Goal: Task Accomplishment & Management: Complete application form

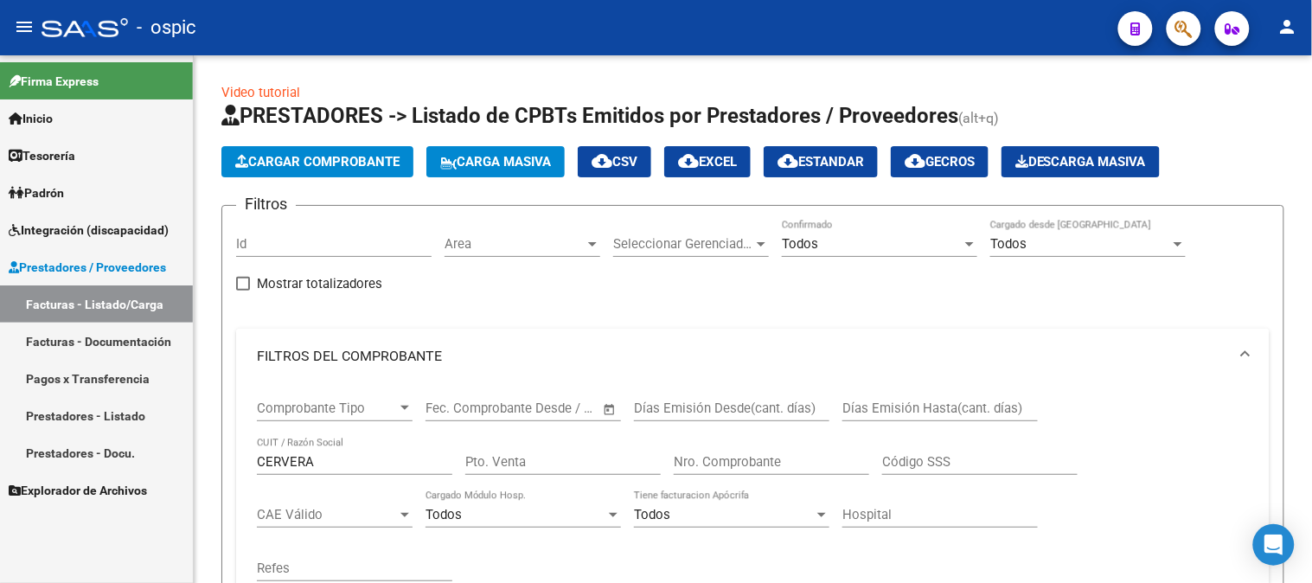
scroll to position [672, 0]
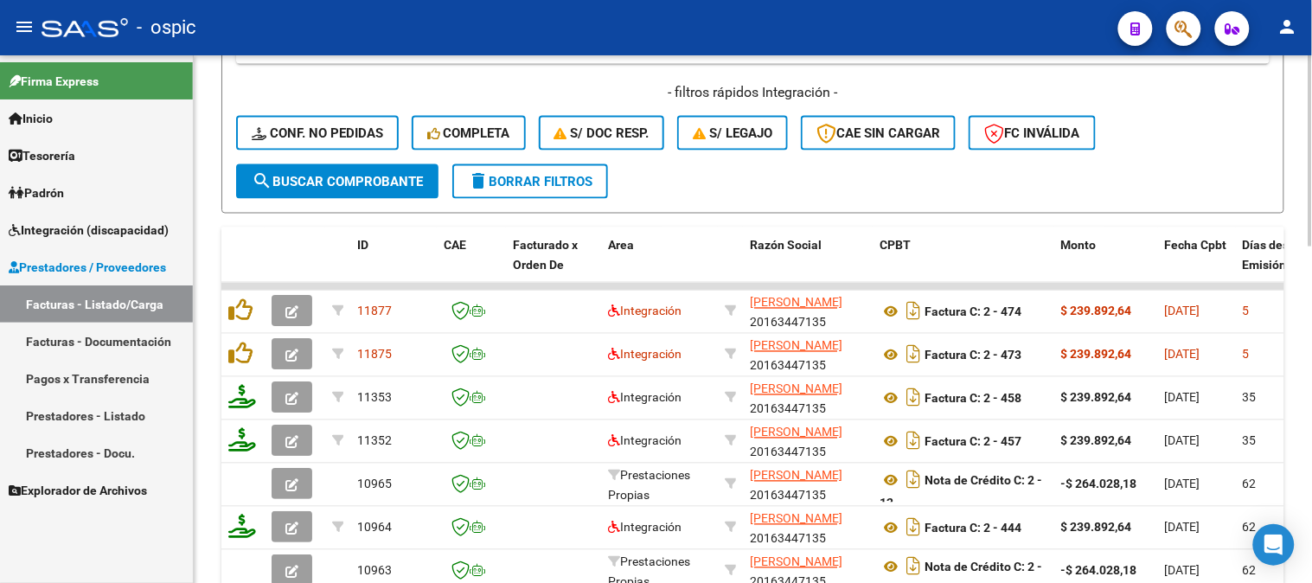
click at [542, 184] on span "delete Borrar Filtros" at bounding box center [530, 182] width 124 height 16
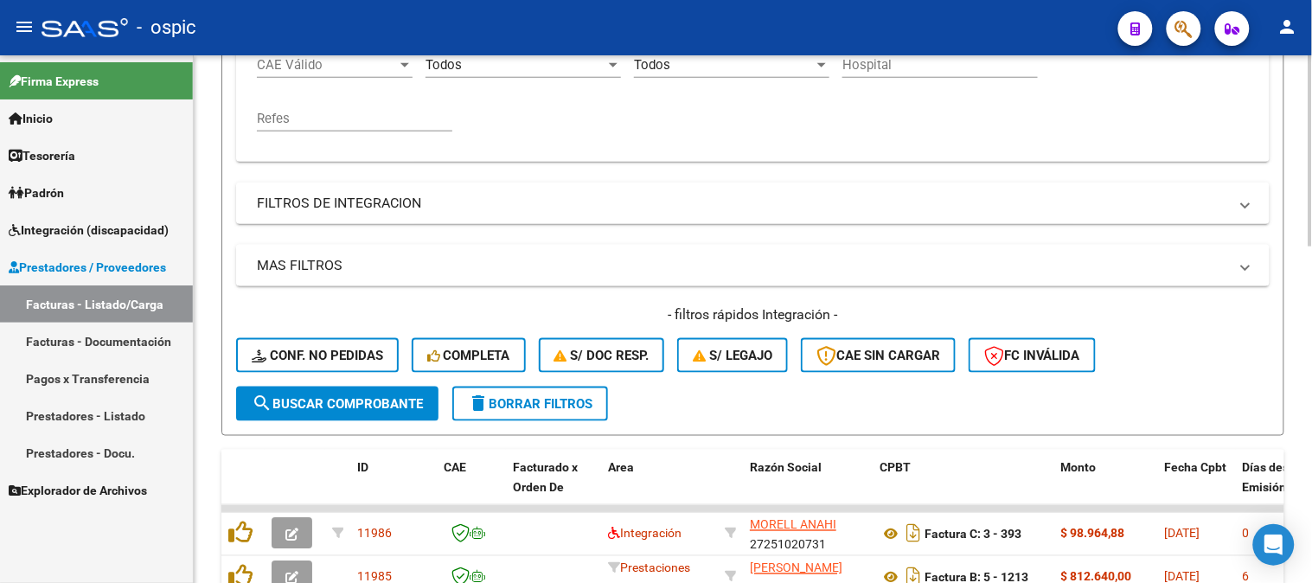
scroll to position [448, 0]
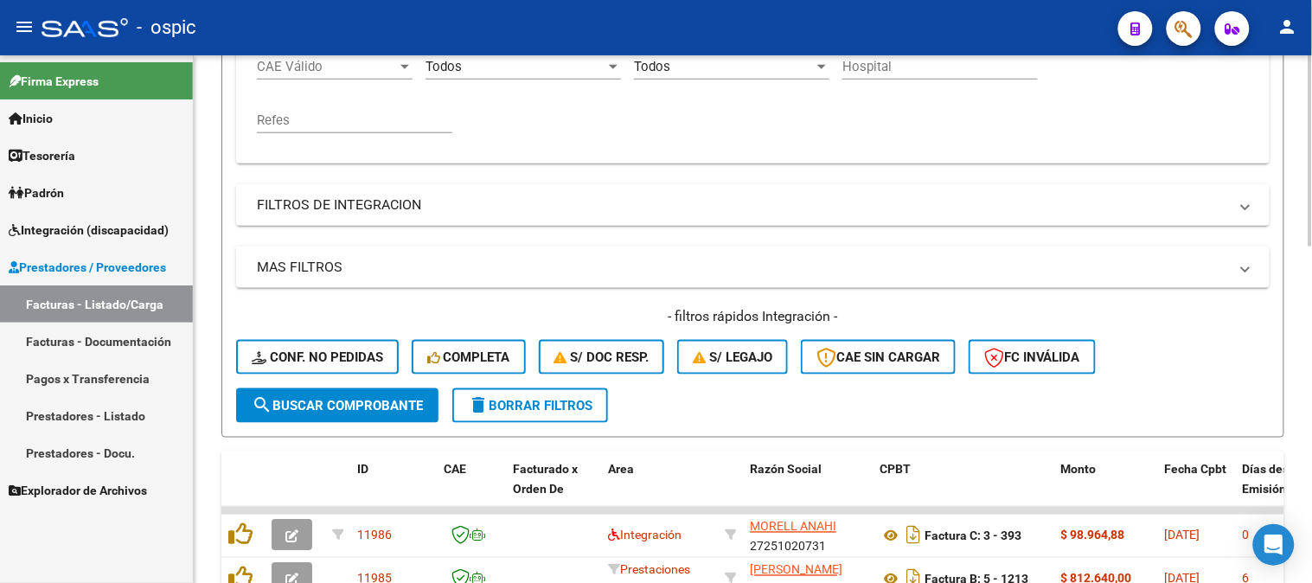
click at [532, 401] on span "delete Borrar Filtros" at bounding box center [530, 406] width 124 height 16
click at [565, 401] on span "delete Borrar Filtros" at bounding box center [530, 406] width 124 height 16
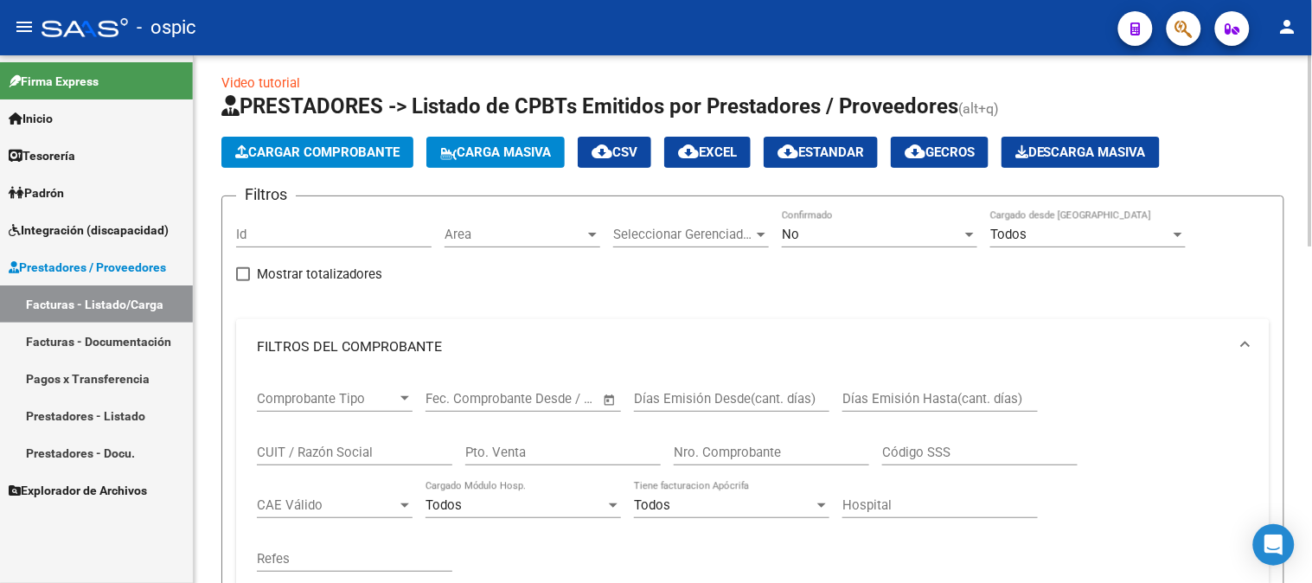
scroll to position [0, 0]
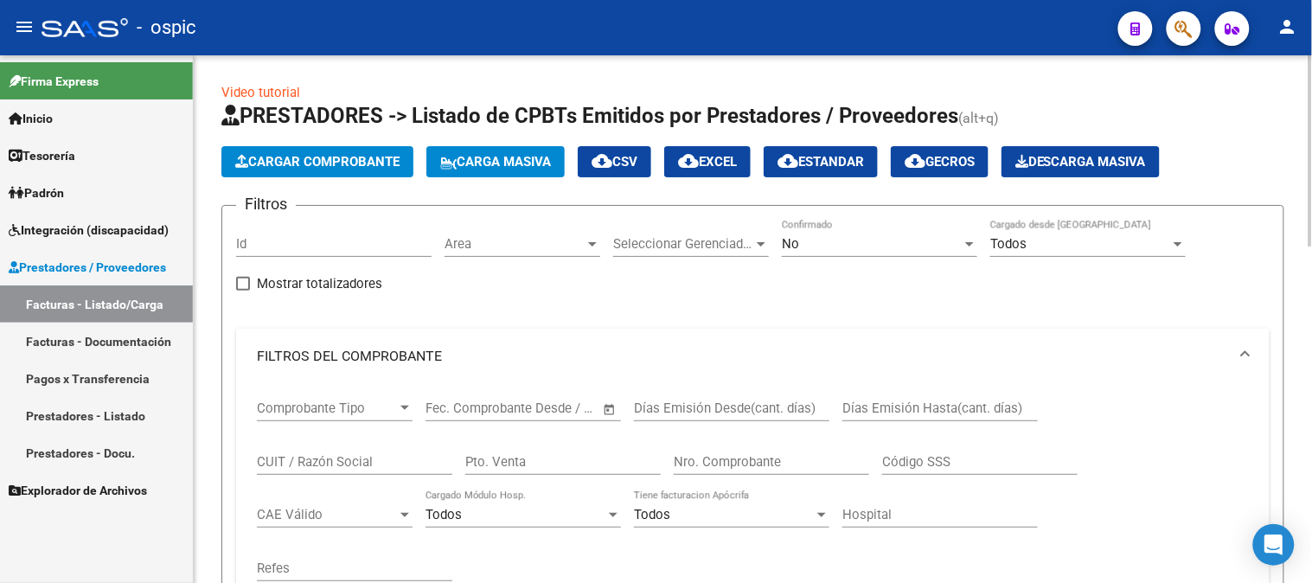
click at [834, 246] on div "No" at bounding box center [872, 244] width 180 height 16
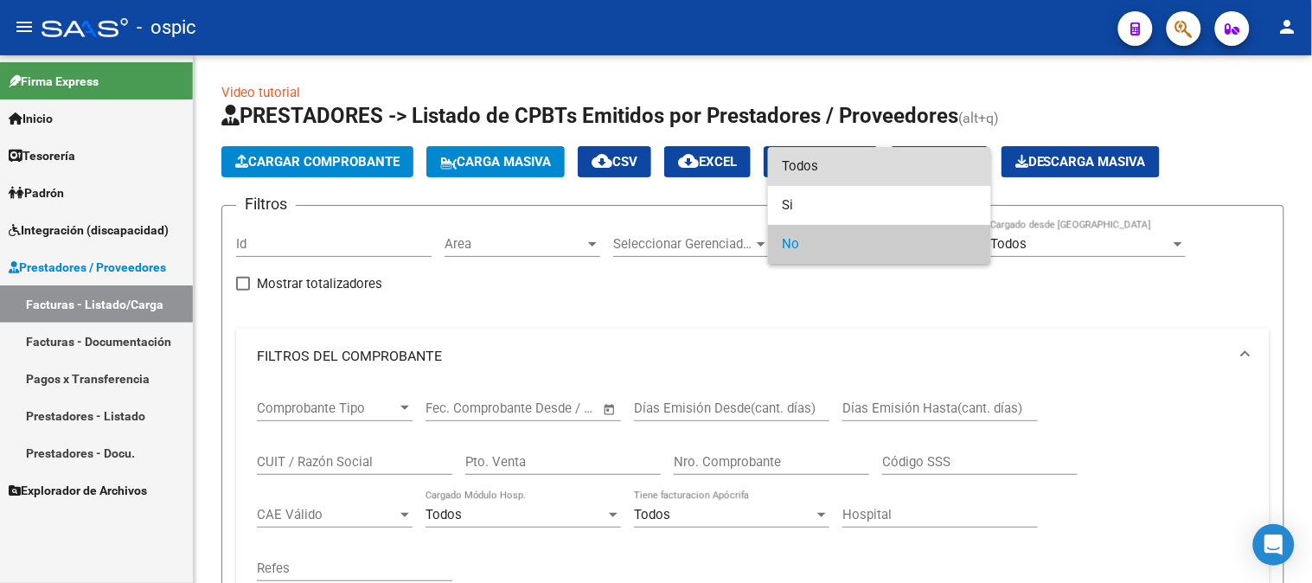
click at [843, 165] on span "Todos" at bounding box center [879, 166] width 195 height 39
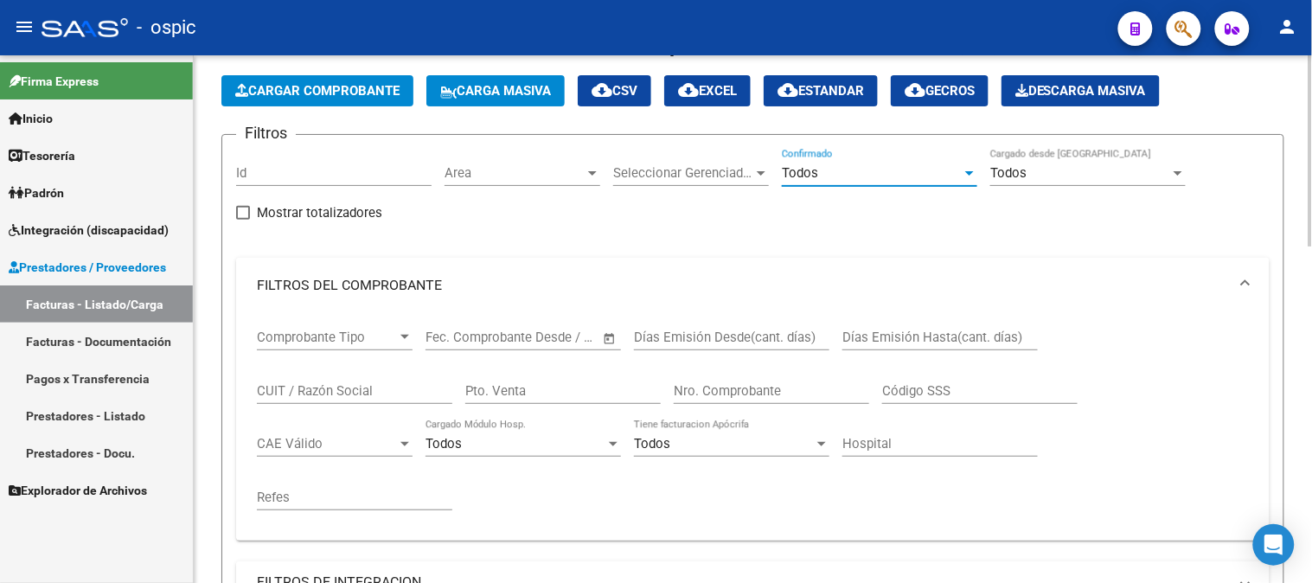
scroll to position [384, 0]
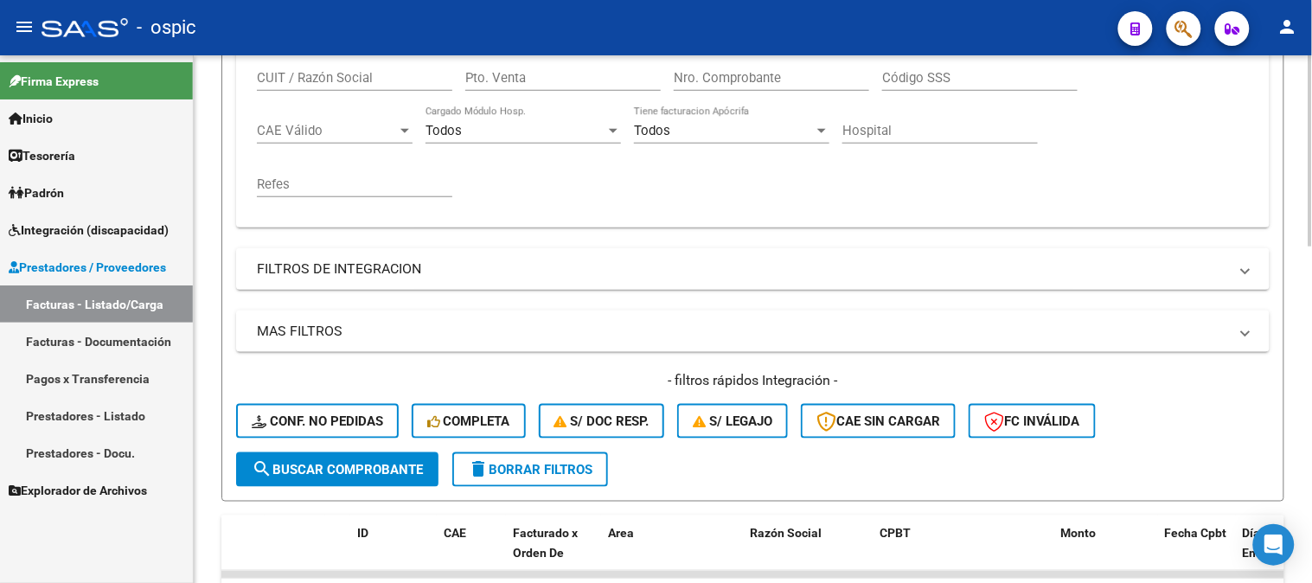
click at [533, 469] on span "delete Borrar Filtros" at bounding box center [530, 470] width 124 height 16
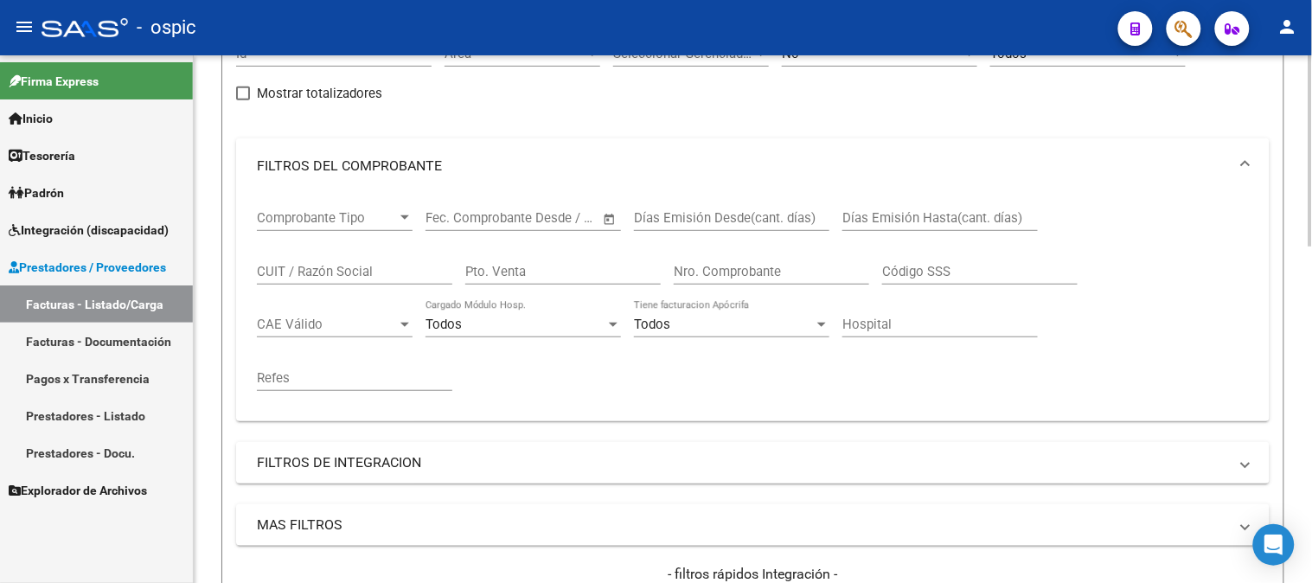
scroll to position [64, 0]
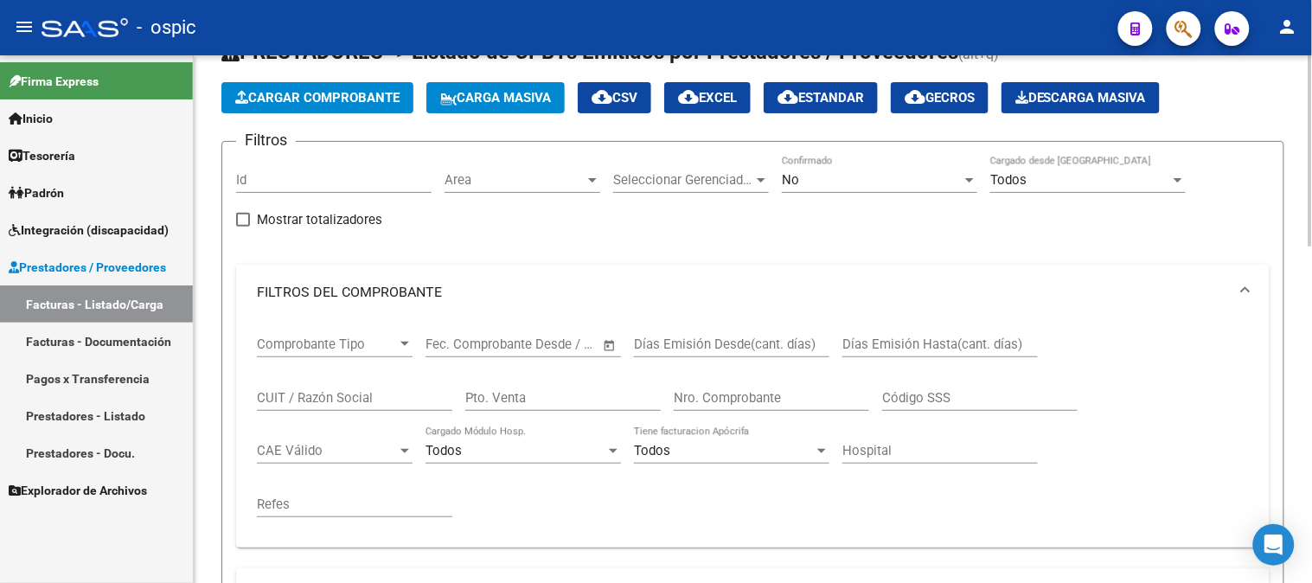
click at [821, 168] on div "No Confirmado" at bounding box center [879, 174] width 195 height 37
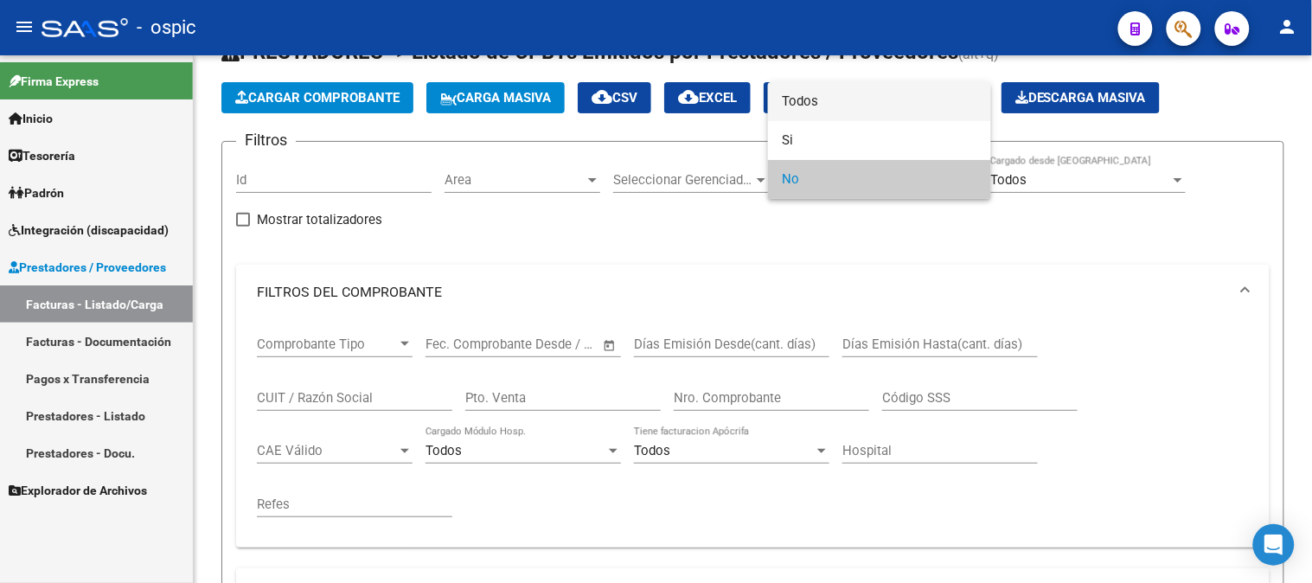
click at [821, 87] on span "Todos" at bounding box center [879, 101] width 195 height 39
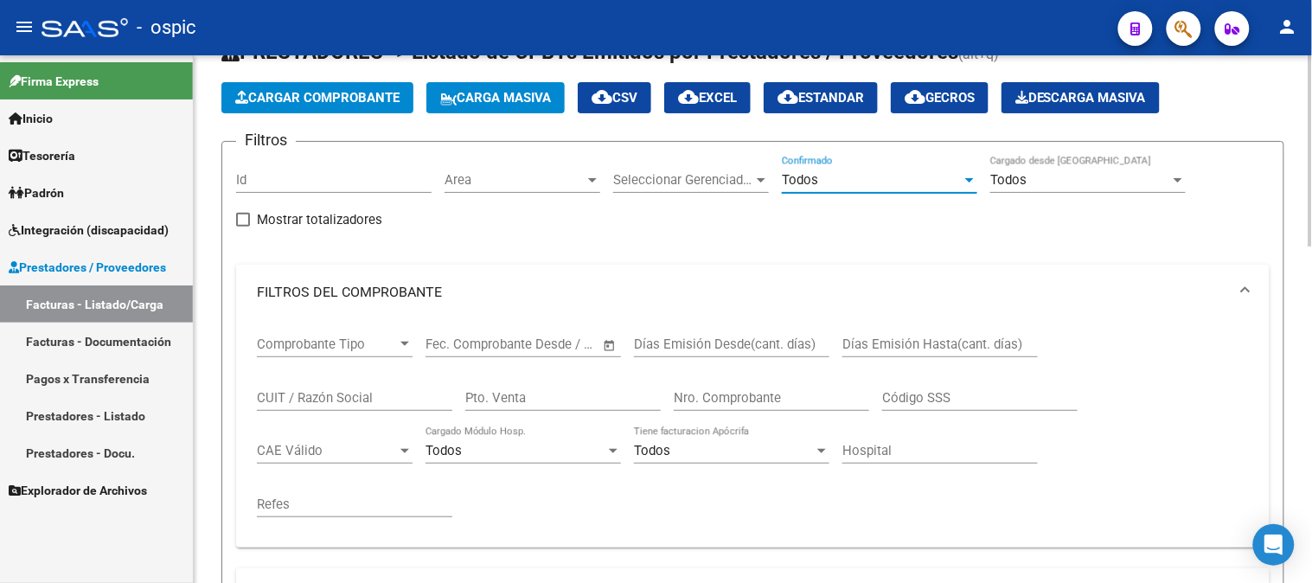
click at [839, 177] on div "Todos" at bounding box center [872, 180] width 180 height 16
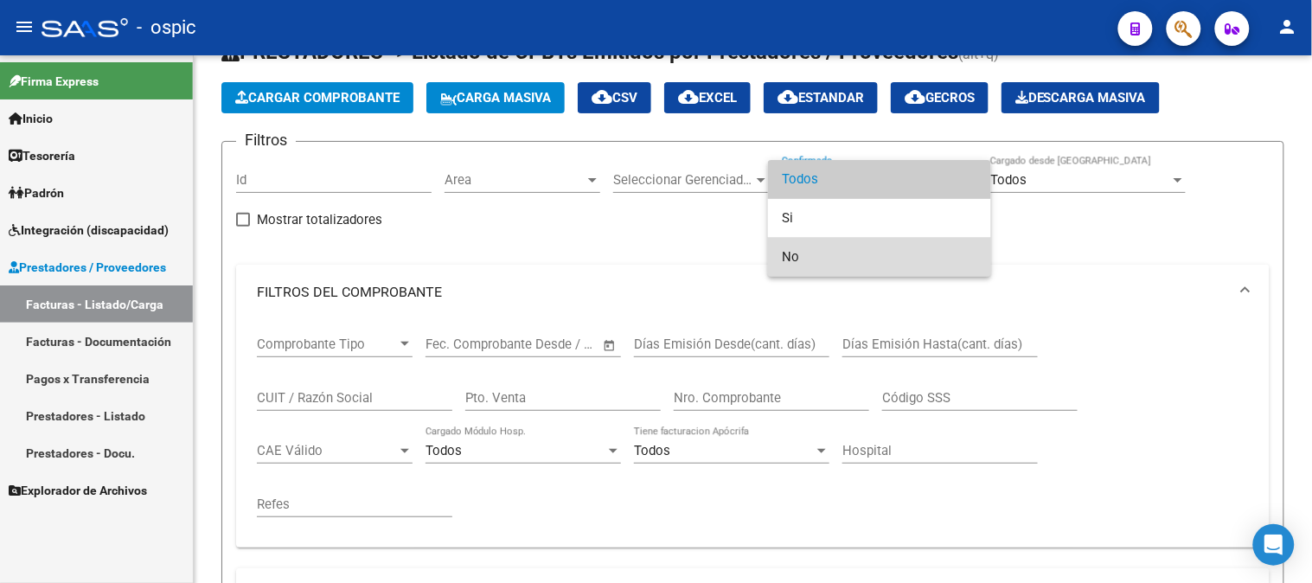
click at [788, 247] on span "No" at bounding box center [879, 257] width 195 height 39
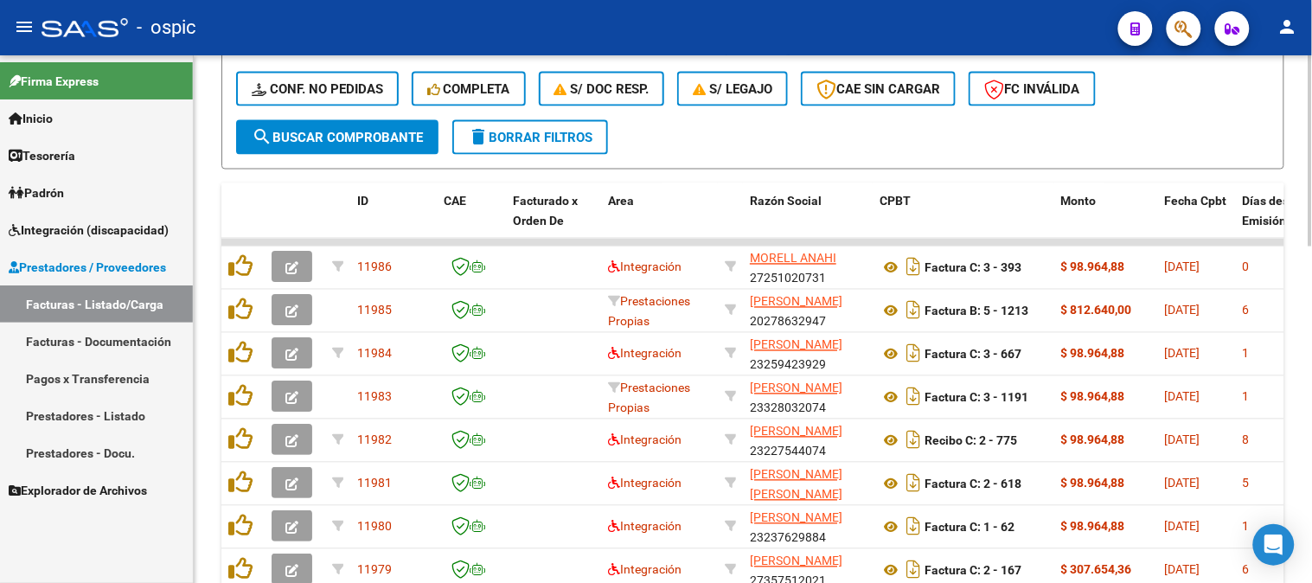
scroll to position [545, 0]
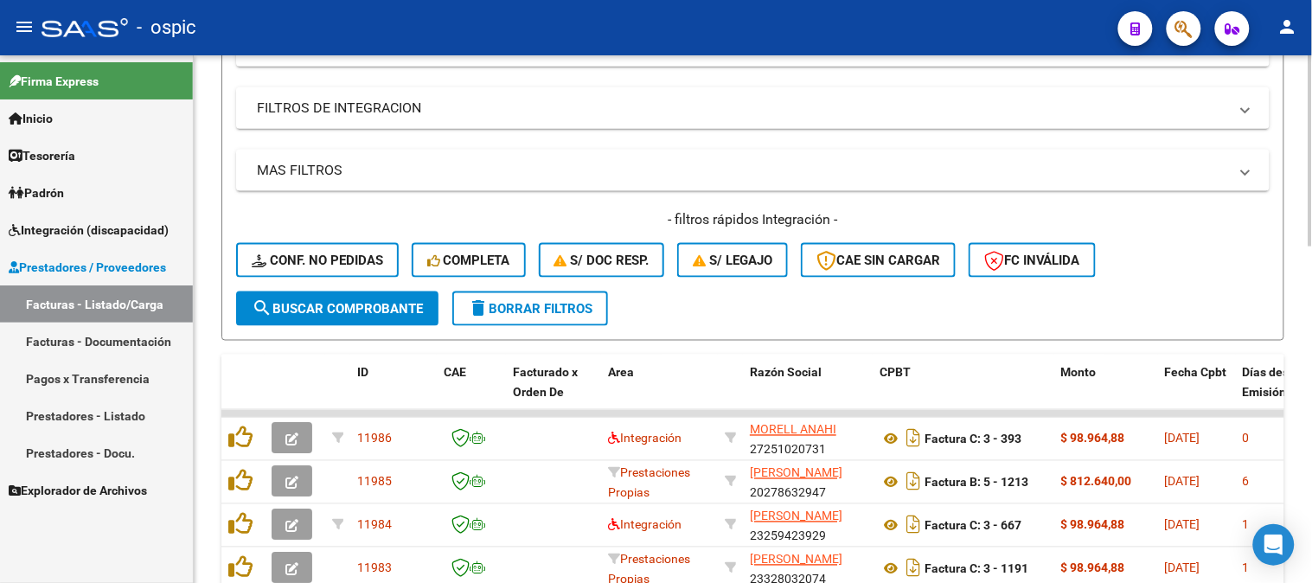
click at [368, 307] on span "search Buscar Comprobante" at bounding box center [337, 309] width 171 height 16
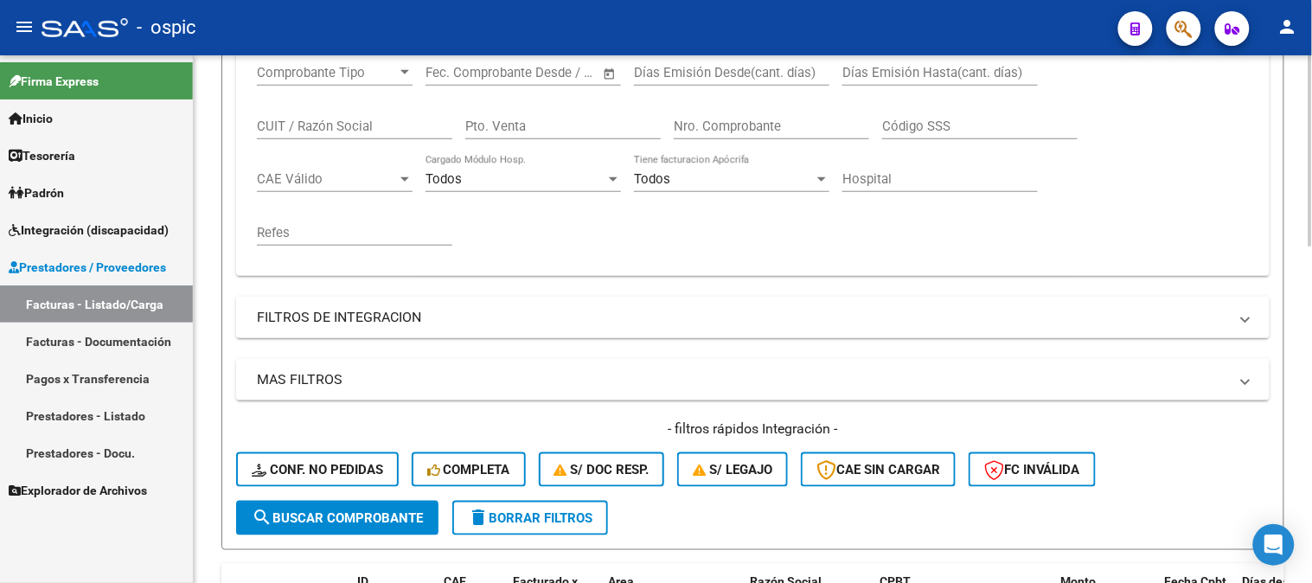
scroll to position [384, 0]
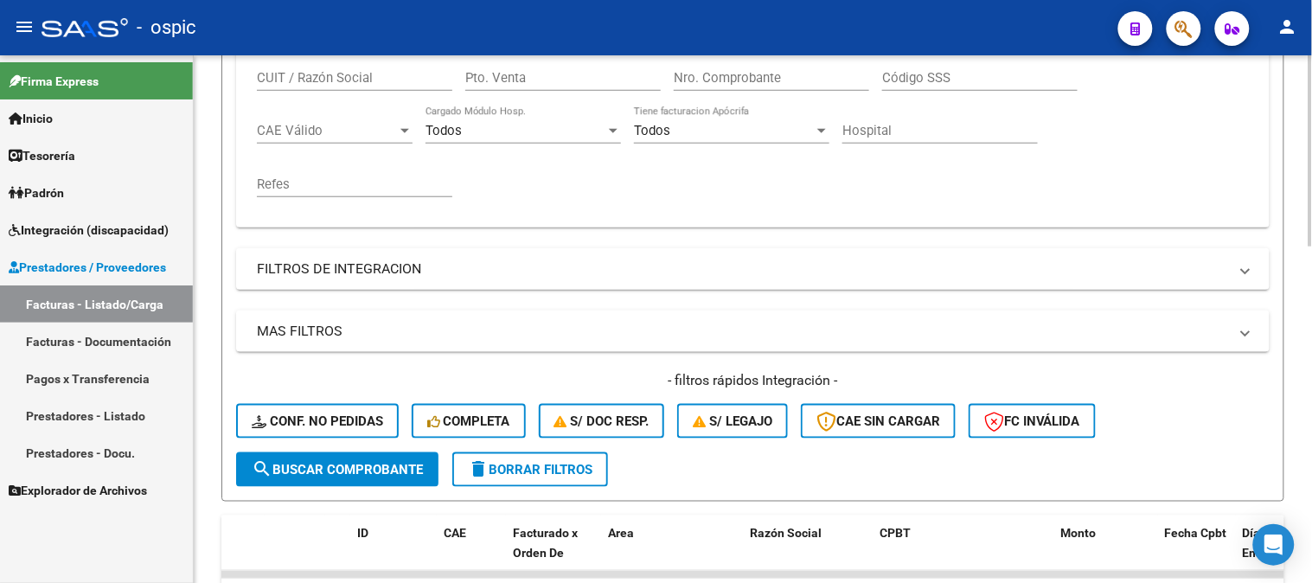
click at [533, 468] on span "delete Borrar Filtros" at bounding box center [530, 470] width 124 height 16
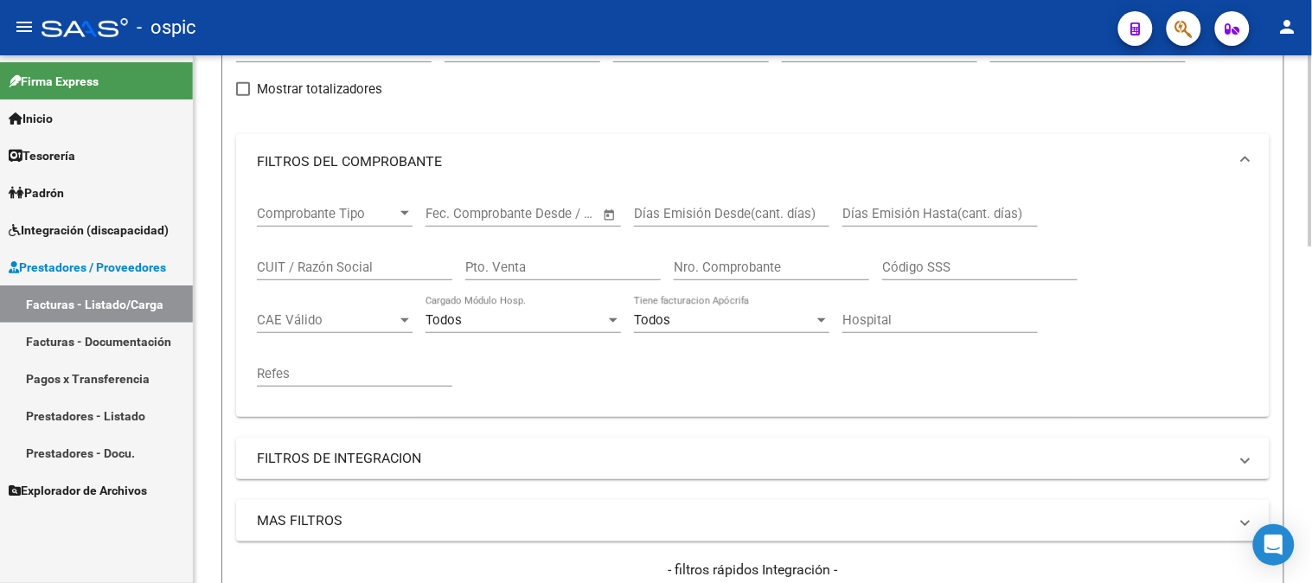
scroll to position [0, 0]
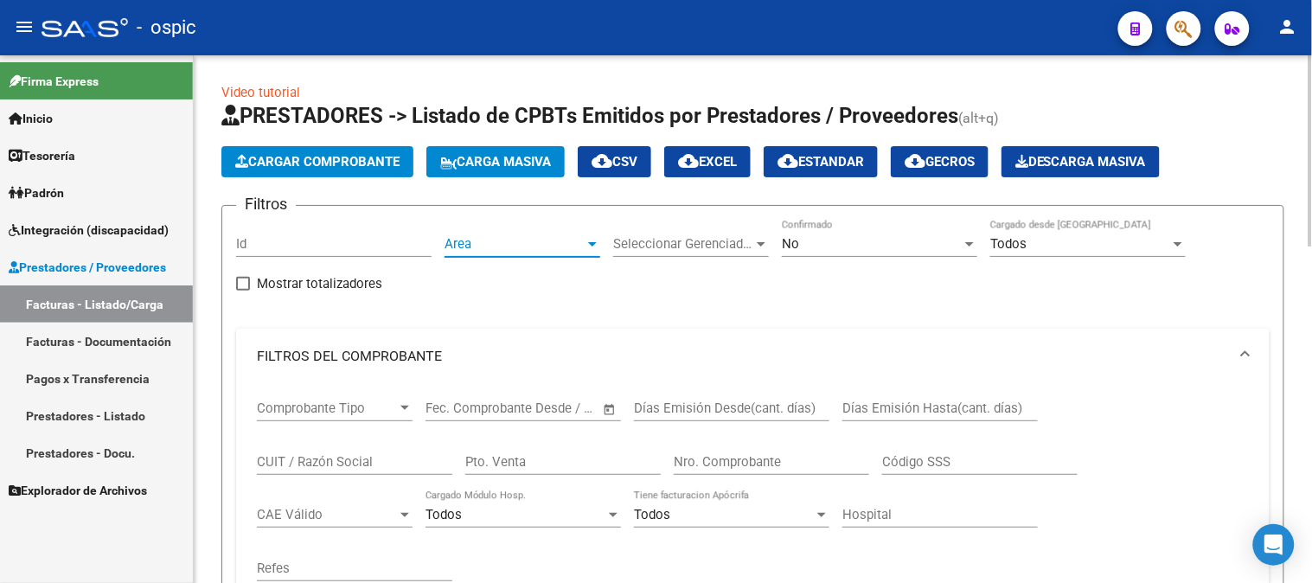
click at [537, 248] on span "Area" at bounding box center [514, 244] width 140 height 16
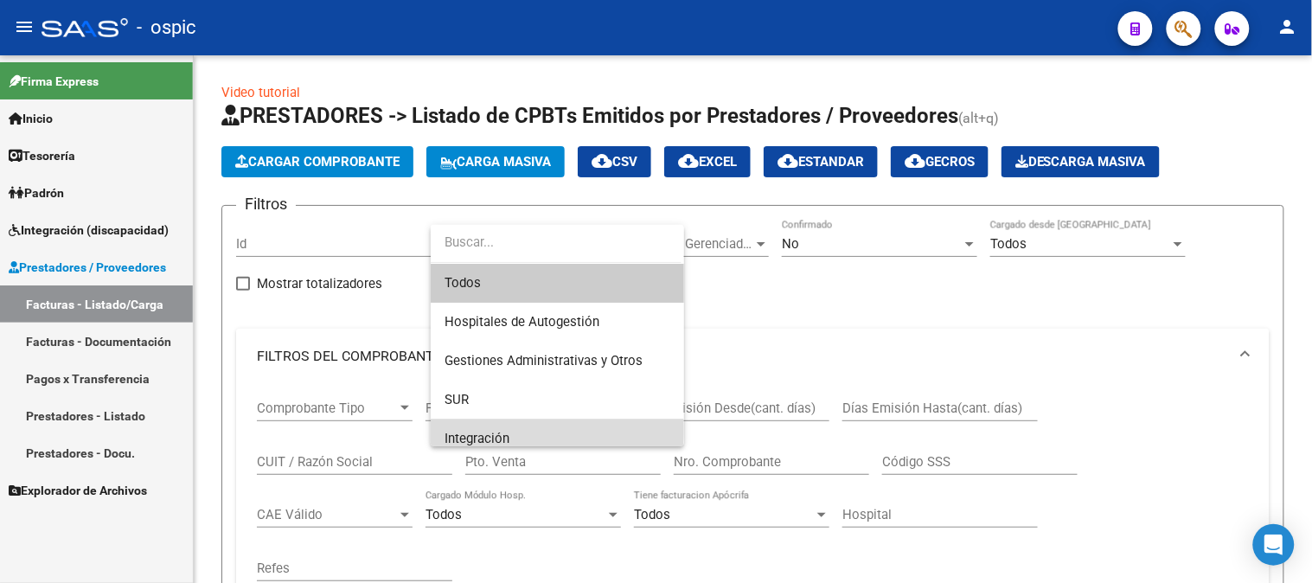
click at [514, 431] on span "Integración" at bounding box center [557, 438] width 226 height 39
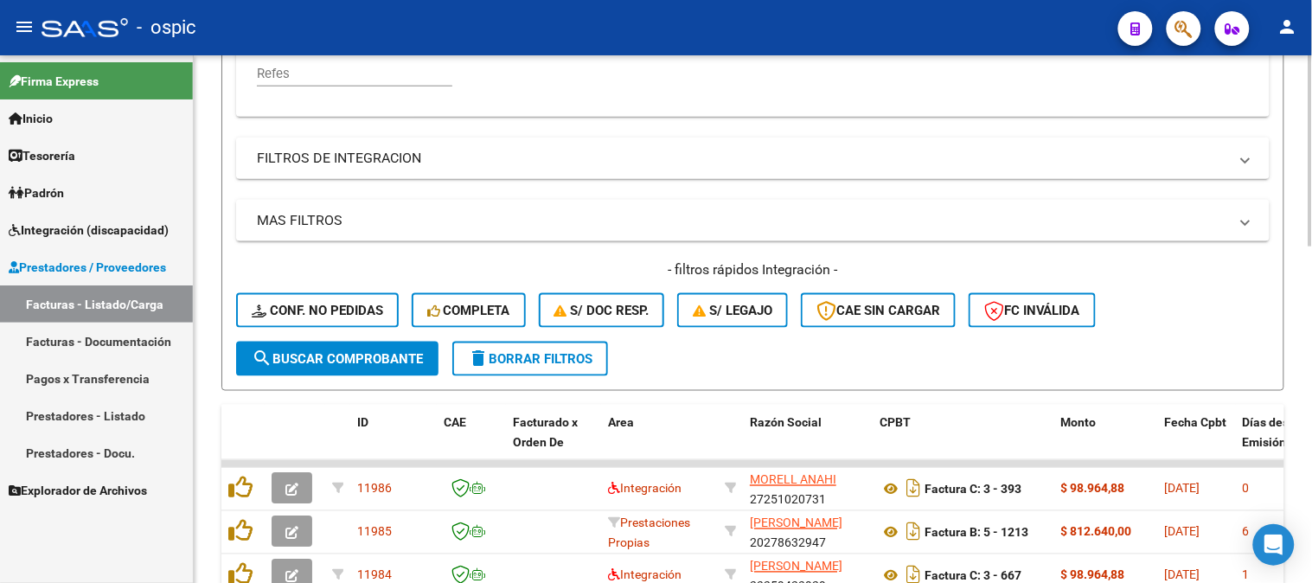
scroll to position [480, 0]
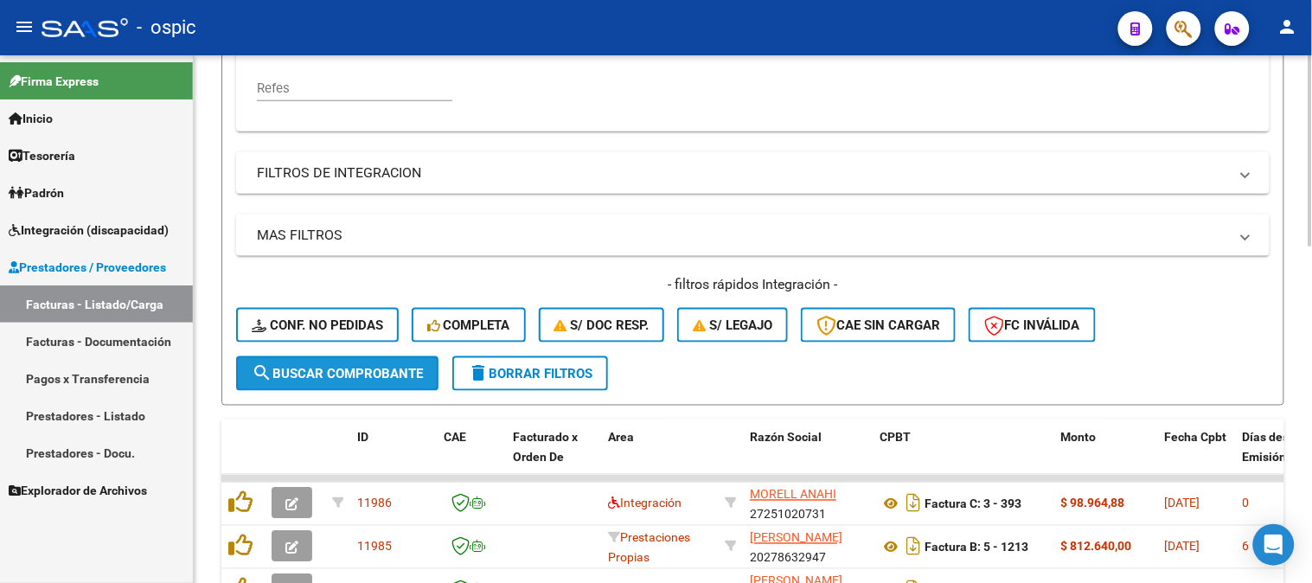
click at [334, 368] on span "search Buscar Comprobante" at bounding box center [337, 374] width 171 height 16
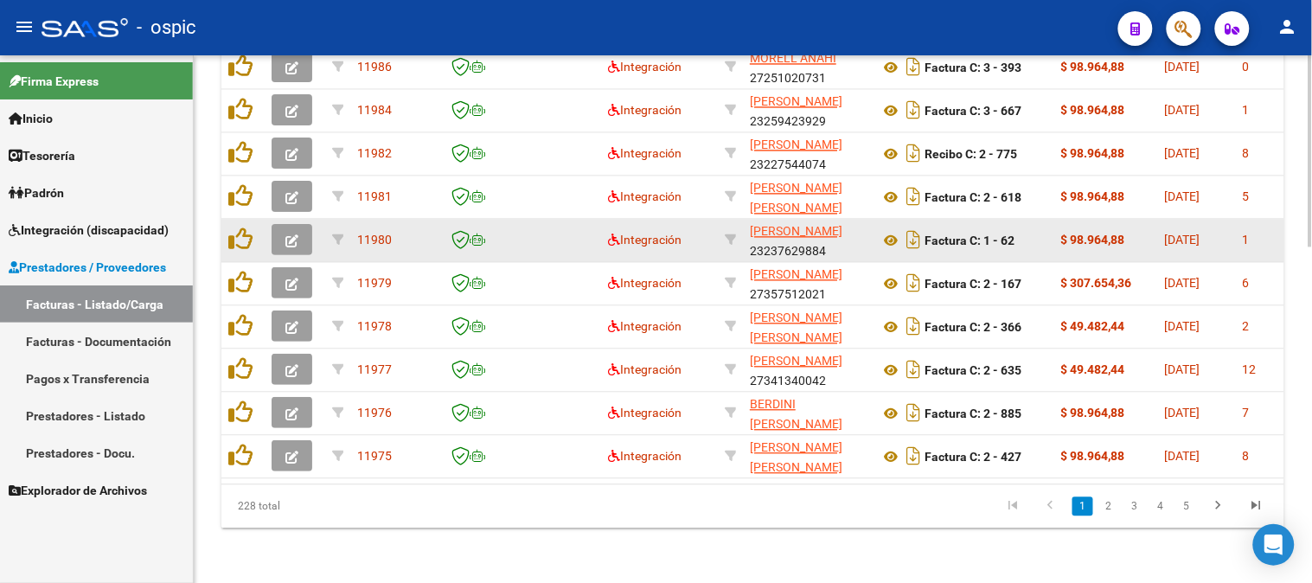
scroll to position [641, 0]
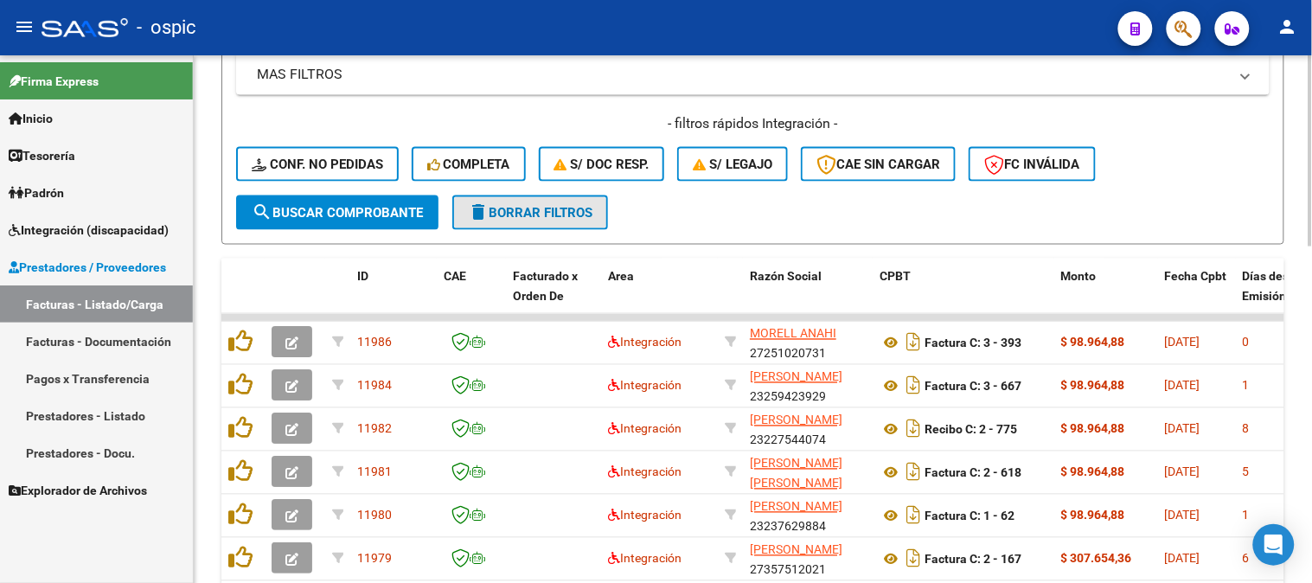
click at [514, 207] on span "delete Borrar Filtros" at bounding box center [530, 213] width 124 height 16
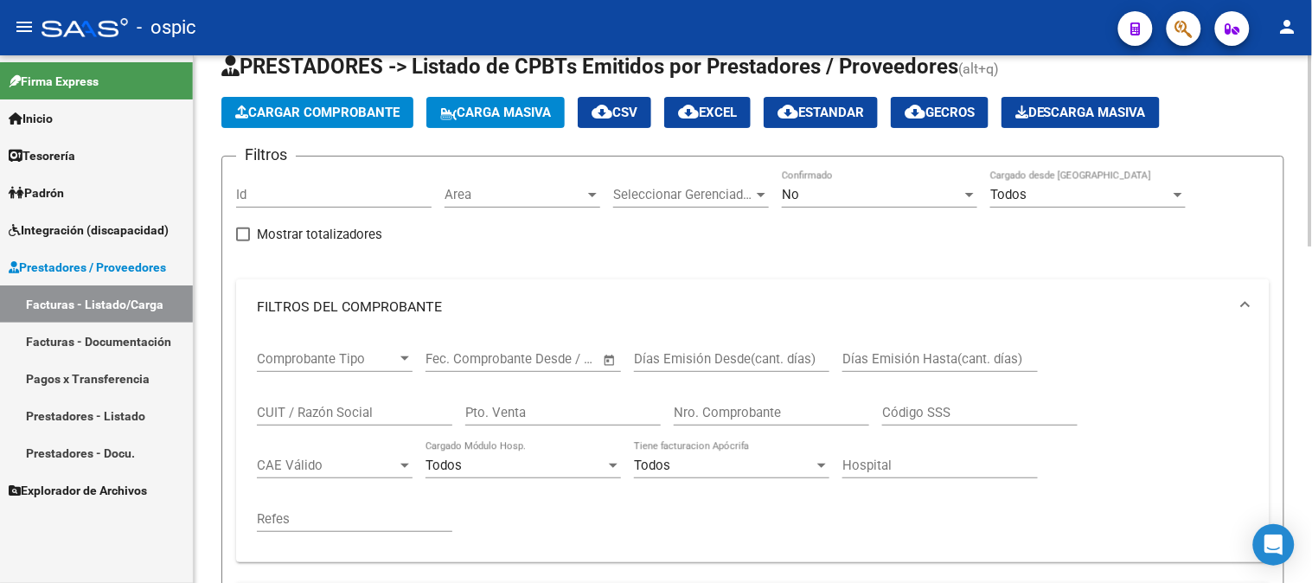
scroll to position [96, 0]
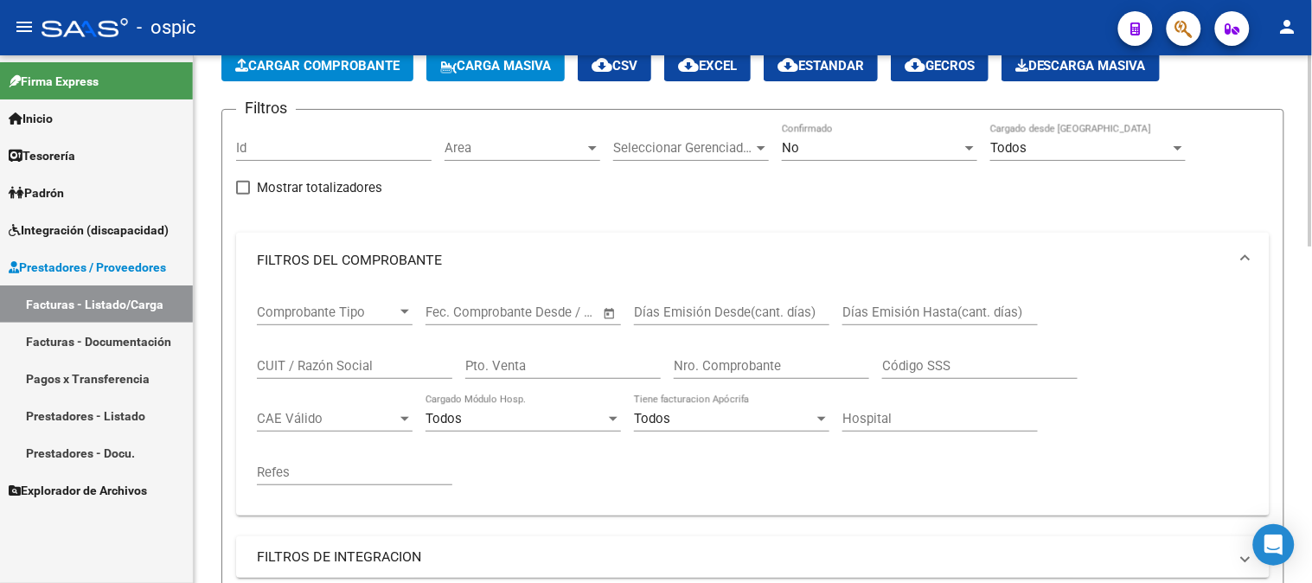
click at [367, 358] on input "CUIT / Razón Social" at bounding box center [354, 366] width 195 height 16
type input "v"
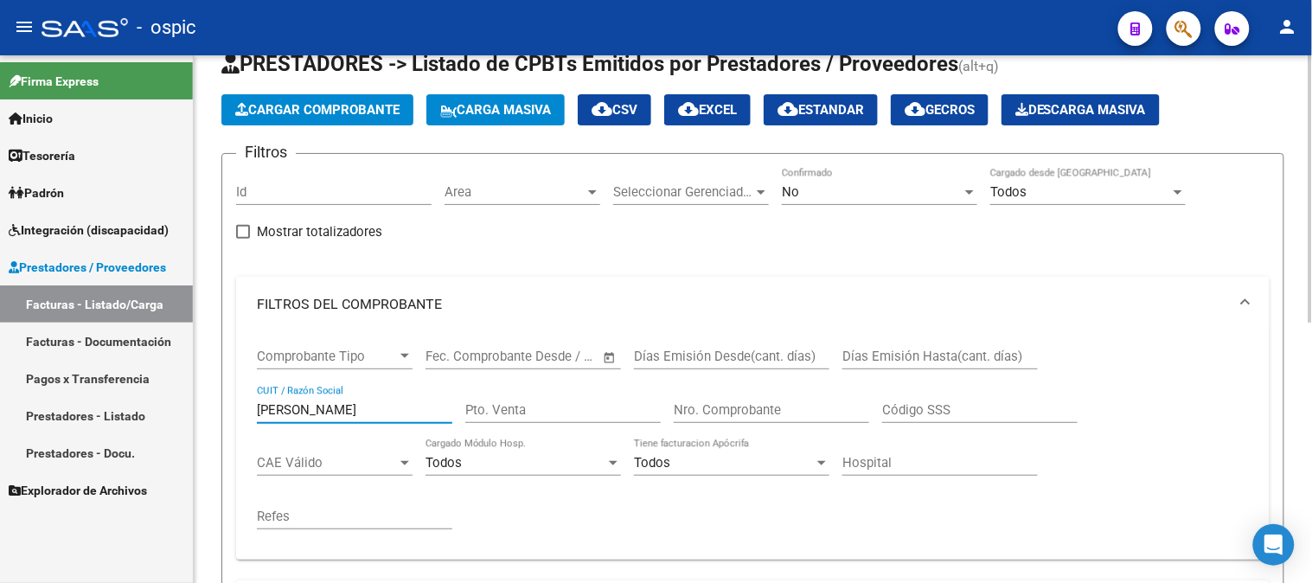
scroll to position [31, 0]
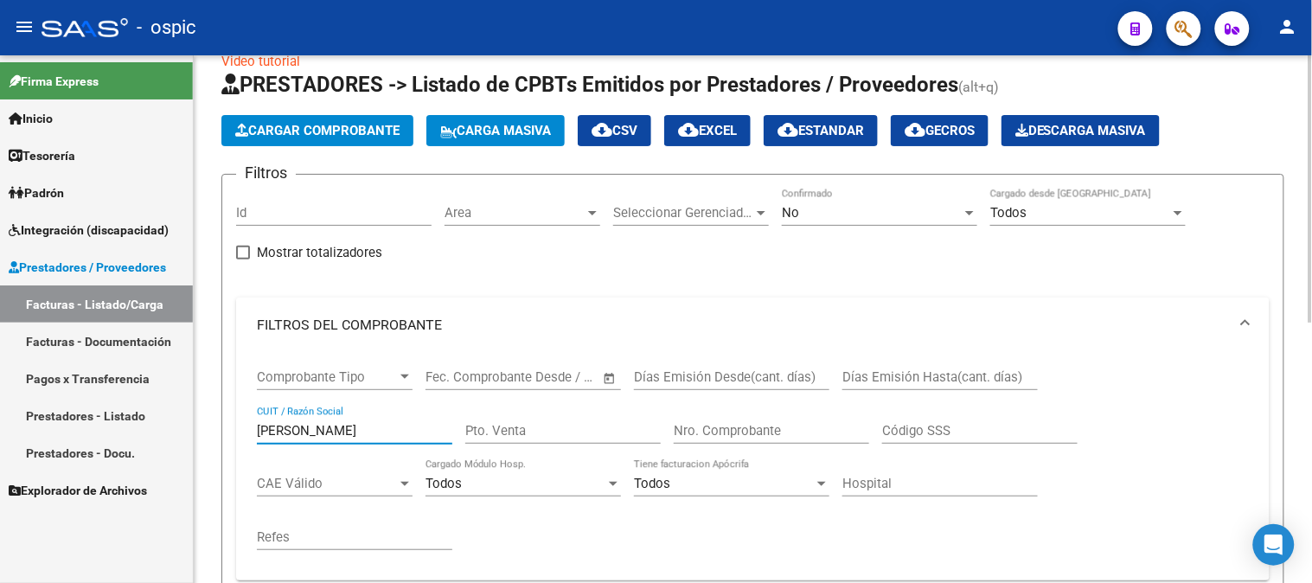
click at [395, 424] on input "[PERSON_NAME]" at bounding box center [354, 431] width 195 height 16
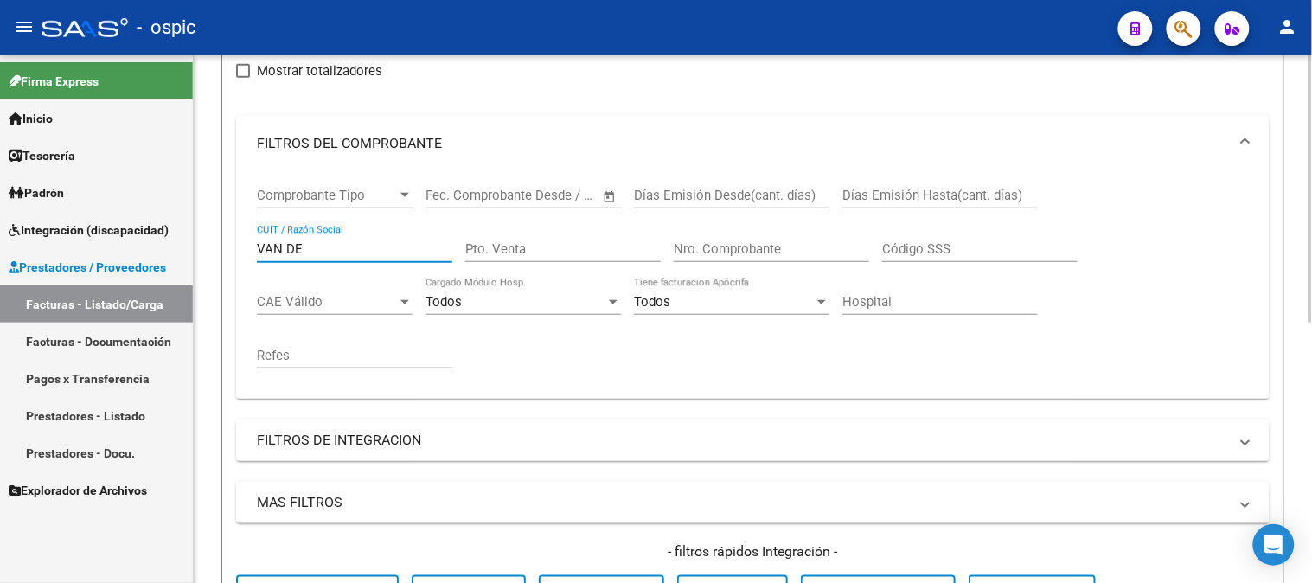
scroll to position [127, 0]
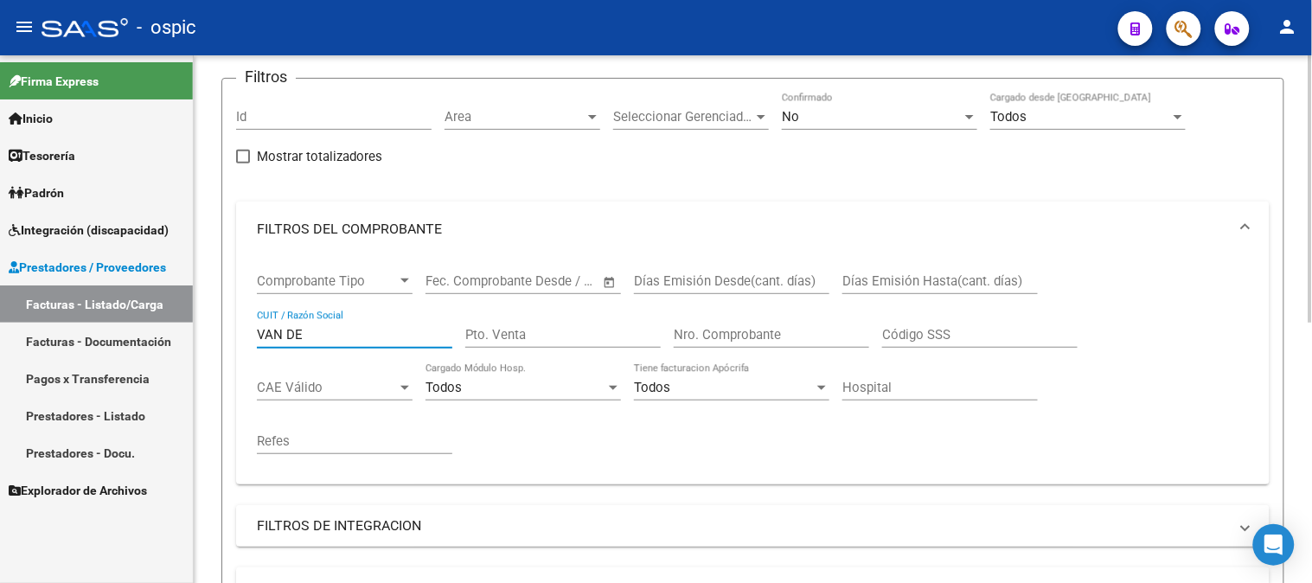
drag, startPoint x: 320, startPoint y: 340, endPoint x: 195, endPoint y: 329, distance: 125.0
click at [196, 329] on div "Video tutorial PRESTADORES -> Listado de CPBTs Emitidos por Prestadores / Prove…" at bounding box center [753, 449] width 1118 height 1042
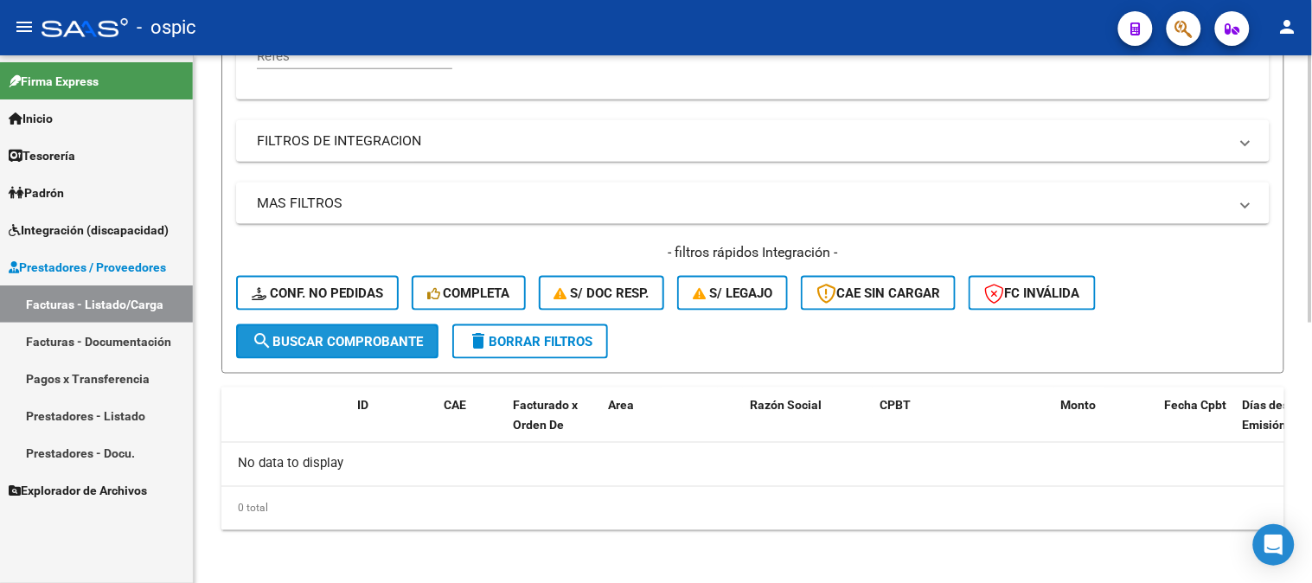
click at [357, 331] on button "search Buscar Comprobante" at bounding box center [337, 341] width 202 height 35
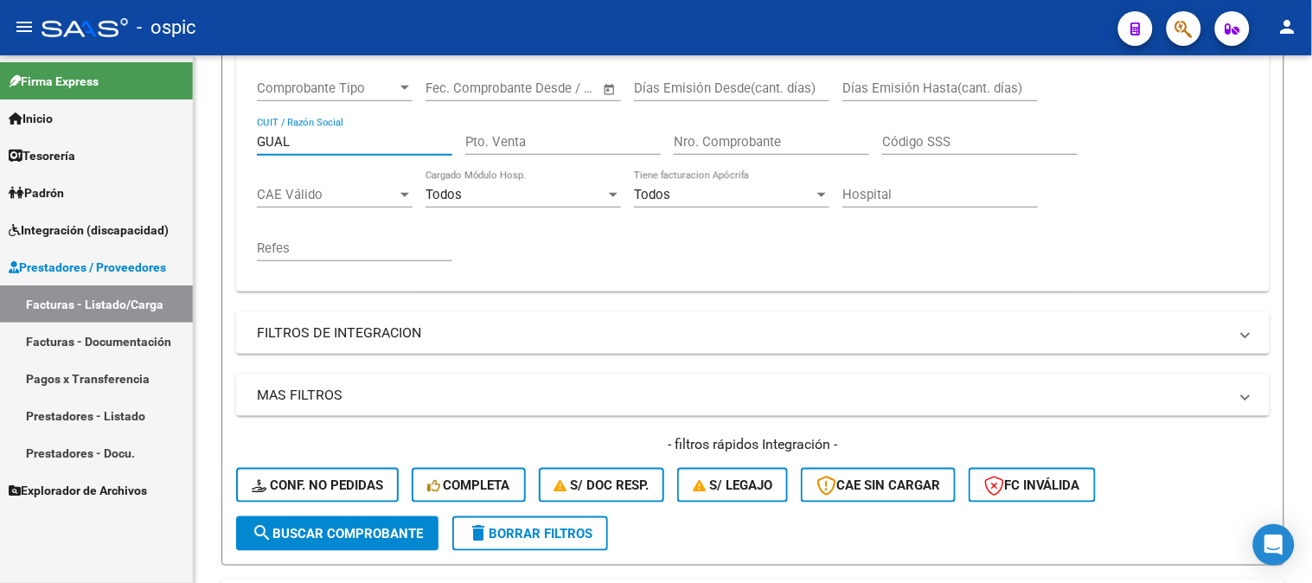
drag, startPoint x: 194, startPoint y: 144, endPoint x: 107, endPoint y: 135, distance: 86.9
click at [98, 140] on mat-sidenav-container "Firma Express Inicio Calendario SSS Instructivos Contacto OS Tesorería Extracto…" at bounding box center [656, 318] width 1312 height 527
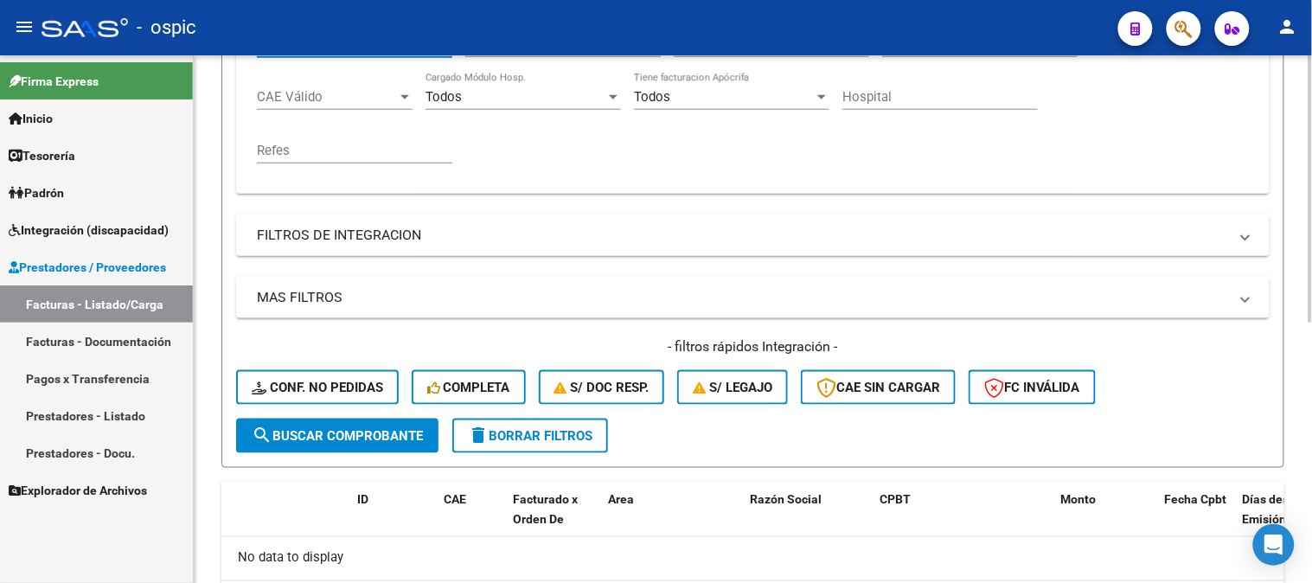
scroll to position [512, 0]
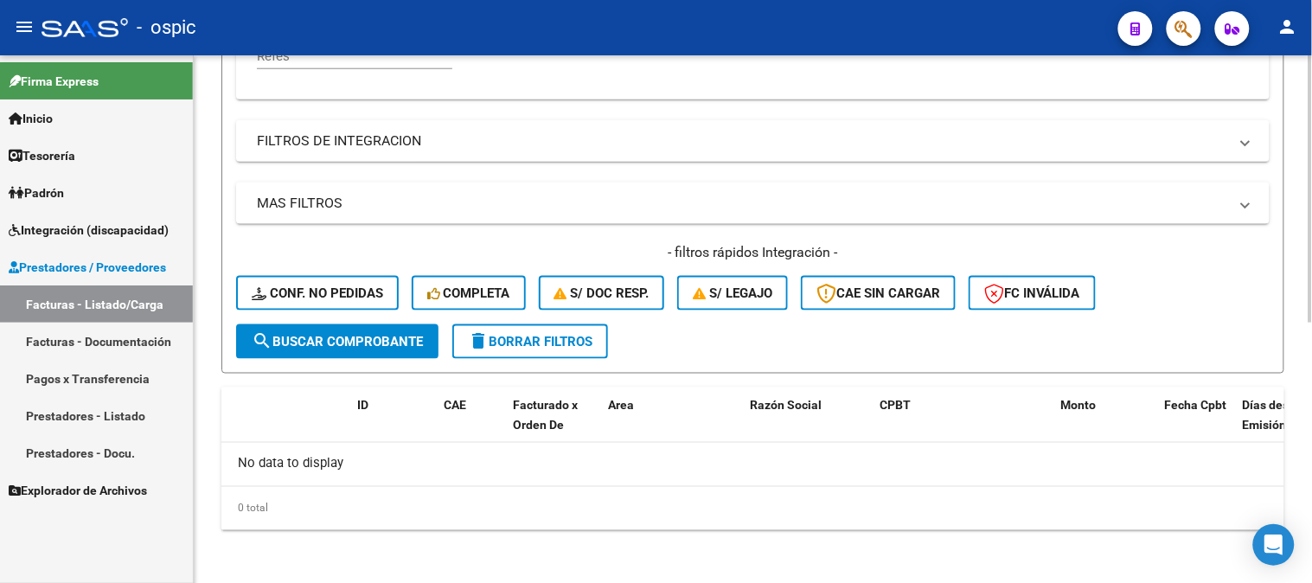
click at [363, 342] on span "search Buscar Comprobante" at bounding box center [337, 342] width 171 height 16
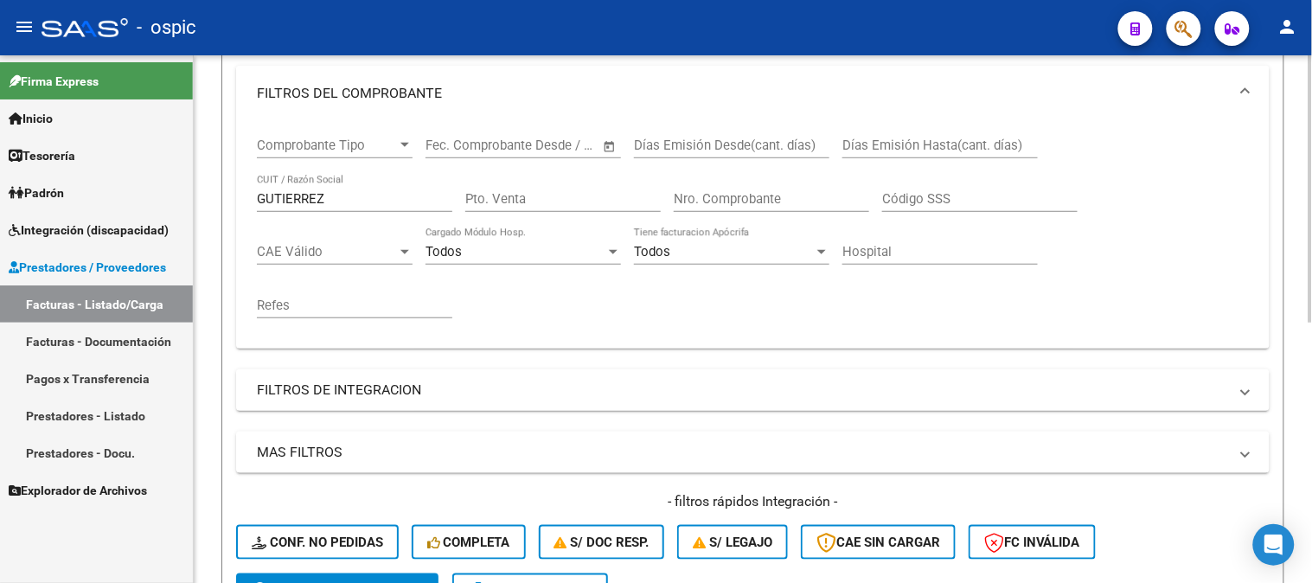
scroll to position [223, 0]
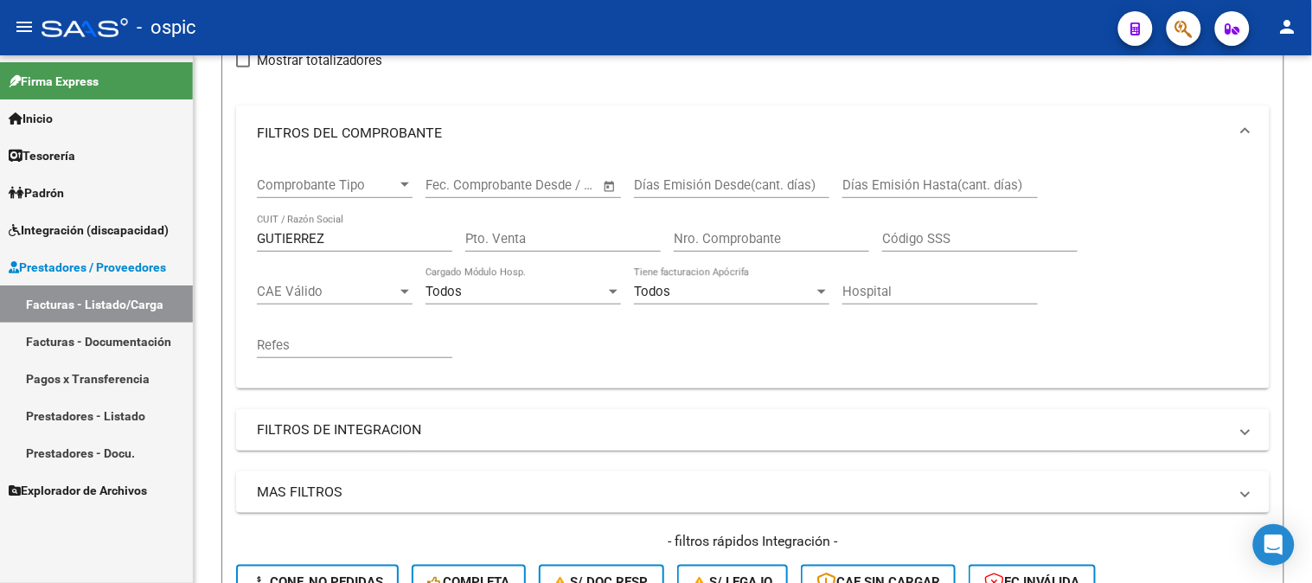
drag, startPoint x: 337, startPoint y: 240, endPoint x: 72, endPoint y: 209, distance: 267.2
click at [72, 213] on mat-sidenav-container "Firma Express Inicio Calendario SSS Instructivos Contacto OS Tesorería Extracto…" at bounding box center [656, 318] width 1312 height 527
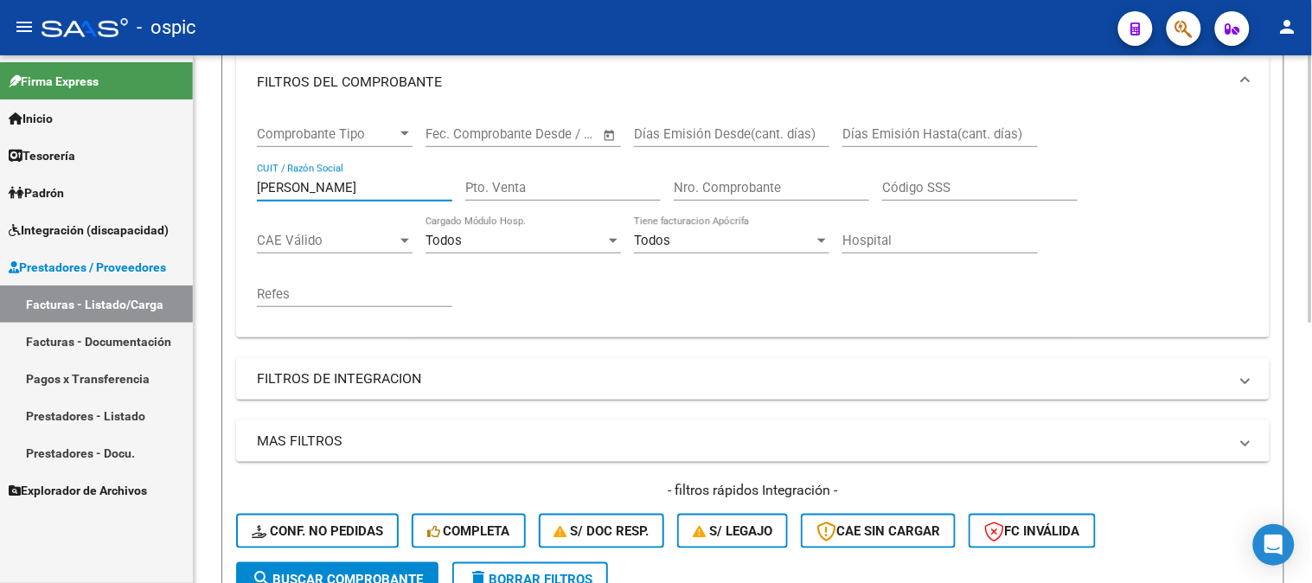
scroll to position [320, 0]
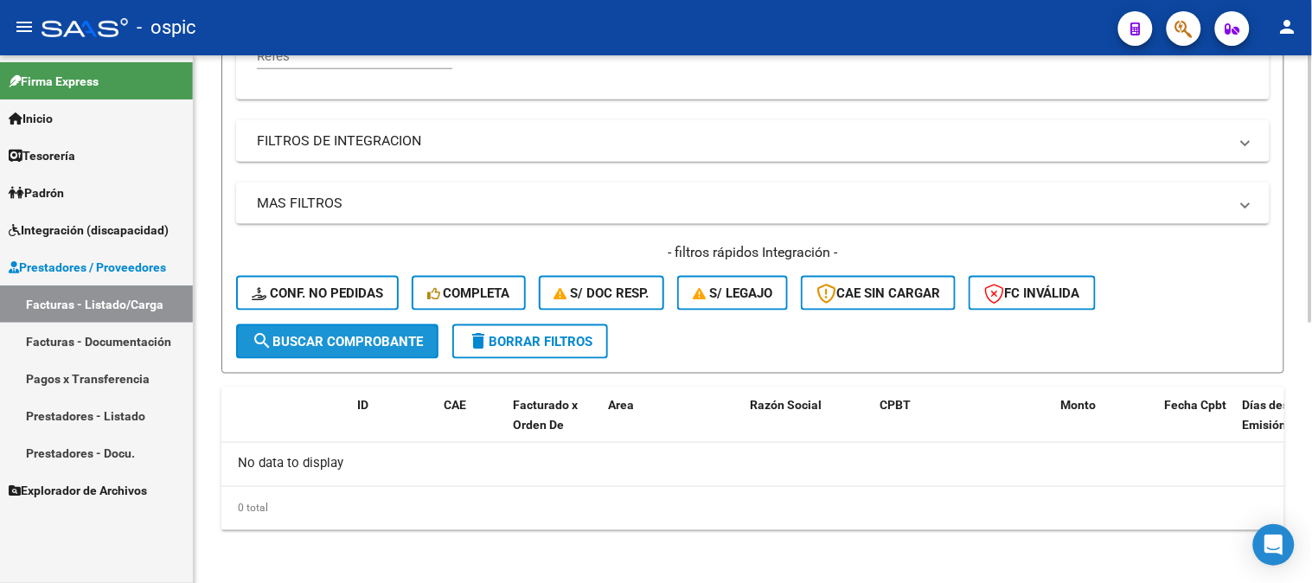
click at [359, 341] on span "search Buscar Comprobante" at bounding box center [337, 342] width 171 height 16
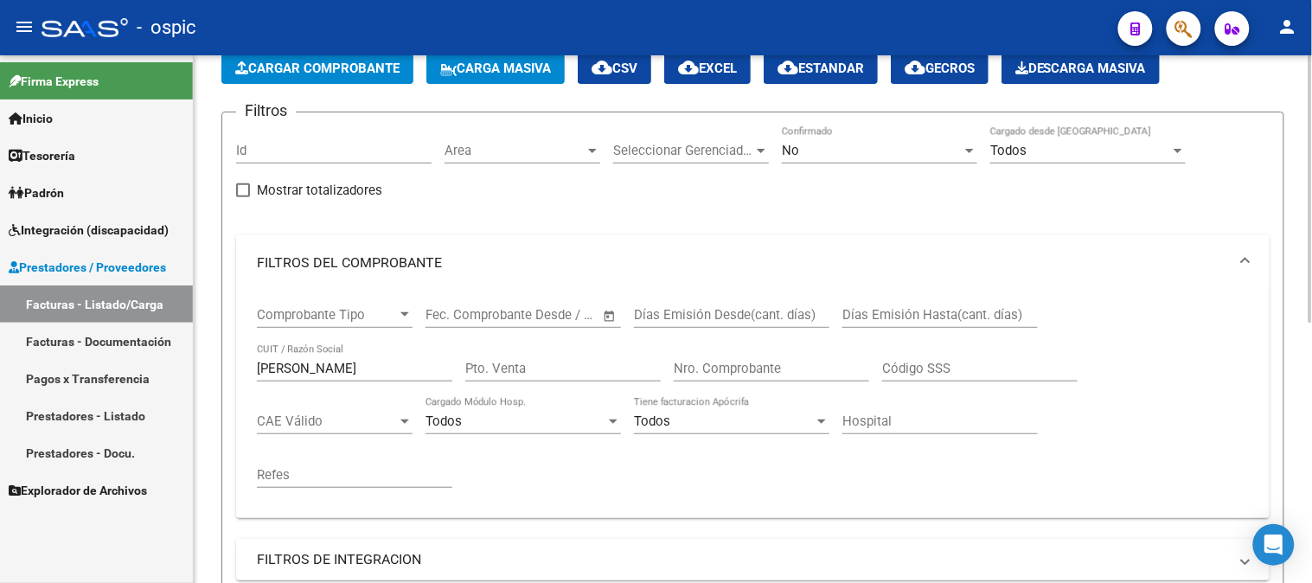
scroll to position [31, 0]
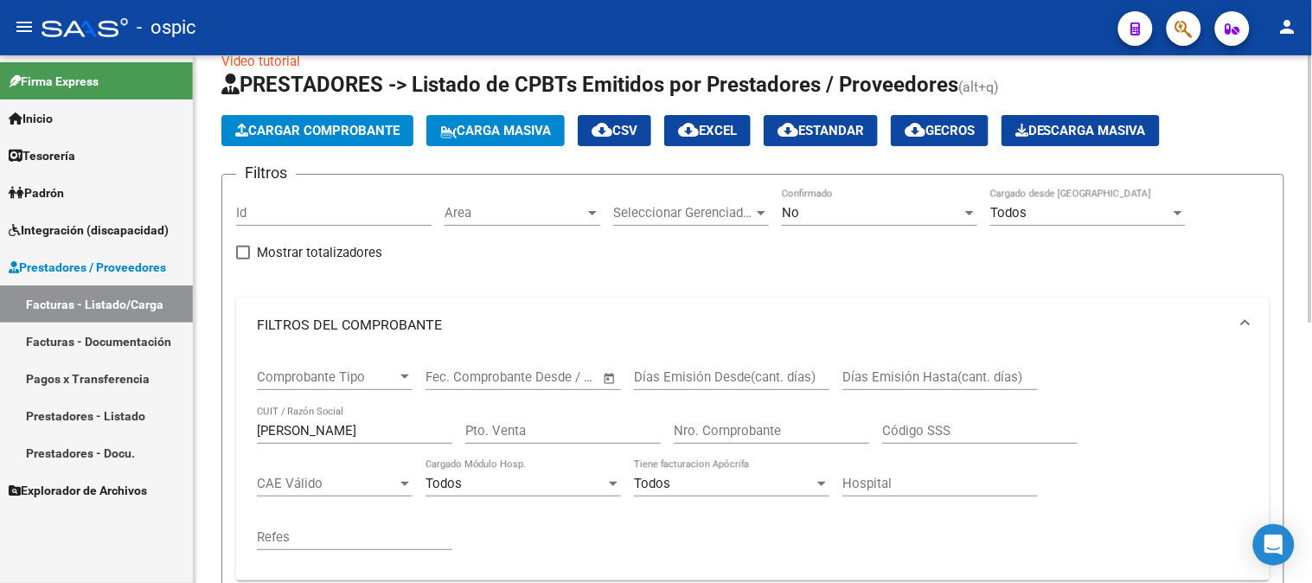
click at [370, 419] on div "[PERSON_NAME] CUIT / Razón Social" at bounding box center [354, 424] width 195 height 37
drag, startPoint x: 271, startPoint y: 427, endPoint x: 13, endPoint y: 357, distance: 267.0
click at [0, 375] on mat-sidenav-container "Firma Express Inicio Calendario SSS Instructivos Contacto OS Tesorería Extracto…" at bounding box center [656, 318] width 1312 height 527
type input "G"
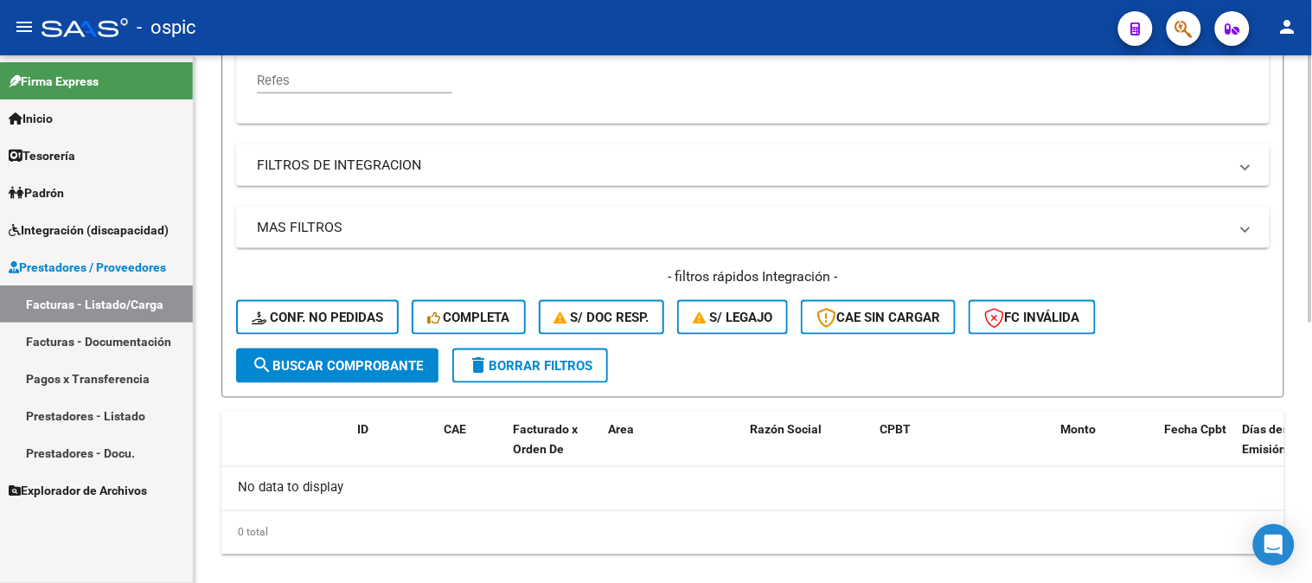
scroll to position [512, 0]
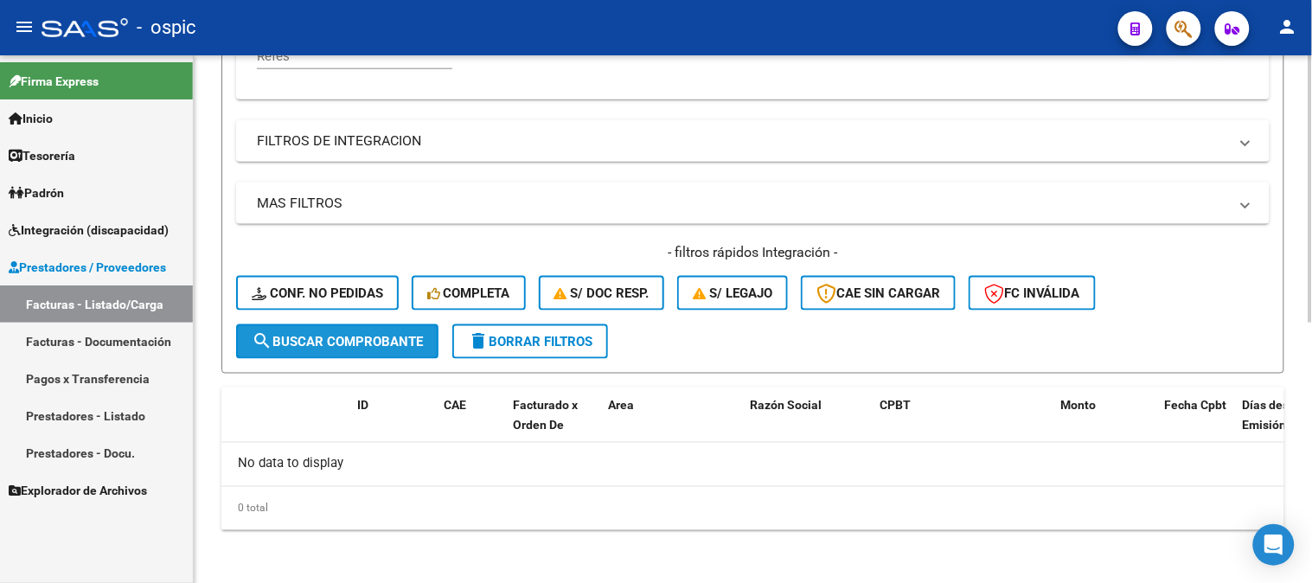
click at [341, 347] on span "search Buscar Comprobante" at bounding box center [337, 342] width 171 height 16
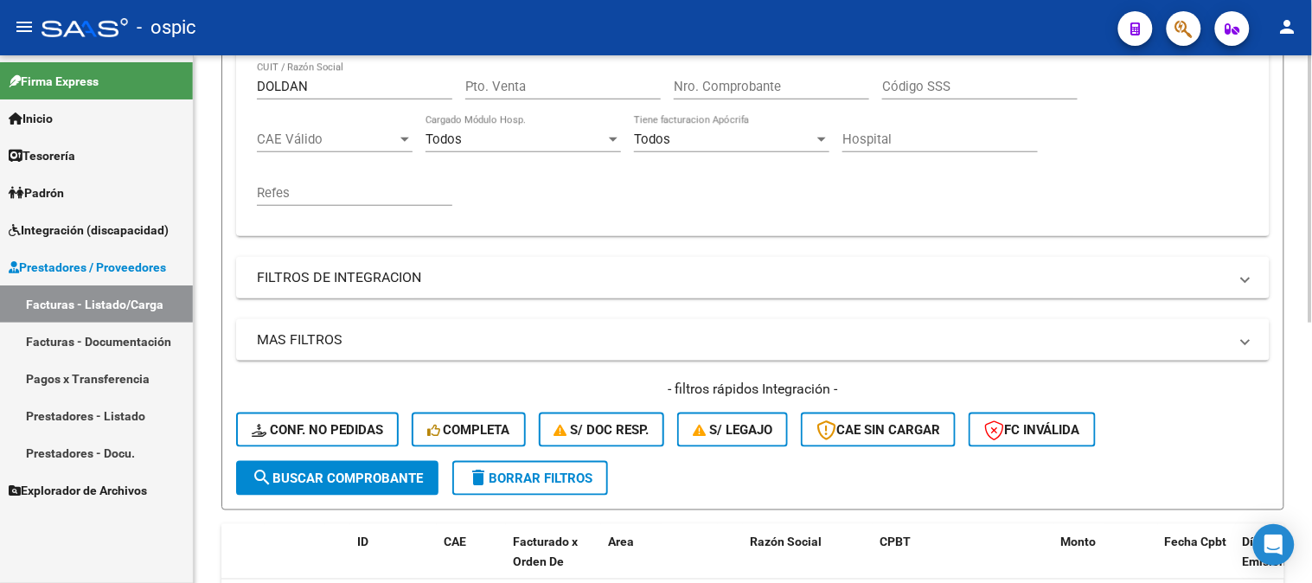
scroll to position [223, 0]
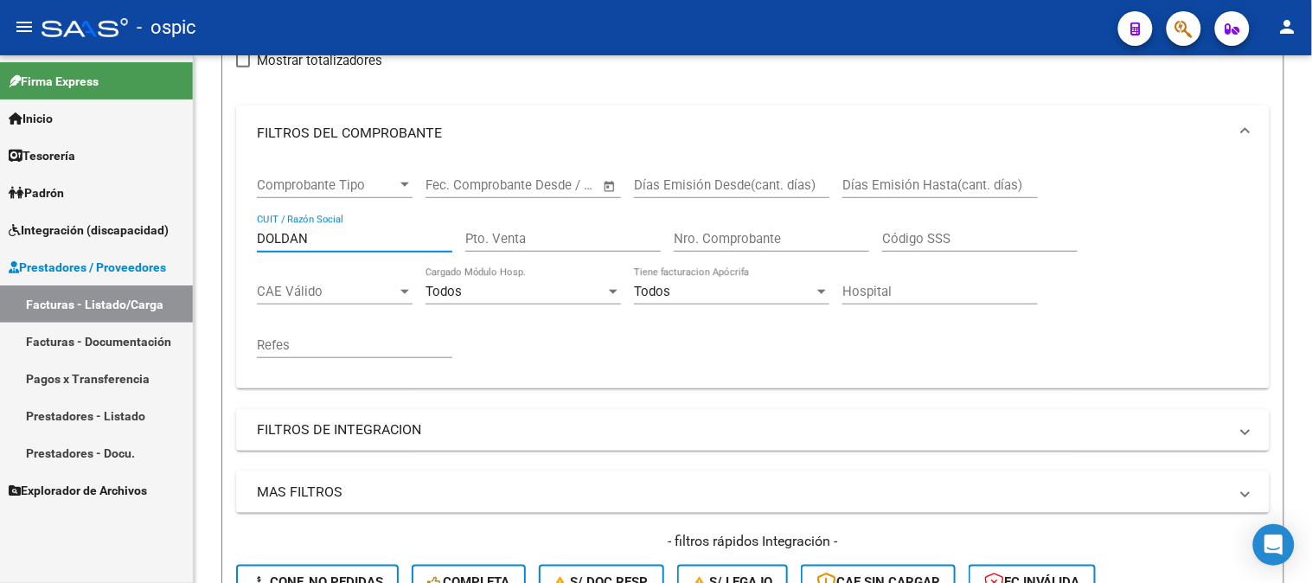
drag, startPoint x: 365, startPoint y: 240, endPoint x: 27, endPoint y: 202, distance: 340.2
click at [17, 207] on mat-sidenav-container "Firma Express Inicio Calendario SSS Instructivos Contacto OS Tesorería Extracto…" at bounding box center [656, 318] width 1312 height 527
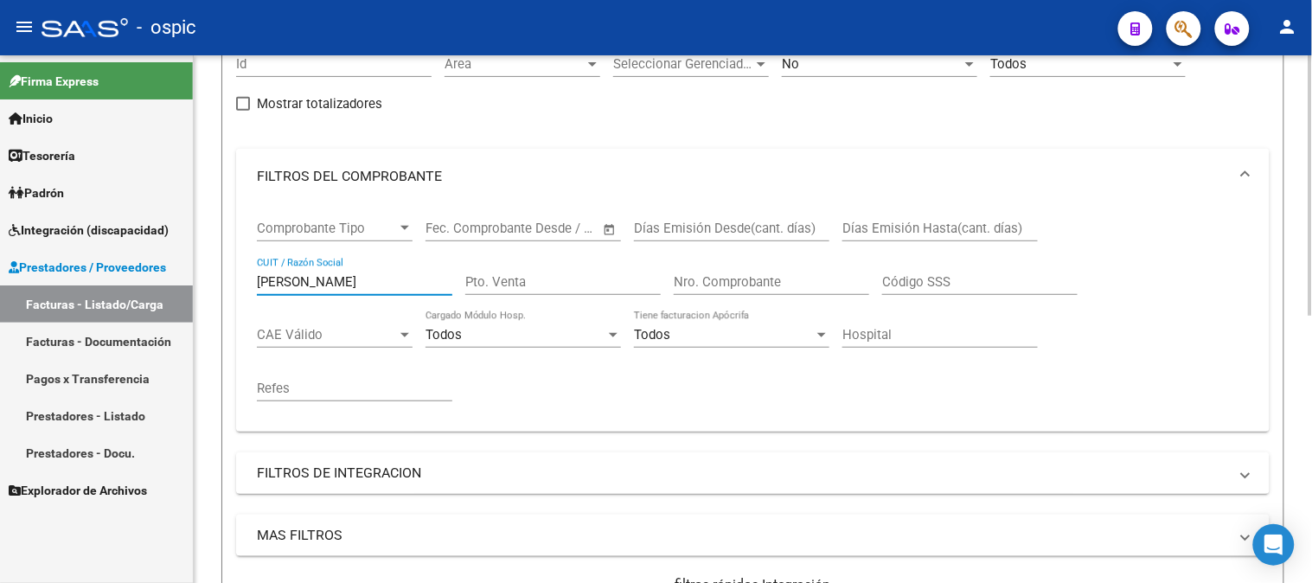
scroll to position [156, 0]
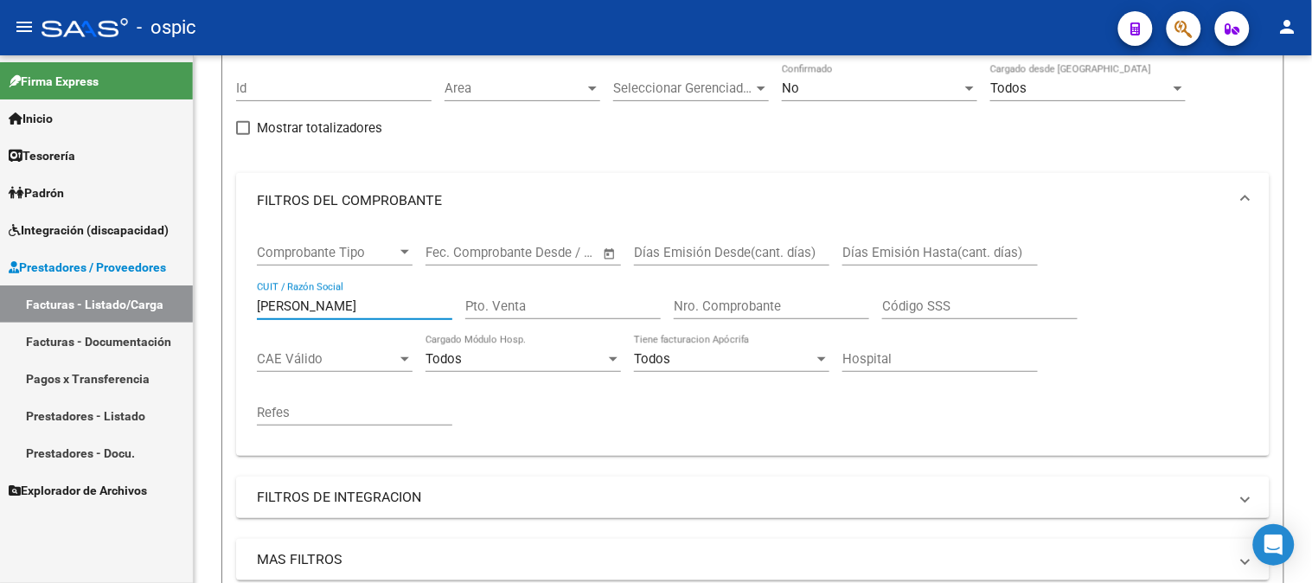
drag, startPoint x: 337, startPoint y: 300, endPoint x: 124, endPoint y: 283, distance: 214.2
click at [124, 284] on mat-sidenav-container "Firma Express Inicio Calendario SSS Instructivos Contacto OS Tesorería Extracto…" at bounding box center [656, 318] width 1312 height 527
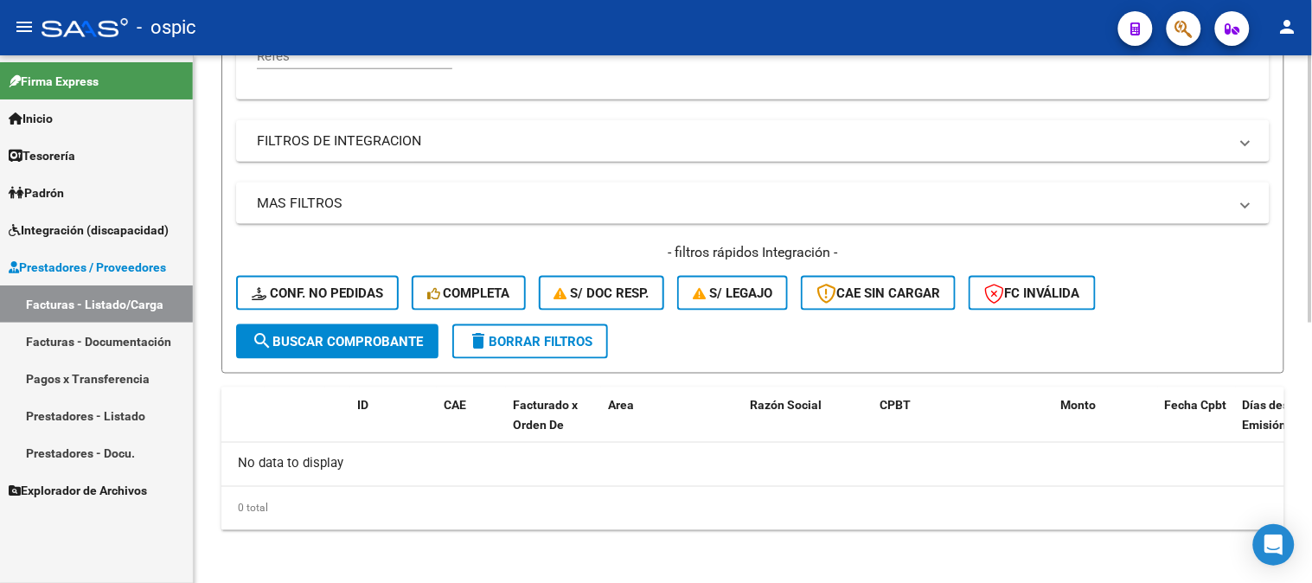
type input "[PERSON_NAME] [PERSON_NAME]"
click at [368, 339] on span "search Buscar Comprobante" at bounding box center [337, 342] width 171 height 16
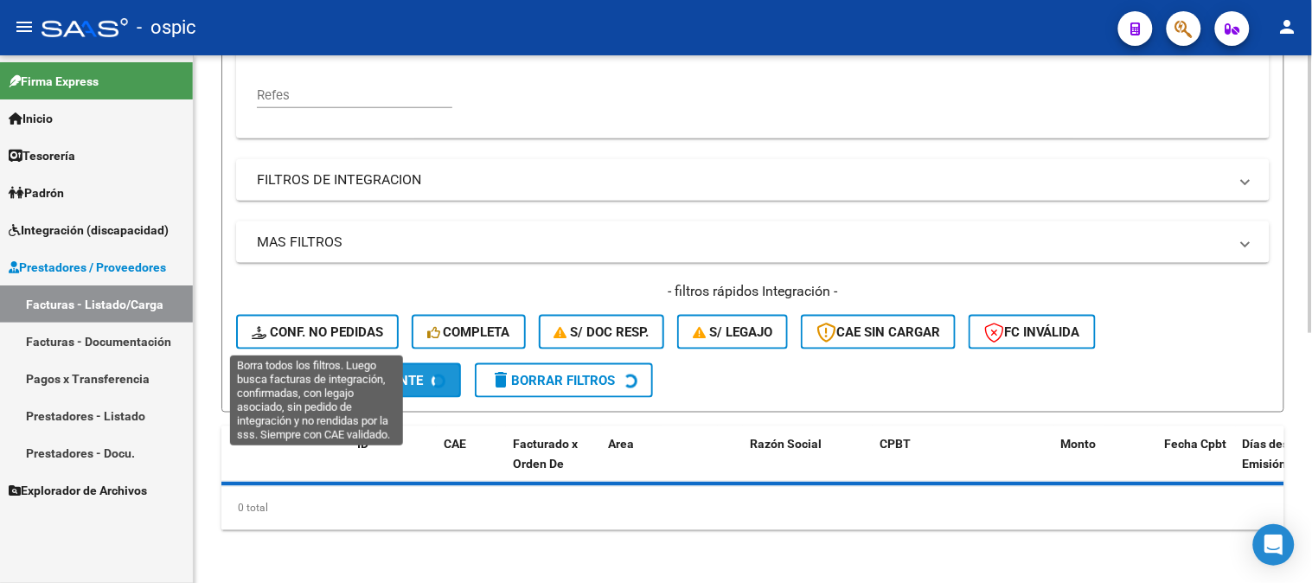
scroll to position [512, 0]
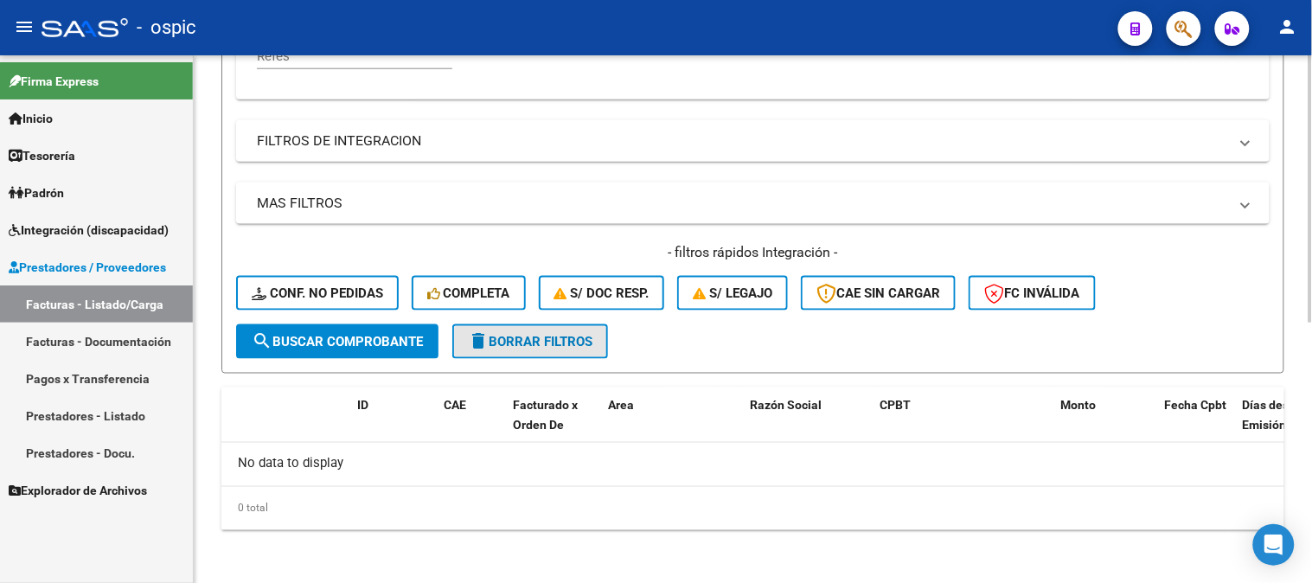
click at [573, 343] on span "delete Borrar Filtros" at bounding box center [530, 342] width 124 height 16
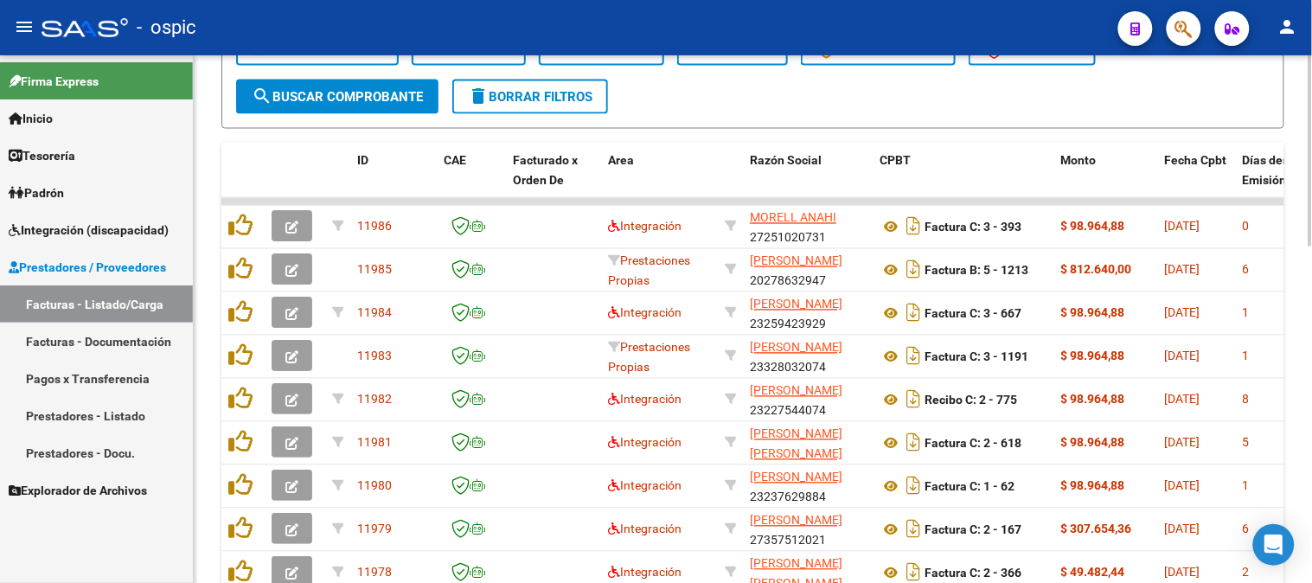
scroll to position [545, 0]
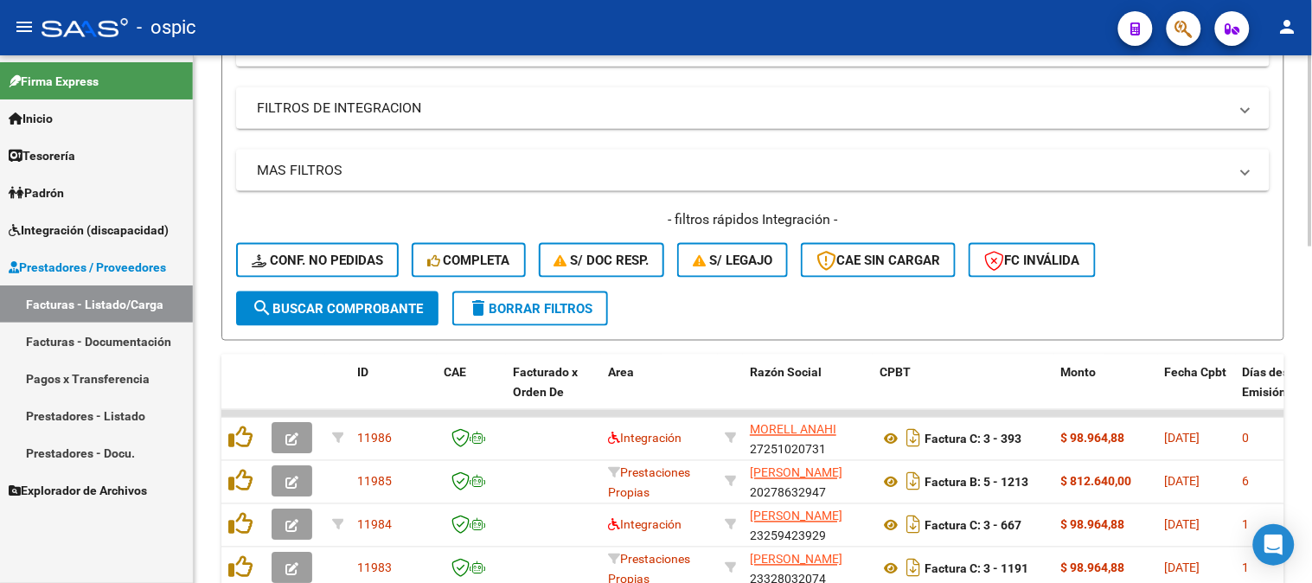
click at [549, 303] on span "delete Borrar Filtros" at bounding box center [530, 309] width 124 height 16
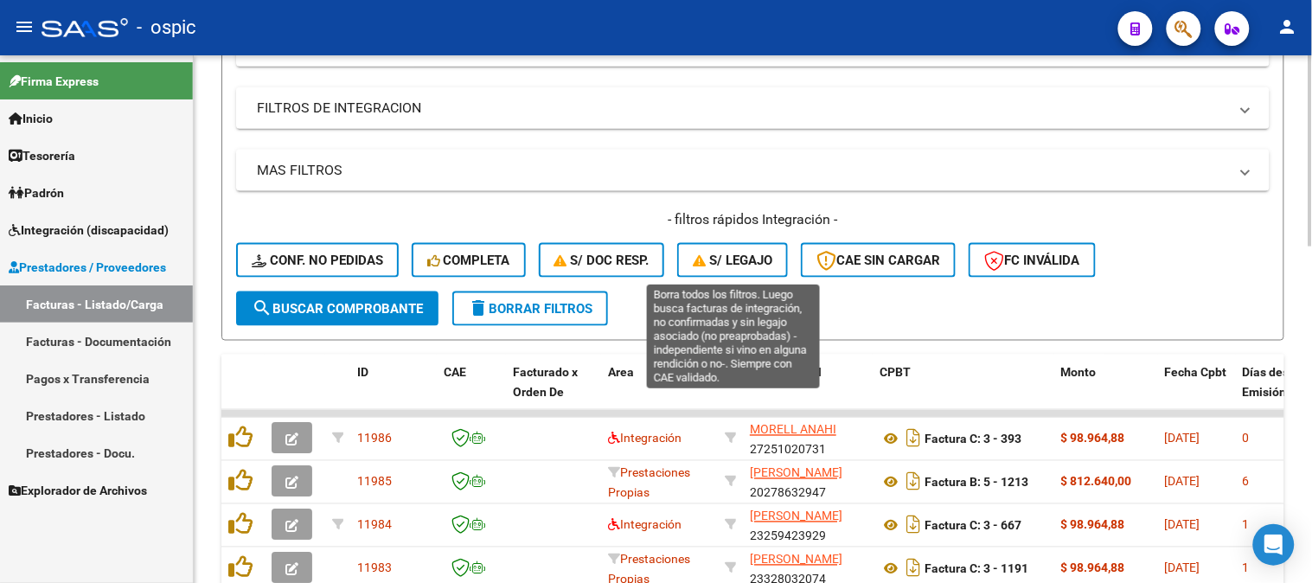
click at [752, 269] on button "S/ legajo" at bounding box center [732, 260] width 111 height 35
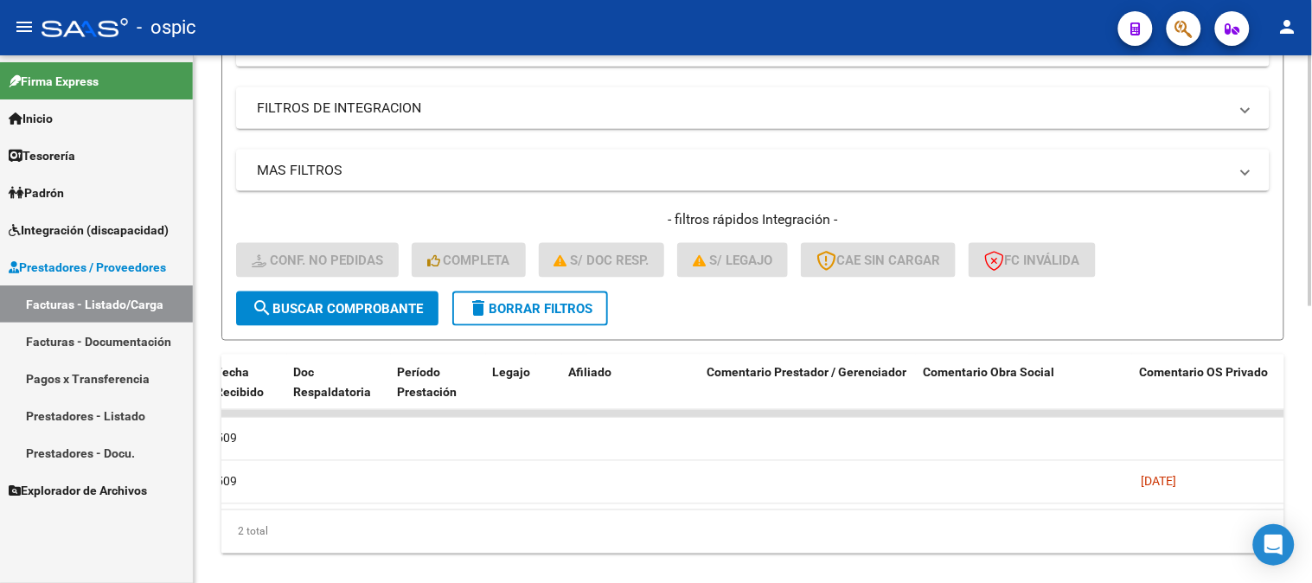
scroll to position [0, 0]
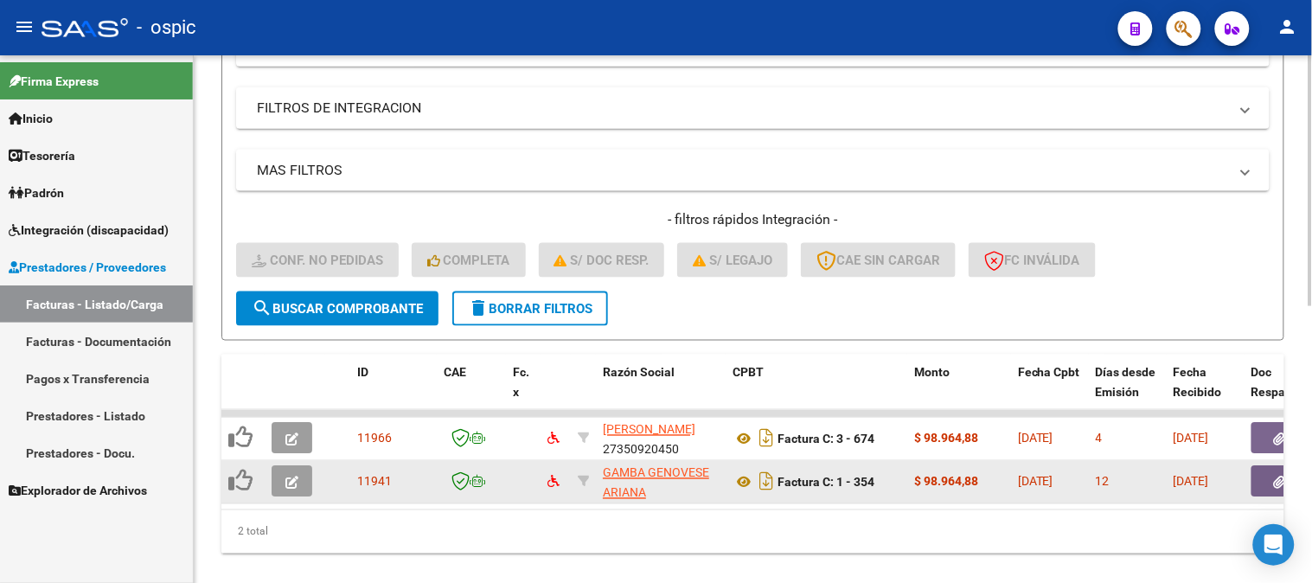
click at [297, 476] on icon "button" at bounding box center [291, 482] width 13 height 13
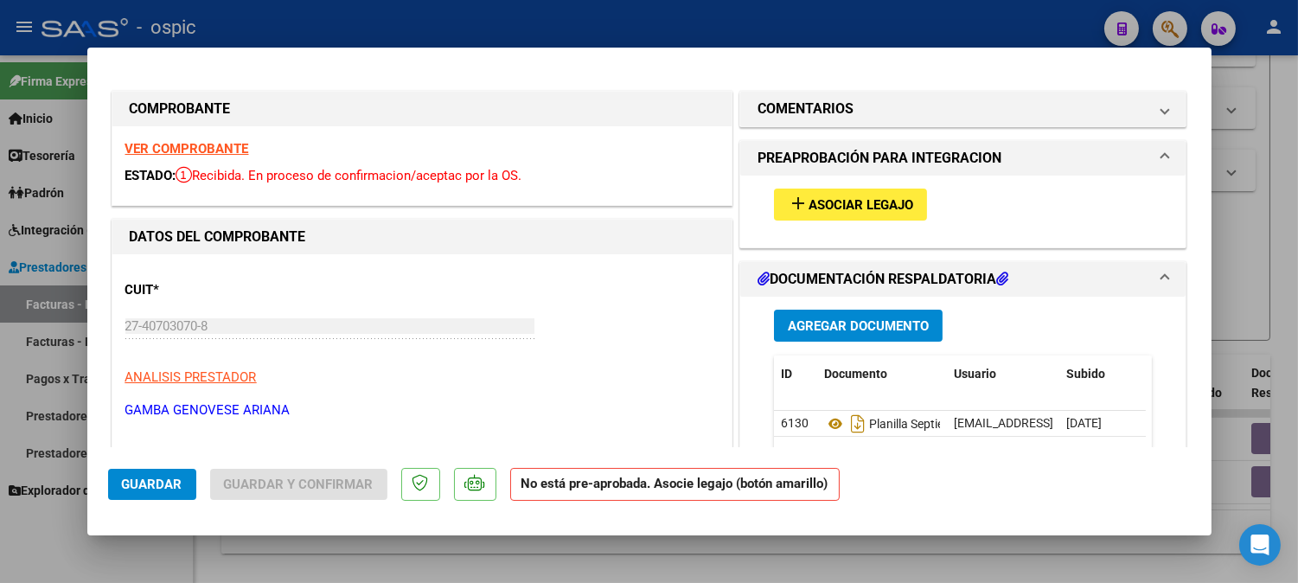
drag, startPoint x: 822, startPoint y: 100, endPoint x: 819, endPoint y: 156, distance: 55.4
click at [822, 102] on h1 "COMENTARIOS" at bounding box center [805, 109] width 96 height 21
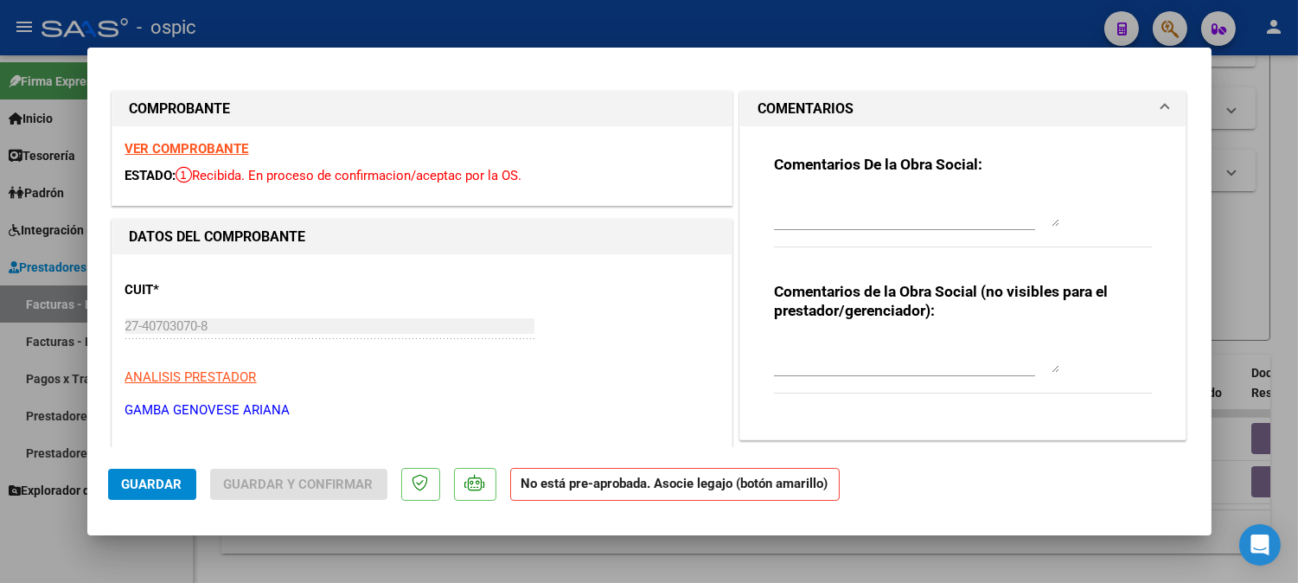
click at [915, 219] on textarea at bounding box center [916, 209] width 285 height 35
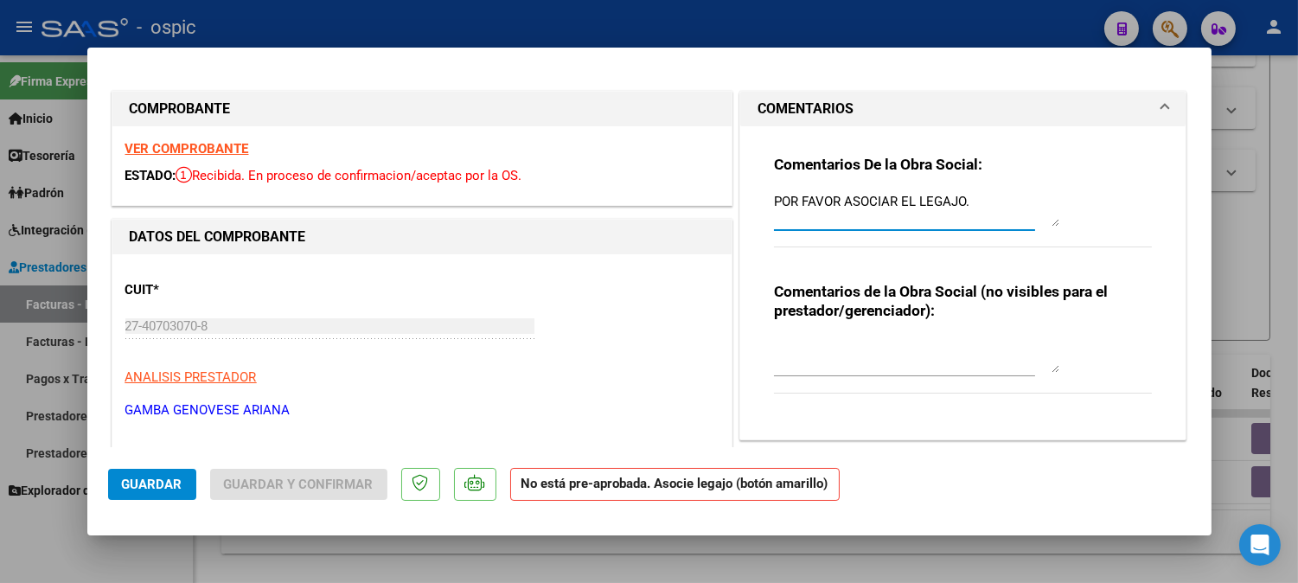
type textarea "POR FAVOR ASOCIAR EL LEGAJO."
click at [140, 476] on span "Guardar" at bounding box center [152, 484] width 61 height 16
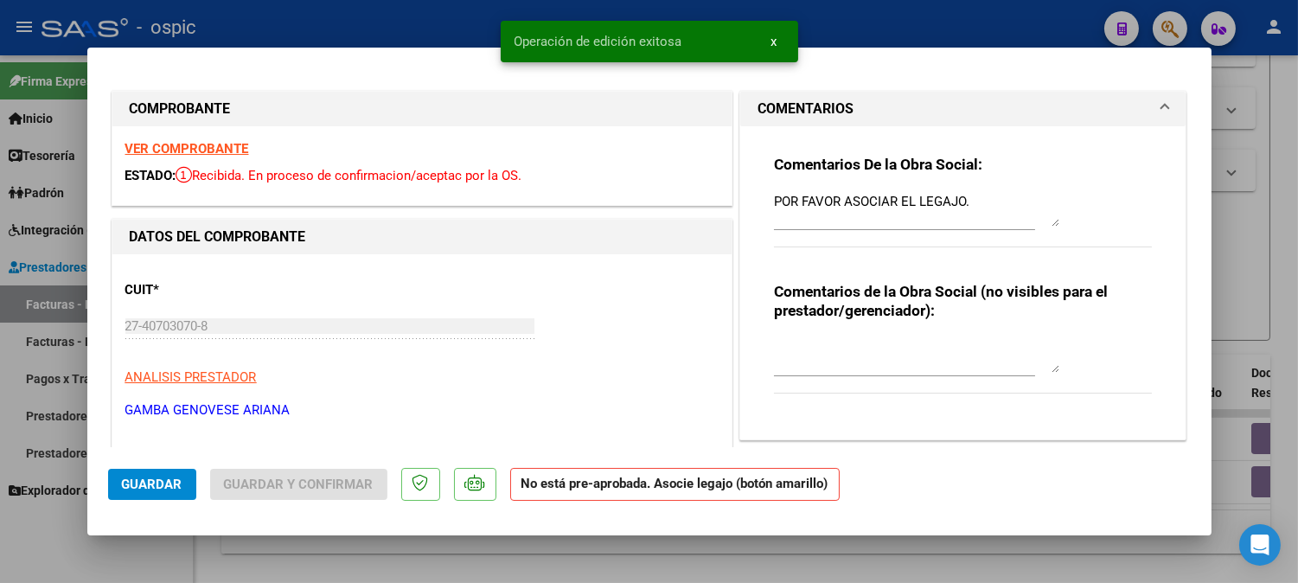
type input "$ 0,00"
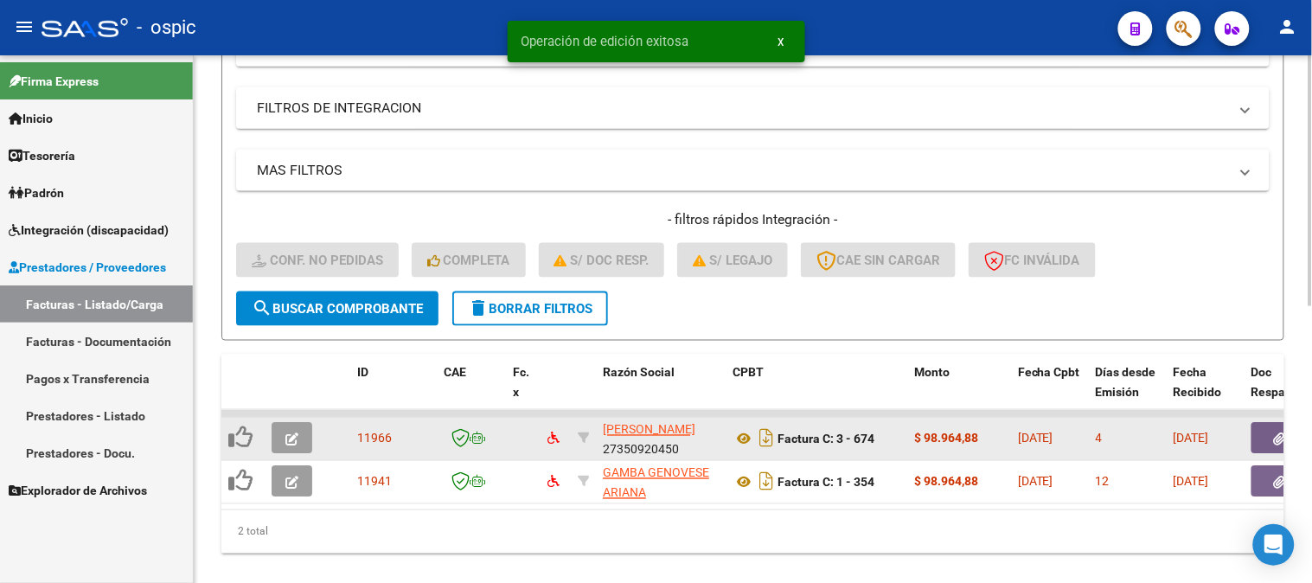
click at [285, 433] on icon "button" at bounding box center [291, 439] width 13 height 13
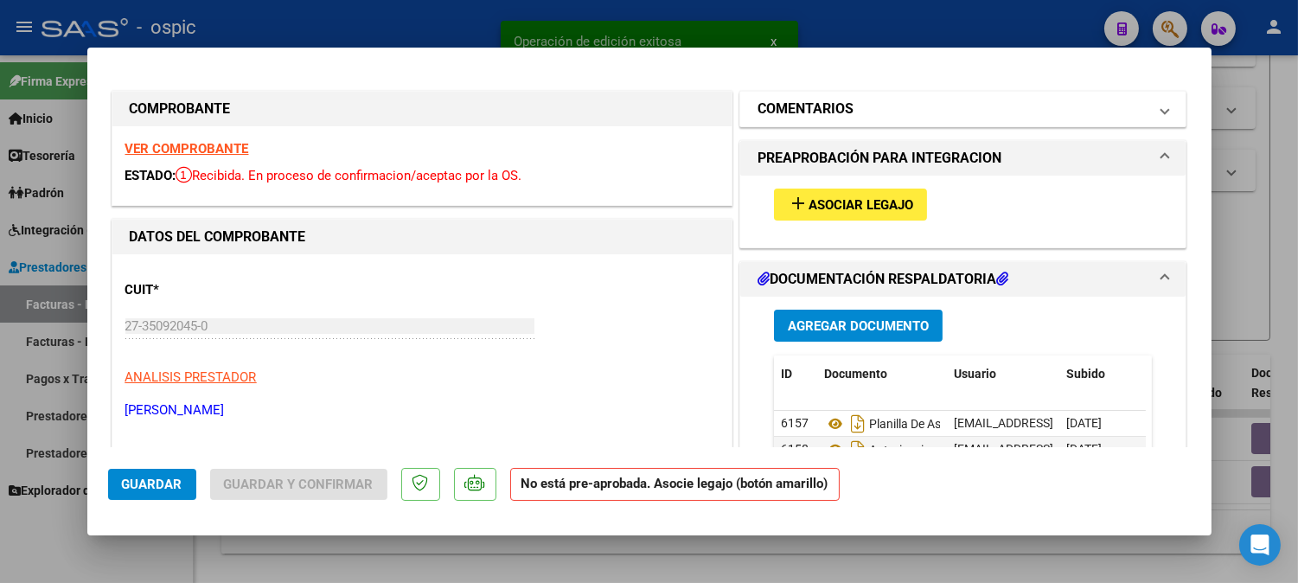
click at [836, 112] on h1 "COMENTARIOS" at bounding box center [805, 109] width 96 height 21
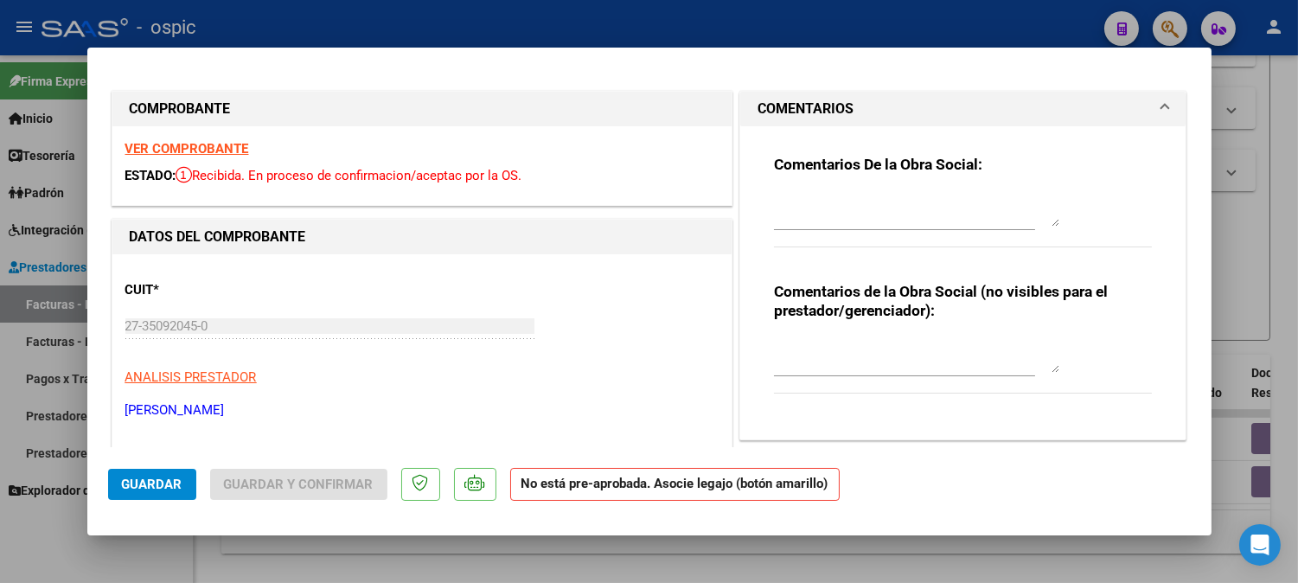
click at [857, 196] on textarea at bounding box center [916, 209] width 285 height 35
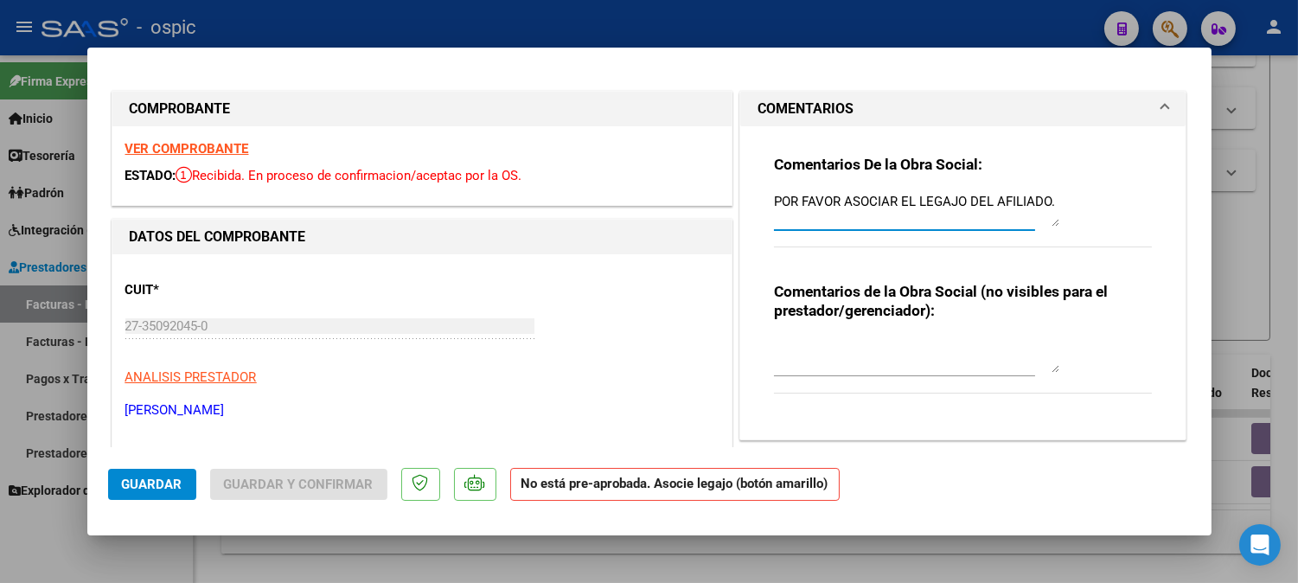
type textarea "POR FAVOR ASOCIAR EL LEGAJO DEL AFILIADO."
click at [164, 485] on span "Guardar" at bounding box center [152, 484] width 61 height 16
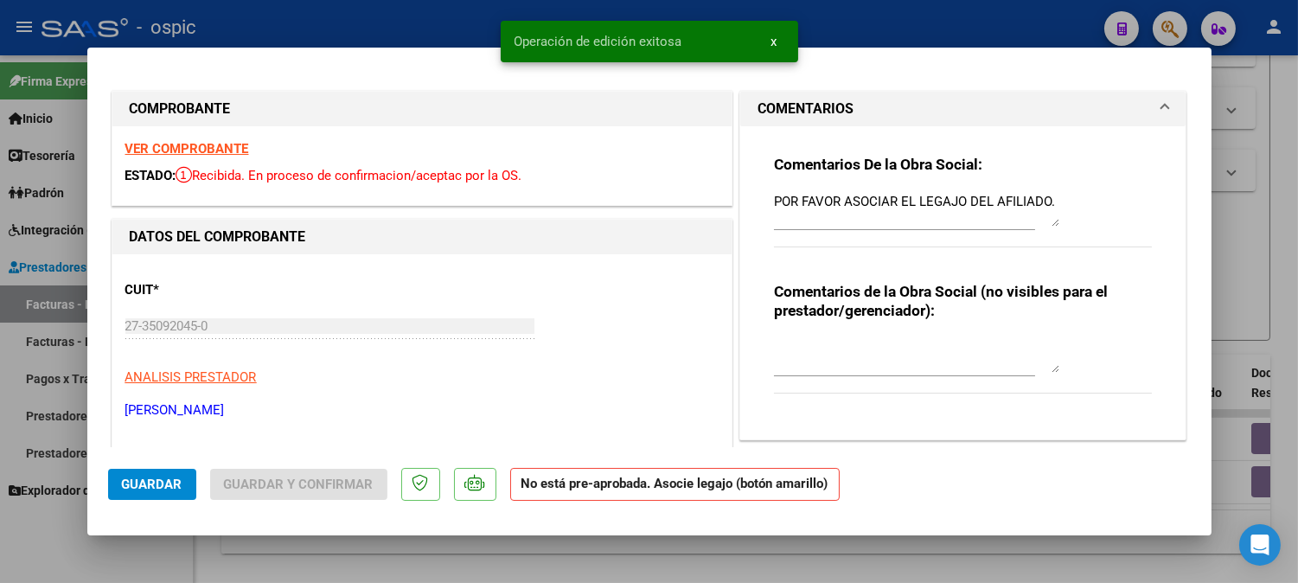
type input "$ 0,00"
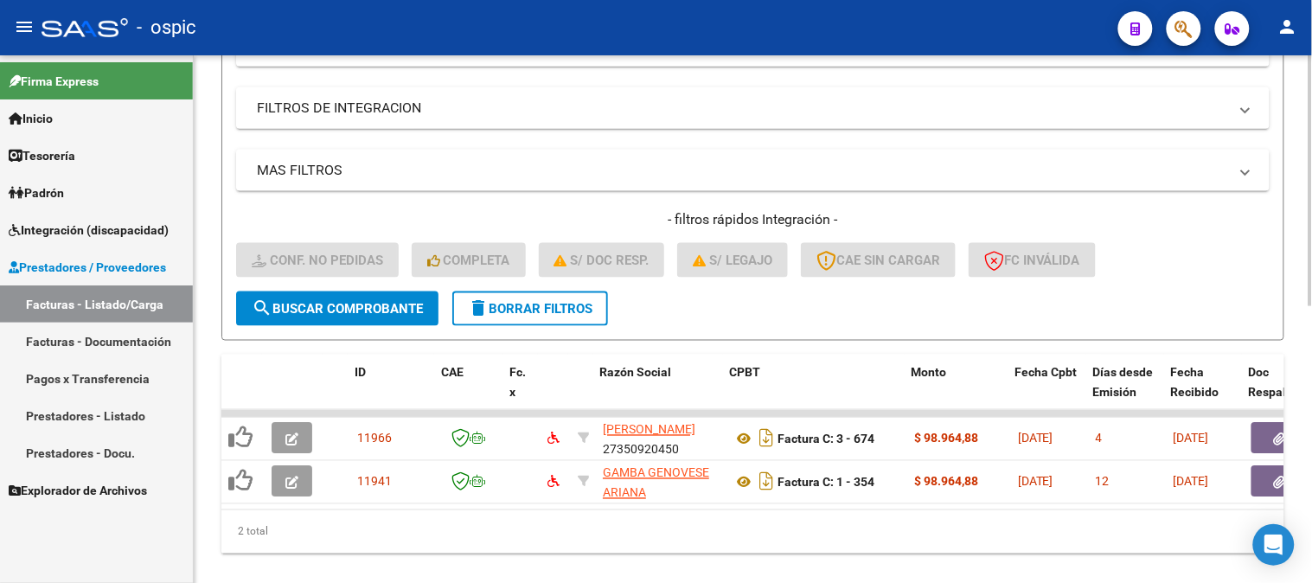
scroll to position [0, 1705]
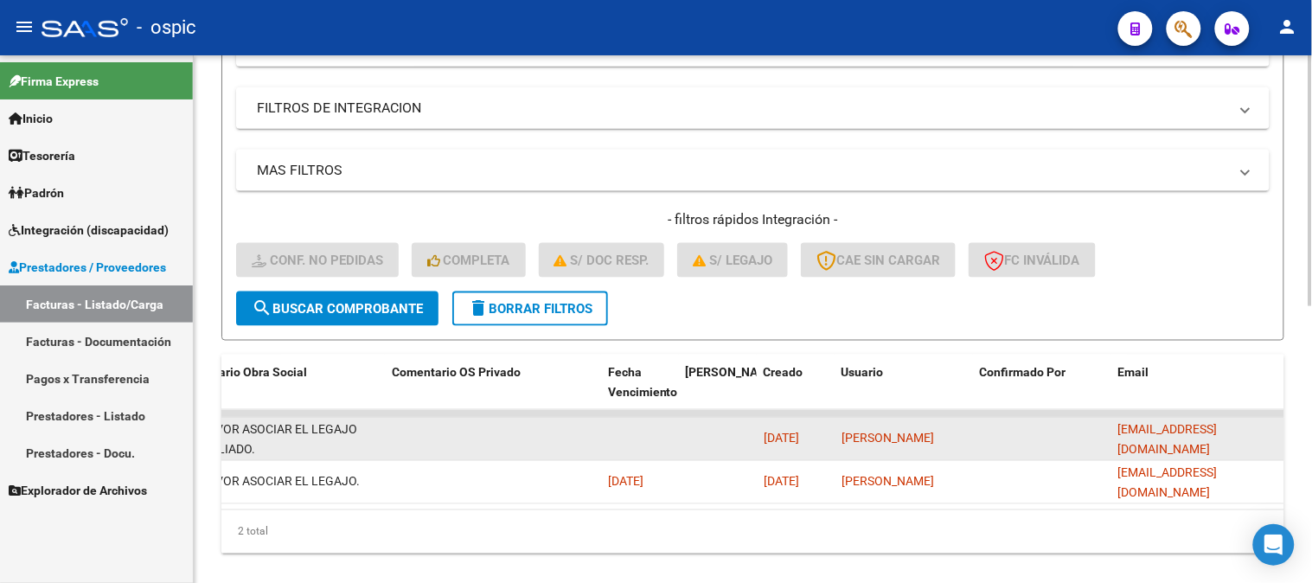
drag, startPoint x: 1118, startPoint y: 439, endPoint x: 1257, endPoint y: 441, distance: 139.2
click at [1257, 441] on div "[EMAIL_ADDRESS][DOMAIN_NAME]" at bounding box center [1197, 438] width 159 height 36
copy span "[EMAIL_ADDRESS][DOMAIN_NAME]"
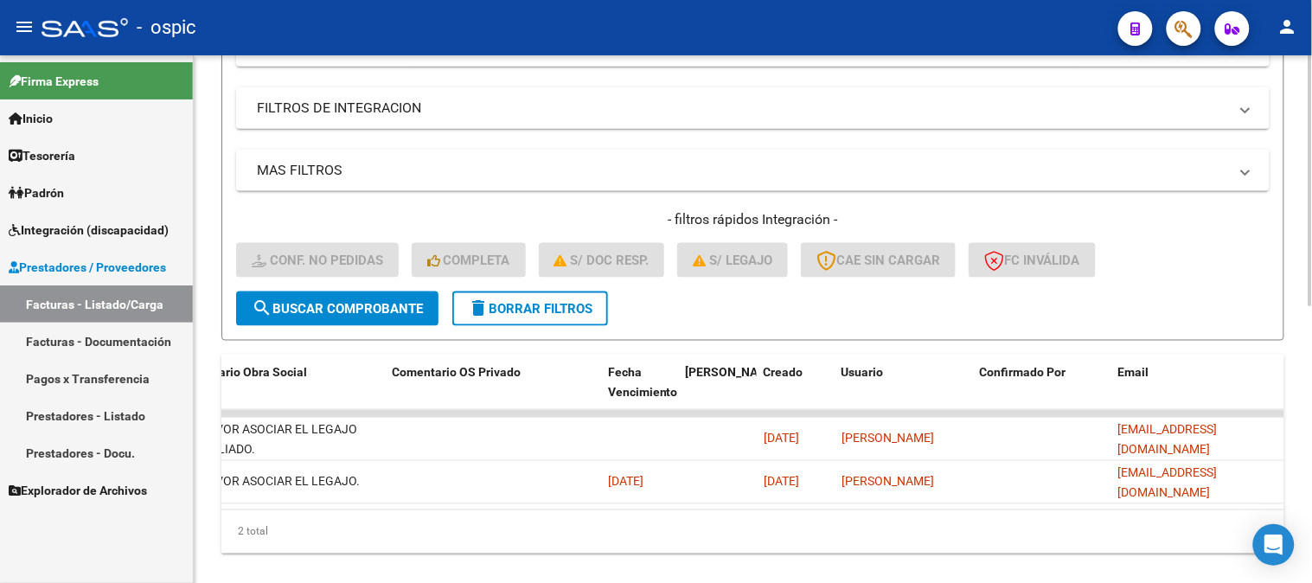
drag, startPoint x: 1118, startPoint y: 482, endPoint x: 1295, endPoint y: 485, distance: 177.3
click at [1295, 485] on div "Video tutorial PRESTADORES -> Listado de CPBTs Emitidos por Prestadores / Prove…" at bounding box center [753, 60] width 1118 height 1098
copy span "[EMAIL_ADDRESS][DOMAIN_NAME]"
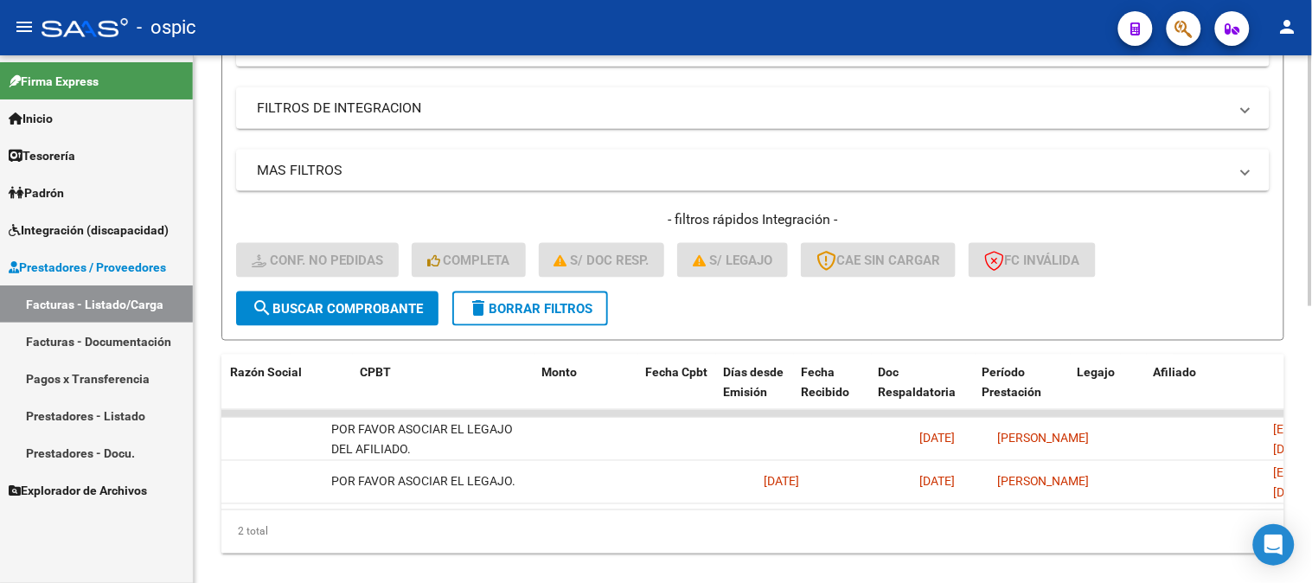
scroll to position [0, 0]
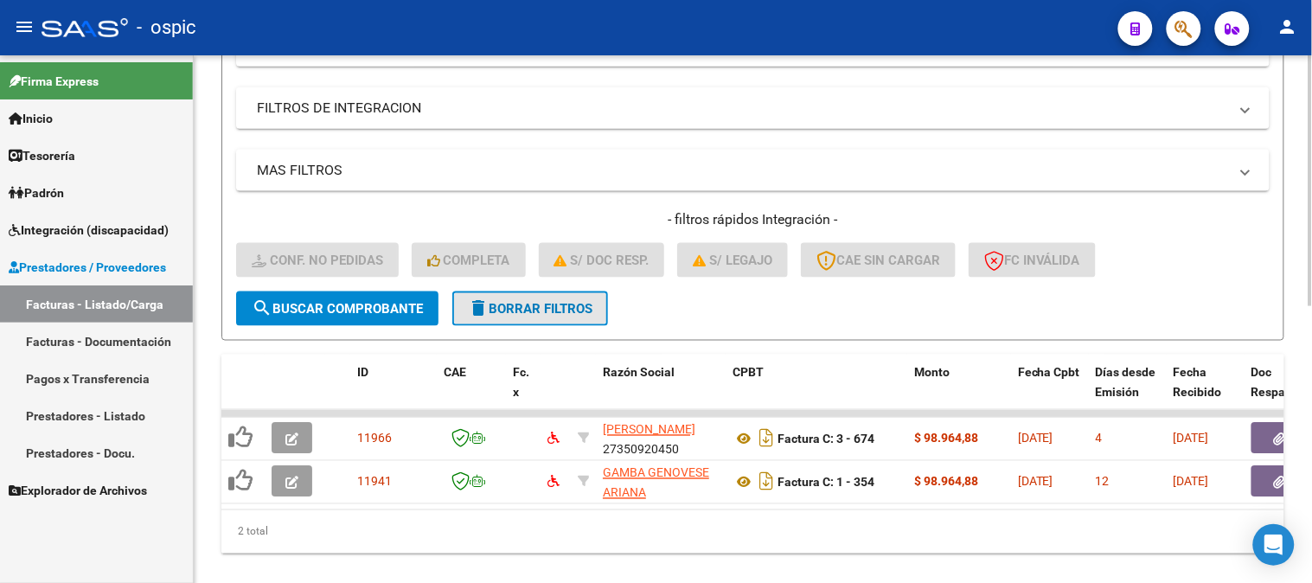
click at [527, 318] on button "delete Borrar Filtros" at bounding box center [530, 308] width 156 height 35
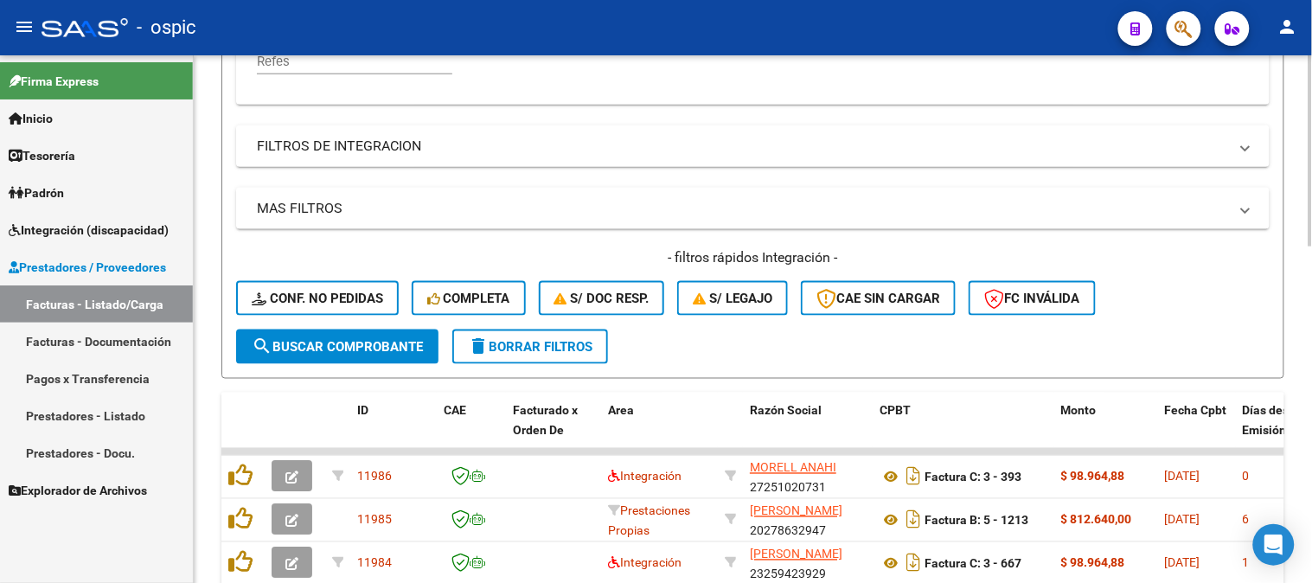
scroll to position [545, 0]
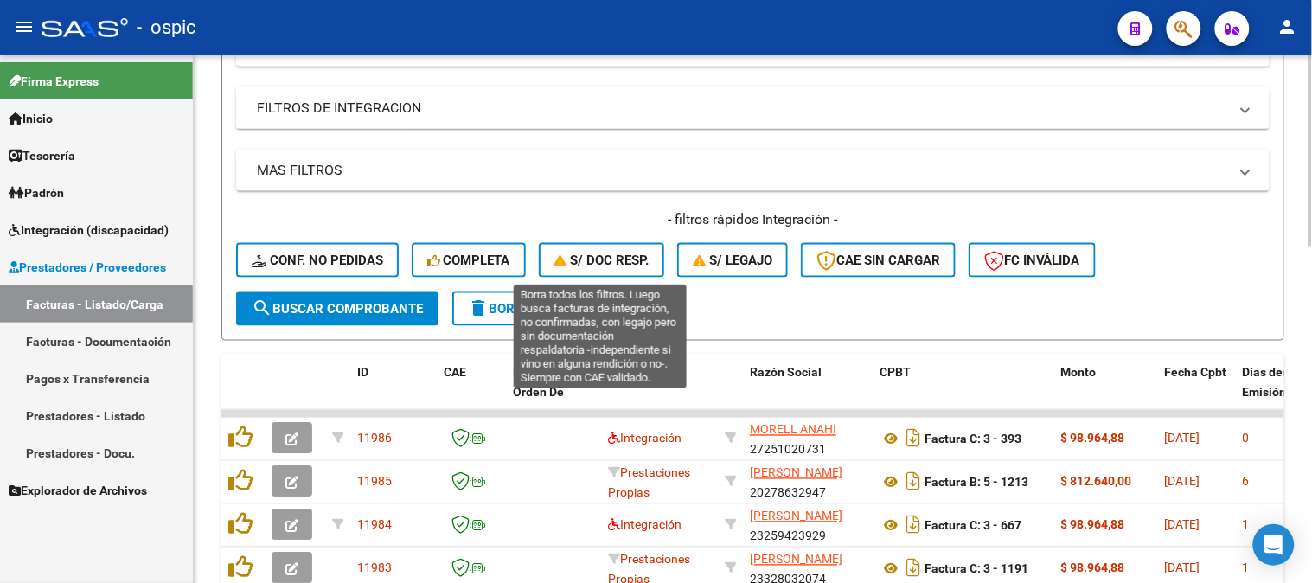
click at [602, 256] on span "S/ Doc Resp." at bounding box center [601, 260] width 95 height 16
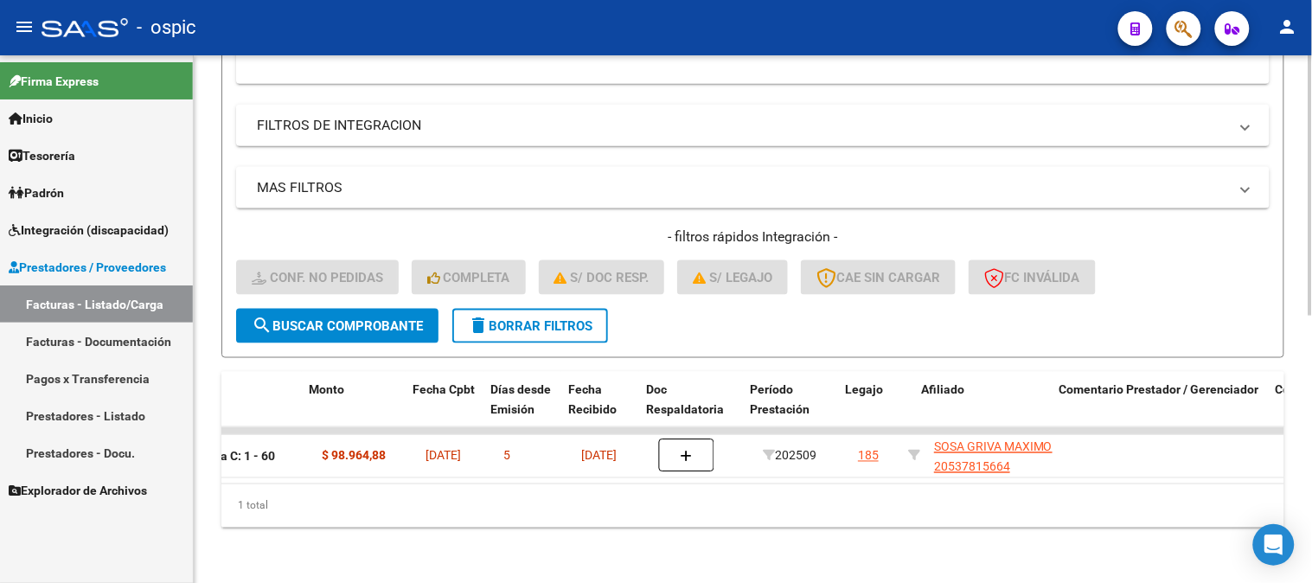
scroll to position [0, 1705]
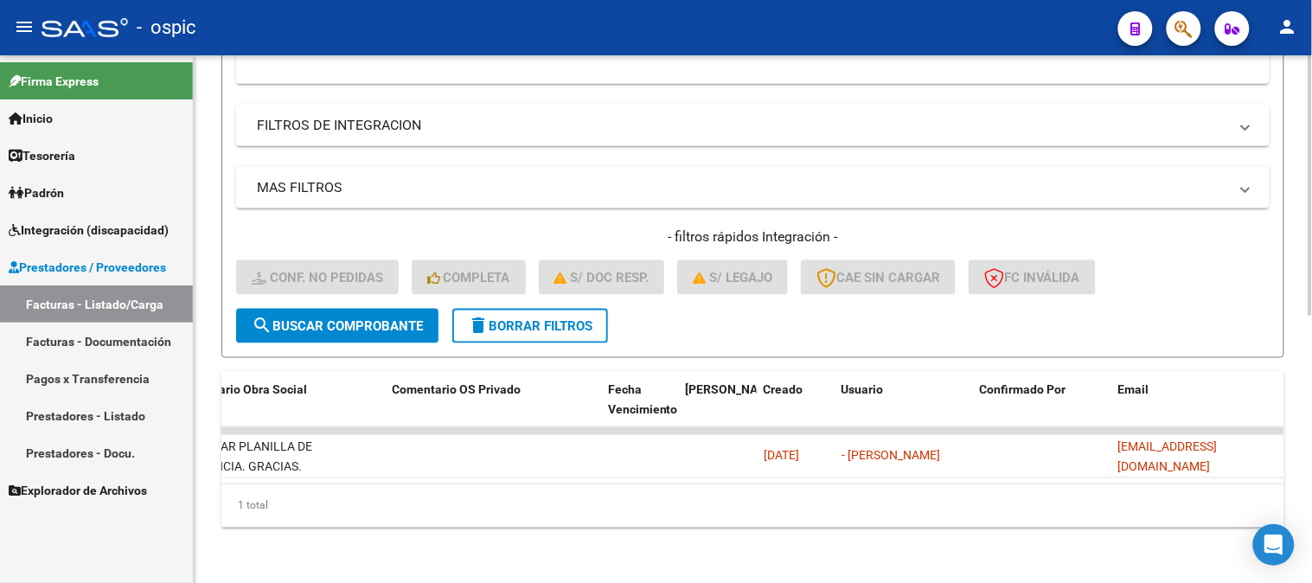
drag, startPoint x: 1137, startPoint y: 442, endPoint x: 1301, endPoint y: 442, distance: 164.3
click at [1301, 442] on div "Video tutorial PRESTADORES -> Listado de CPBTs Emitidos por Prestadores / Prove…" at bounding box center [753, 55] width 1118 height 1055
copy span "[EMAIL_ADDRESS][DOMAIN_NAME]"
drag, startPoint x: 929, startPoint y: 482, endPoint x: 234, endPoint y: 471, distance: 695.2
click at [235, 473] on datatable-body "11888 [PERSON_NAME] 23237629884 Factura C: 1 - 60 $ 98.964,88 [DATE] 5 [DATE] 2…" at bounding box center [752, 455] width 1063 height 56
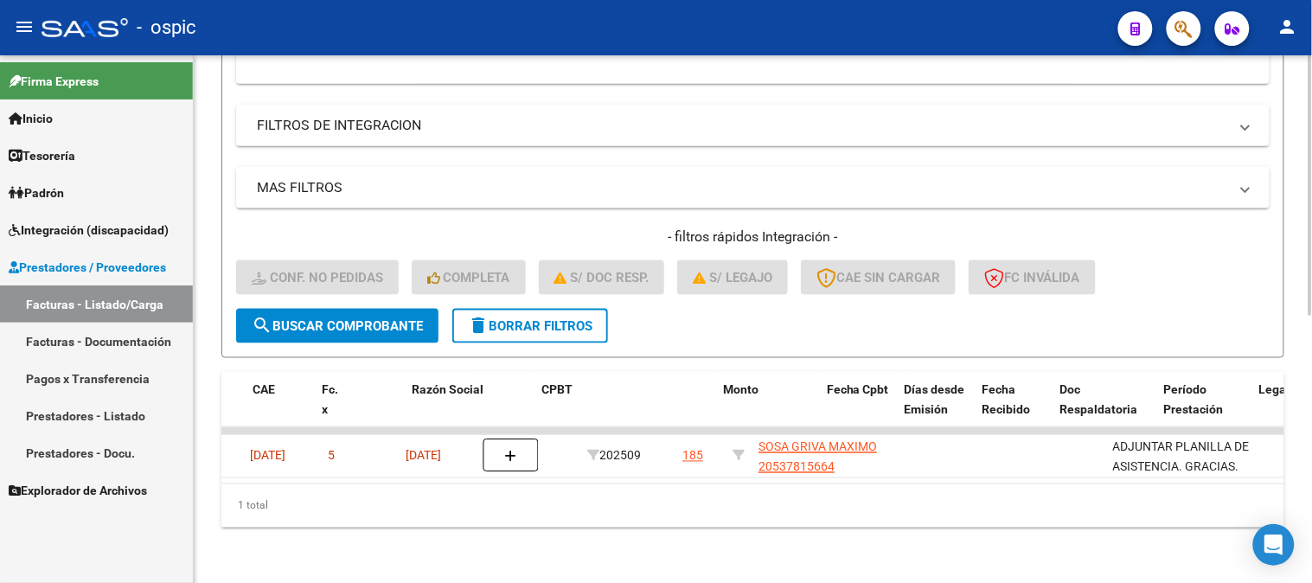
scroll to position [0, 0]
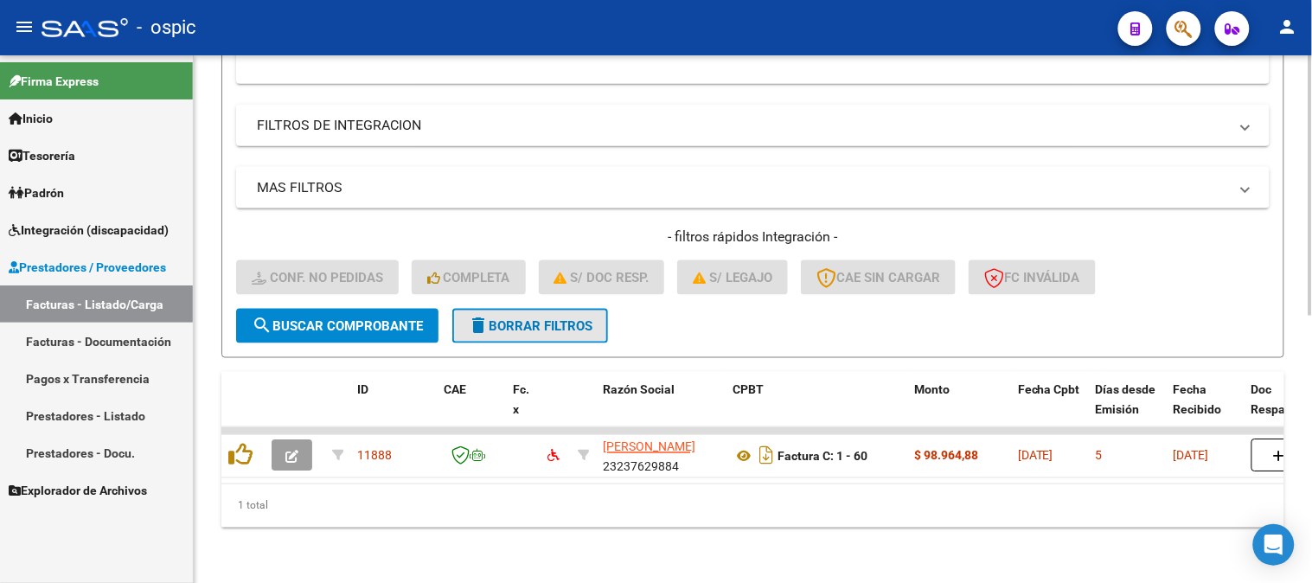
click at [504, 309] on button "delete Borrar Filtros" at bounding box center [530, 326] width 156 height 35
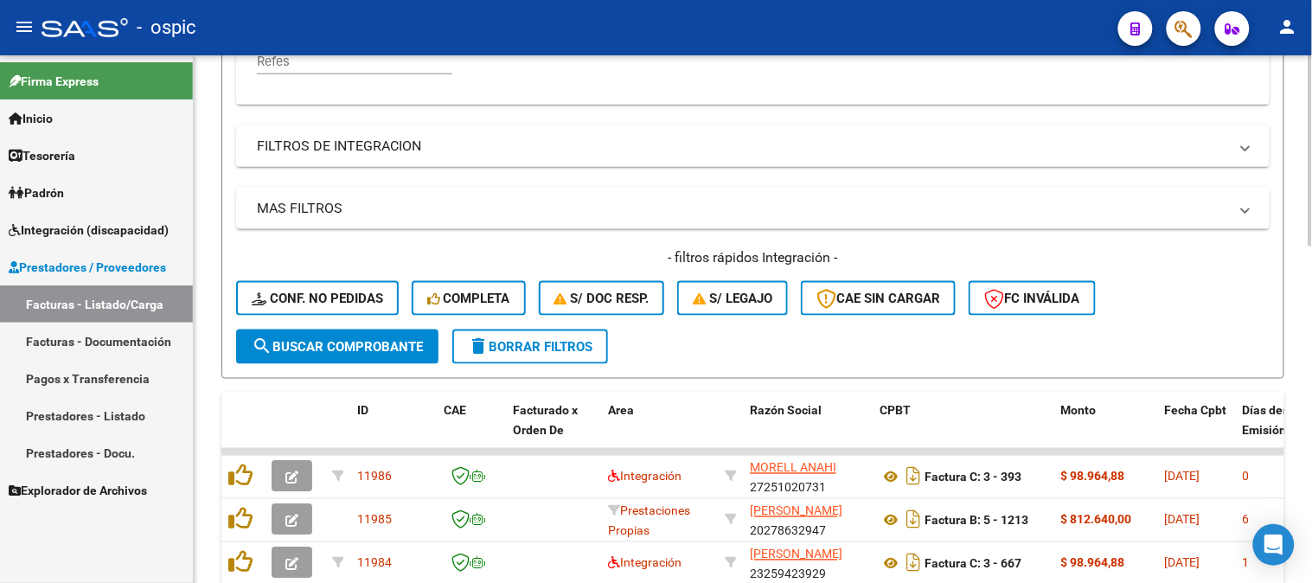
scroll to position [540, 0]
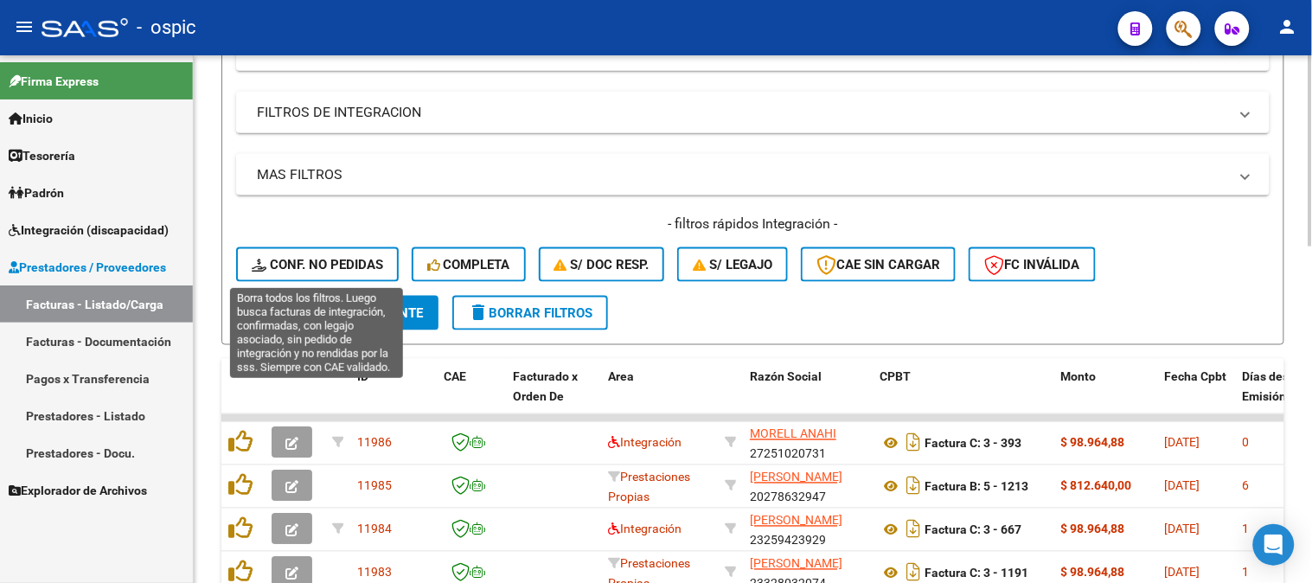
click at [329, 260] on span "Conf. no pedidas" at bounding box center [317, 265] width 131 height 16
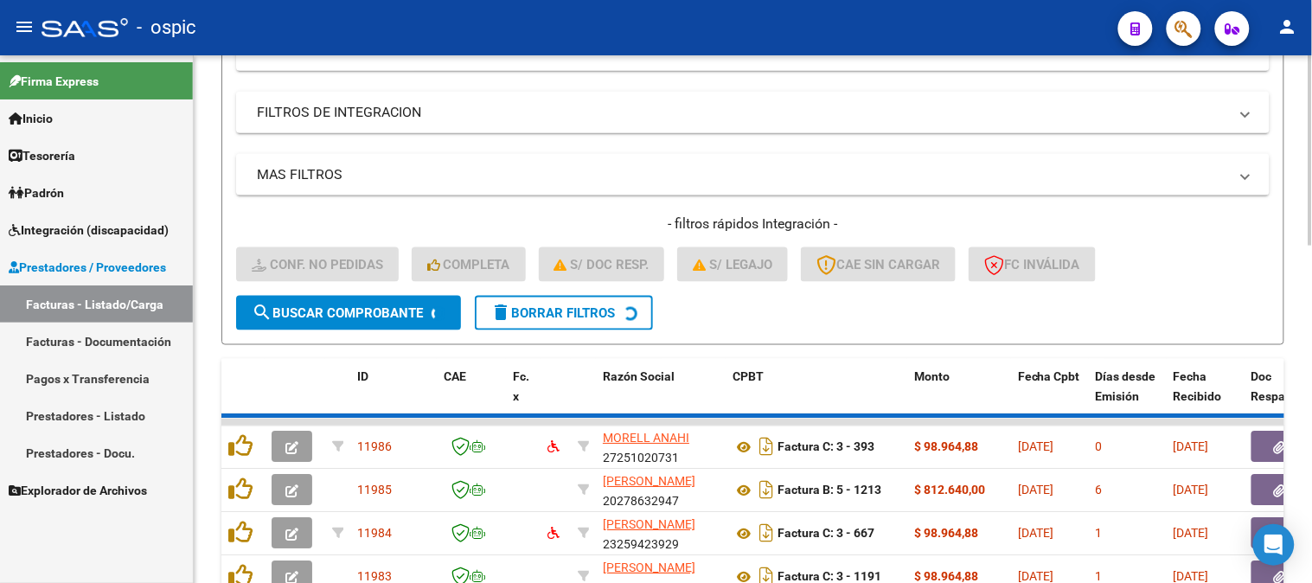
scroll to position [513, 0]
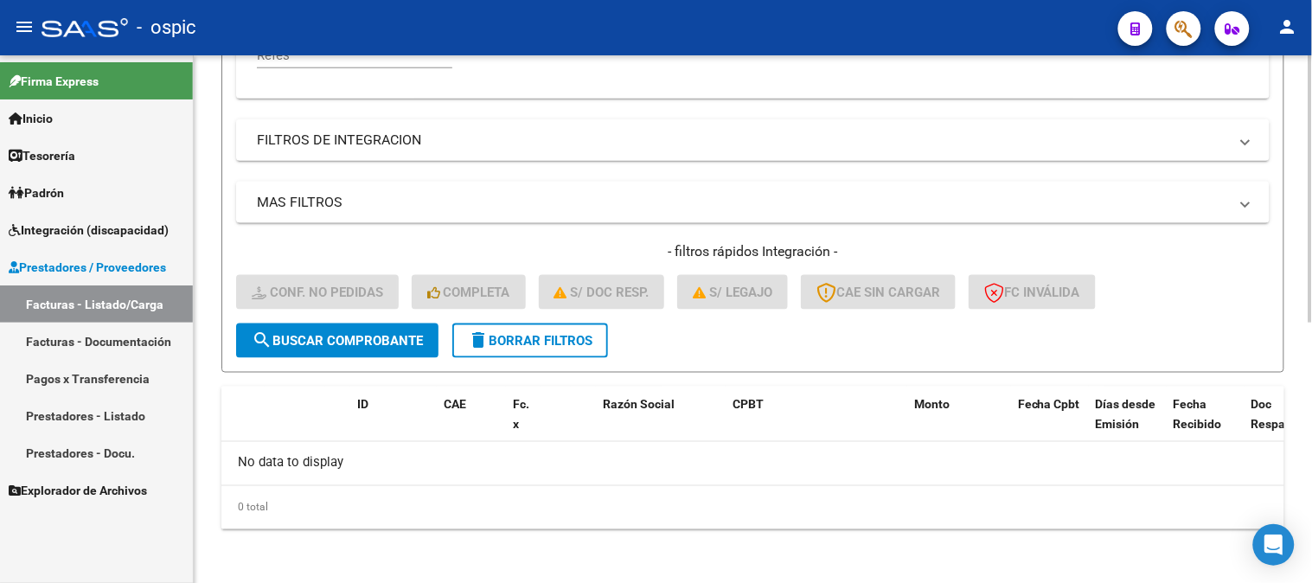
click at [566, 338] on span "delete Borrar Filtros" at bounding box center [530, 341] width 124 height 16
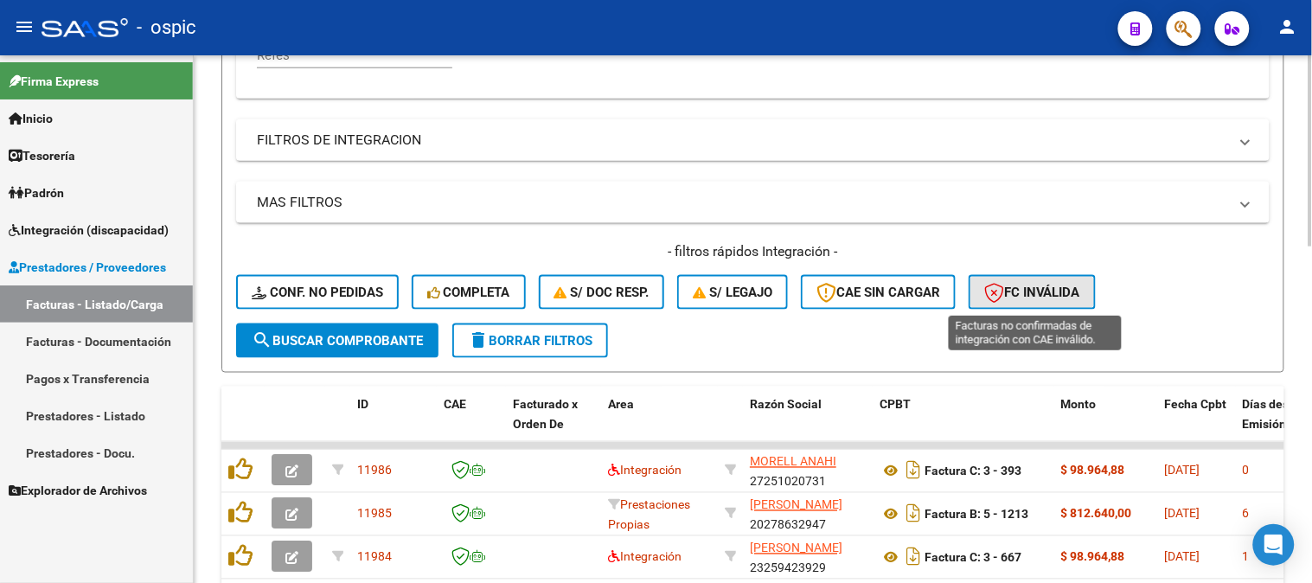
click at [1042, 298] on span "FC Inválida" at bounding box center [1032, 292] width 96 height 16
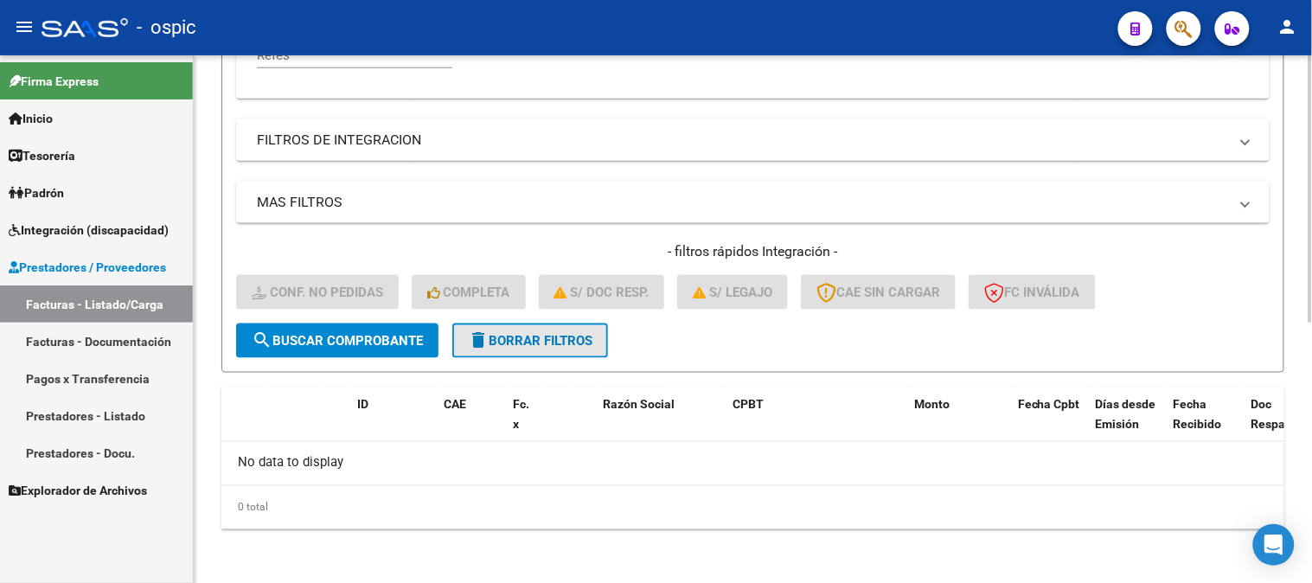
click at [582, 340] on span "delete Borrar Filtros" at bounding box center [530, 341] width 124 height 16
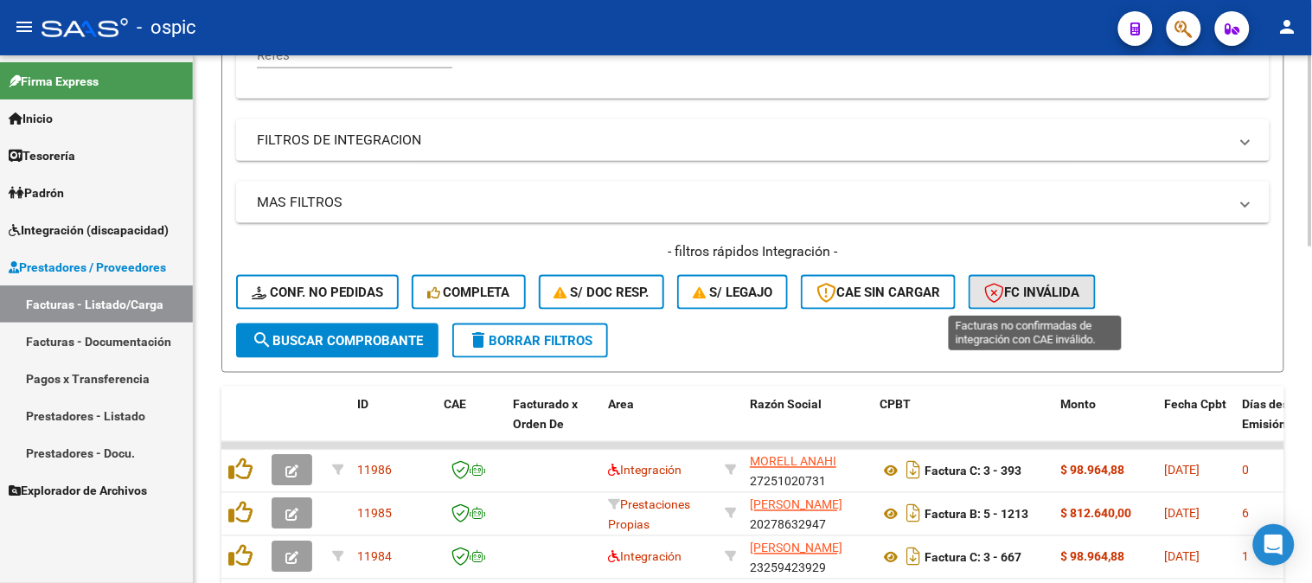
click at [1012, 290] on span "FC Inválida" at bounding box center [1032, 292] width 96 height 16
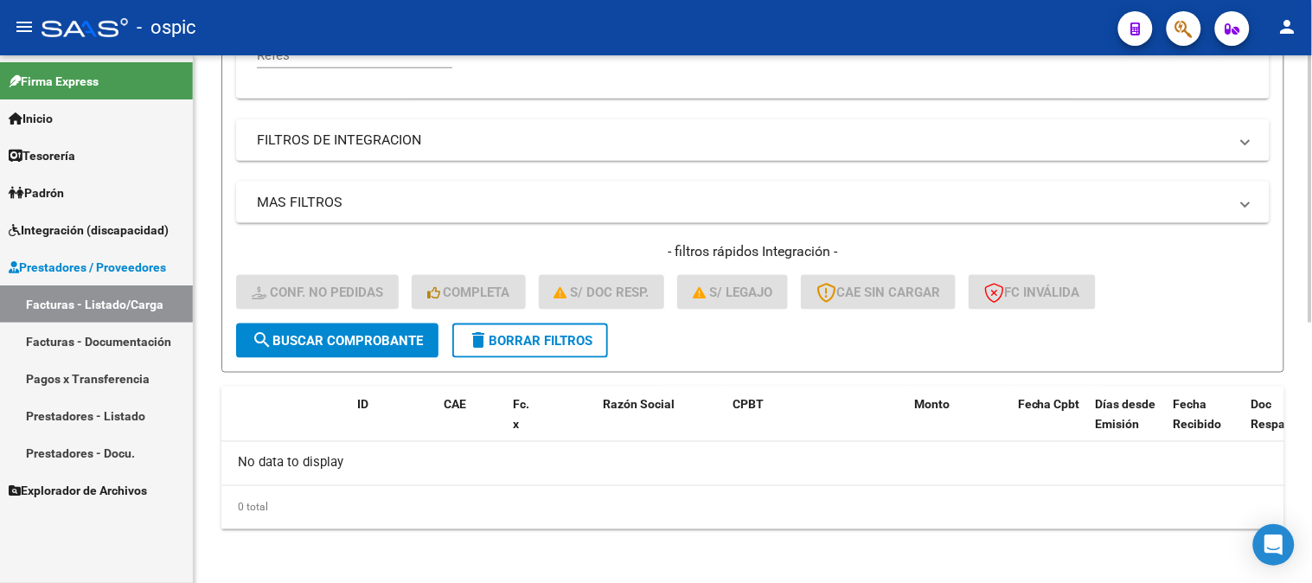
click at [521, 339] on span "delete Borrar Filtros" at bounding box center [530, 341] width 124 height 16
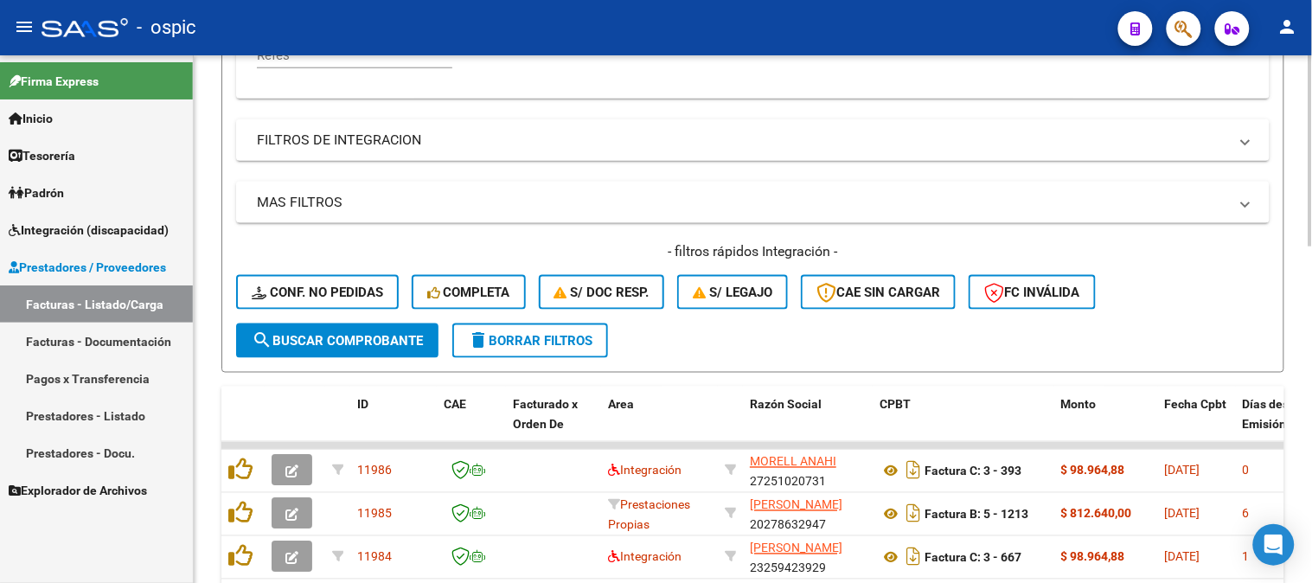
click at [533, 338] on span "delete Borrar Filtros" at bounding box center [530, 341] width 124 height 16
click at [1039, 292] on span "FC Inválida" at bounding box center [1032, 292] width 96 height 16
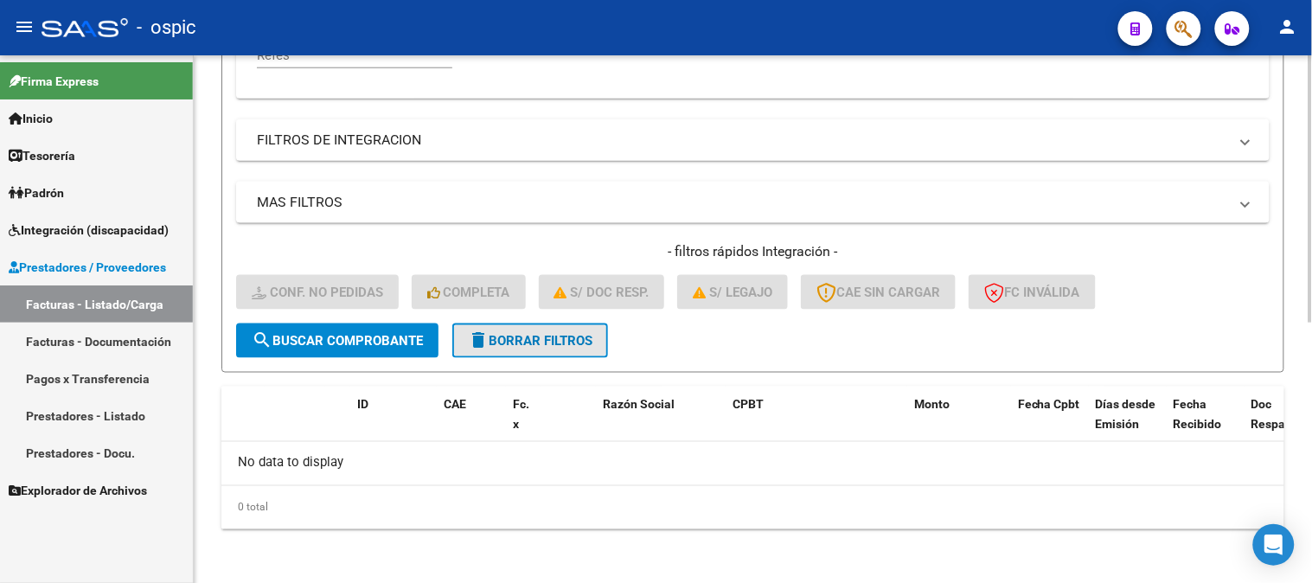
click at [510, 351] on button "delete Borrar Filtros" at bounding box center [530, 340] width 156 height 35
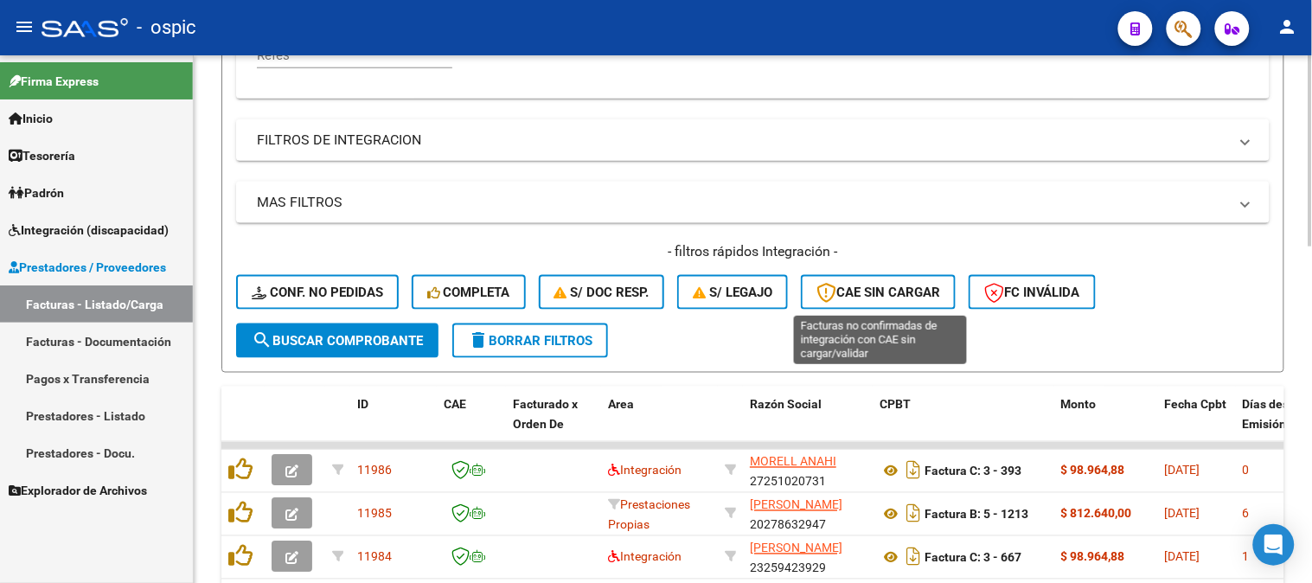
click at [896, 298] on span "CAE SIN CARGAR" at bounding box center [878, 292] width 124 height 16
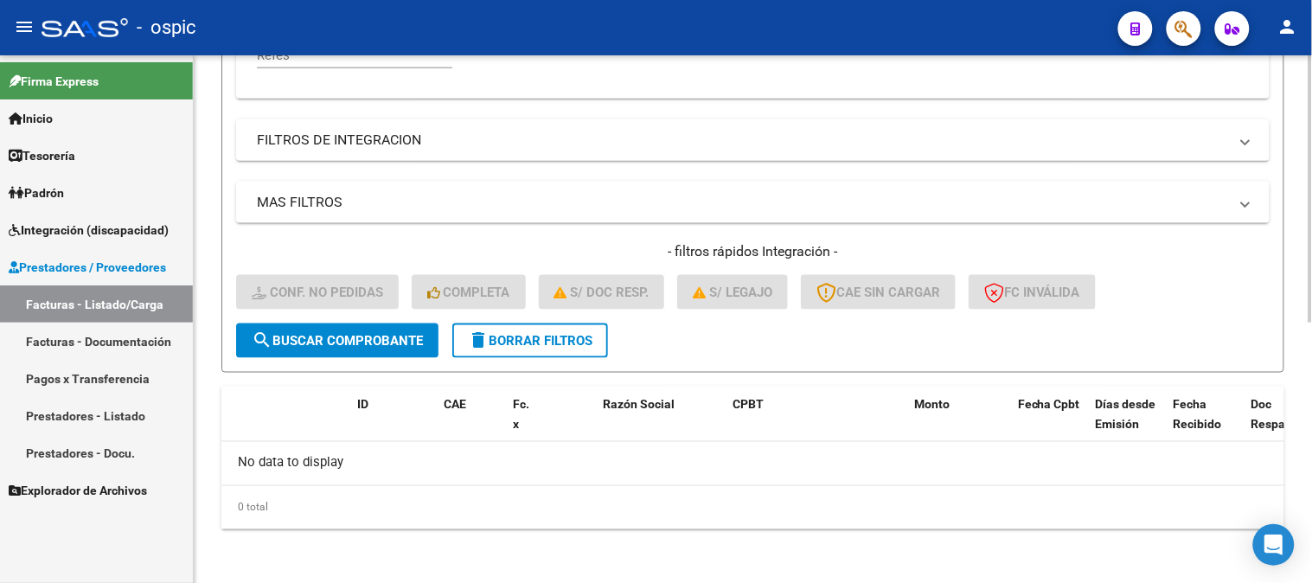
click at [560, 341] on span "delete Borrar Filtros" at bounding box center [530, 341] width 124 height 16
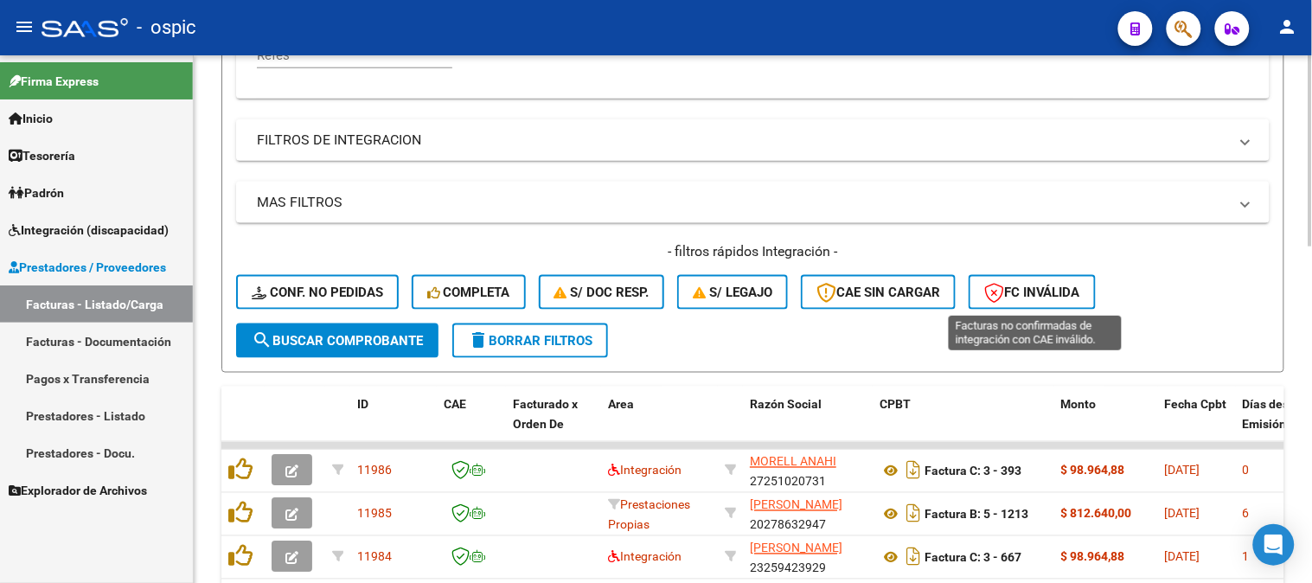
click at [1038, 296] on span "FC Inválida" at bounding box center [1032, 292] width 96 height 16
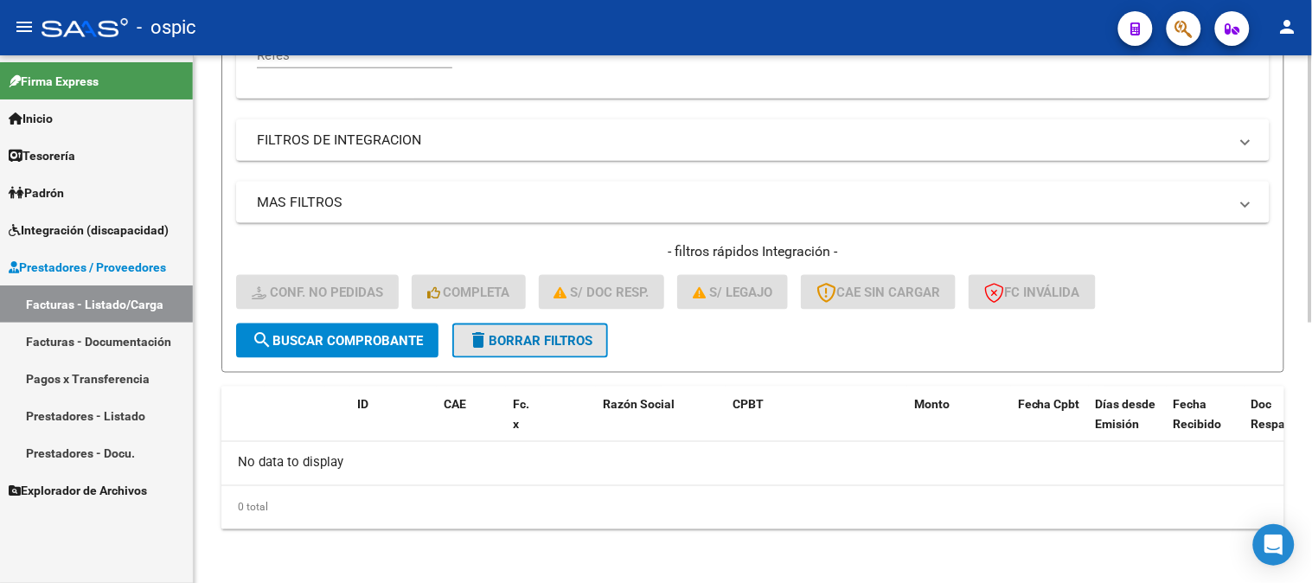
click at [574, 346] on span "delete Borrar Filtros" at bounding box center [530, 341] width 124 height 16
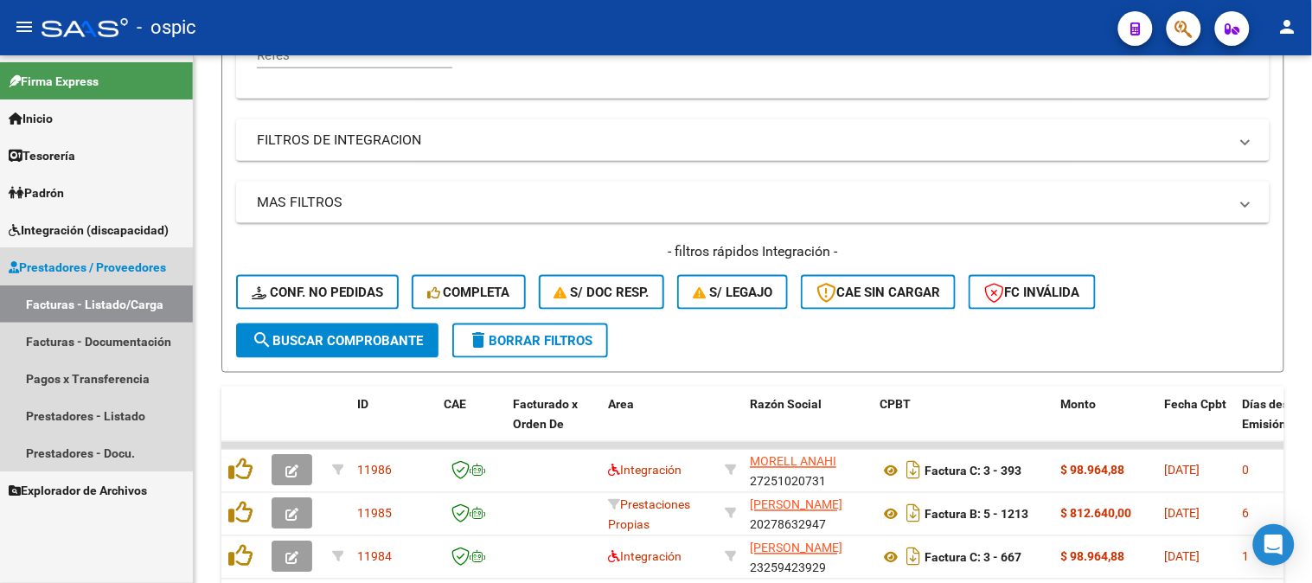
click at [140, 260] on span "Prestadores / Proveedores" at bounding box center [87, 267] width 157 height 19
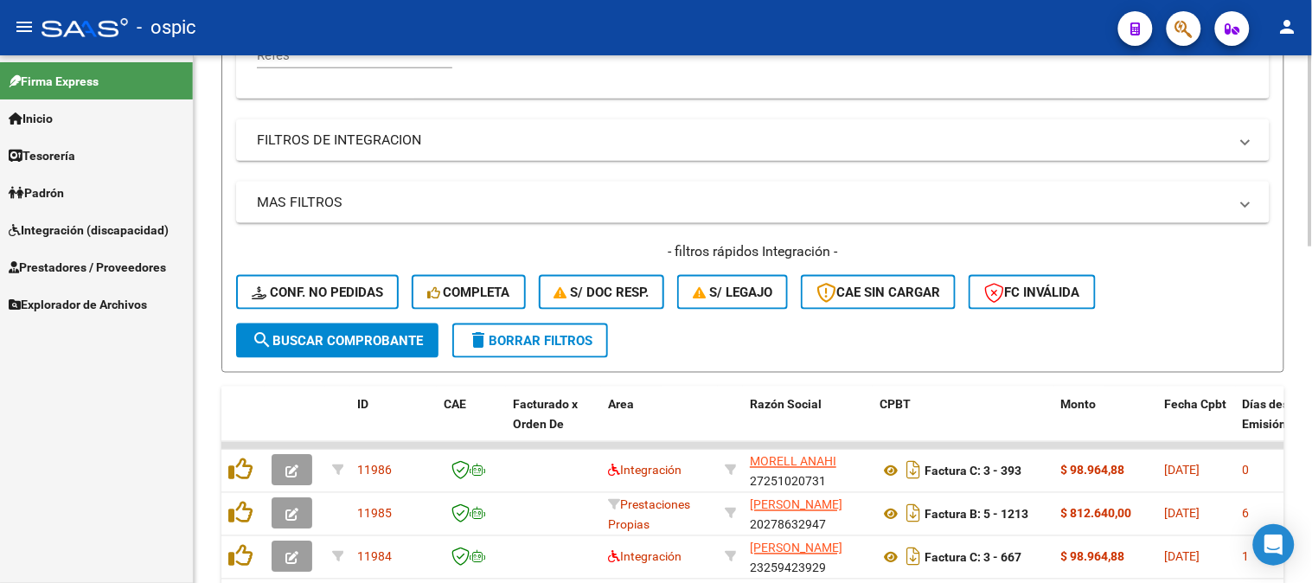
click at [565, 333] on span "delete Borrar Filtros" at bounding box center [530, 341] width 124 height 16
click at [1051, 296] on span "FC Inválida" at bounding box center [1032, 292] width 96 height 16
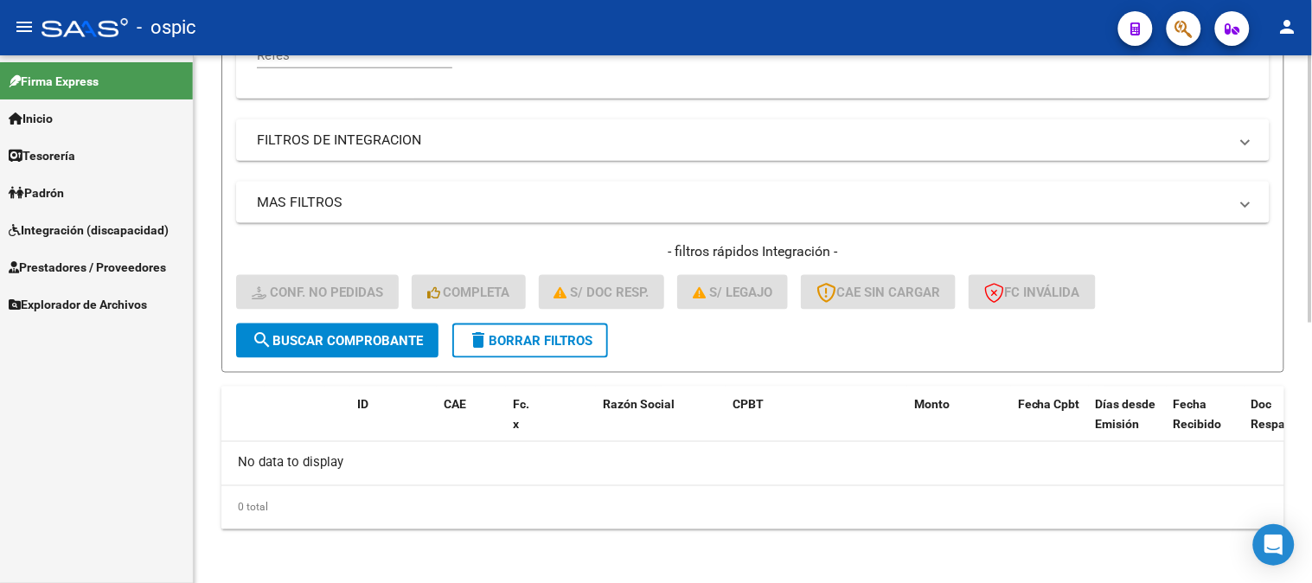
click at [520, 347] on span "delete Borrar Filtros" at bounding box center [530, 341] width 124 height 16
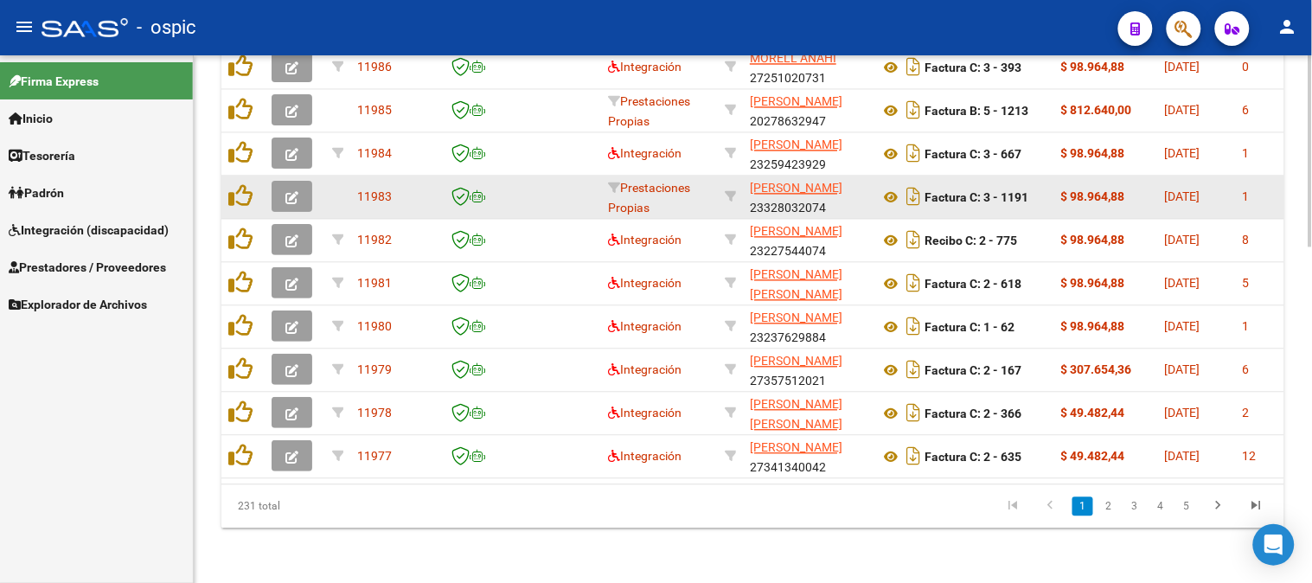
scroll to position [929, 0]
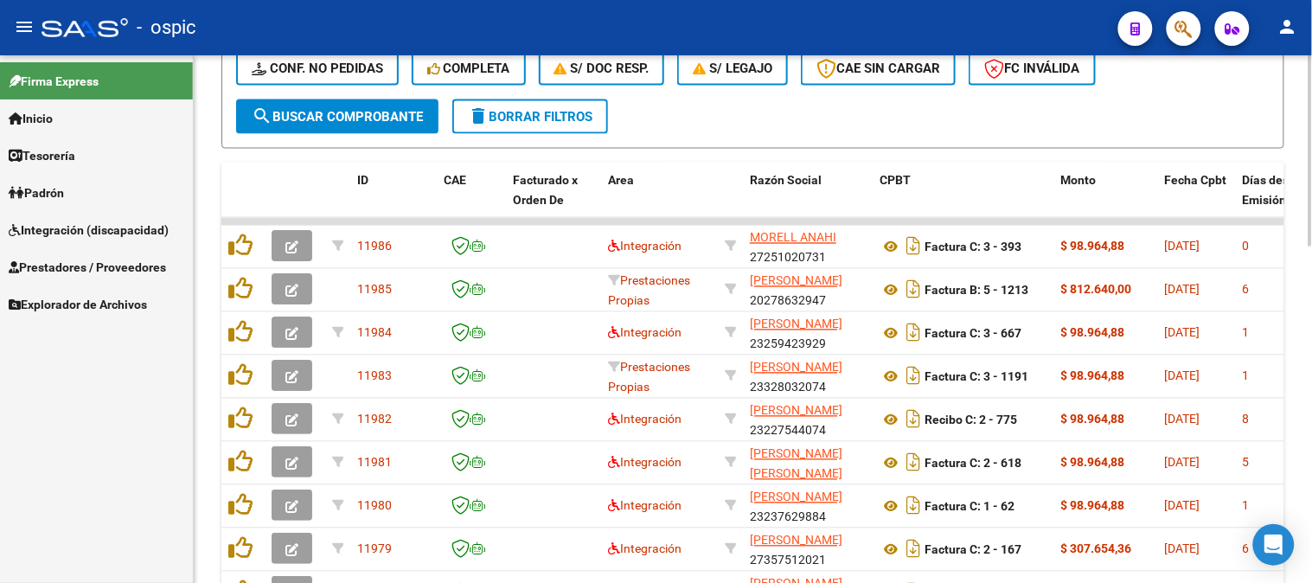
click at [564, 118] on span "delete Borrar Filtros" at bounding box center [530, 117] width 124 height 16
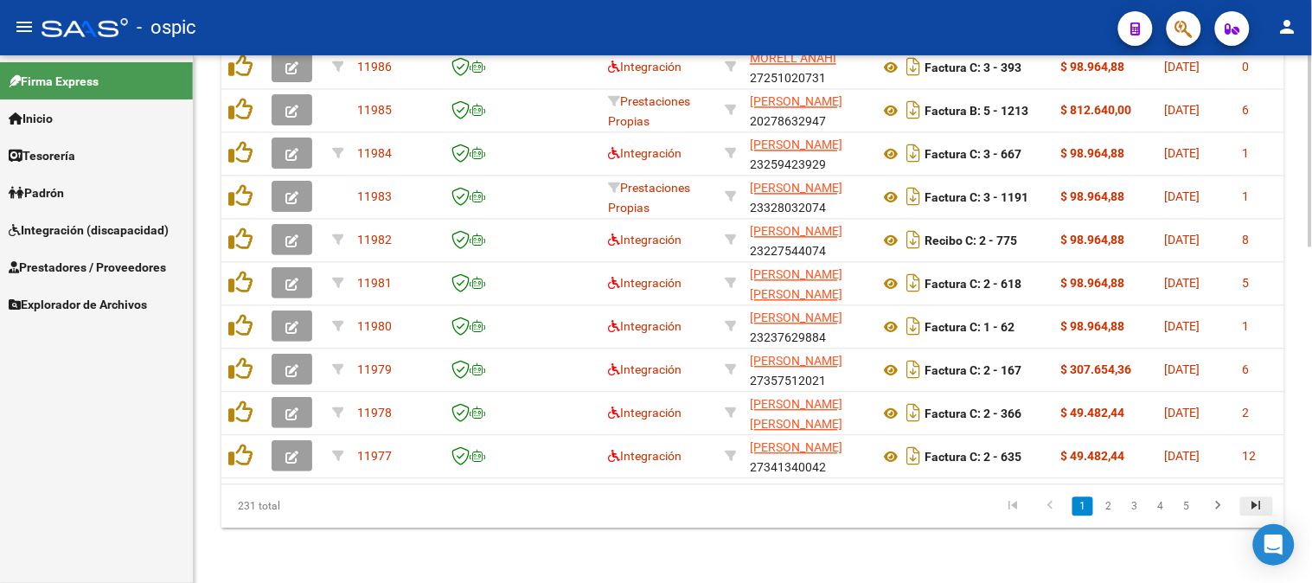
click at [1259, 502] on icon "go to last page" at bounding box center [1256, 507] width 22 height 21
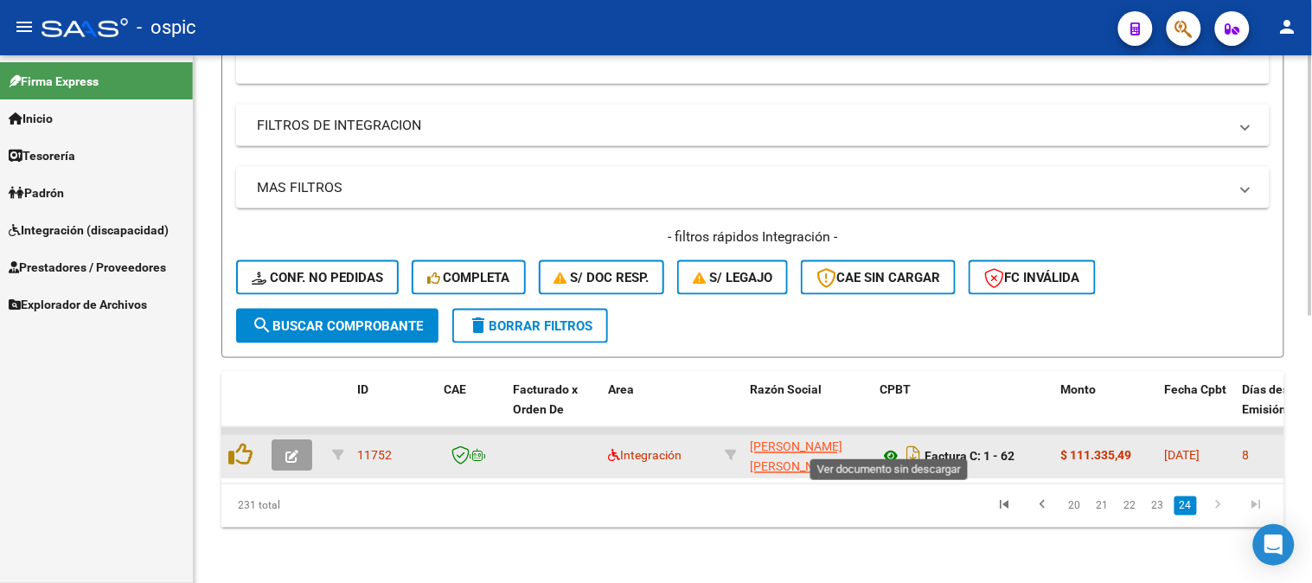
click at [891, 446] on icon at bounding box center [890, 456] width 22 height 21
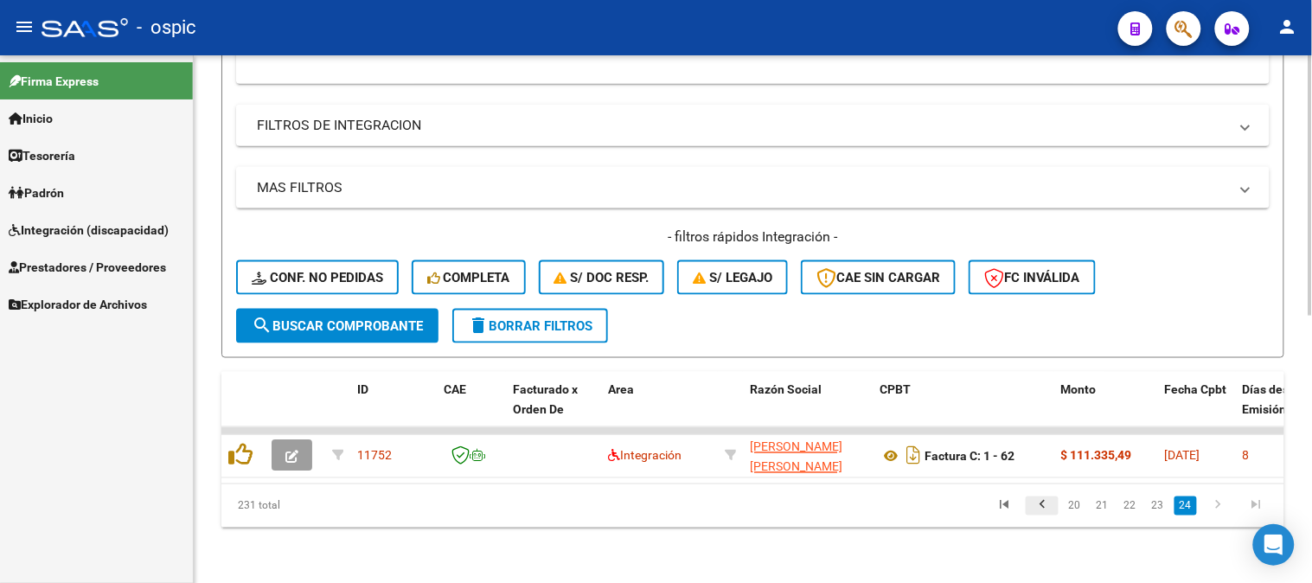
click at [1044, 510] on icon "go to previous page" at bounding box center [1042, 507] width 22 height 21
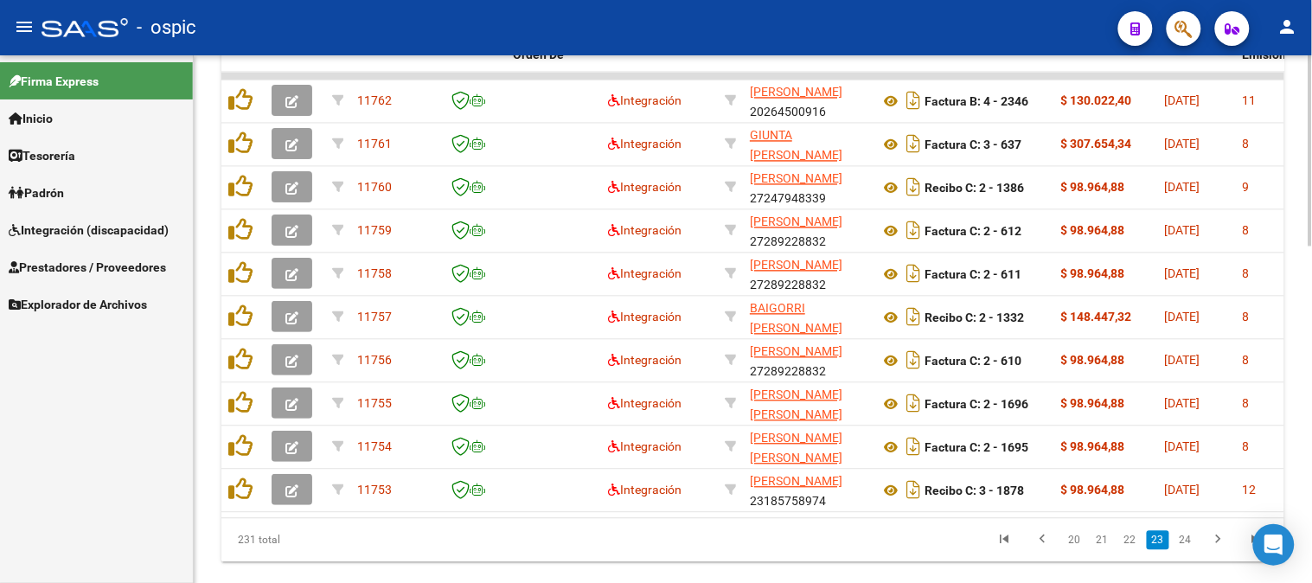
scroll to position [877, 0]
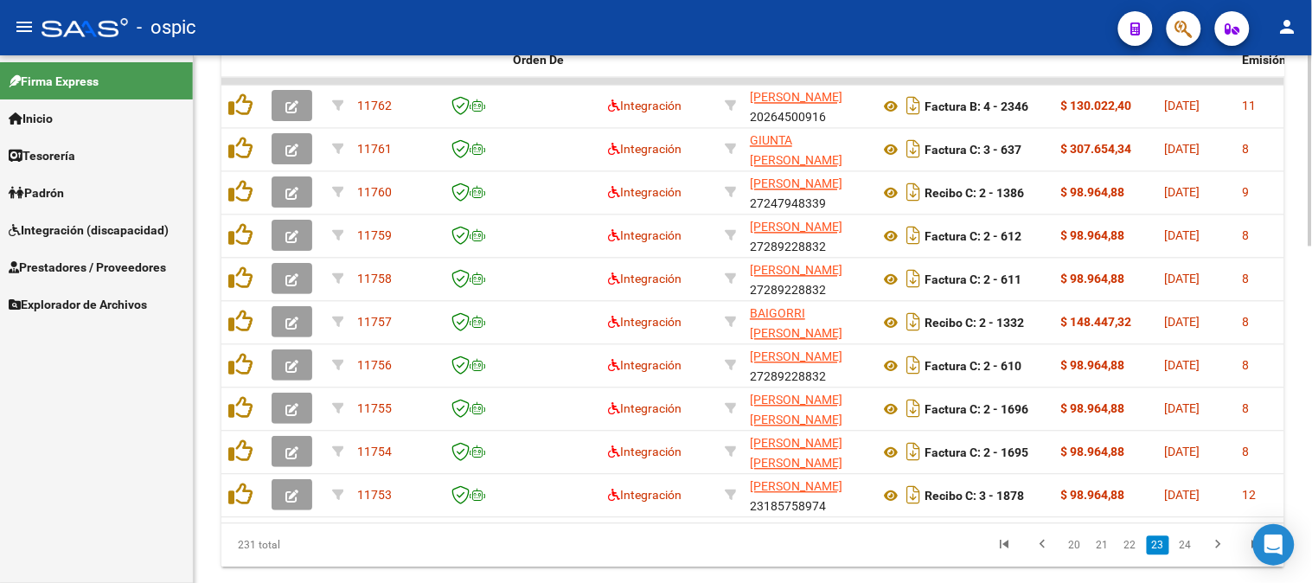
click at [1311, 393] on div at bounding box center [1310, 472] width 4 height 191
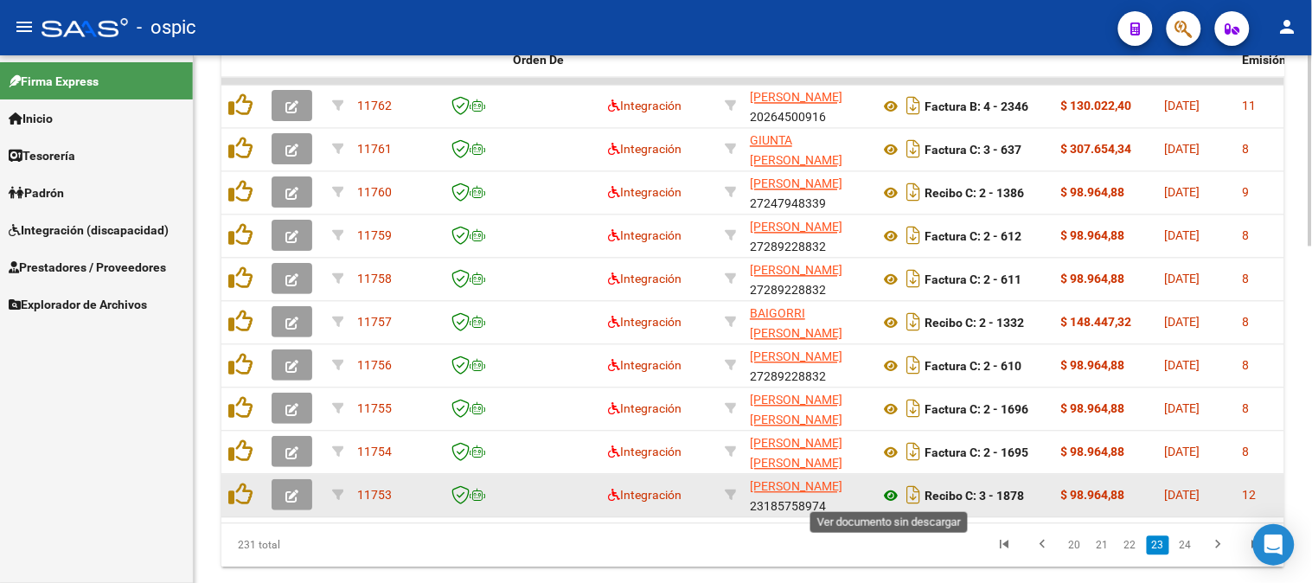
click at [897, 495] on icon at bounding box center [890, 496] width 22 height 21
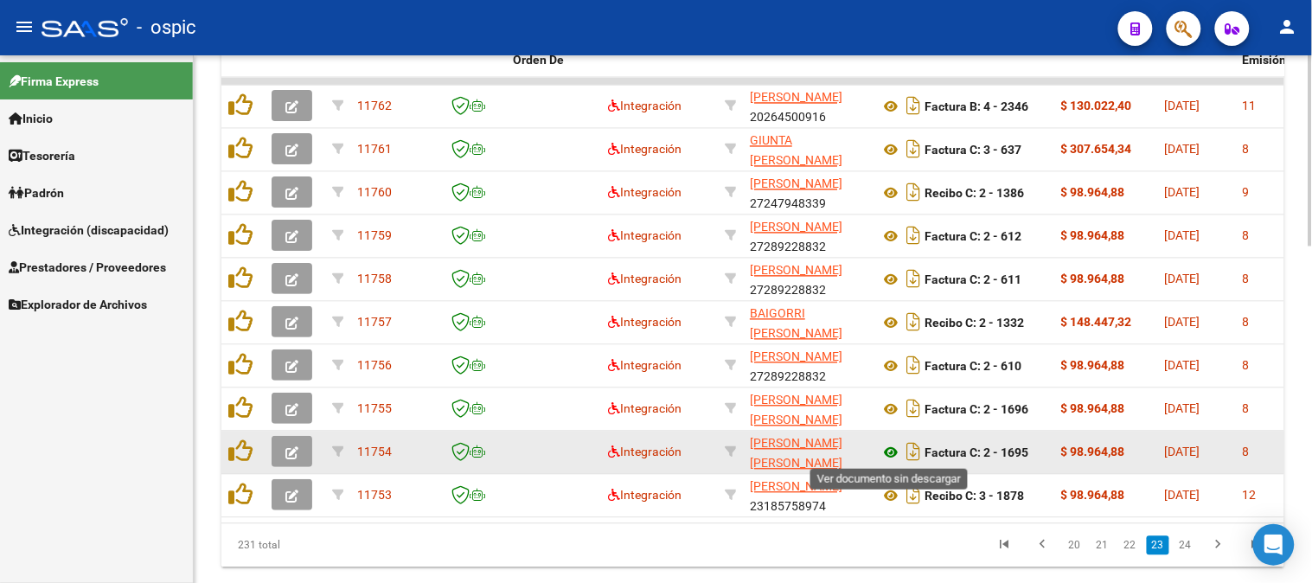
click at [889, 452] on icon at bounding box center [890, 453] width 22 height 21
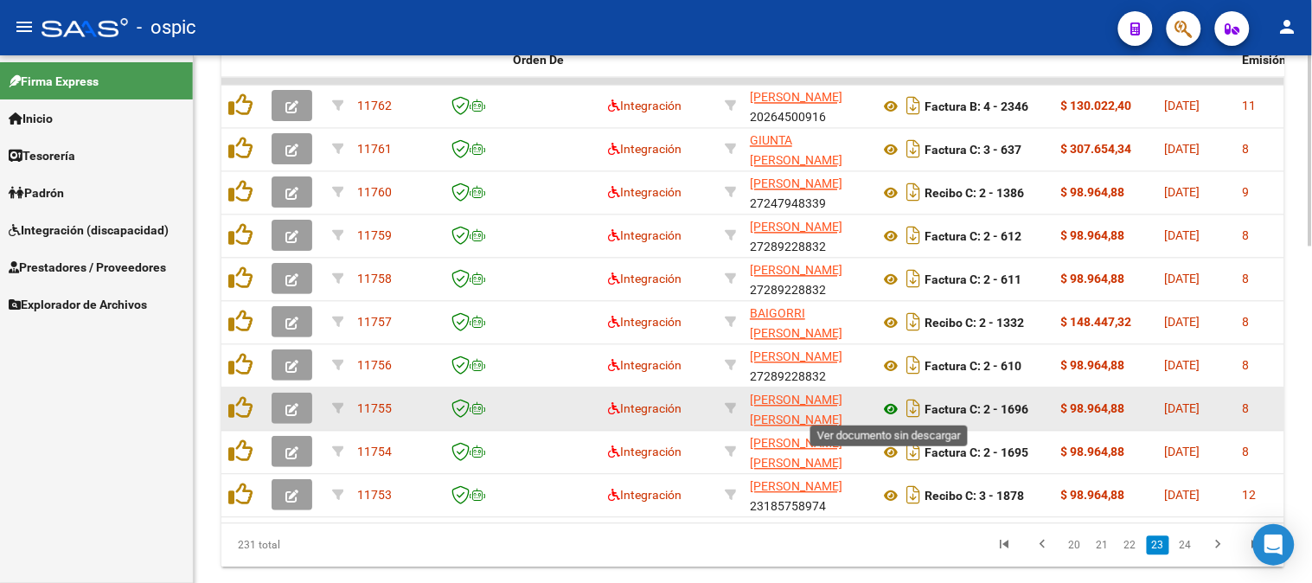
click at [886, 407] on icon at bounding box center [890, 409] width 22 height 21
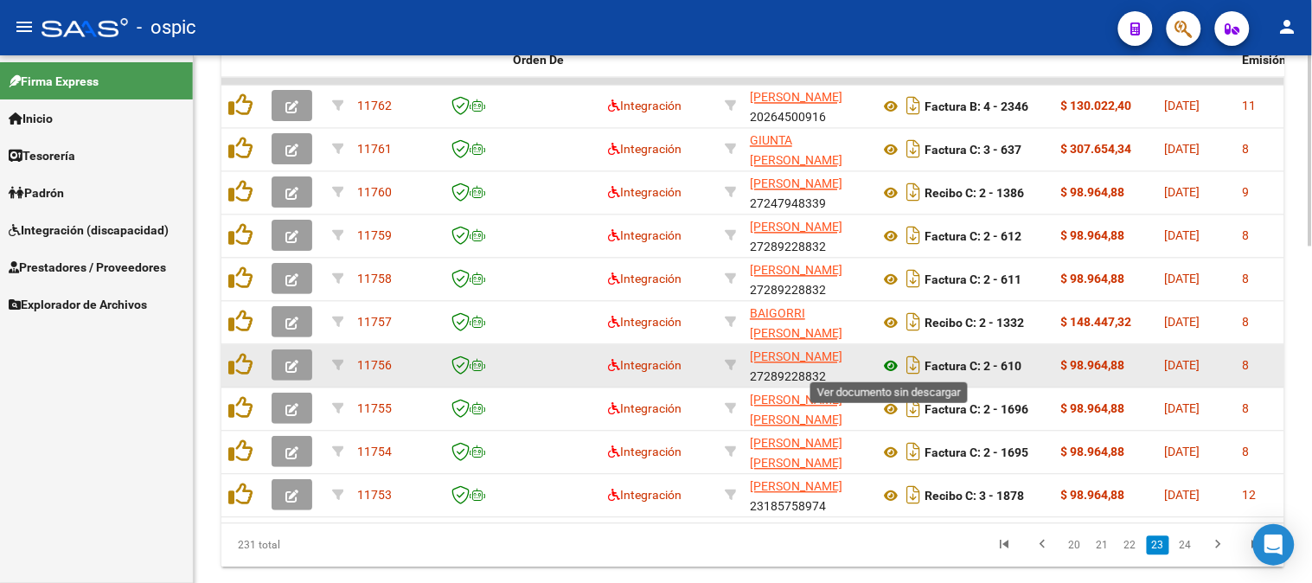
click at [891, 363] on icon at bounding box center [890, 366] width 22 height 21
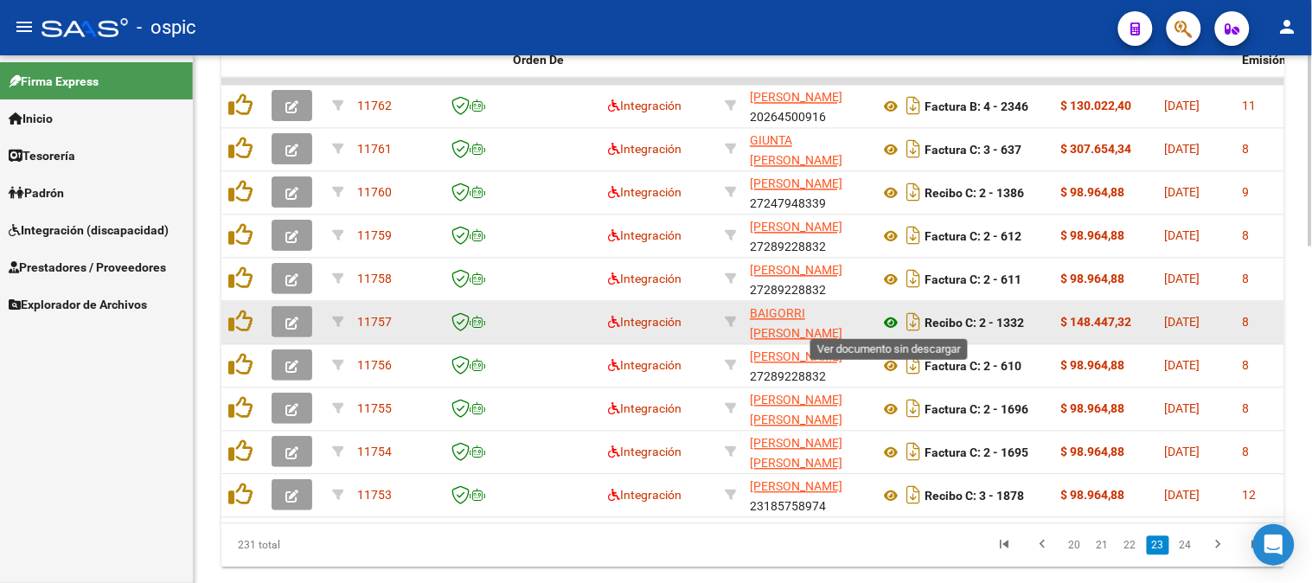
click at [886, 321] on icon at bounding box center [890, 323] width 22 height 21
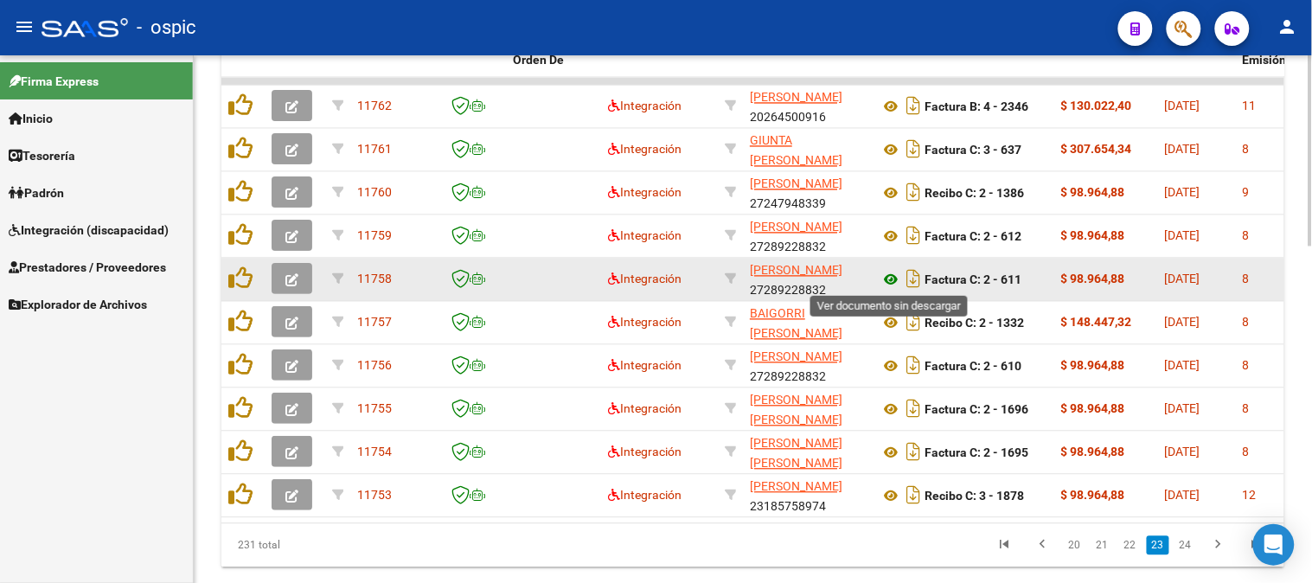
click at [887, 278] on icon at bounding box center [890, 280] width 22 height 21
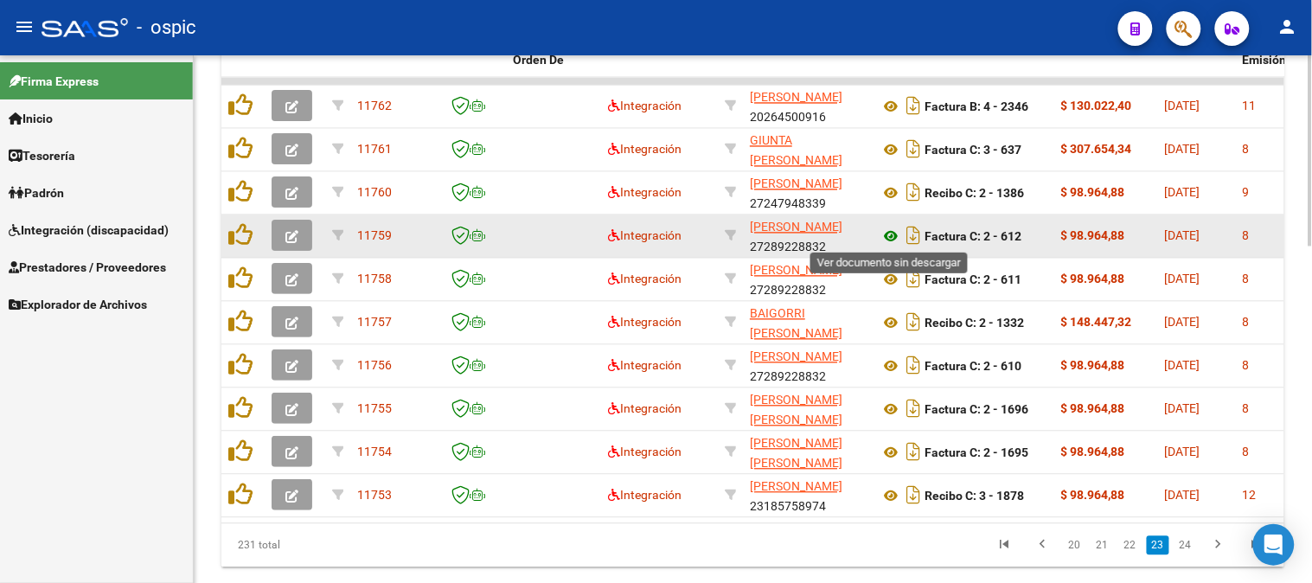
click at [893, 231] on icon at bounding box center [890, 237] width 22 height 21
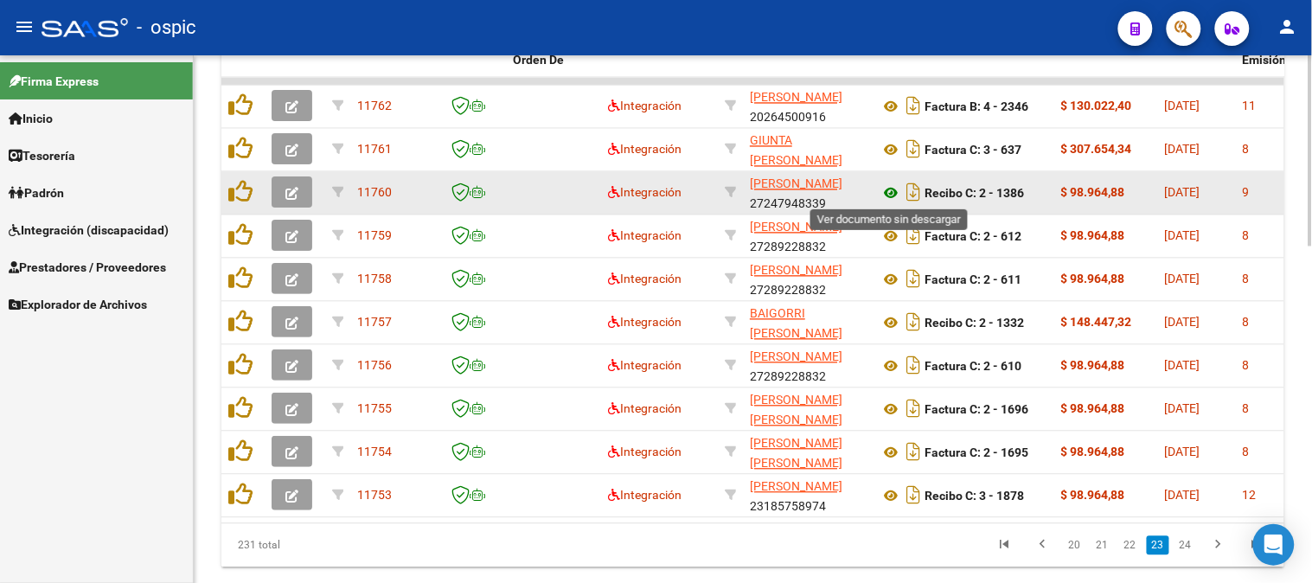
click at [888, 191] on icon at bounding box center [890, 193] width 22 height 21
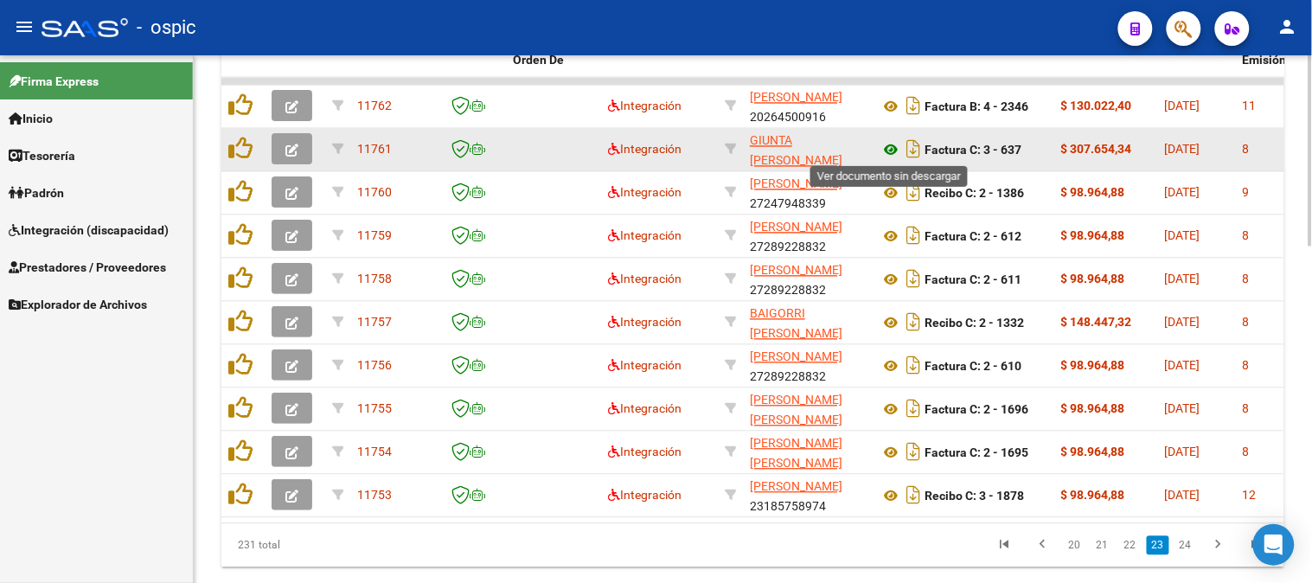
click at [888, 145] on icon at bounding box center [890, 150] width 22 height 21
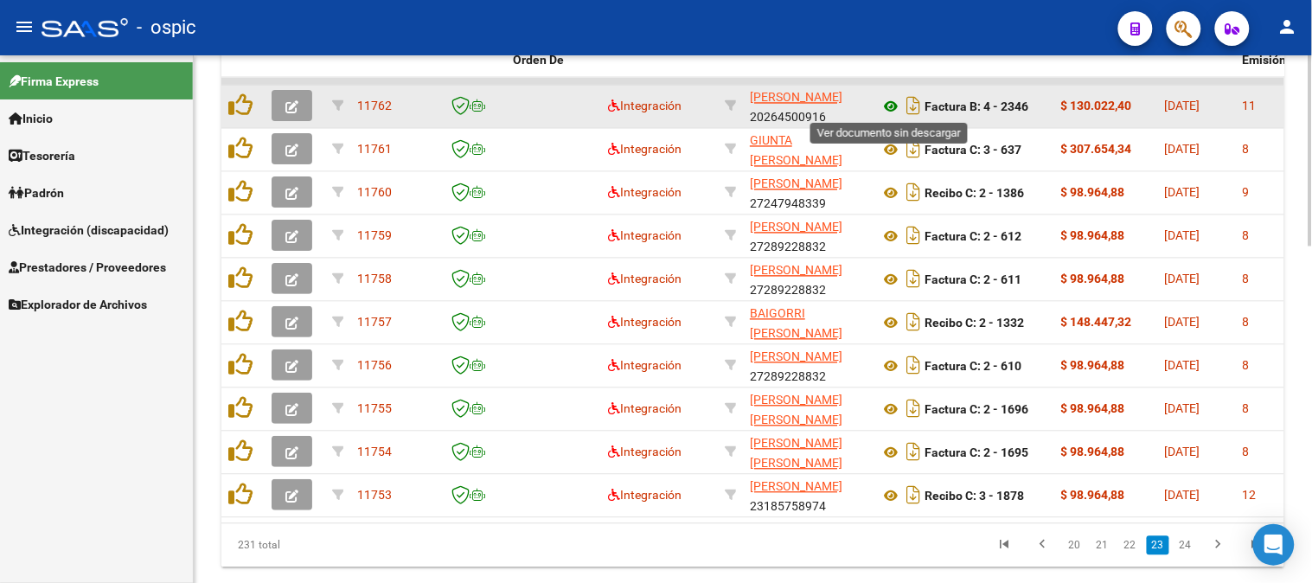
click at [892, 99] on icon at bounding box center [890, 107] width 22 height 21
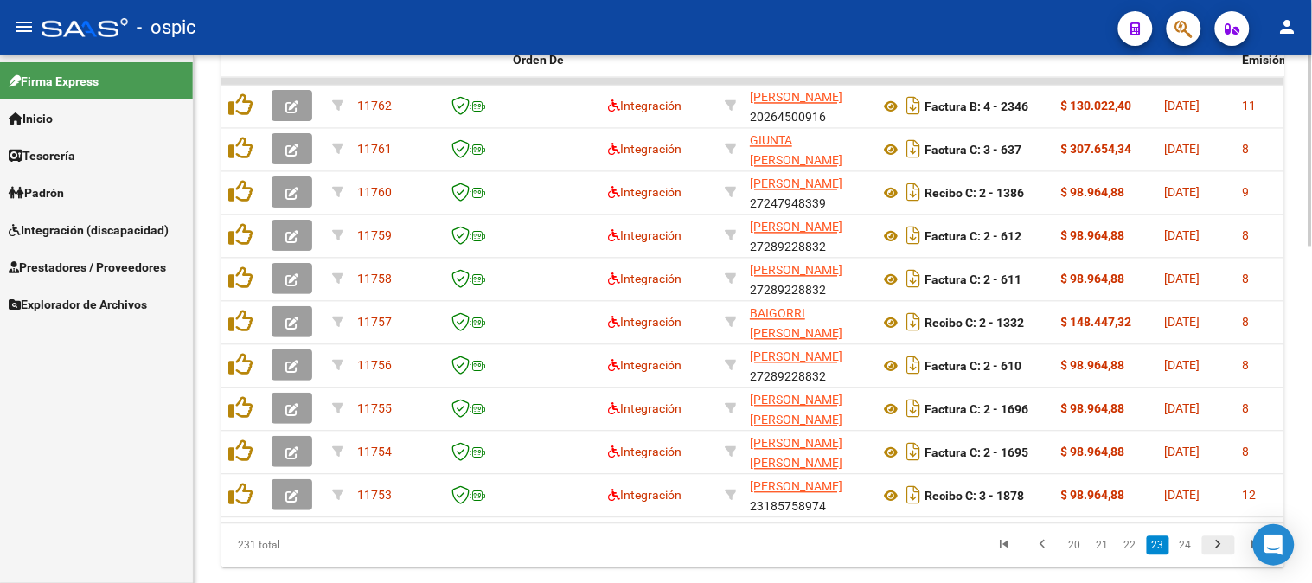
click at [1222, 558] on icon "go to next page" at bounding box center [1218, 547] width 22 height 21
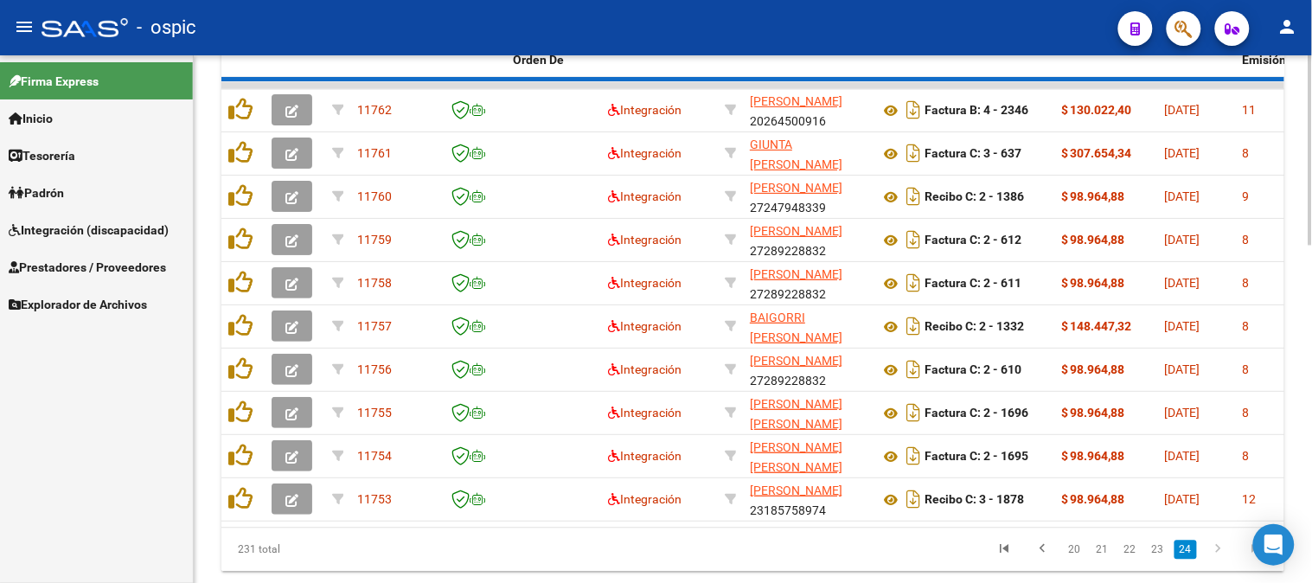
scroll to position [540, 0]
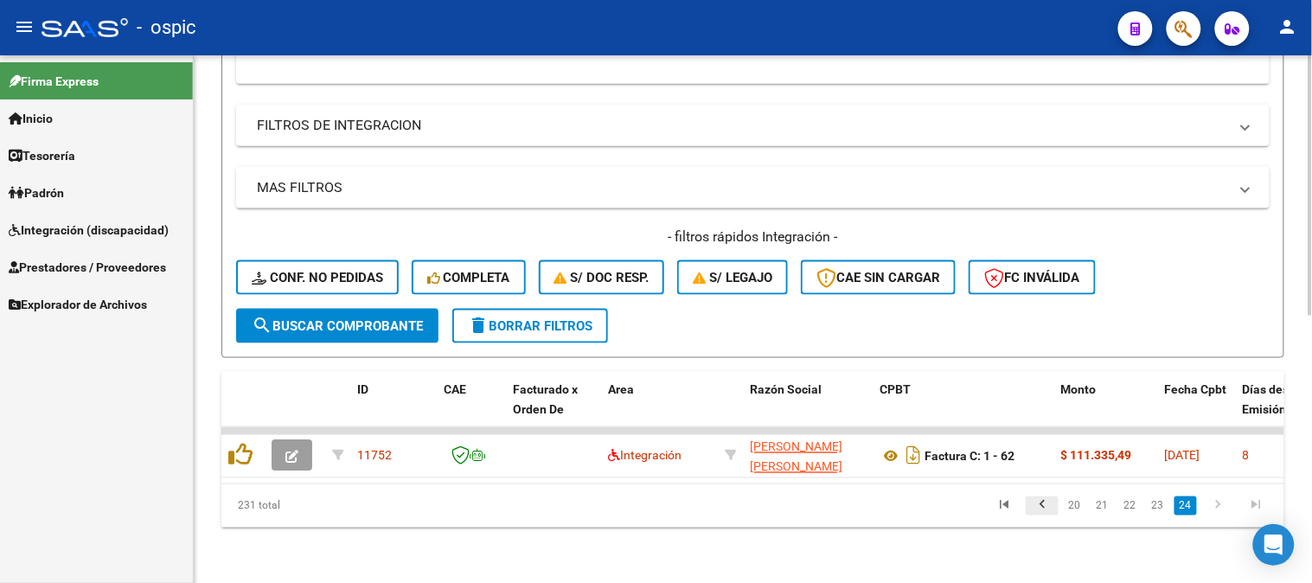
click at [1043, 510] on icon "go to previous page" at bounding box center [1042, 507] width 22 height 21
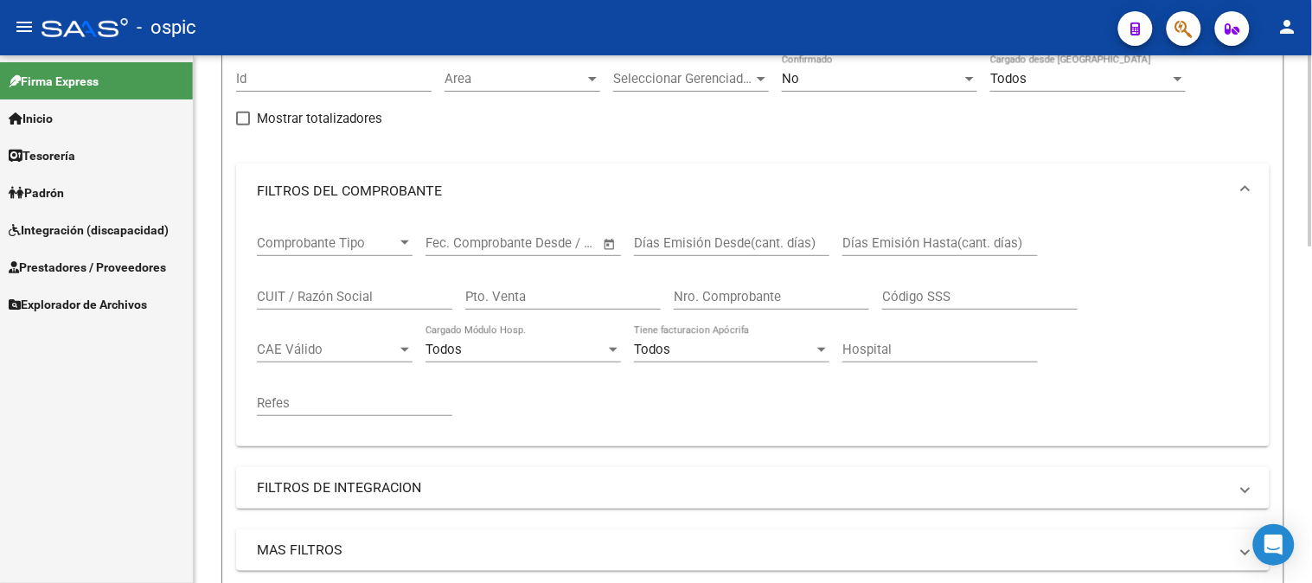
scroll to position [156, 0]
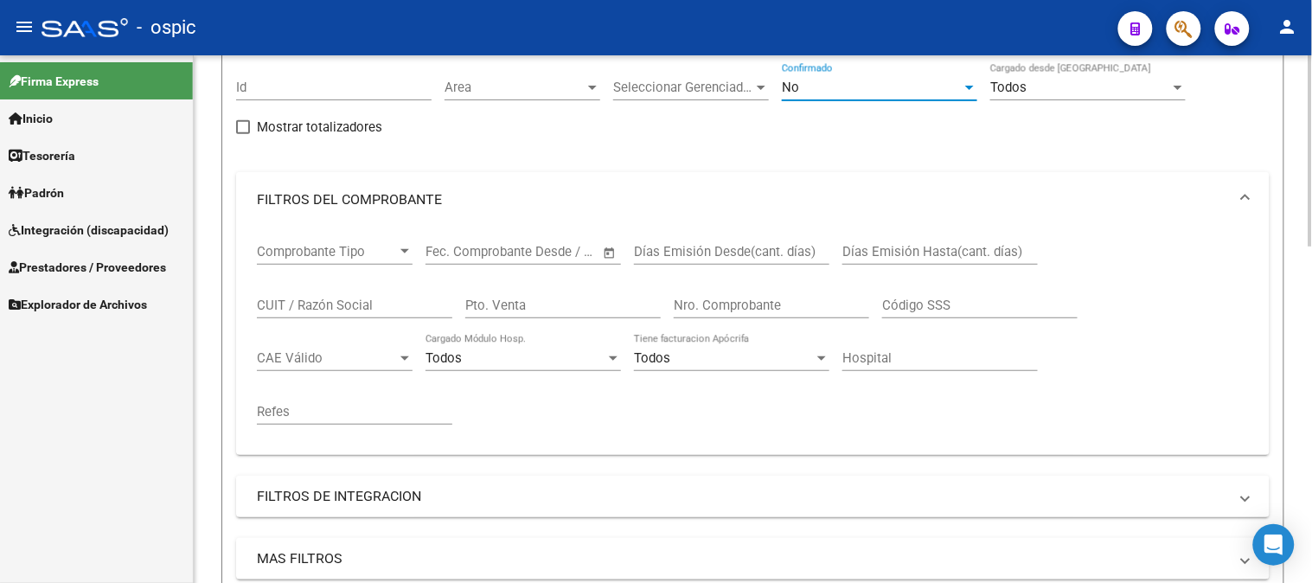
click at [841, 86] on div "No" at bounding box center [872, 88] width 180 height 16
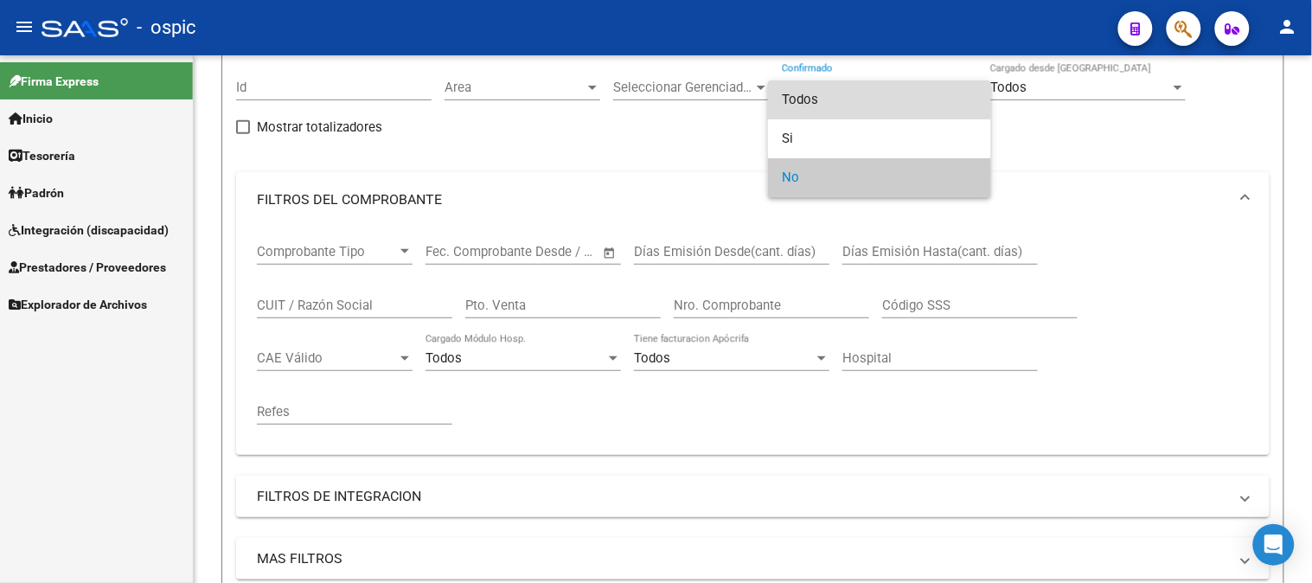
drag, startPoint x: 792, startPoint y: 102, endPoint x: 583, endPoint y: 273, distance: 270.3
click at [790, 105] on span "Todos" at bounding box center [879, 99] width 195 height 39
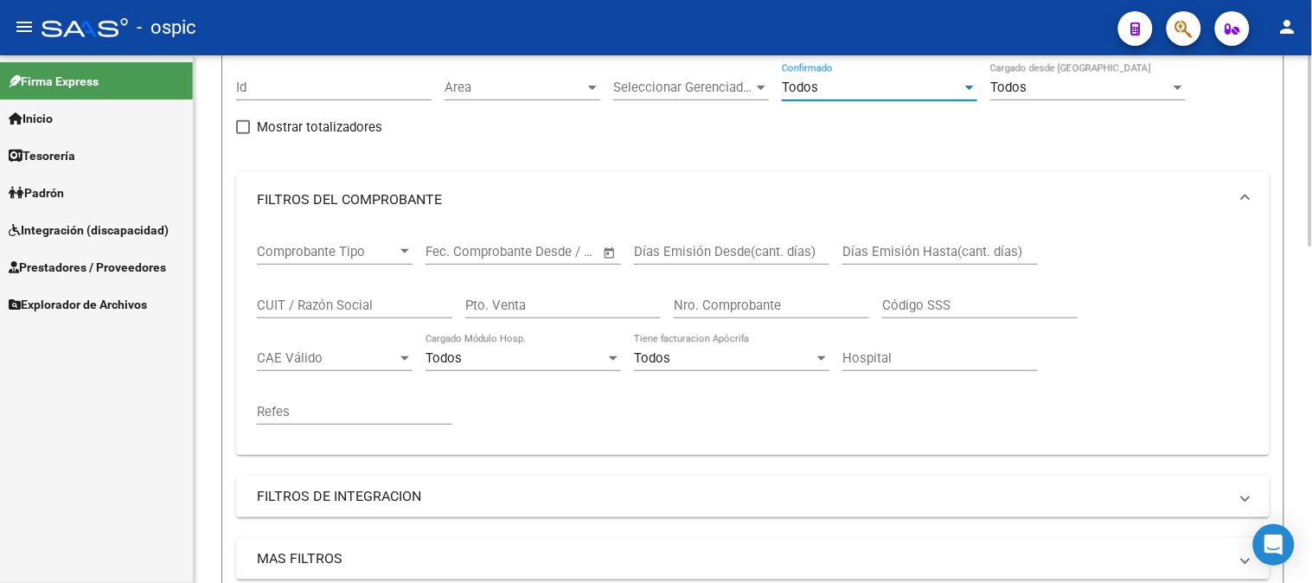
click at [546, 305] on input "Pto. Venta" at bounding box center [562, 305] width 195 height 16
type input "1"
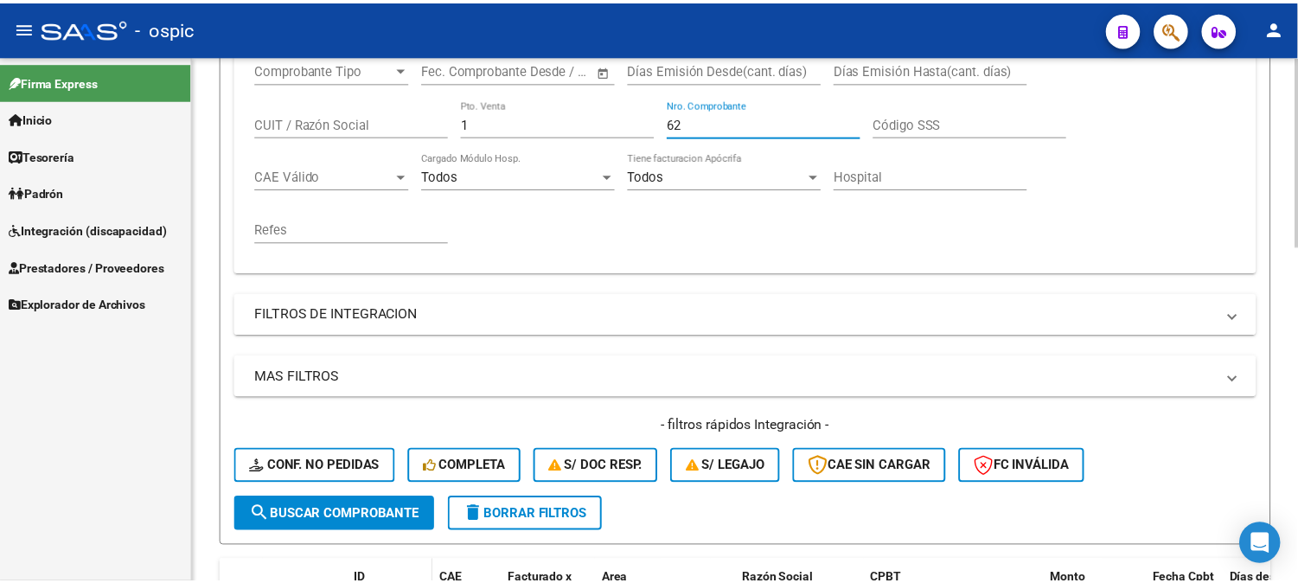
scroll to position [636, 0]
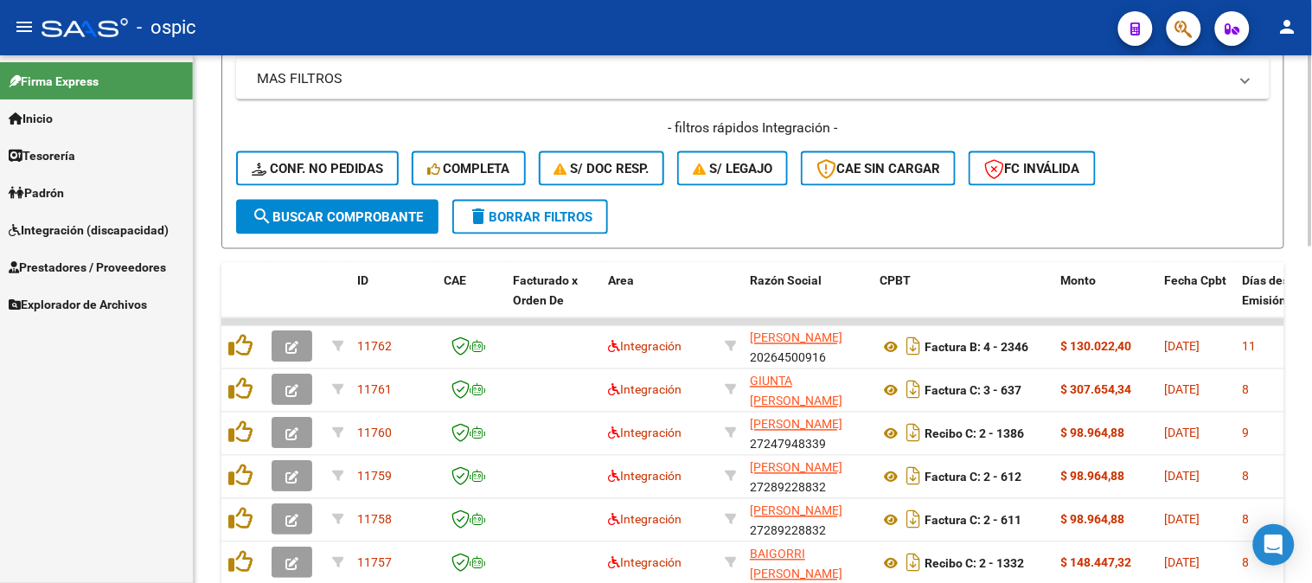
type input "62"
click at [356, 209] on span "search Buscar Comprobante" at bounding box center [337, 217] width 171 height 16
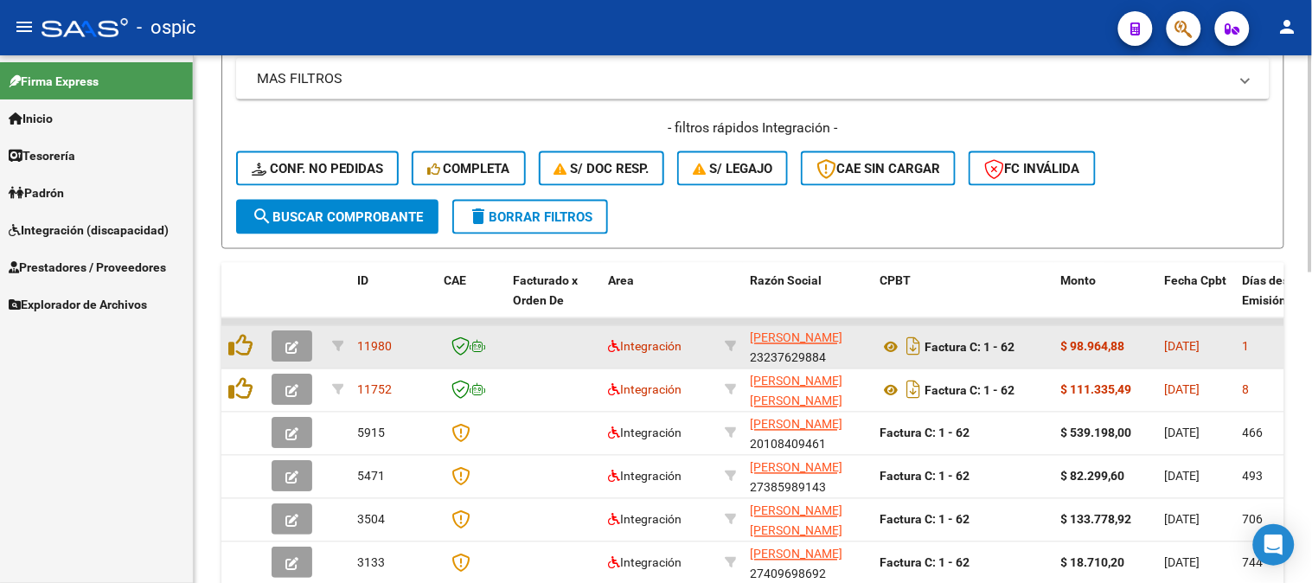
click at [296, 335] on button "button" at bounding box center [291, 346] width 41 height 31
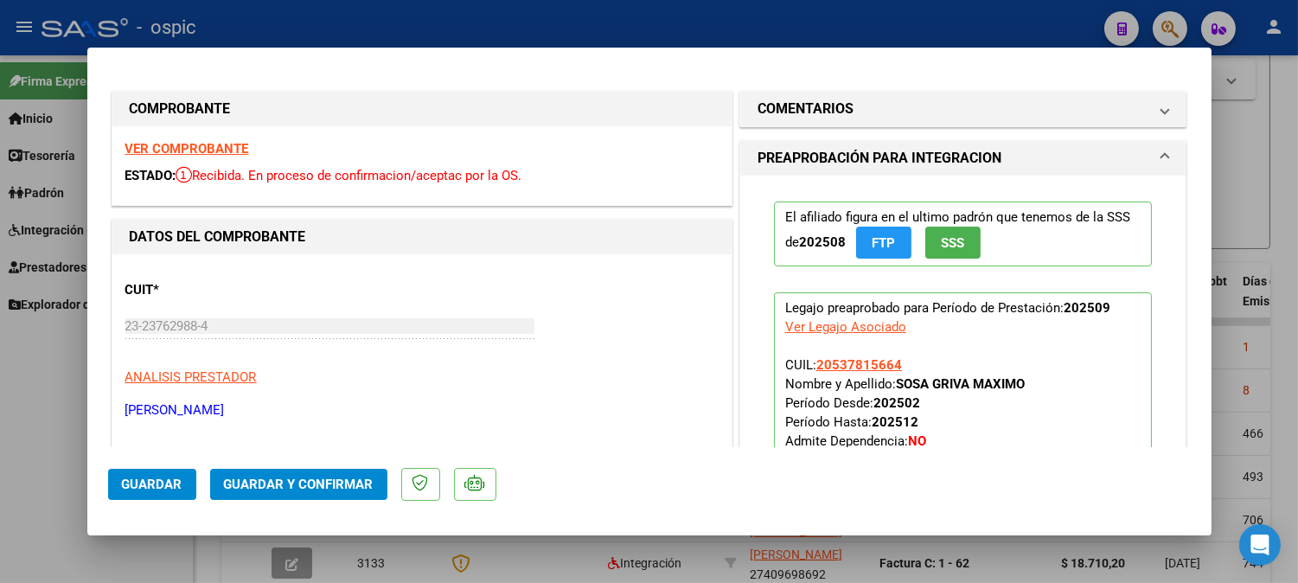
type input "$ 0,00"
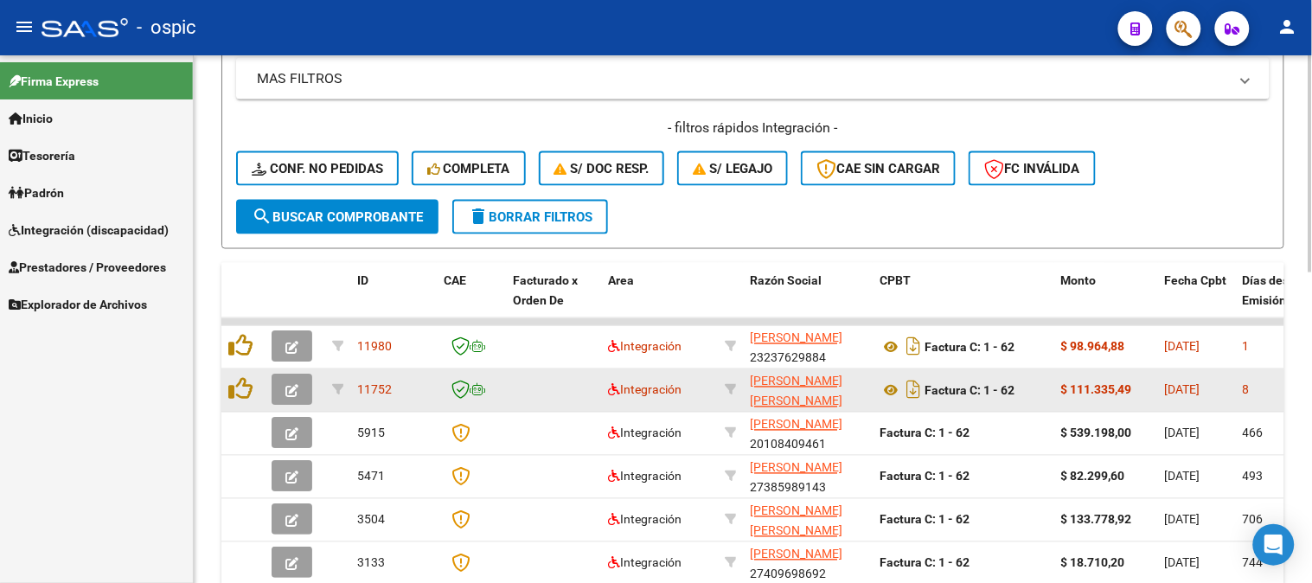
click at [300, 381] on button "button" at bounding box center [291, 389] width 41 height 31
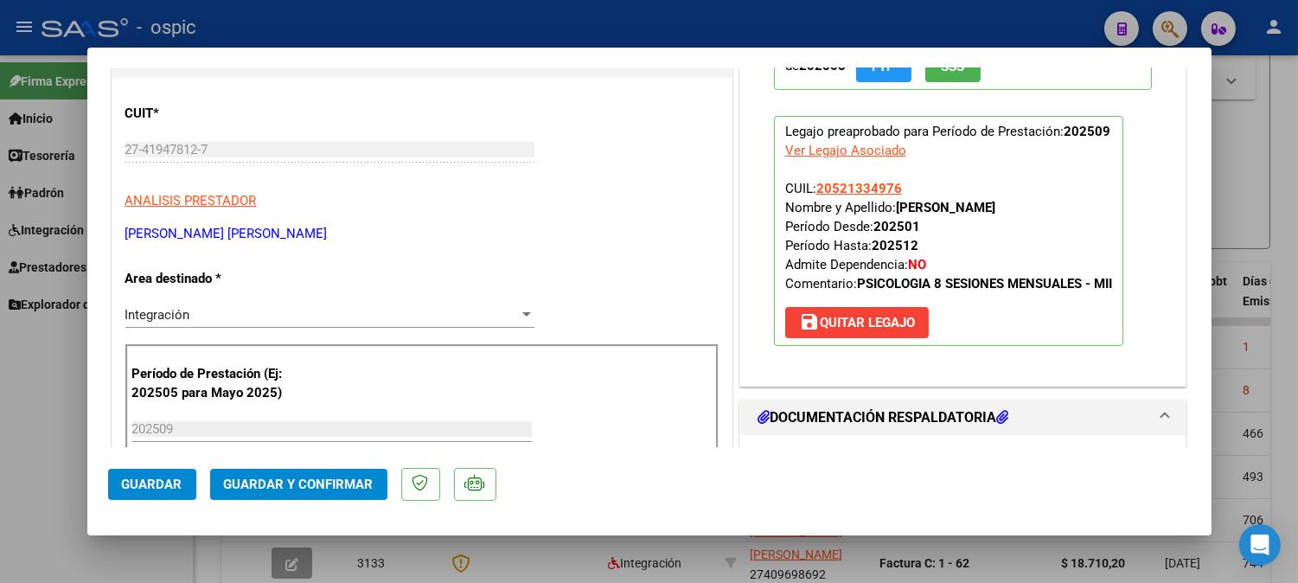
scroll to position [226, 0]
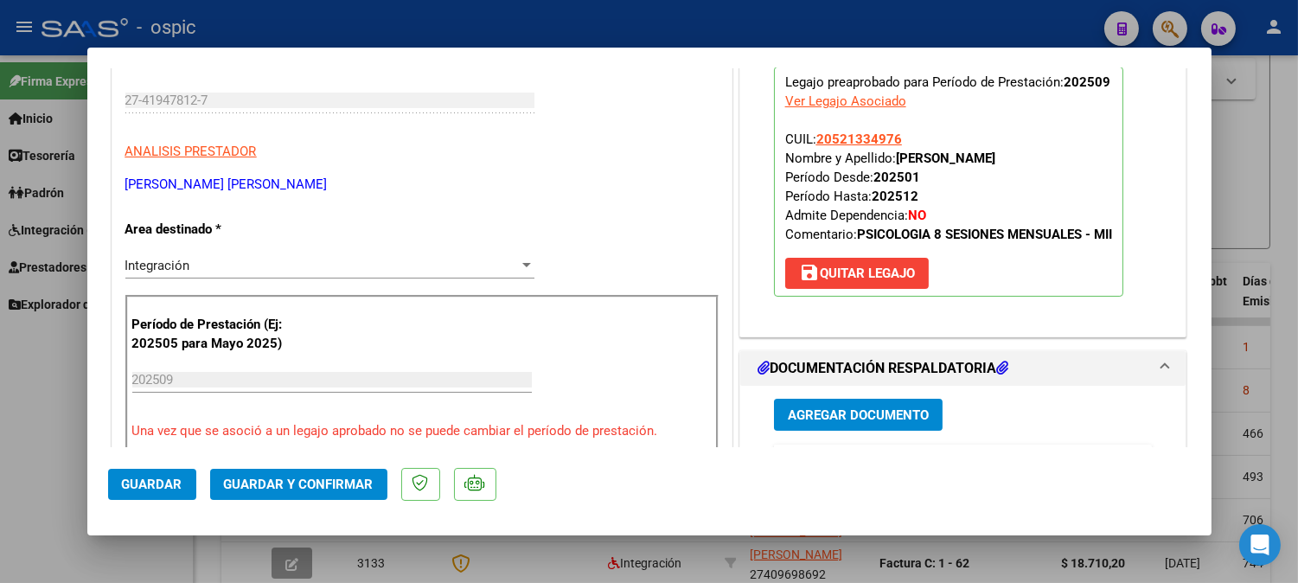
click at [256, 268] on div "Integración" at bounding box center [321, 266] width 393 height 16
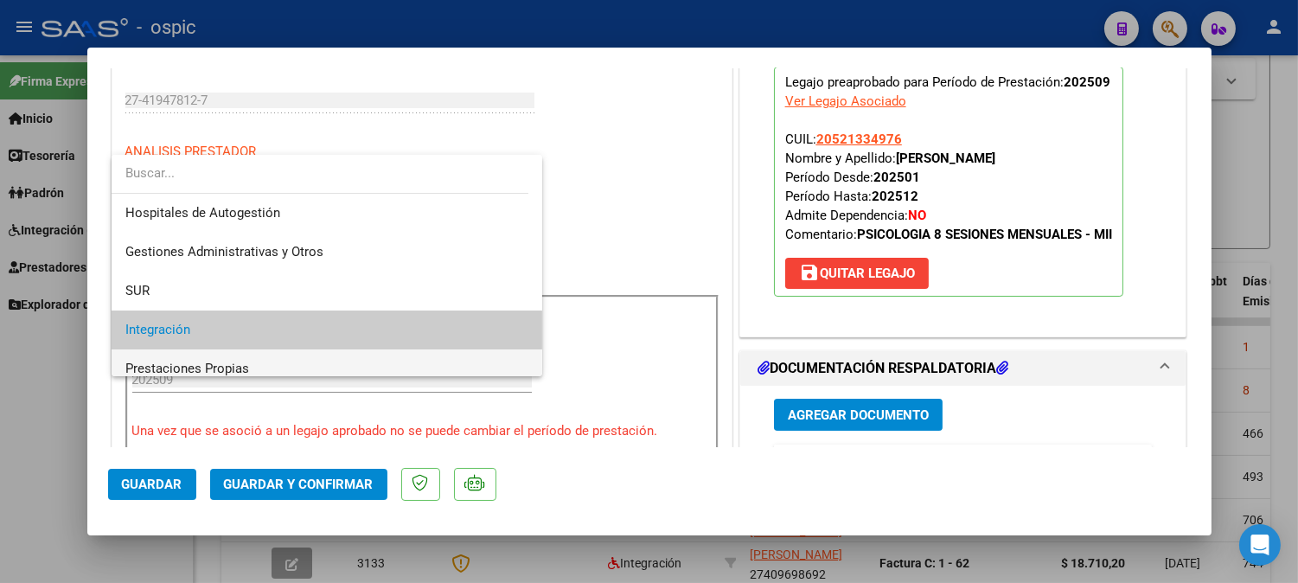
scroll to position [64, 0]
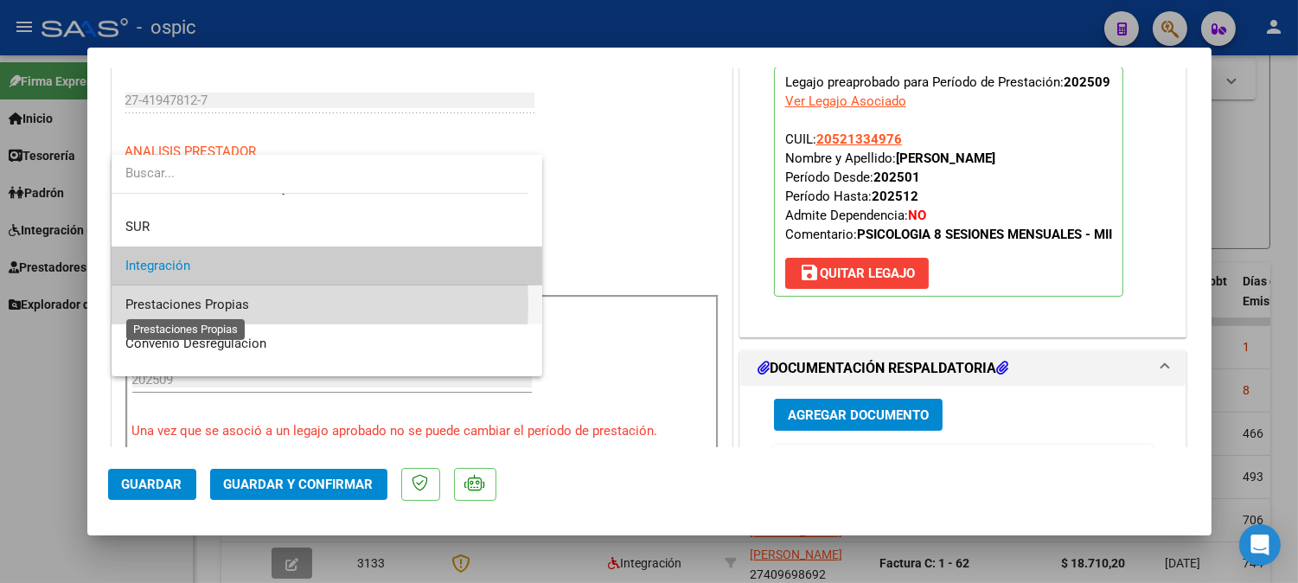
click at [197, 303] on span "Prestaciones Propias" at bounding box center [187, 305] width 124 height 16
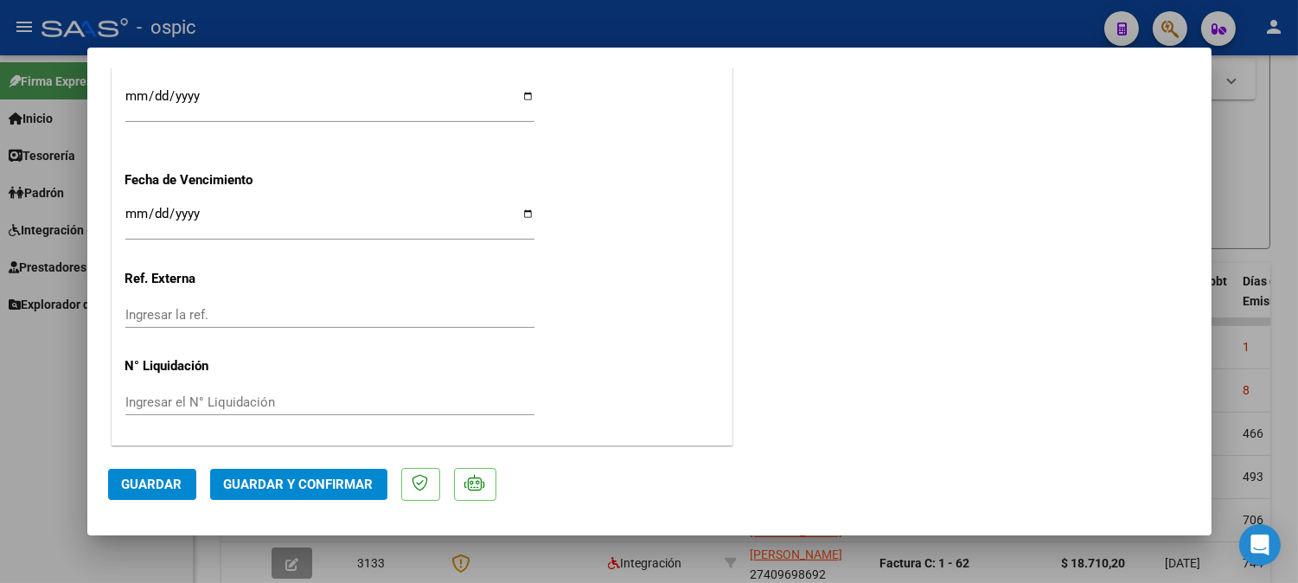
scroll to position [0, 0]
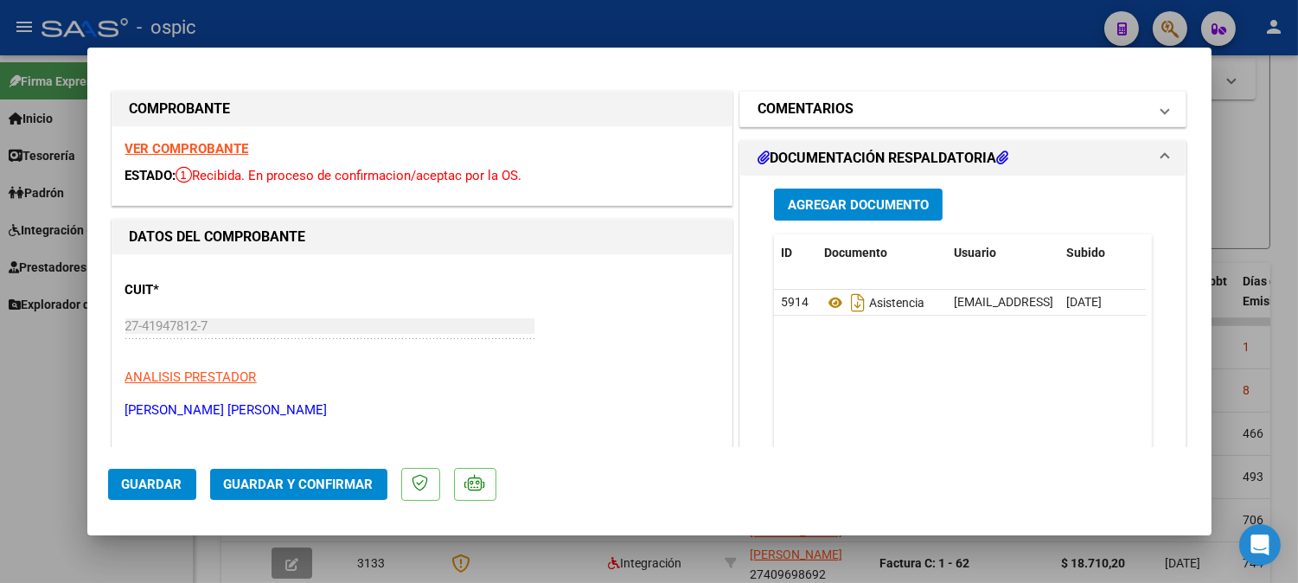
click at [830, 109] on h1 "COMENTARIOS" at bounding box center [805, 109] width 96 height 21
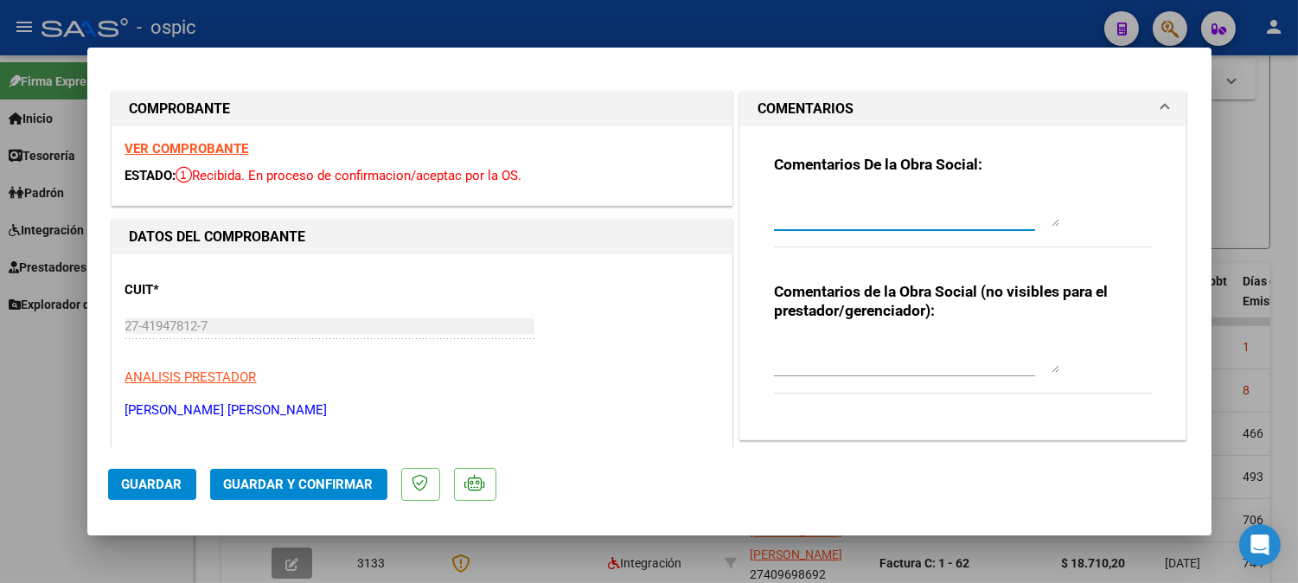
click at [819, 209] on textarea at bounding box center [916, 209] width 285 height 35
drag, startPoint x: 765, startPoint y: 200, endPoint x: 1030, endPoint y: 219, distance: 265.2
click at [1030, 219] on textarea "SOLICITO NC Y NUEVA FACTURA. SE AUTORIZACION 8 SESIONES MENSUALES." at bounding box center [916, 209] width 285 height 35
type textarea "SOLICITO NC Y NUEVA FACTURA. SE AUTORIZACION 8 SESIONES MENSUALES."
click at [842, 346] on textarea at bounding box center [916, 355] width 285 height 35
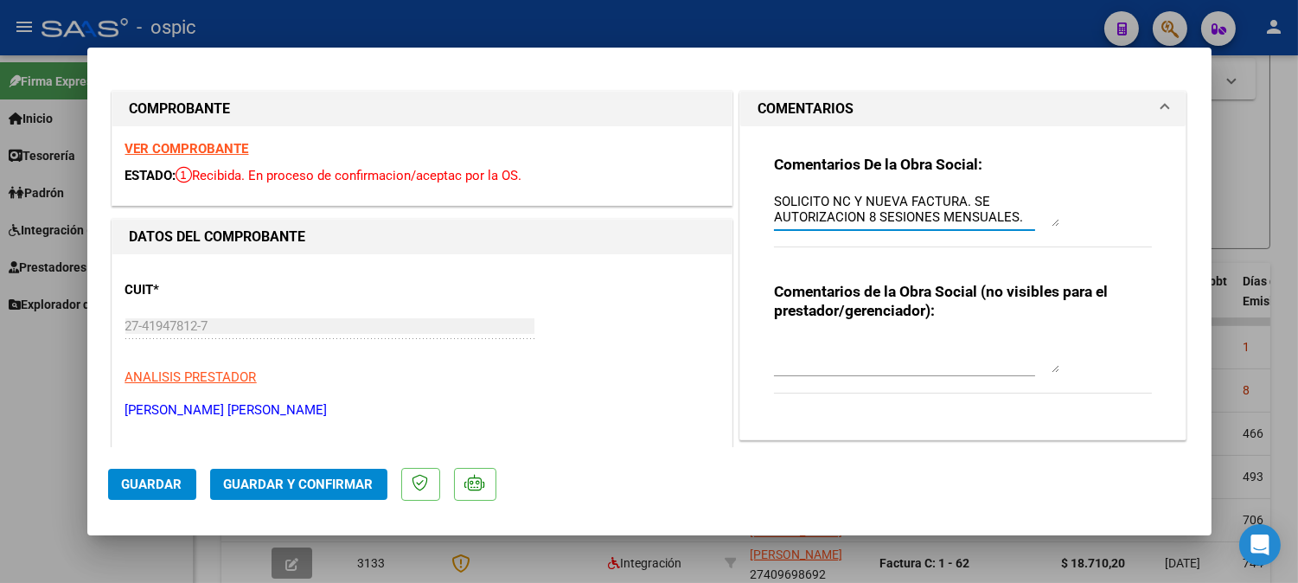
paste textarea "SOLICITO NC Y NUEVA FACTURA. SE AUTORIZACION 8 SESIONES MENSUALES."
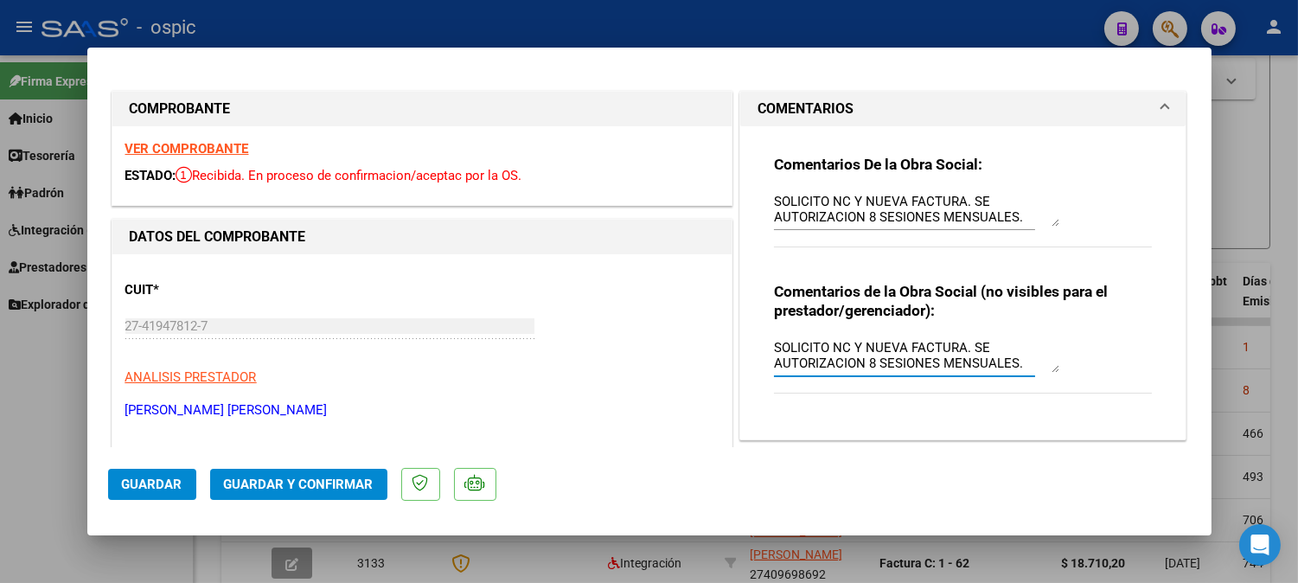
click at [821, 347] on textarea "SOLICITO NC Y NUEVA FACTURA. SE AUTORIZACION 8 SESIONES MENSUALES." at bounding box center [916, 355] width 285 height 35
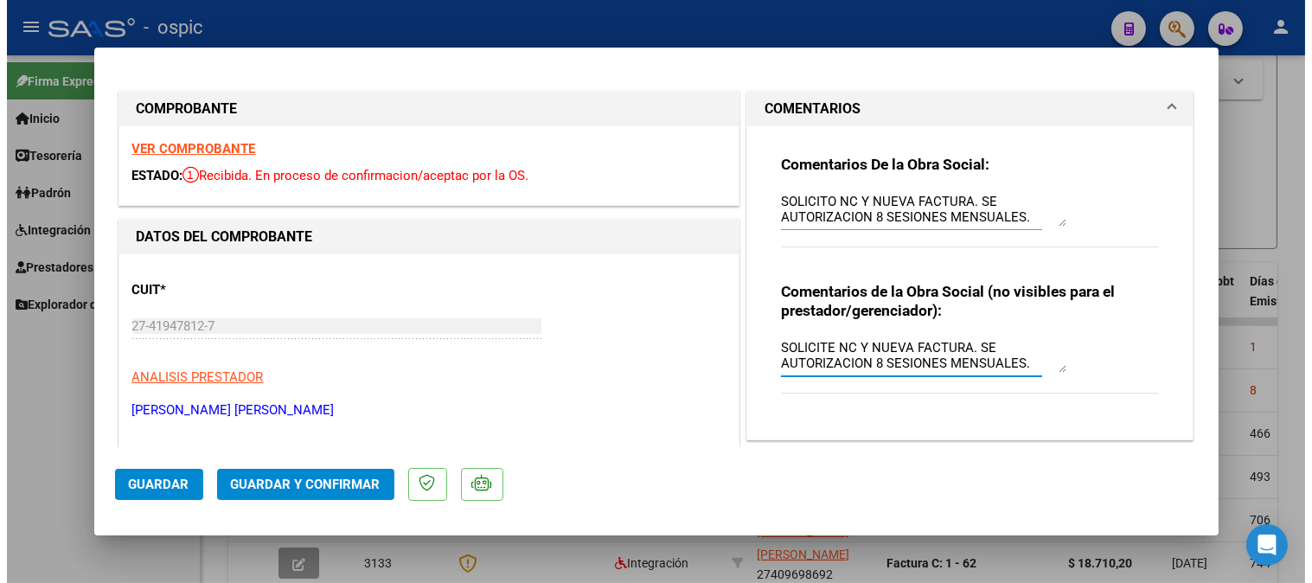
scroll to position [384, 0]
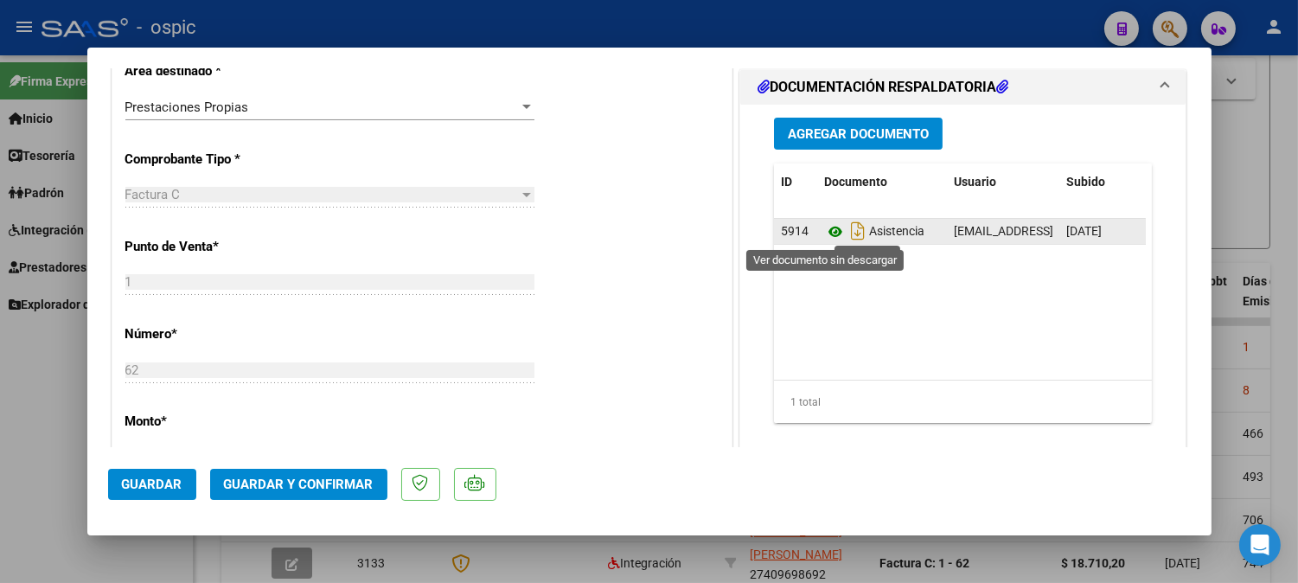
type textarea "SOLICITE NC Y NUEVA FACTURA. SE AUTORIZACION 8 SESIONES MENSUALES."
click at [824, 229] on icon at bounding box center [835, 231] width 22 height 21
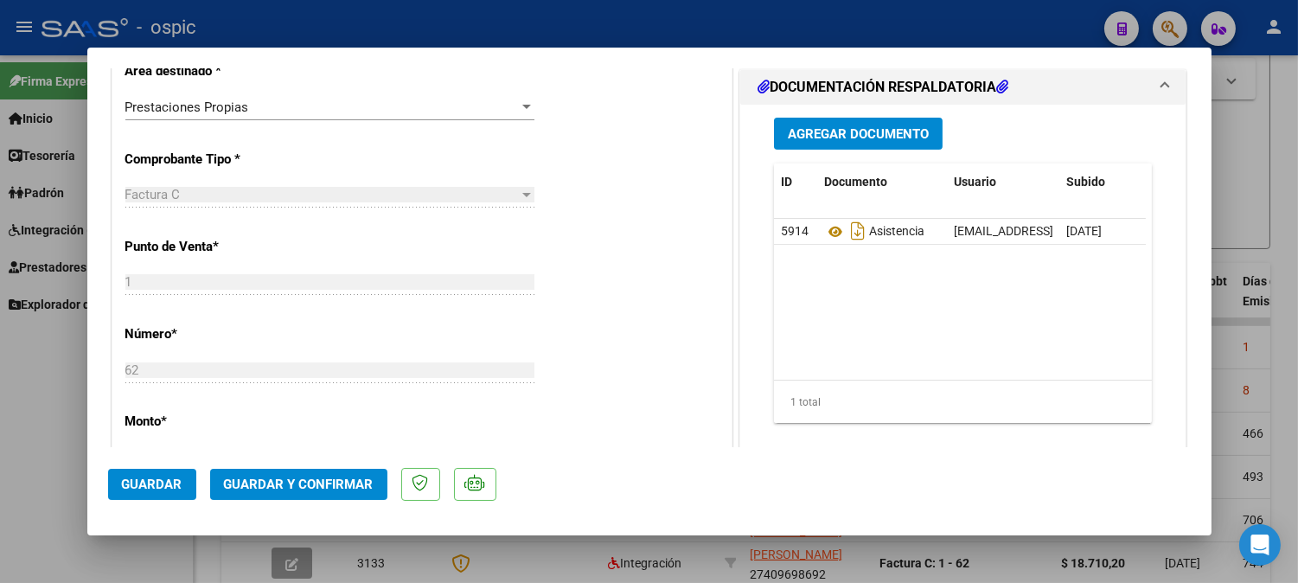
click at [303, 482] on span "Guardar y Confirmar" at bounding box center [299, 484] width 150 height 16
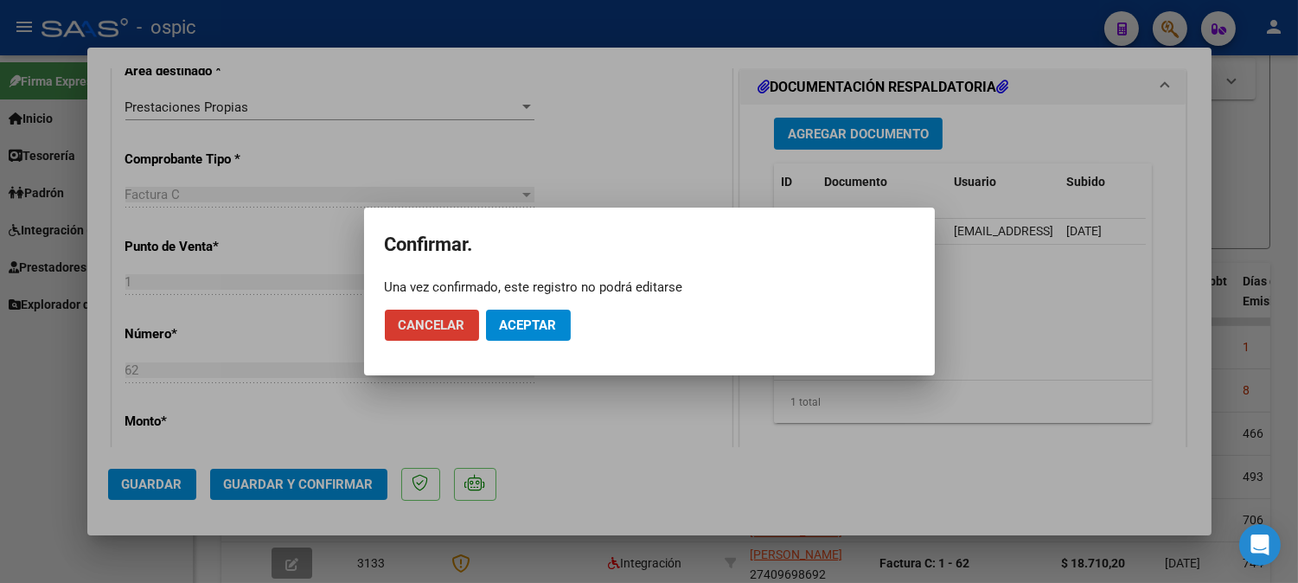
click at [502, 322] on span "Aceptar" at bounding box center [528, 325] width 57 height 16
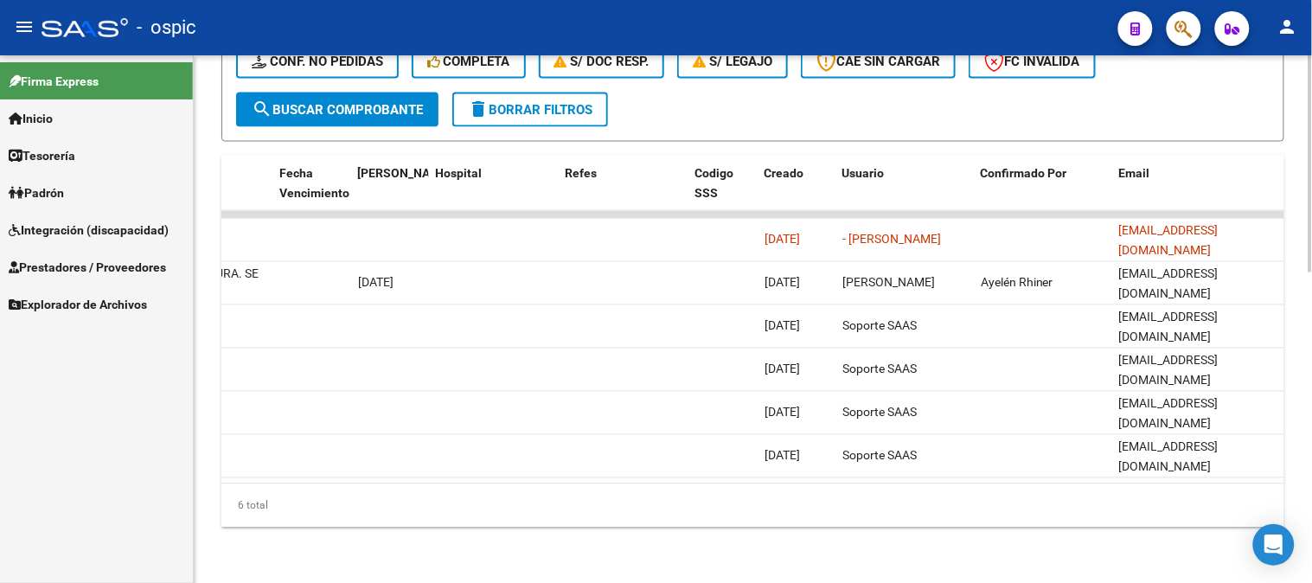
scroll to position [0, 18]
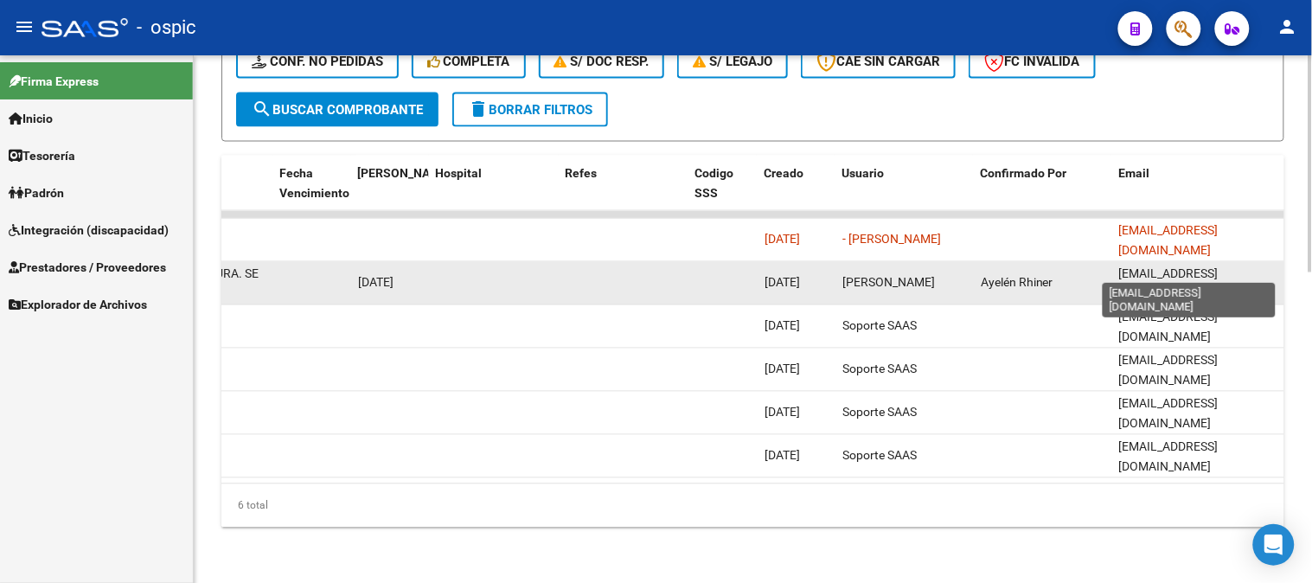
drag, startPoint x: 1311, startPoint y: 264, endPoint x: 1274, endPoint y: 264, distance: 36.3
click at [1218, 267] on span "[EMAIL_ADDRESS][DOMAIN_NAME]" at bounding box center [1168, 284] width 99 height 34
copy span "[EMAIL_ADDRESS][DOMAIN_NAME]"
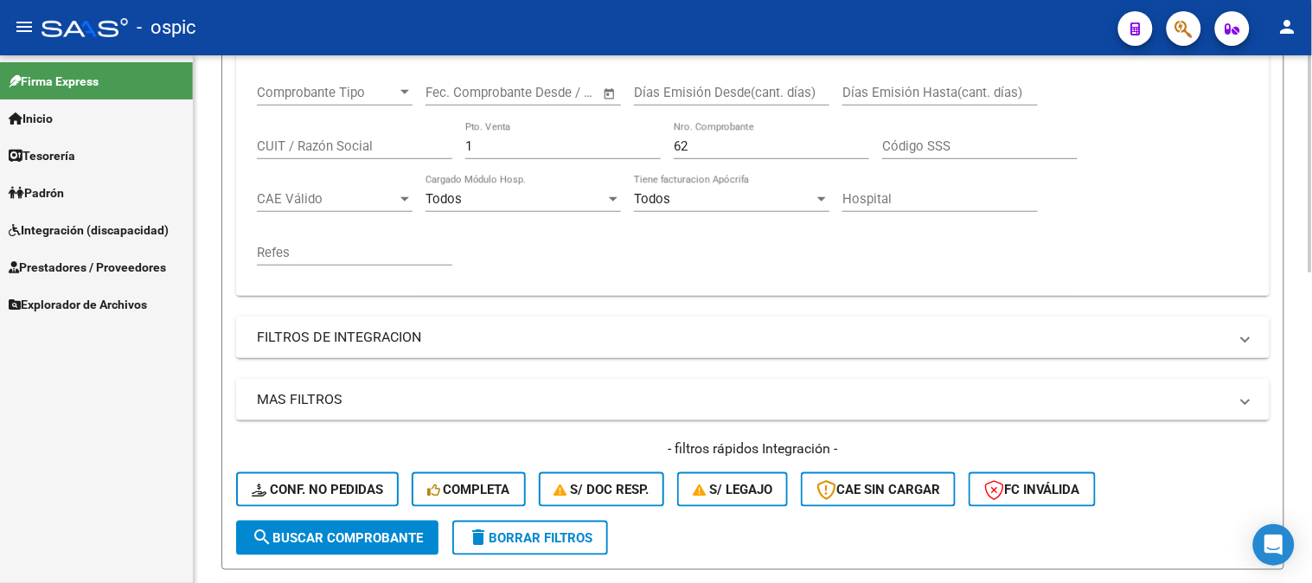
scroll to position [275, 0]
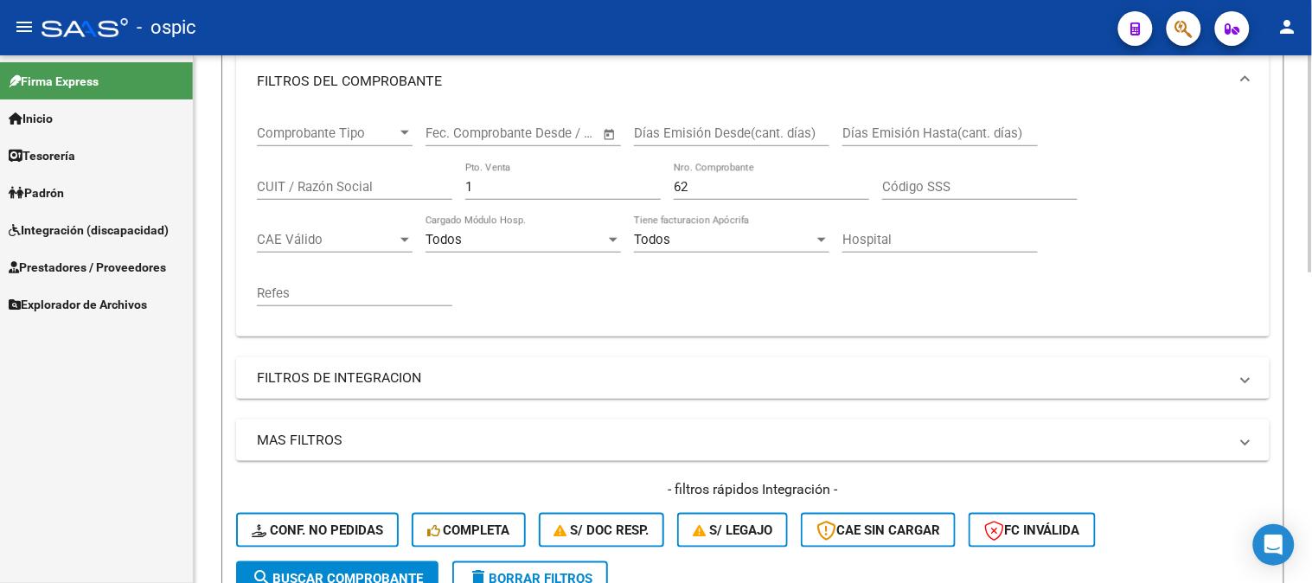
click at [285, 182] on div "Comprobante Tipo Comprobante Tipo Fecha inicio – Fecha fin Fec. Comprobante Des…" at bounding box center [753, 216] width 992 height 214
type input "3"
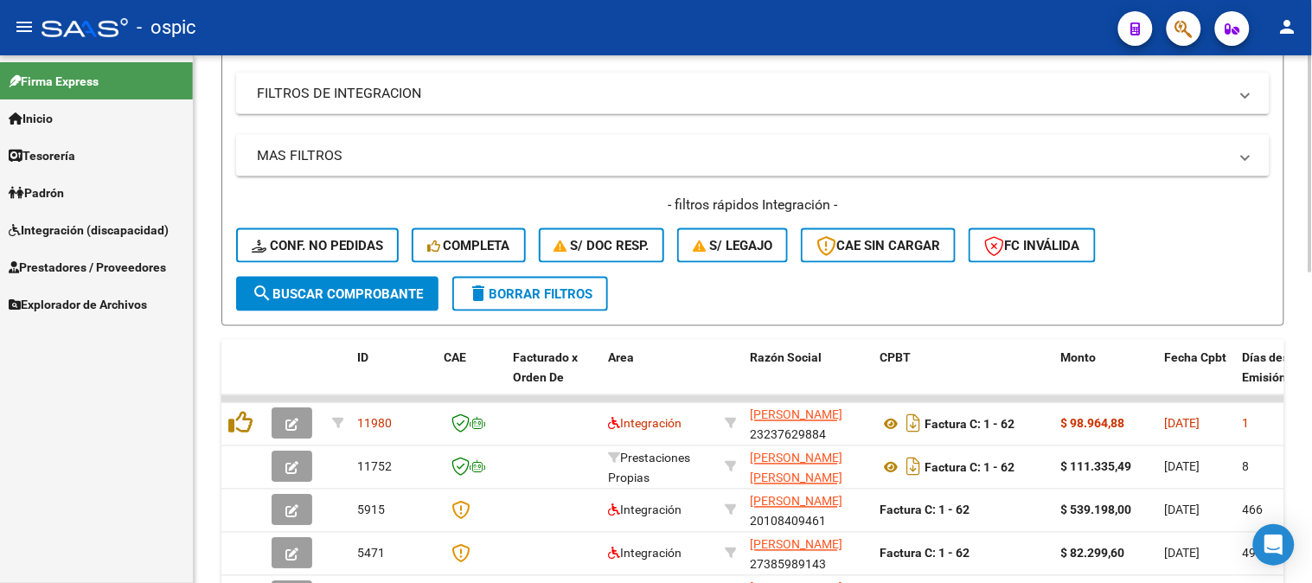
scroll to position [564, 0]
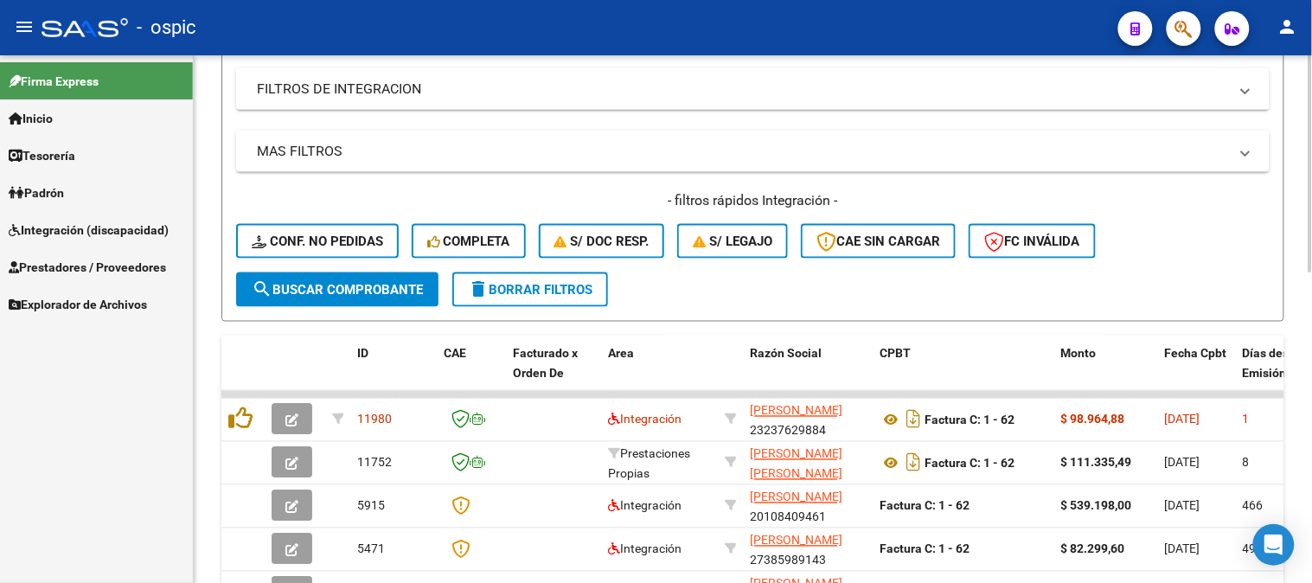
type input "1878"
click at [309, 273] on button "search Buscar Comprobante" at bounding box center [337, 289] width 202 height 35
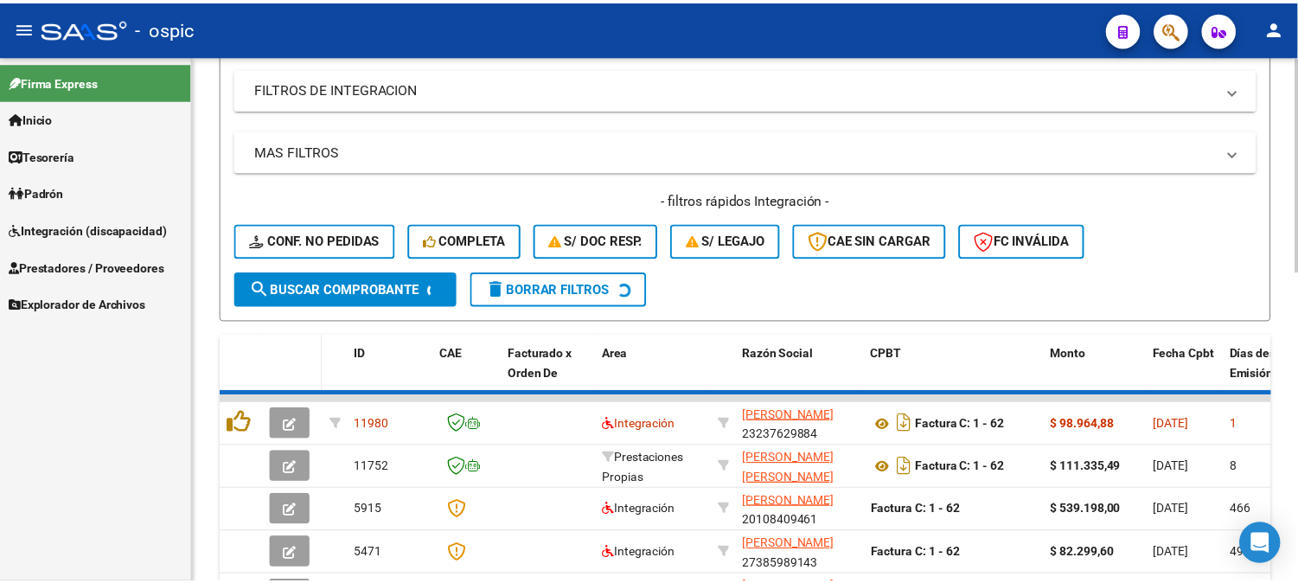
scroll to position [540, 0]
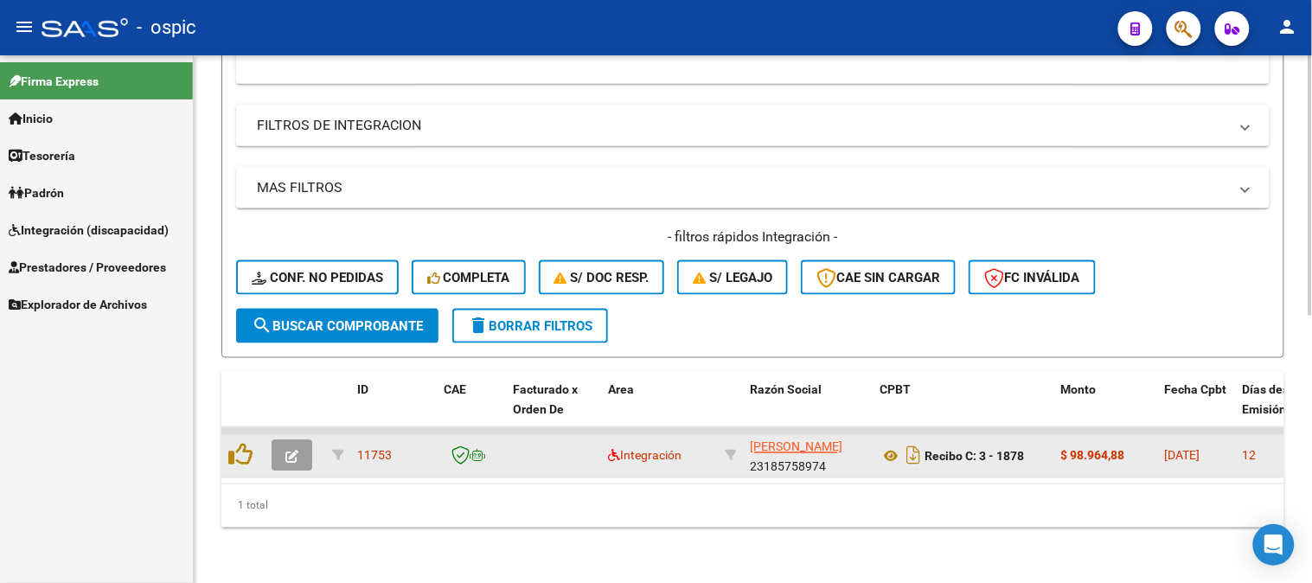
click at [296, 450] on icon "button" at bounding box center [291, 456] width 13 height 13
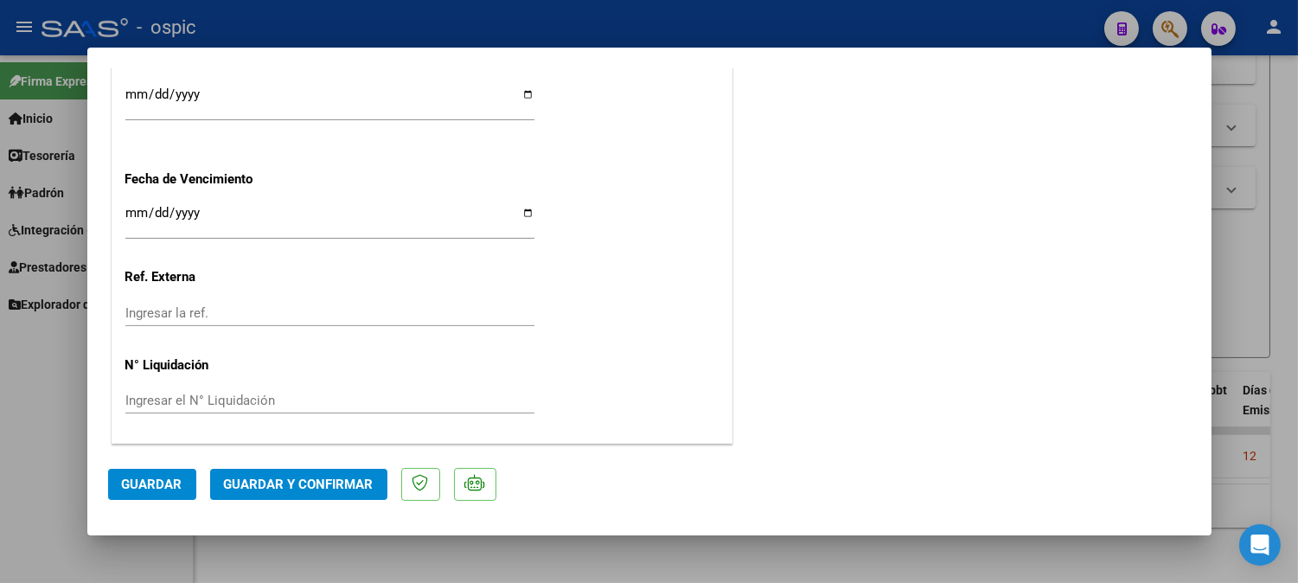
scroll to position [0, 0]
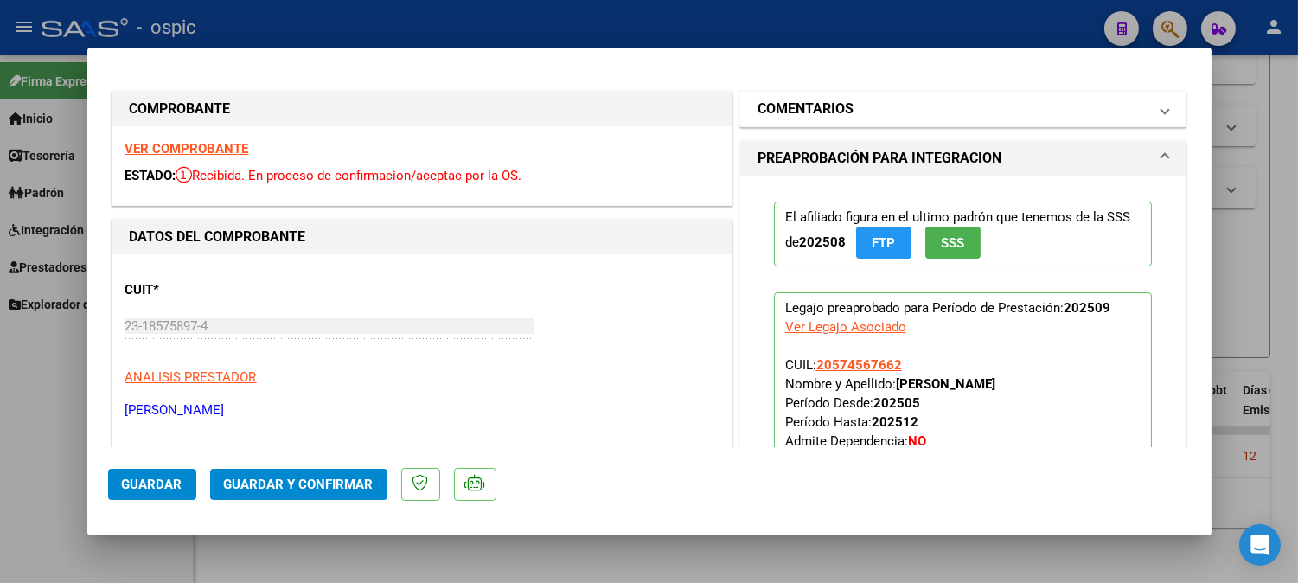
click at [896, 116] on mat-panel-title "COMENTARIOS" at bounding box center [952, 109] width 391 height 21
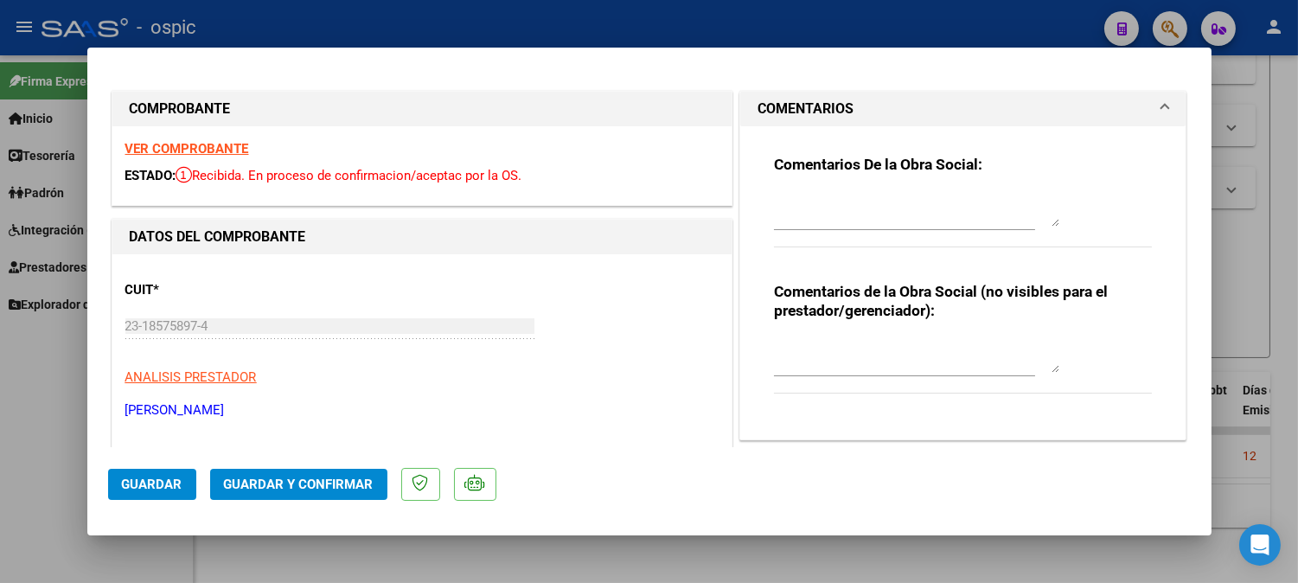
drag, startPoint x: 884, startPoint y: 354, endPoint x: 908, endPoint y: 354, distance: 24.2
click at [885, 354] on textarea at bounding box center [916, 355] width 285 height 35
type textarea "f"
type textarea "FONO 8 SESIONES"
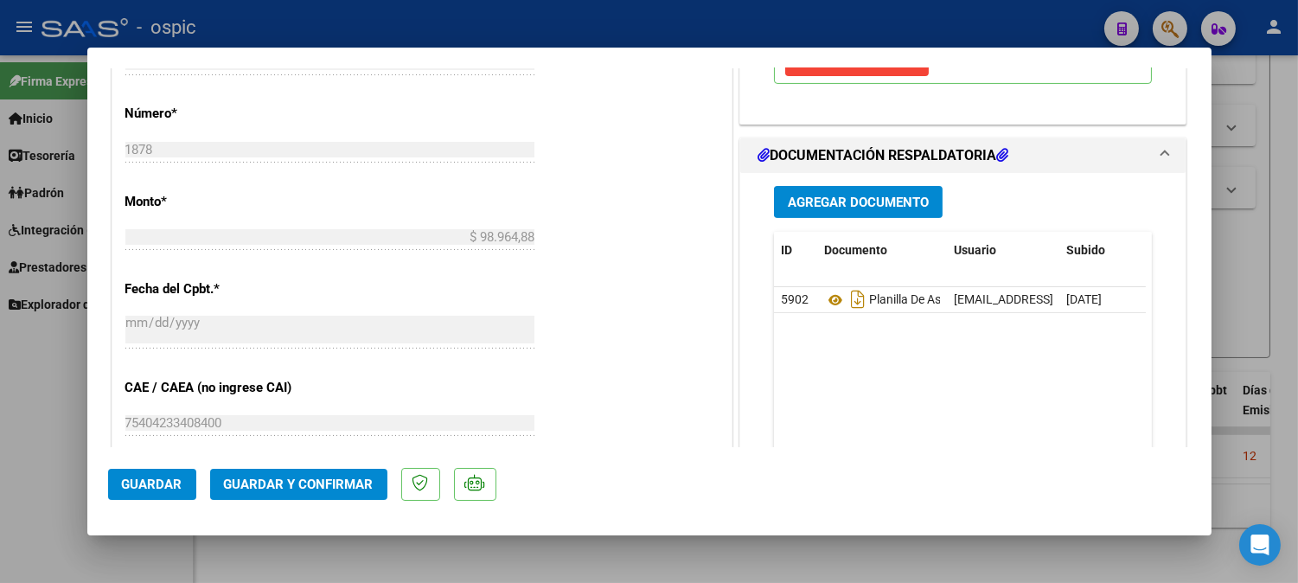
scroll to position [779, 0]
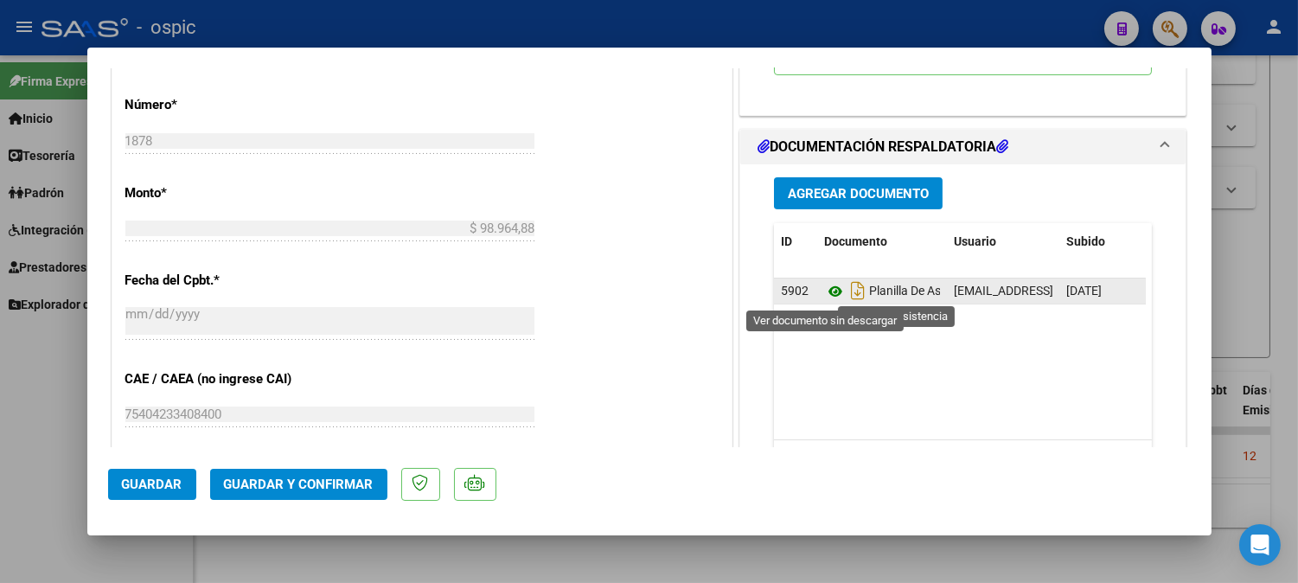
click at [831, 291] on icon at bounding box center [835, 291] width 22 height 21
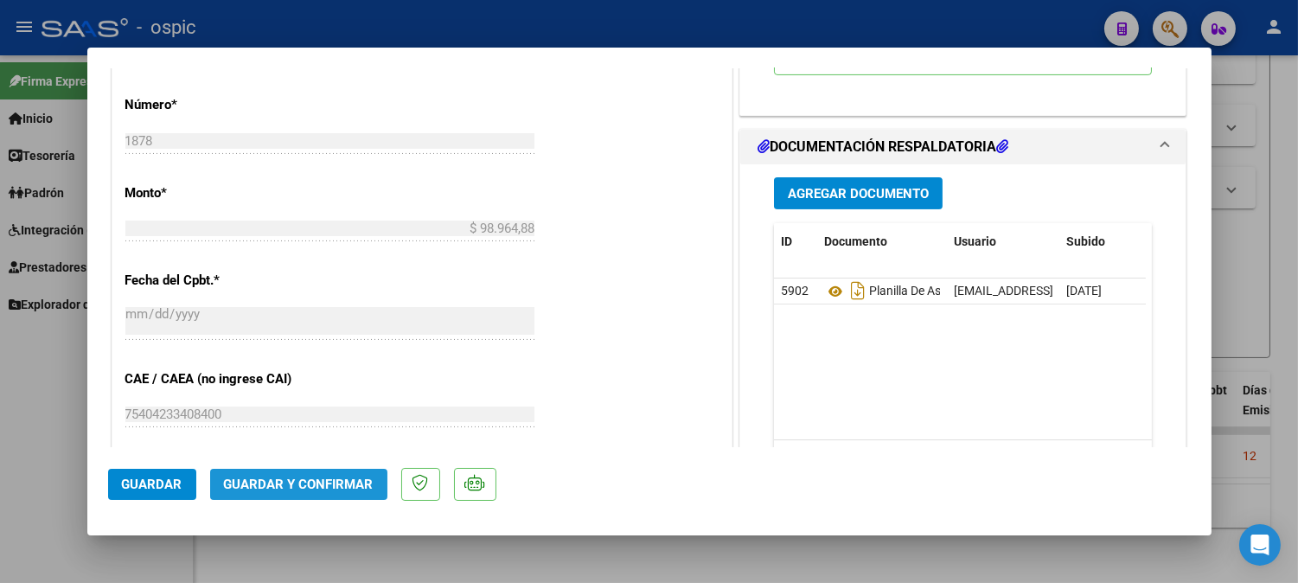
click at [306, 481] on span "Guardar y Confirmar" at bounding box center [299, 484] width 150 height 16
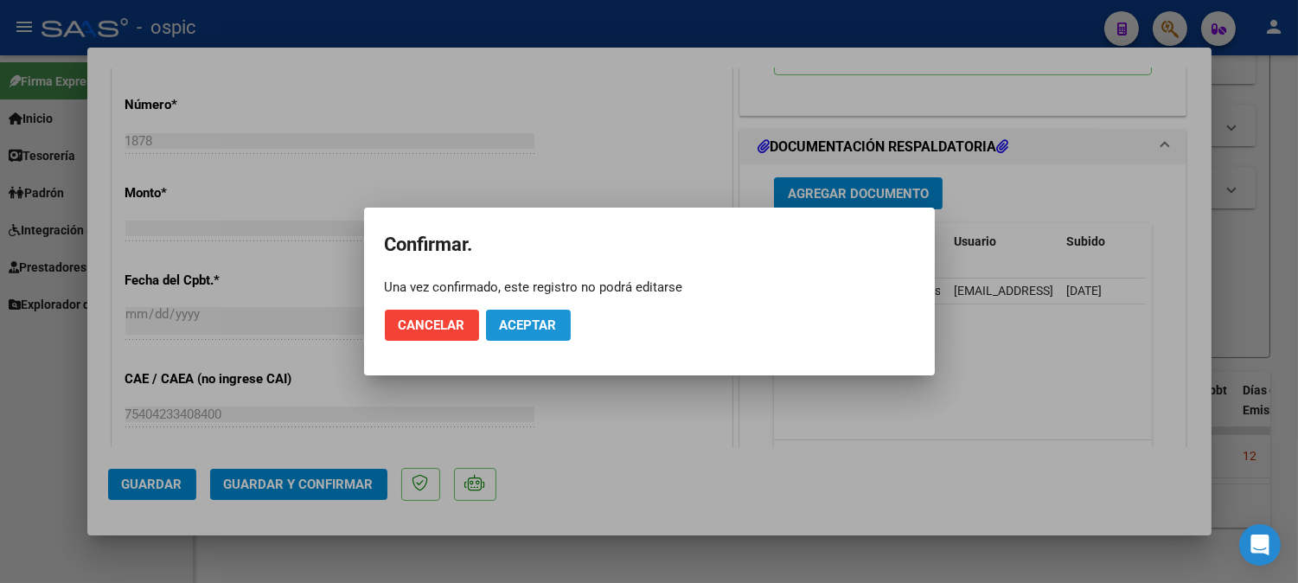
click at [515, 322] on span "Aceptar" at bounding box center [528, 325] width 57 height 16
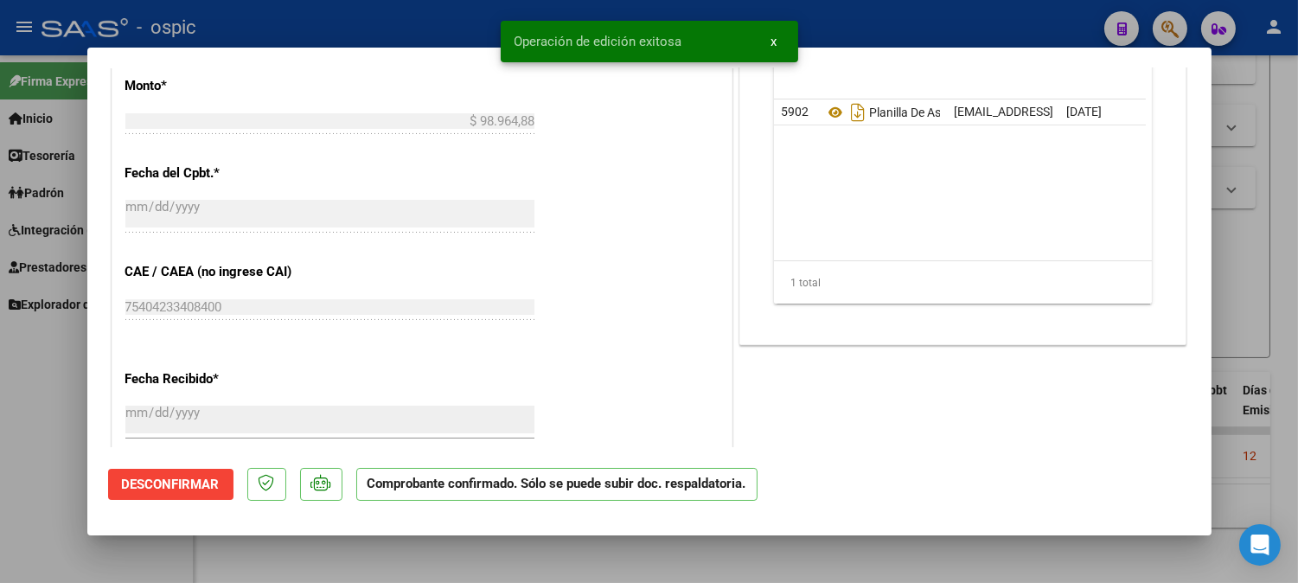
type input "$ 0,00"
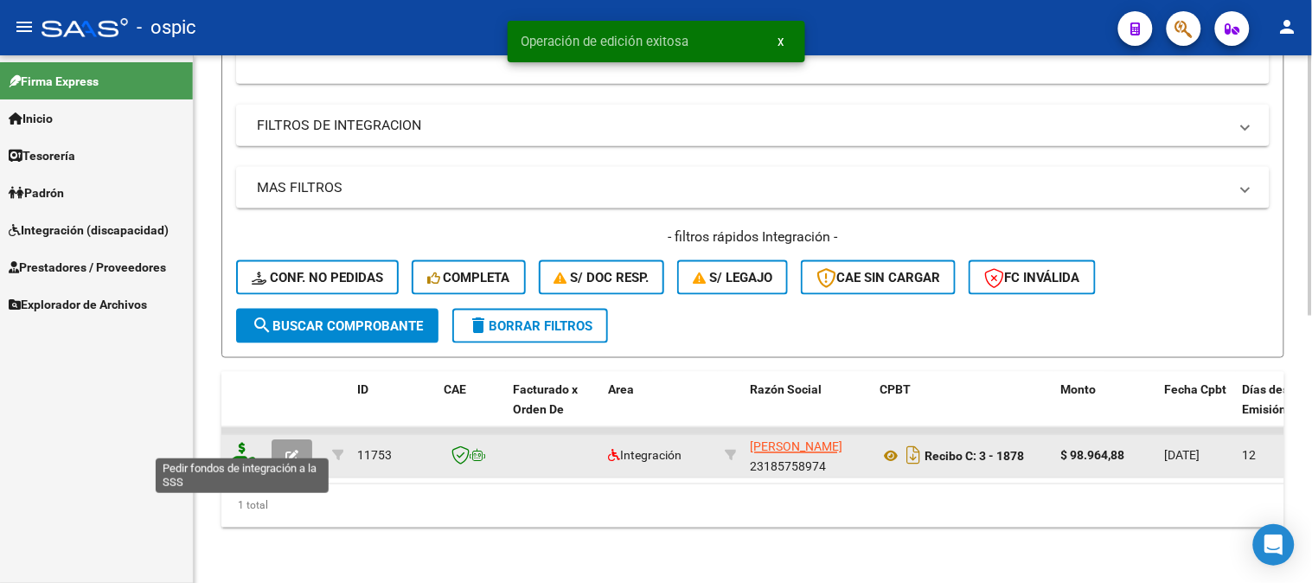
click at [240, 443] on icon at bounding box center [242, 455] width 28 height 24
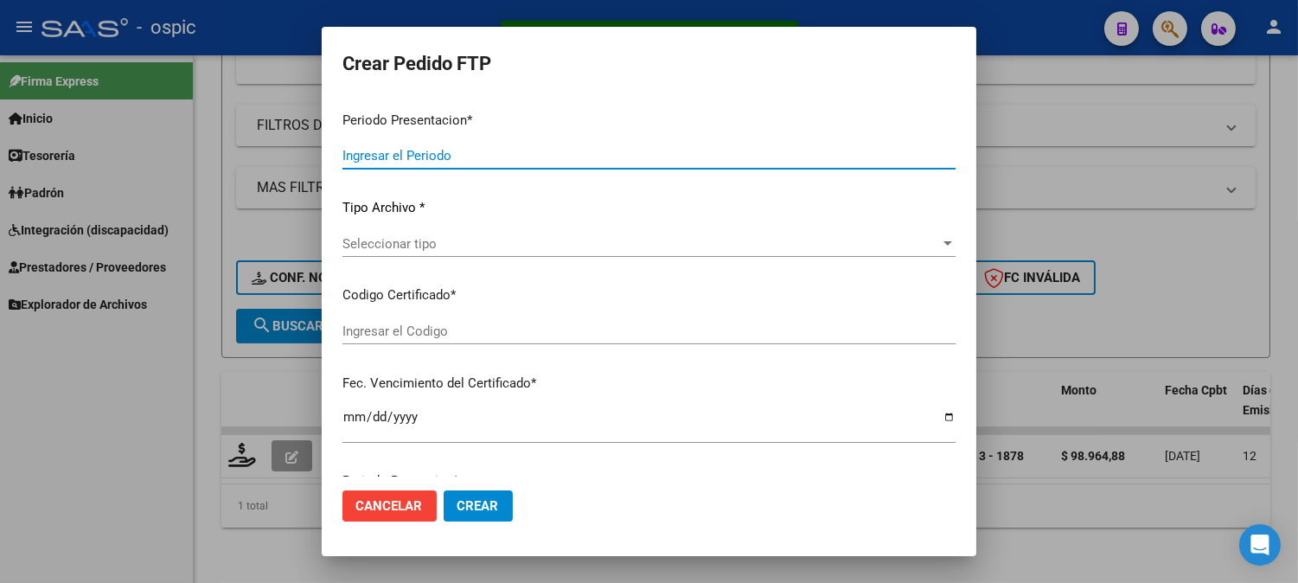
type input "202509"
type input "$ 98.964,88"
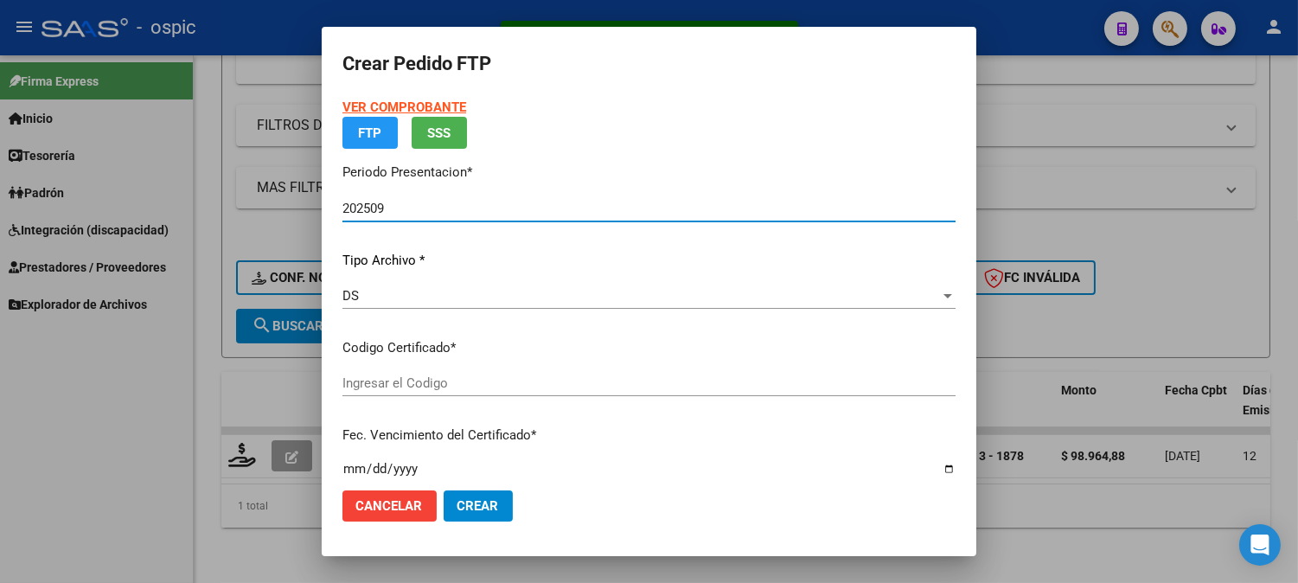
type input "5645380672"
type input "[DATE]"
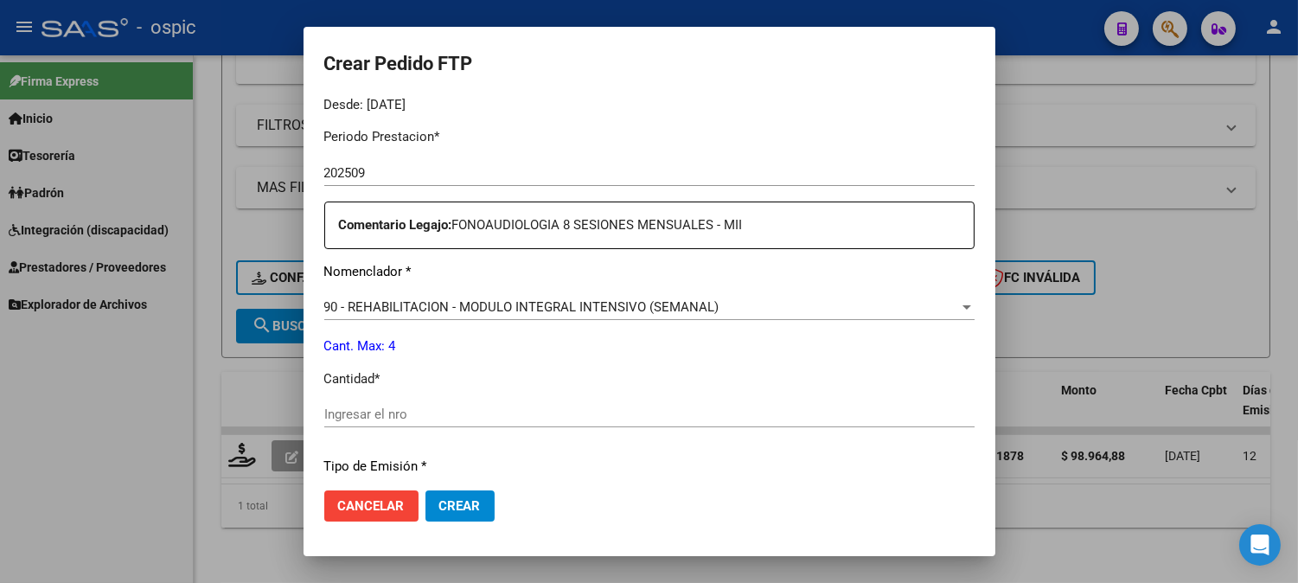
scroll to position [552, 0]
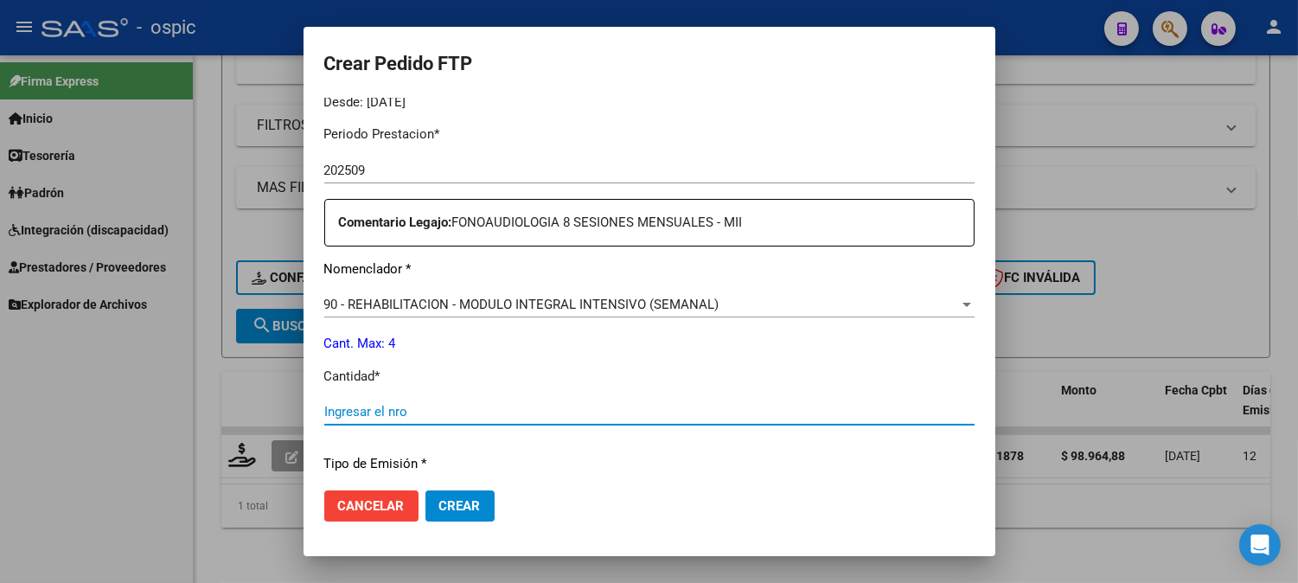
click at [644, 418] on input "Ingresar el nro" at bounding box center [649, 412] width 650 height 16
type input "4"
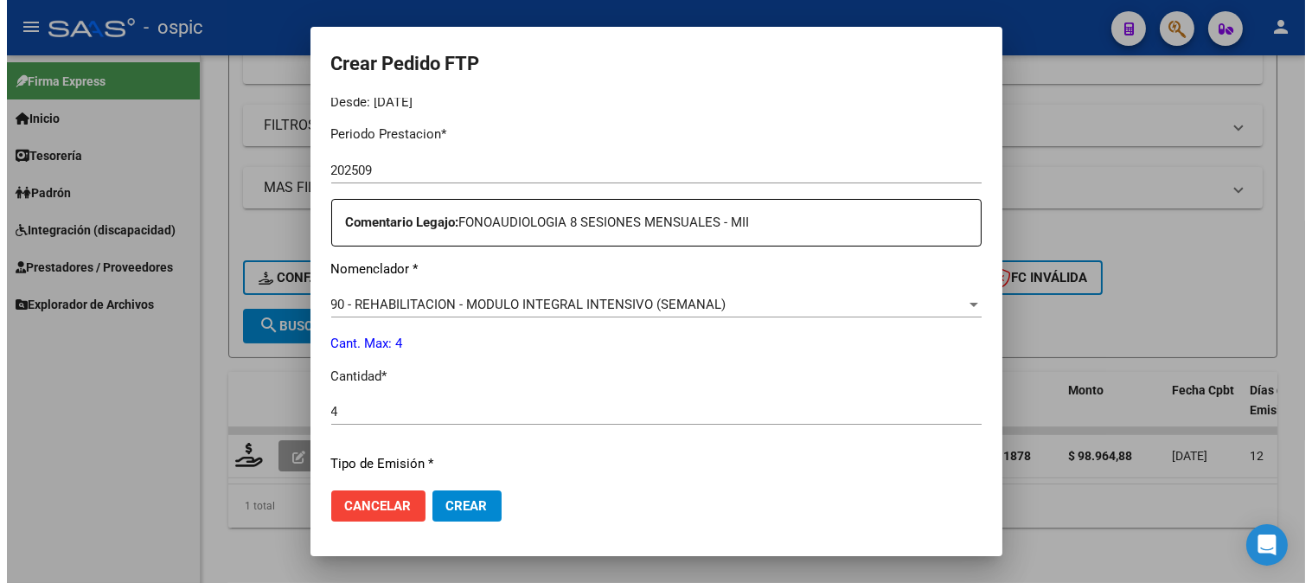
scroll to position [778, 0]
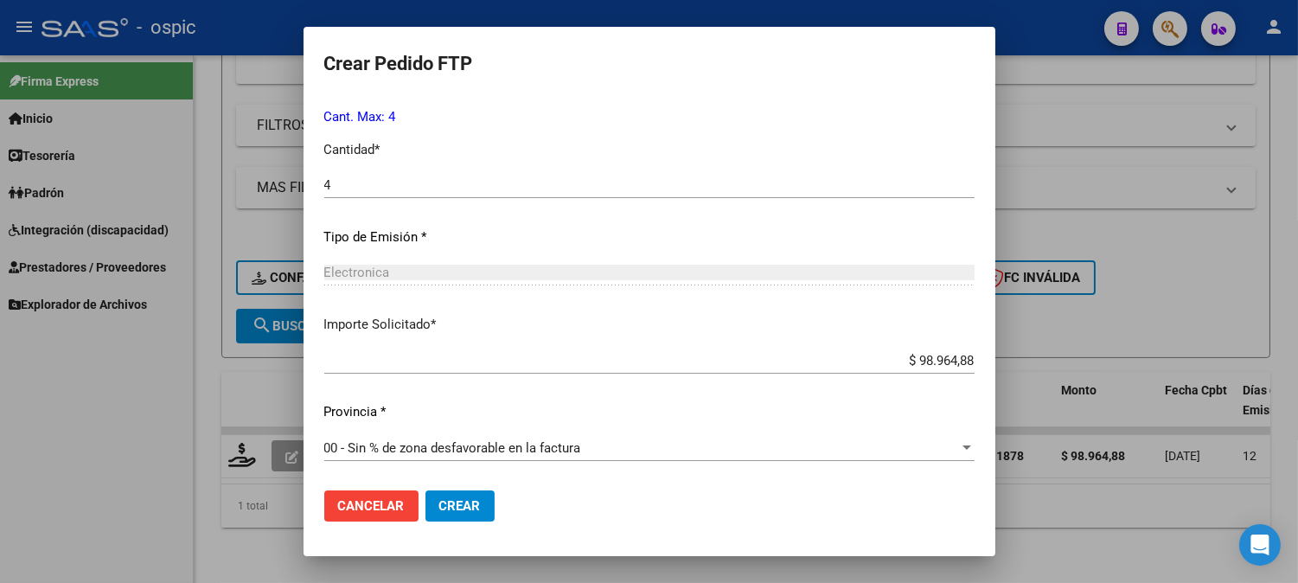
click at [464, 505] on span "Crear" at bounding box center [459, 506] width 41 height 16
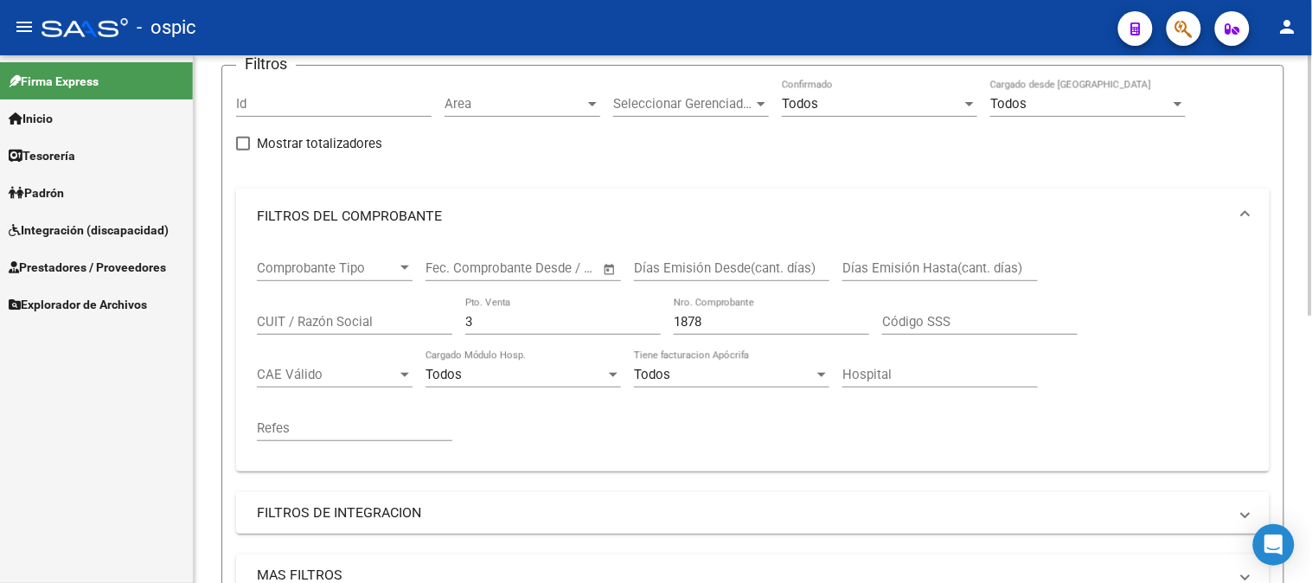
scroll to position [61, 0]
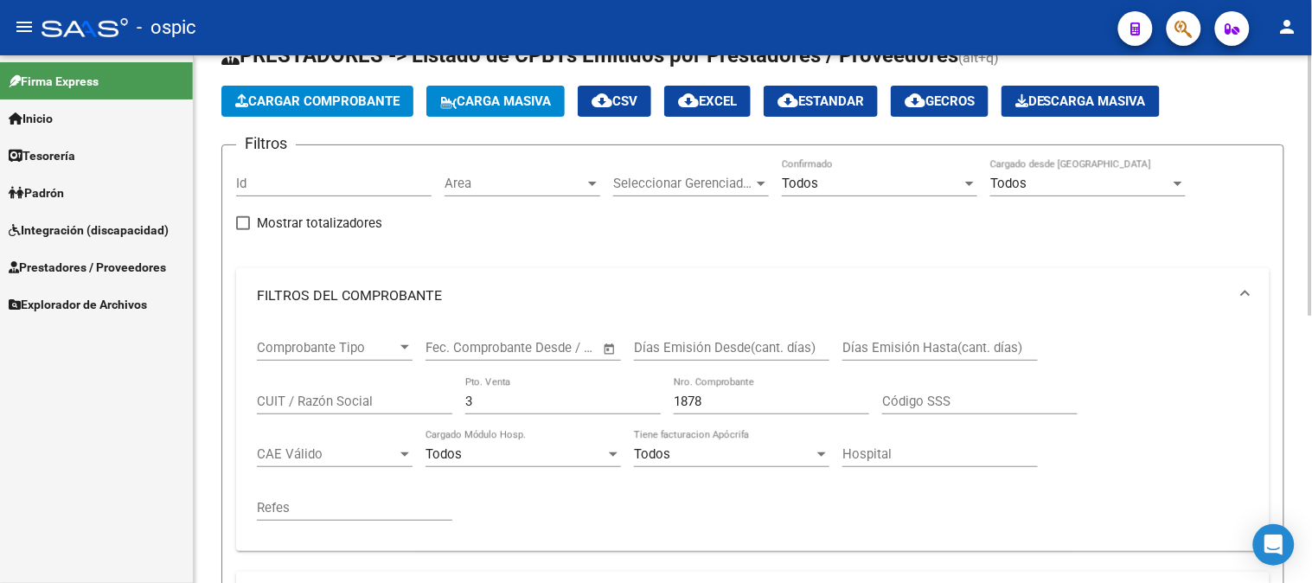
drag, startPoint x: 489, startPoint y: 399, endPoint x: 326, endPoint y: 399, distance: 163.4
click at [326, 399] on div "Comprobante Tipo Comprobante Tipo Fecha inicio – Fecha fin Fec. Comprobante Des…" at bounding box center [753, 430] width 992 height 214
type input "2"
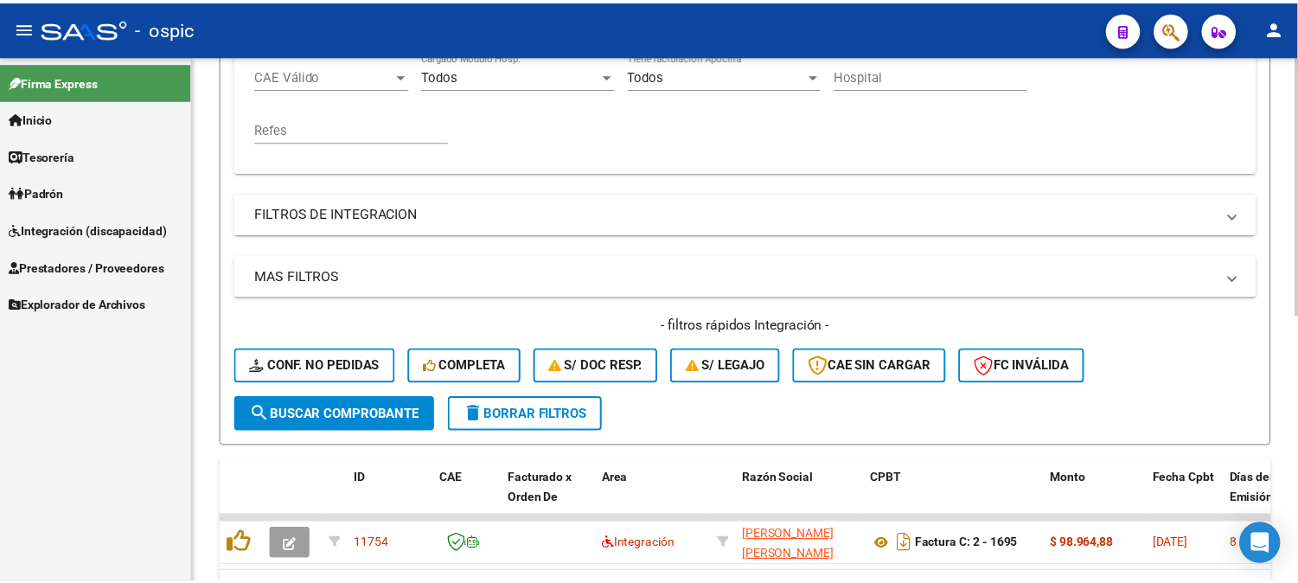
scroll to position [539, 0]
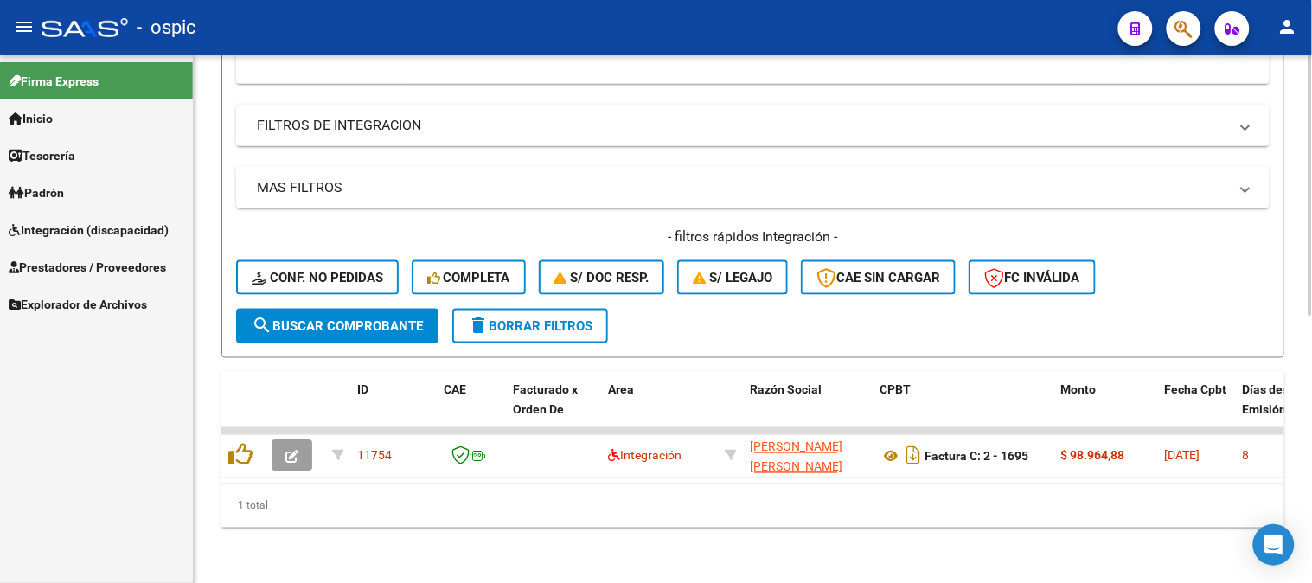
type input "1695"
drag, startPoint x: 366, startPoint y: 305, endPoint x: 270, endPoint y: 275, distance: 100.6
click at [365, 318] on span "search Buscar Comprobante" at bounding box center [337, 326] width 171 height 16
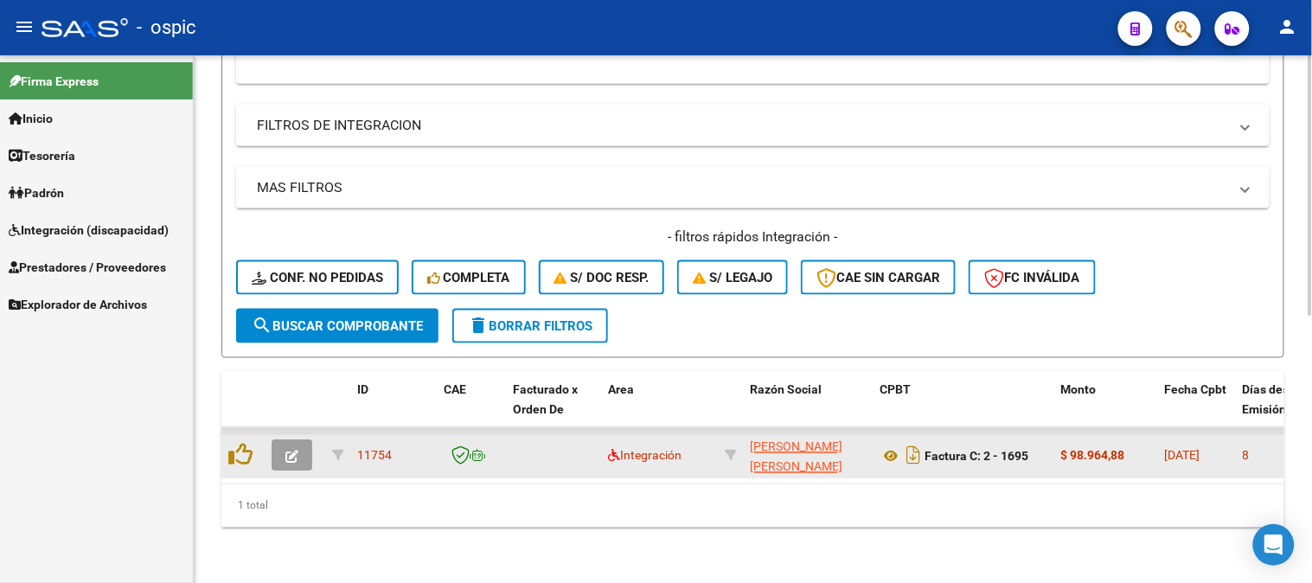
click at [301, 440] on button "button" at bounding box center [291, 455] width 41 height 31
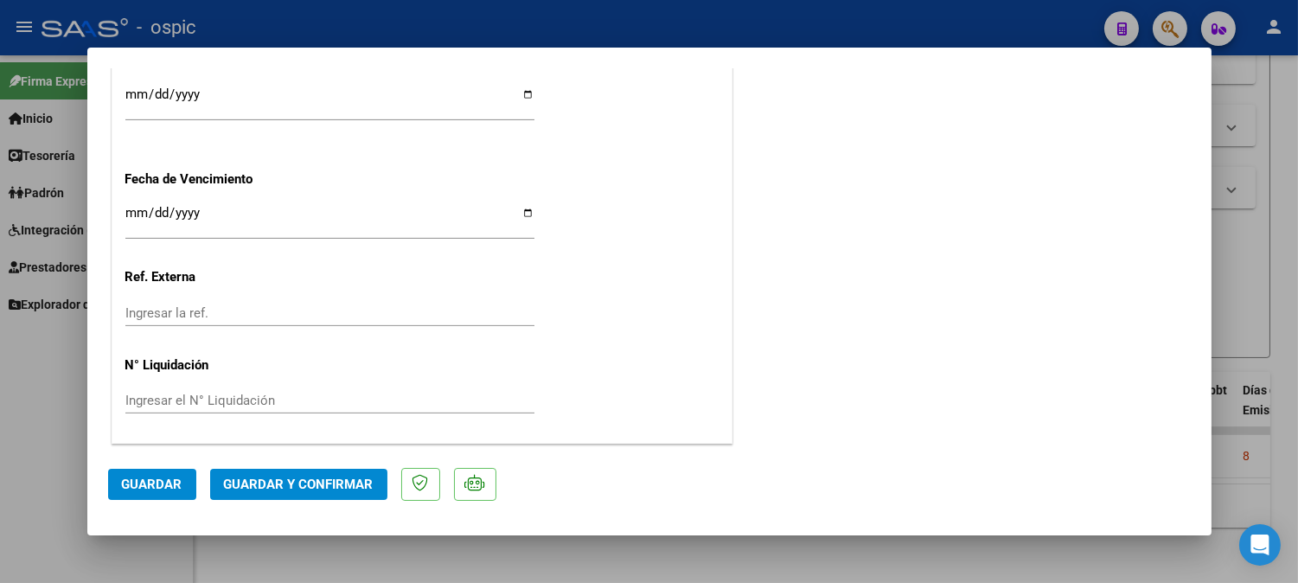
scroll to position [0, 0]
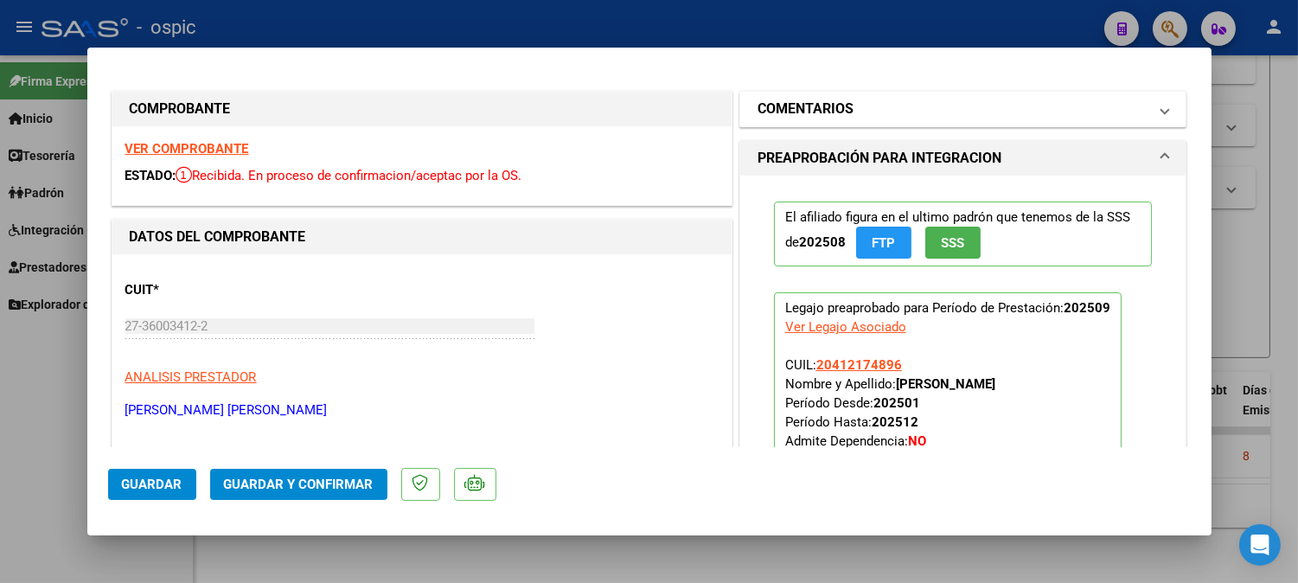
click at [954, 124] on mat-expansion-panel-header "COMENTARIOS" at bounding box center [963, 109] width 446 height 35
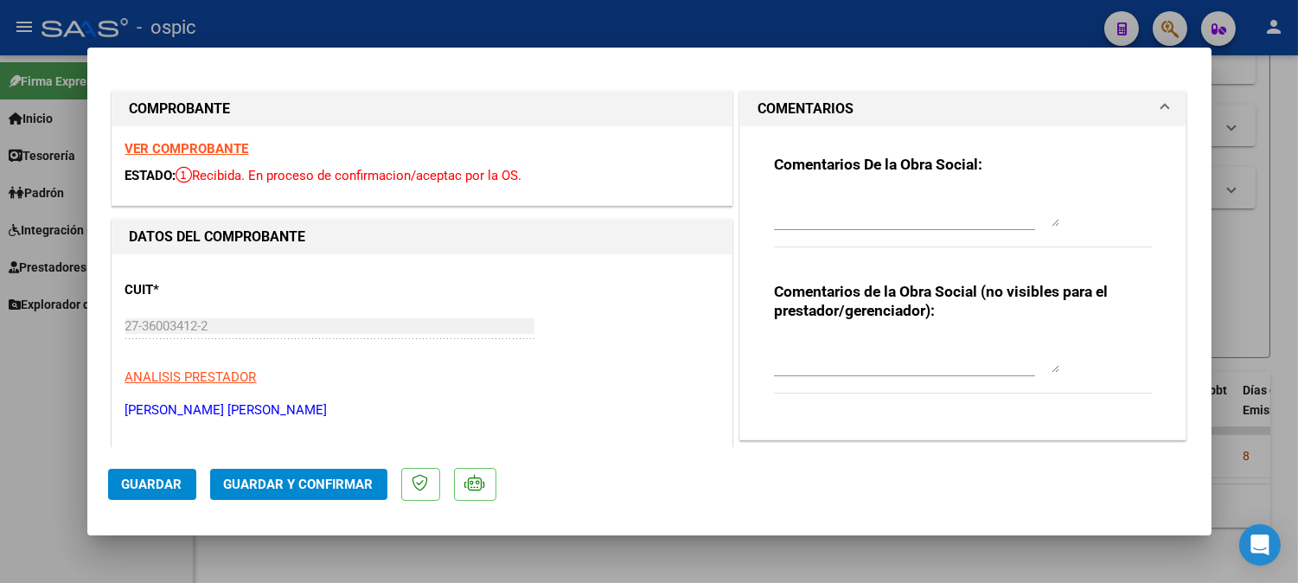
drag, startPoint x: 854, startPoint y: 348, endPoint x: 867, endPoint y: 349, distance: 13.0
click at [862, 349] on textarea at bounding box center [916, 355] width 285 height 35
type textarea "T.O 8 SESIONES"
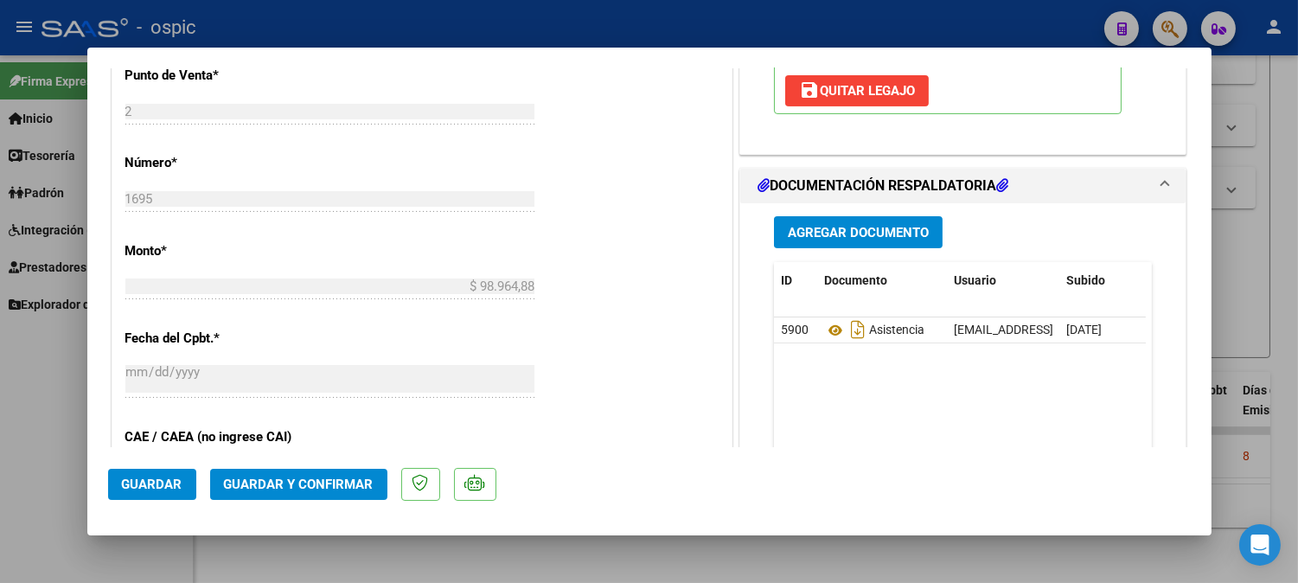
scroll to position [748, 0]
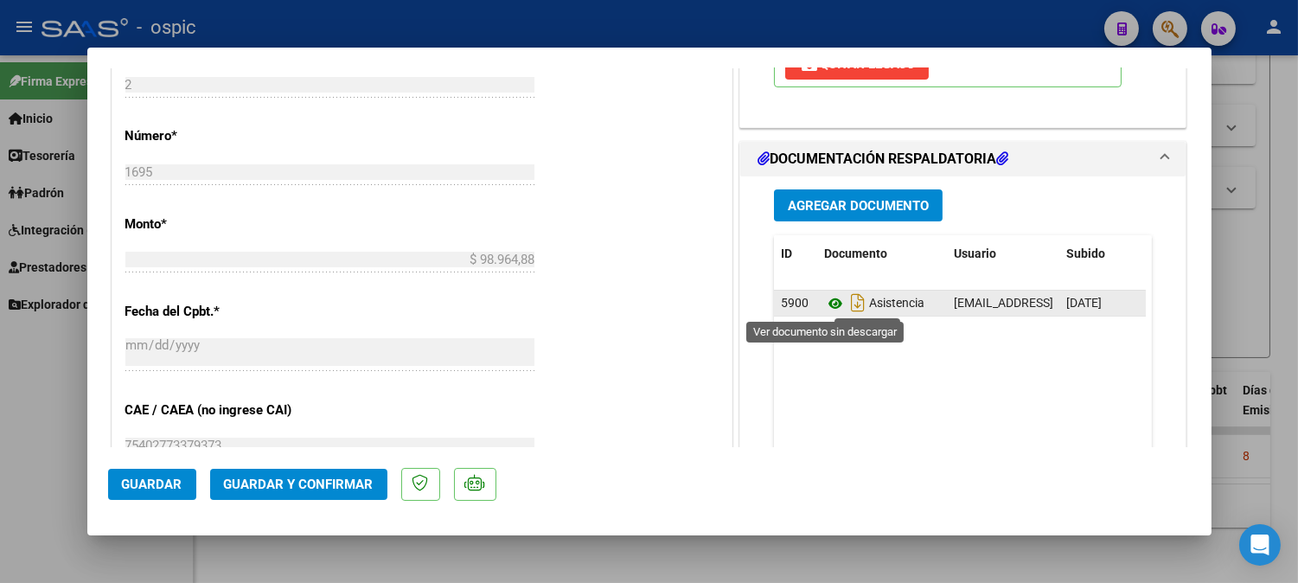
click at [827, 299] on icon at bounding box center [835, 303] width 22 height 21
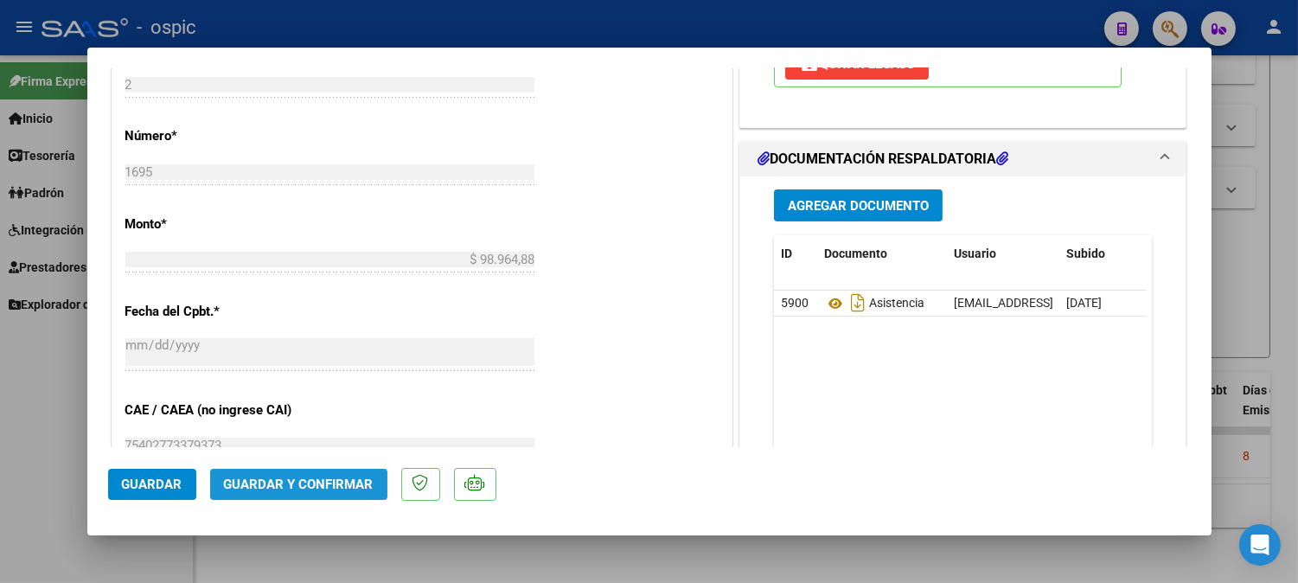
drag, startPoint x: 327, startPoint y: 480, endPoint x: 337, endPoint y: 480, distance: 10.4
click at [337, 480] on span "Guardar y Confirmar" at bounding box center [299, 484] width 150 height 16
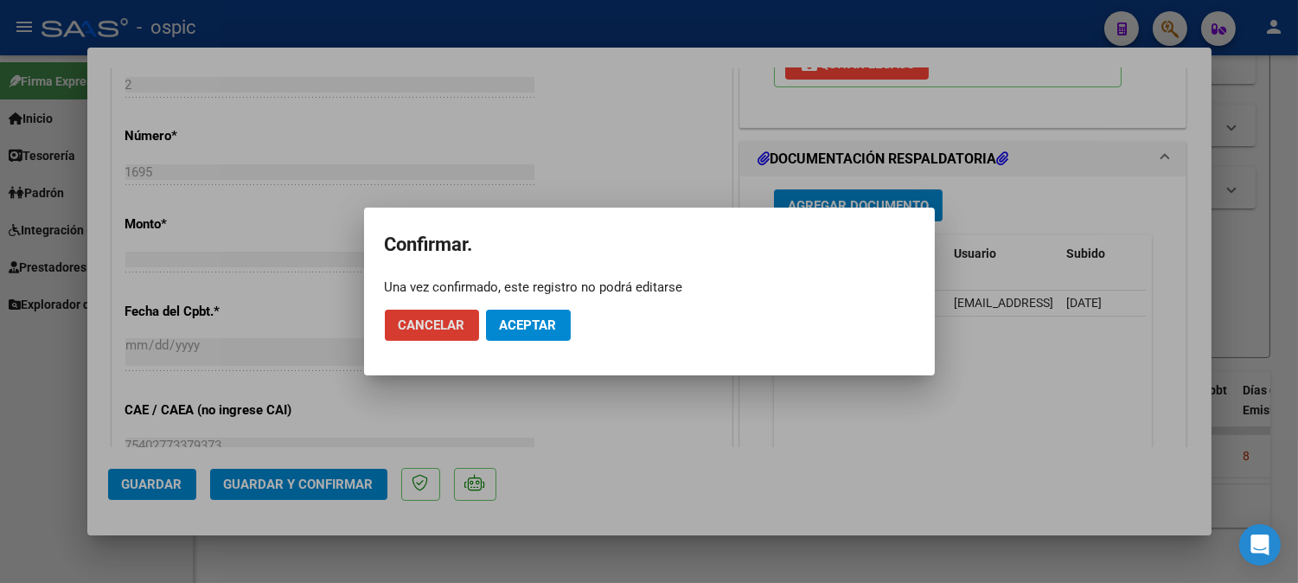
click at [543, 326] on span "Aceptar" at bounding box center [528, 325] width 57 height 16
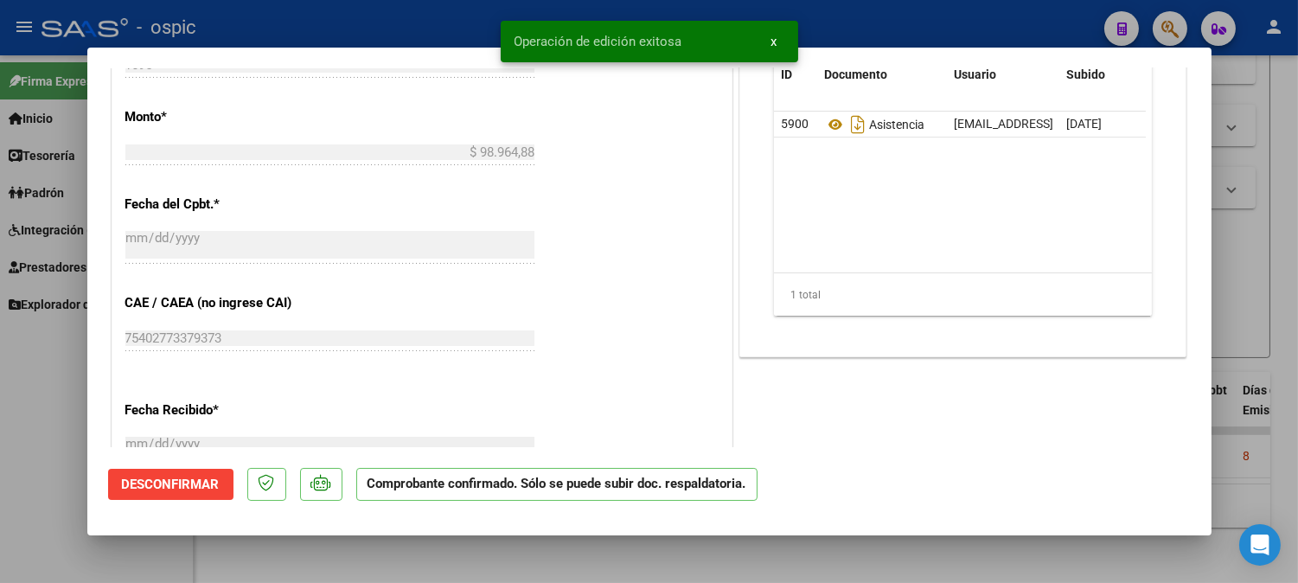
type input "$ 0,00"
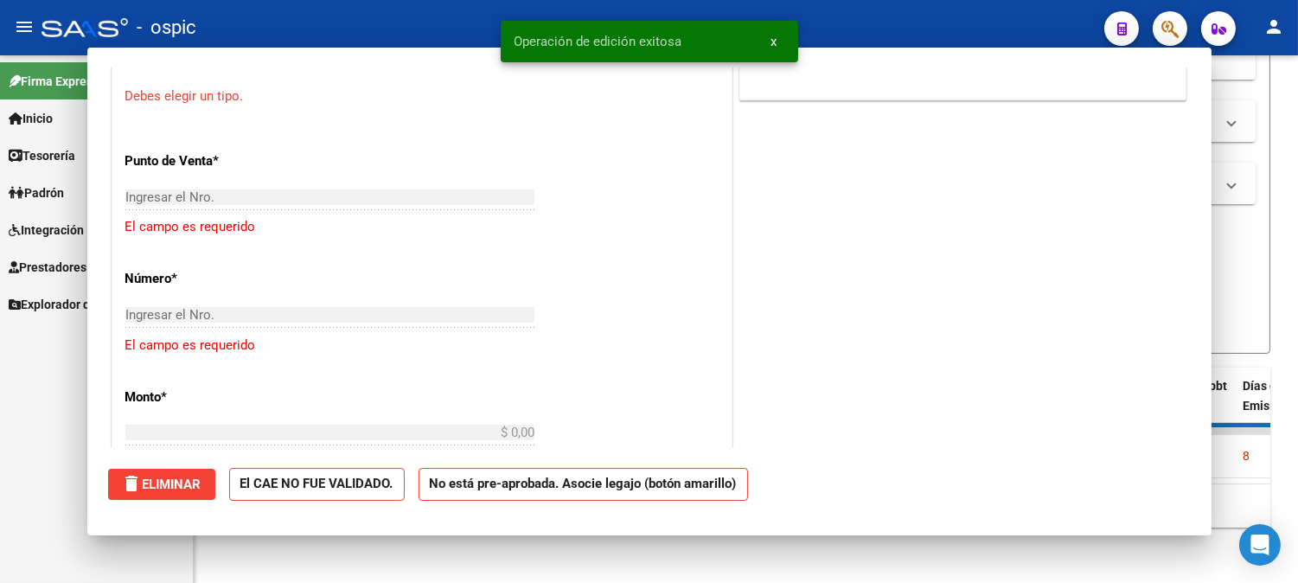
scroll to position [779, 0]
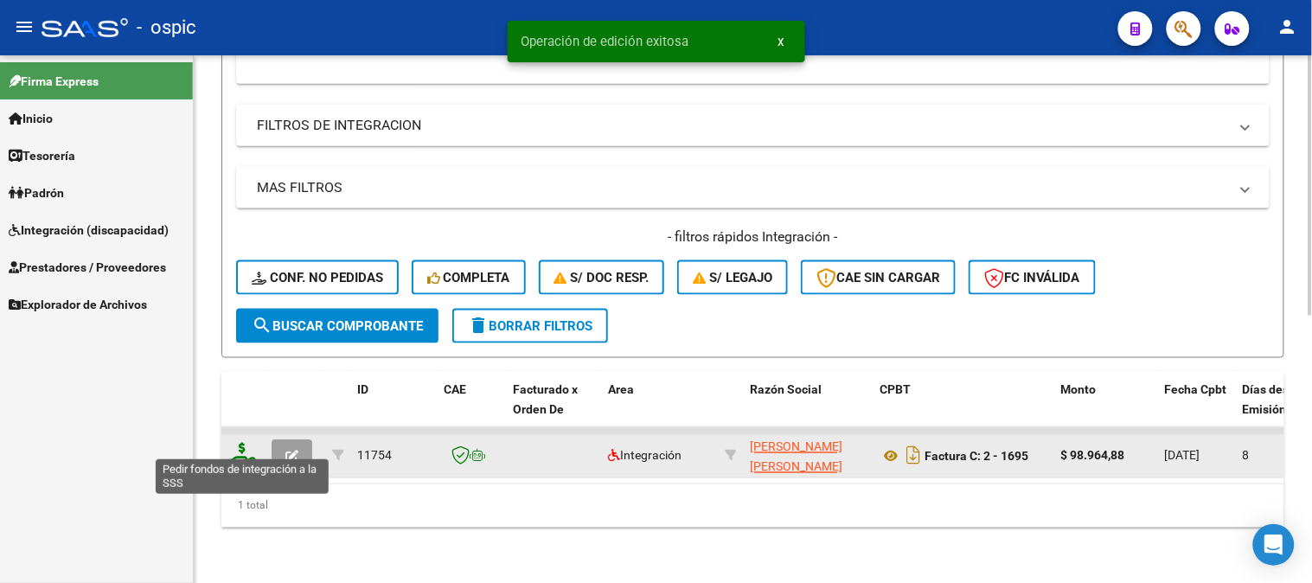
click at [238, 443] on icon at bounding box center [242, 455] width 28 height 24
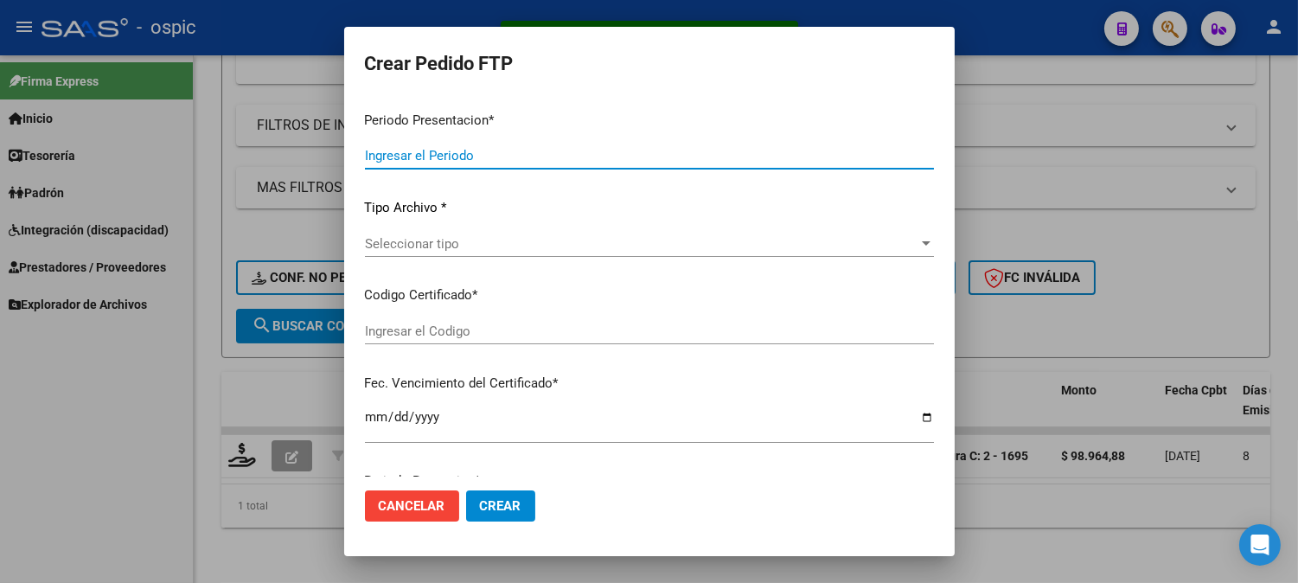
type input "202509"
type input "$ 98.964,88"
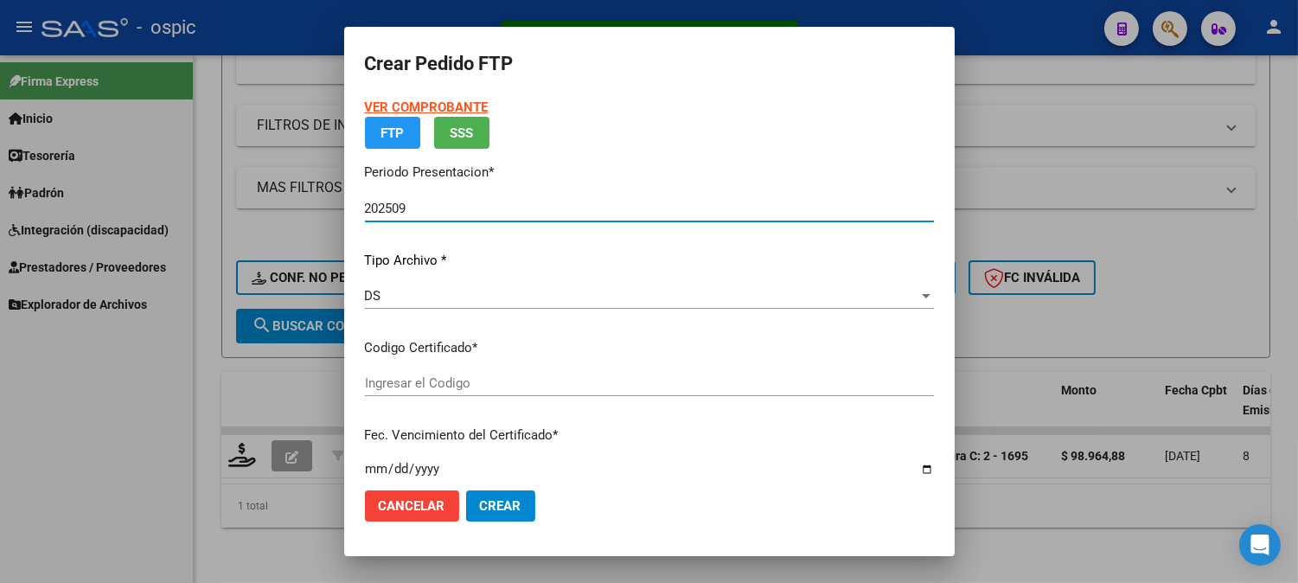
type input "0000000000000000000000000000005698936901"
type input "[DATE]"
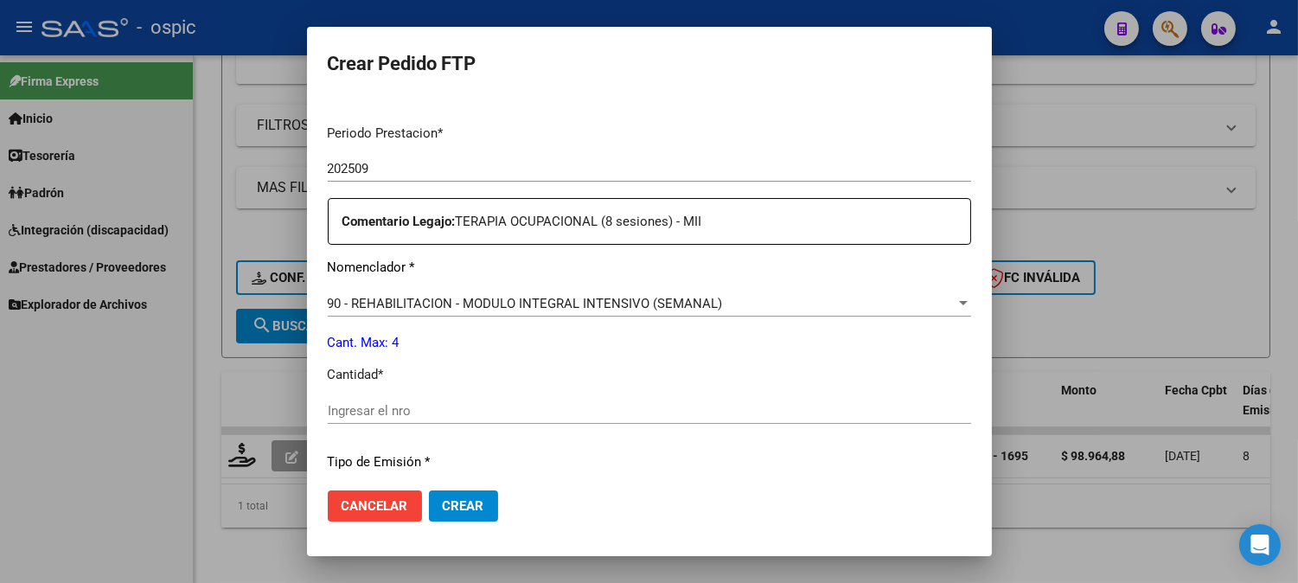
scroll to position [540, 0]
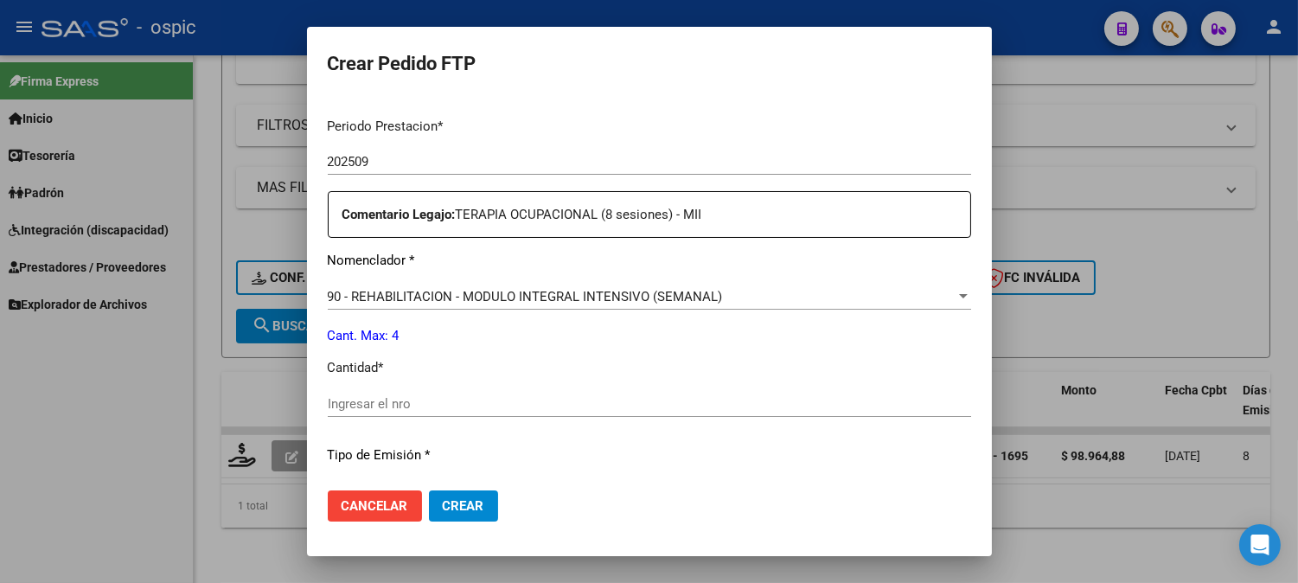
click at [696, 400] on input "Ingresar el nro" at bounding box center [649, 404] width 643 height 16
type input "4"
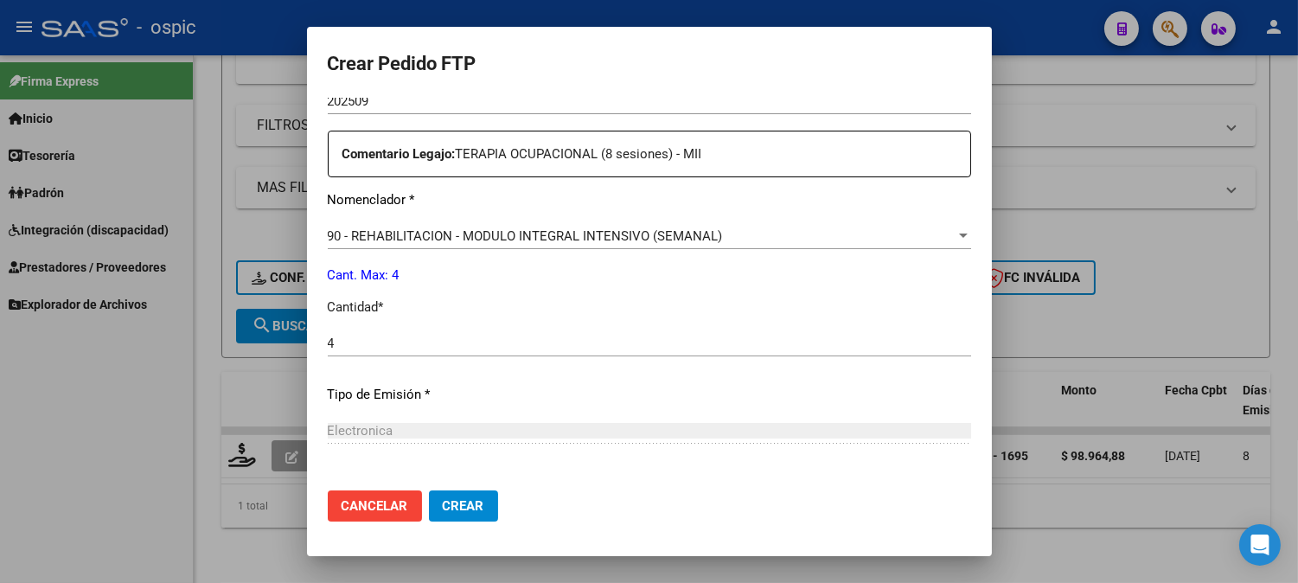
scroll to position [758, 0]
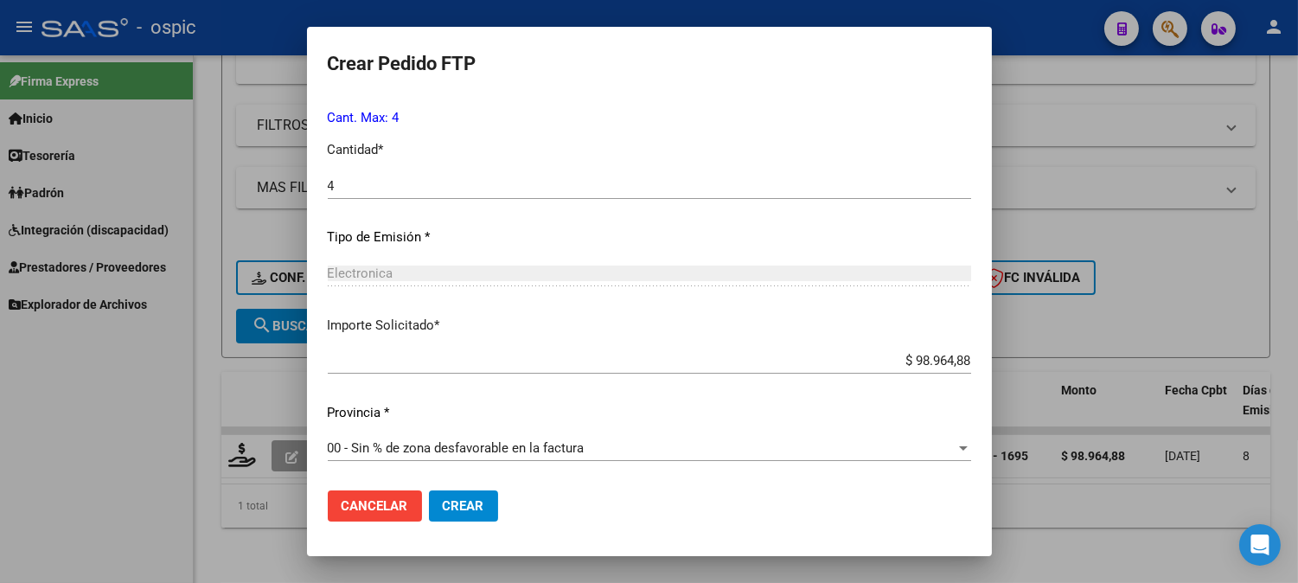
drag, startPoint x: 456, startPoint y: 501, endPoint x: 1311, endPoint y: 180, distance: 912.7
click at [460, 498] on span "Crear" at bounding box center [463, 506] width 41 height 16
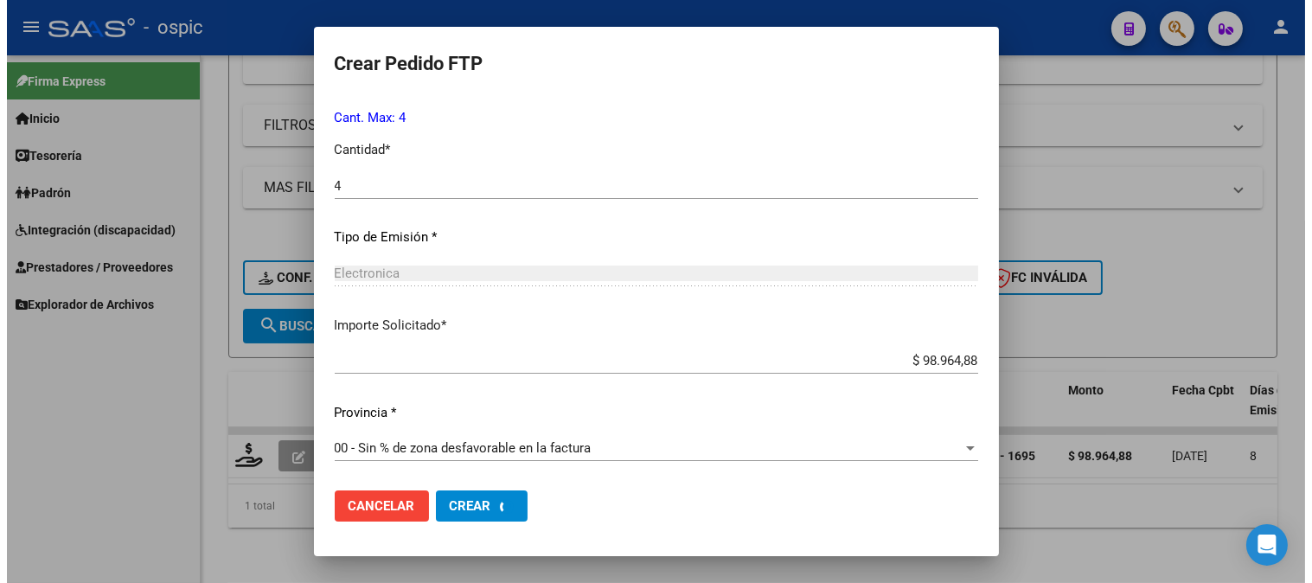
scroll to position [0, 0]
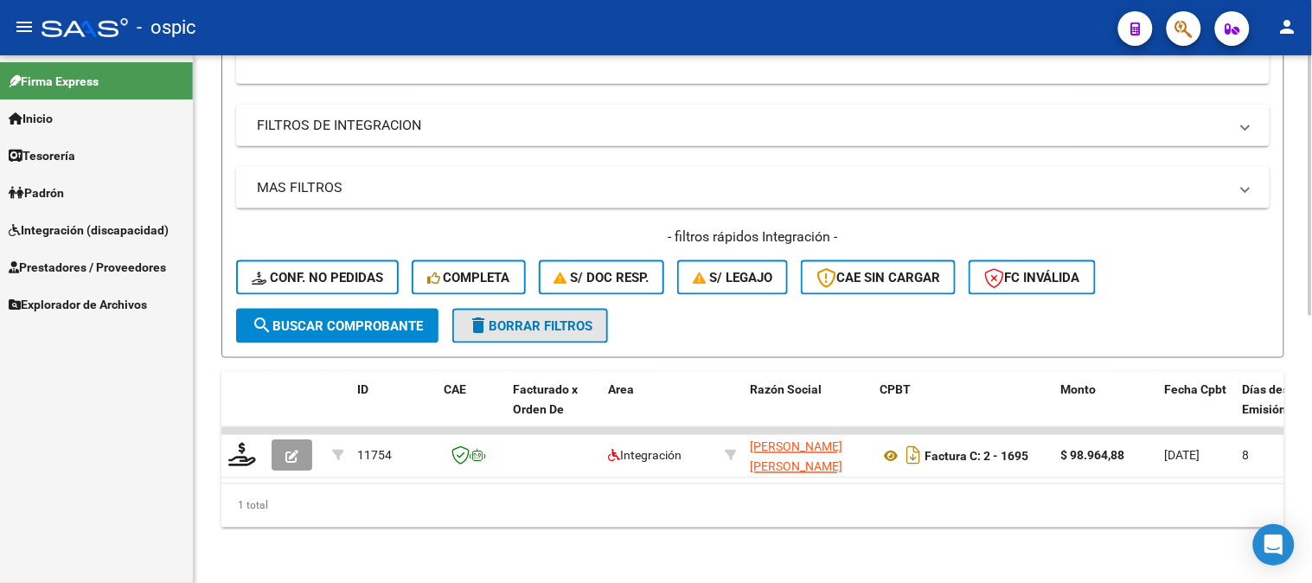
click at [555, 318] on span "delete Borrar Filtros" at bounding box center [530, 326] width 124 height 16
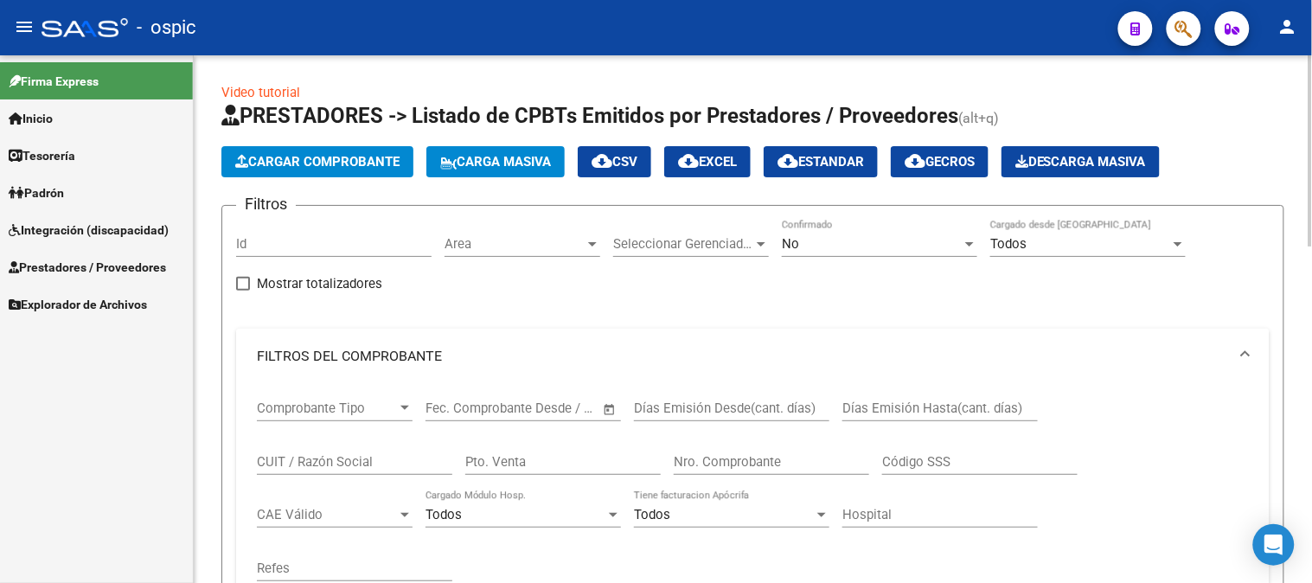
click at [533, 237] on span "Area" at bounding box center [514, 244] width 140 height 16
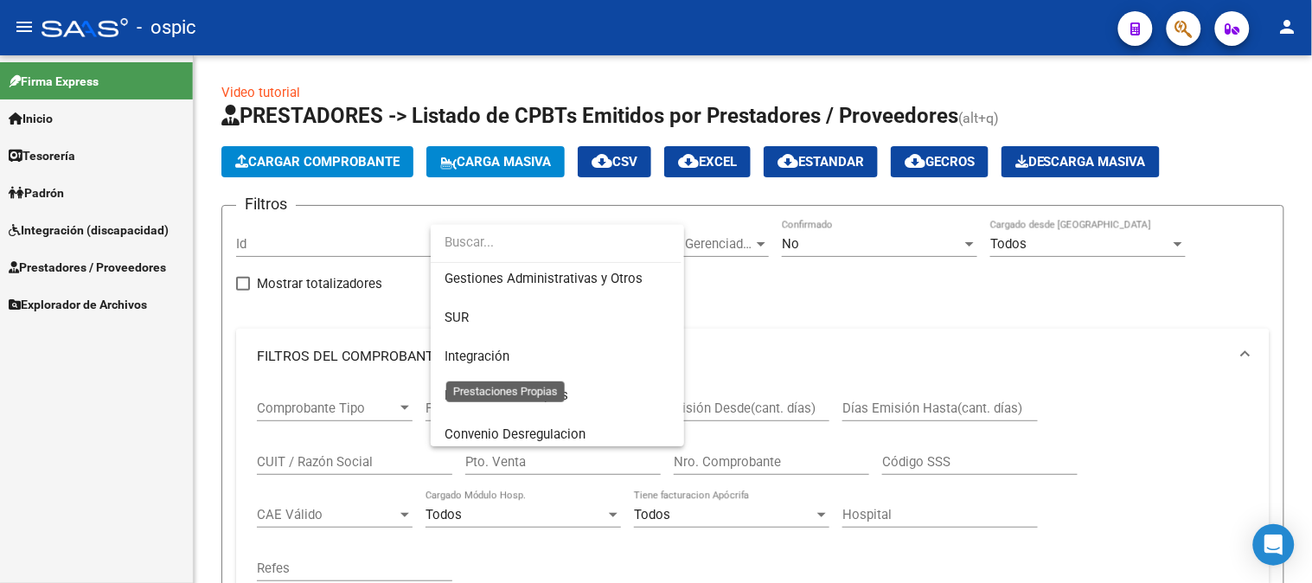
scroll to position [192, 0]
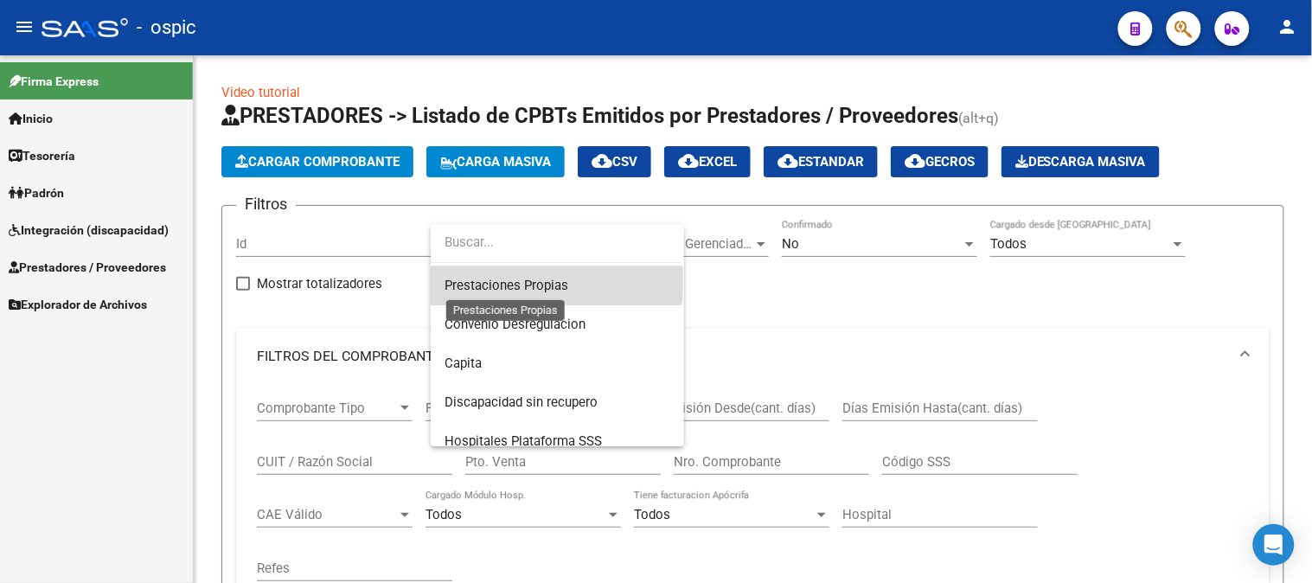
click at [495, 279] on span "Prestaciones Propias" at bounding box center [506, 286] width 124 height 16
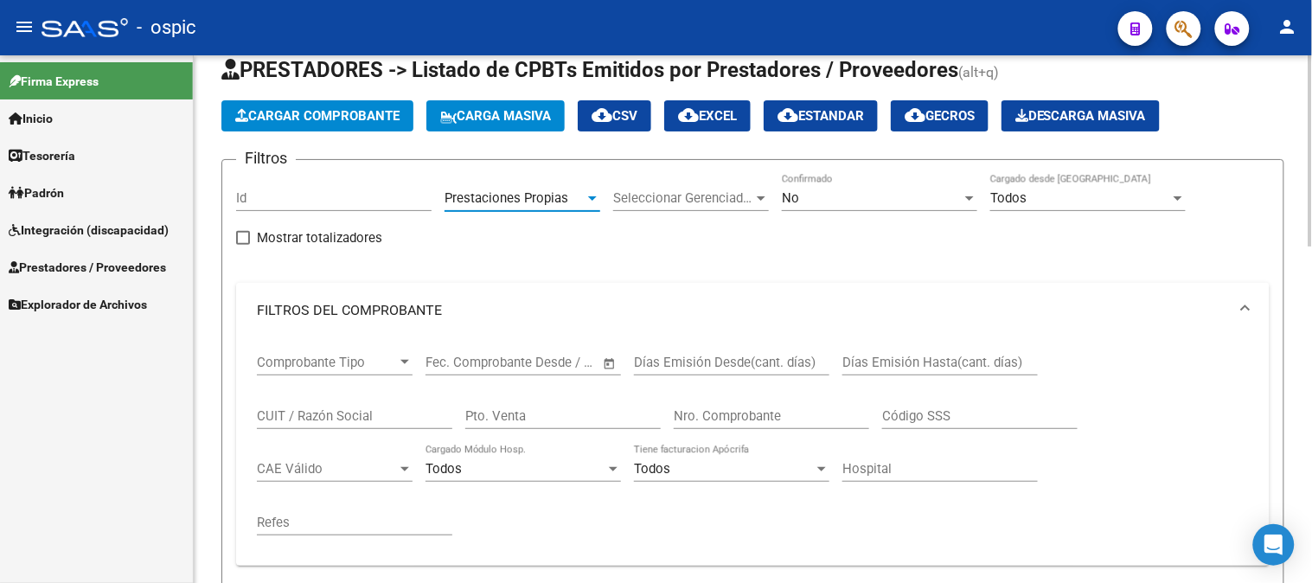
scroll to position [0, 0]
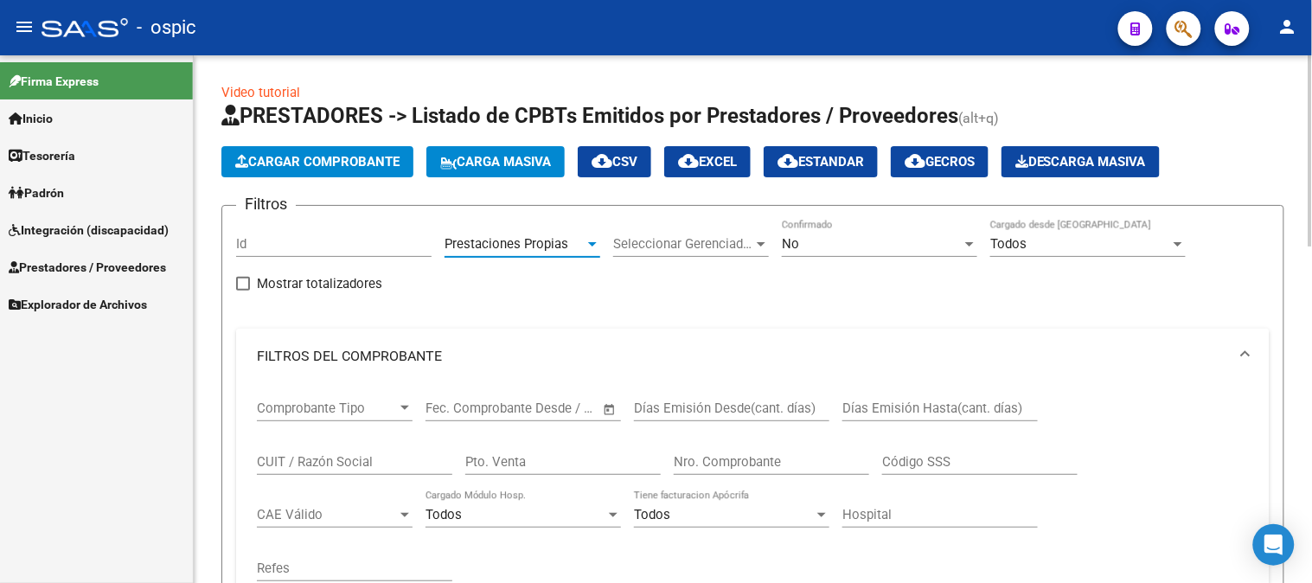
click at [840, 249] on div "No" at bounding box center [872, 244] width 180 height 16
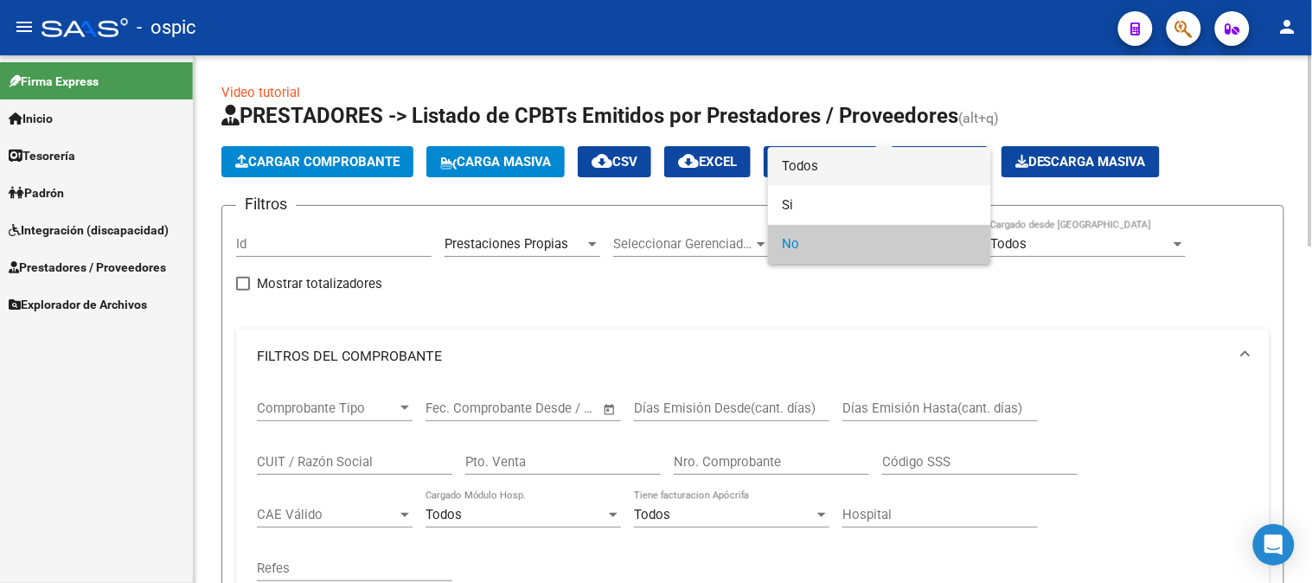
click at [814, 166] on span "Todos" at bounding box center [879, 166] width 195 height 39
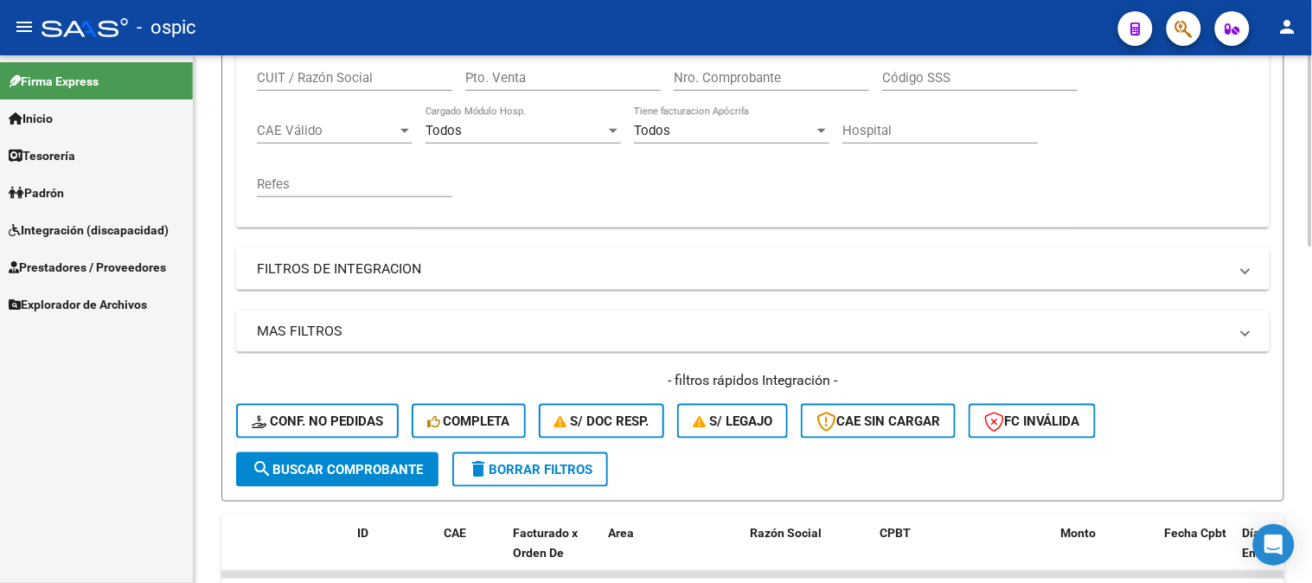
click at [326, 462] on span "search Buscar Comprobante" at bounding box center [337, 470] width 171 height 16
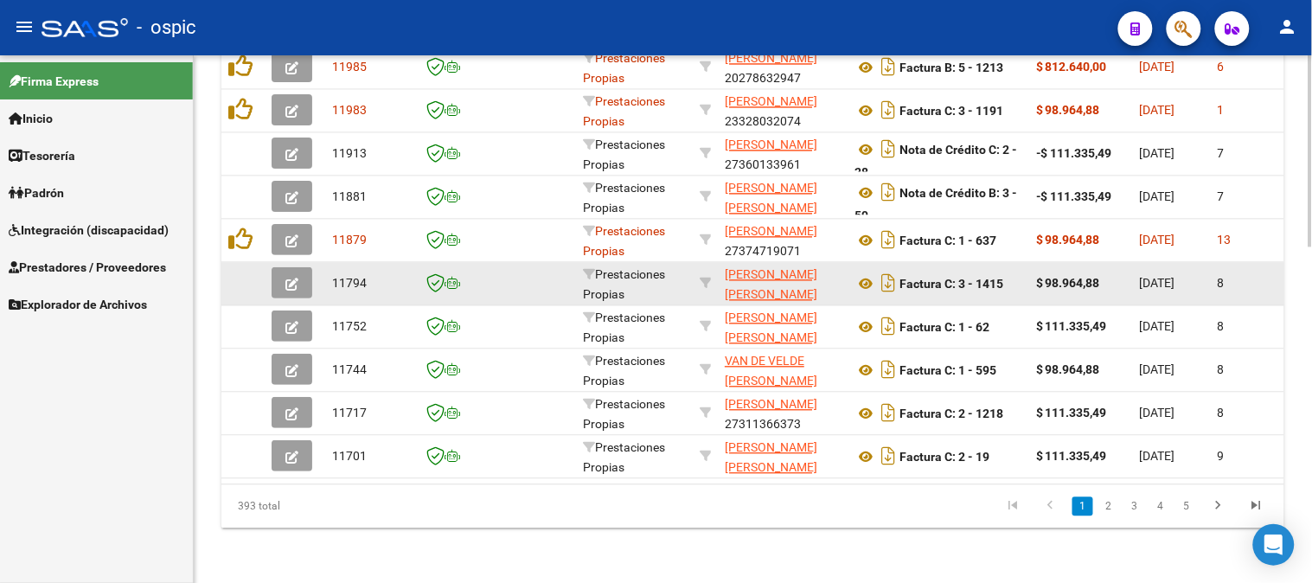
scroll to position [0, 2352]
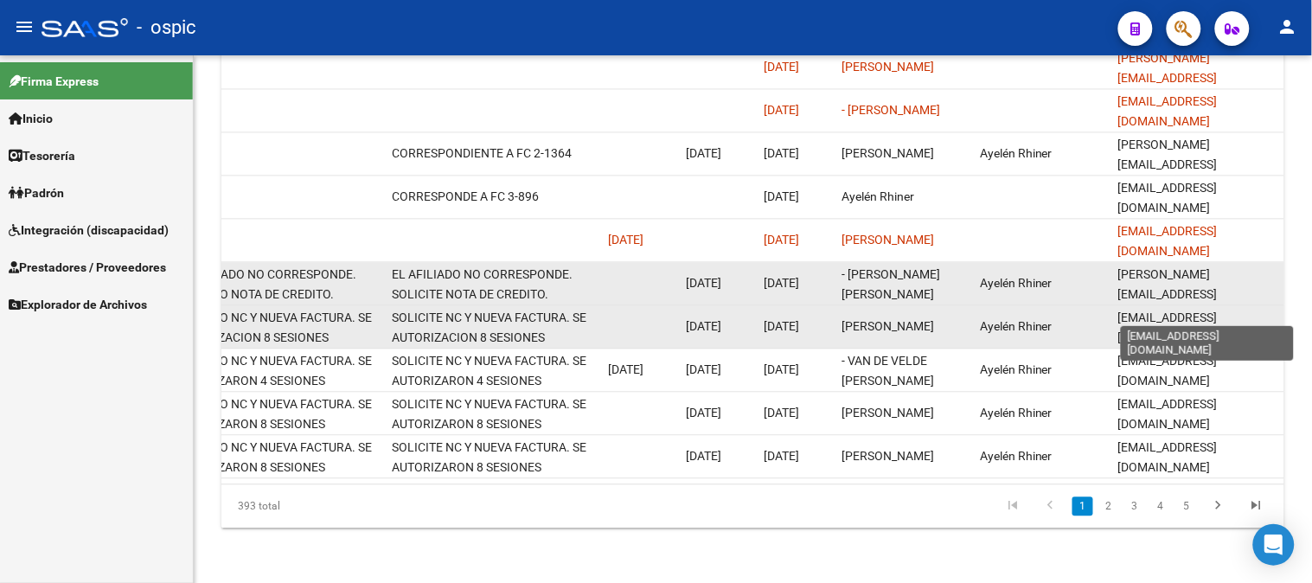
click at [1217, 312] on span "[EMAIL_ADDRESS][DOMAIN_NAME]" at bounding box center [1167, 327] width 99 height 34
click at [1108, 313] on datatable-body-cell "Ayelén Rhiner" at bounding box center [1042, 326] width 138 height 42
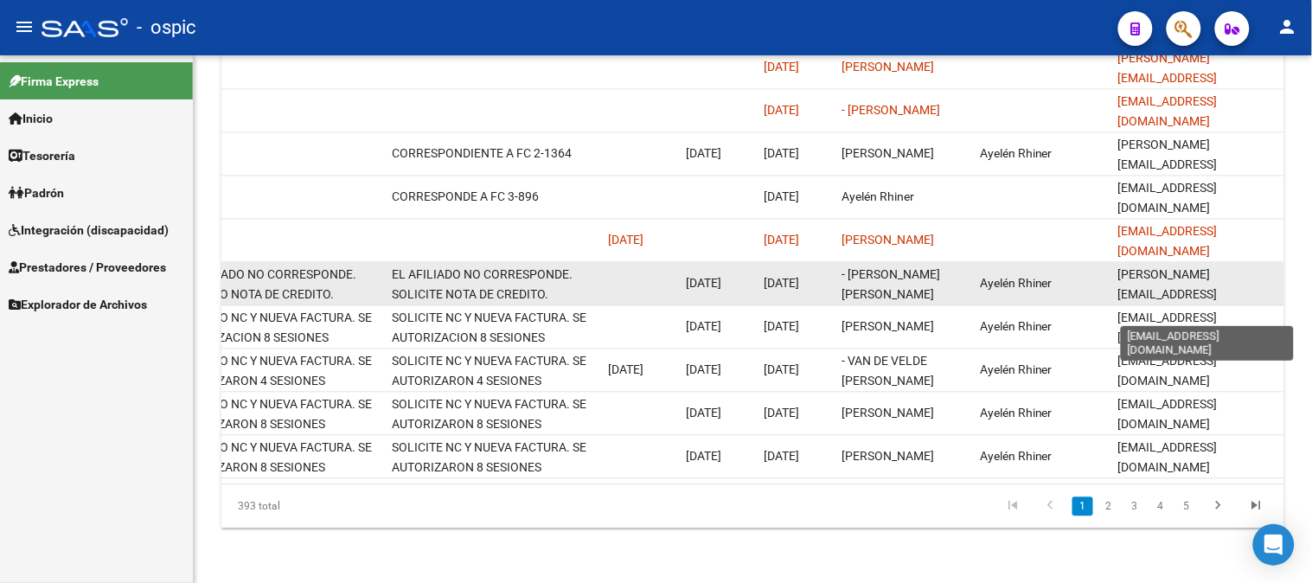
scroll to position [0, 18]
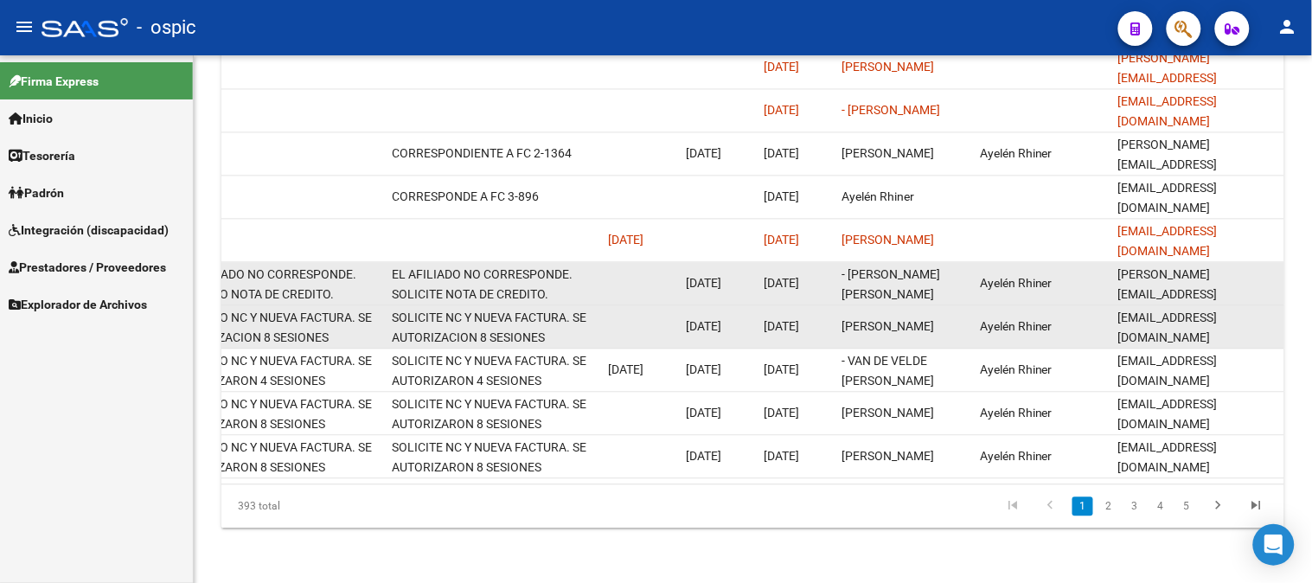
drag, startPoint x: 1118, startPoint y: 309, endPoint x: 1281, endPoint y: 306, distance: 163.4
click at [1281, 306] on datatable-body-cell "[EMAIL_ADDRESS][DOMAIN_NAME]" at bounding box center [1197, 326] width 173 height 42
copy span "[EMAIL_ADDRESS][DOMAIN_NAME]"
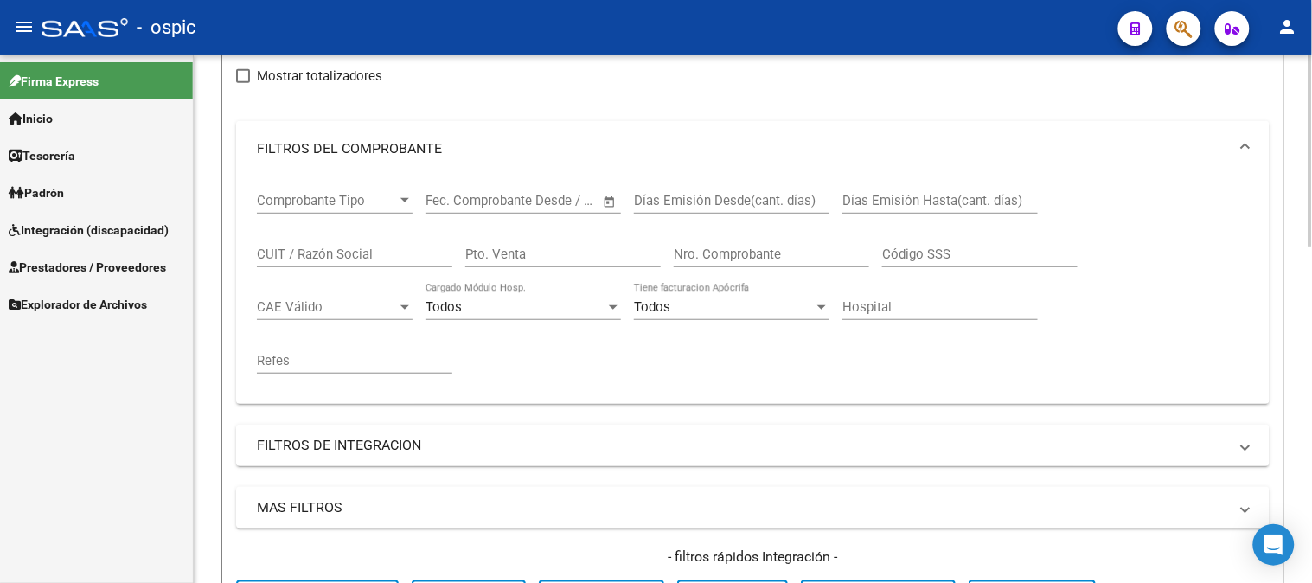
scroll to position [0, 0]
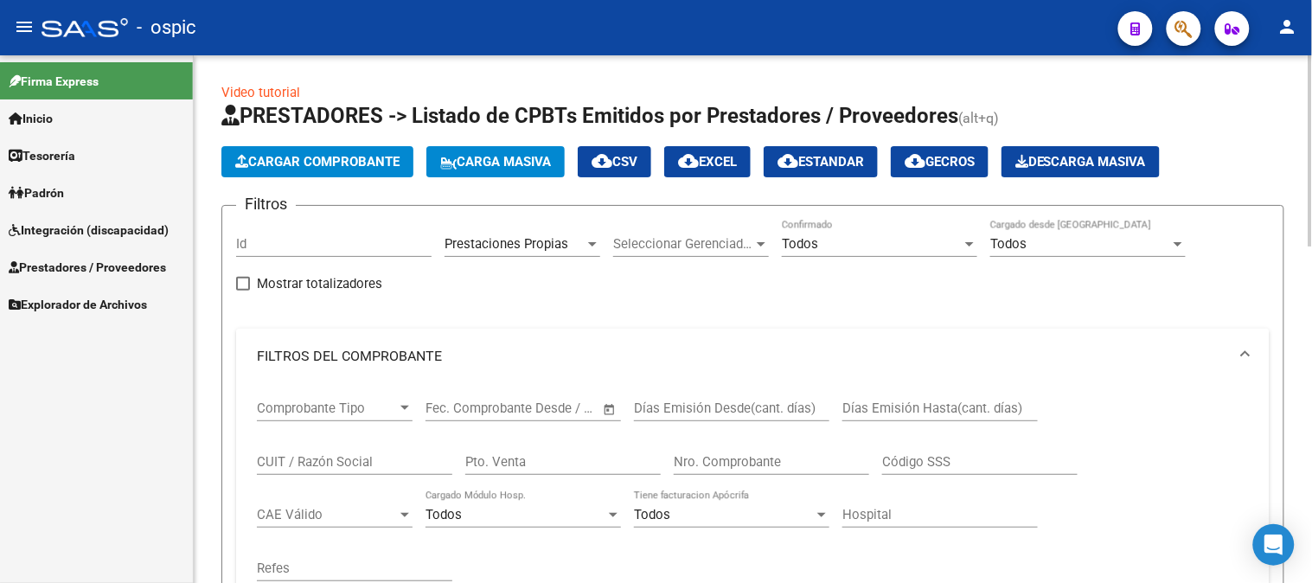
click at [824, 255] on div "Todos Confirmado" at bounding box center [879, 238] width 195 height 37
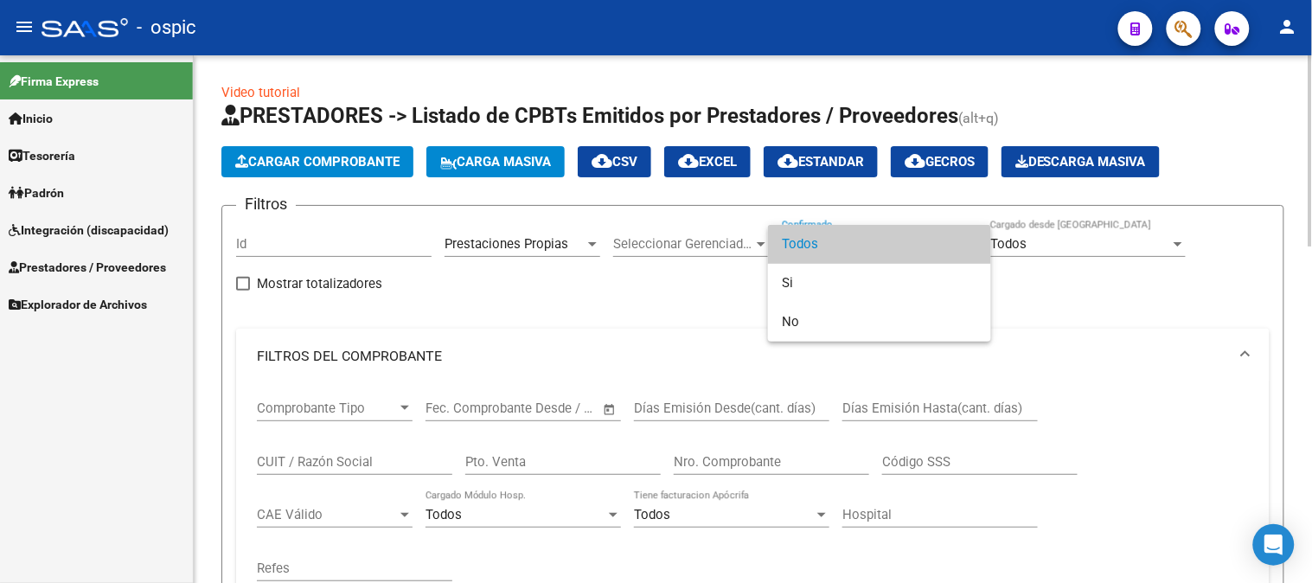
drag, startPoint x: 831, startPoint y: 237, endPoint x: 638, endPoint y: 335, distance: 216.1
click at [827, 238] on span "Todos" at bounding box center [879, 244] width 195 height 39
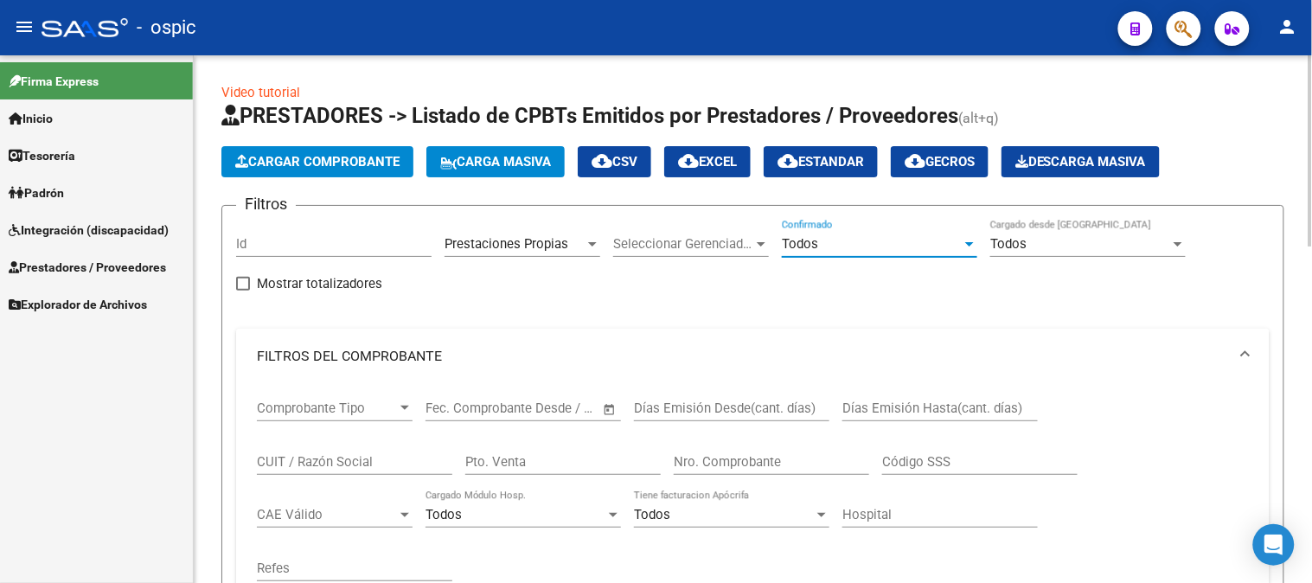
click at [567, 463] on input "Pto. Venta" at bounding box center [562, 462] width 195 height 16
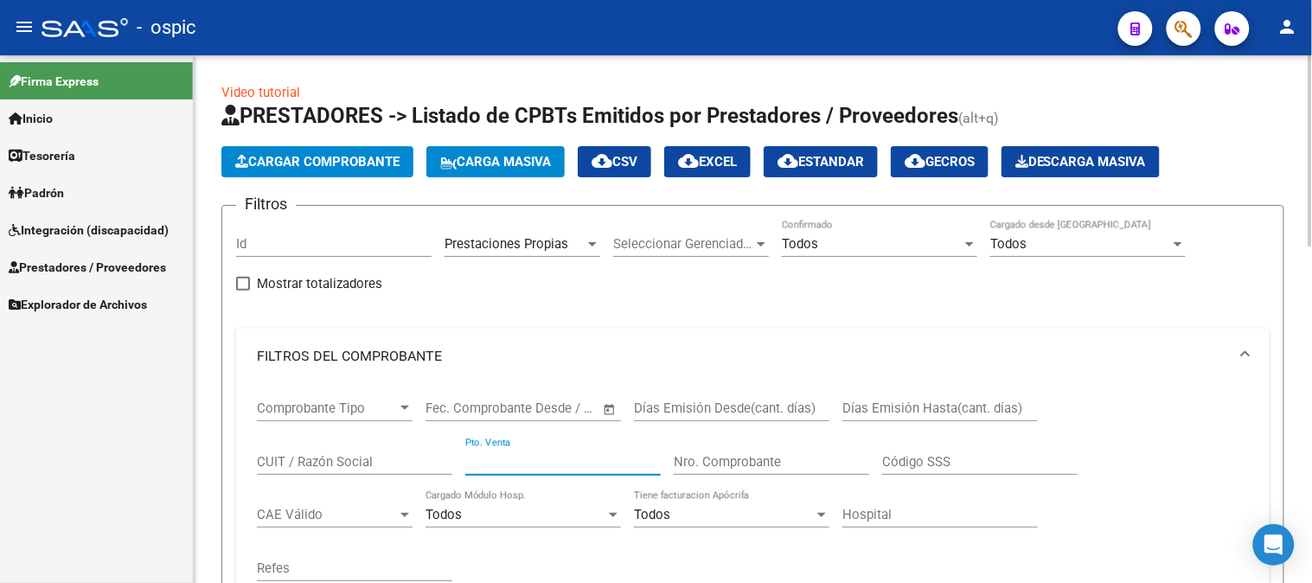
click at [873, 242] on div "Todos" at bounding box center [872, 244] width 180 height 16
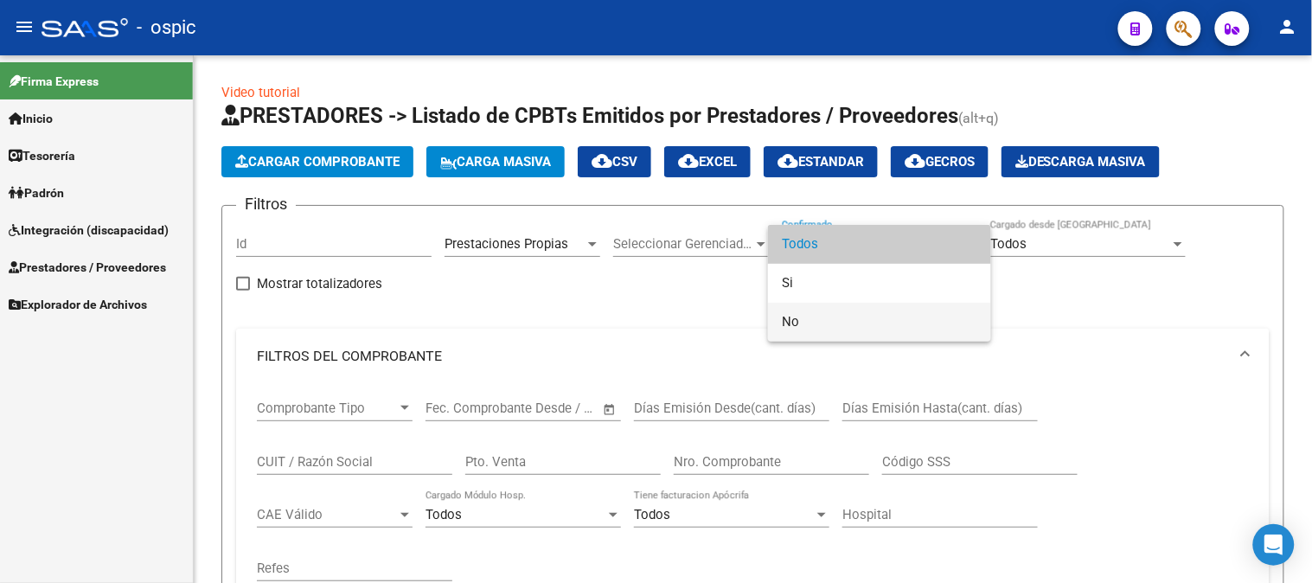
click at [823, 323] on span "No" at bounding box center [879, 322] width 195 height 39
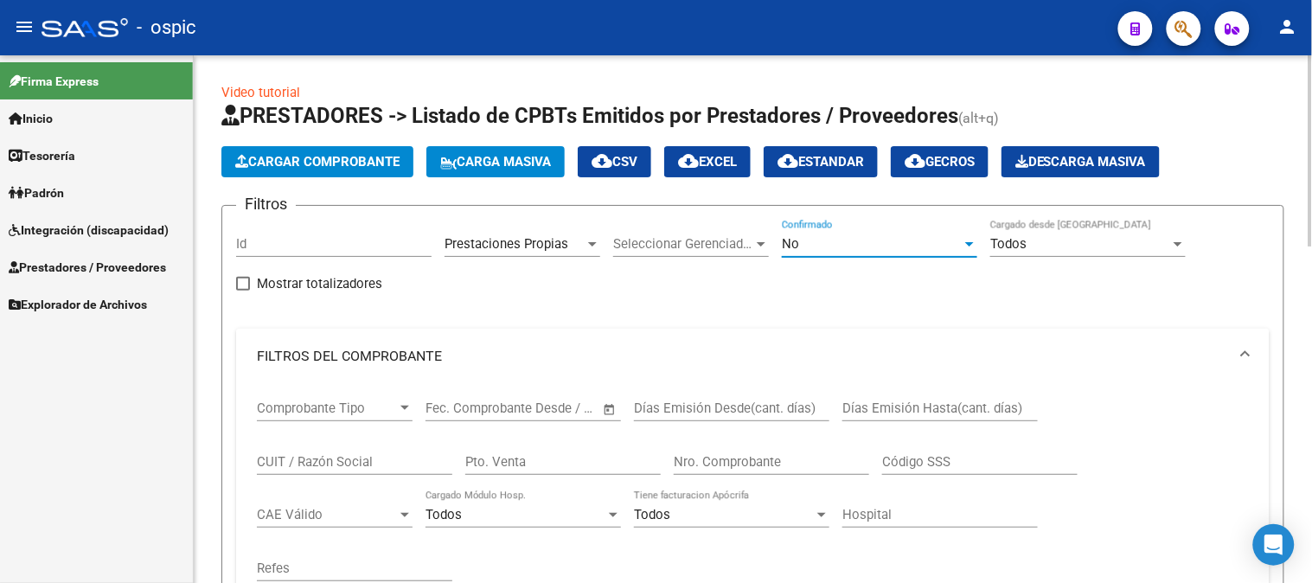
click at [841, 227] on div "No Confirmado" at bounding box center [879, 238] width 195 height 37
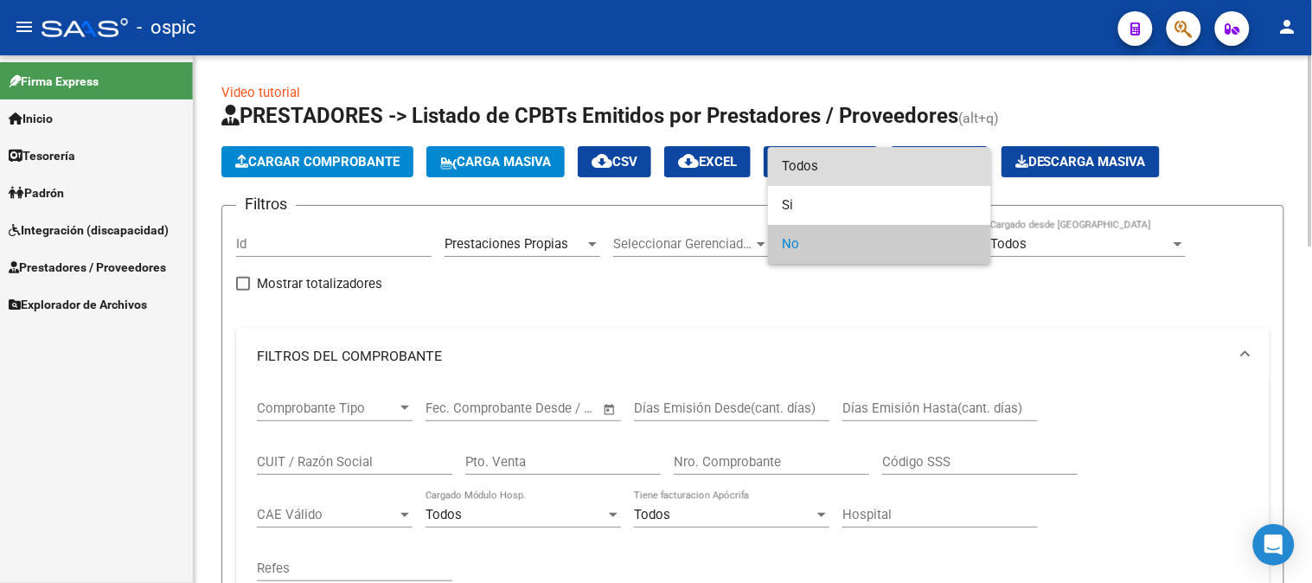
drag, startPoint x: 834, startPoint y: 154, endPoint x: 677, endPoint y: 375, distance: 271.6
click at [832, 157] on span "Todos" at bounding box center [879, 166] width 195 height 39
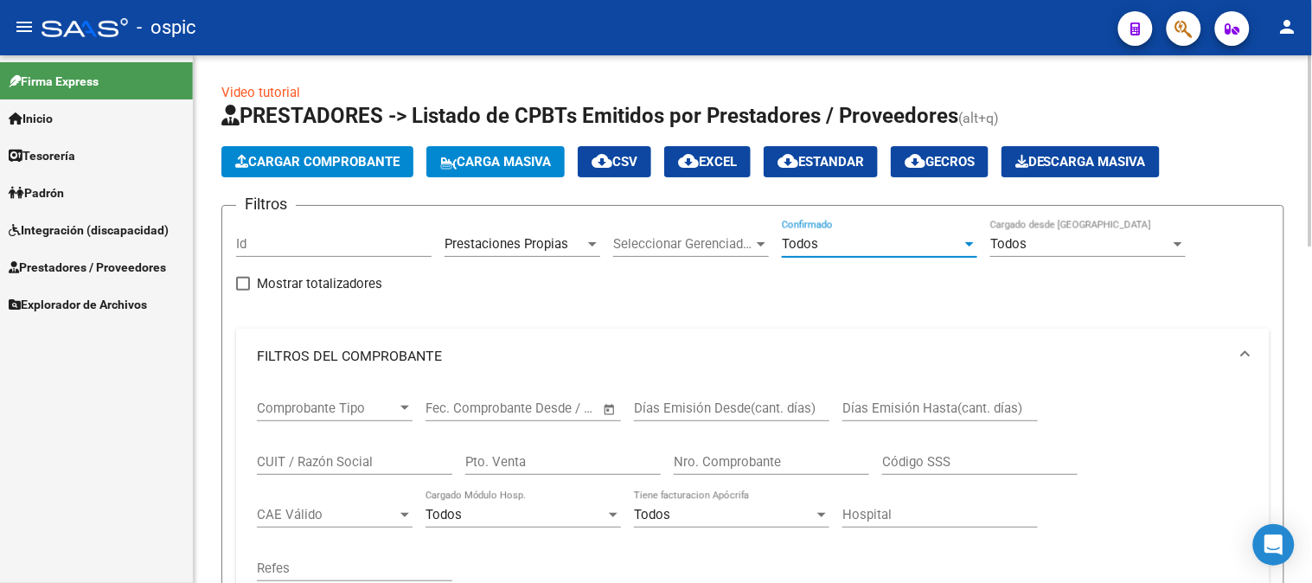
drag, startPoint x: 578, startPoint y: 458, endPoint x: 1311, endPoint y: 480, distance: 733.5
click at [584, 461] on input "Pto. Venta" at bounding box center [562, 462] width 195 height 16
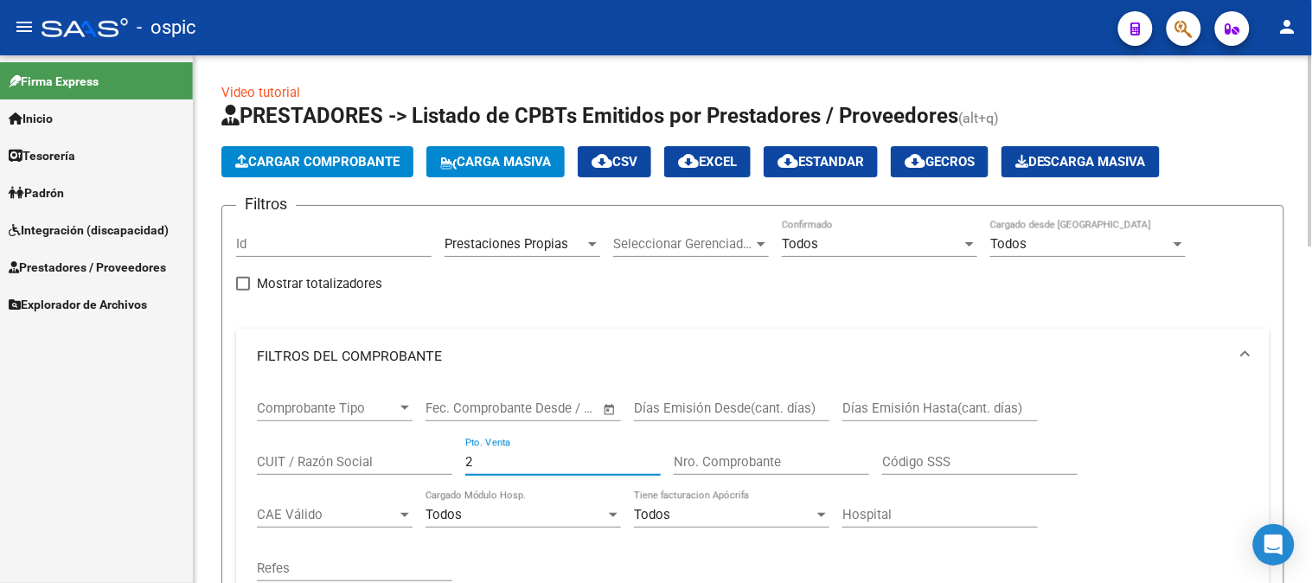
type input "2"
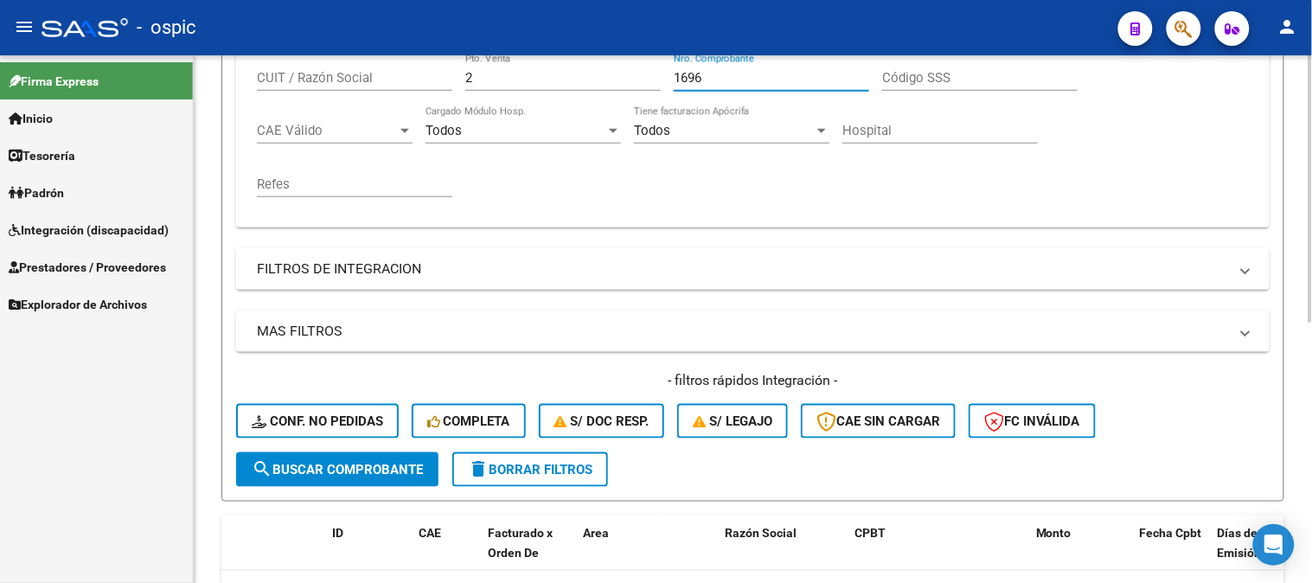
type input "1696"
click at [296, 472] on span "search Buscar Comprobante" at bounding box center [337, 470] width 171 height 16
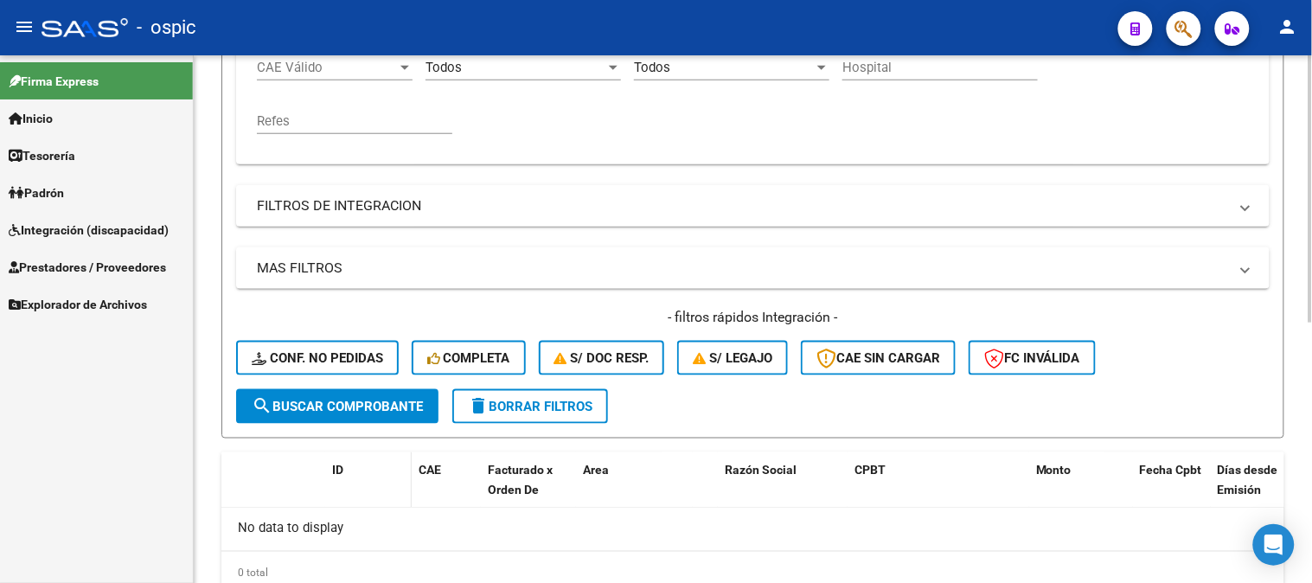
scroll to position [512, 0]
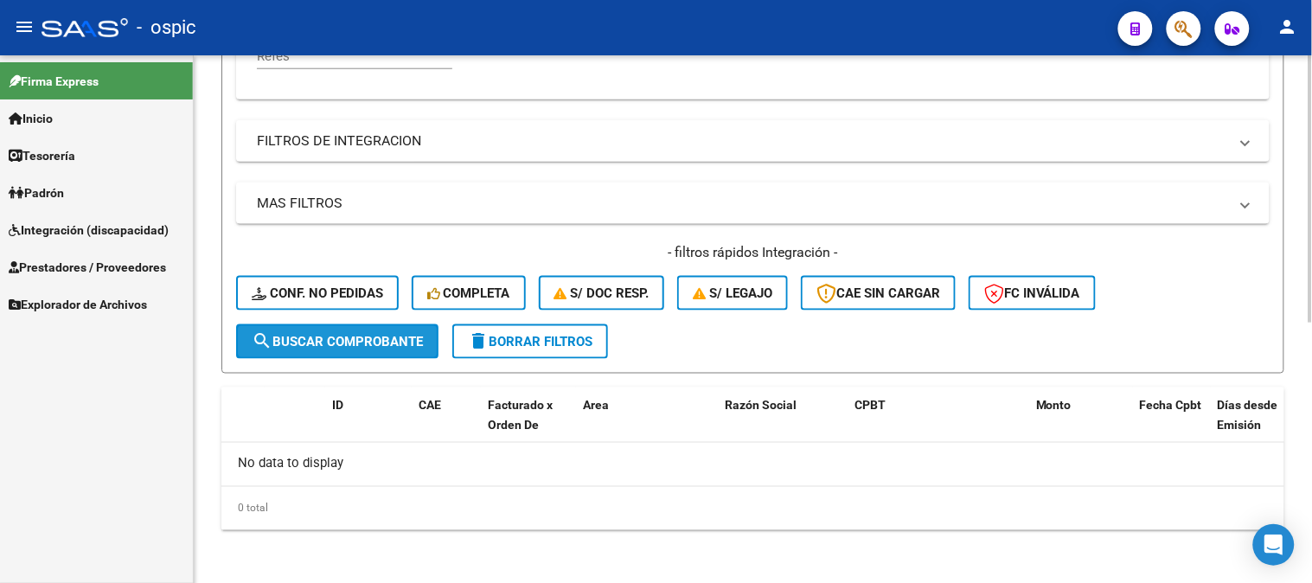
click at [365, 340] on span "search Buscar Comprobante" at bounding box center [337, 342] width 171 height 16
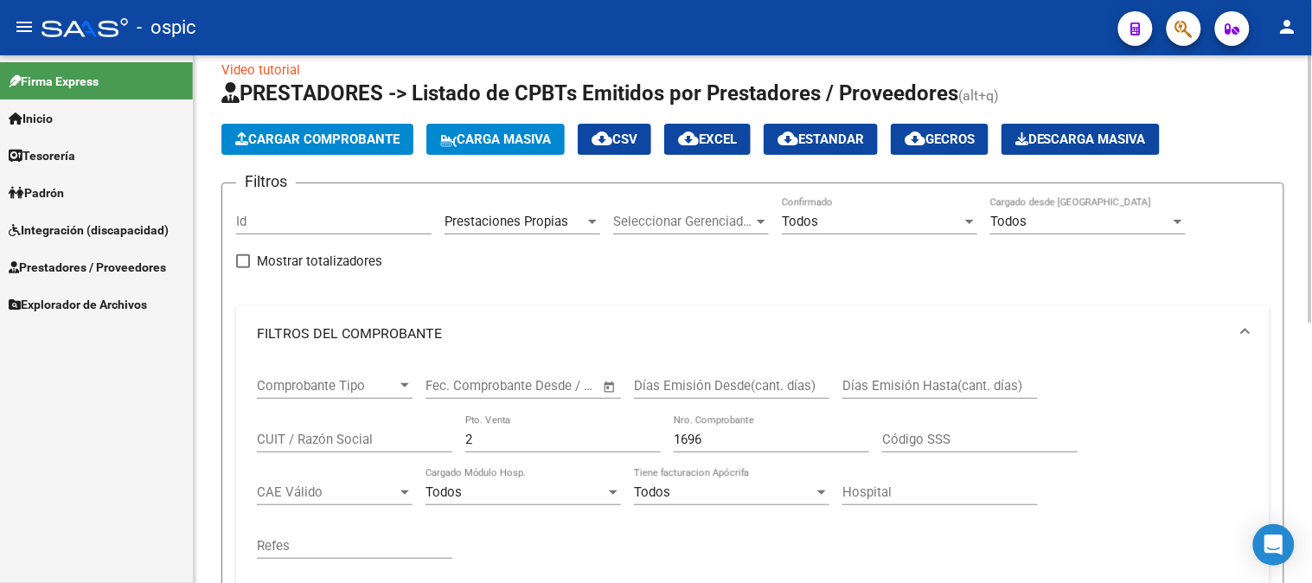
scroll to position [0, 0]
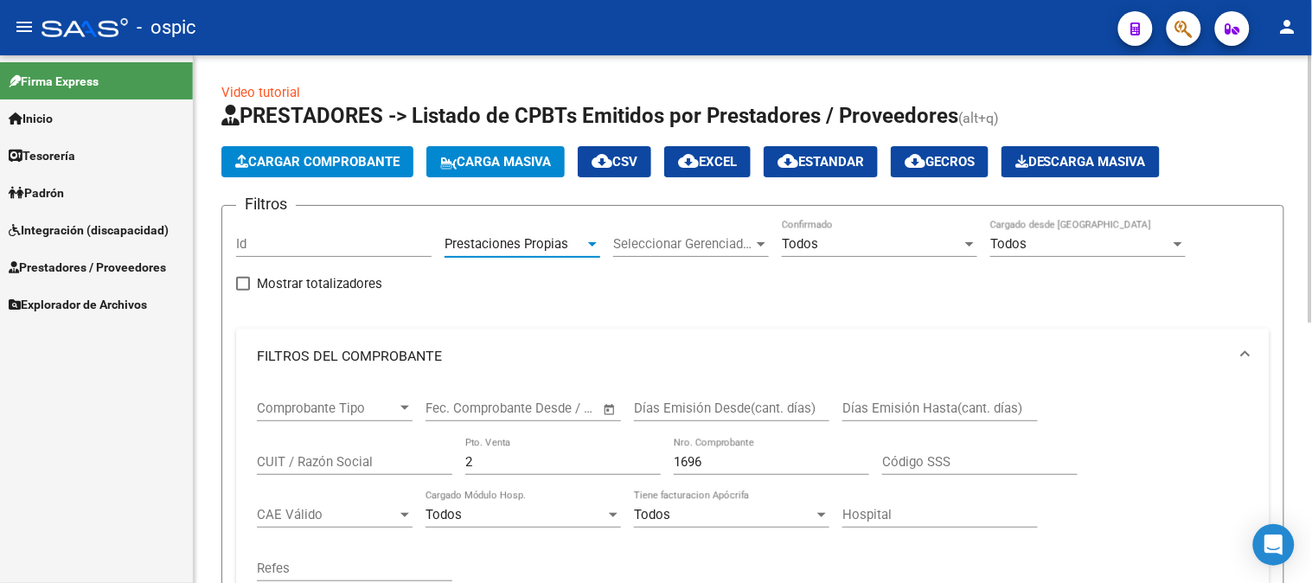
click at [562, 244] on span "Prestaciones Propias" at bounding box center [506, 244] width 124 height 16
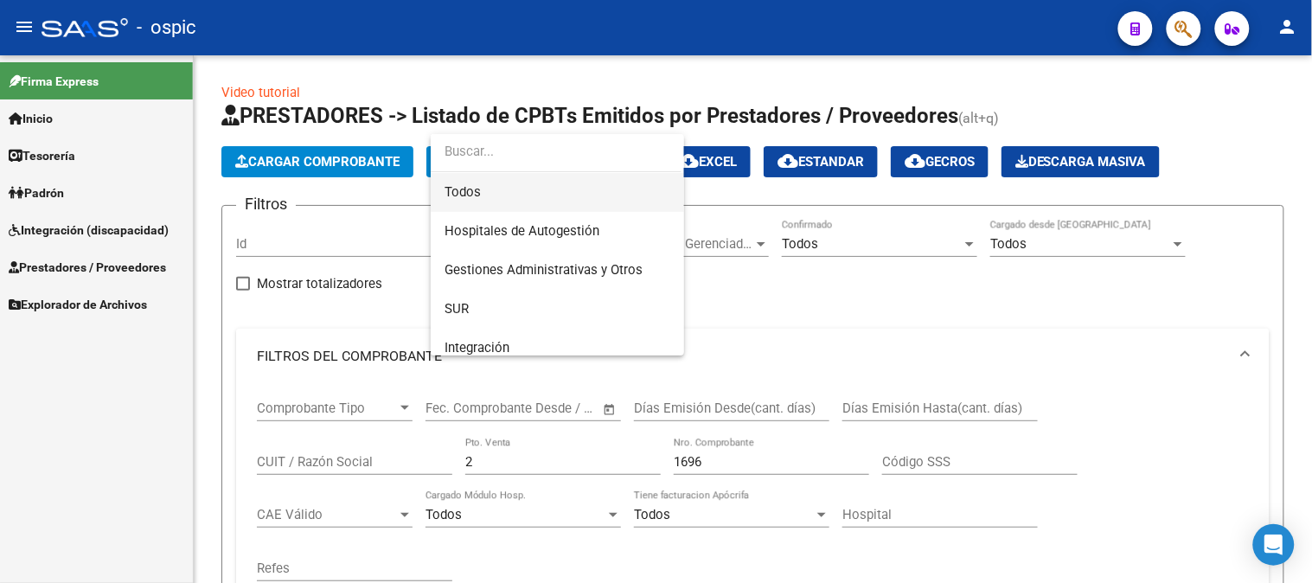
click at [506, 194] on span "Todos" at bounding box center [557, 192] width 226 height 39
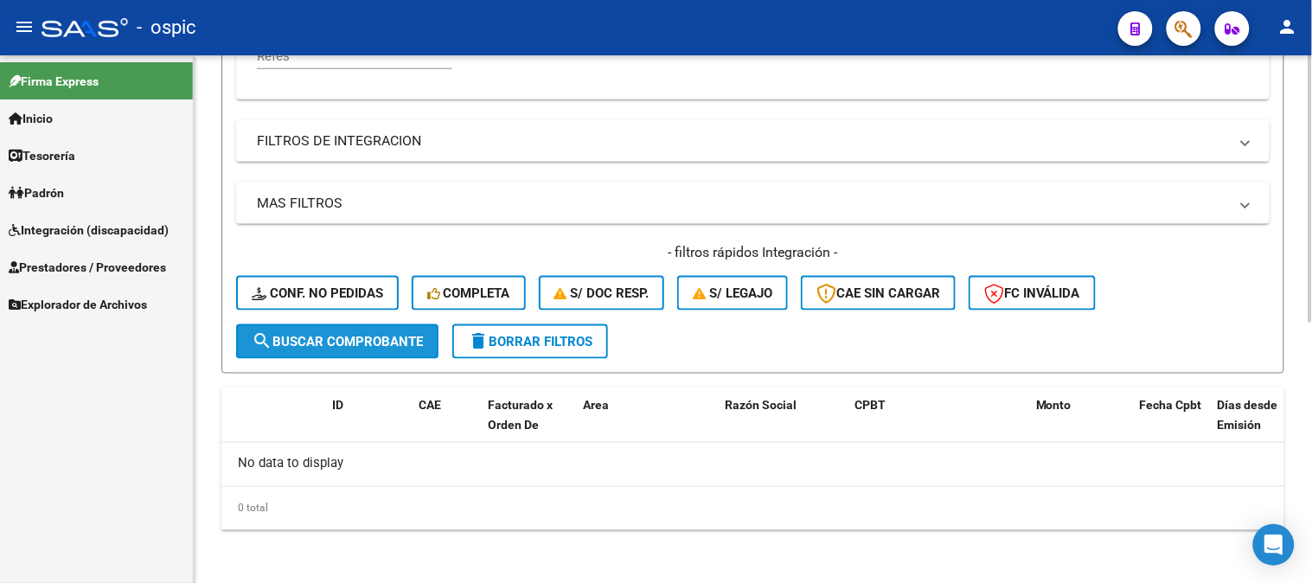
click at [310, 348] on span "search Buscar Comprobante" at bounding box center [337, 342] width 171 height 16
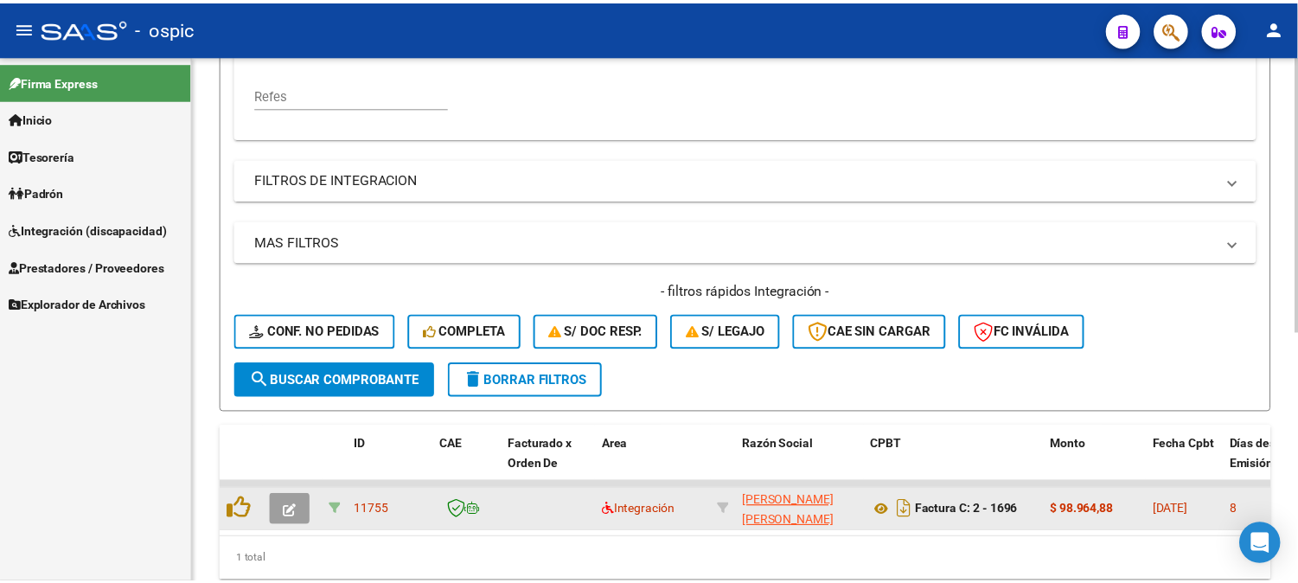
scroll to position [512, 0]
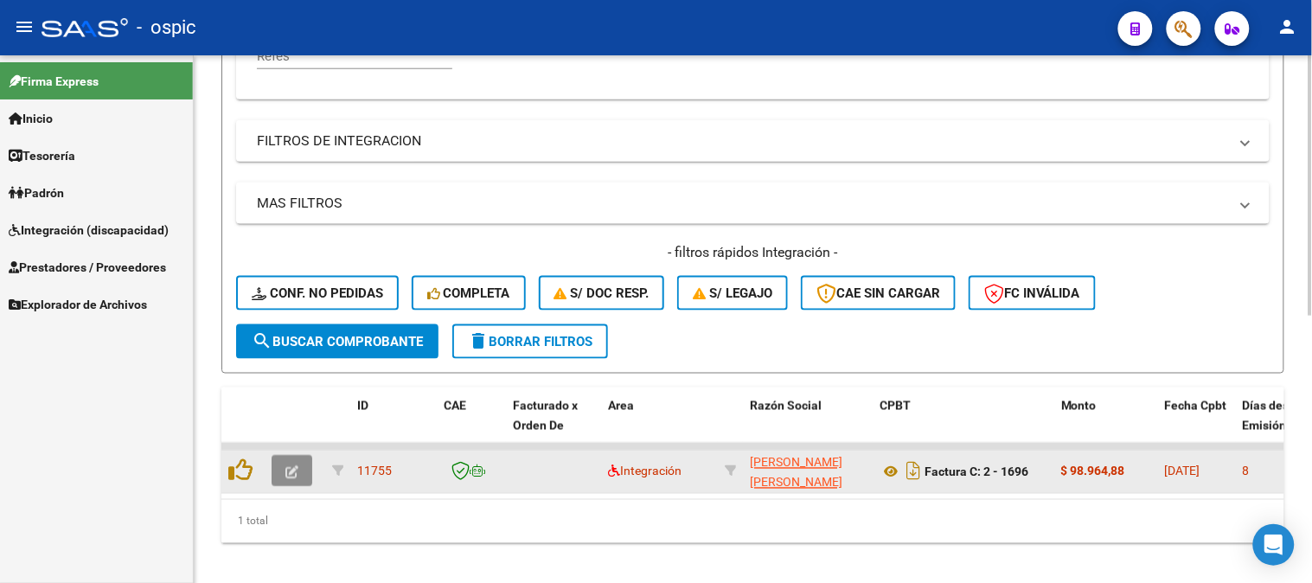
click at [309, 469] on button "button" at bounding box center [291, 471] width 41 height 31
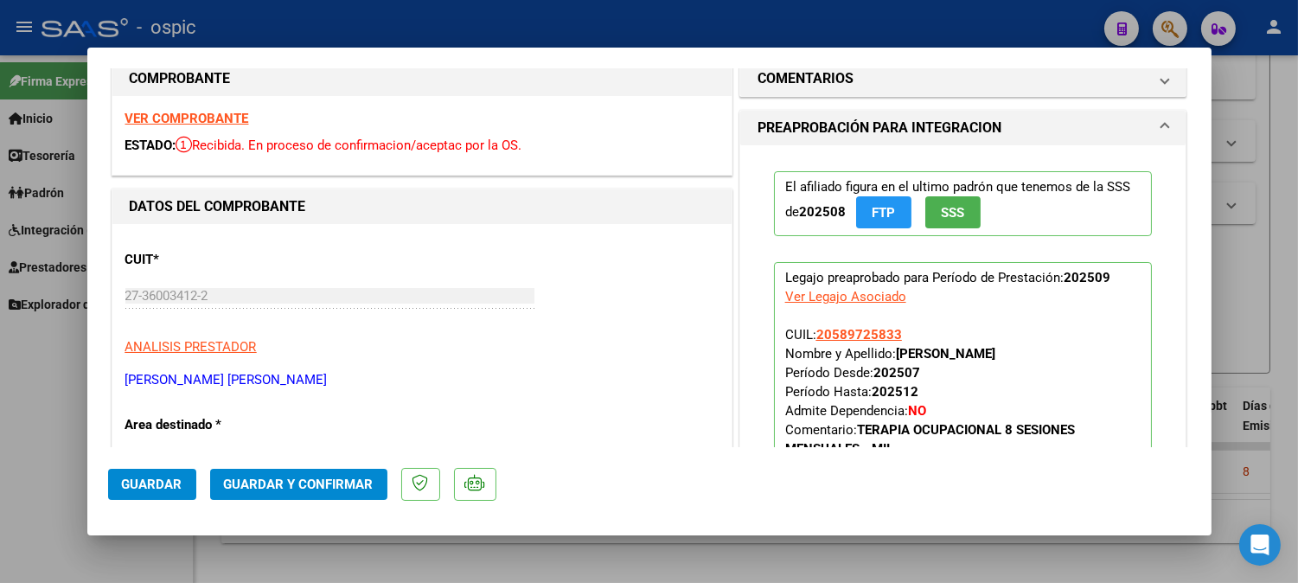
scroll to position [0, 0]
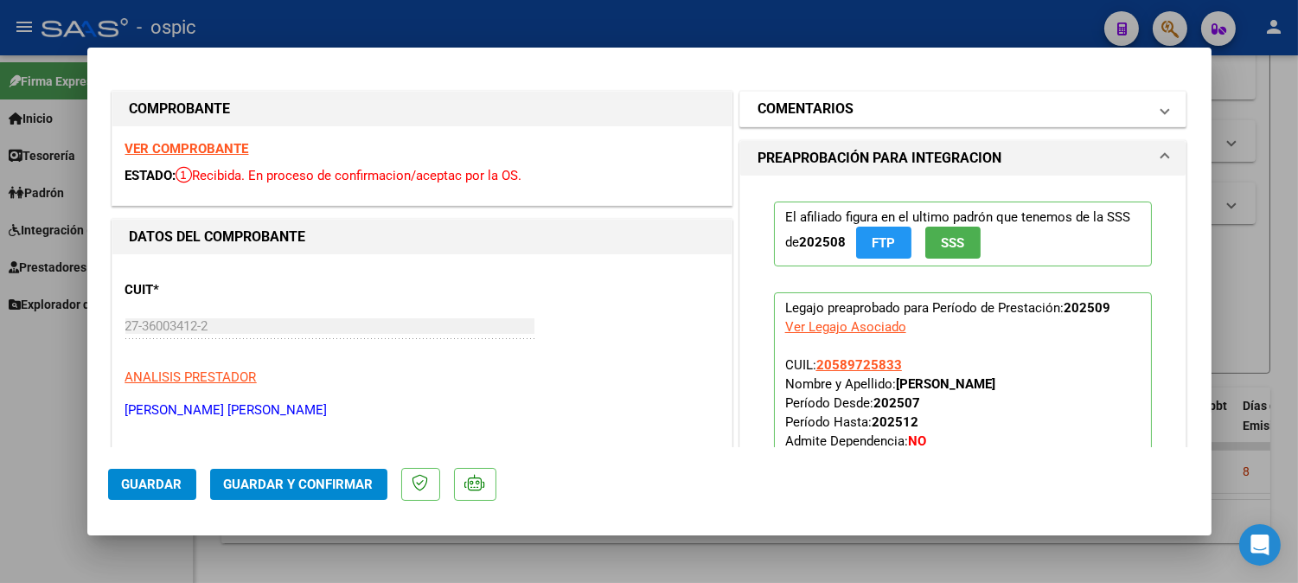
click at [867, 116] on mat-panel-title "COMENTARIOS" at bounding box center [952, 109] width 391 height 21
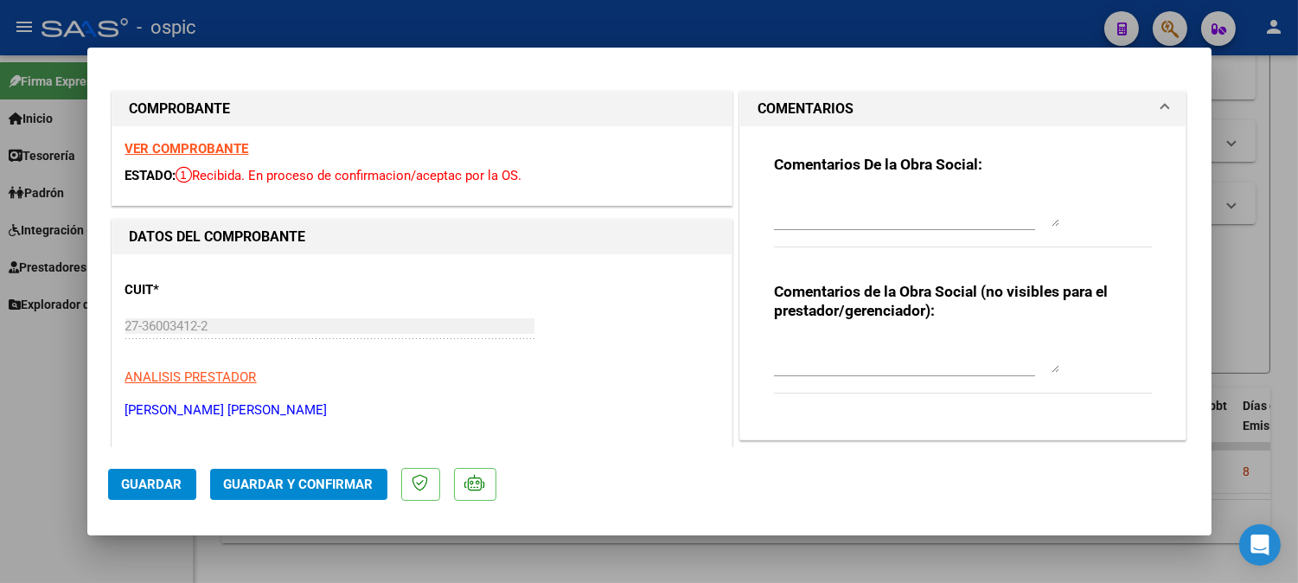
click at [840, 348] on textarea at bounding box center [916, 355] width 285 height 35
type textarea "T.O 8 SESIONES"
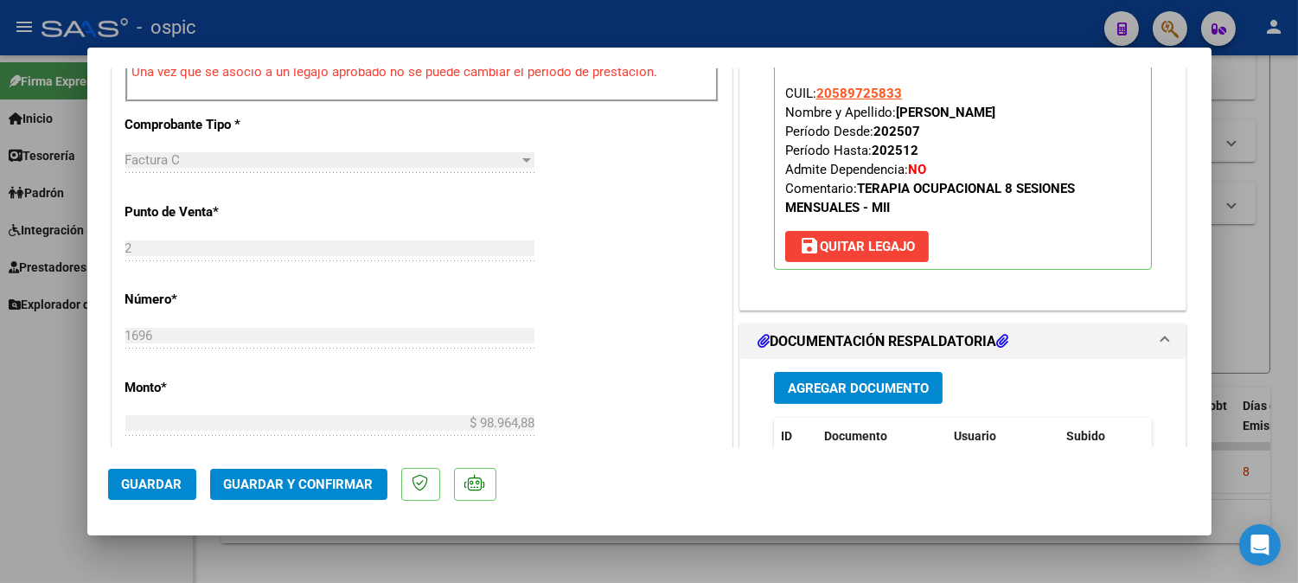
scroll to position [801, 0]
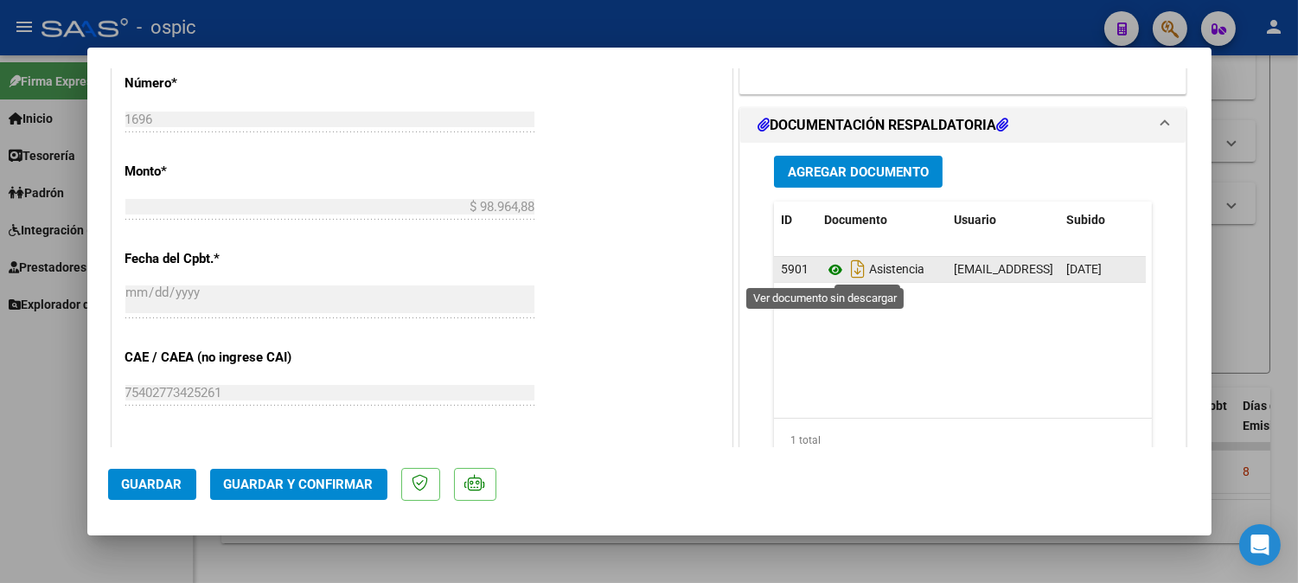
click at [825, 265] on icon at bounding box center [835, 269] width 22 height 21
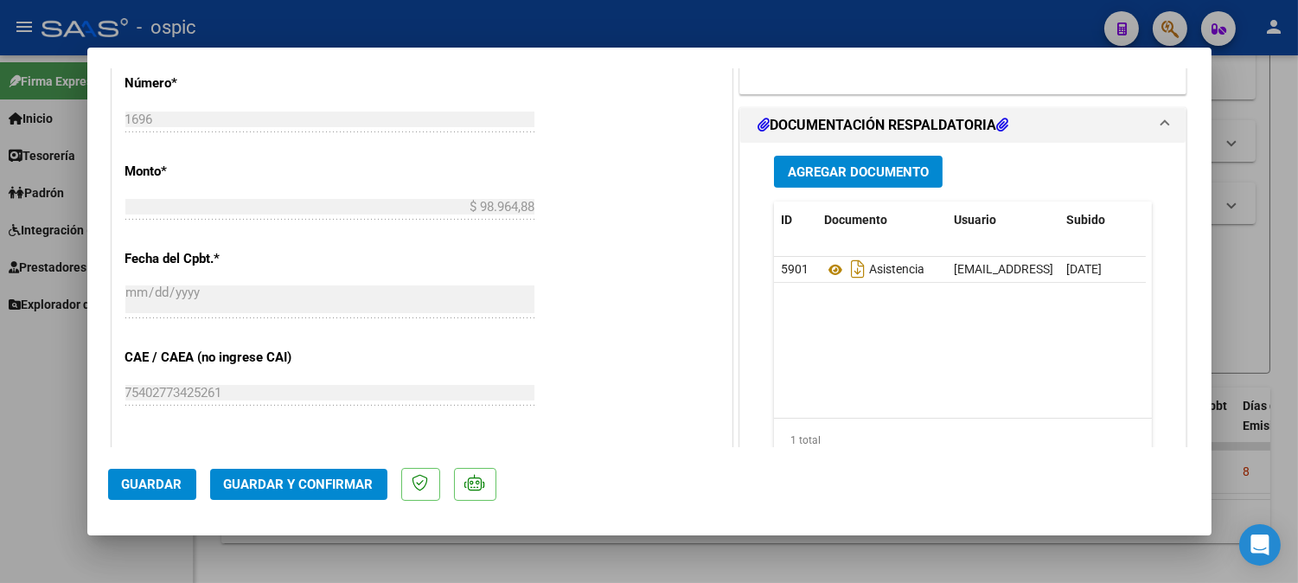
click at [347, 472] on button "Guardar y Confirmar" at bounding box center [298, 484] width 177 height 31
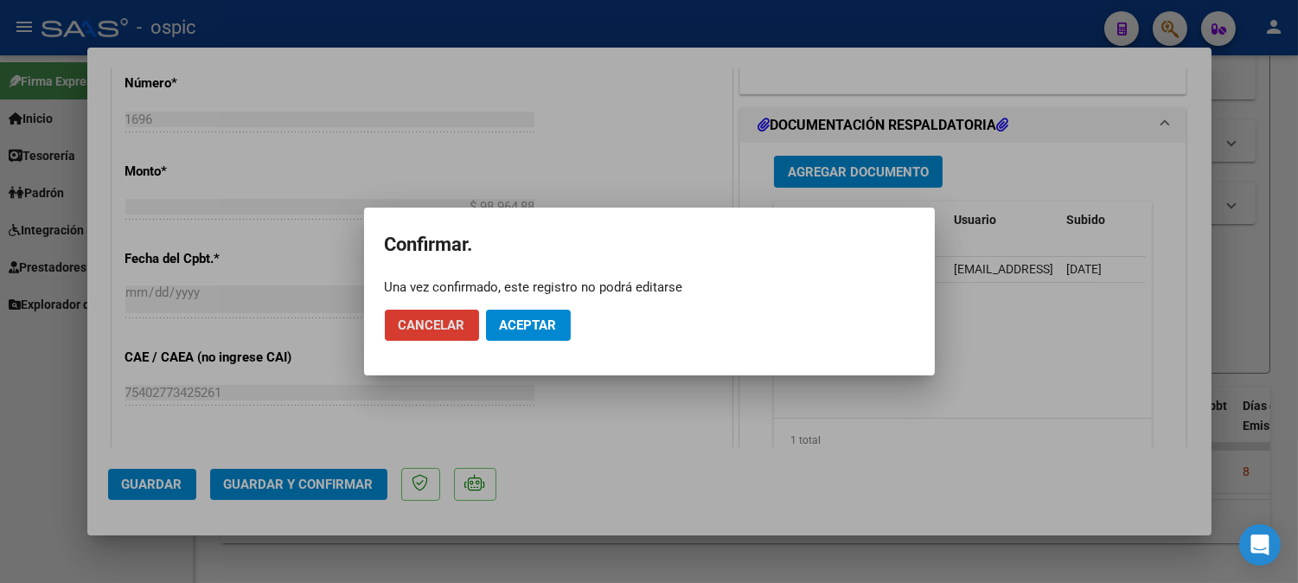
click at [519, 321] on span "Aceptar" at bounding box center [528, 325] width 57 height 16
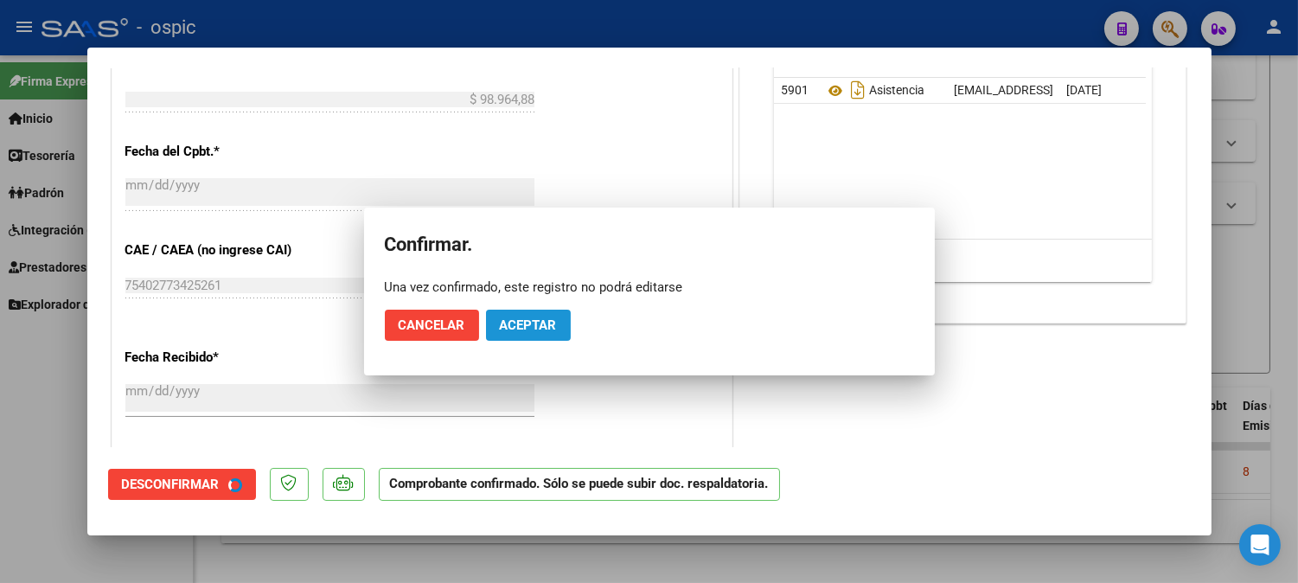
scroll to position [693, 0]
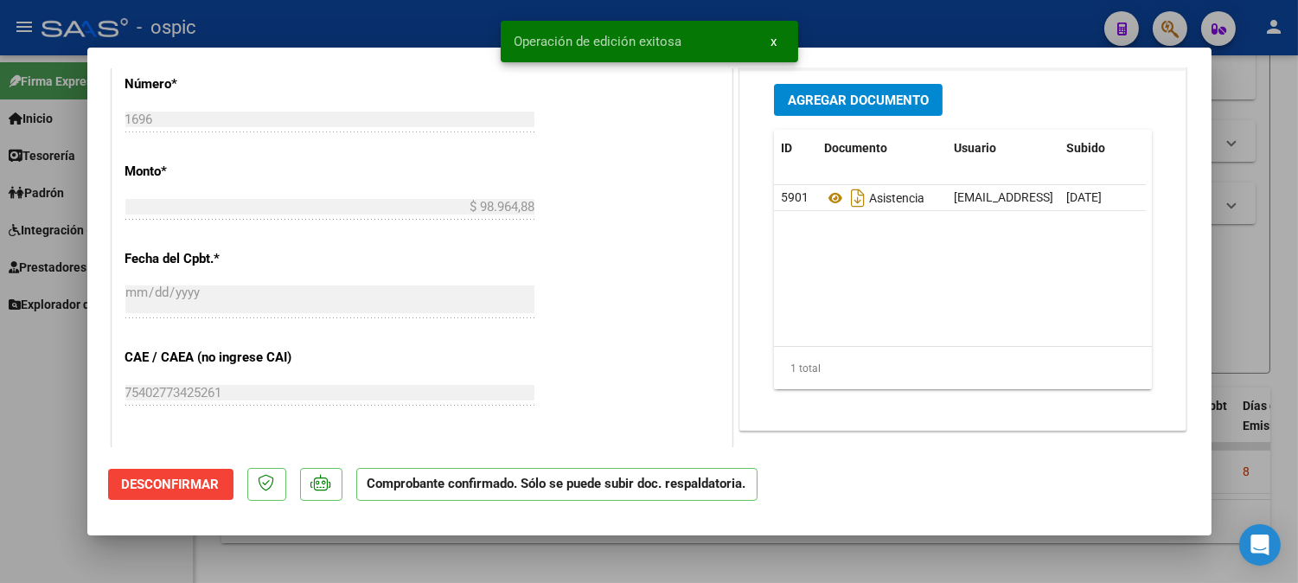
type input "$ 0,00"
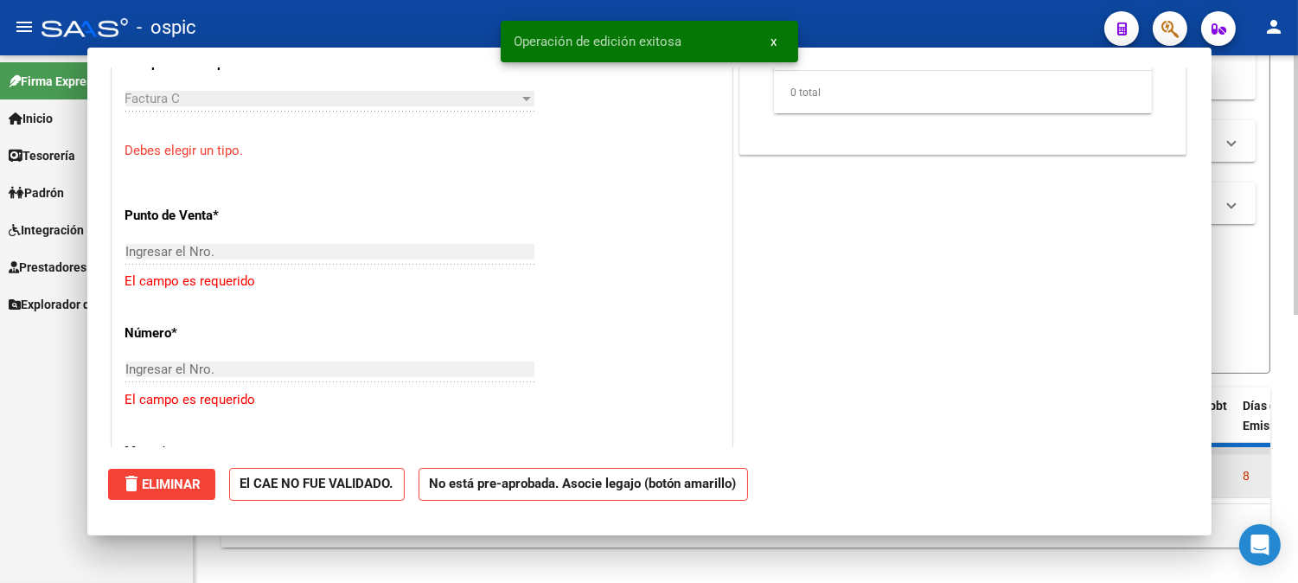
scroll to position [1014, 0]
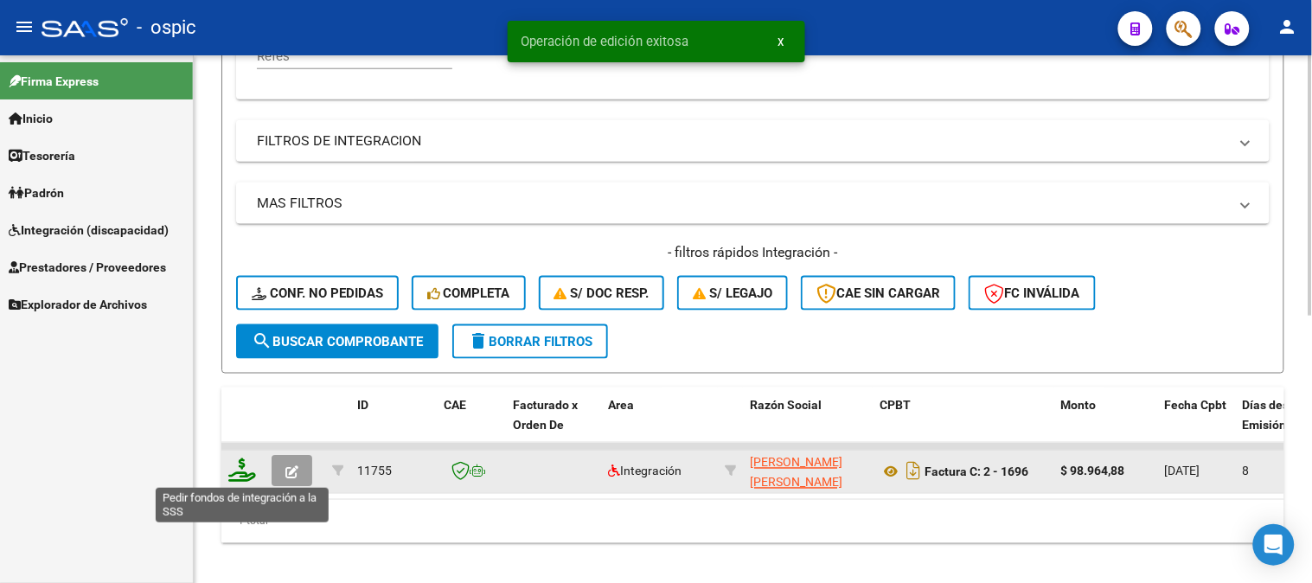
click at [239, 469] on icon at bounding box center [242, 470] width 28 height 24
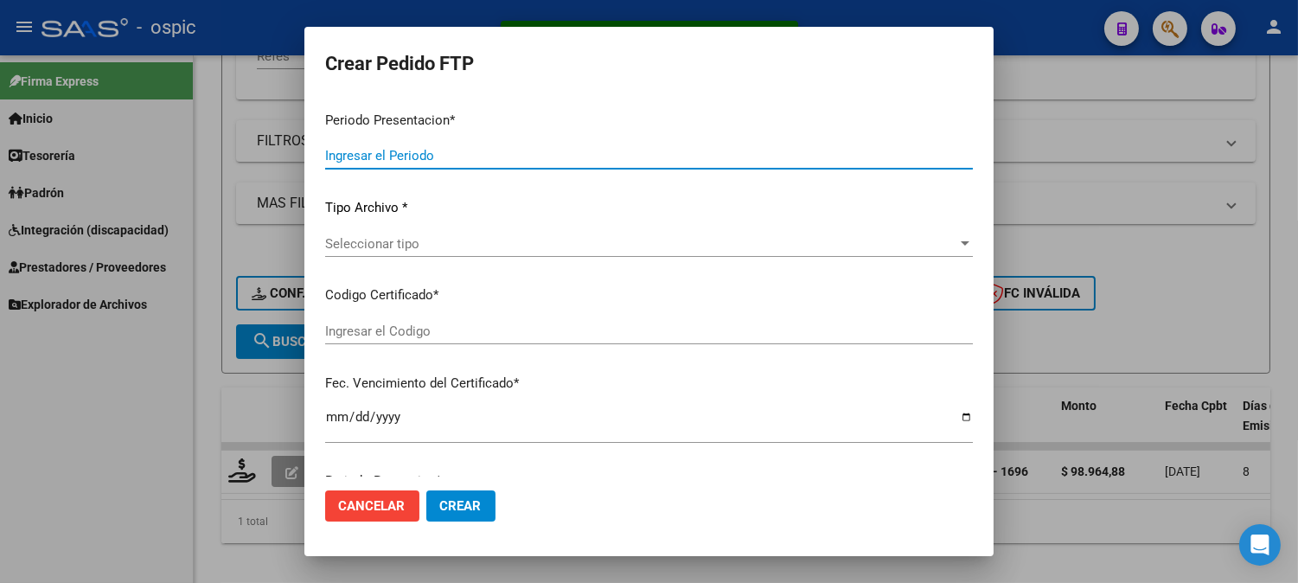
type input "202509"
type input "$ 98.964,88"
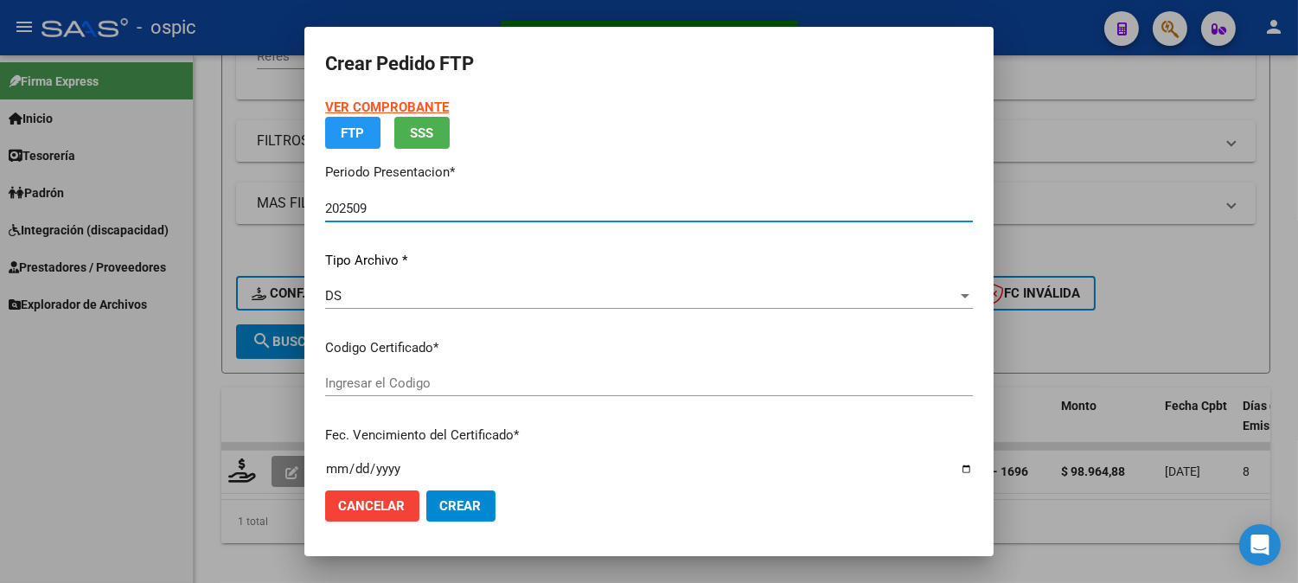
type input "4389905992"
type input "[DATE]"
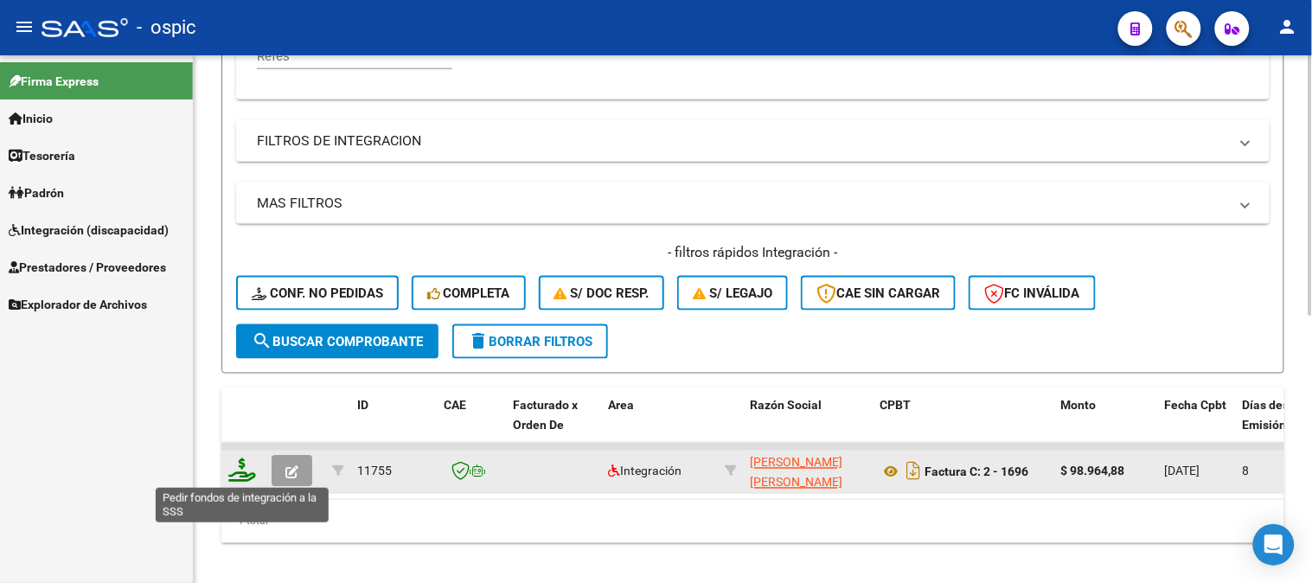
click at [239, 470] on icon at bounding box center [242, 470] width 28 height 24
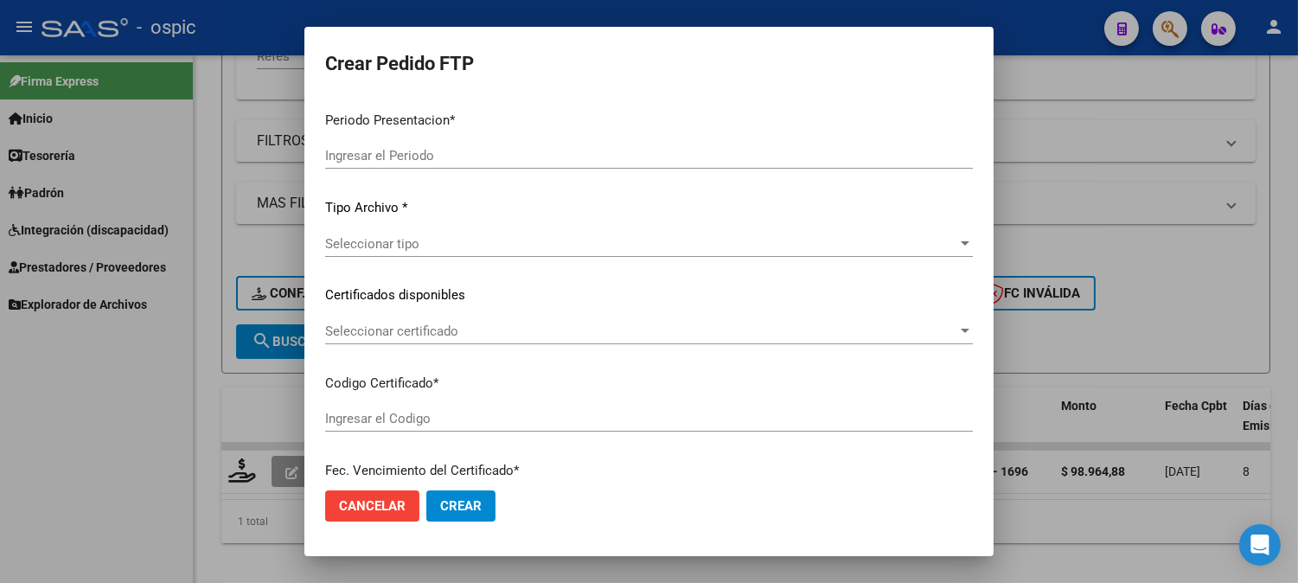
type input "202509"
type input "$ 98.964,88"
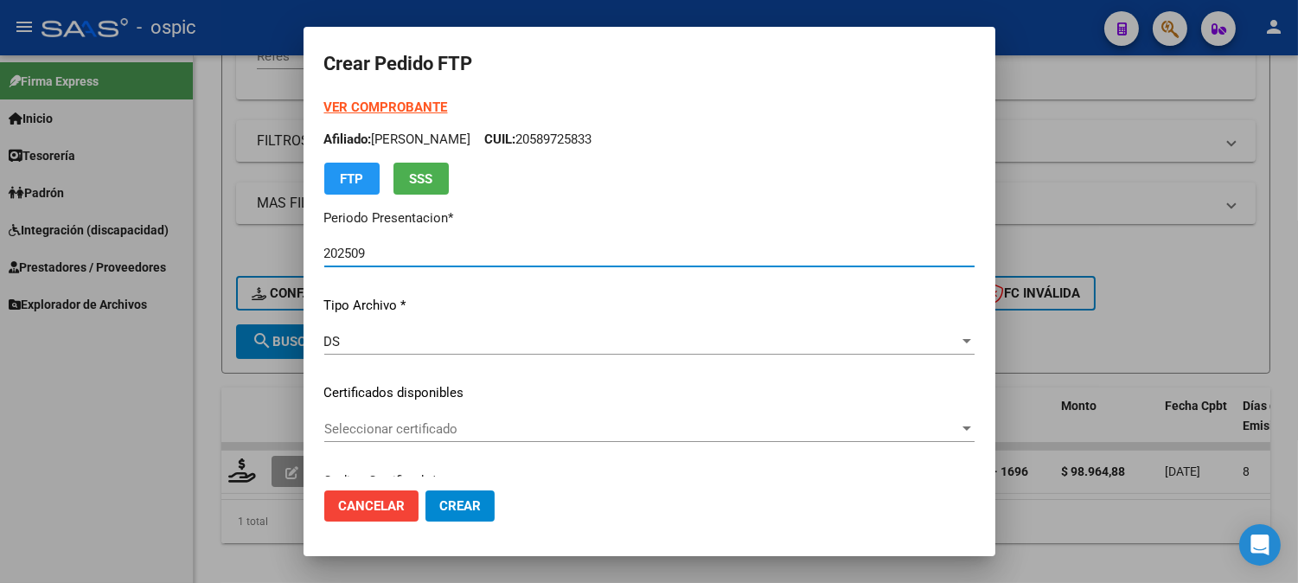
type input "4389905992"
type input "[DATE]"
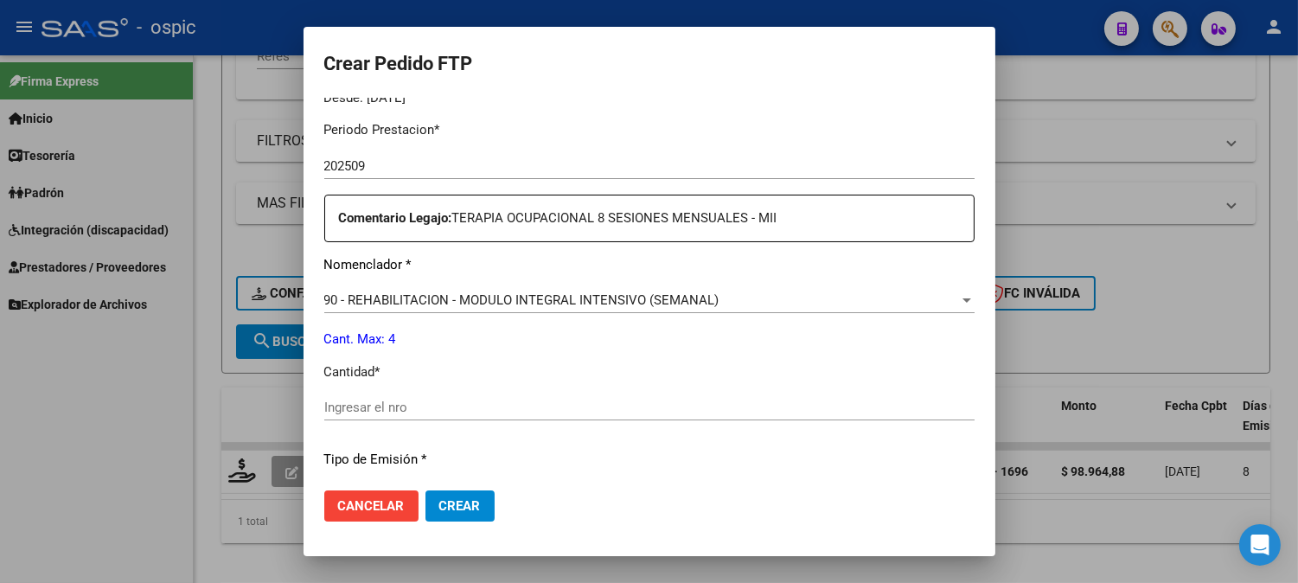
scroll to position [558, 0]
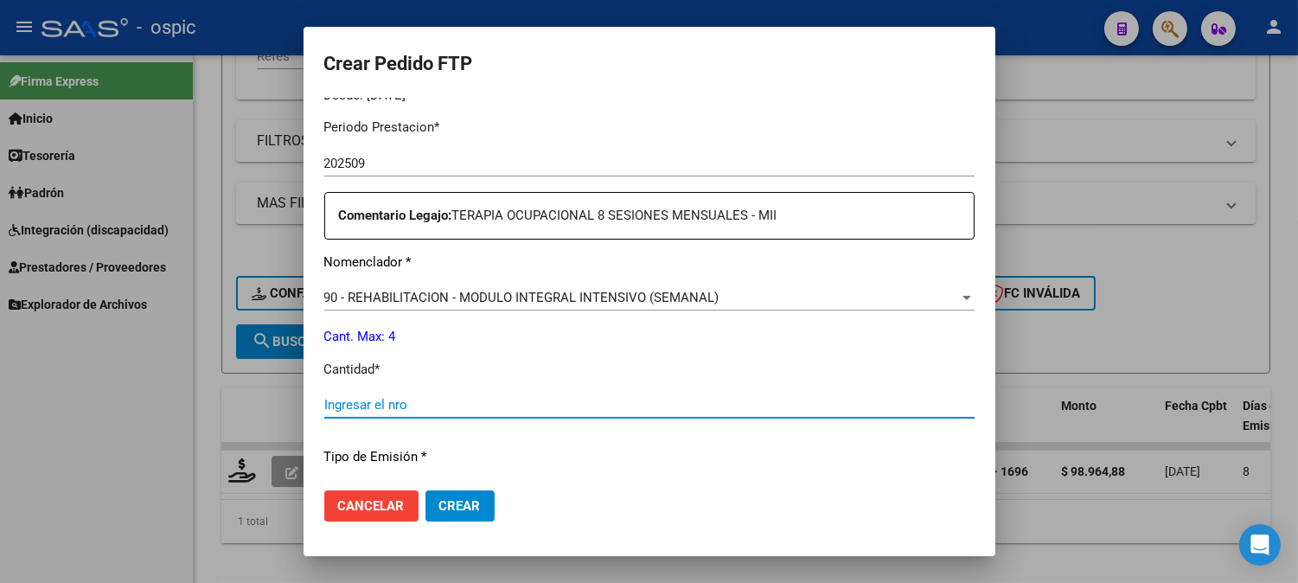
click at [659, 401] on input "Ingresar el nro" at bounding box center [649, 405] width 650 height 16
type input "4"
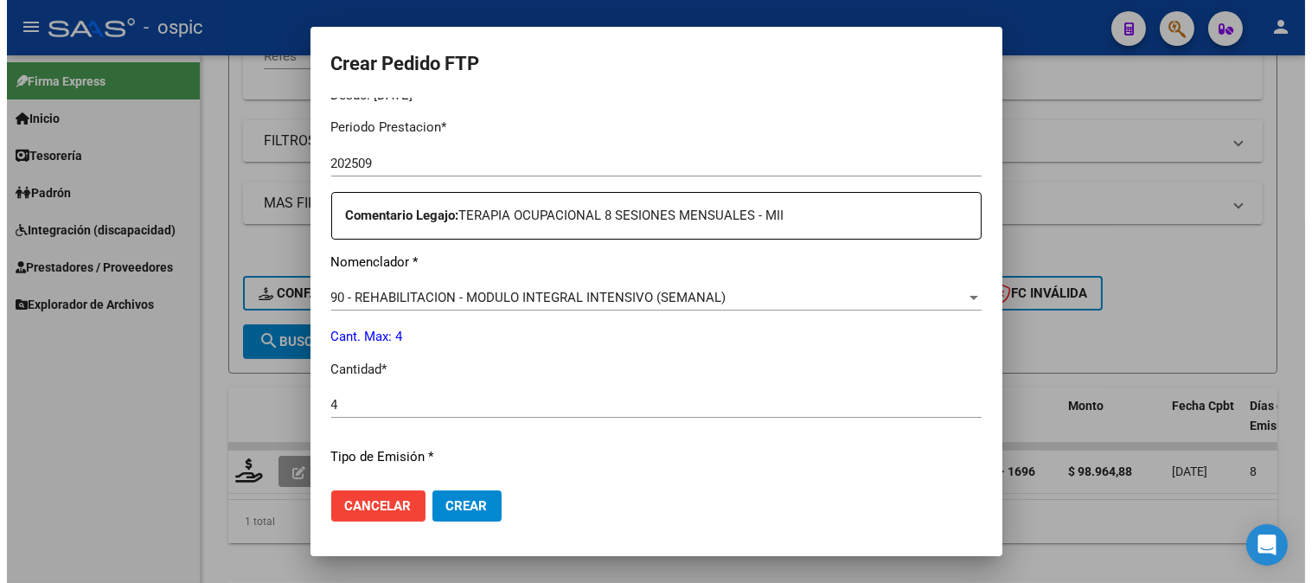
scroll to position [778, 0]
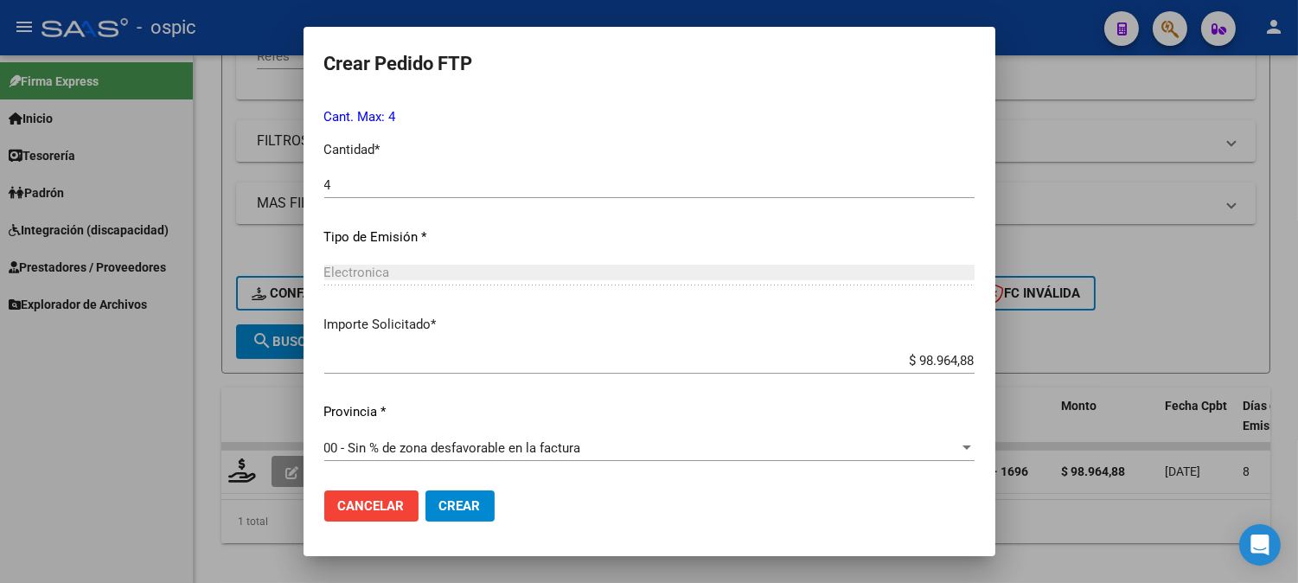
click at [485, 498] on button "Crear" at bounding box center [459, 505] width 69 height 31
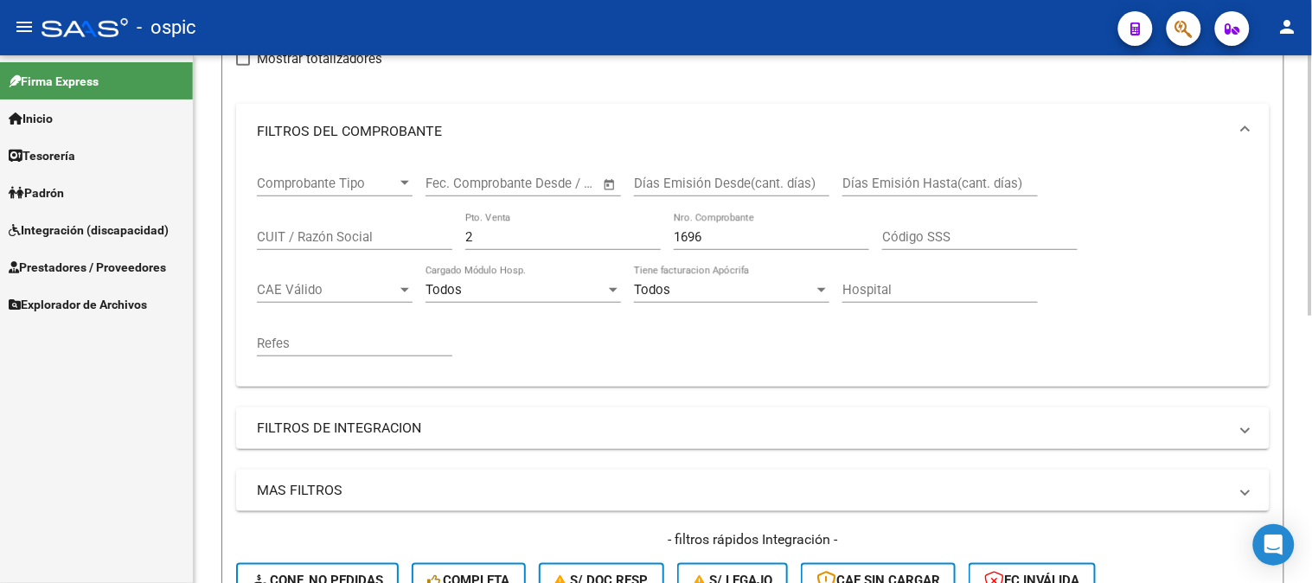
scroll to position [223, 0]
click at [318, 217] on div "Comprobante Tipo Comprobante Tipo Fecha inicio – Fecha fin Fec. Comprobante Des…" at bounding box center [753, 268] width 992 height 214
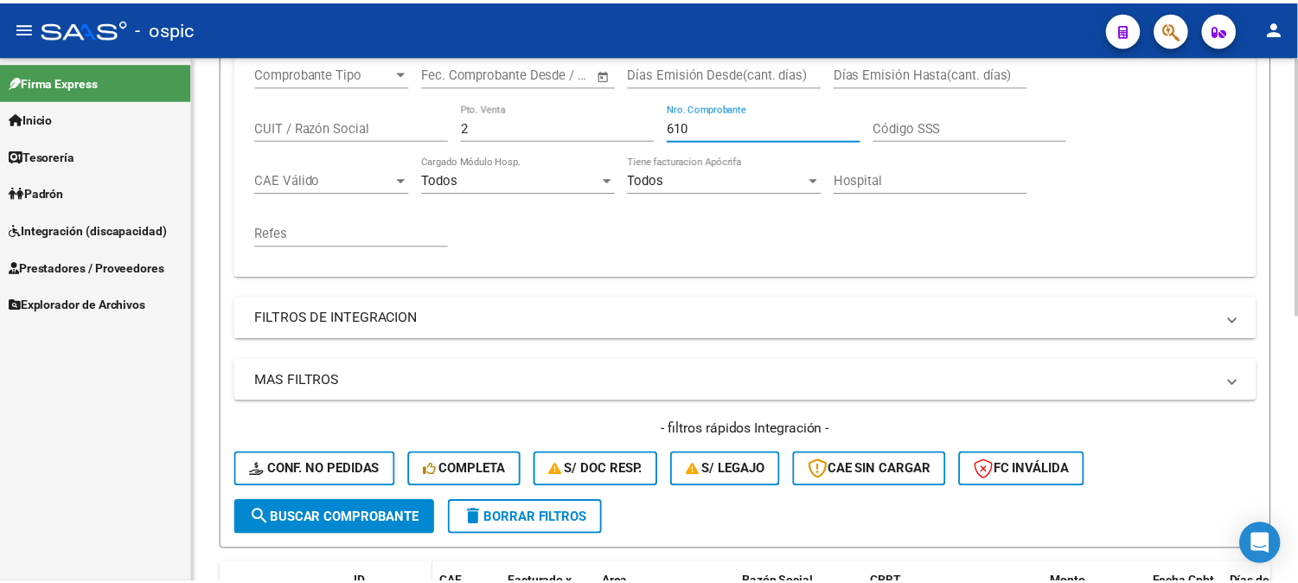
scroll to position [539, 0]
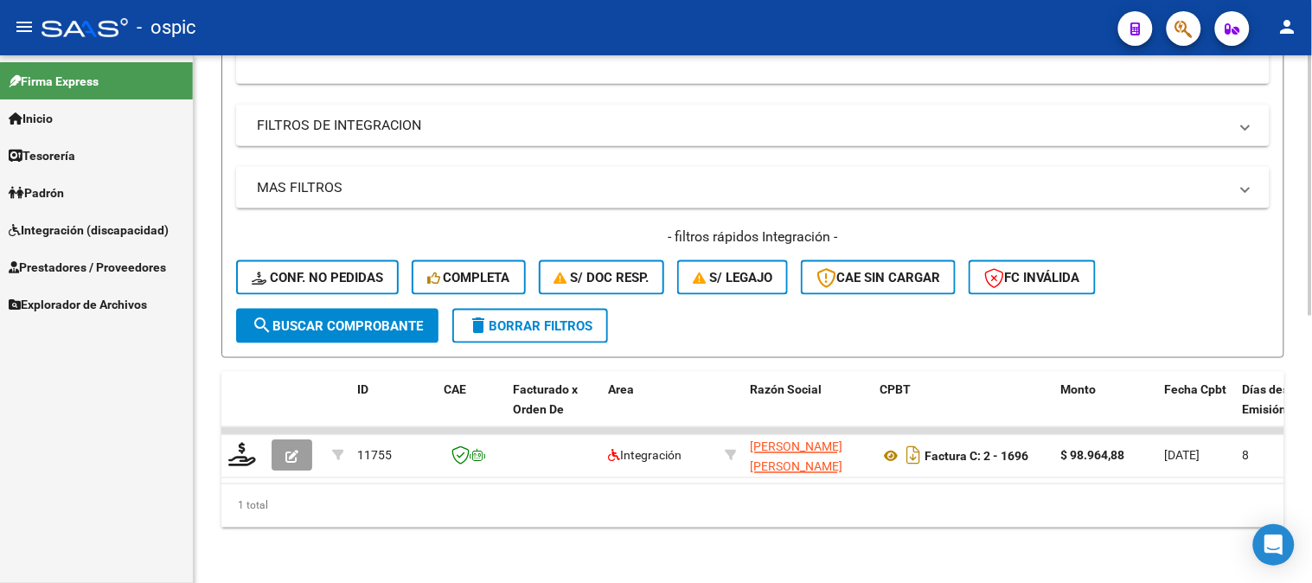
type input "610"
click at [323, 318] on span "search Buscar Comprobante" at bounding box center [337, 326] width 171 height 16
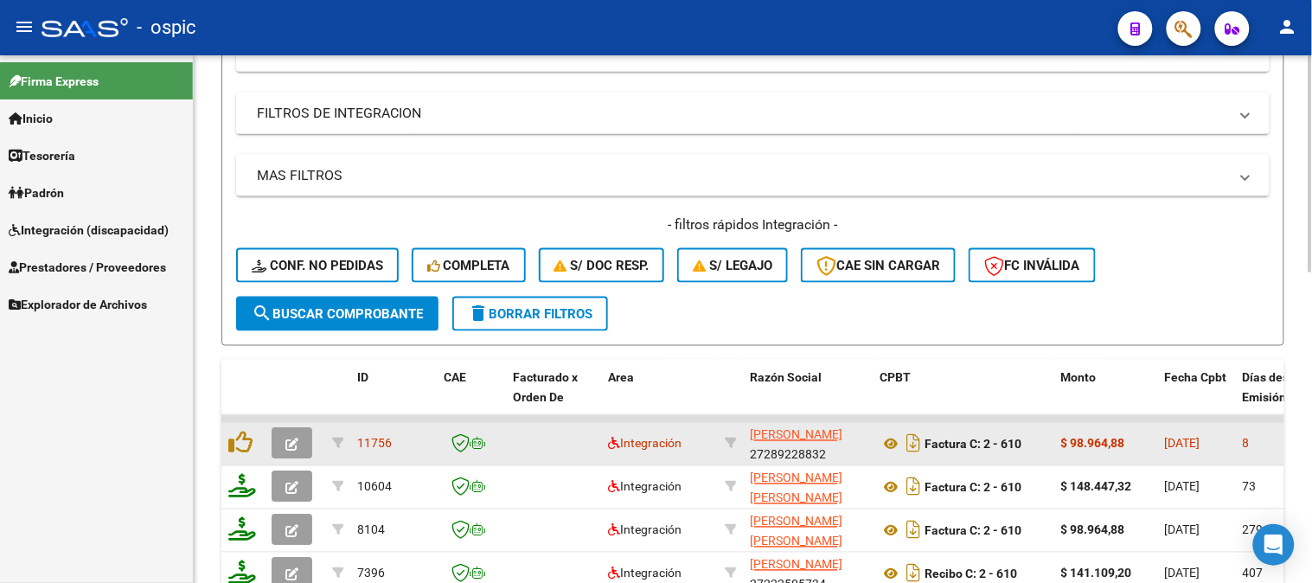
click at [297, 444] on icon "button" at bounding box center [291, 444] width 13 height 13
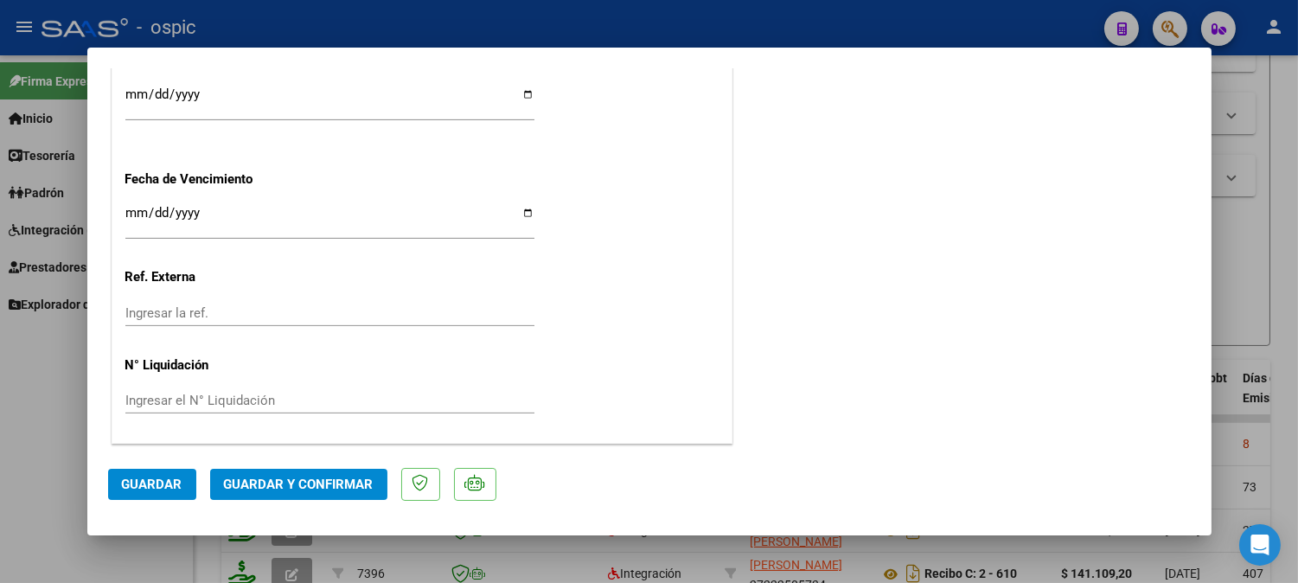
scroll to position [0, 0]
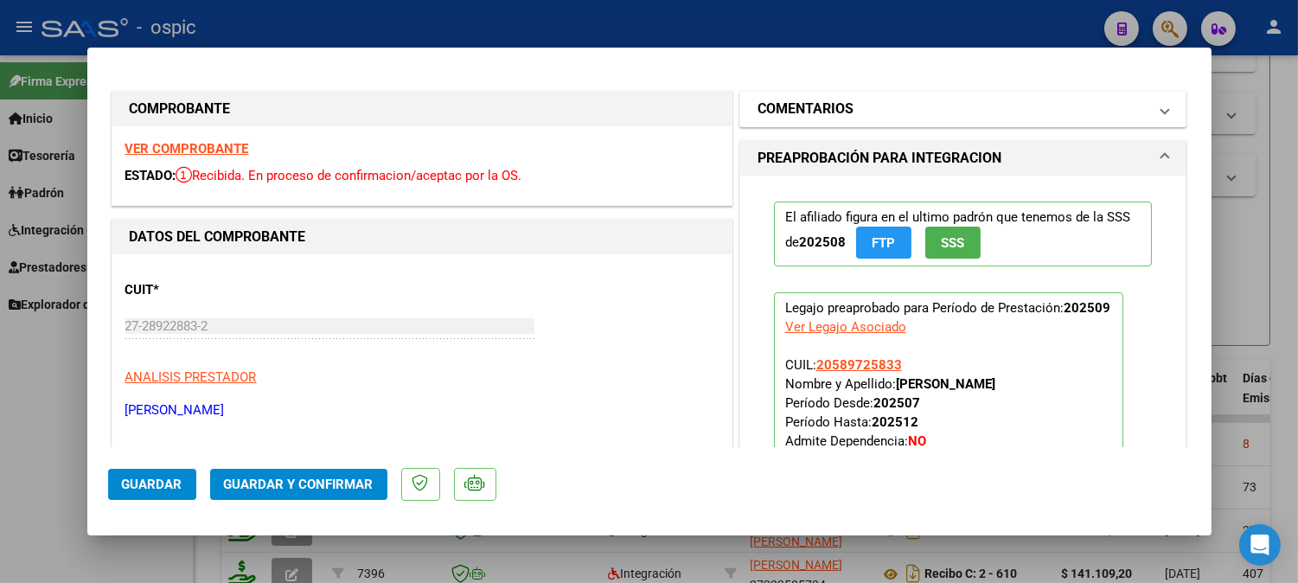
click at [842, 124] on mat-expansion-panel-header "COMENTARIOS" at bounding box center [963, 109] width 446 height 35
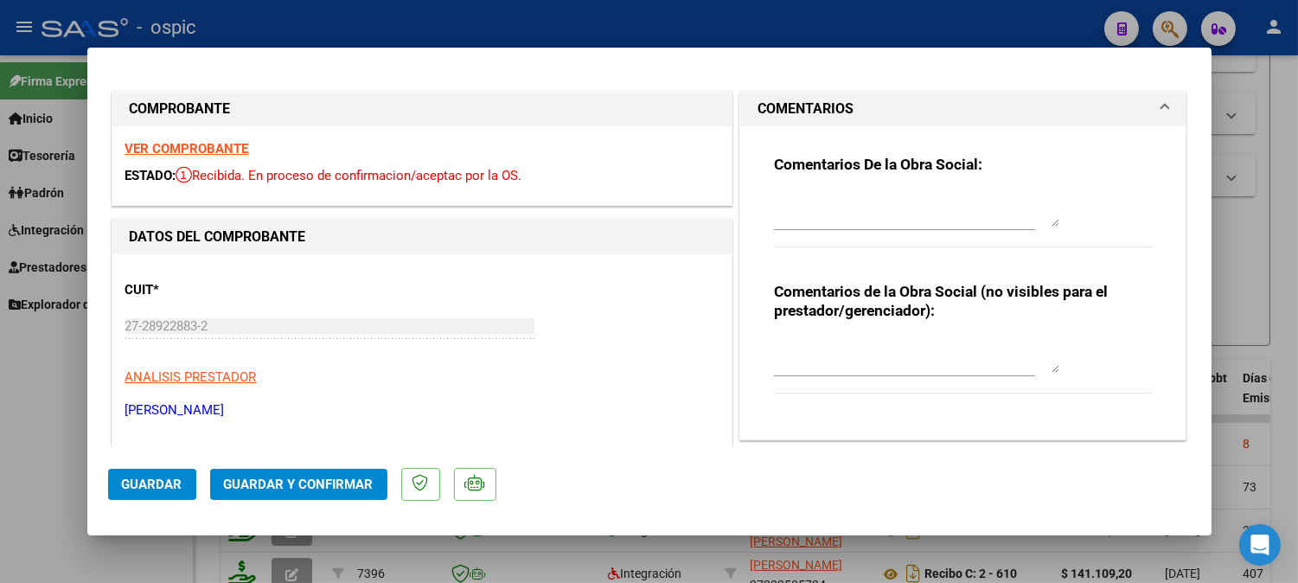
click at [858, 343] on textarea at bounding box center [916, 355] width 285 height 35
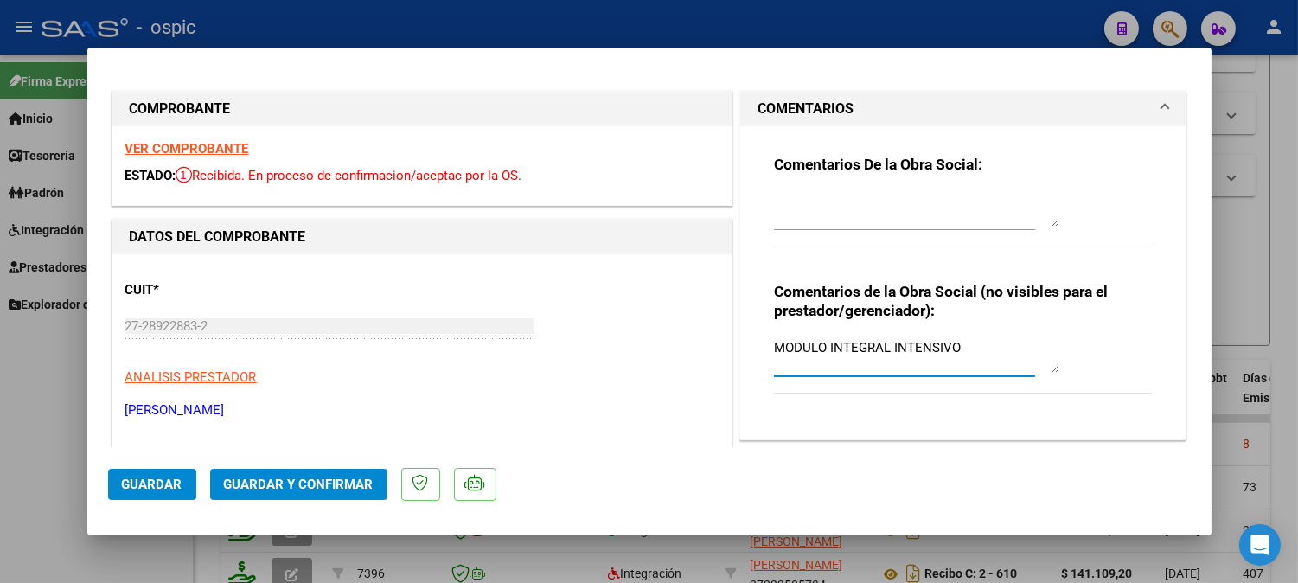
type textarea "MODULO INTEGRAL INTENSIVO"
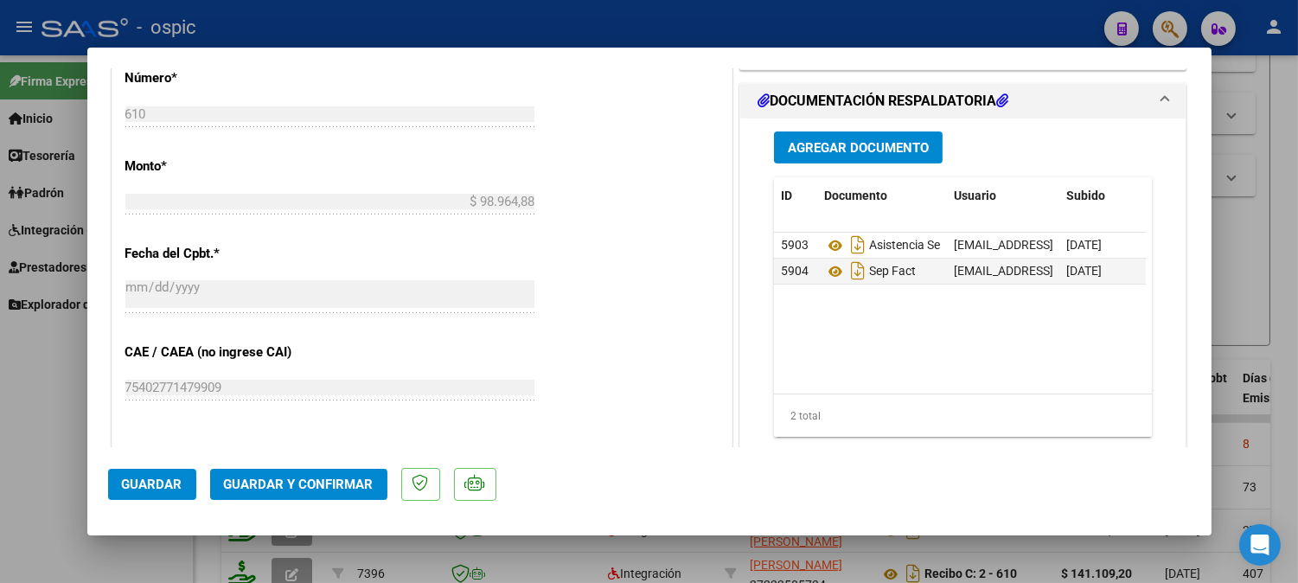
scroll to position [819, 0]
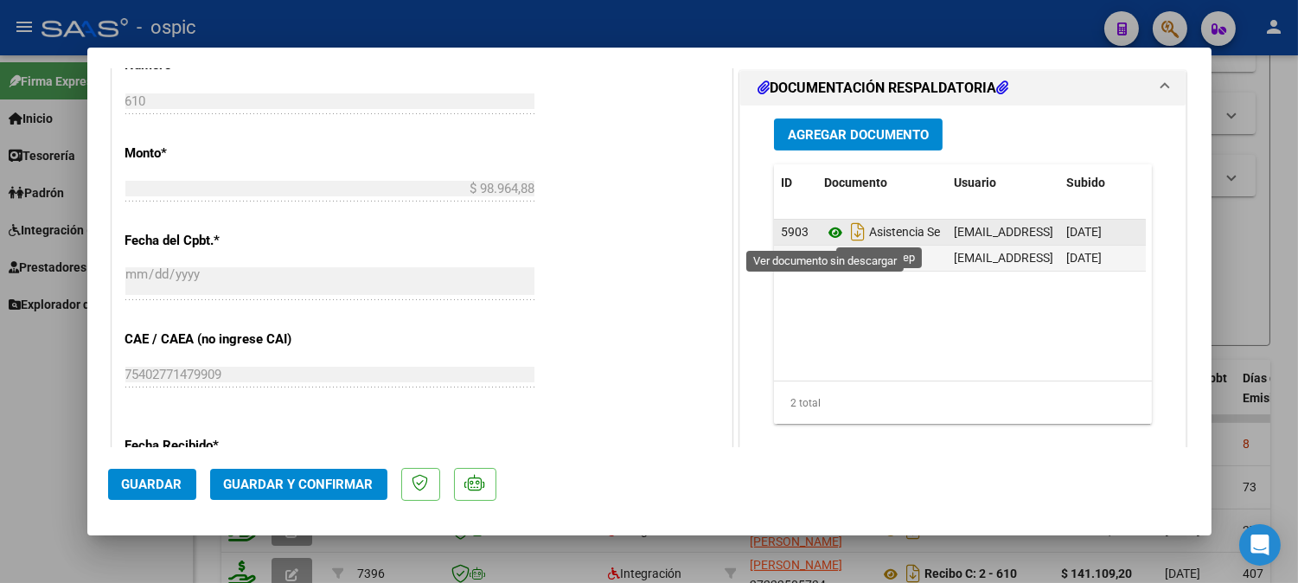
click at [825, 231] on icon at bounding box center [835, 232] width 22 height 21
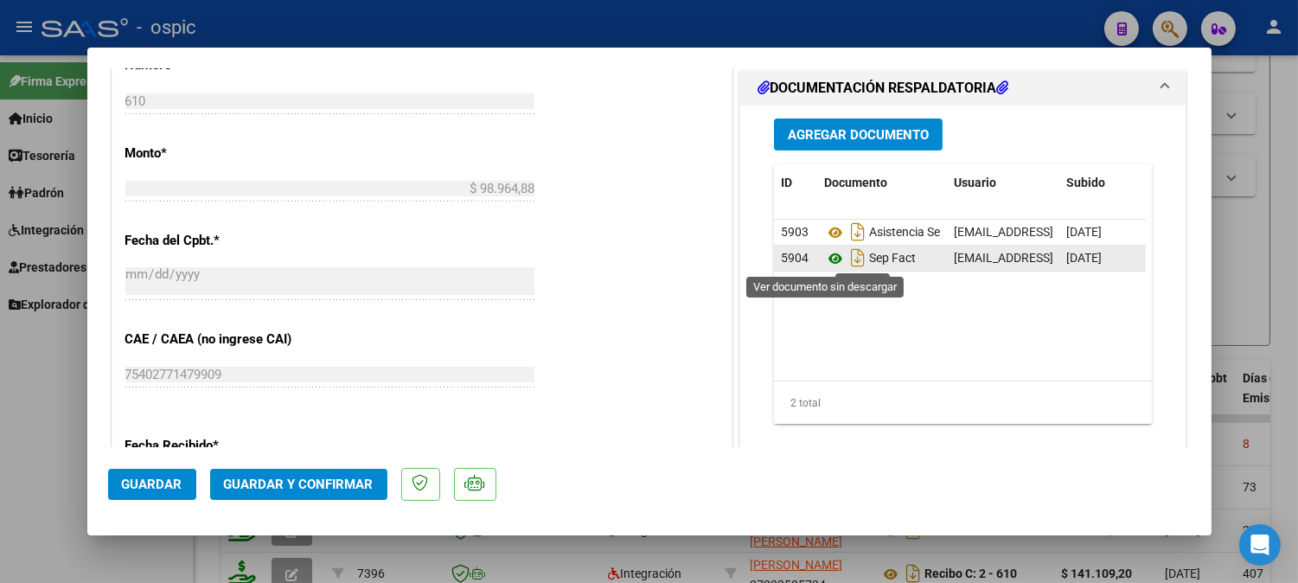
click at [824, 260] on icon at bounding box center [835, 258] width 22 height 21
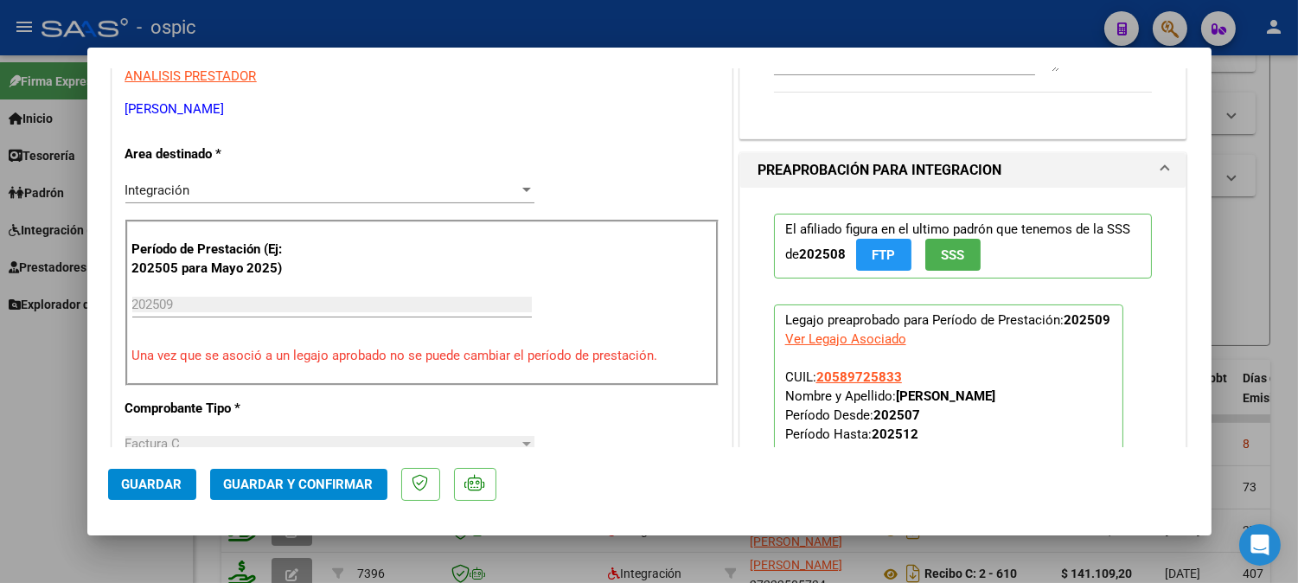
scroll to position [0, 0]
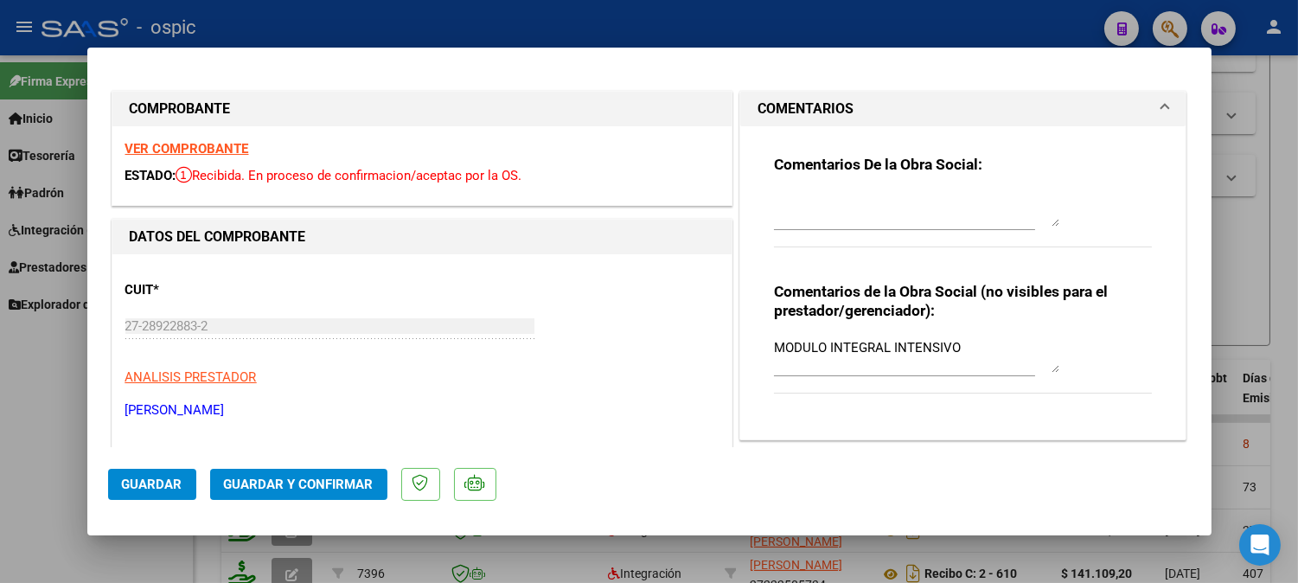
click at [846, 196] on textarea at bounding box center [916, 209] width 285 height 35
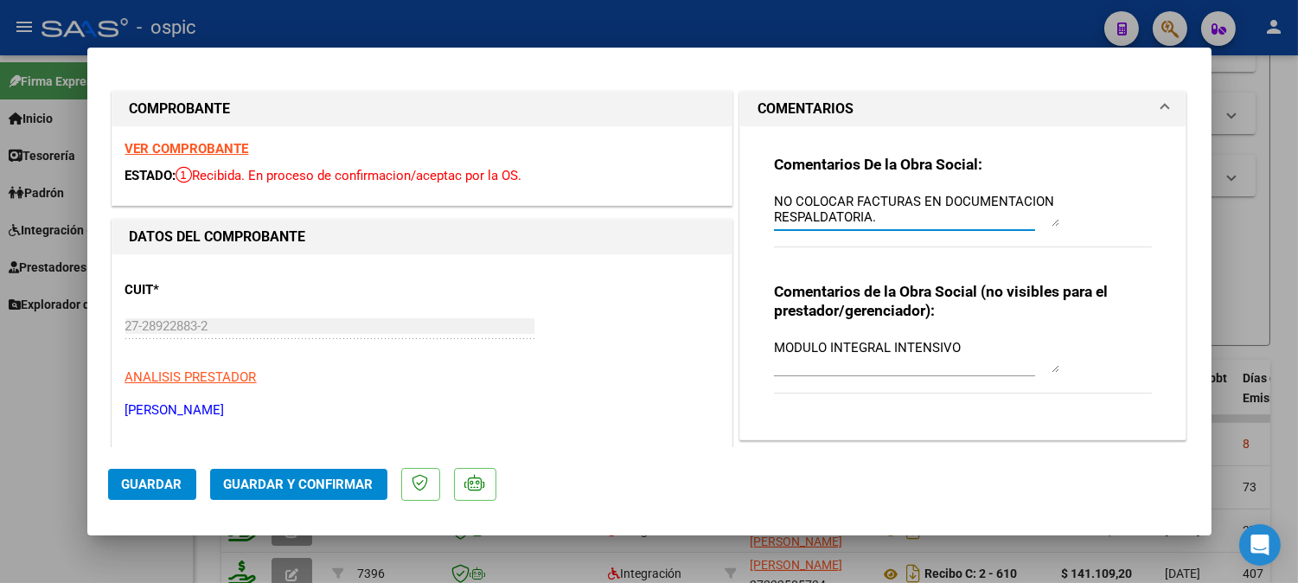
type textarea "NO COLOCAR FACTURAS EN DOCUMENTACION RESPALDATORIA."
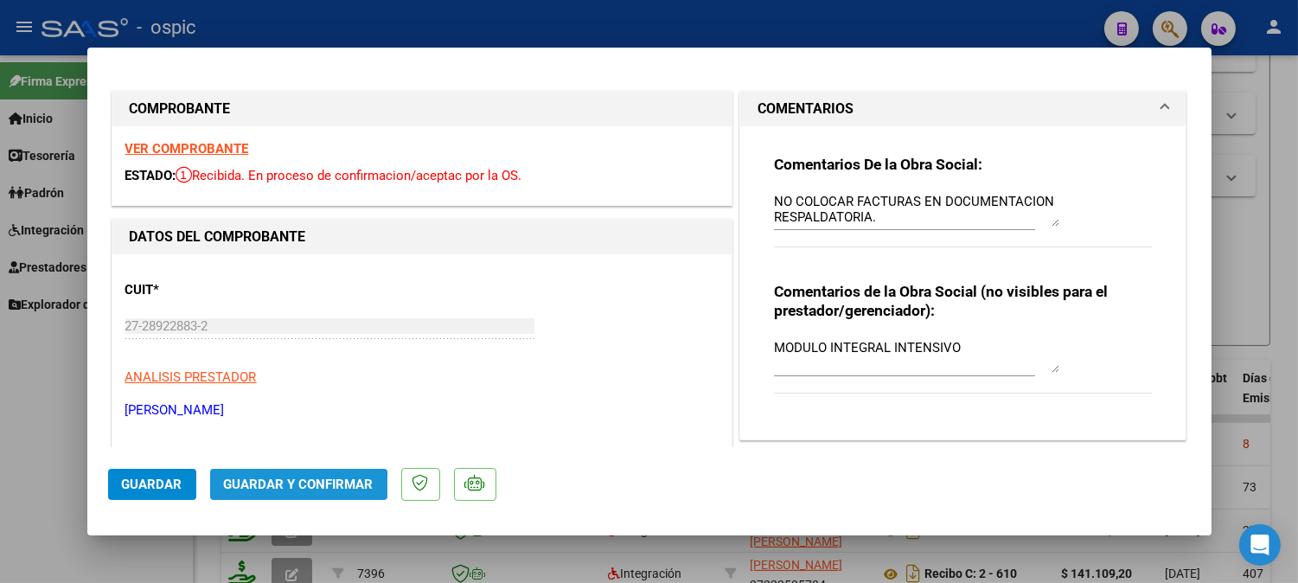
click at [286, 493] on button "Guardar y Confirmar" at bounding box center [298, 484] width 177 height 31
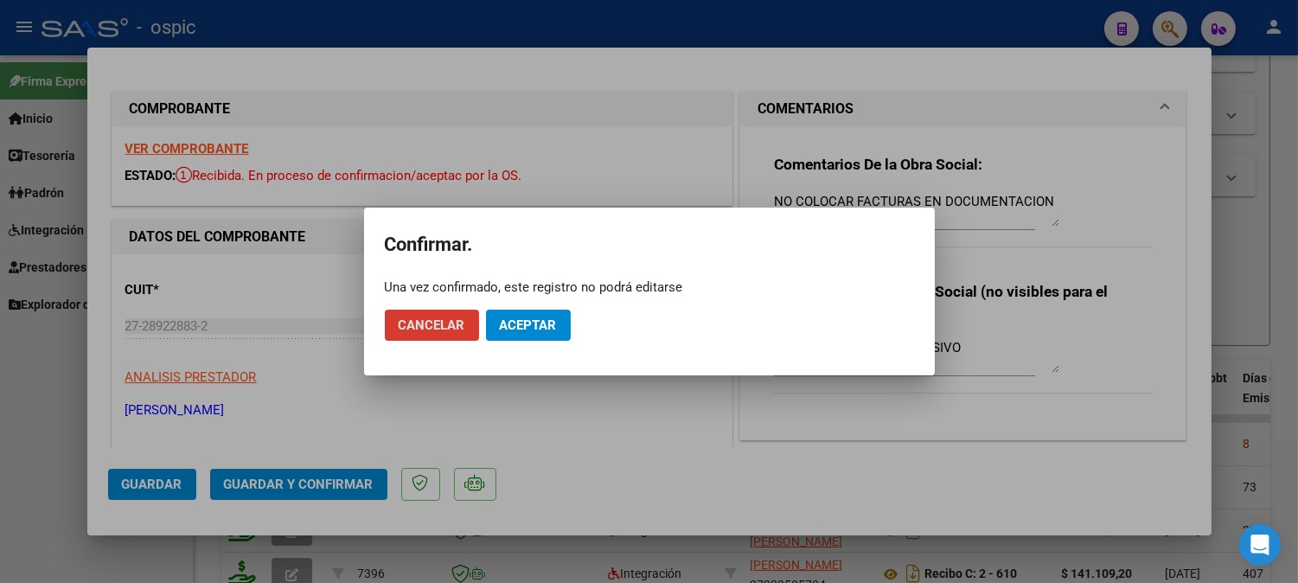
click at [539, 332] on span "Aceptar" at bounding box center [528, 325] width 57 height 16
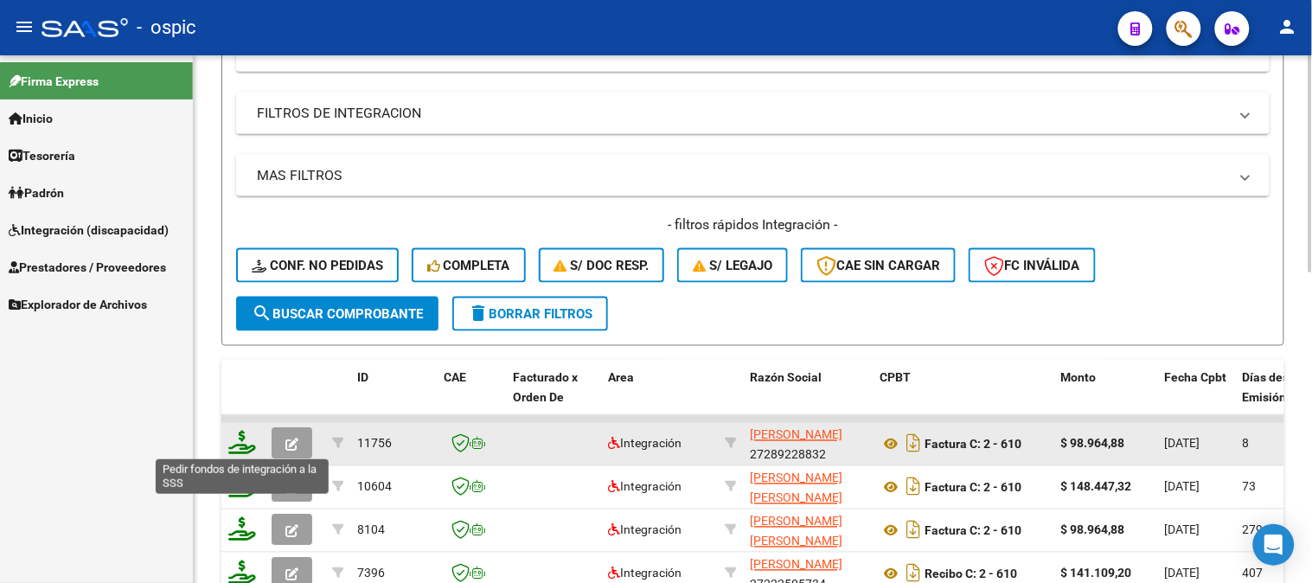
click at [239, 446] on icon at bounding box center [242, 443] width 28 height 24
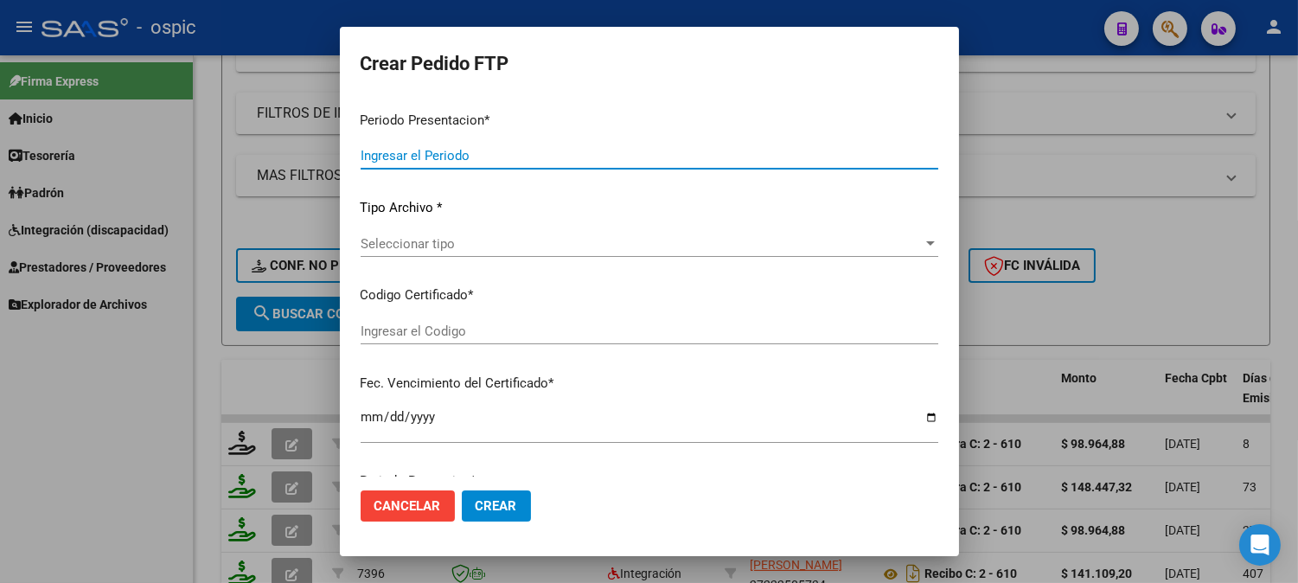
type input "202509"
type input "$ 98.964,88"
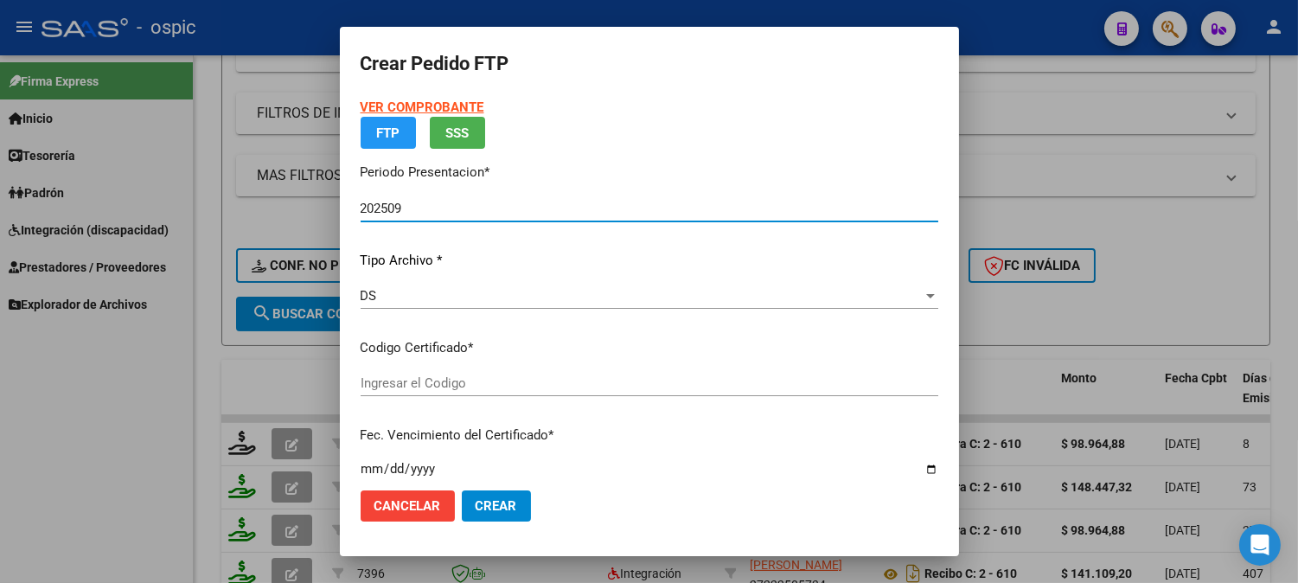
type input "4389905992"
type input "[DATE]"
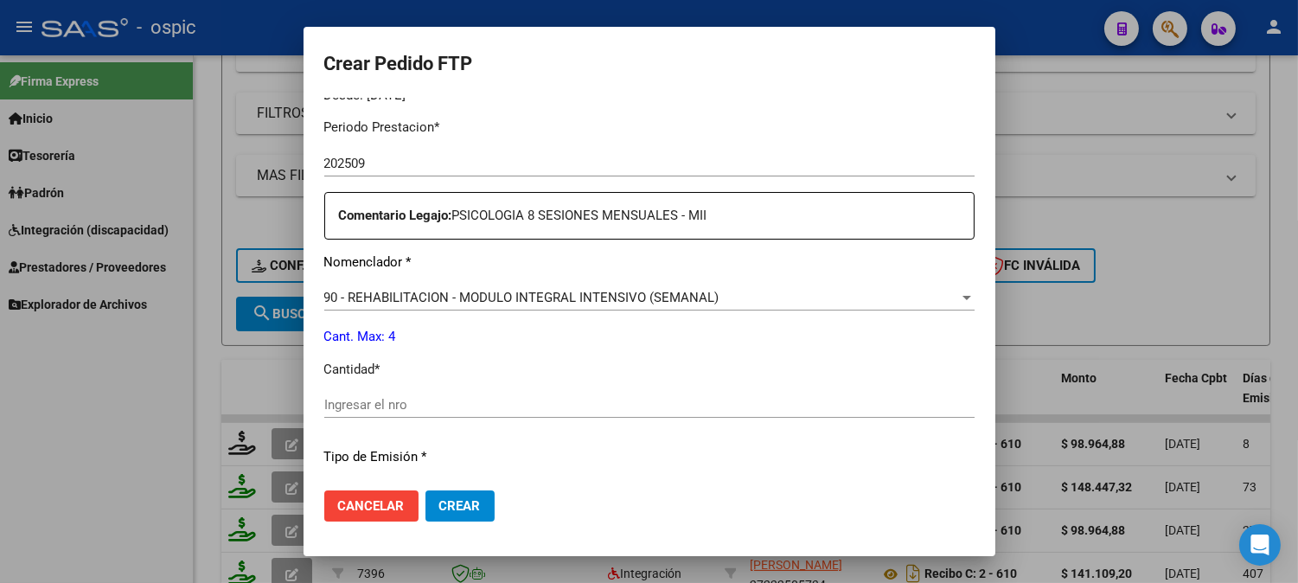
scroll to position [584, 0]
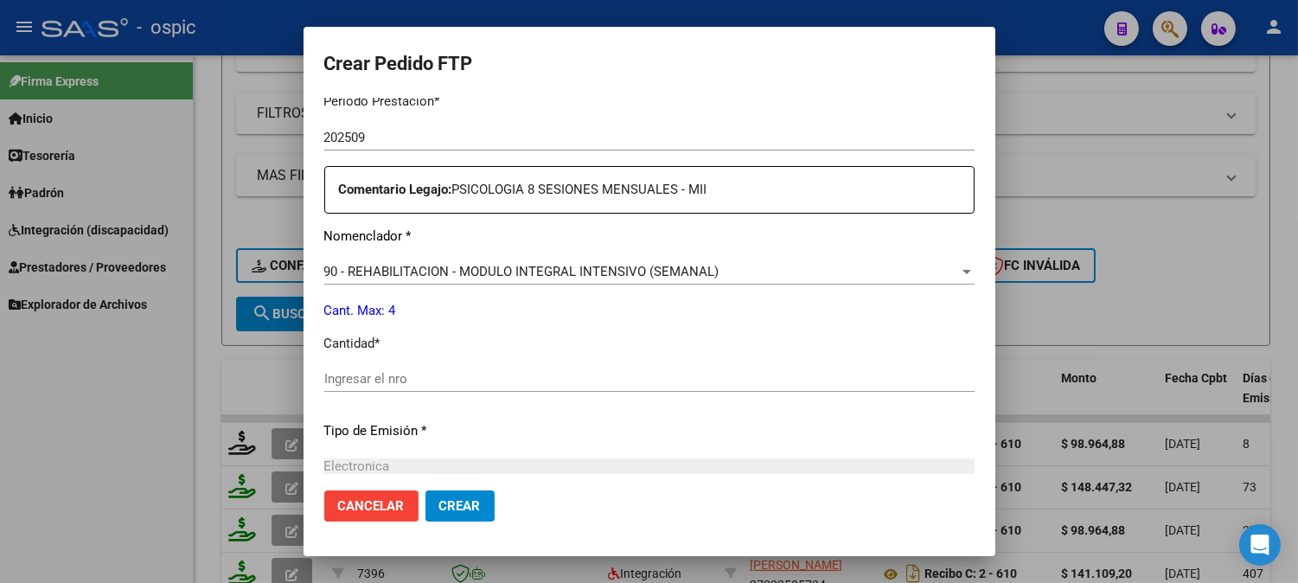
click at [677, 367] on div "Ingresar el nro" at bounding box center [649, 379] width 650 height 26
type input "4"
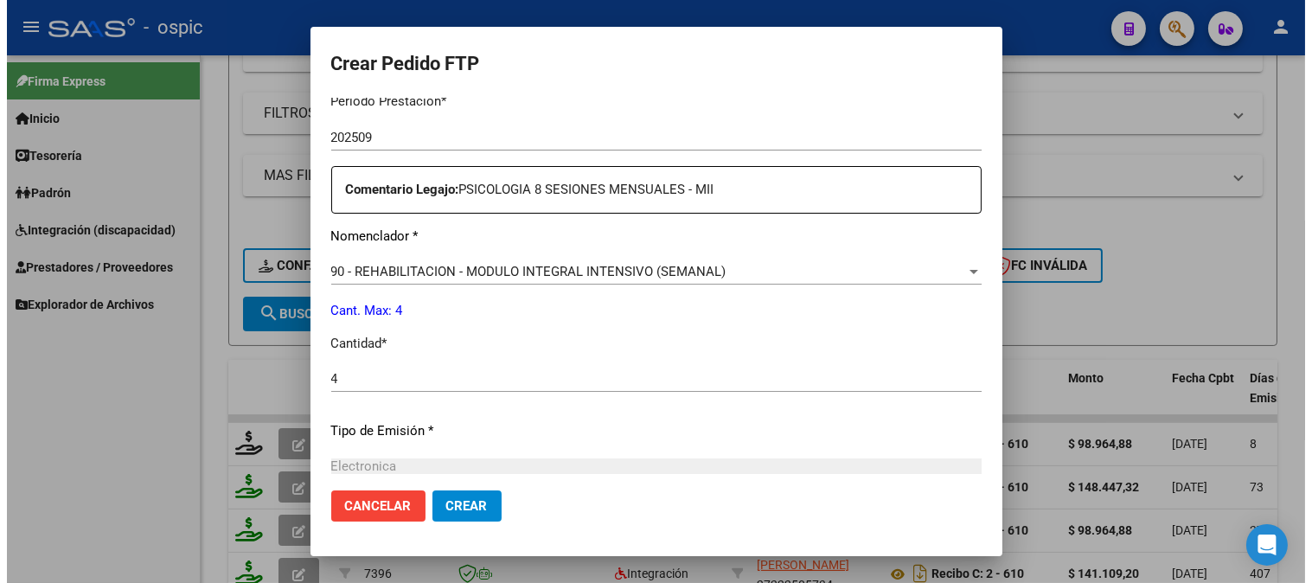
scroll to position [778, 0]
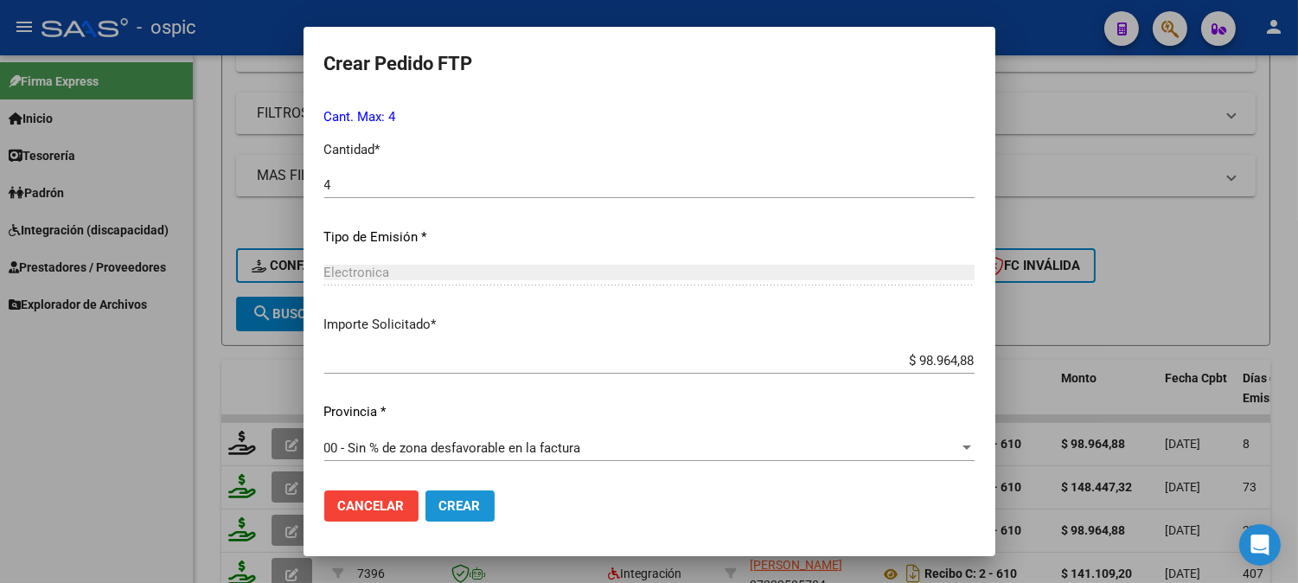
click at [444, 496] on button "Crear" at bounding box center [459, 505] width 69 height 31
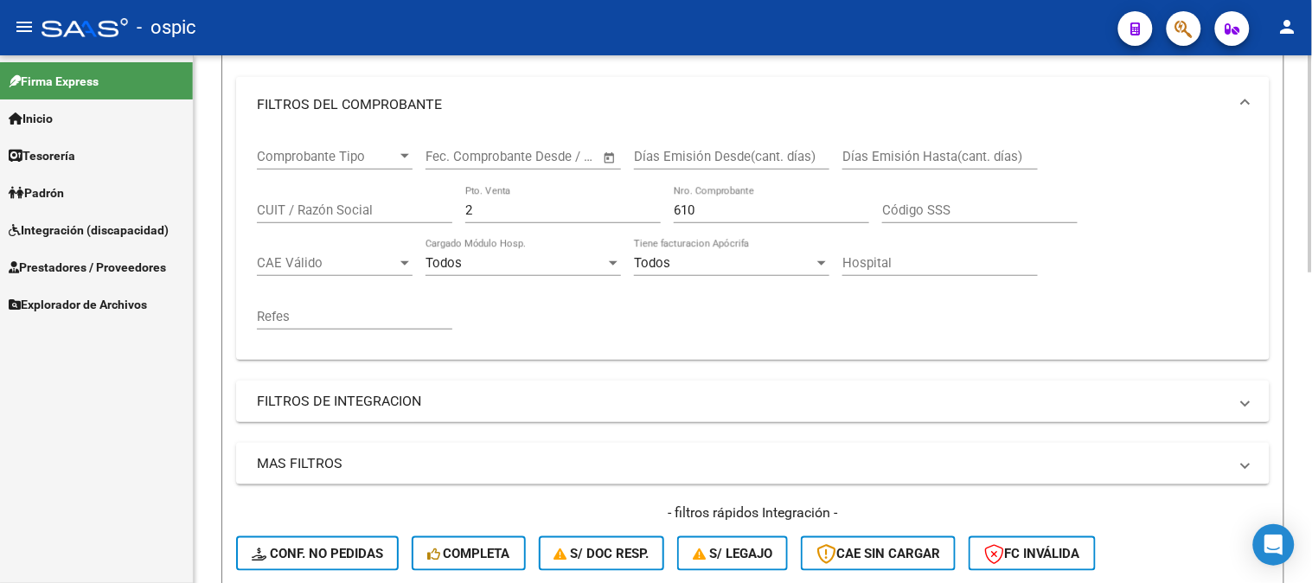
scroll to position [156, 0]
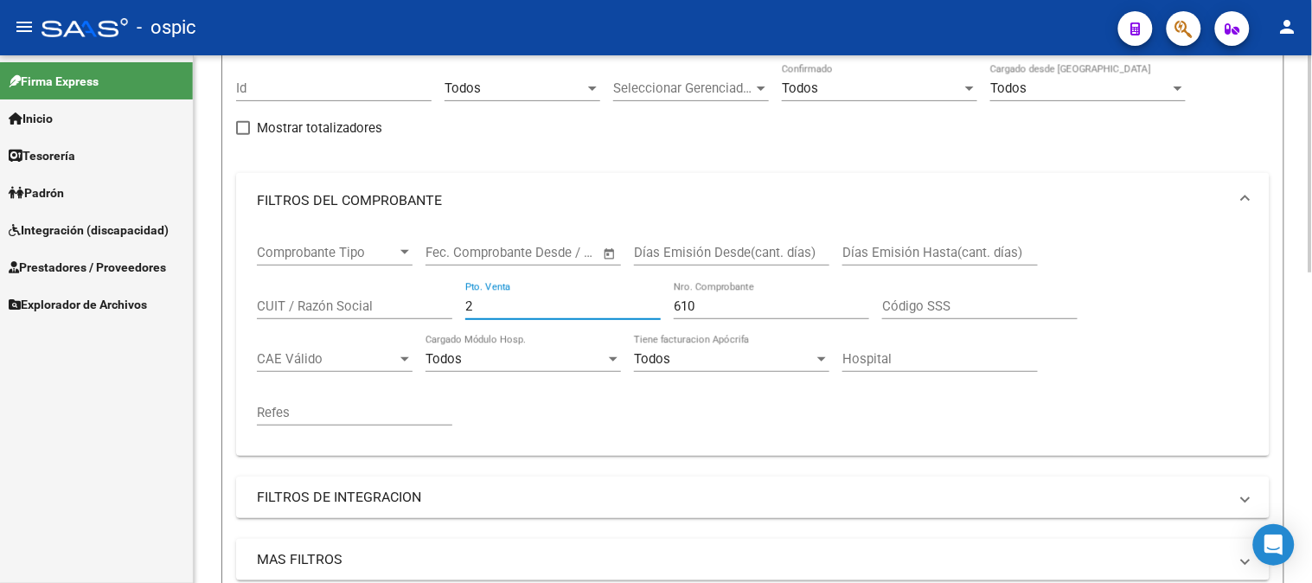
drag, startPoint x: 463, startPoint y: 303, endPoint x: 873, endPoint y: 258, distance: 413.2
click at [343, 296] on div "Comprobante Tipo Comprobante Tipo Fecha inicio – Fecha fin Fec. Comprobante Des…" at bounding box center [753, 335] width 992 height 214
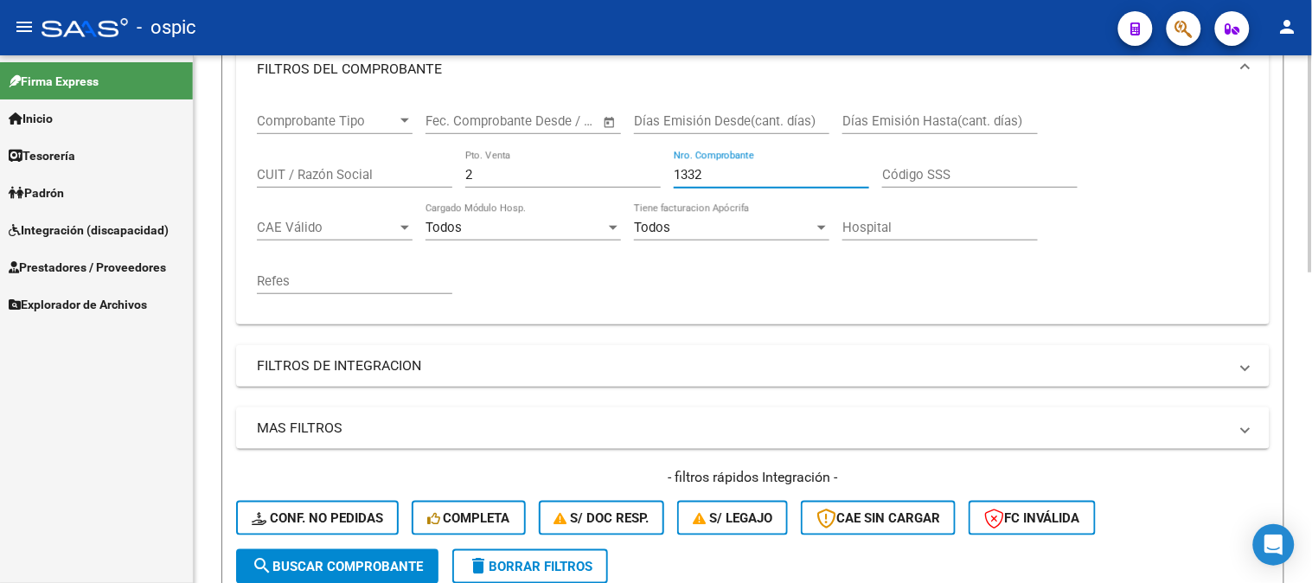
scroll to position [635, 0]
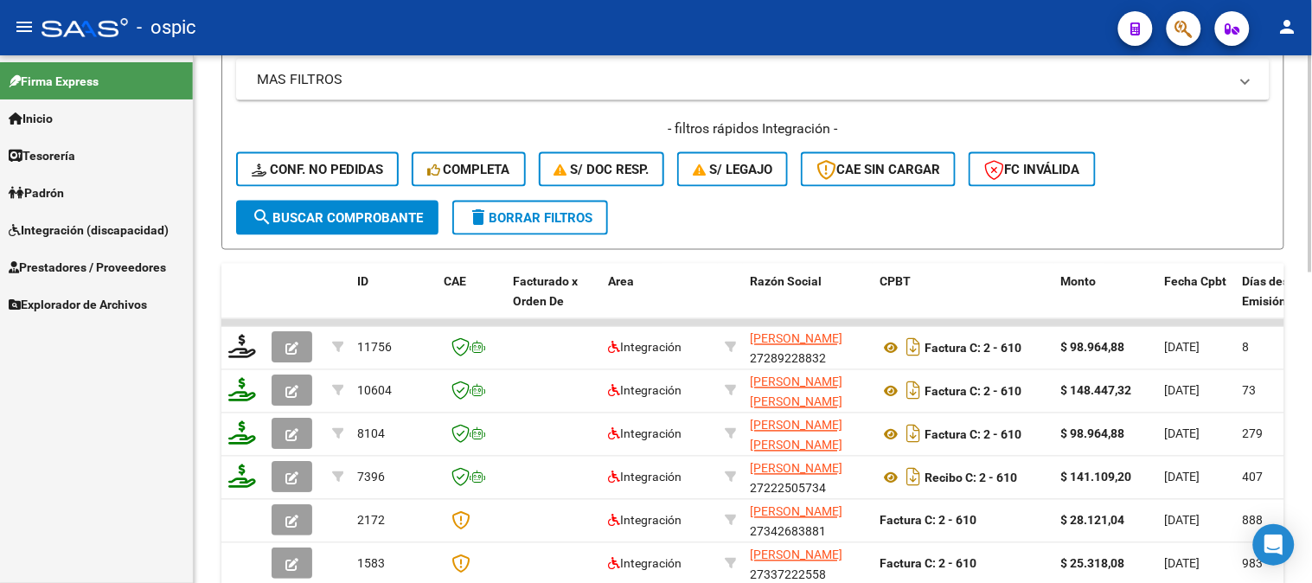
type input "1332"
click at [375, 220] on span "search Buscar Comprobante" at bounding box center [337, 218] width 171 height 16
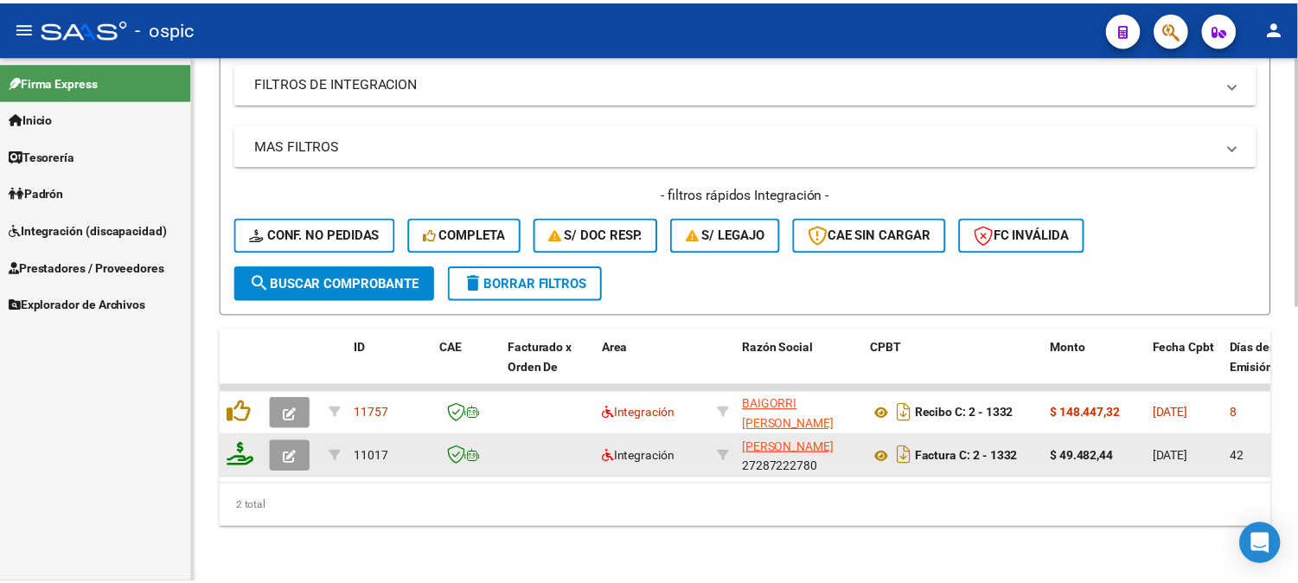
scroll to position [584, 0]
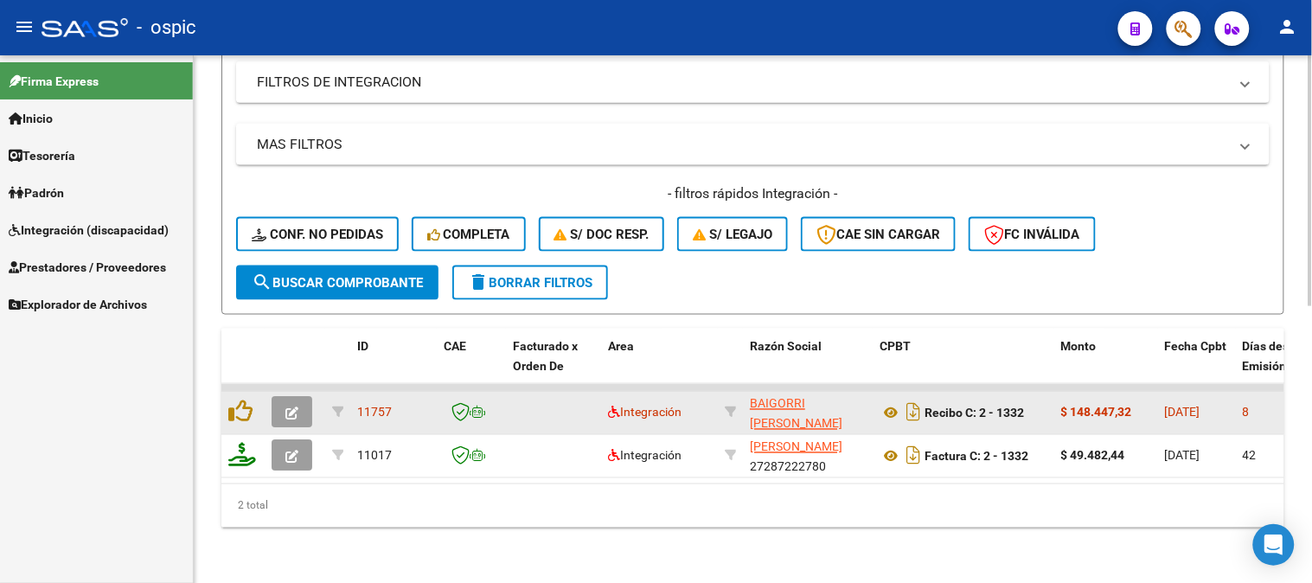
click at [297, 397] on button "button" at bounding box center [291, 412] width 41 height 31
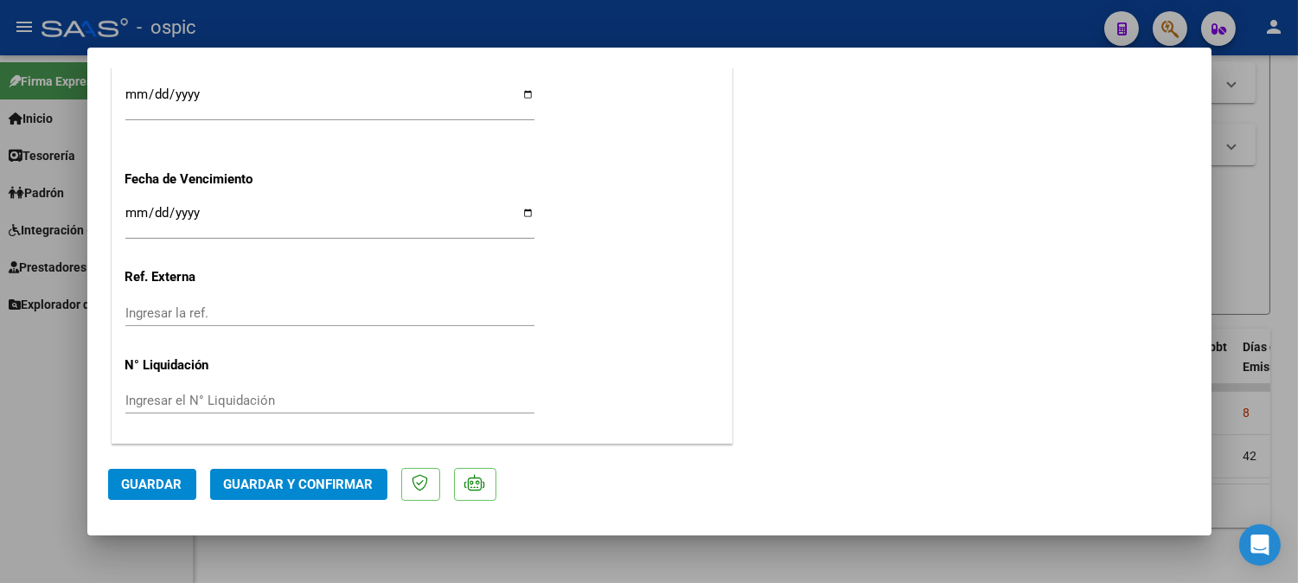
scroll to position [0, 0]
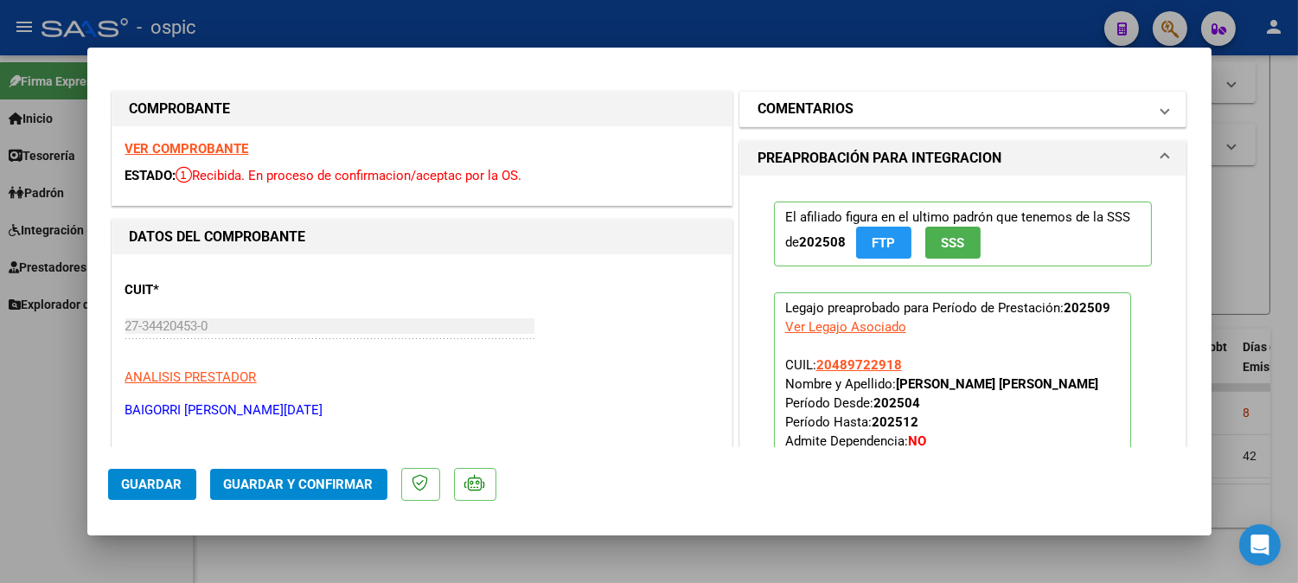
click at [947, 101] on mat-panel-title "COMENTARIOS" at bounding box center [952, 109] width 391 height 21
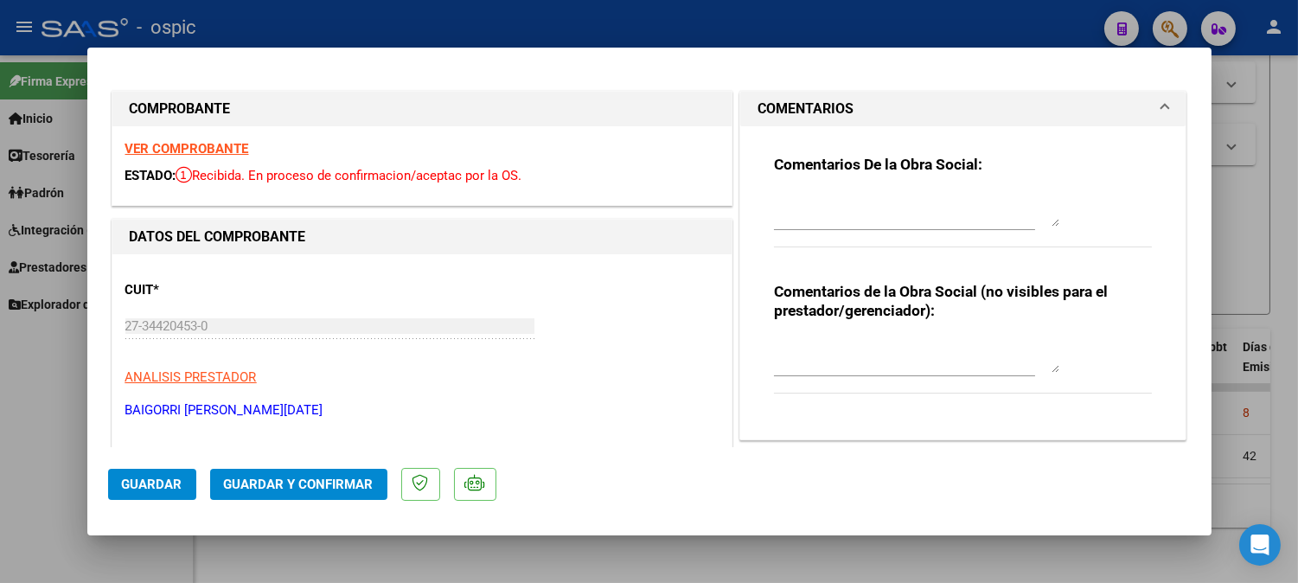
click at [871, 353] on textarea at bounding box center [916, 355] width 285 height 35
type textarea "PSICO 12 SESIONES"
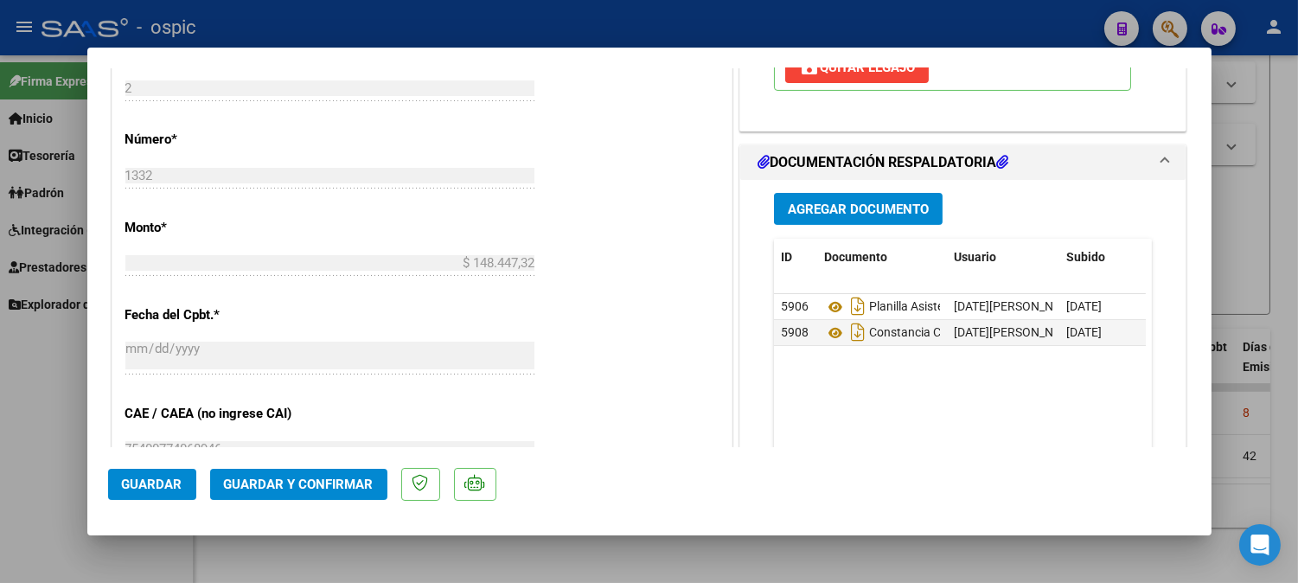
scroll to position [801, 0]
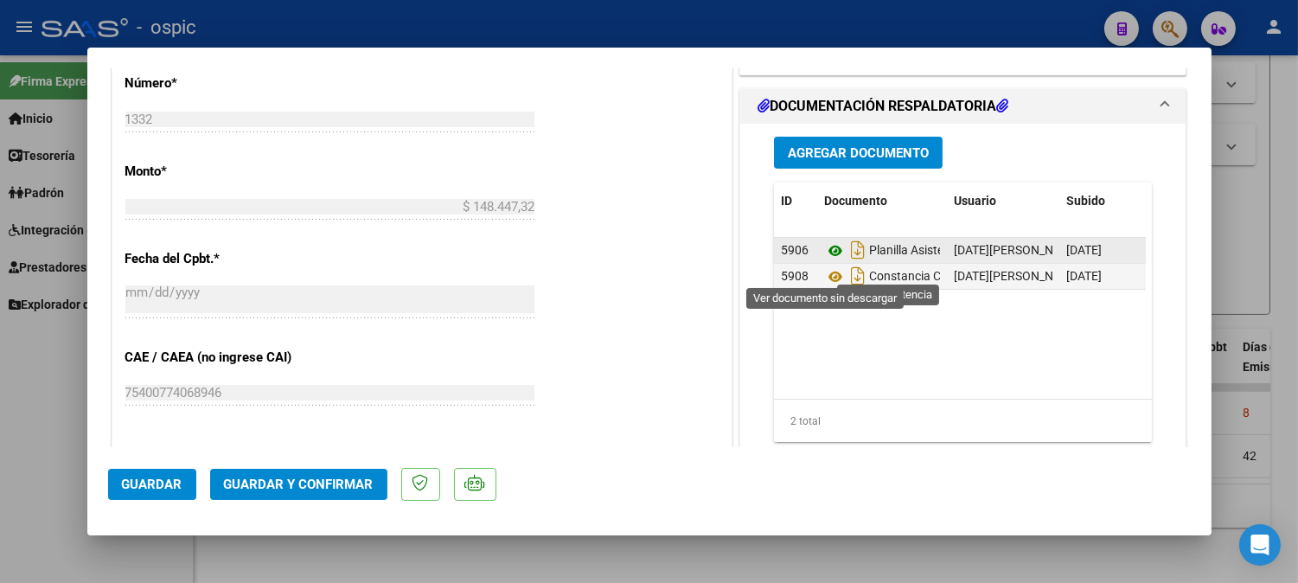
click at [824, 261] on icon at bounding box center [835, 250] width 22 height 21
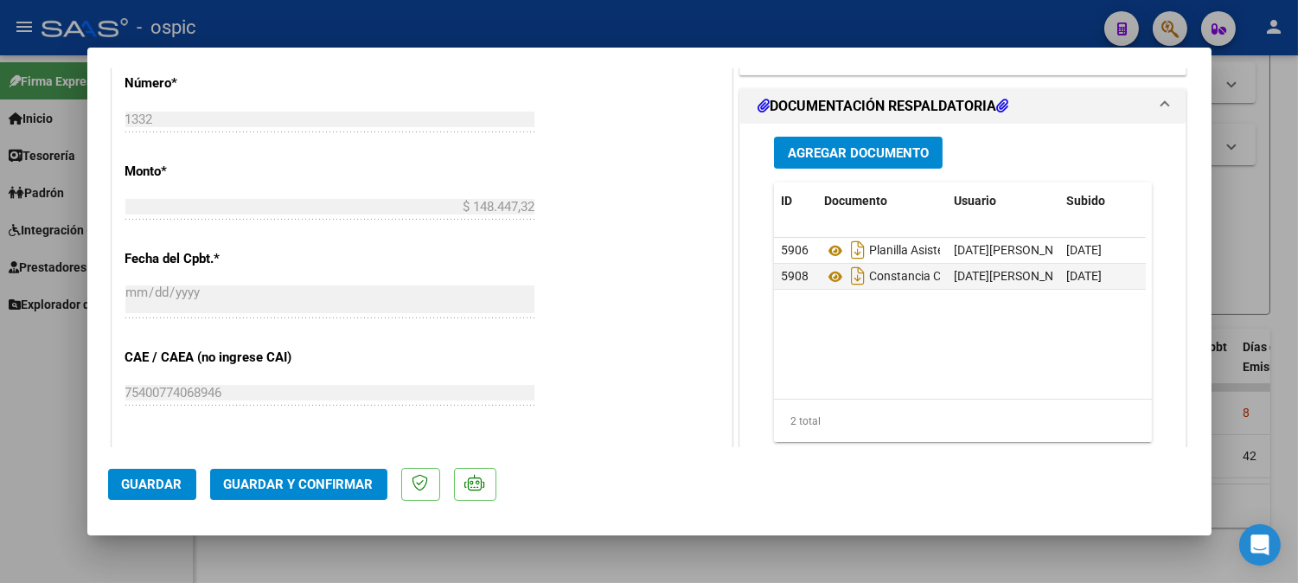
click at [339, 463] on mat-dialog-actions "Guardar Guardar y Confirmar" at bounding box center [649, 481] width 1082 height 68
click at [339, 481] on span "Guardar y Confirmar" at bounding box center [299, 484] width 150 height 16
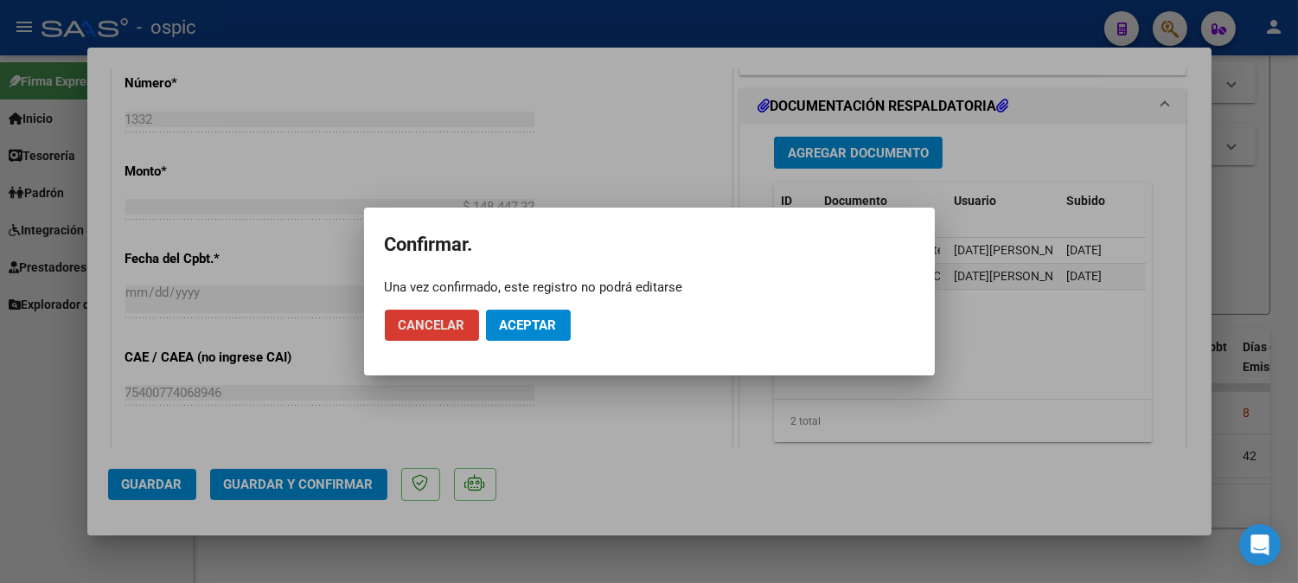
click at [536, 329] on span "Aceptar" at bounding box center [528, 325] width 57 height 16
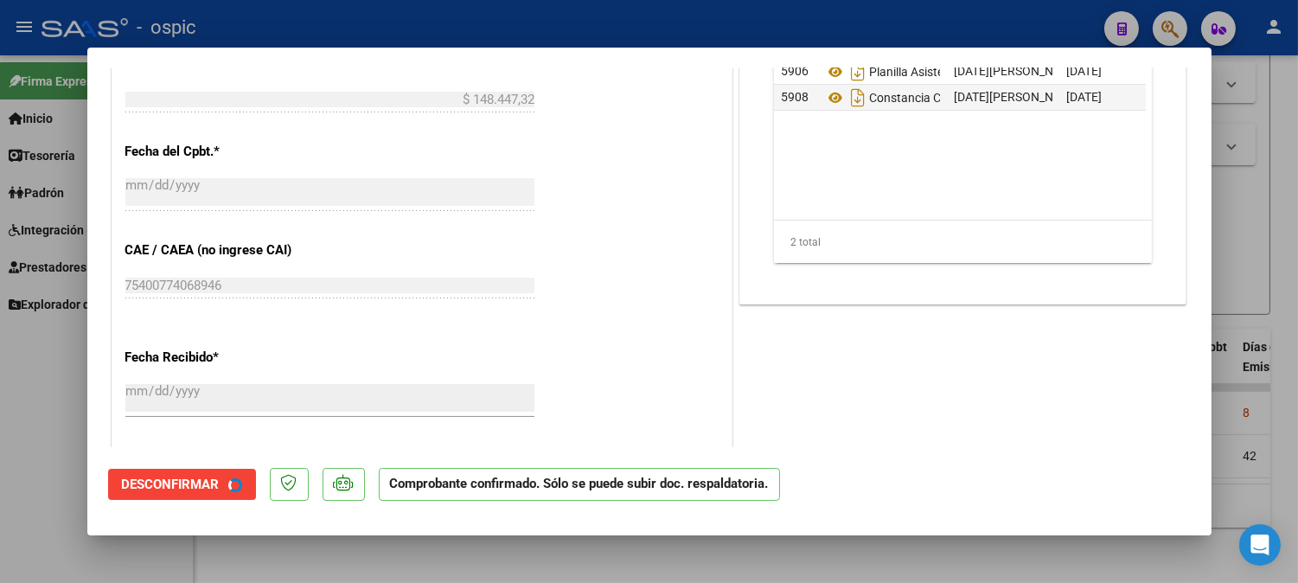
scroll to position [693, 0]
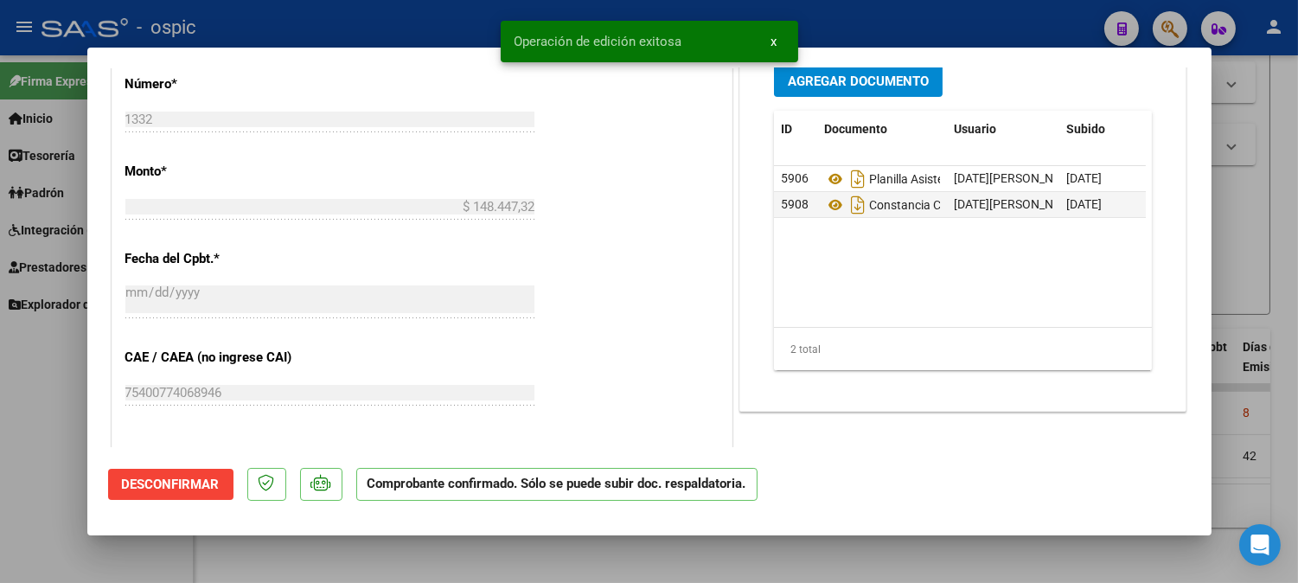
type input "$ 0,00"
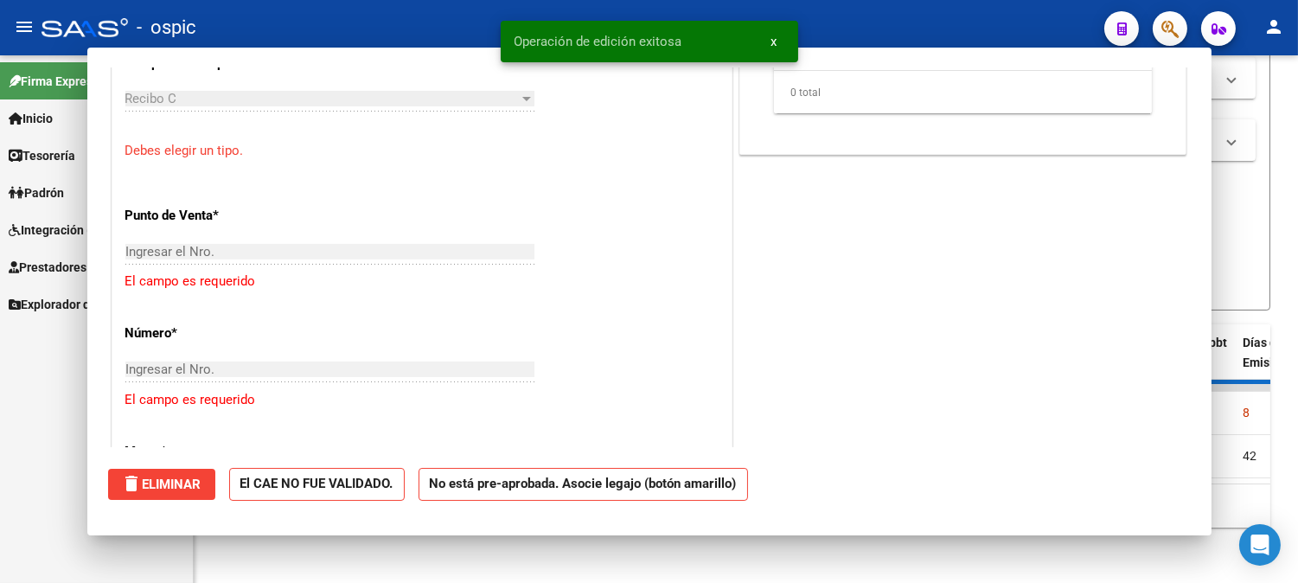
scroll to position [1014, 0]
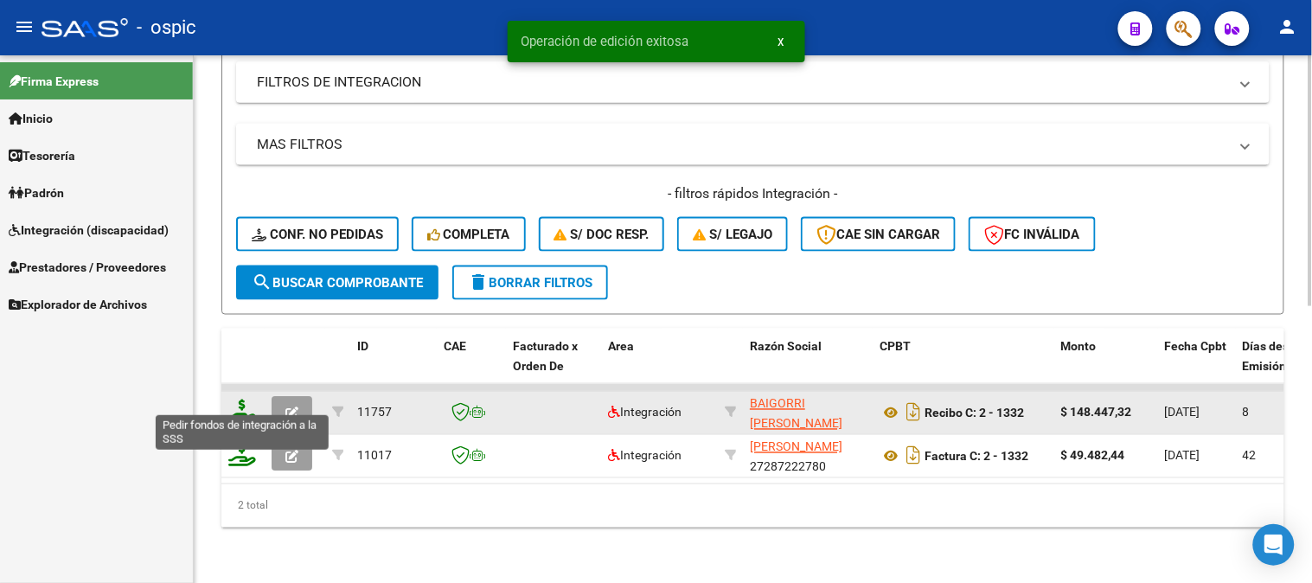
click at [245, 399] on icon at bounding box center [242, 411] width 28 height 24
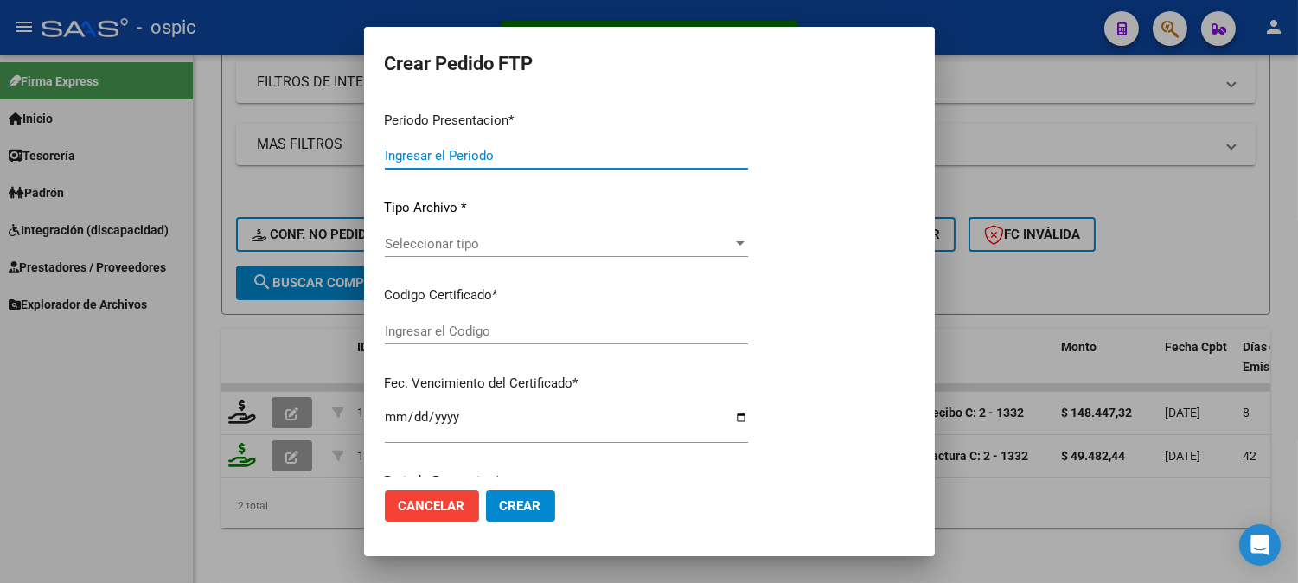
type input "202509"
type input "$ 148.447,32"
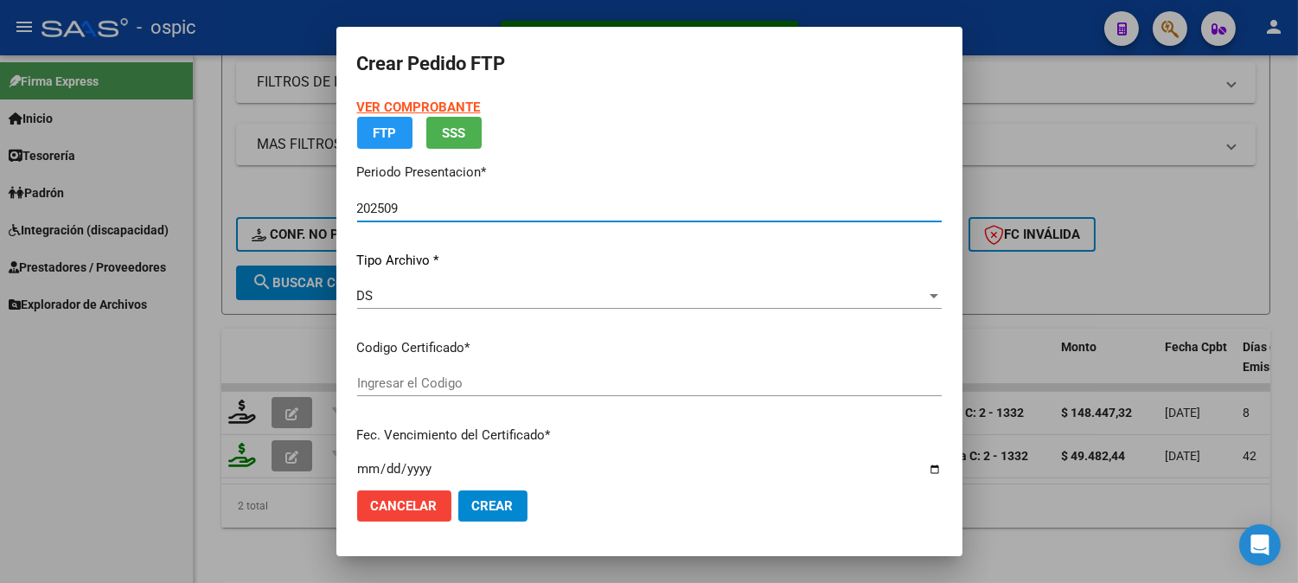
type input "4232083395"
type input "[DATE]"
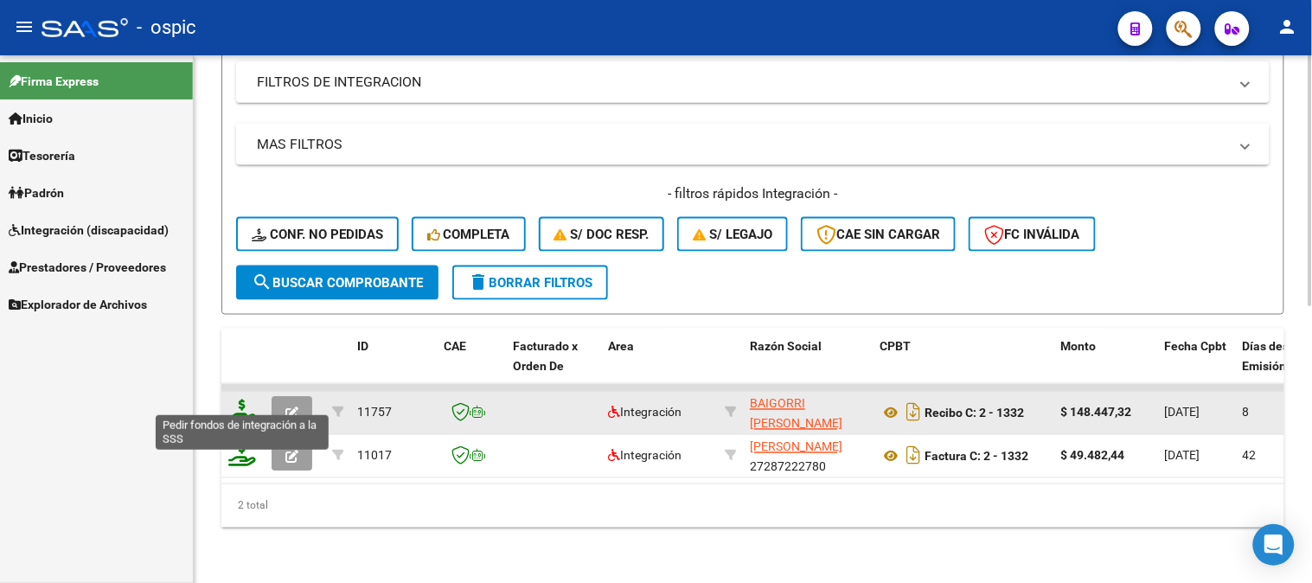
click at [243, 399] on icon at bounding box center [242, 411] width 28 height 24
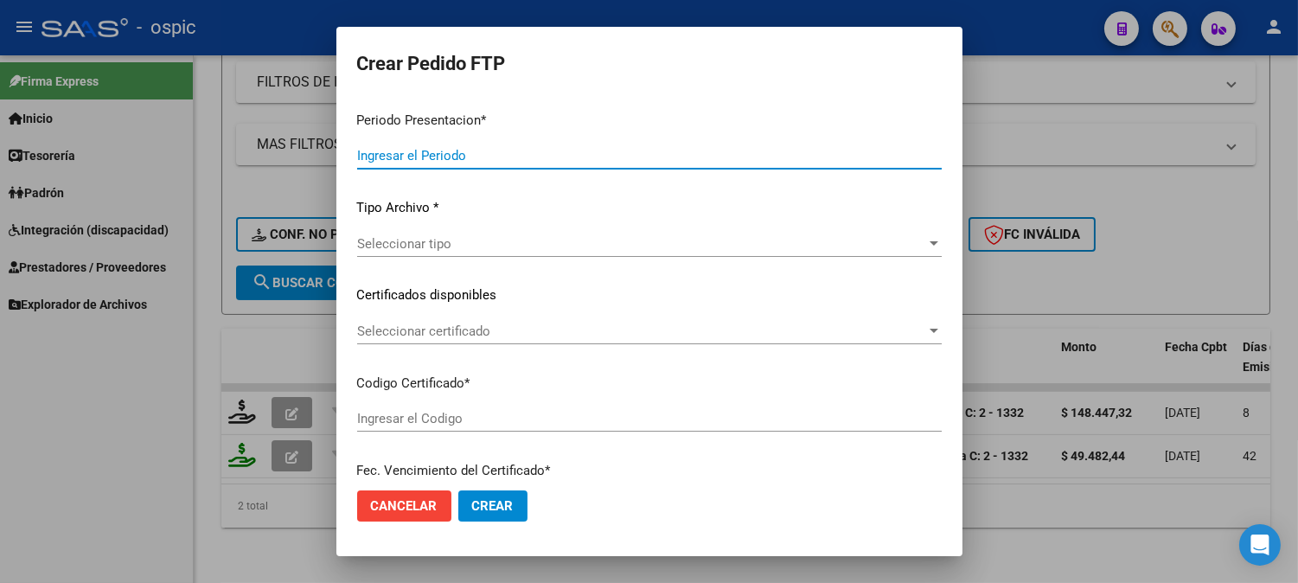
type input "202509"
type input "$ 148.447,32"
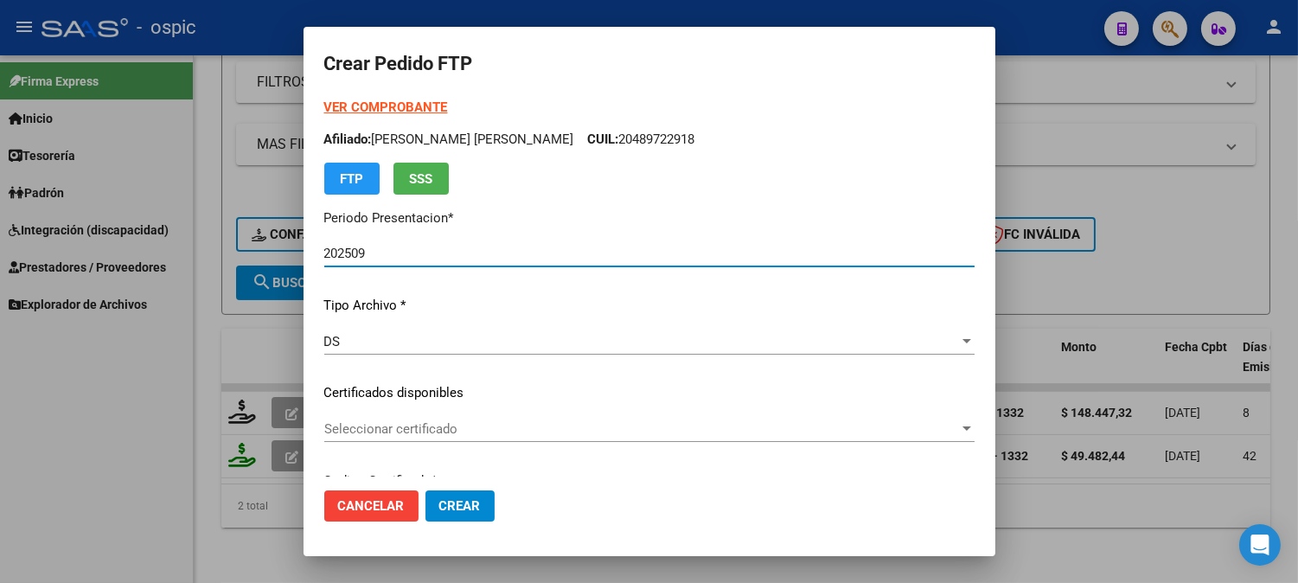
type input "4232083395"
type input "[DATE]"
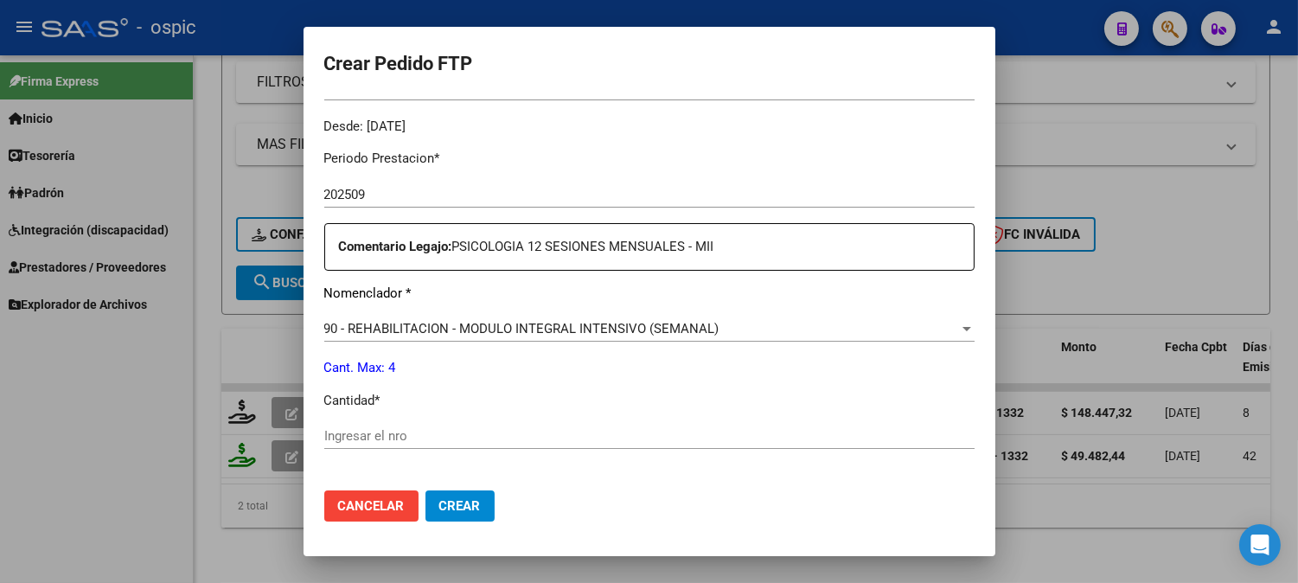
scroll to position [539, 0]
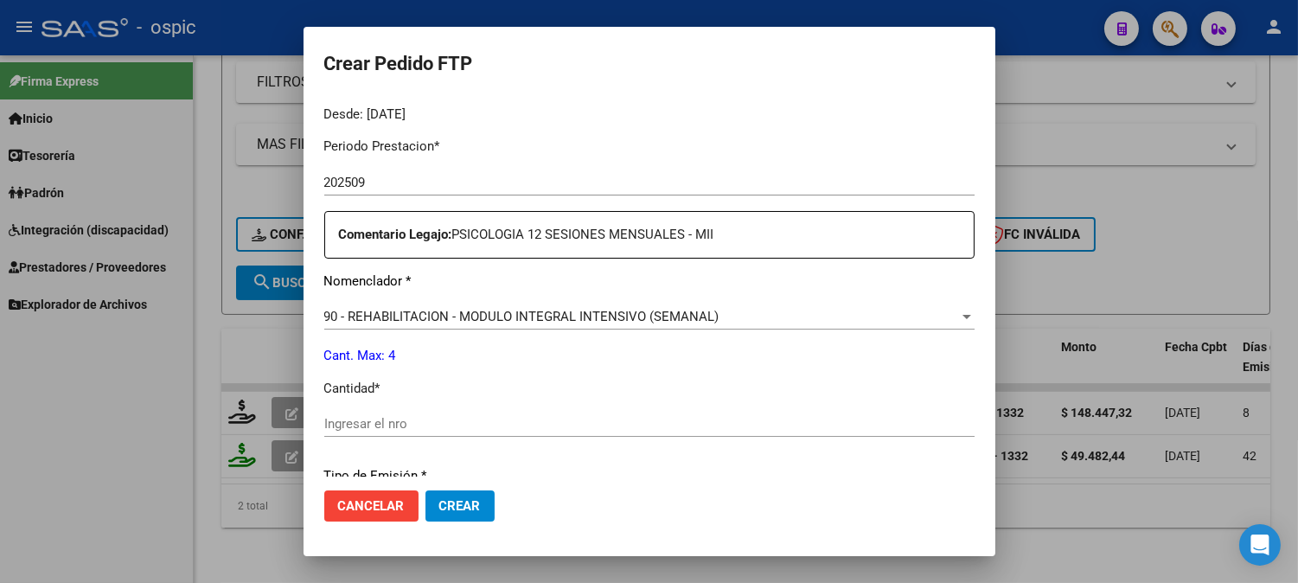
click at [611, 434] on div "Ingresar el nro" at bounding box center [649, 424] width 650 height 26
click at [614, 426] on input "Ingresar el nro" at bounding box center [649, 424] width 650 height 16
type input "4"
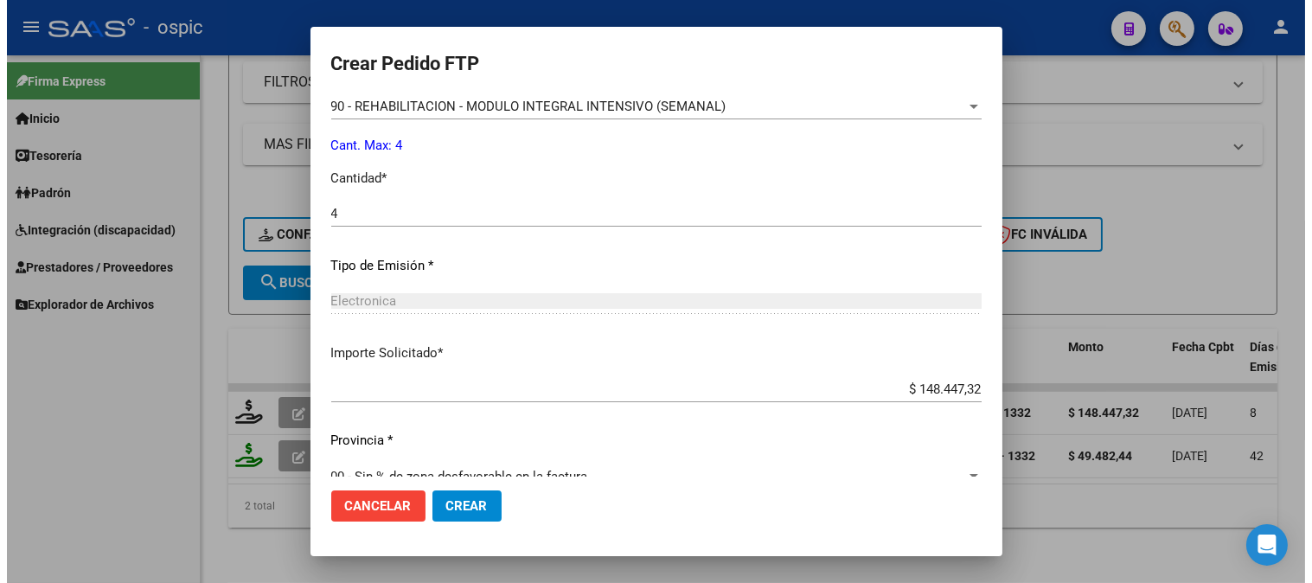
scroll to position [778, 0]
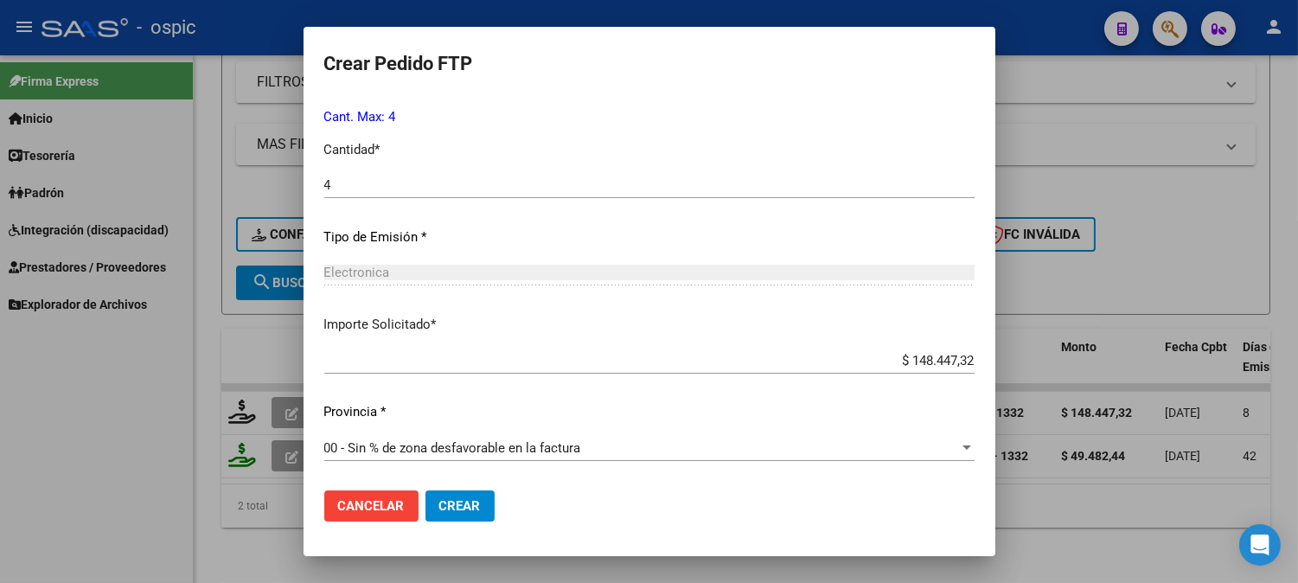
click at [472, 495] on button "Crear" at bounding box center [459, 505] width 69 height 31
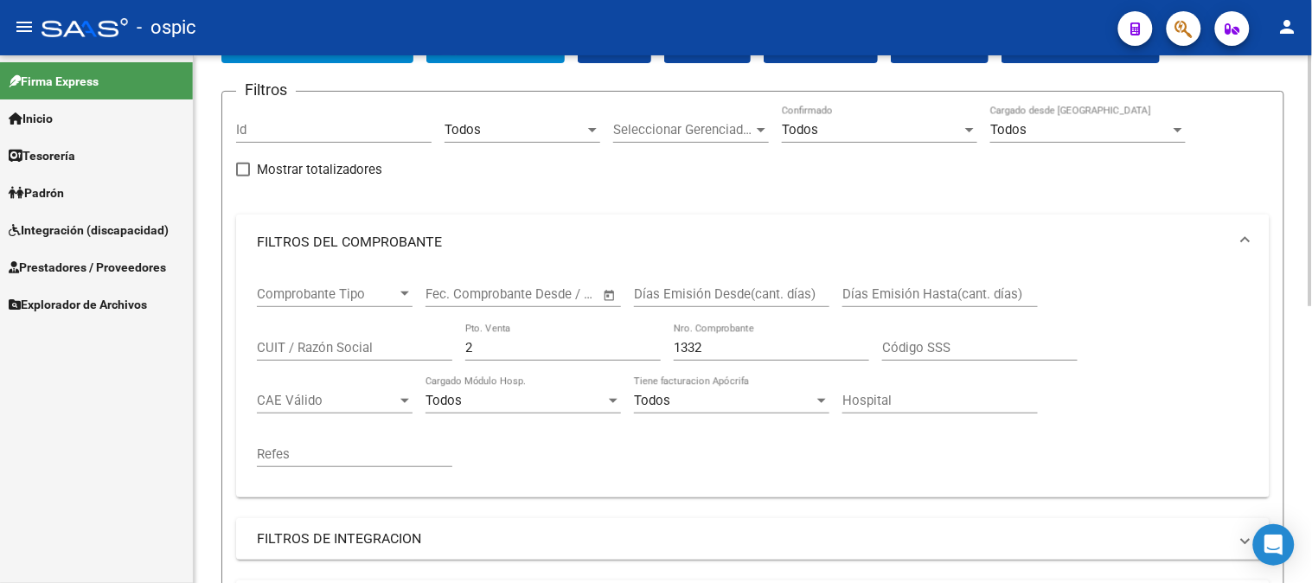
scroll to position [104, 0]
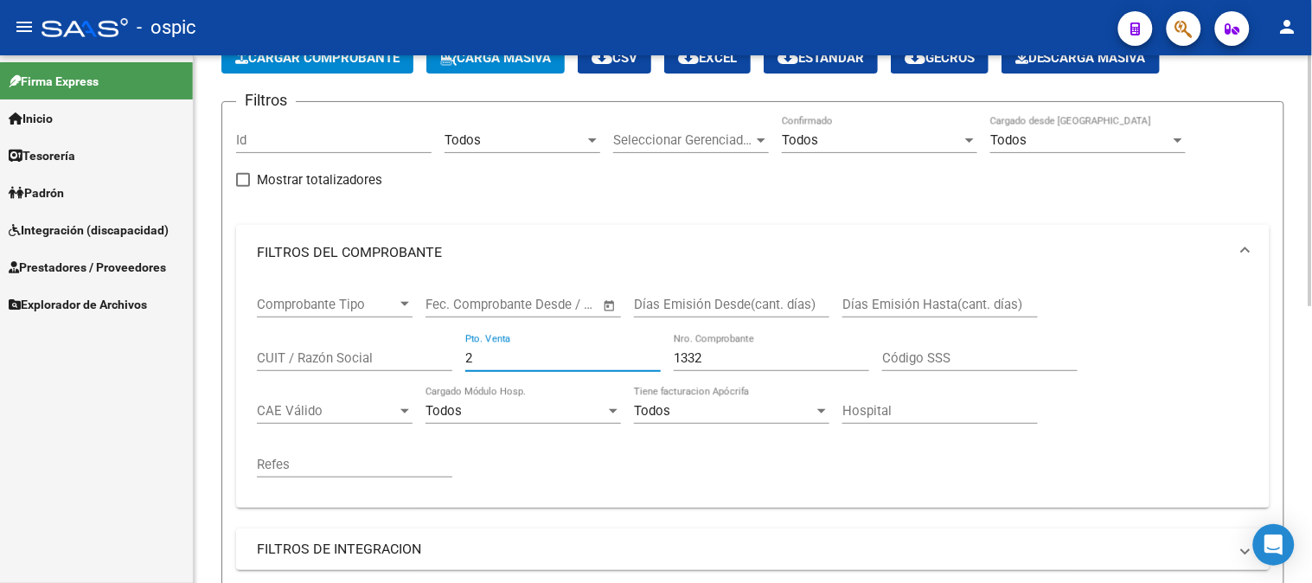
drag, startPoint x: 447, startPoint y: 354, endPoint x: 761, endPoint y: 283, distance: 321.9
click at [368, 339] on div "Comprobante Tipo Comprobante Tipo Fecha inicio – Fecha fin Fec. Comprobante Des…" at bounding box center [753, 387] width 992 height 214
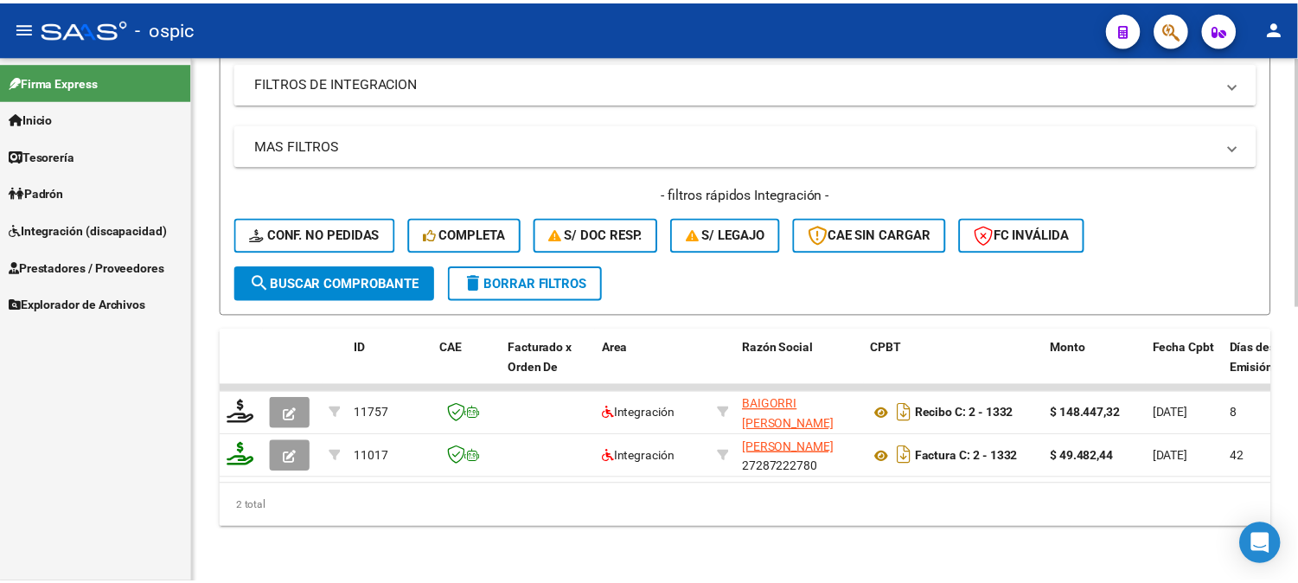
scroll to position [583, 0]
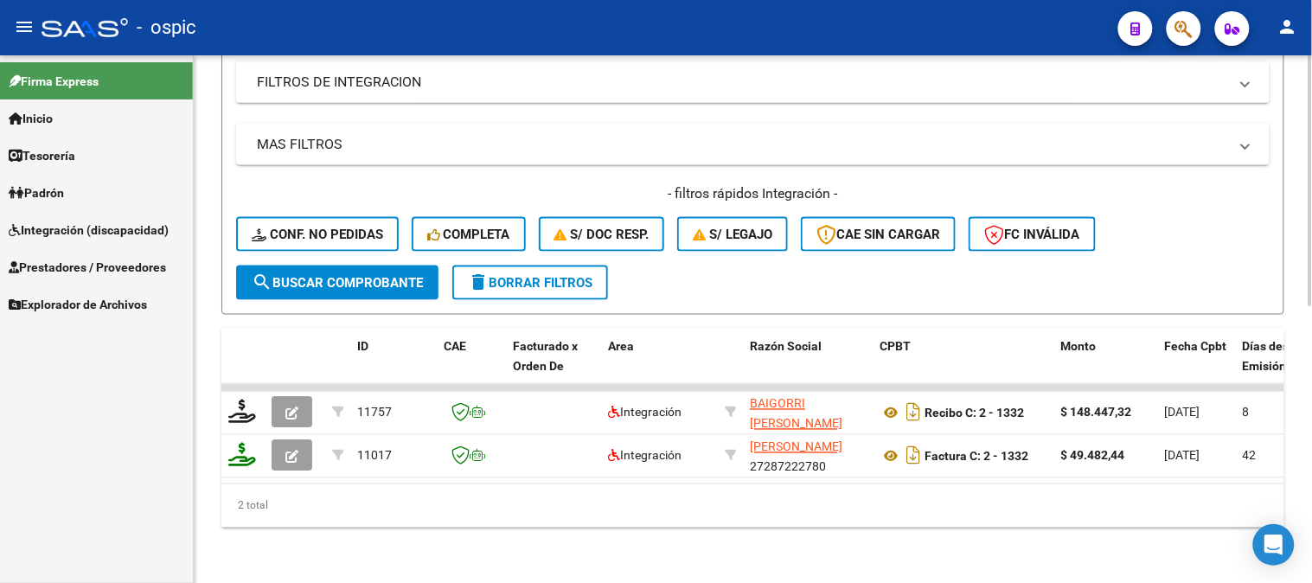
type input "611"
click at [368, 275] on span "search Buscar Comprobante" at bounding box center [337, 283] width 171 height 16
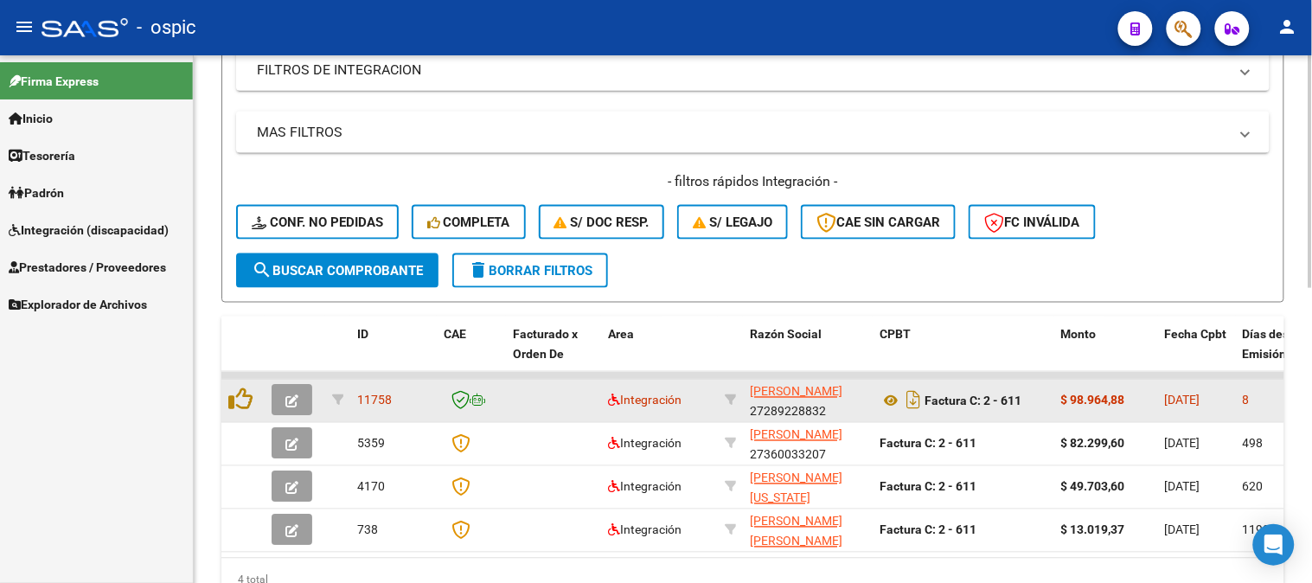
click at [285, 393] on span "button" at bounding box center [291, 401] width 13 height 16
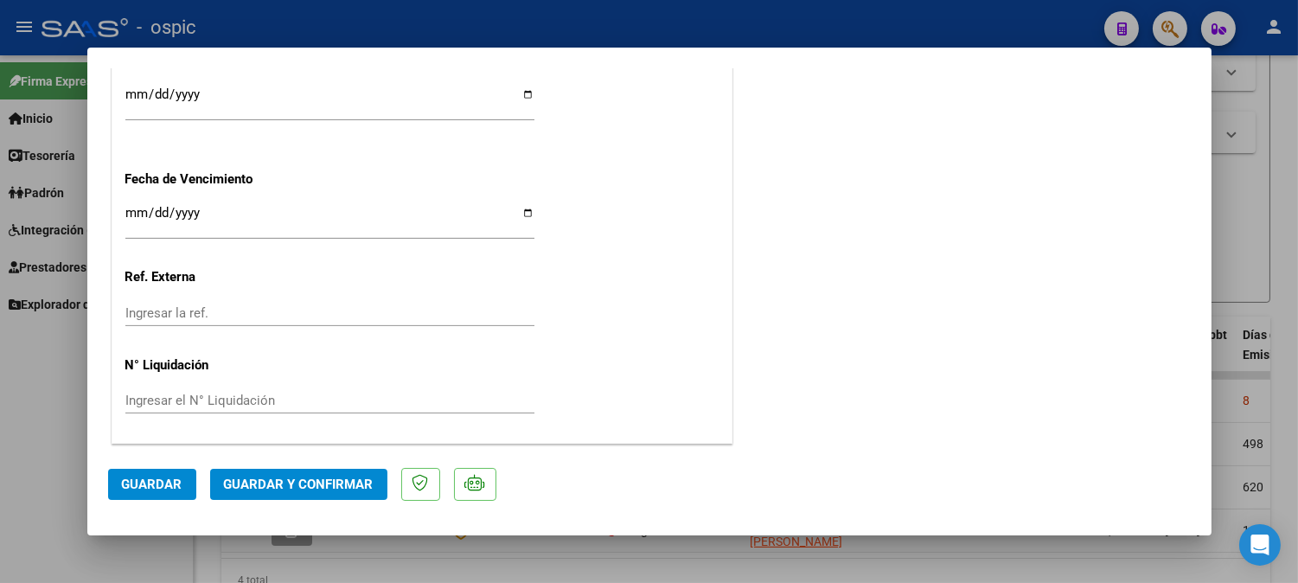
scroll to position [0, 0]
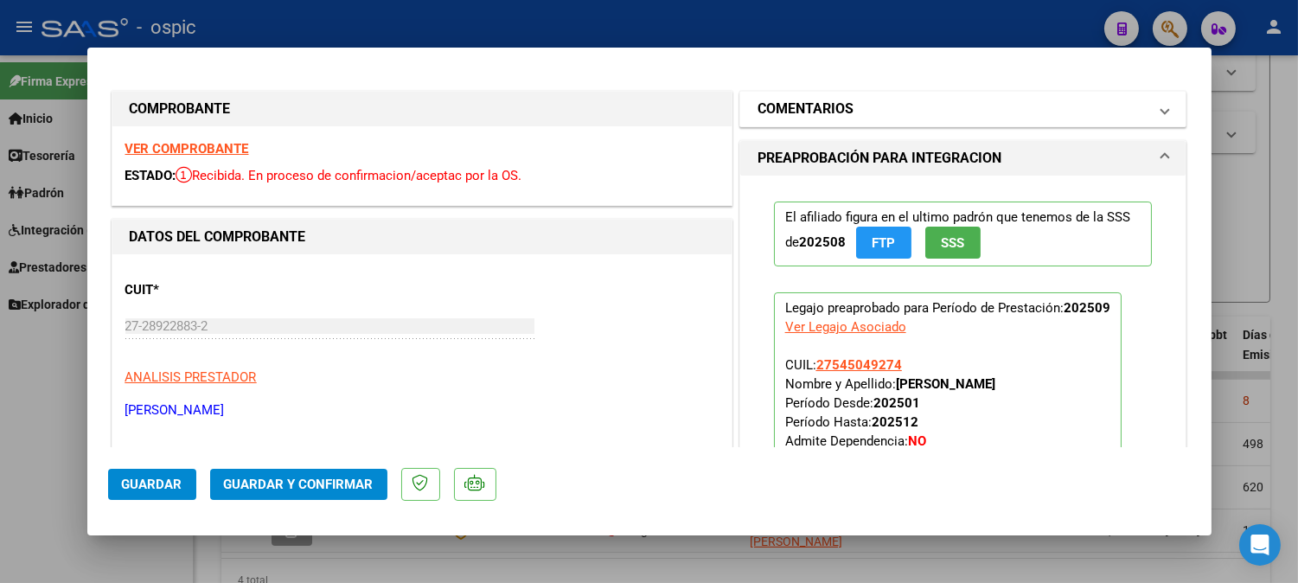
click at [839, 116] on h1 "COMENTARIOS" at bounding box center [805, 109] width 96 height 21
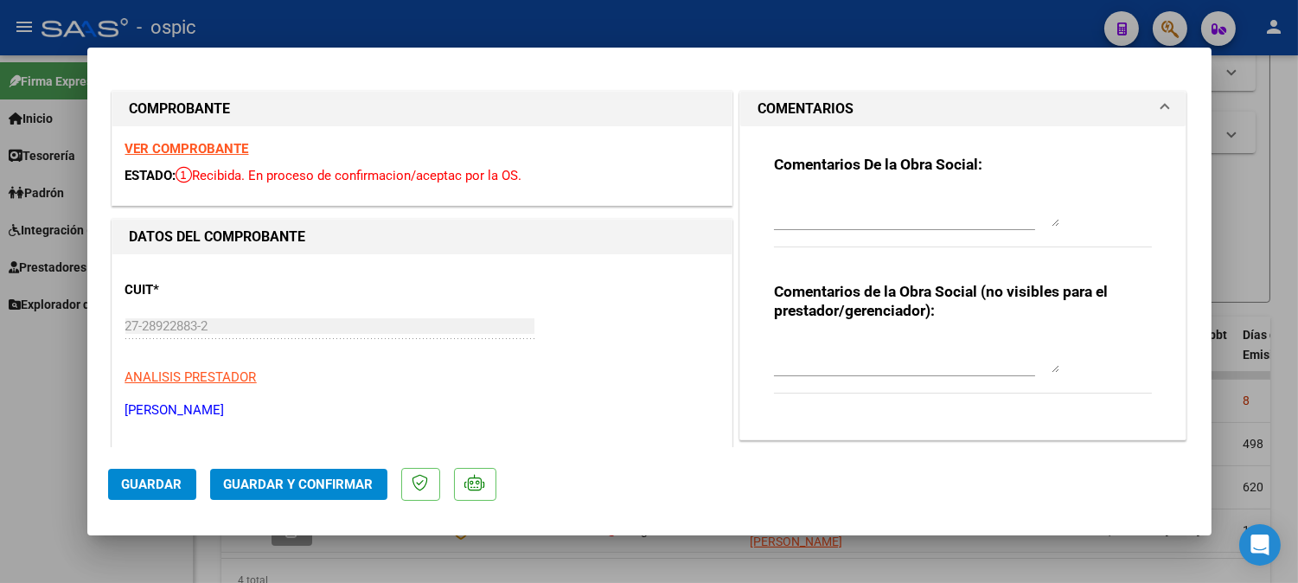
drag, startPoint x: 846, startPoint y: 341, endPoint x: 860, endPoint y: 342, distance: 14.8
click at [852, 341] on textarea at bounding box center [916, 355] width 285 height 35
type textarea "PSICO 8 SESIONES"
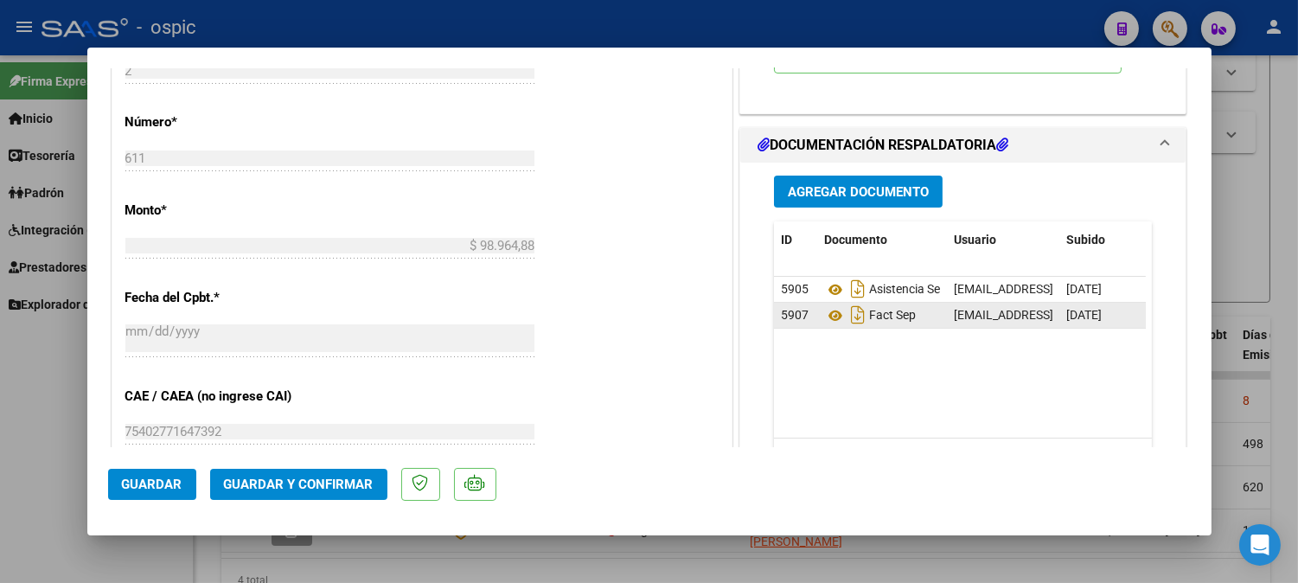
scroll to position [766, 0]
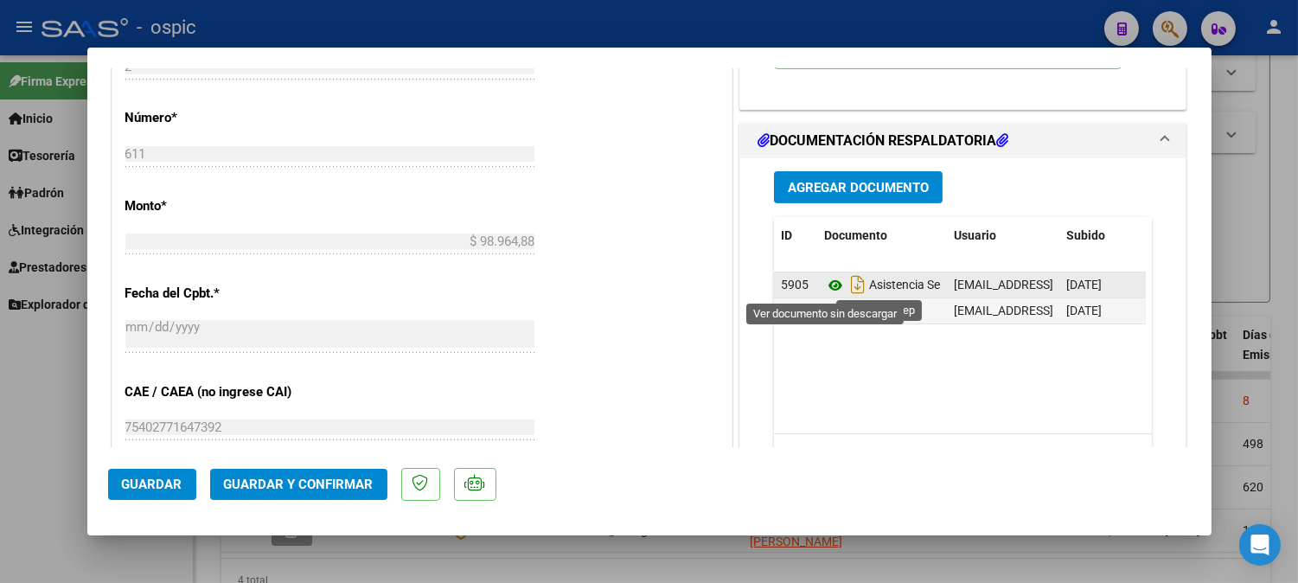
click at [824, 285] on icon at bounding box center [835, 285] width 22 height 21
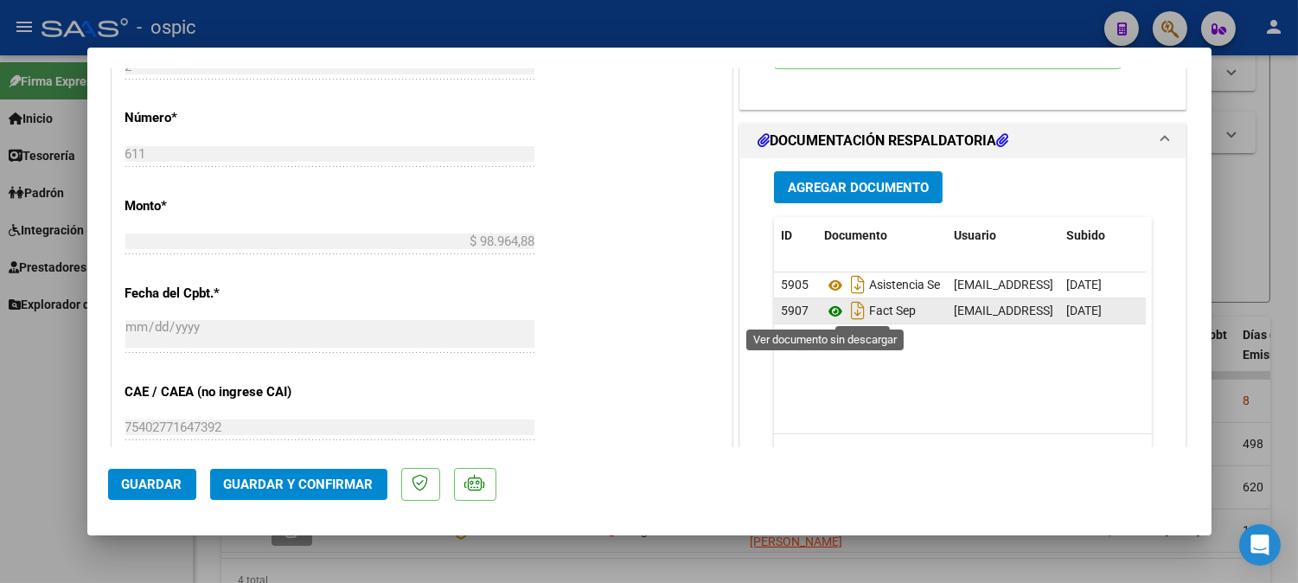
click at [827, 310] on icon at bounding box center [835, 311] width 22 height 21
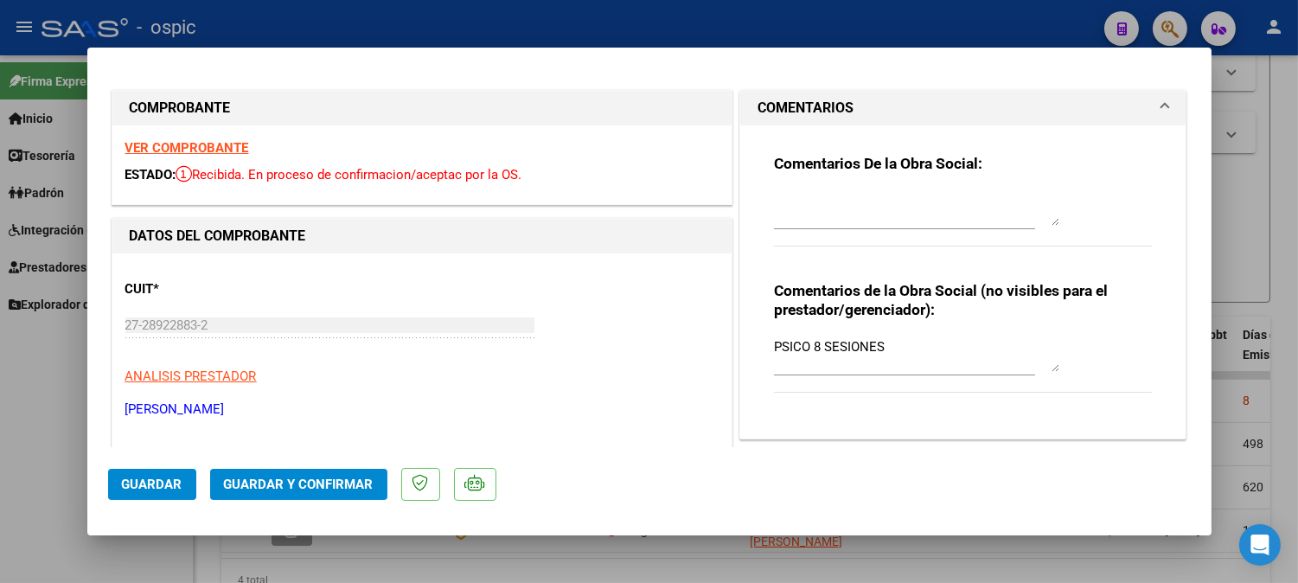
scroll to position [0, 0]
click at [804, 201] on textarea at bounding box center [916, 209] width 285 height 35
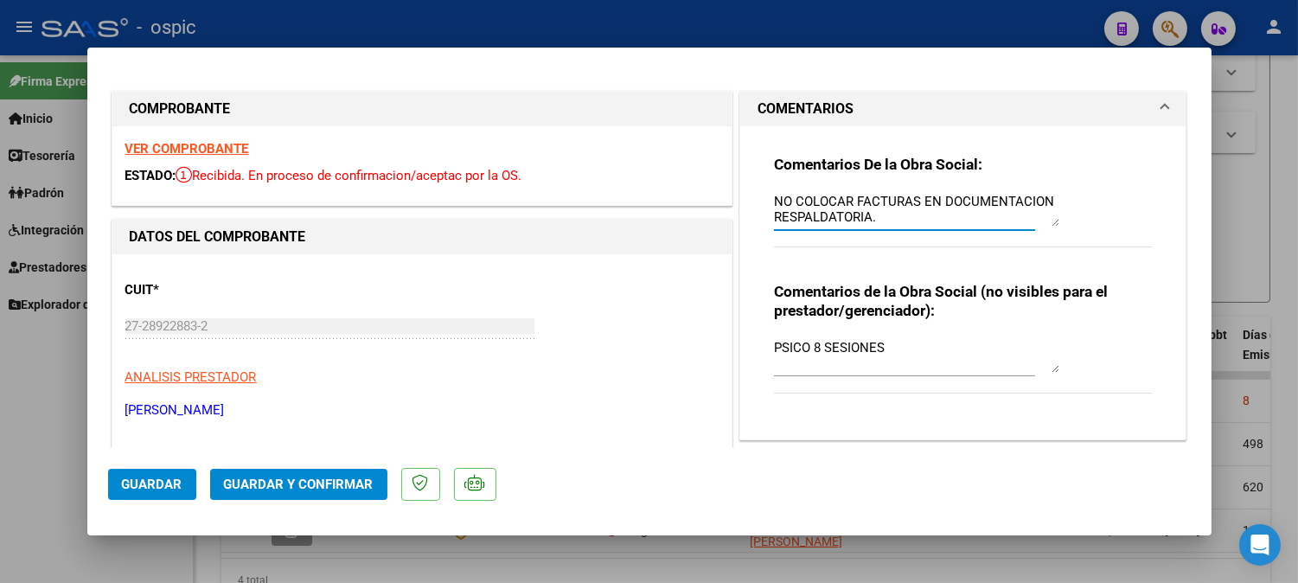
type textarea "NO COLOCAR FACTURAS EN DOCUMENTACION RESPALDATORIA."
click at [156, 482] on span "Guardar" at bounding box center [152, 484] width 61 height 16
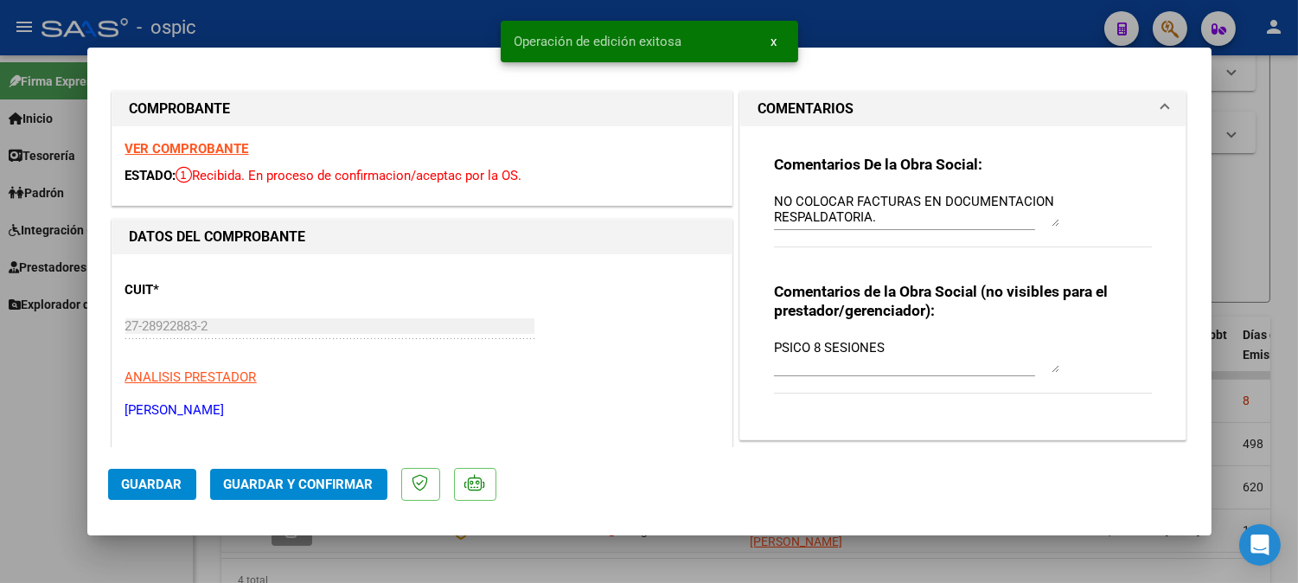
click at [315, 481] on span "Guardar y Confirmar" at bounding box center [299, 484] width 150 height 16
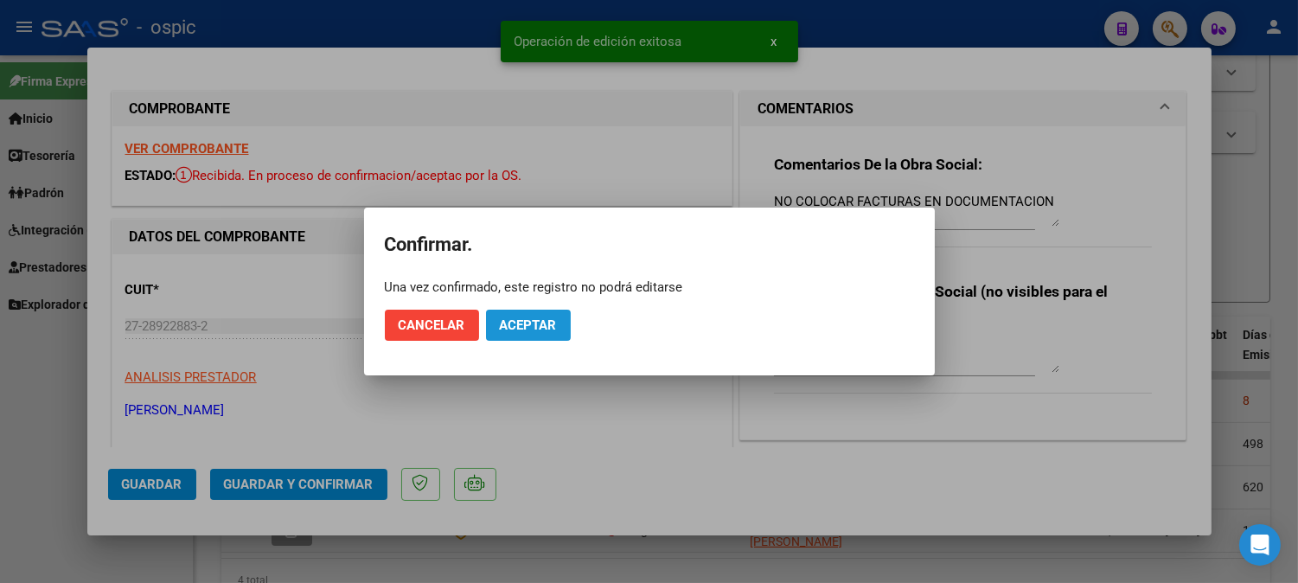
click at [555, 323] on span "Aceptar" at bounding box center [528, 325] width 57 height 16
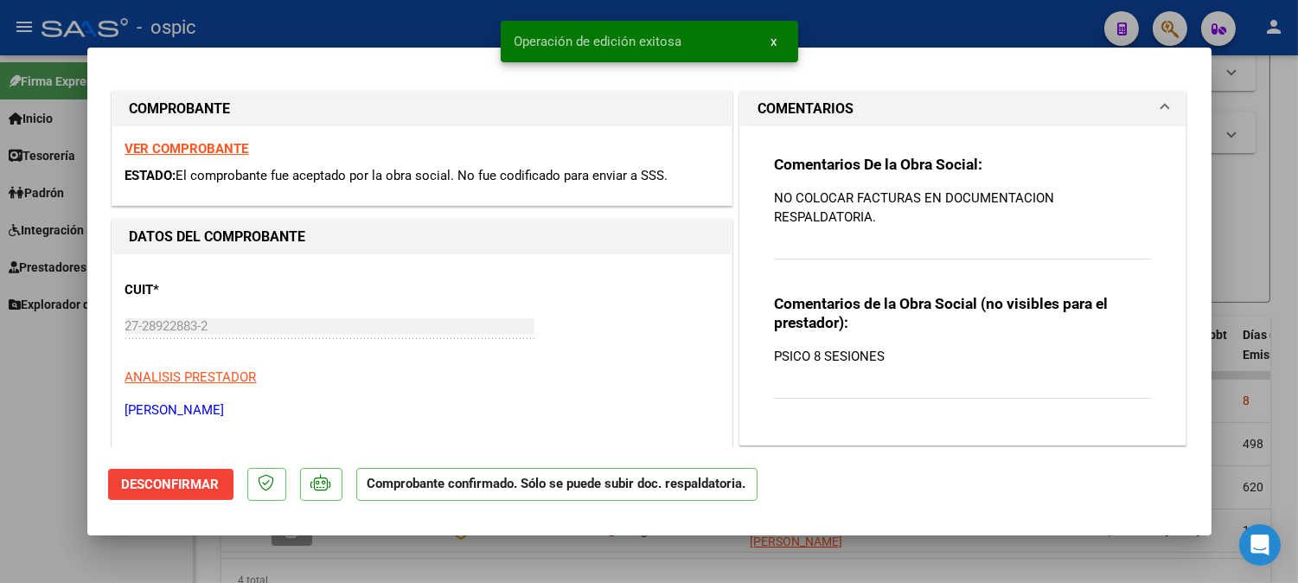
type input "$ 0,00"
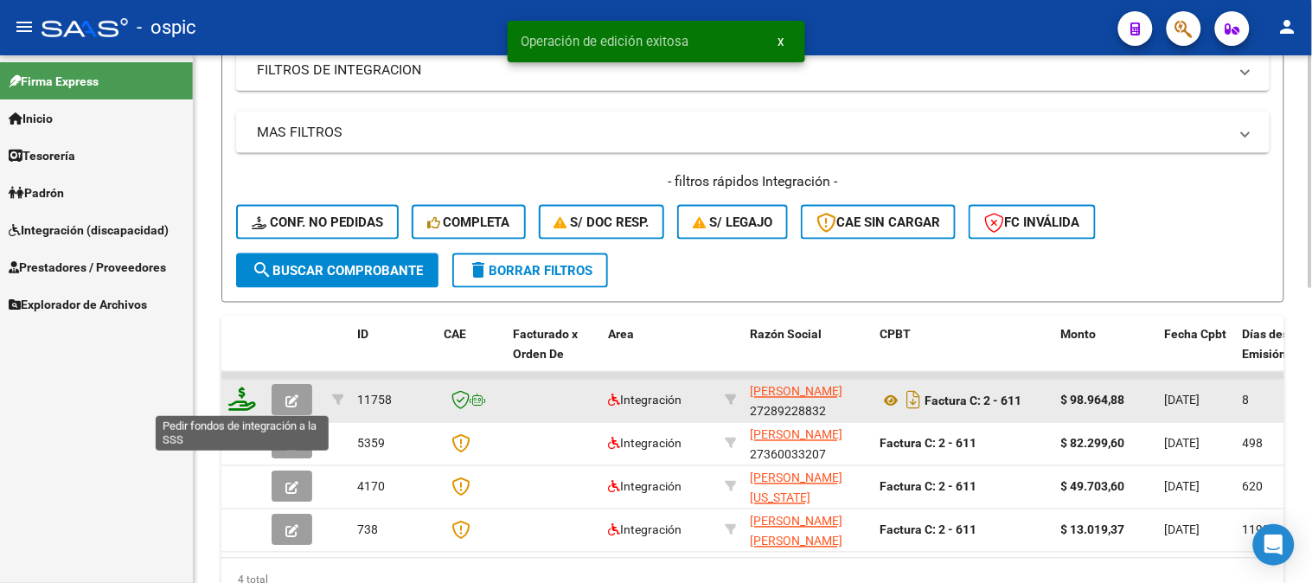
click at [246, 392] on icon at bounding box center [242, 399] width 28 height 24
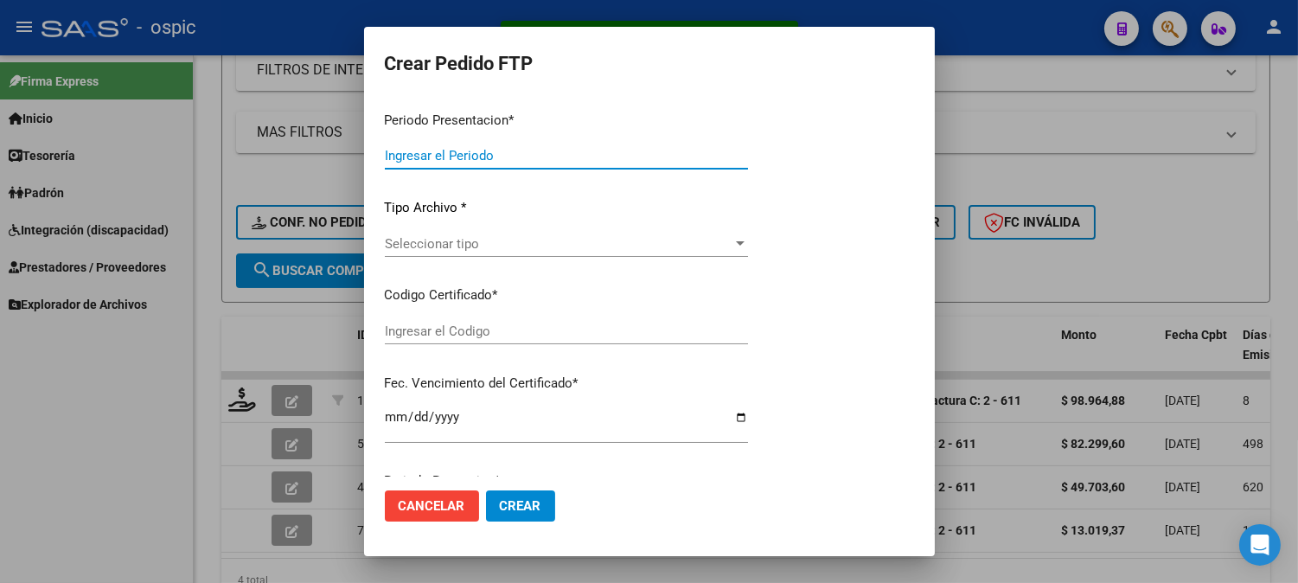
type input "202509"
type input "$ 98.964,88"
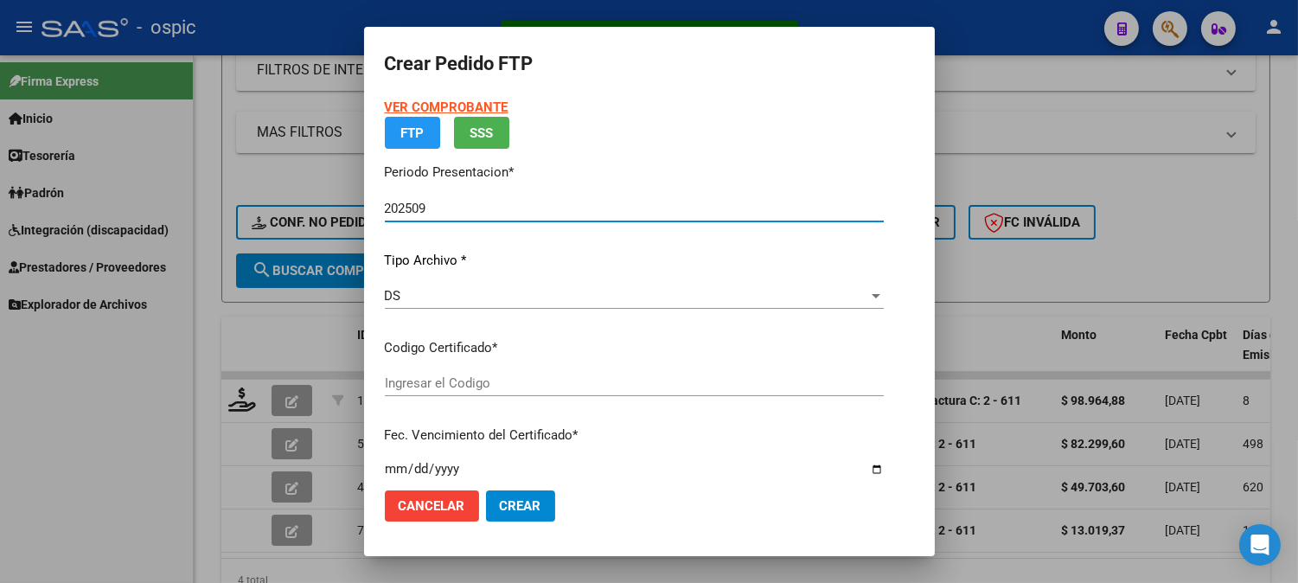
type input "0000000000000000000000000000005141069579"
type input "[DATE]"
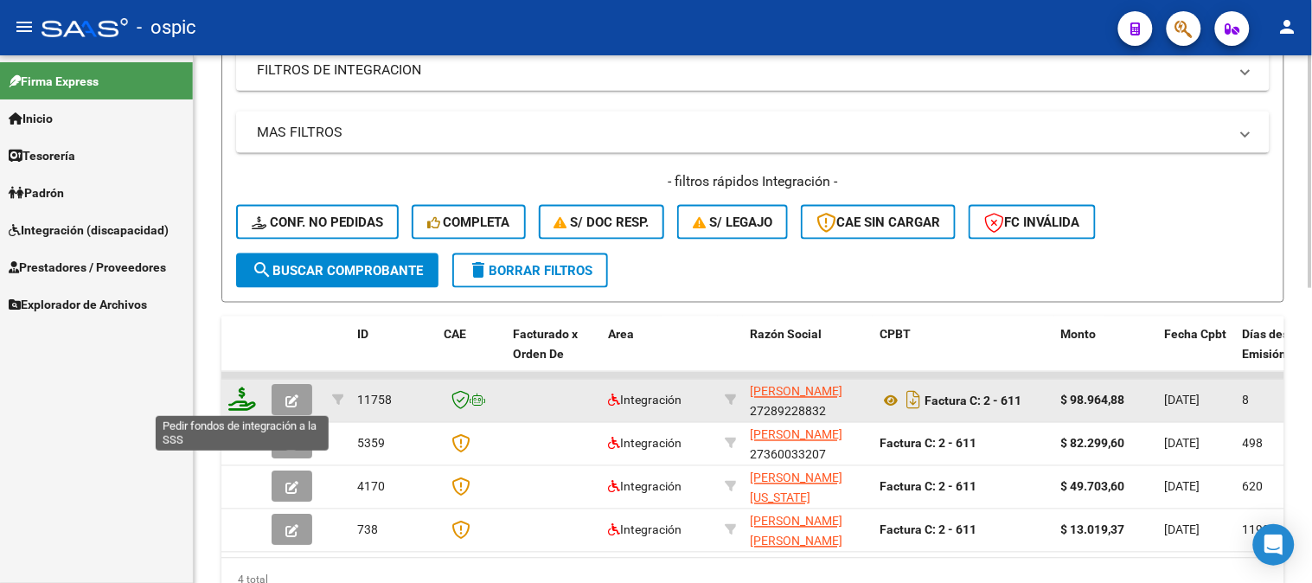
click at [235, 393] on icon at bounding box center [242, 399] width 28 height 24
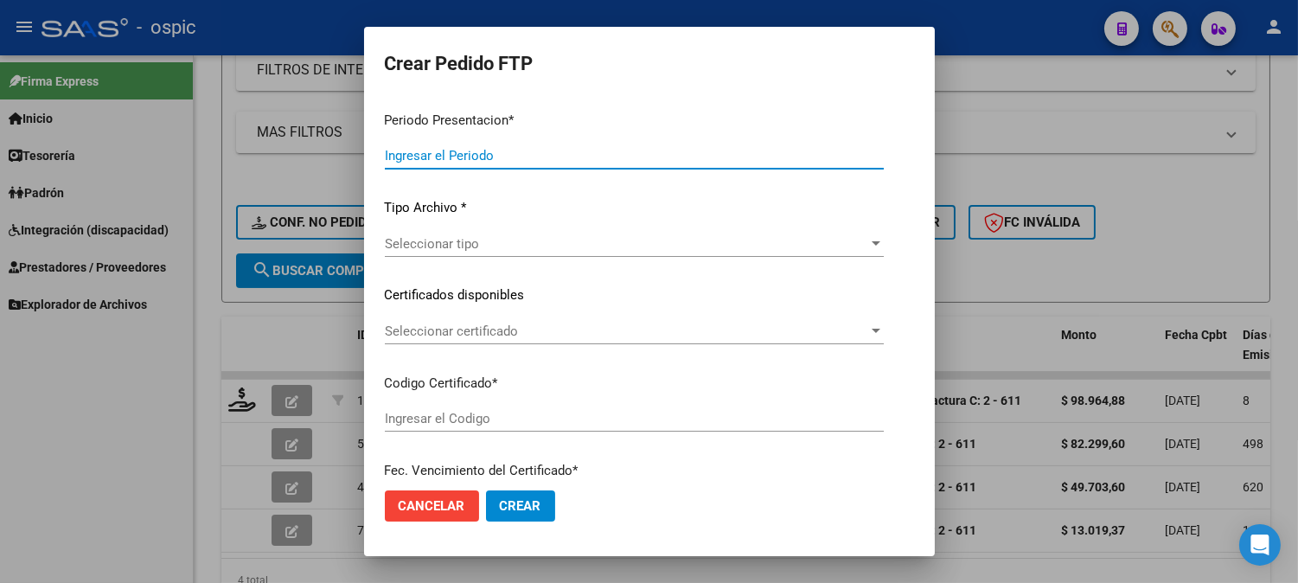
type input "202509"
type input "$ 98.964,88"
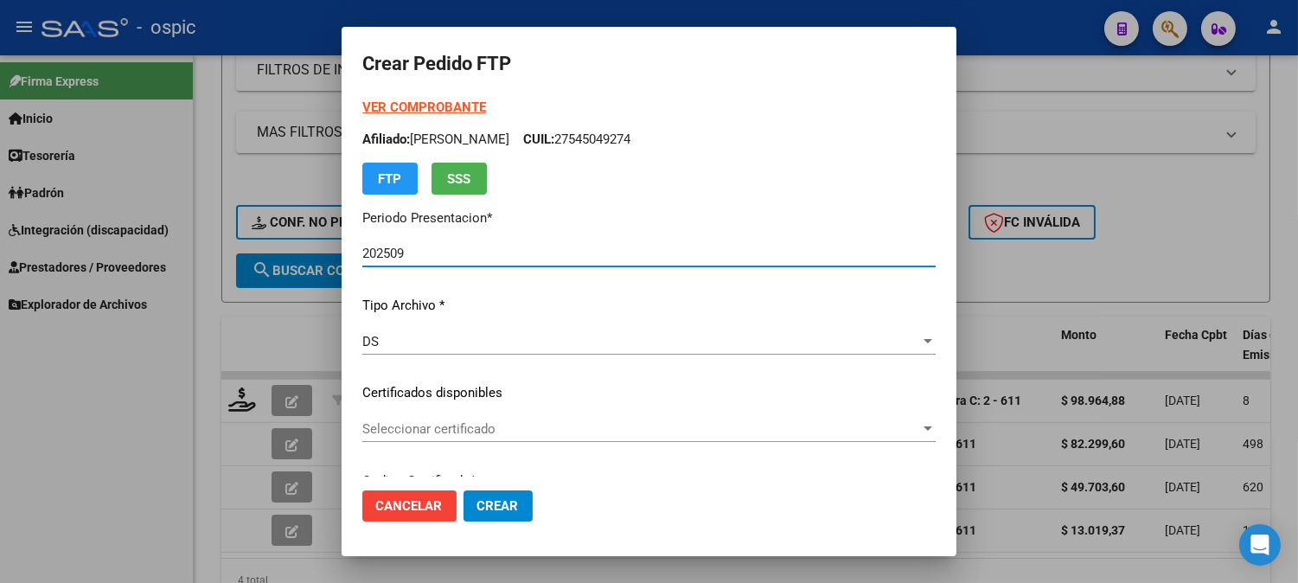
type input "0000000000000000000000000000005141069579"
type input "[DATE]"
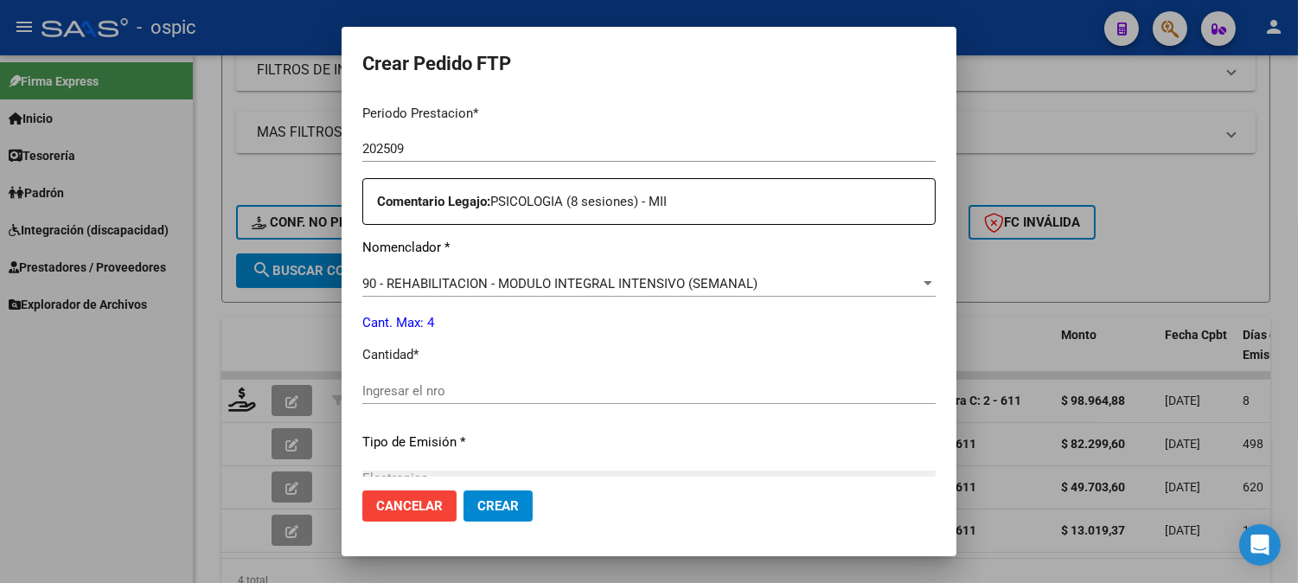
scroll to position [635, 0]
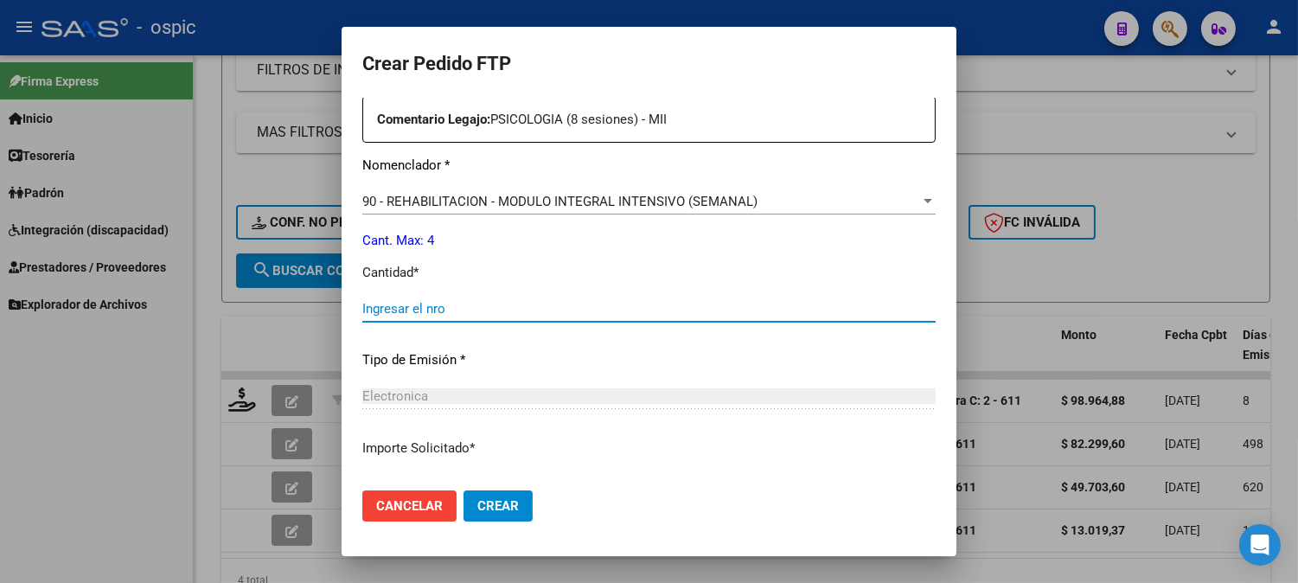
click at [713, 303] on input "Ingresar el nro" at bounding box center [648, 309] width 573 height 16
type input "4"
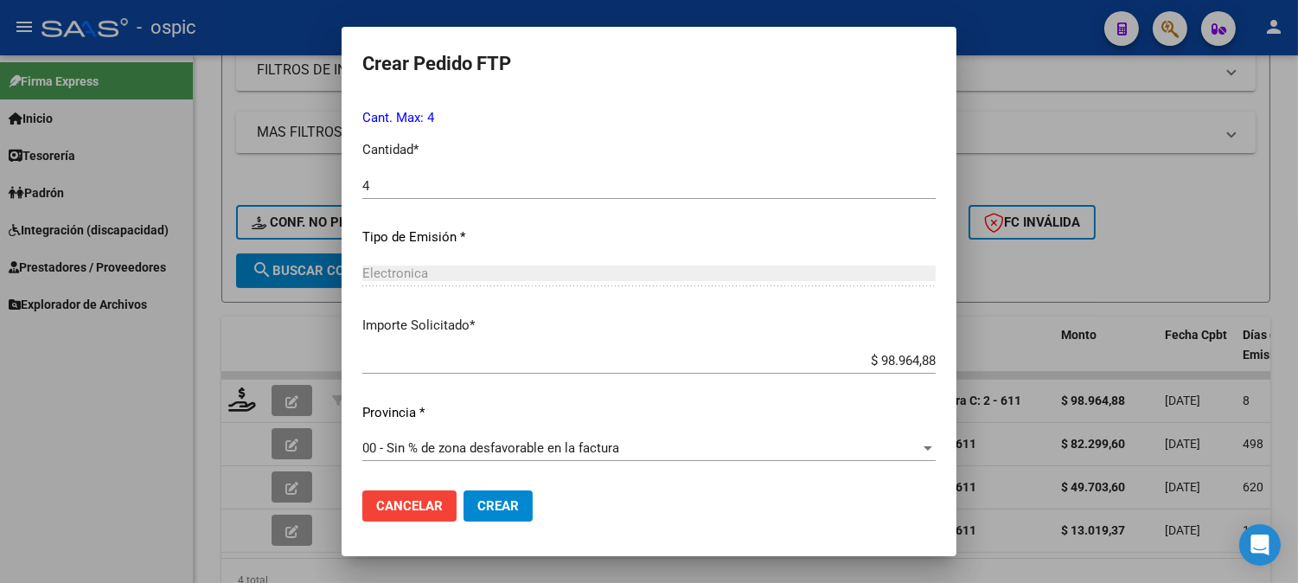
click at [478, 504] on span "Crear" at bounding box center [497, 506] width 41 height 16
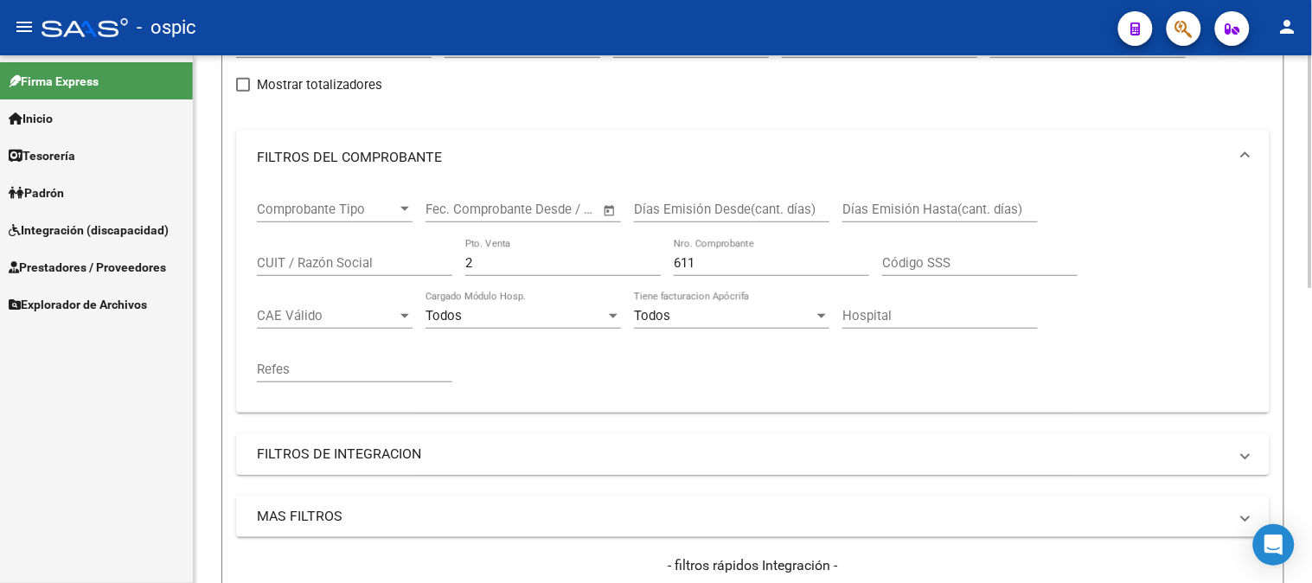
scroll to position [102, 0]
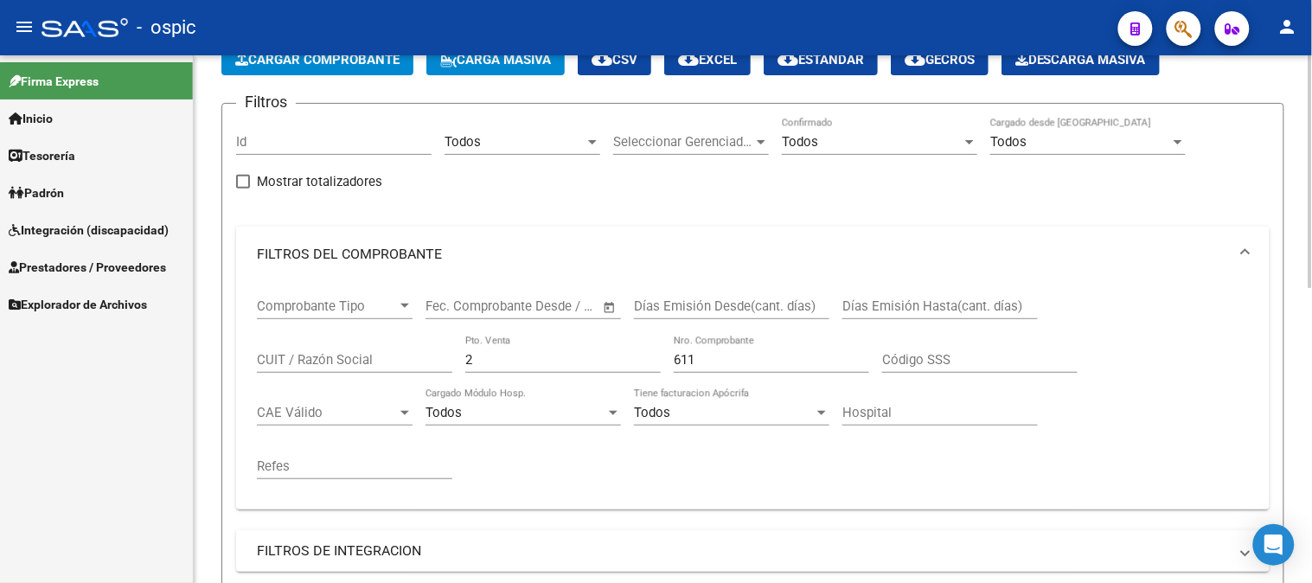
drag, startPoint x: 367, startPoint y: 355, endPoint x: 278, endPoint y: 348, distance: 89.3
click at [277, 355] on div "Comprobante Tipo Comprobante Tipo Fecha inicio – Fecha fin Fec. Comprobante Des…" at bounding box center [753, 389] width 992 height 214
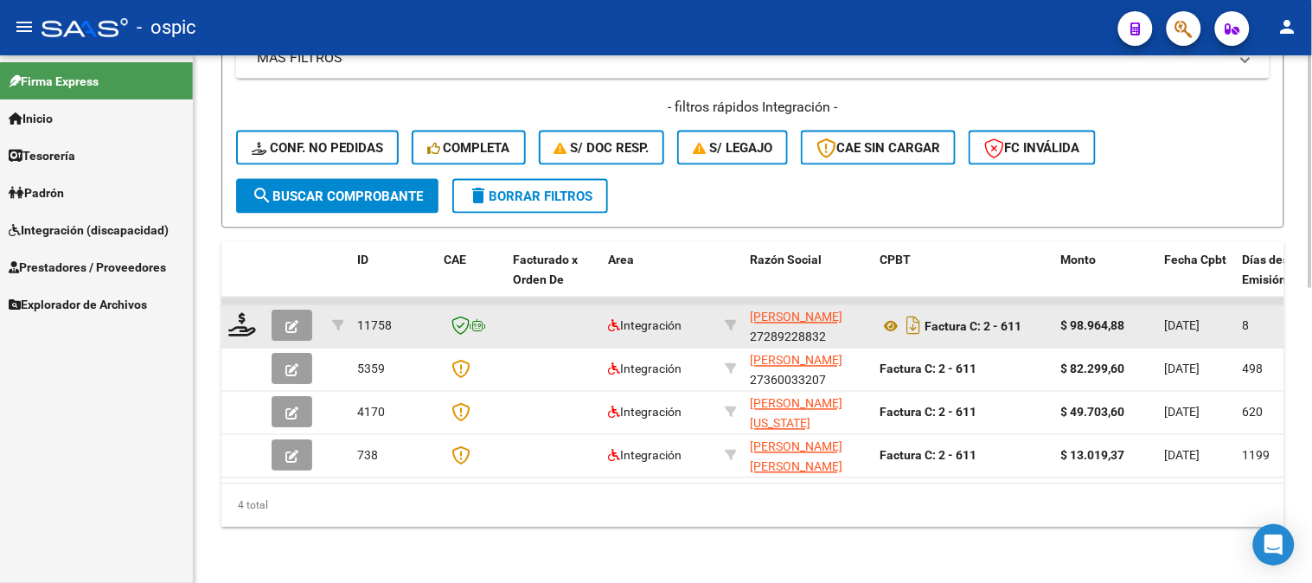
scroll to position [669, 0]
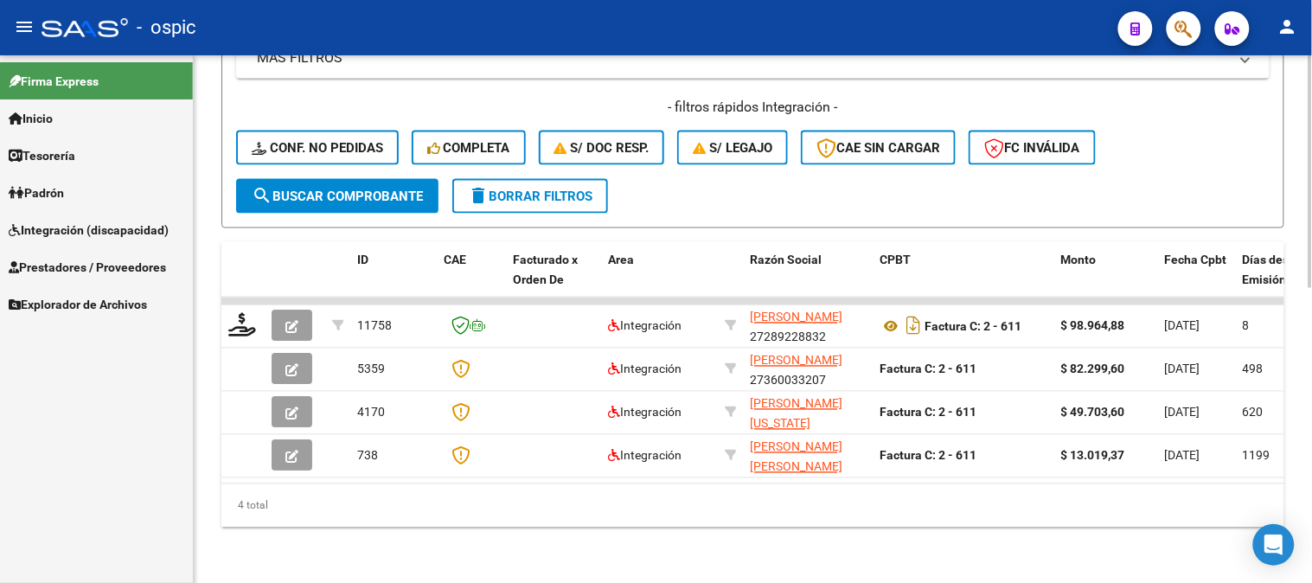
type input "612"
click at [385, 188] on span "search Buscar Comprobante" at bounding box center [337, 196] width 171 height 16
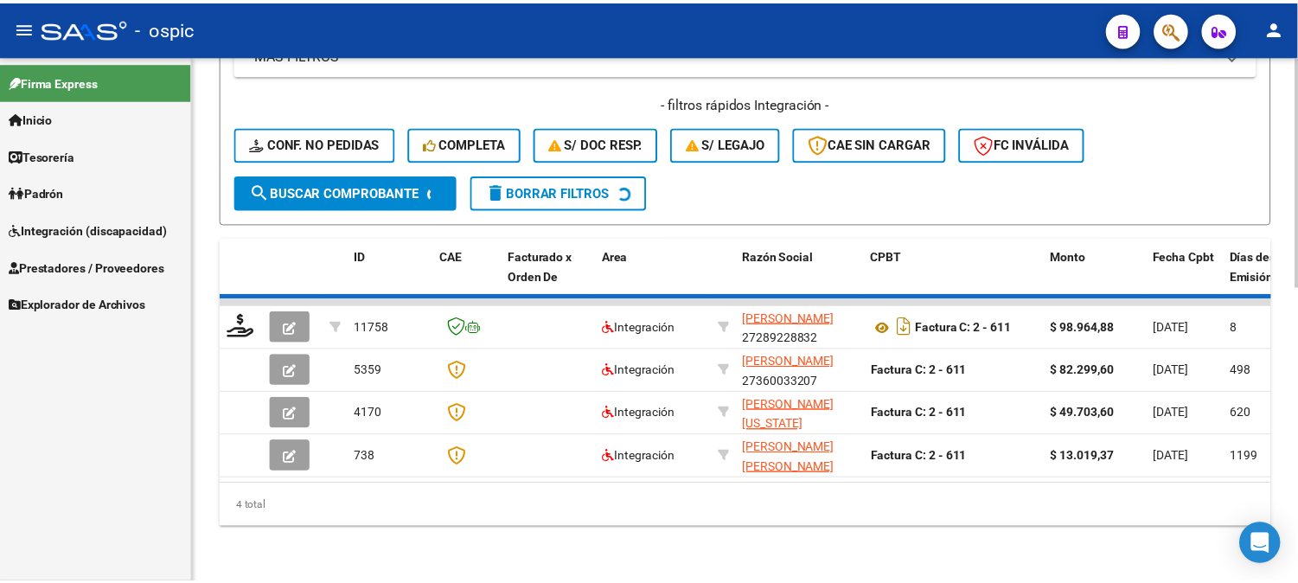
scroll to position [627, 0]
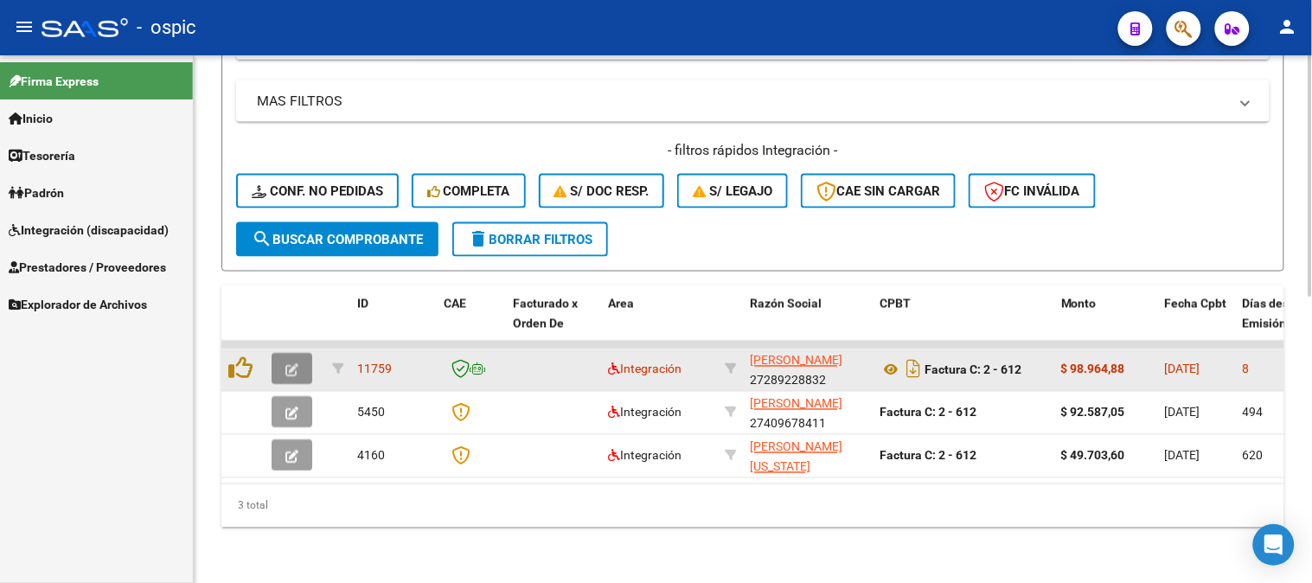
click at [286, 364] on icon "button" at bounding box center [291, 370] width 13 height 13
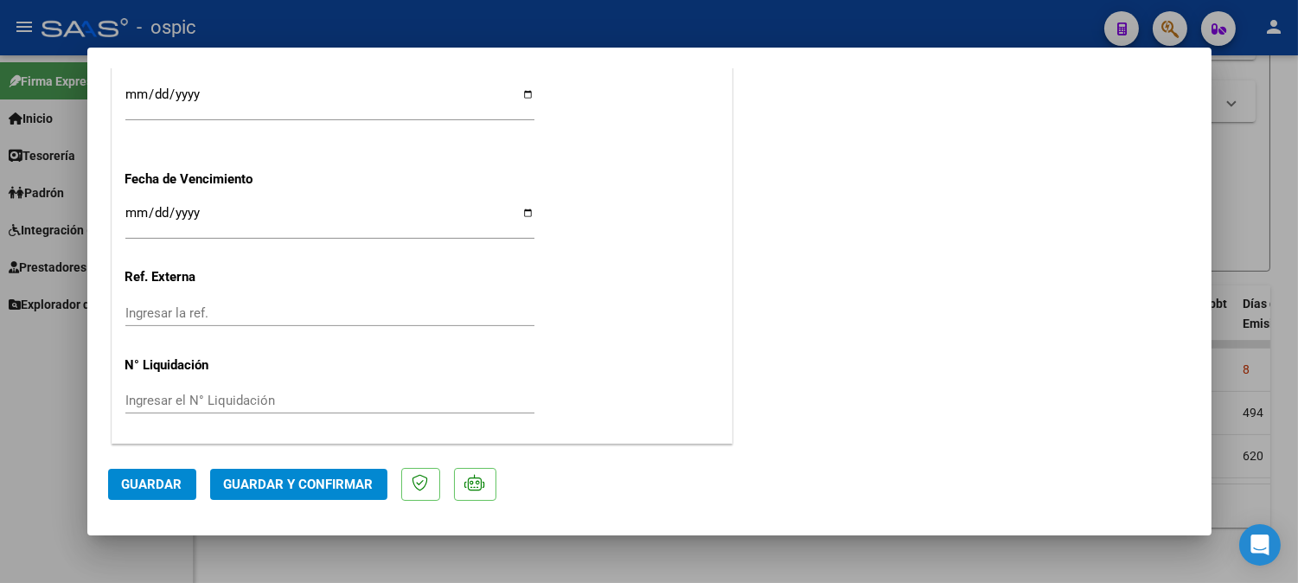
scroll to position [0, 0]
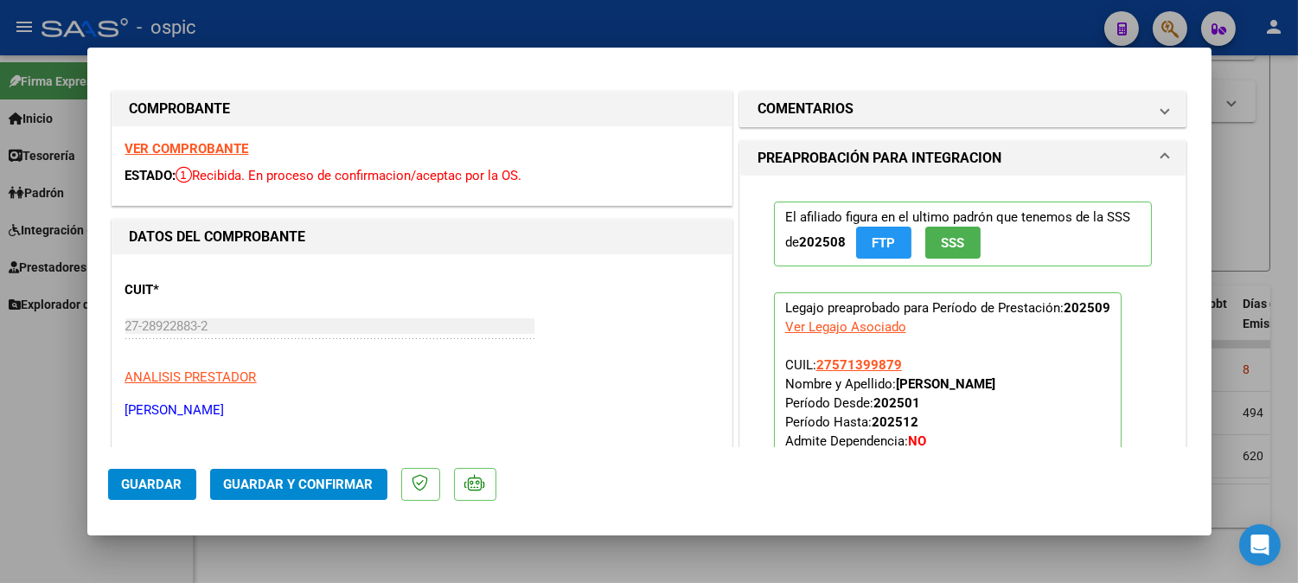
drag, startPoint x: 792, startPoint y: 93, endPoint x: 805, endPoint y: 249, distance: 156.2
click at [793, 95] on mat-expansion-panel-header "COMENTARIOS" at bounding box center [963, 109] width 446 height 35
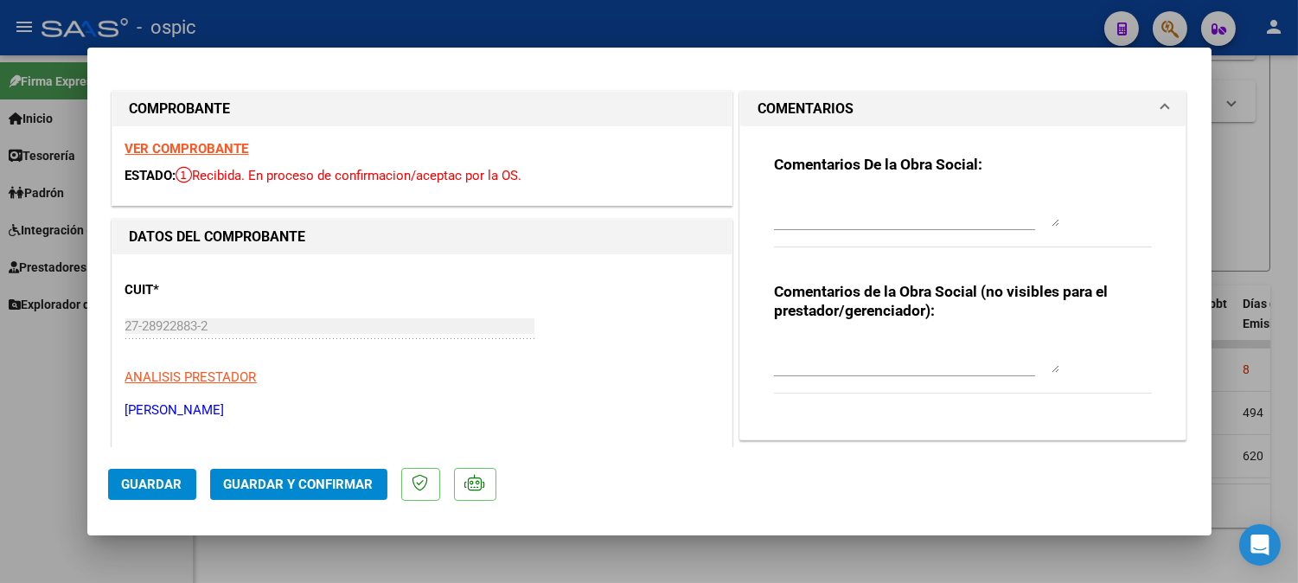
drag, startPoint x: 788, startPoint y: 329, endPoint x: 798, endPoint y: 341, distance: 16.1
click at [789, 331] on div "Comentarios de la Obra Social (no visibles para el prestador/gerenciador):" at bounding box center [963, 347] width 379 height 131
click at [807, 354] on textarea at bounding box center [916, 355] width 285 height 35
type textarea "PSICO 8 SESIONES"
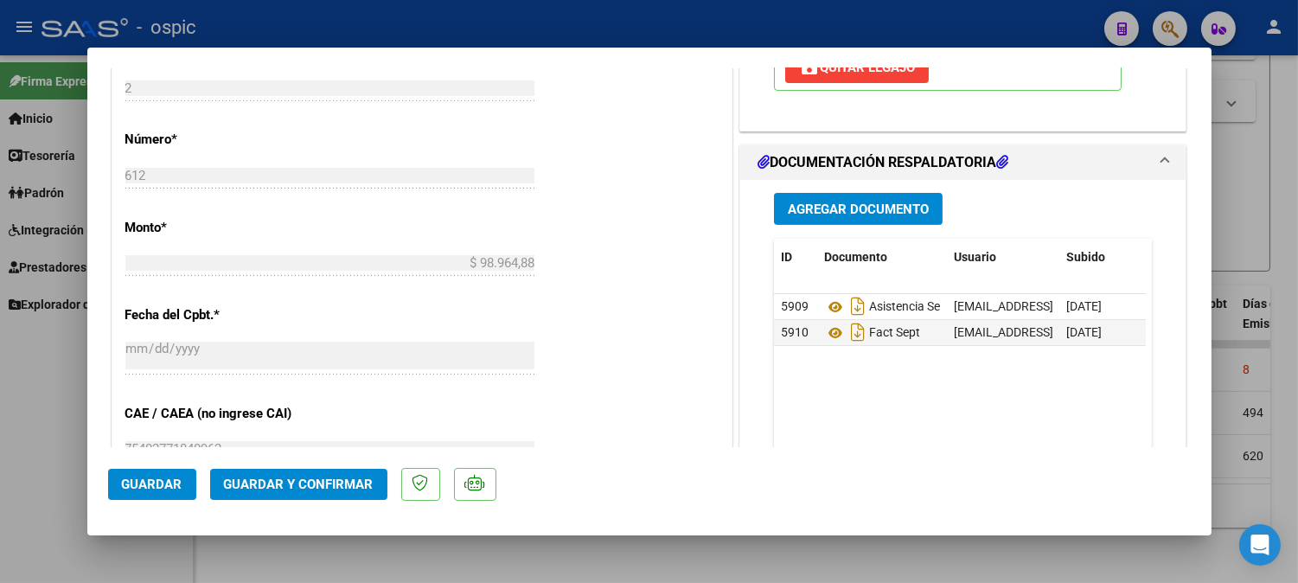
scroll to position [770, 0]
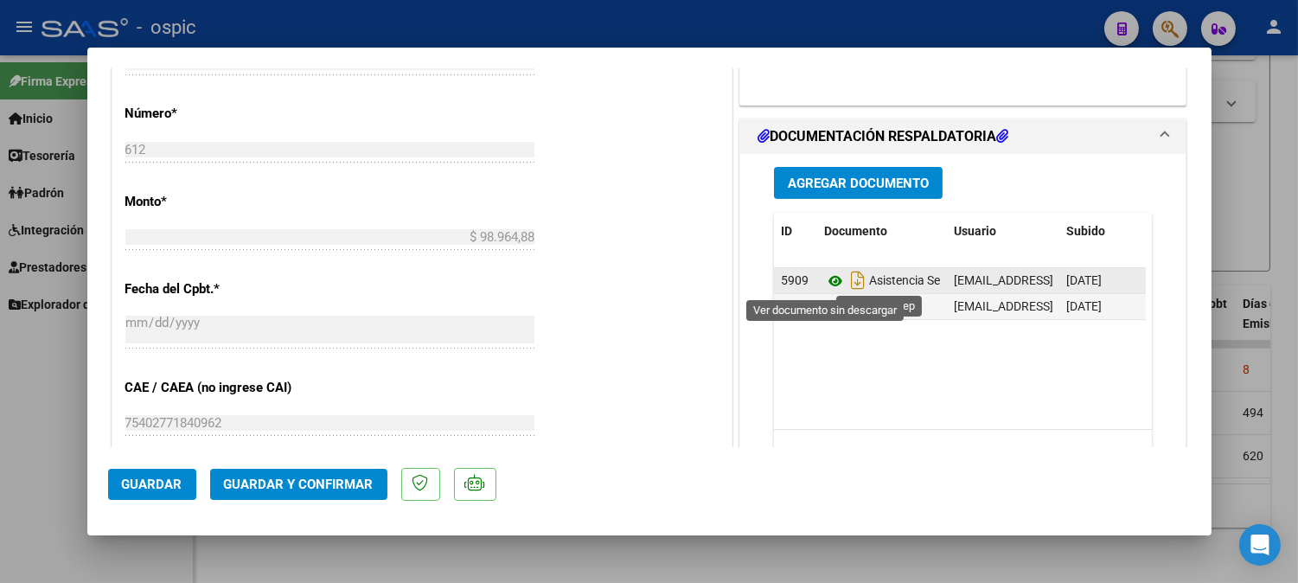
click at [833, 279] on icon at bounding box center [835, 281] width 22 height 21
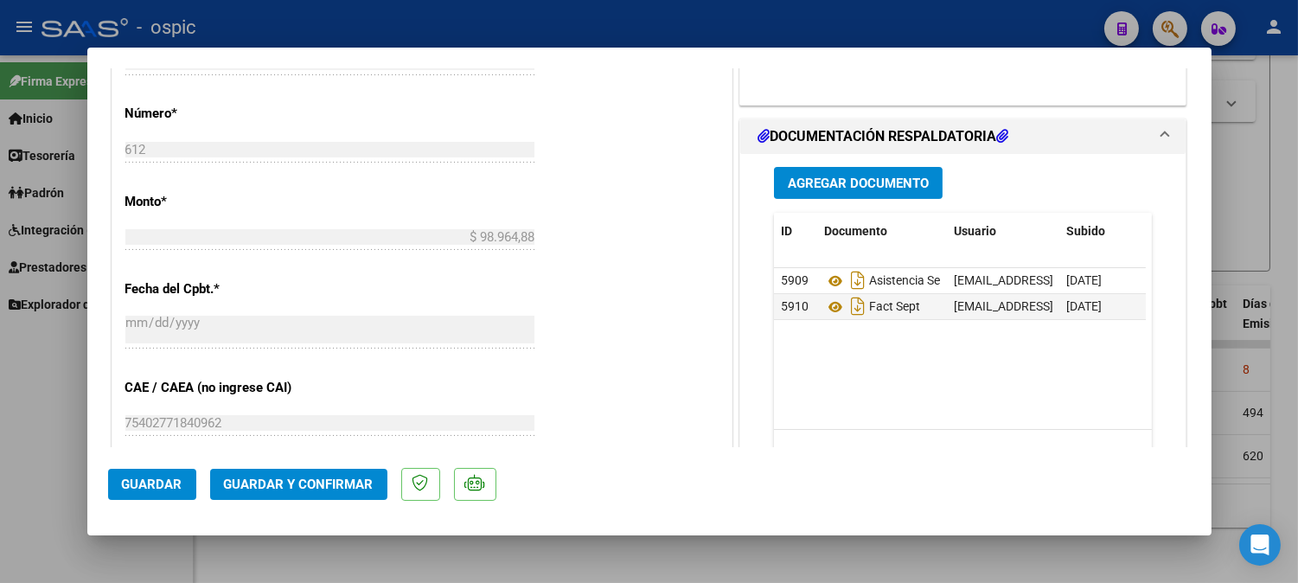
scroll to position [0, 0]
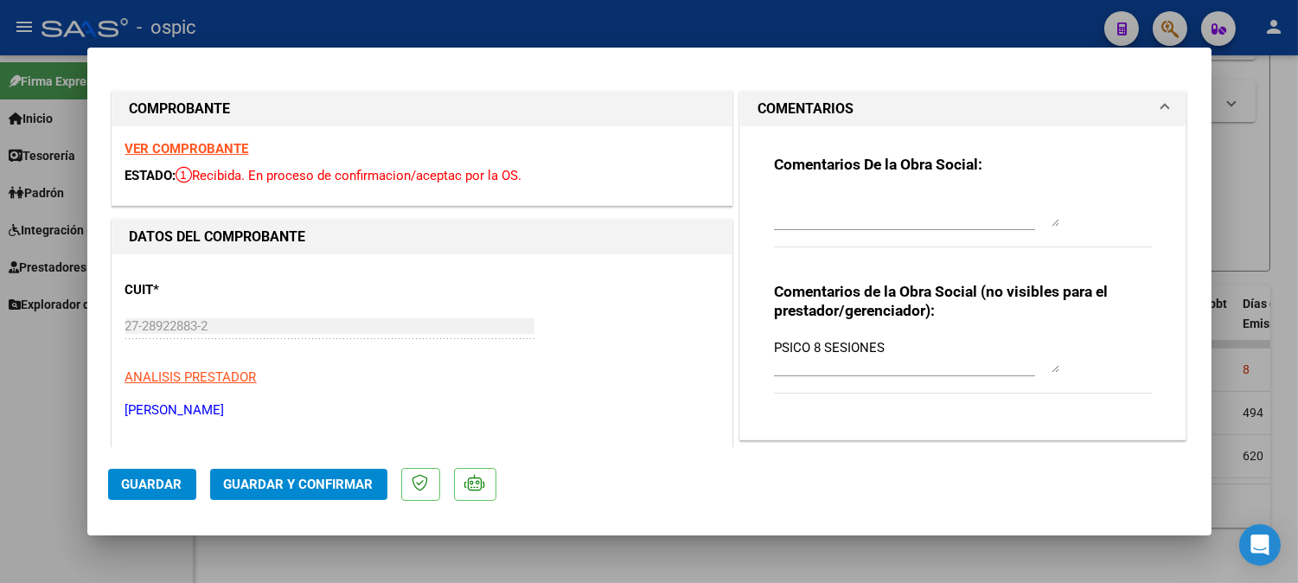
click at [816, 195] on textarea at bounding box center [916, 209] width 285 height 35
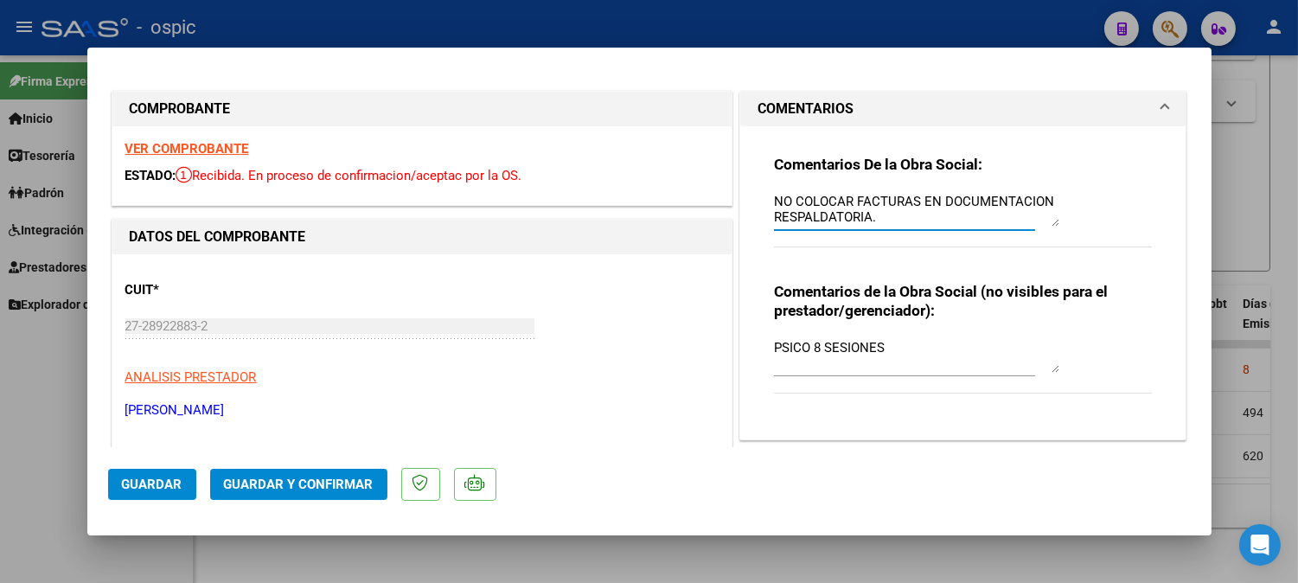
type textarea "NO COLOCAR FACTURAS EN DOCUMENTACION RESPALDATORIA."
click at [329, 470] on button "Guardar y Confirmar" at bounding box center [298, 484] width 177 height 31
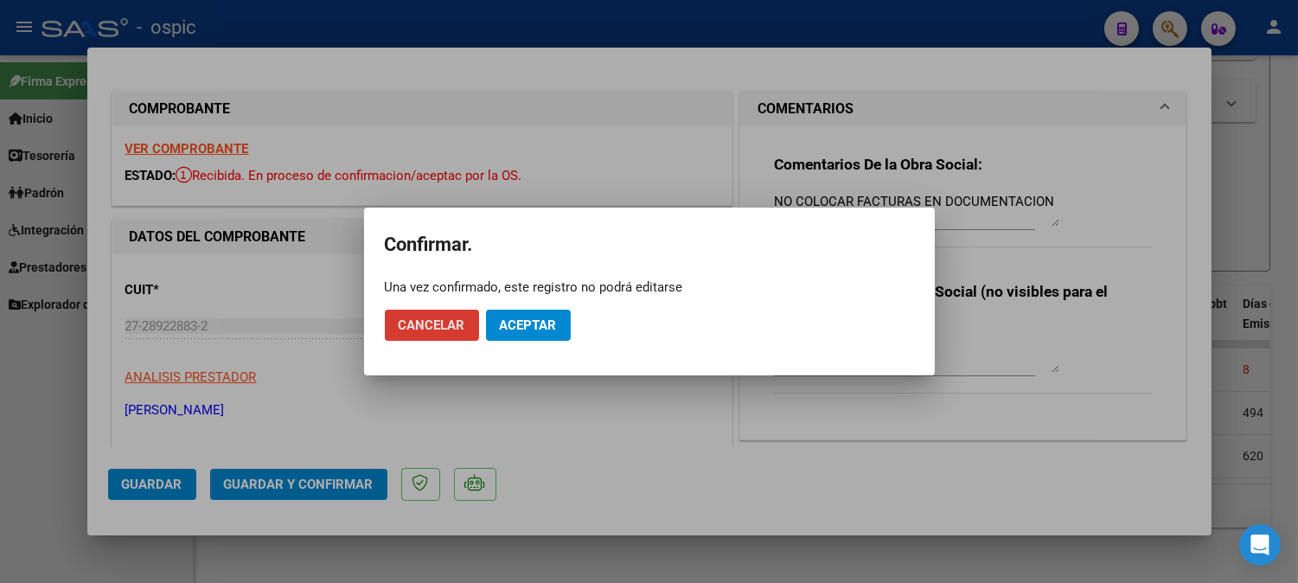
click at [474, 320] on button "Cancelar" at bounding box center [432, 325] width 94 height 31
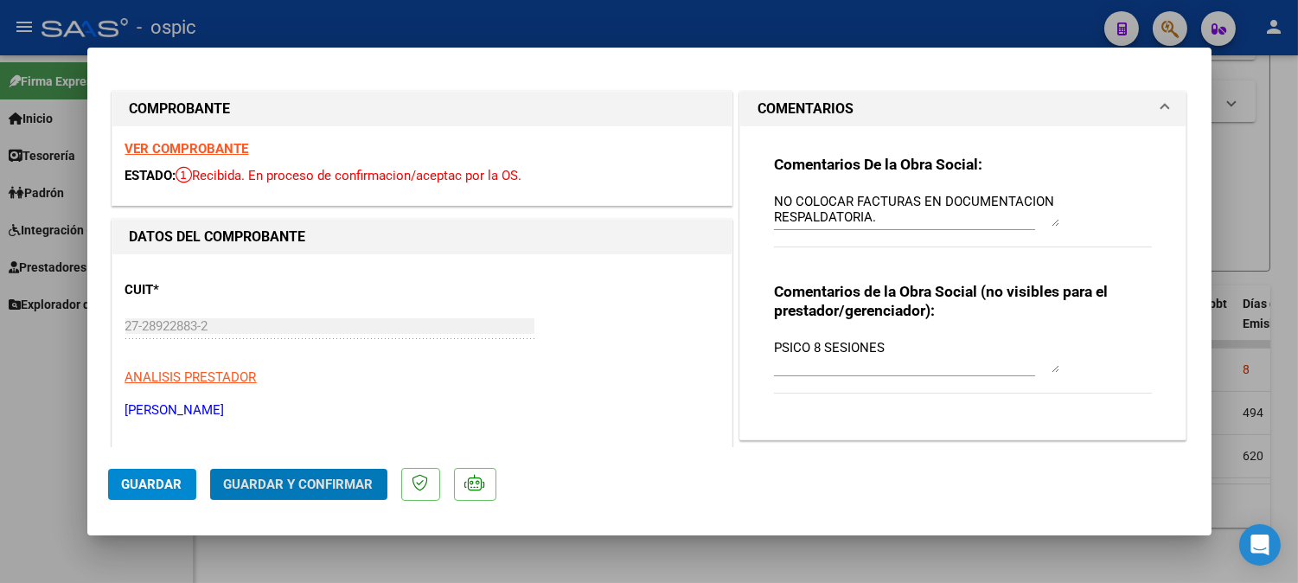
click at [329, 480] on span "Guardar y Confirmar" at bounding box center [299, 484] width 150 height 16
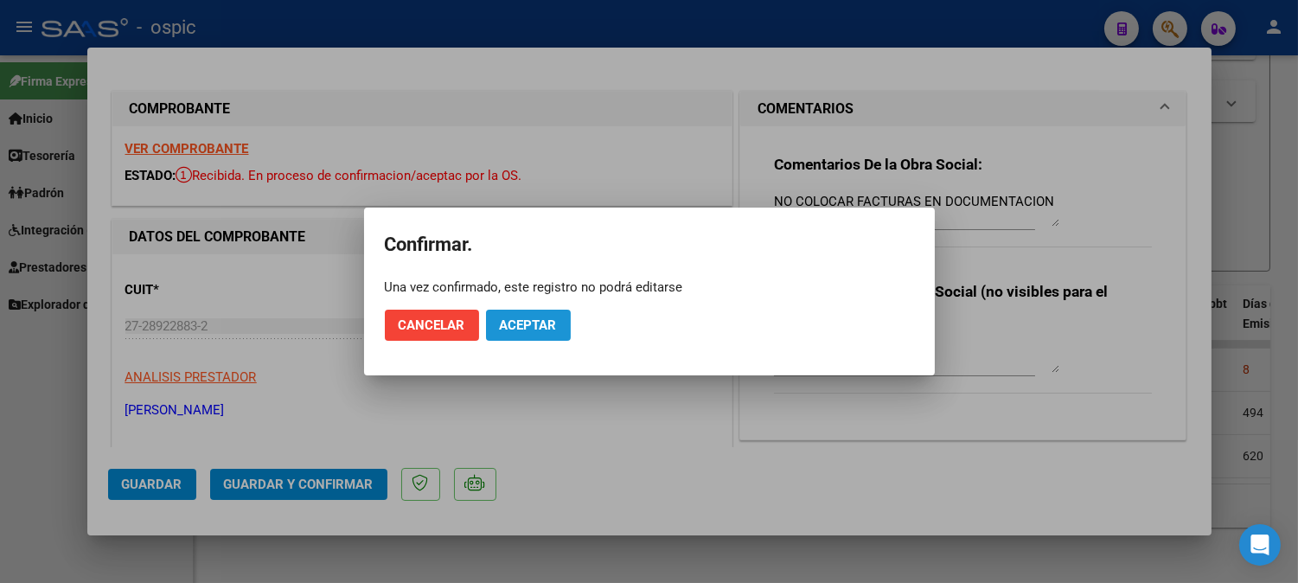
click at [540, 324] on span "Aceptar" at bounding box center [528, 325] width 57 height 16
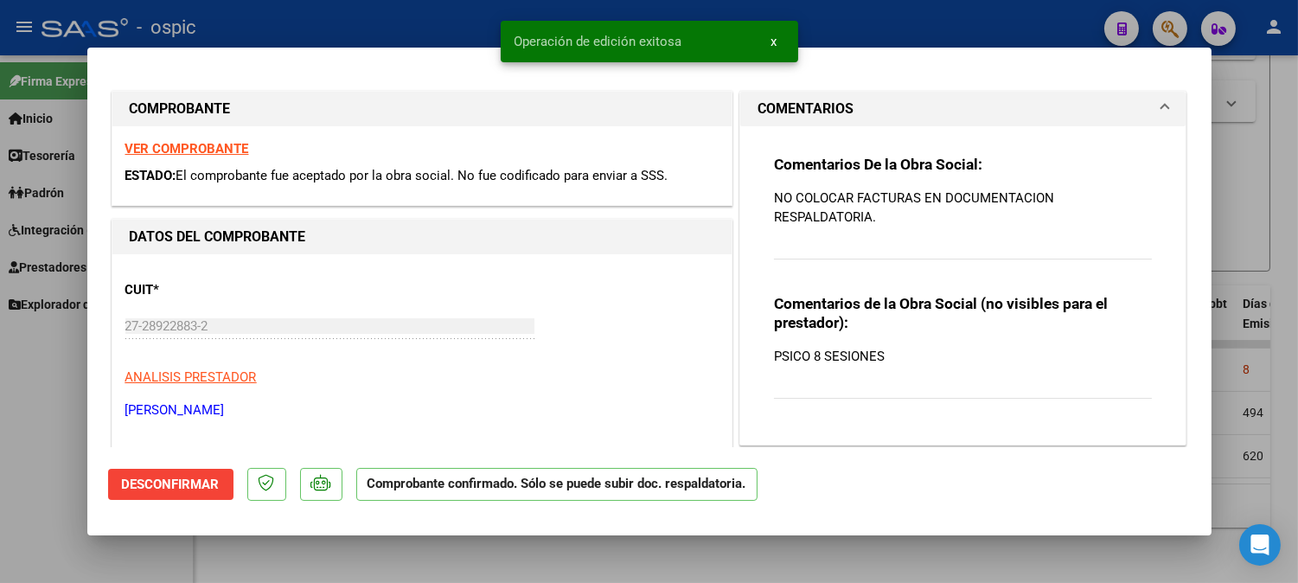
type input "$ 0,00"
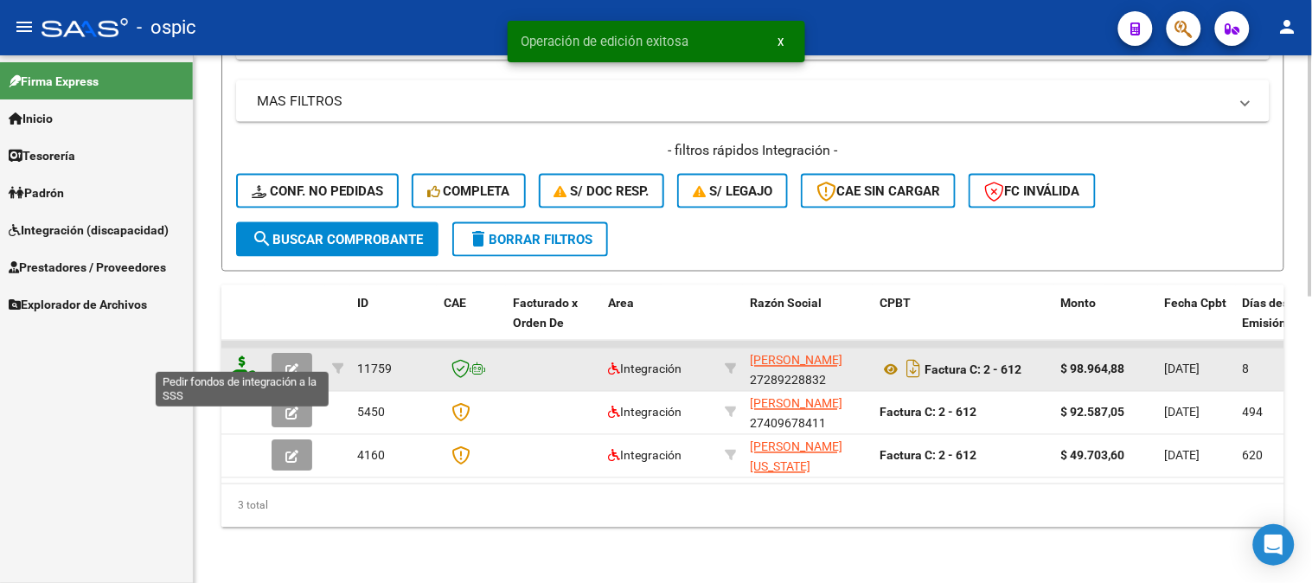
click at [237, 356] on icon at bounding box center [242, 368] width 28 height 24
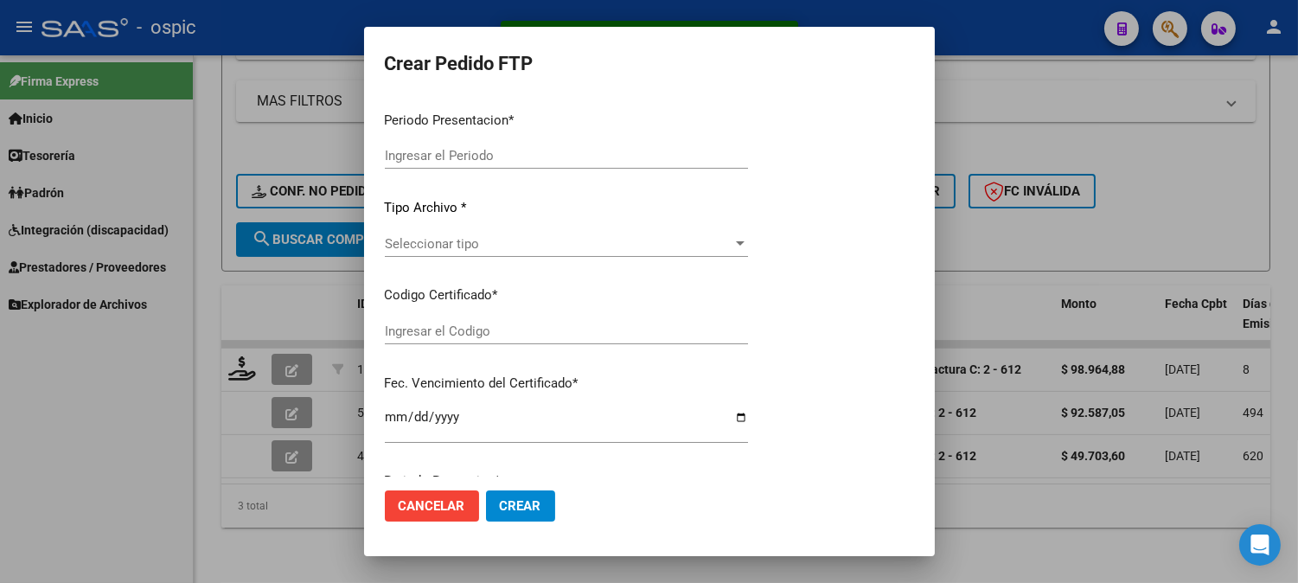
type input "202509"
type input "$ 98.964,88"
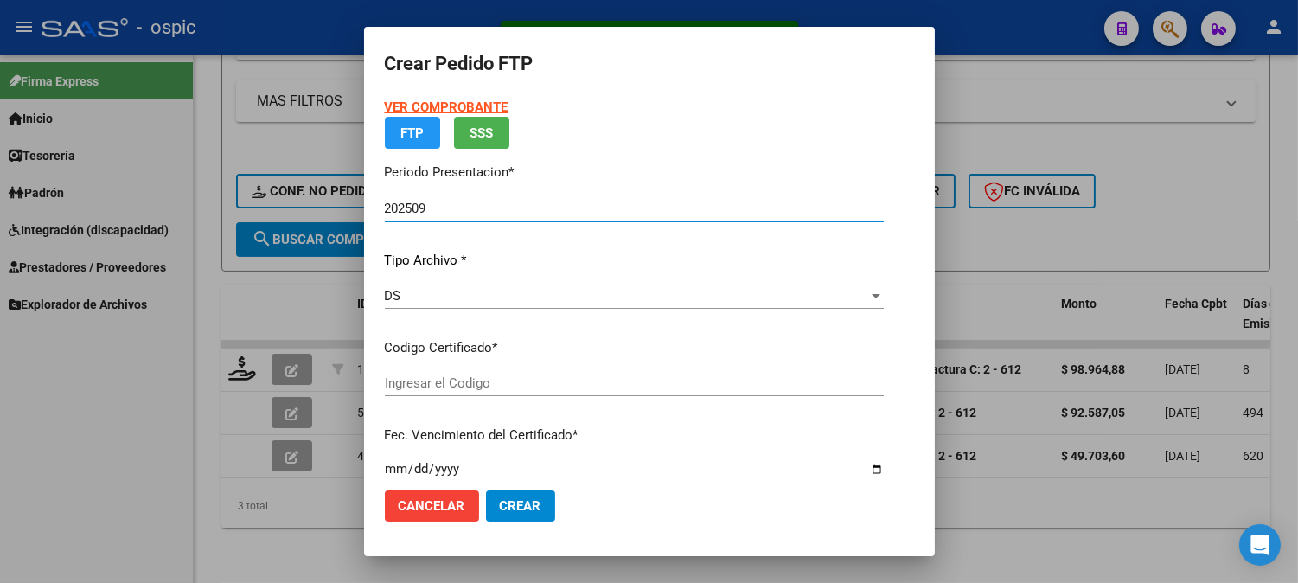
type input "0000000000000000000000000000000474544129"
type input "[DATE]"
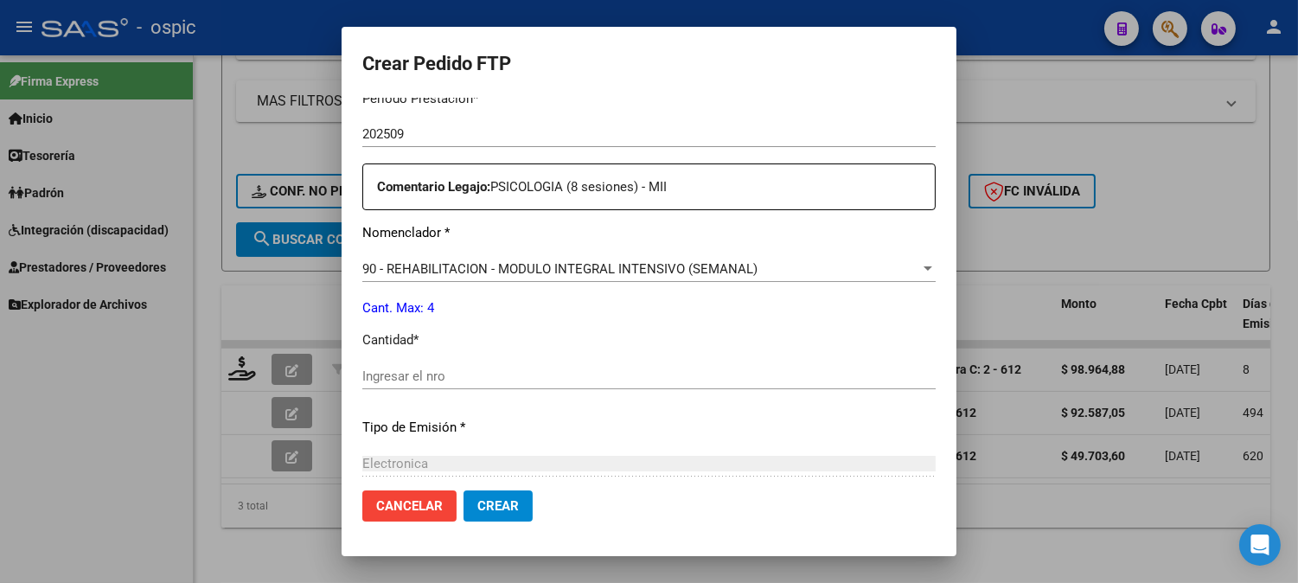
scroll to position [575, 0]
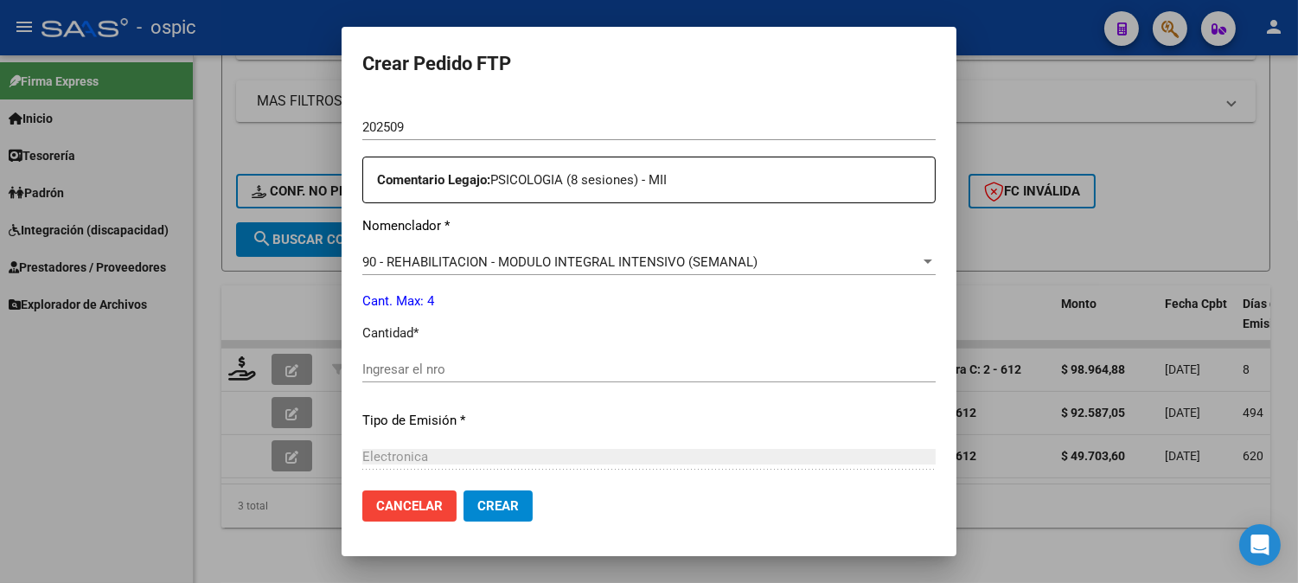
click at [714, 361] on input "Ingresar el nro" at bounding box center [648, 369] width 573 height 16
type input "4"
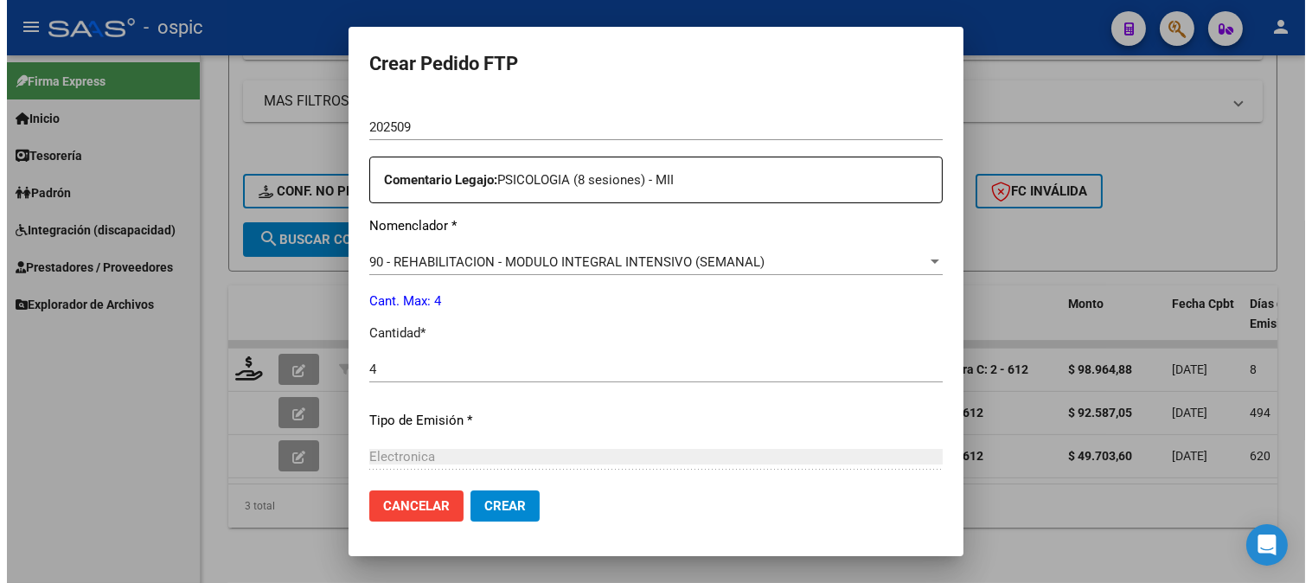
scroll to position [758, 0]
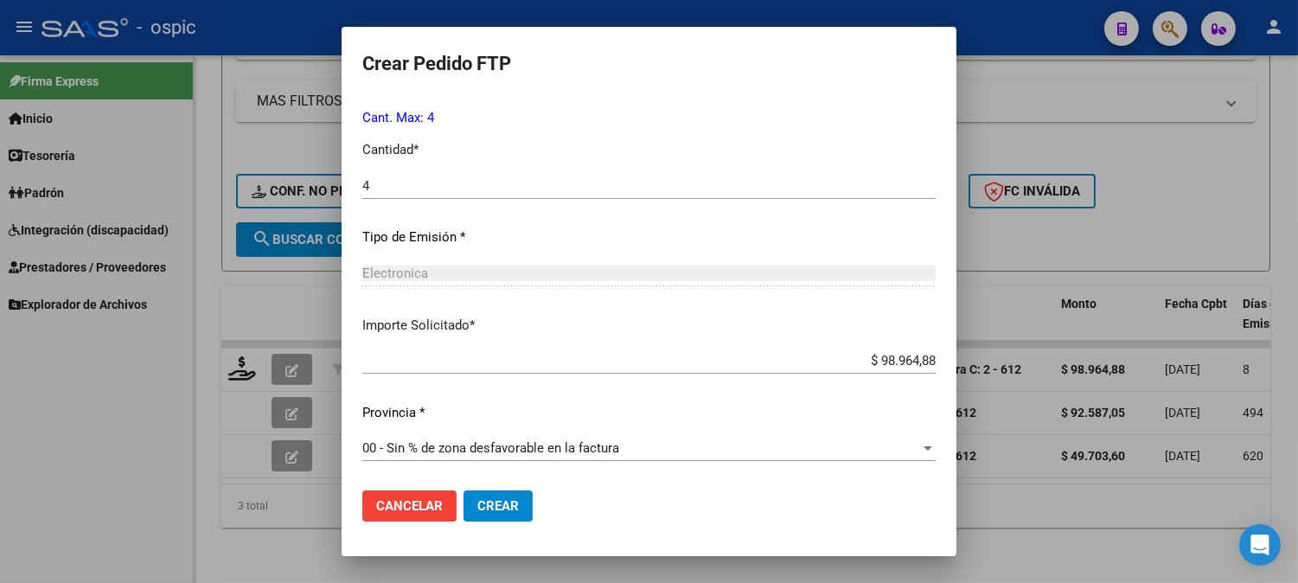
click at [477, 510] on span "Crear" at bounding box center [497, 506] width 41 height 16
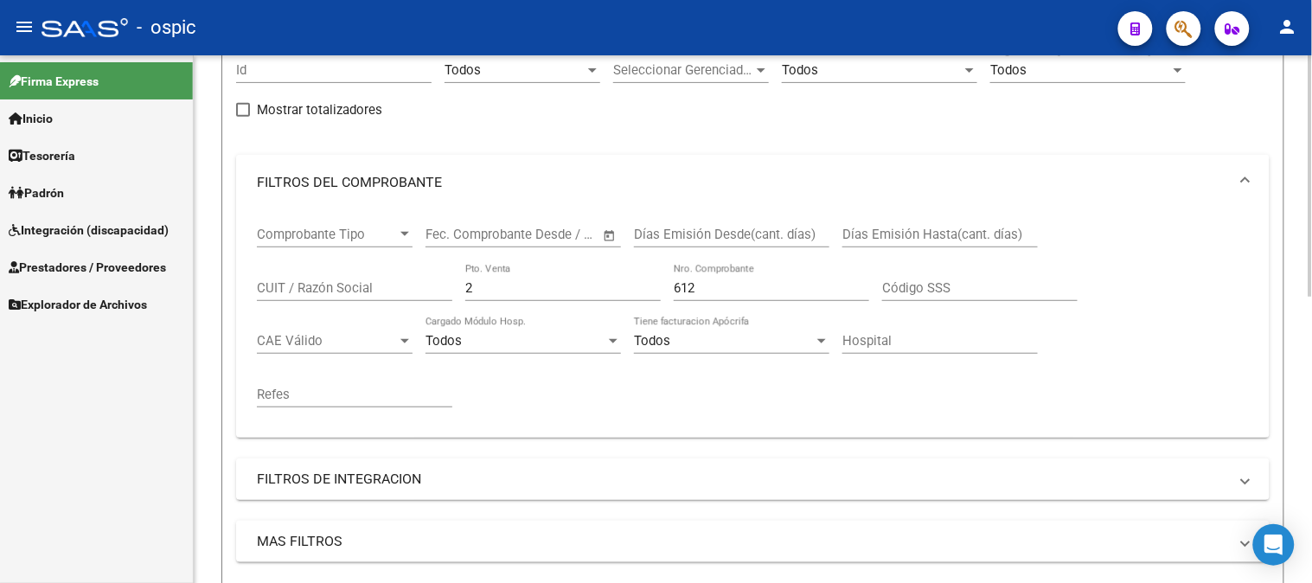
scroll to position [147, 0]
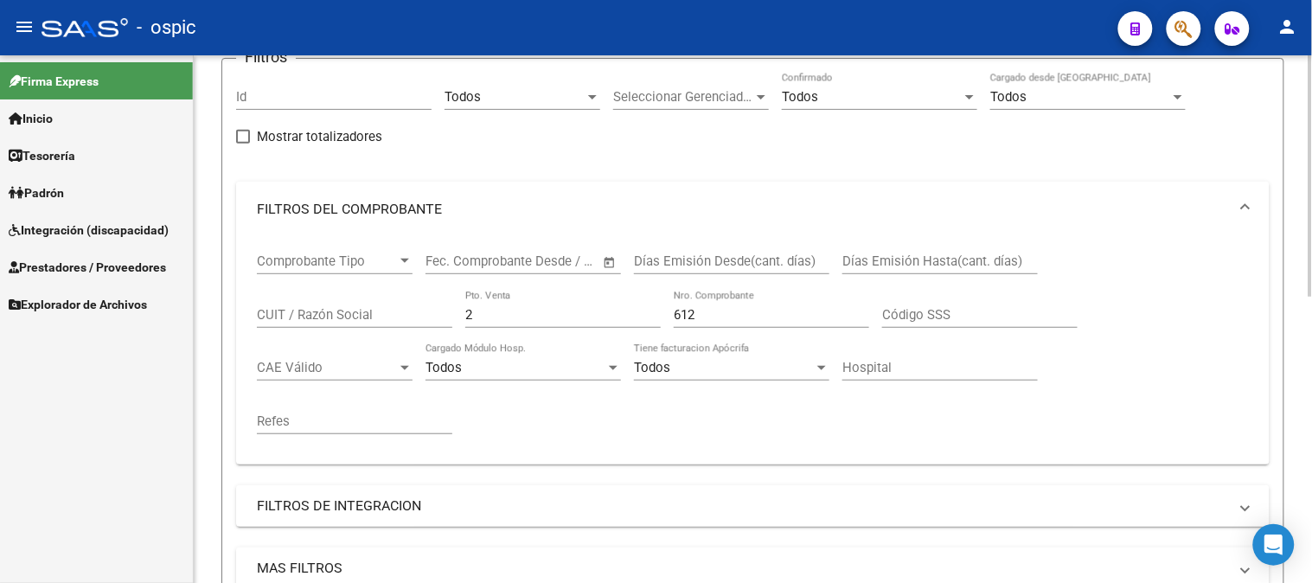
drag, startPoint x: 292, startPoint y: 298, endPoint x: 791, endPoint y: 287, distance: 499.0
click at [156, 295] on mat-sidenav-container "Firma Express Inicio Calendario SSS Instructivos Contacto OS Tesorería Extracto…" at bounding box center [656, 318] width 1312 height 527
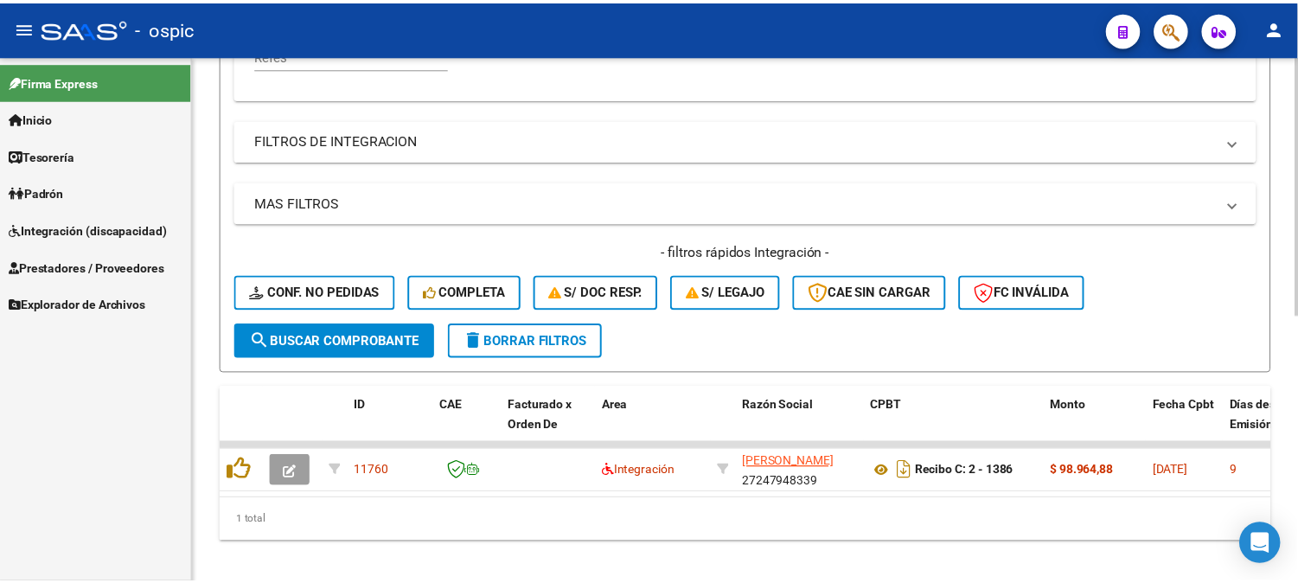
scroll to position [539, 0]
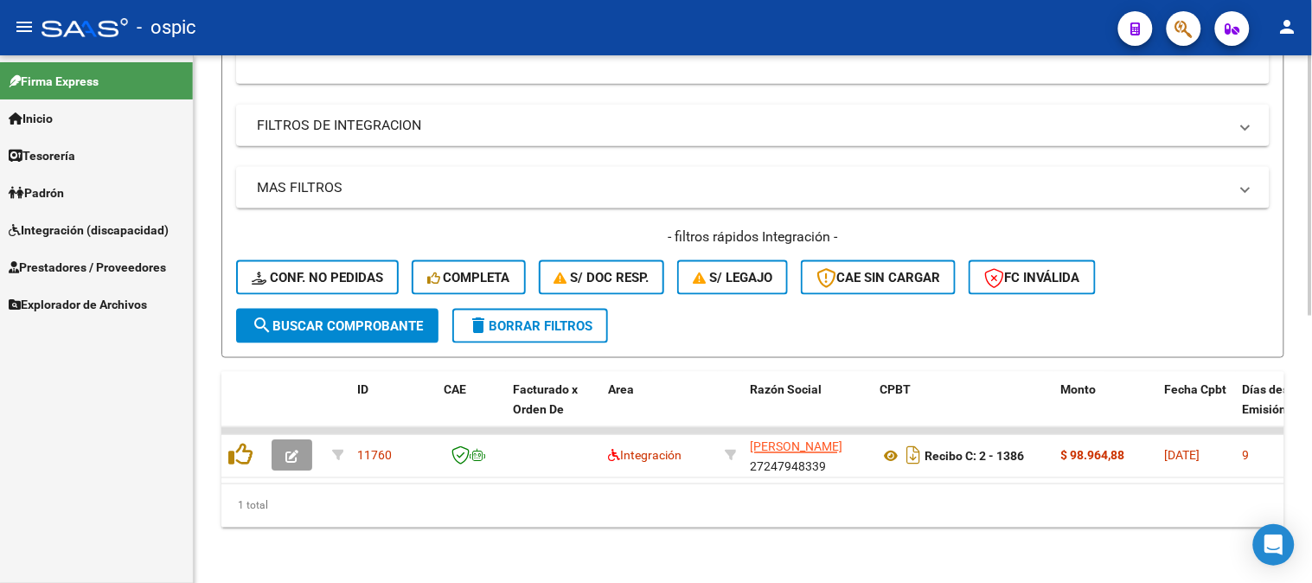
type input "1386"
click at [323, 323] on button "search Buscar Comprobante" at bounding box center [337, 326] width 202 height 35
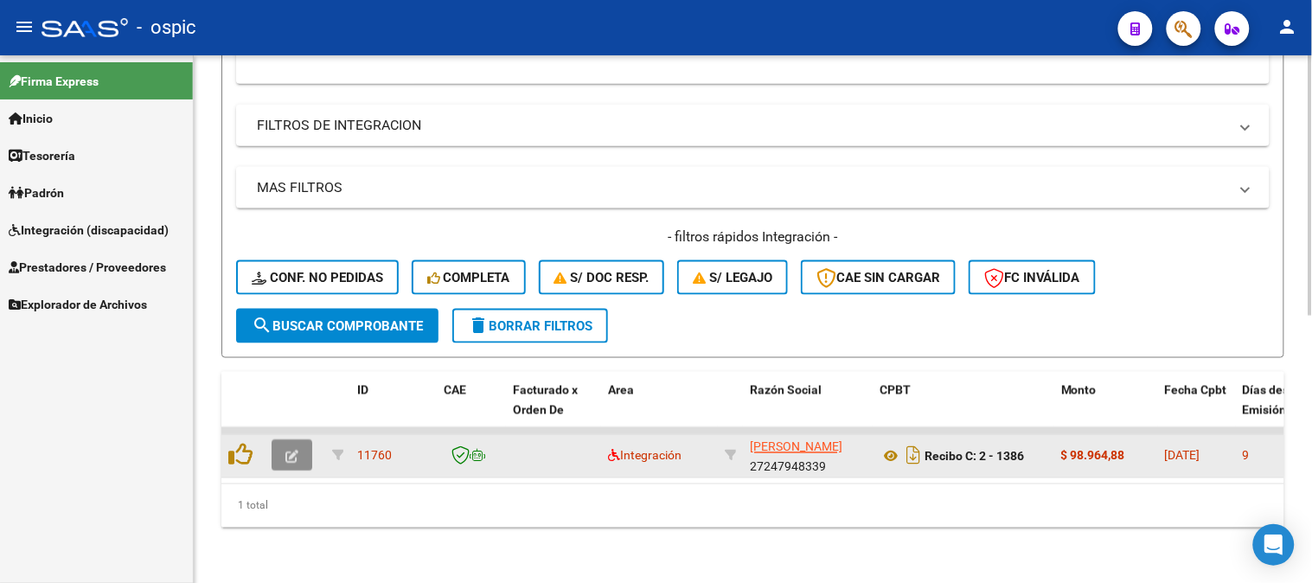
click at [297, 448] on span "button" at bounding box center [291, 456] width 13 height 16
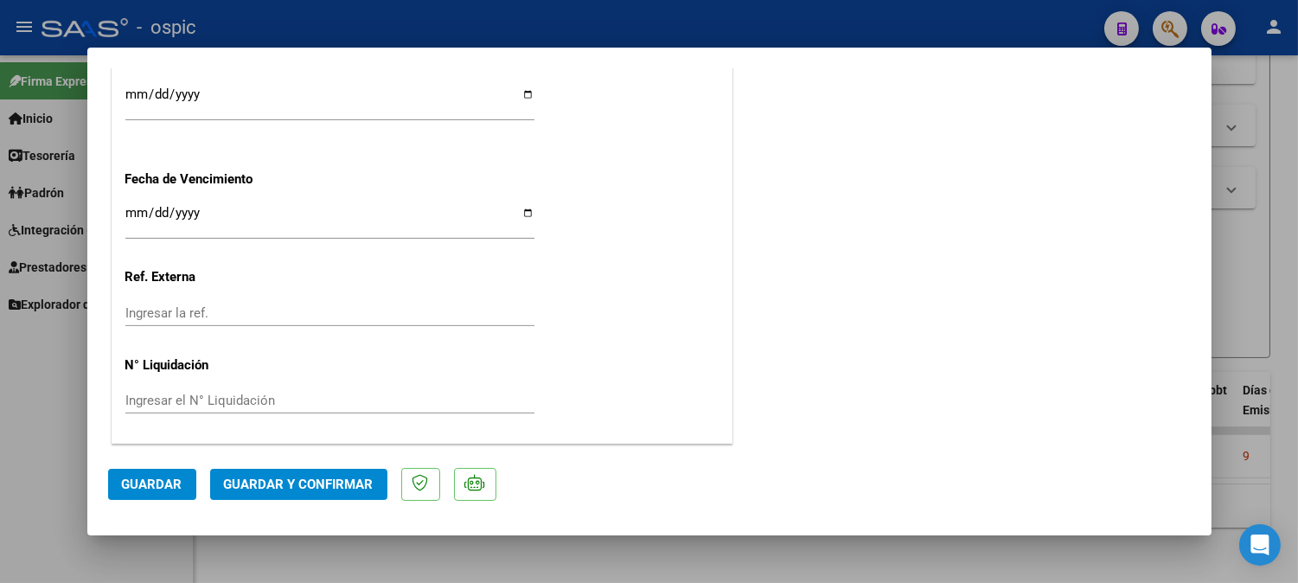
scroll to position [0, 0]
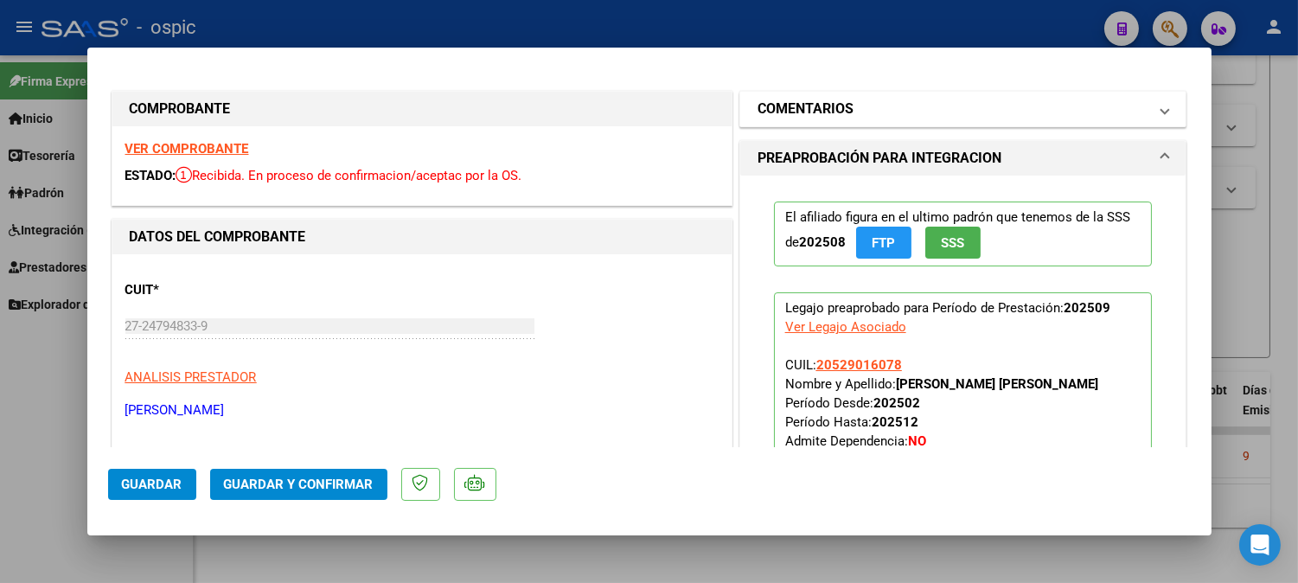
click at [831, 109] on h1 "COMENTARIOS" at bounding box center [805, 109] width 96 height 21
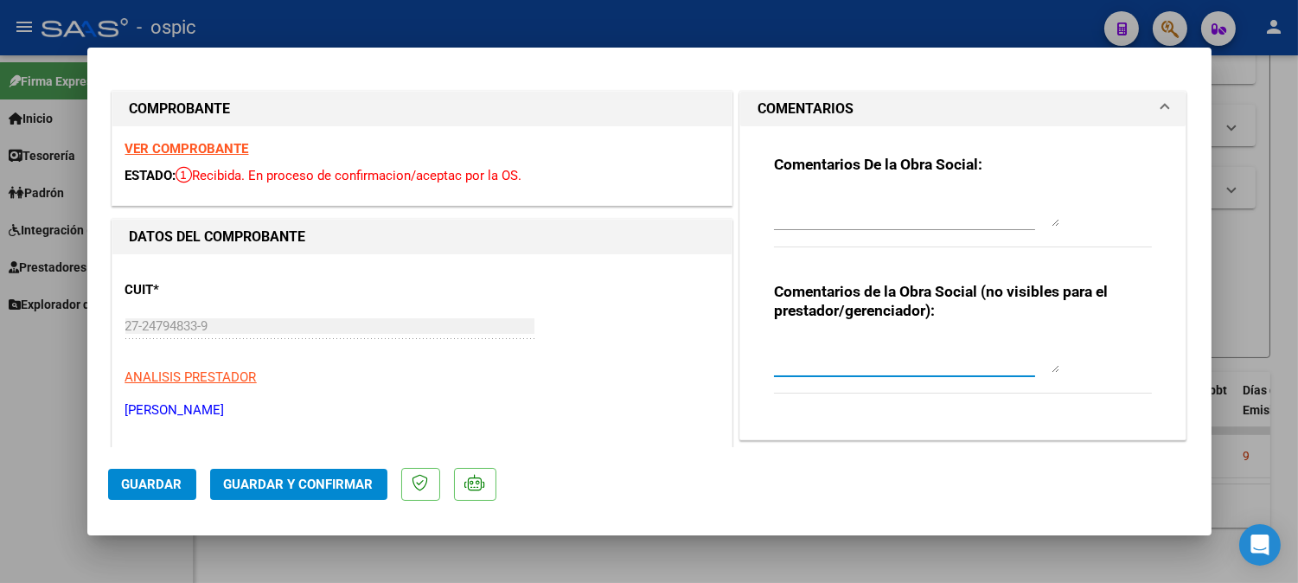
drag, startPoint x: 835, startPoint y: 341, endPoint x: 871, endPoint y: 353, distance: 37.5
click at [843, 344] on textarea at bounding box center [916, 355] width 285 height 35
type textarea "FONO 8 SESIONES"
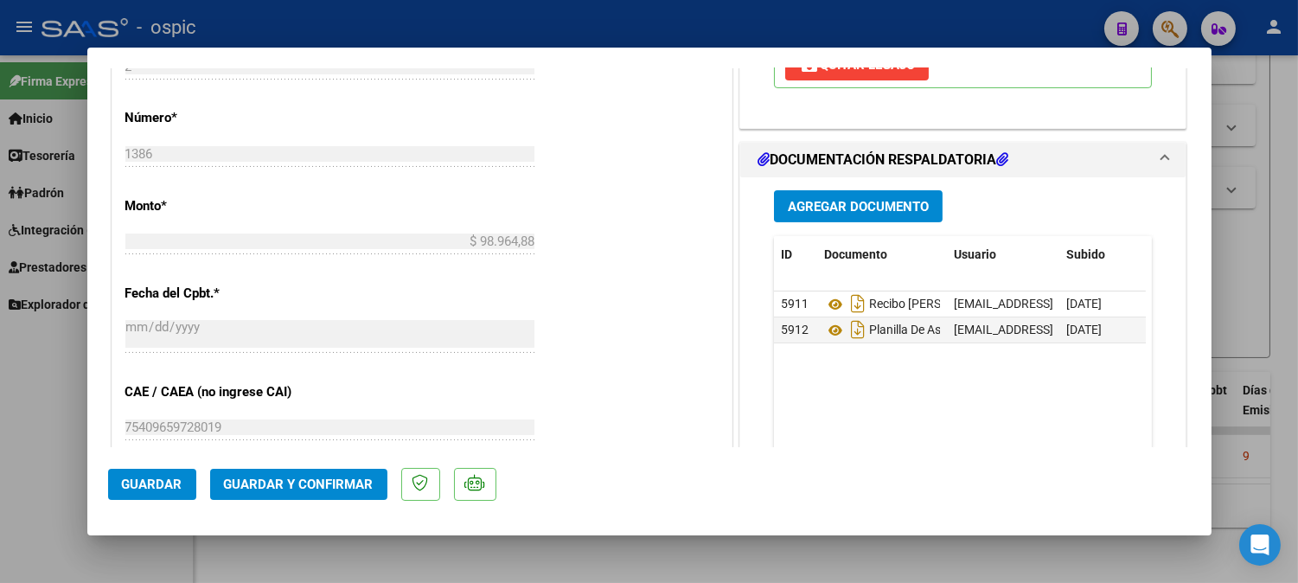
scroll to position [779, 0]
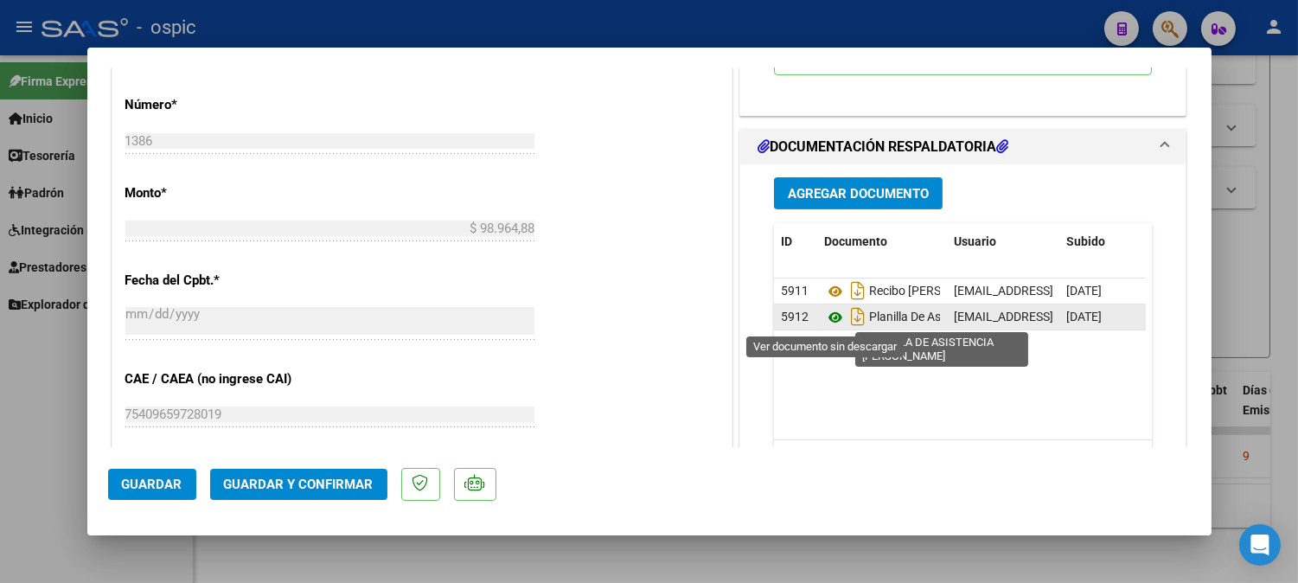
click at [830, 316] on icon at bounding box center [835, 317] width 22 height 21
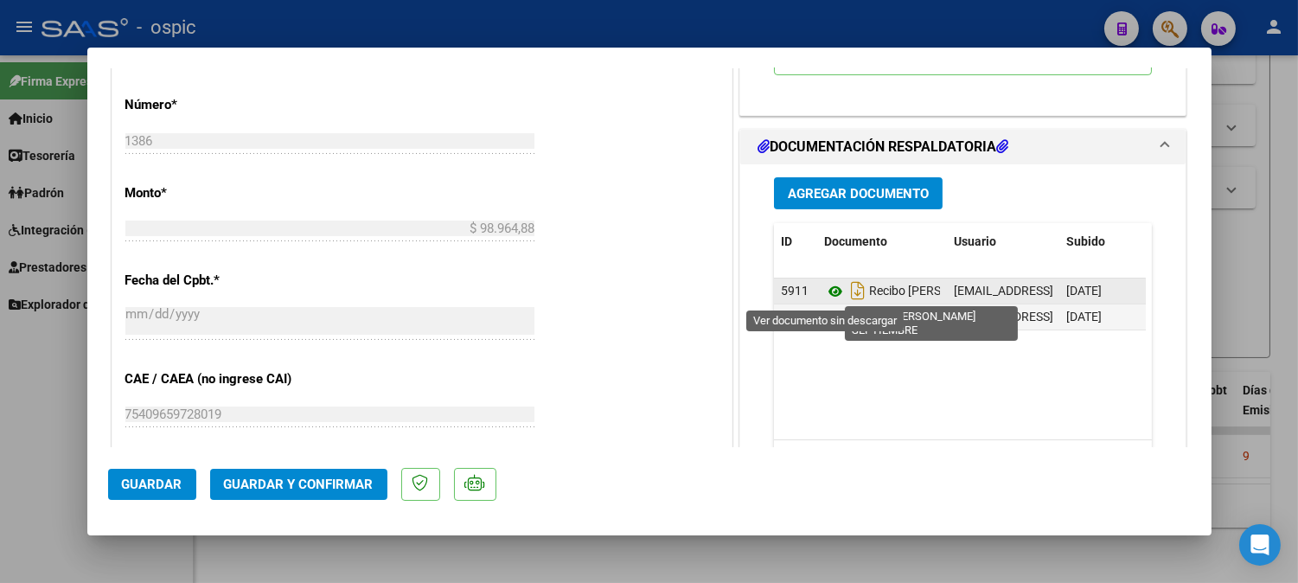
click at [824, 290] on icon at bounding box center [835, 291] width 22 height 21
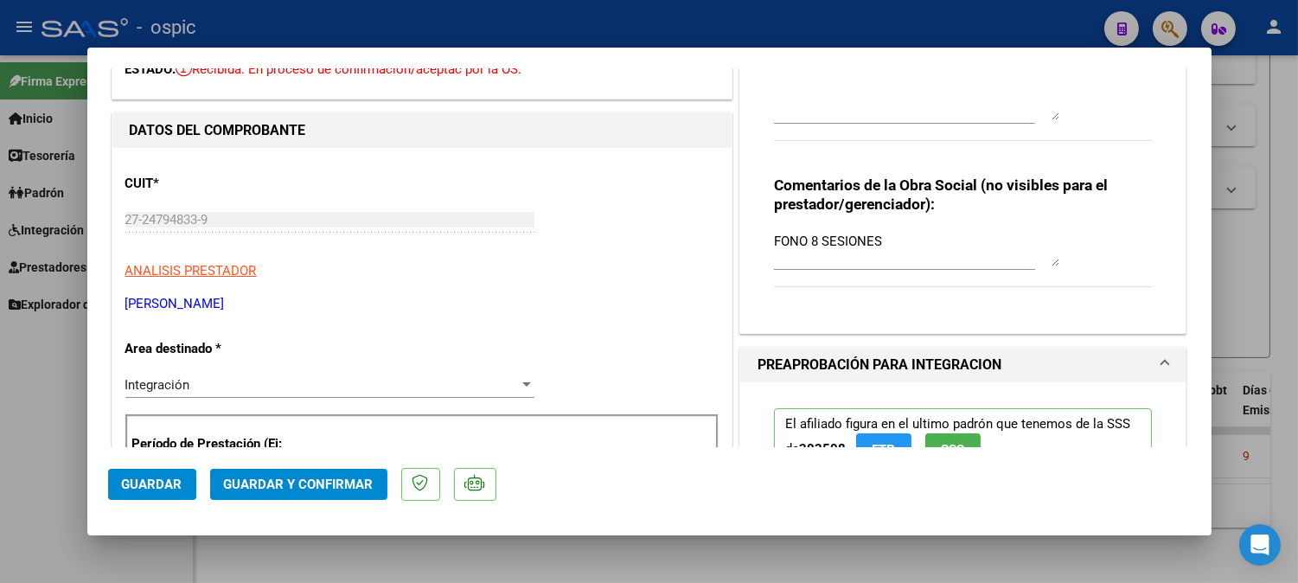
scroll to position [10, 0]
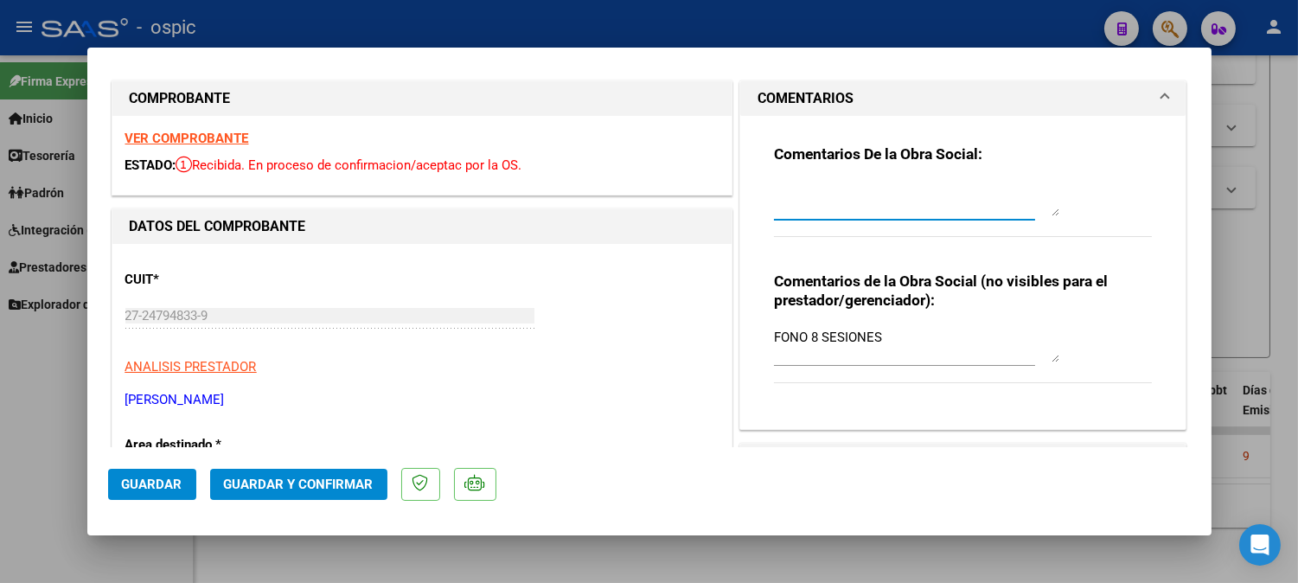
click at [833, 194] on textarea at bounding box center [916, 199] width 285 height 35
type textarea "NO COLOCAR RECIBOS NI FACTURAS EN DOCUMENTACION RESPALDATORIA."
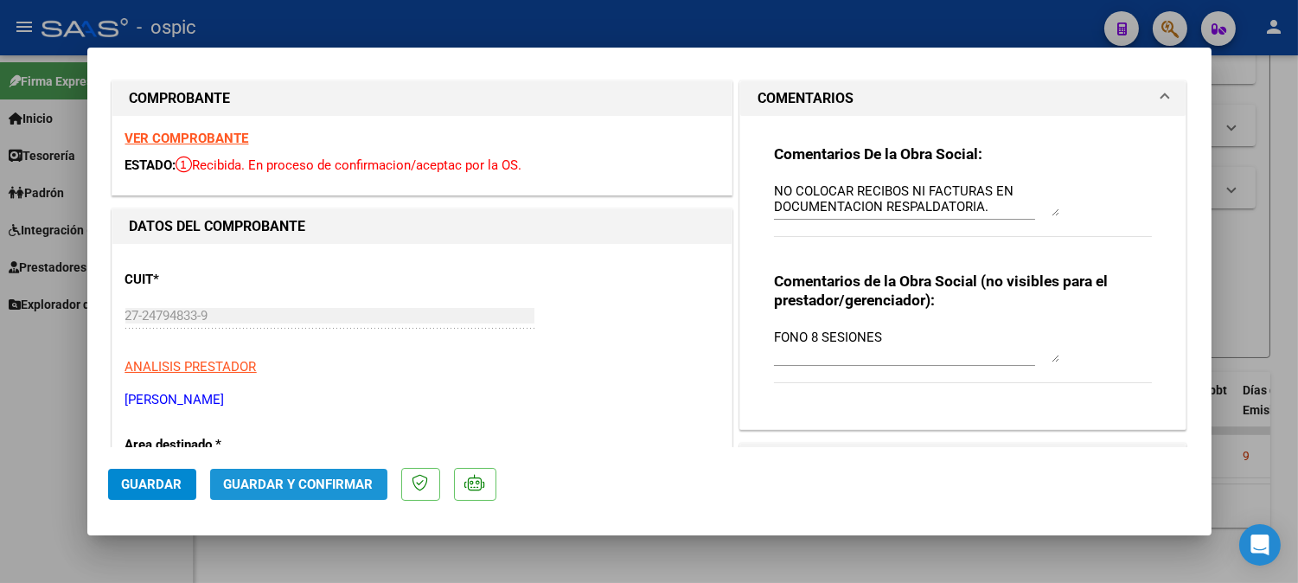
click at [338, 476] on button "Guardar y Confirmar" at bounding box center [298, 484] width 177 height 31
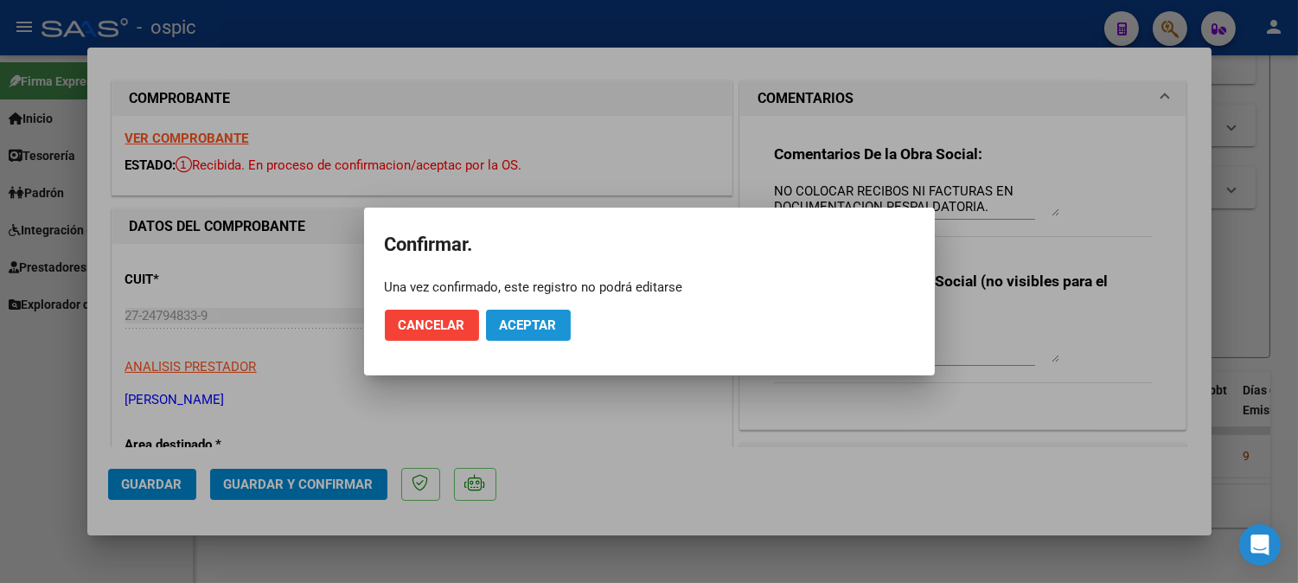
click at [558, 327] on button "Aceptar" at bounding box center [528, 325] width 85 height 31
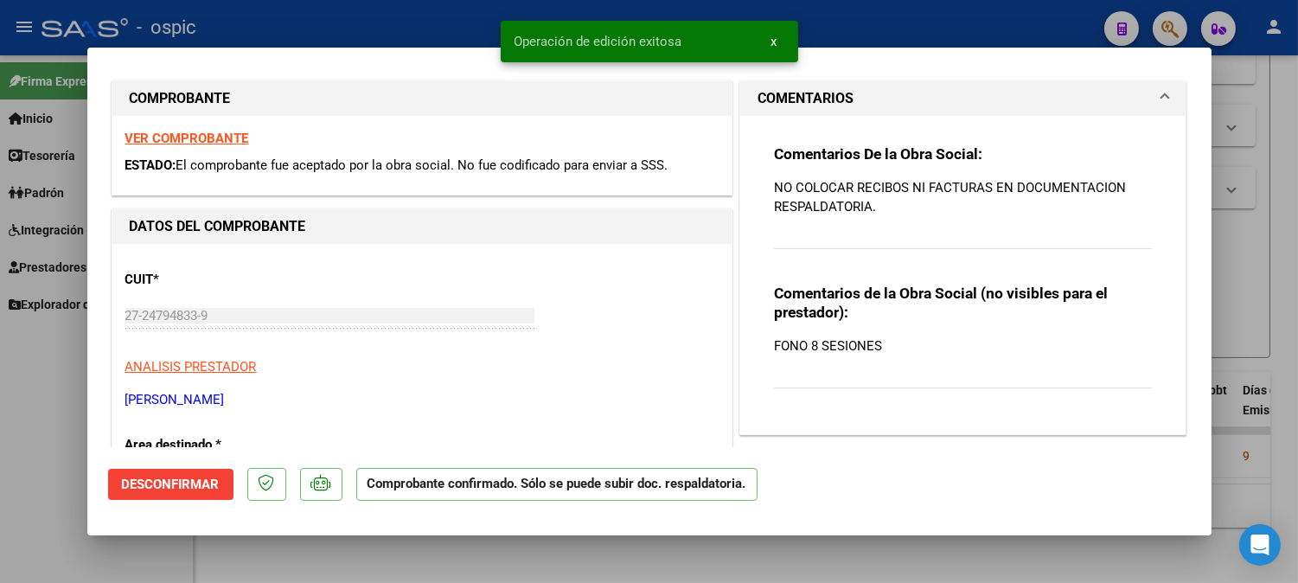
type input "$ 0,00"
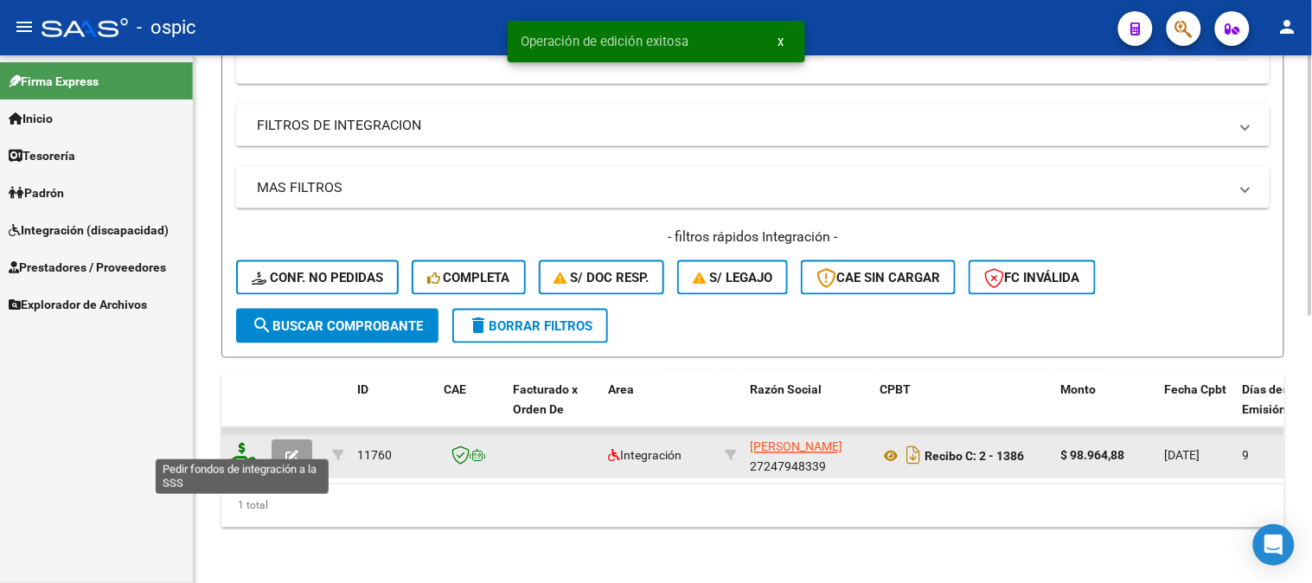
click at [238, 443] on icon at bounding box center [242, 455] width 28 height 24
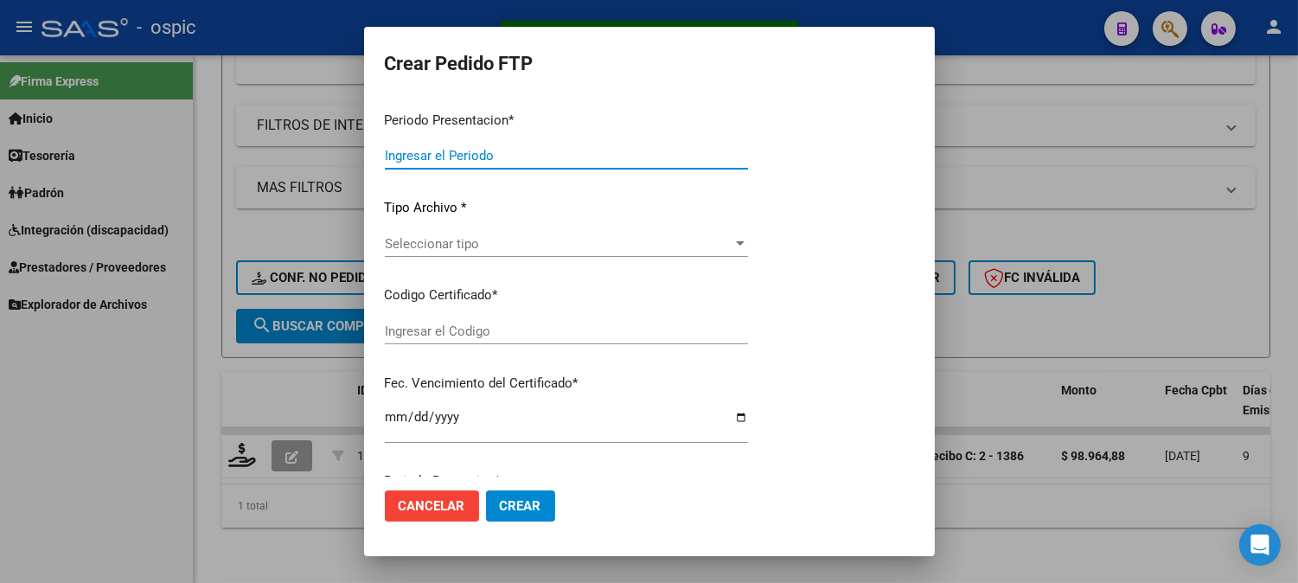
type input "202509"
type input "$ 98.964,88"
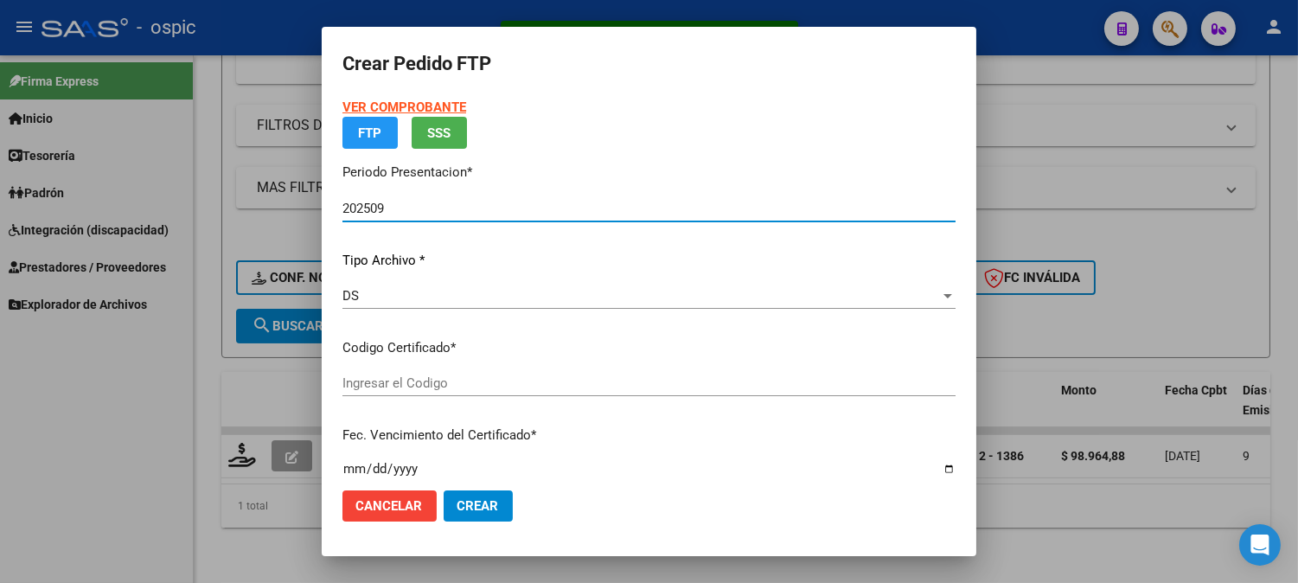
type input "0000000000000000000000000000002915351489"
type input "[DATE]"
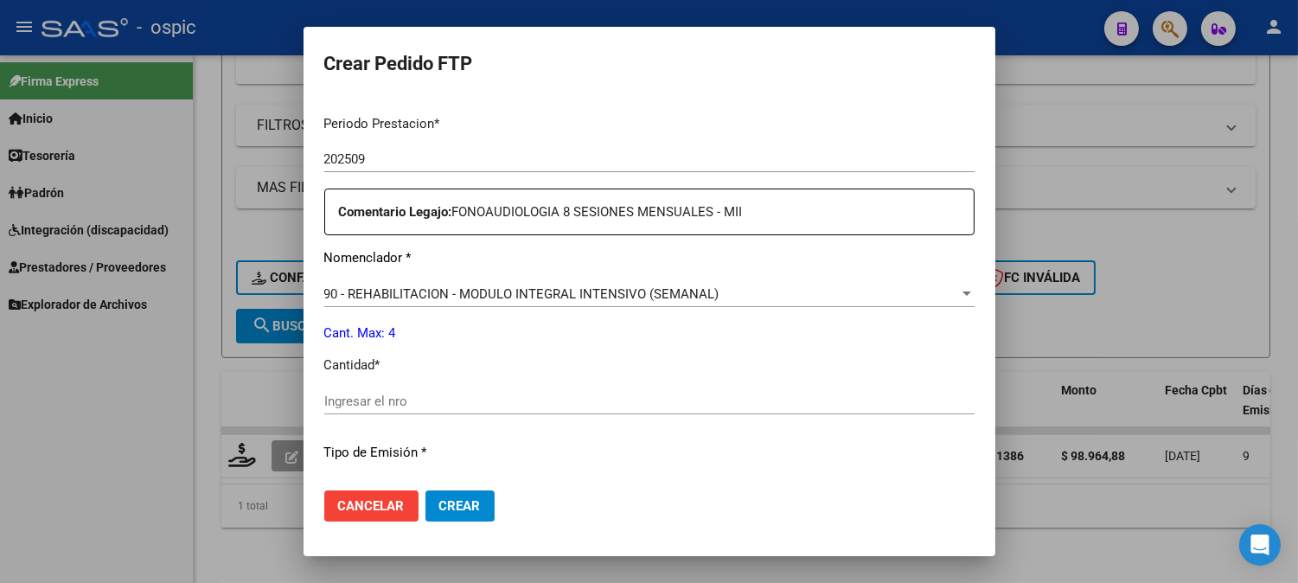
scroll to position [556, 0]
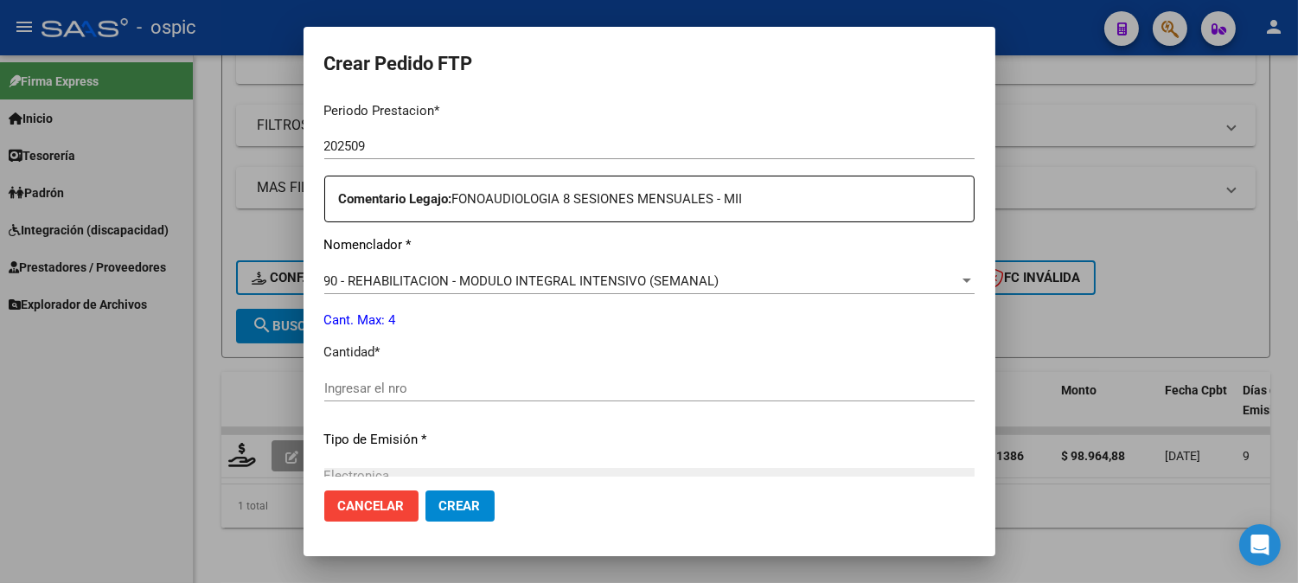
click at [640, 389] on input "Ingresar el nro" at bounding box center [649, 388] width 650 height 16
type input "4"
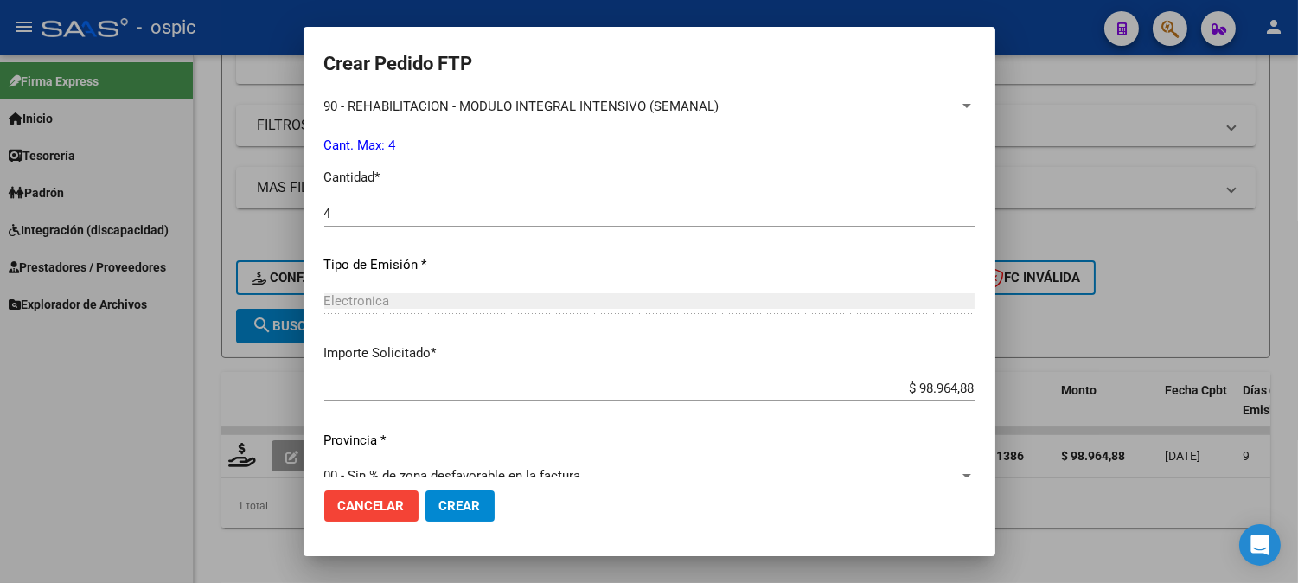
scroll to position [758, 0]
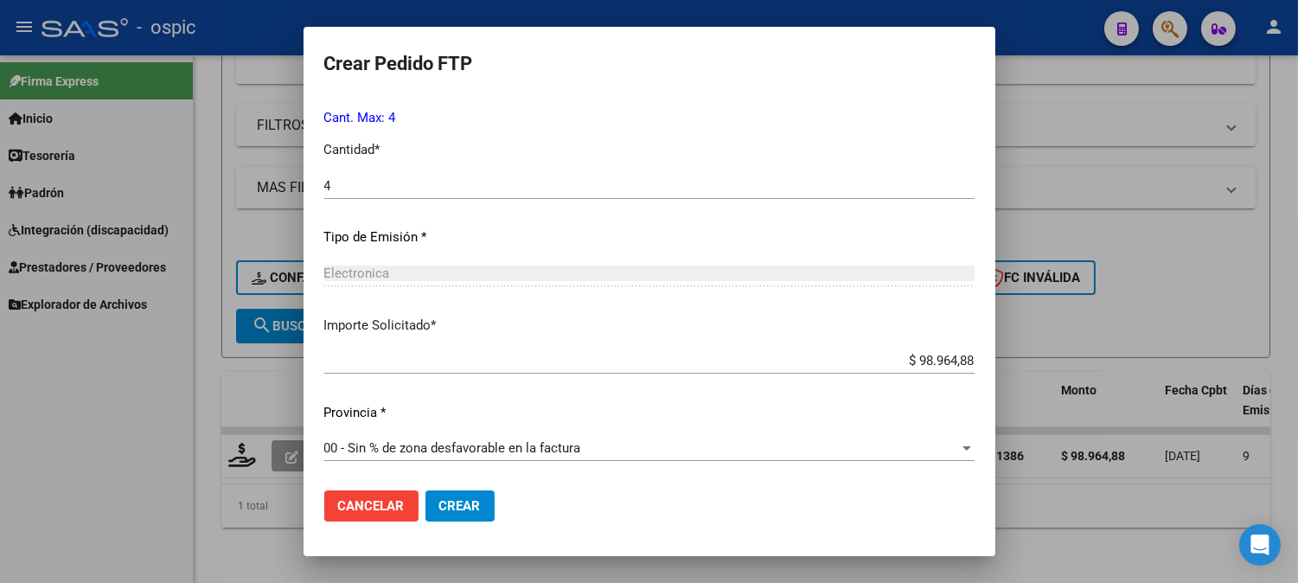
click at [485, 506] on button "Crear" at bounding box center [459, 505] width 69 height 31
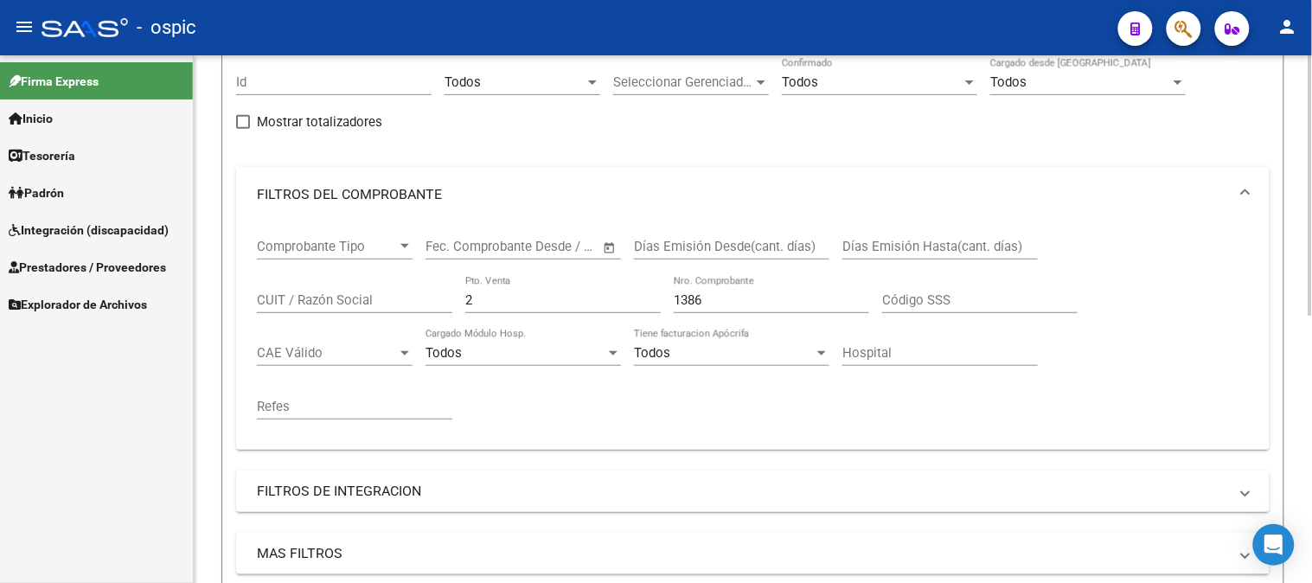
scroll to position [156, 0]
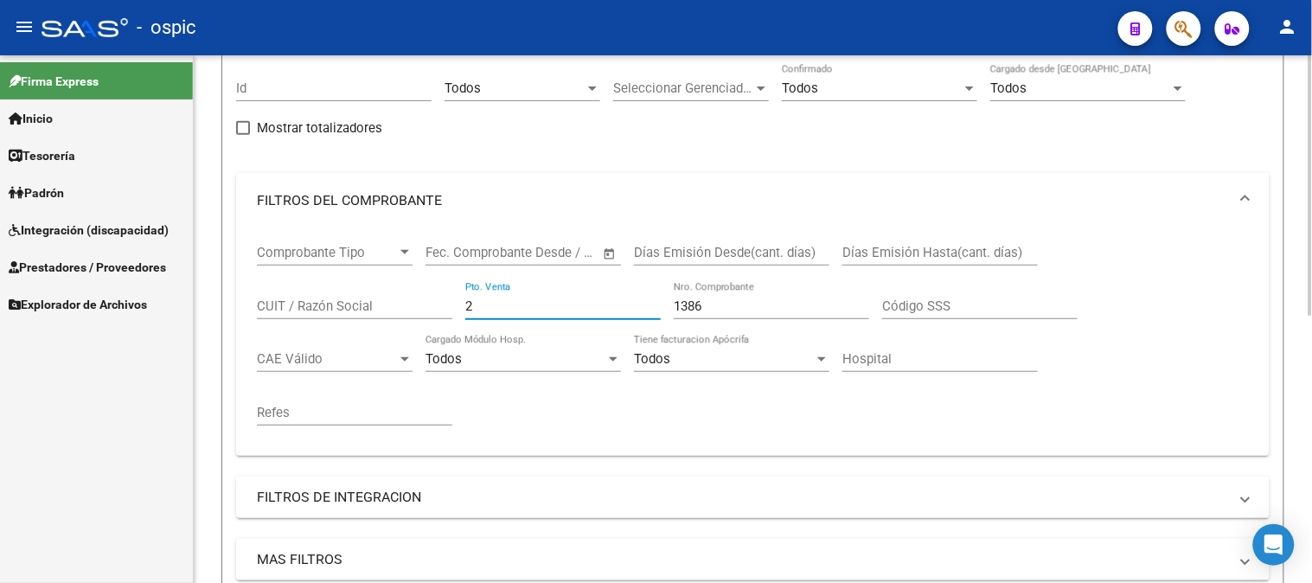
drag, startPoint x: 497, startPoint y: 311, endPoint x: 467, endPoint y: 260, distance: 59.3
click at [158, 308] on mat-sidenav-container "Firma Express Inicio Calendario SSS Instructivos Contacto OS Tesorería Extracto…" at bounding box center [656, 318] width 1312 height 527
type input "3"
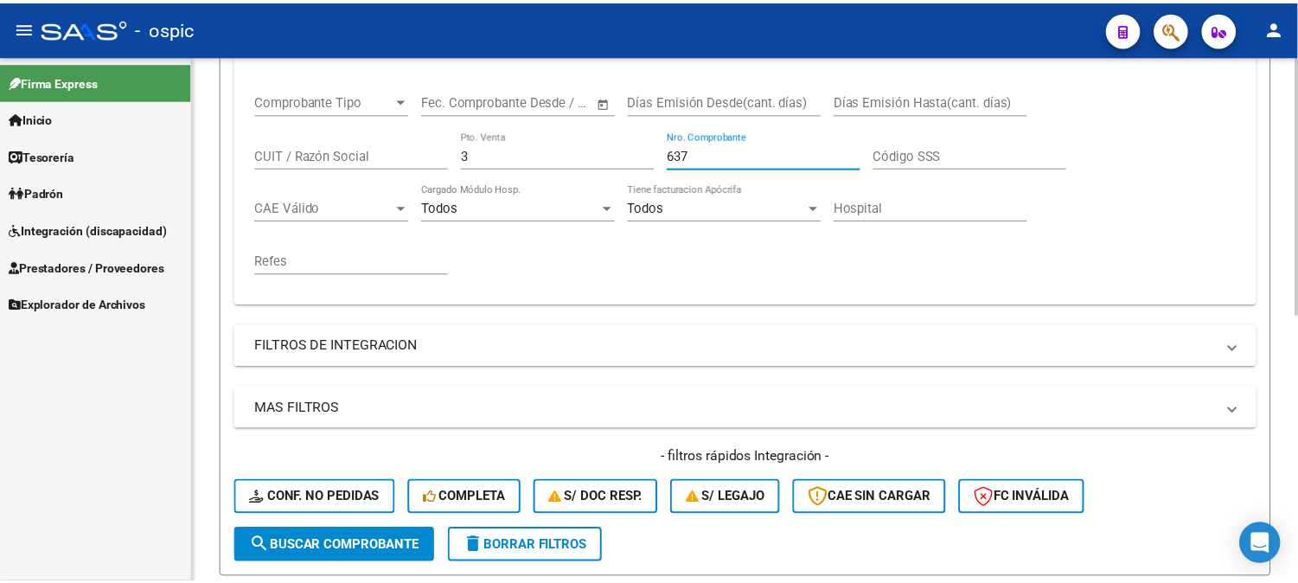
scroll to position [539, 0]
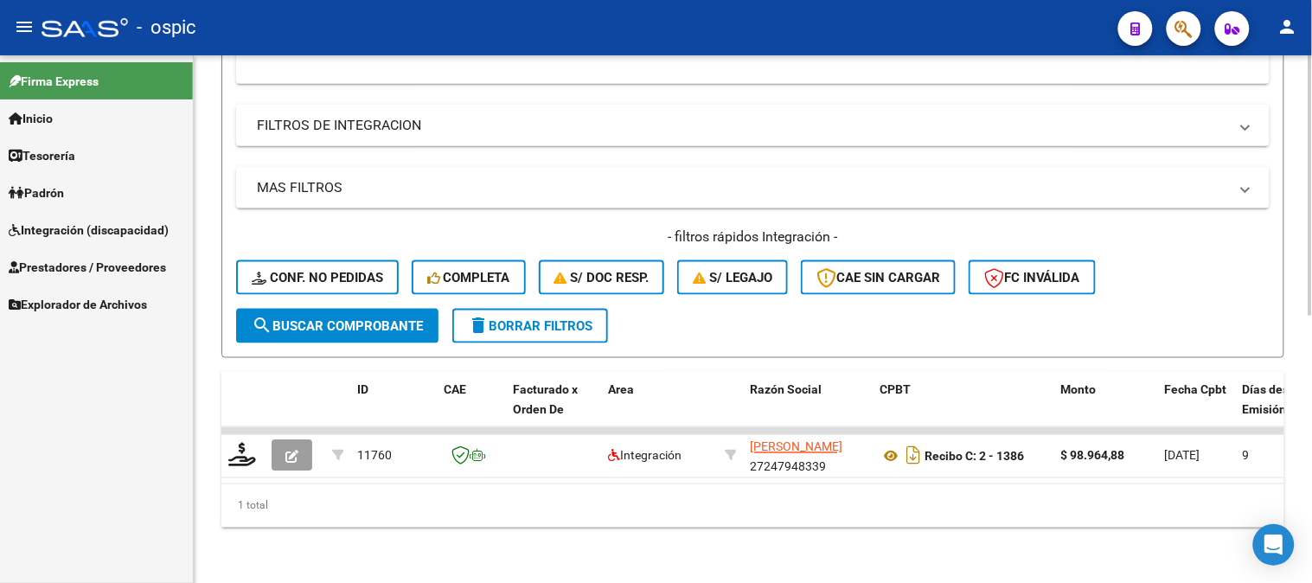
type input "637"
click at [383, 318] on span "search Buscar Comprobante" at bounding box center [337, 326] width 171 height 16
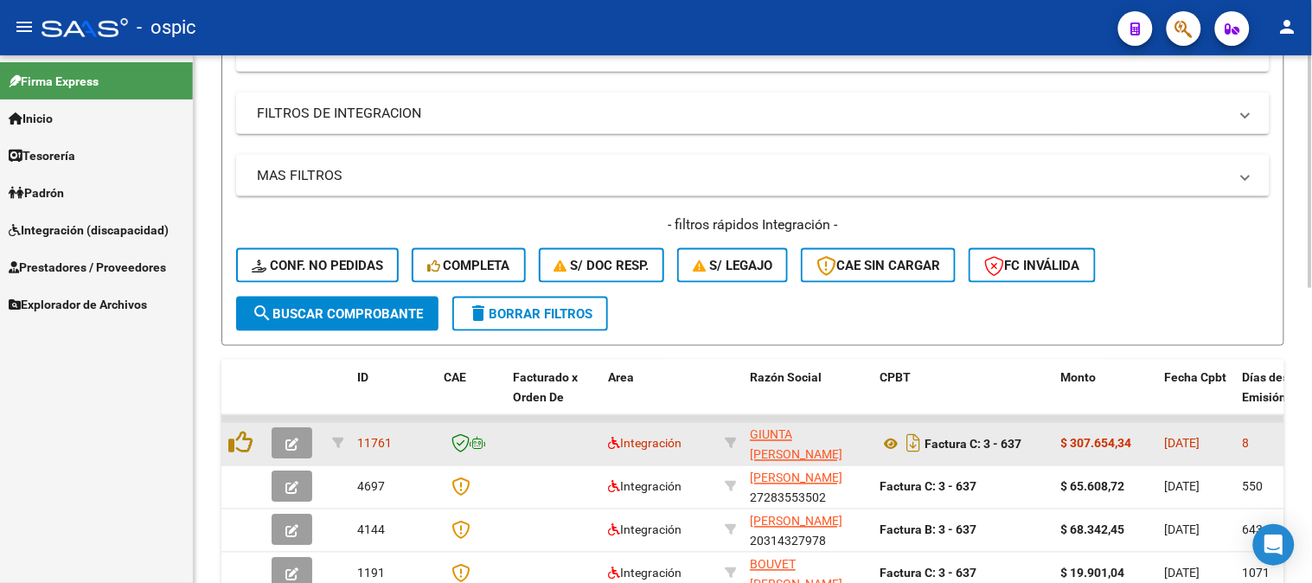
click at [295, 438] on icon "button" at bounding box center [291, 444] width 13 height 13
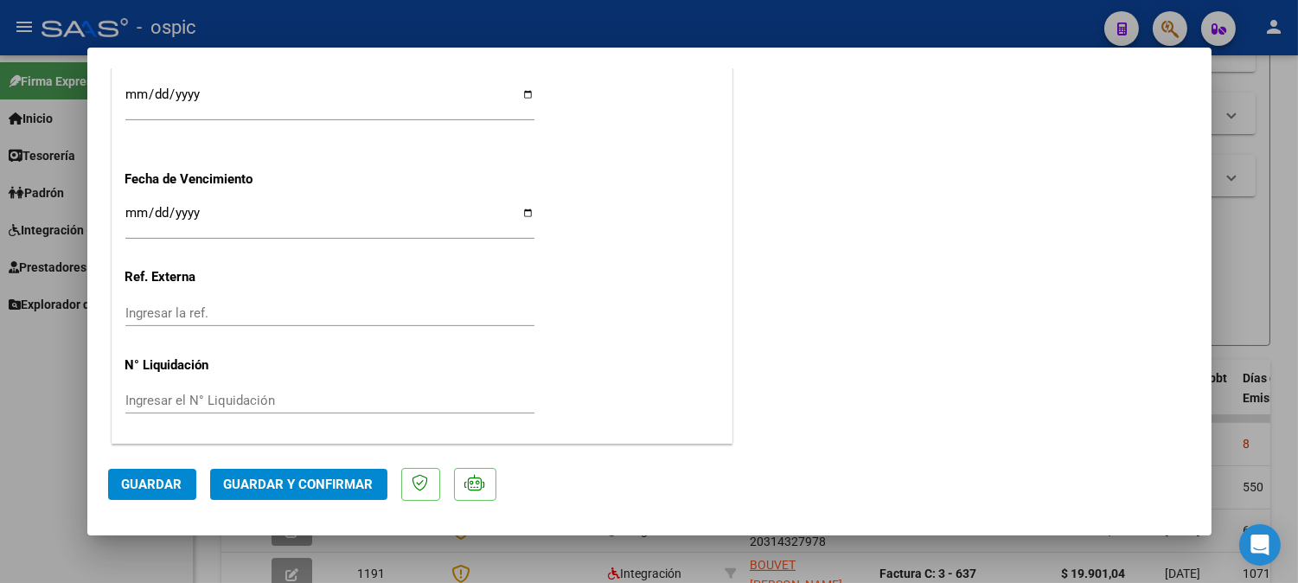
scroll to position [0, 0]
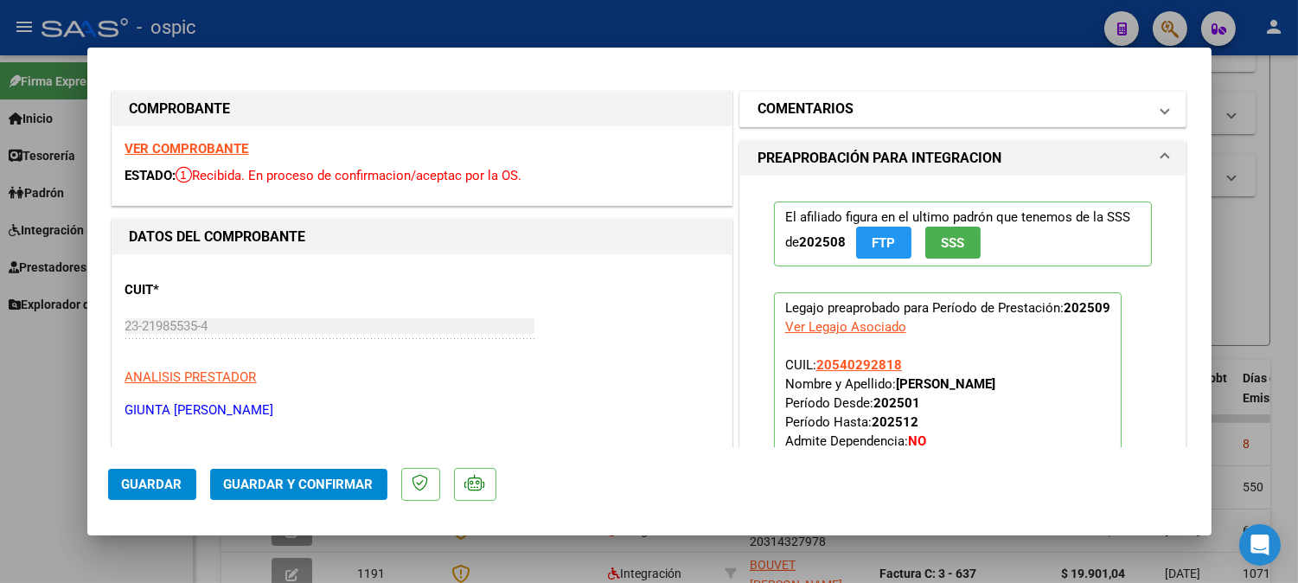
click at [858, 92] on mat-expansion-panel-header "COMENTARIOS" at bounding box center [963, 109] width 446 height 35
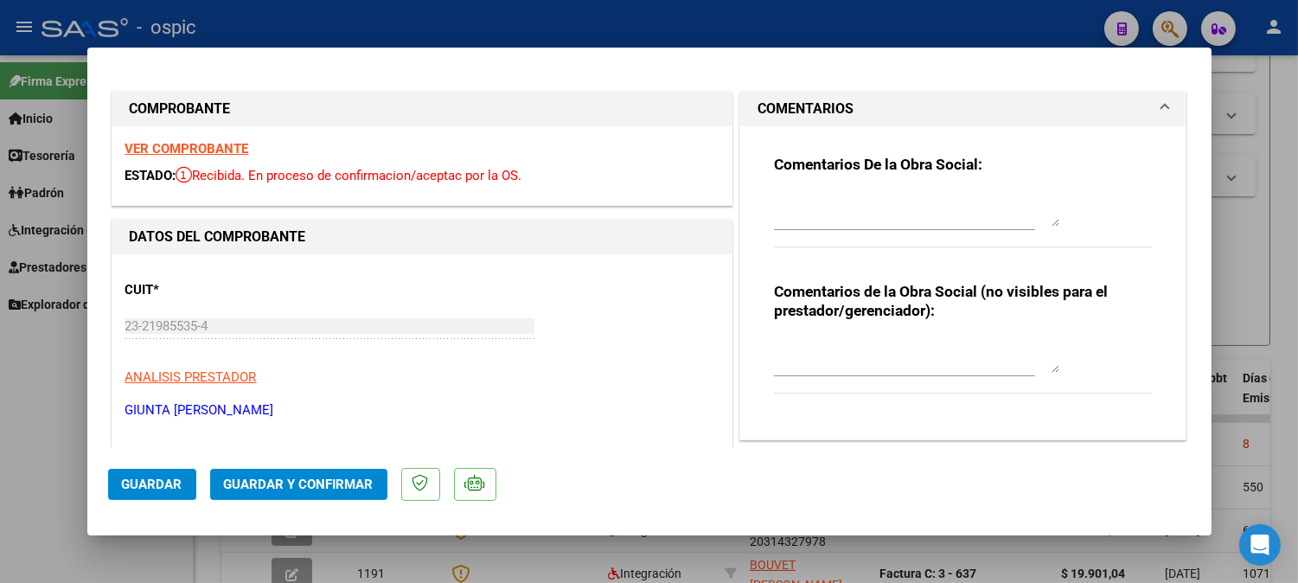
drag, startPoint x: 857, startPoint y: 335, endPoint x: 890, endPoint y: 359, distance: 41.5
click at [857, 337] on div at bounding box center [916, 355] width 285 height 41
type textarea "MODULO MAESTRO DE APOYO"
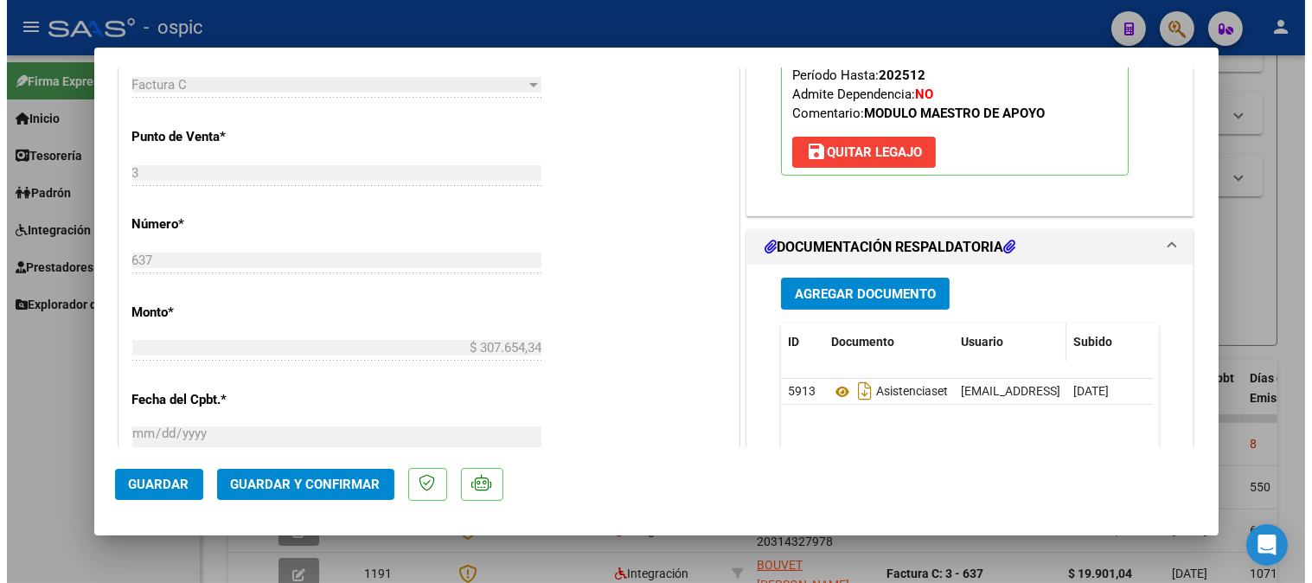
scroll to position [664, 0]
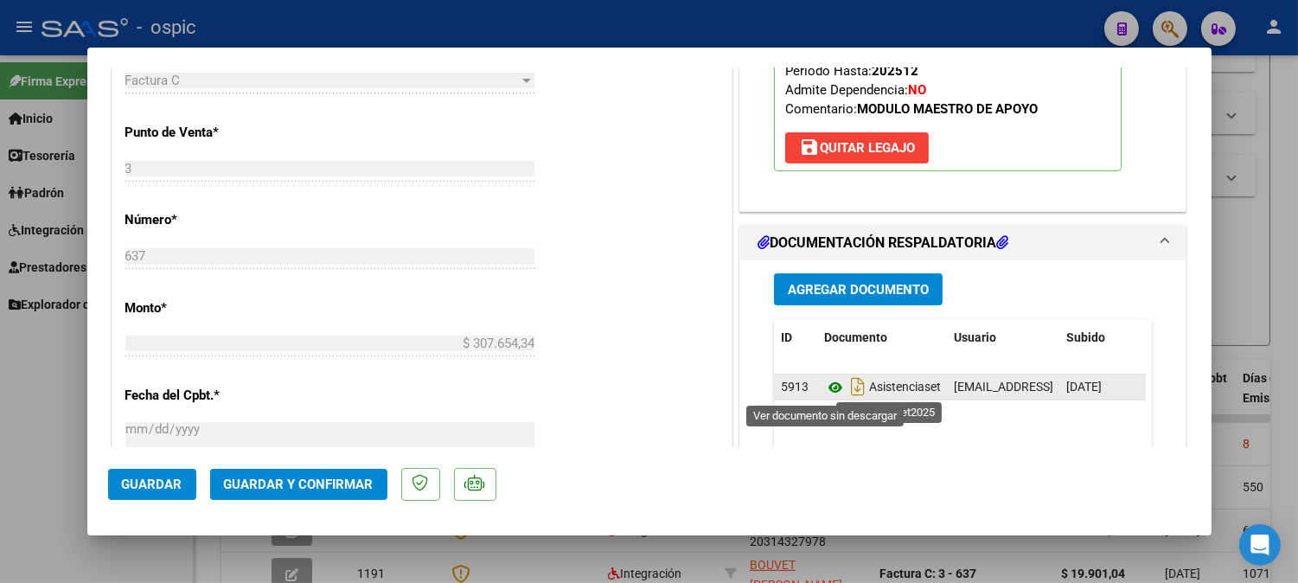
click at [827, 383] on icon at bounding box center [835, 387] width 22 height 21
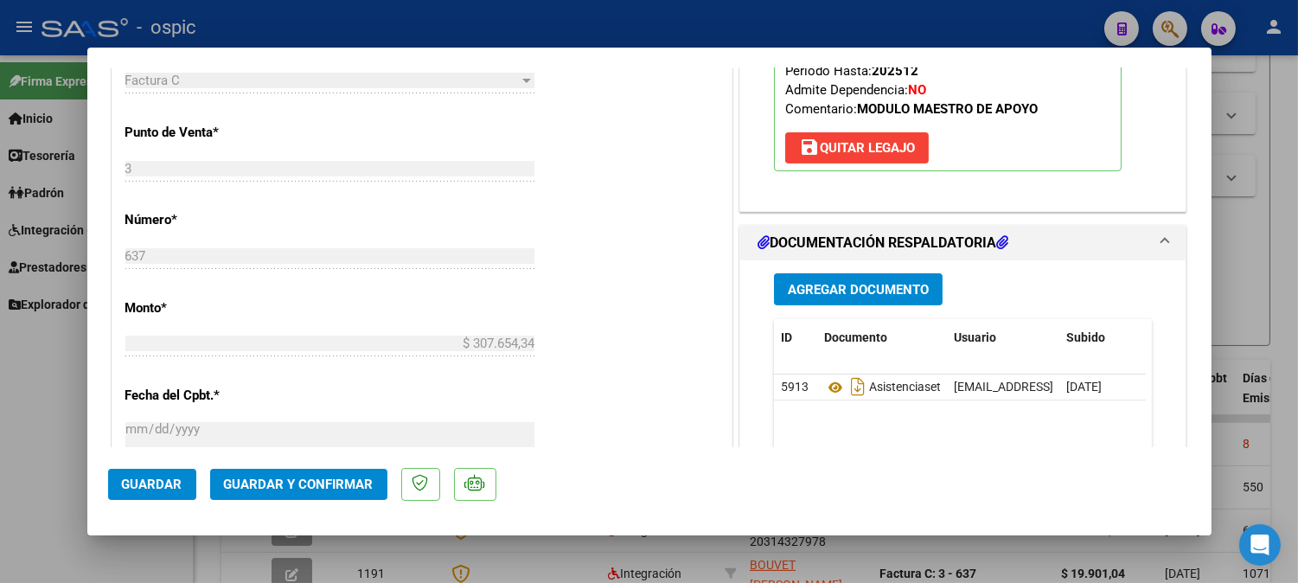
click at [327, 484] on span "Guardar y Confirmar" at bounding box center [299, 484] width 150 height 16
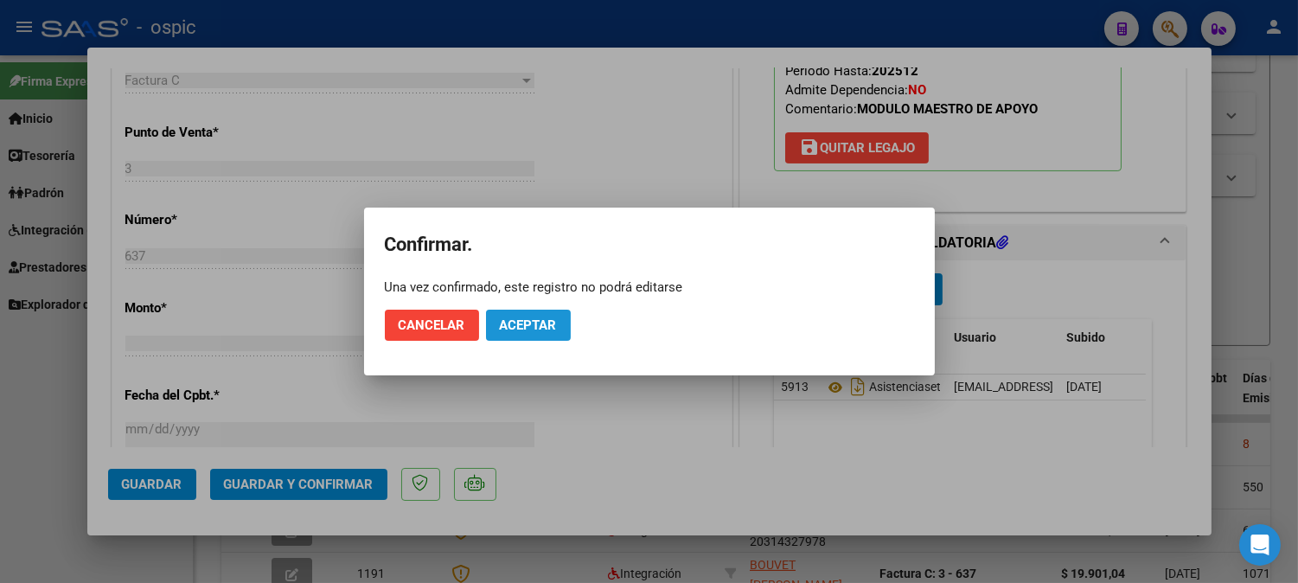
click at [555, 329] on span "Aceptar" at bounding box center [528, 325] width 57 height 16
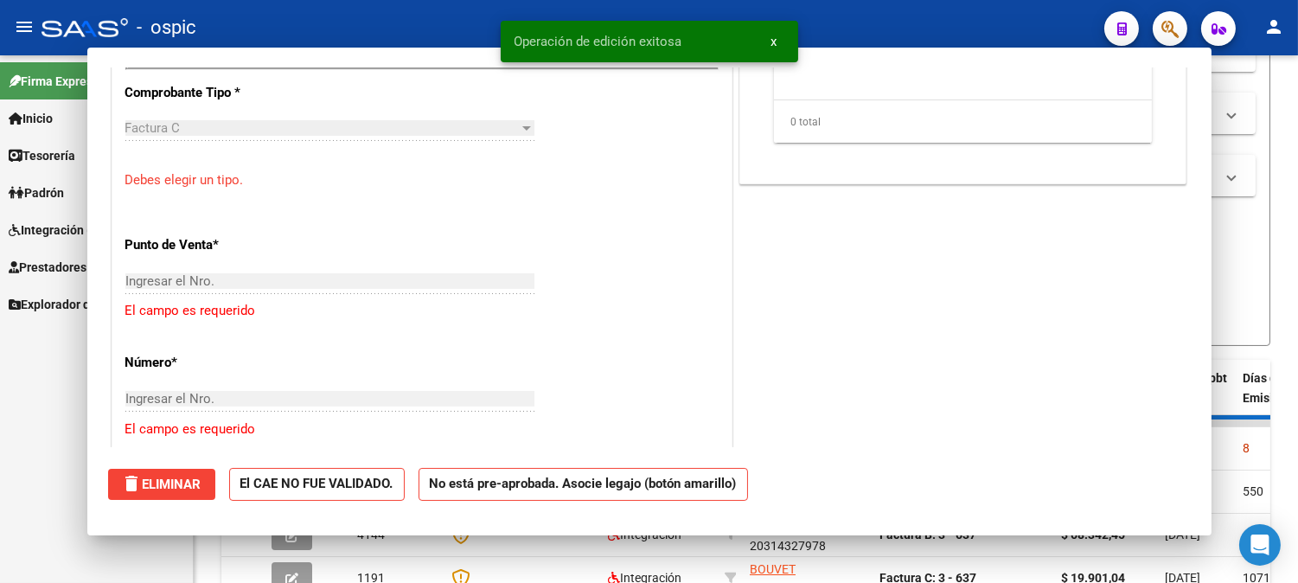
scroll to position [0, 0]
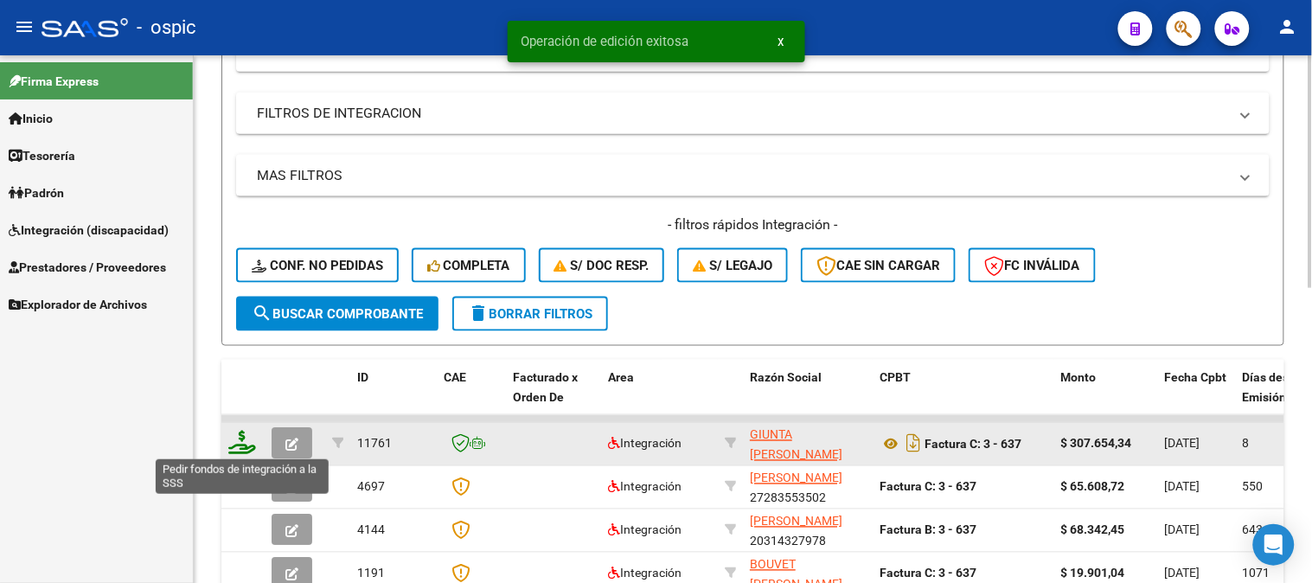
click at [242, 444] on icon at bounding box center [242, 443] width 28 height 24
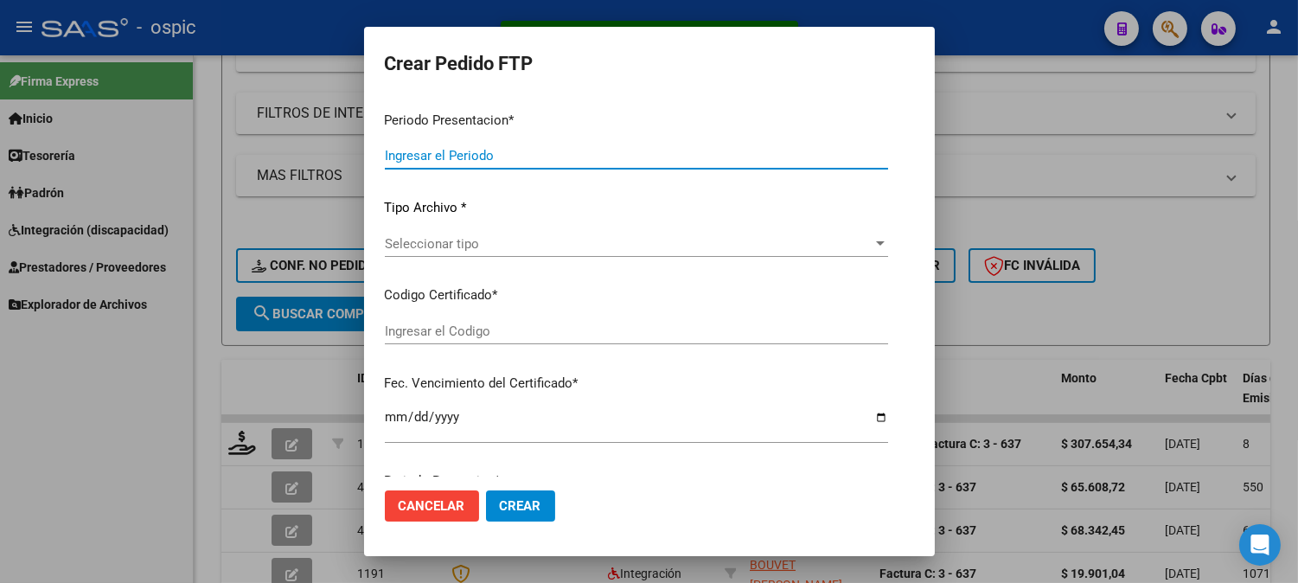
type input "202509"
type input "$ 307.654,34"
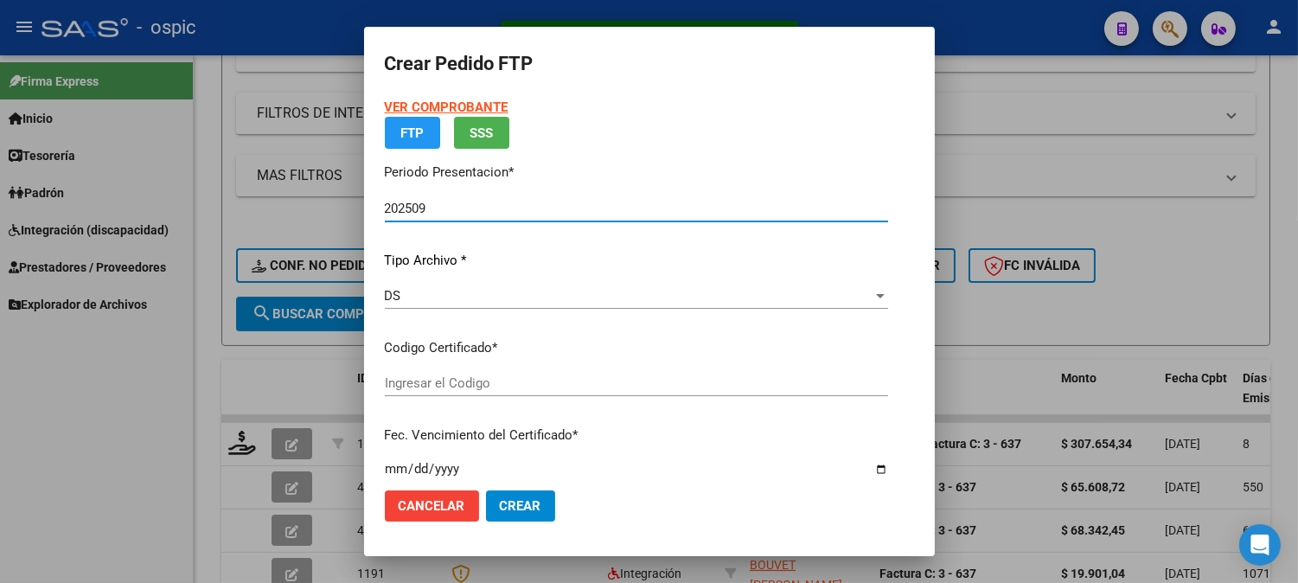
type input "0000000000000000000000000000006455473470"
type input "[DATE]"
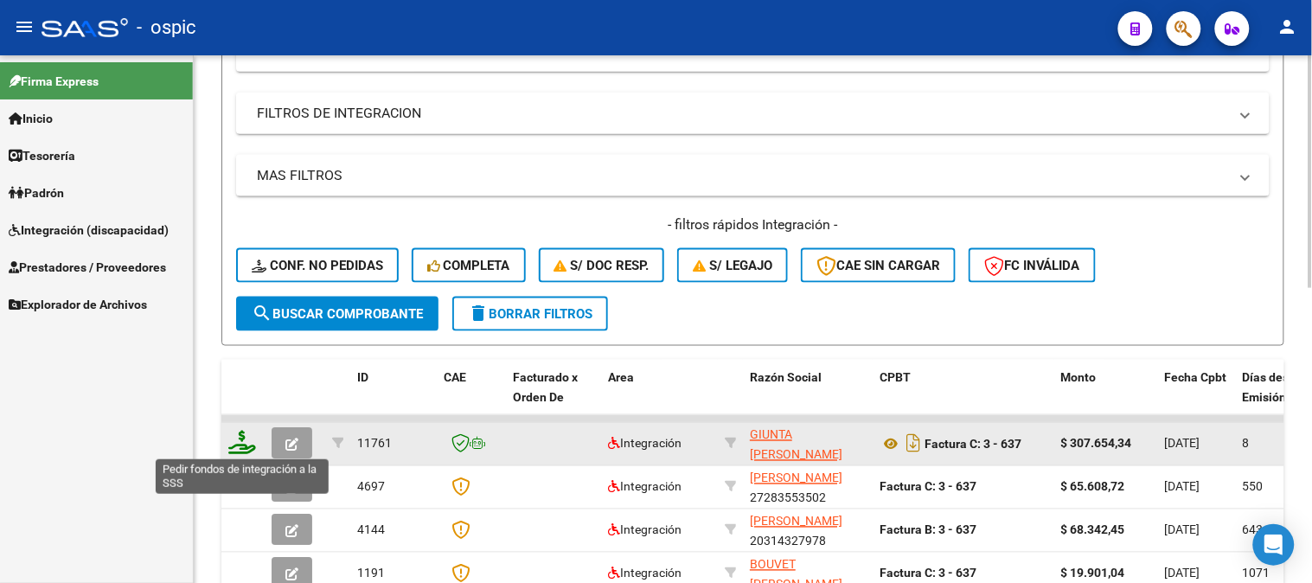
click at [245, 442] on icon at bounding box center [242, 443] width 28 height 24
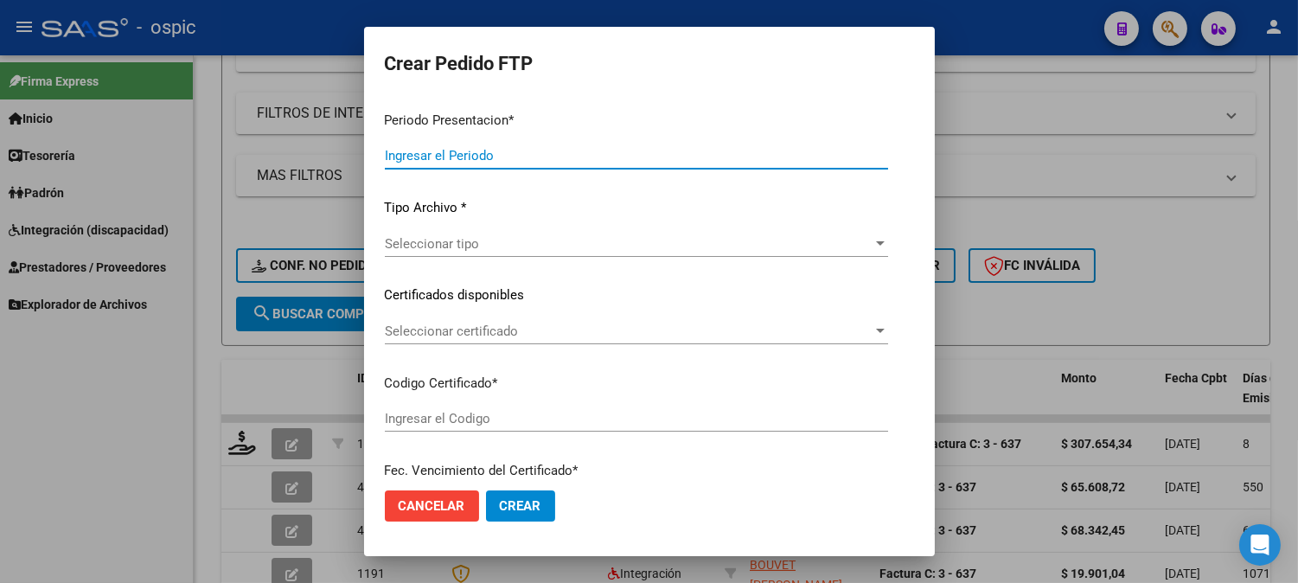
type input "202509"
type input "$ 307.654,34"
type input "0000000000000000000000000000006455473470"
type input "[DATE]"
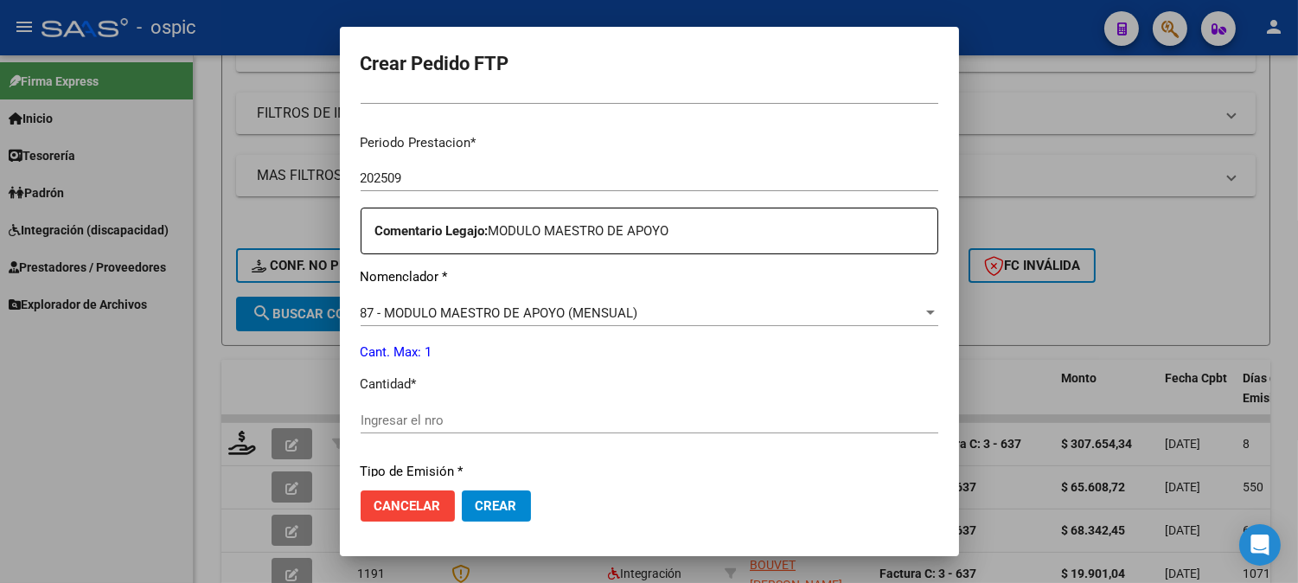
scroll to position [531, 0]
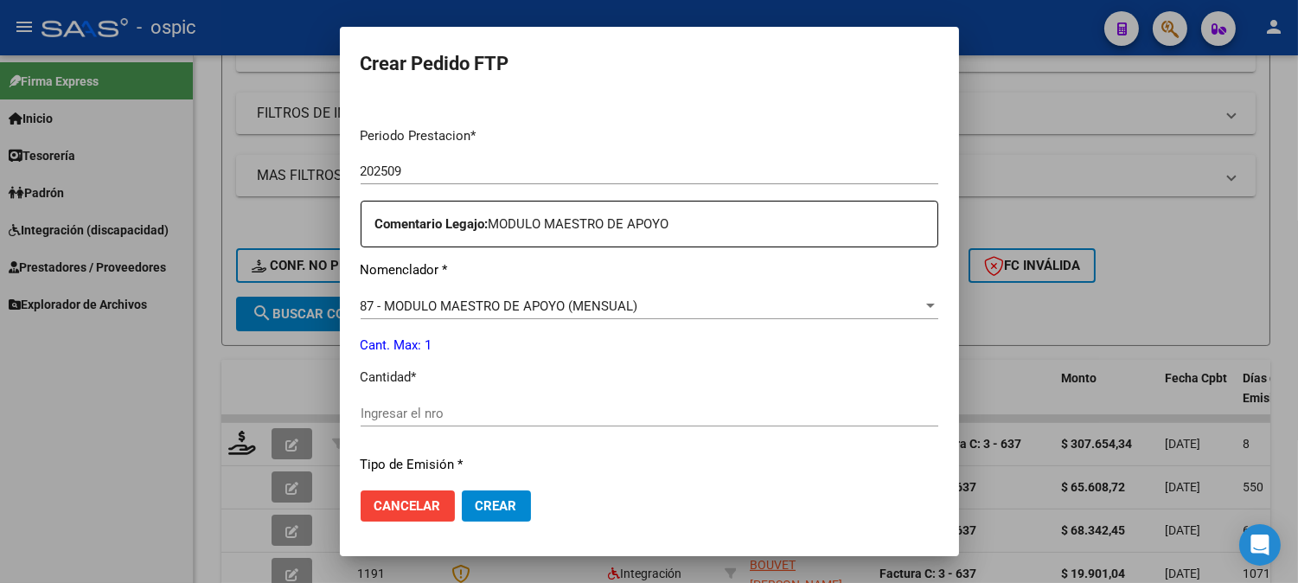
click at [583, 403] on div "Ingresar el nro" at bounding box center [650, 413] width 578 height 26
type input "1"
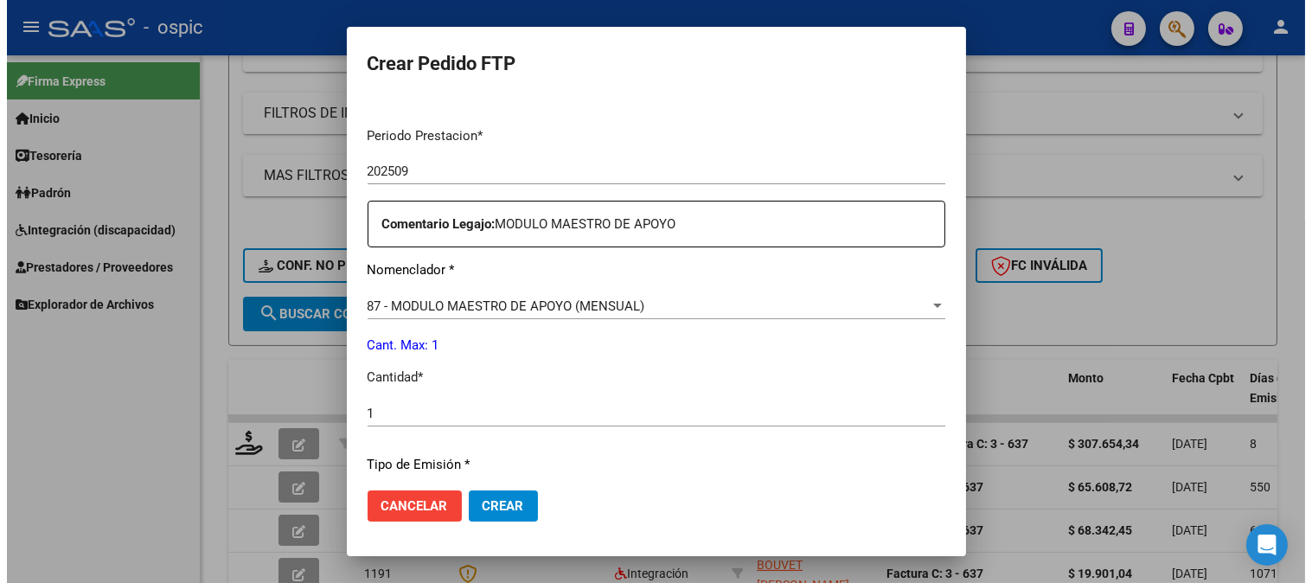
scroll to position [758, 0]
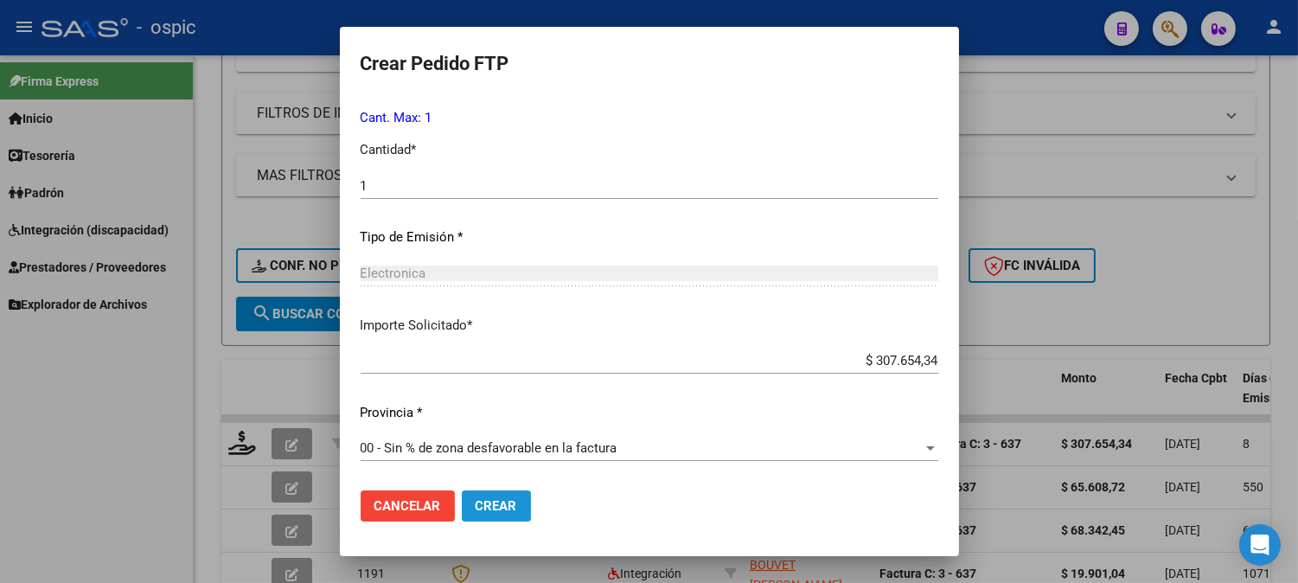
drag, startPoint x: 479, startPoint y: 501, endPoint x: 1311, endPoint y: 297, distance: 856.6
click at [480, 498] on span "Crear" at bounding box center [496, 506] width 41 height 16
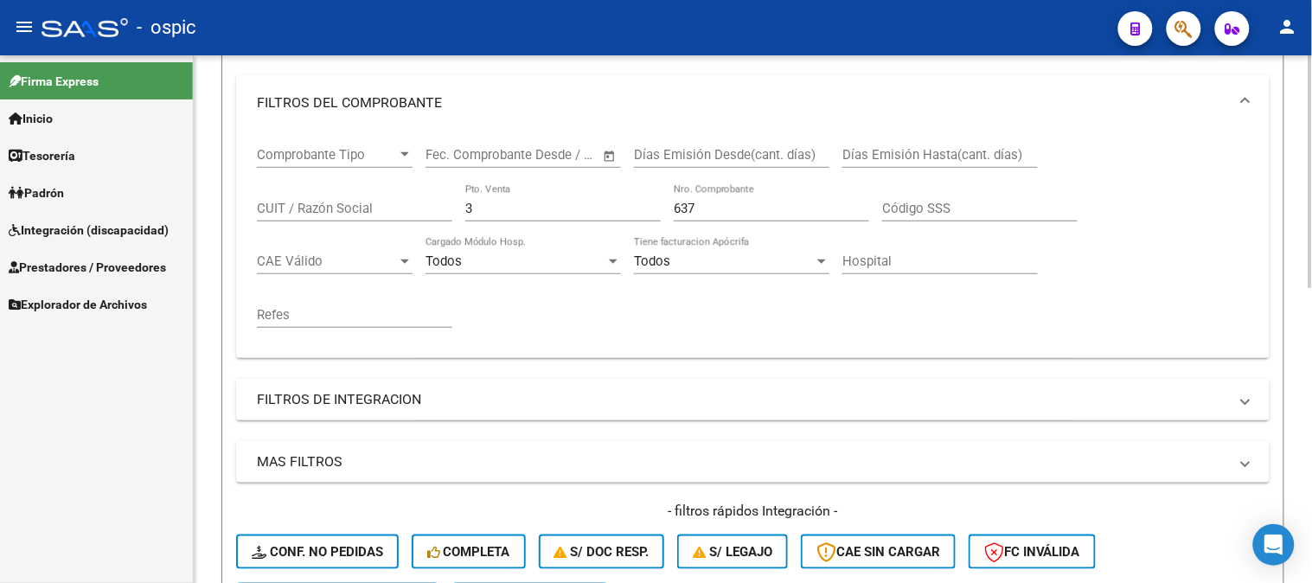
scroll to position [156, 0]
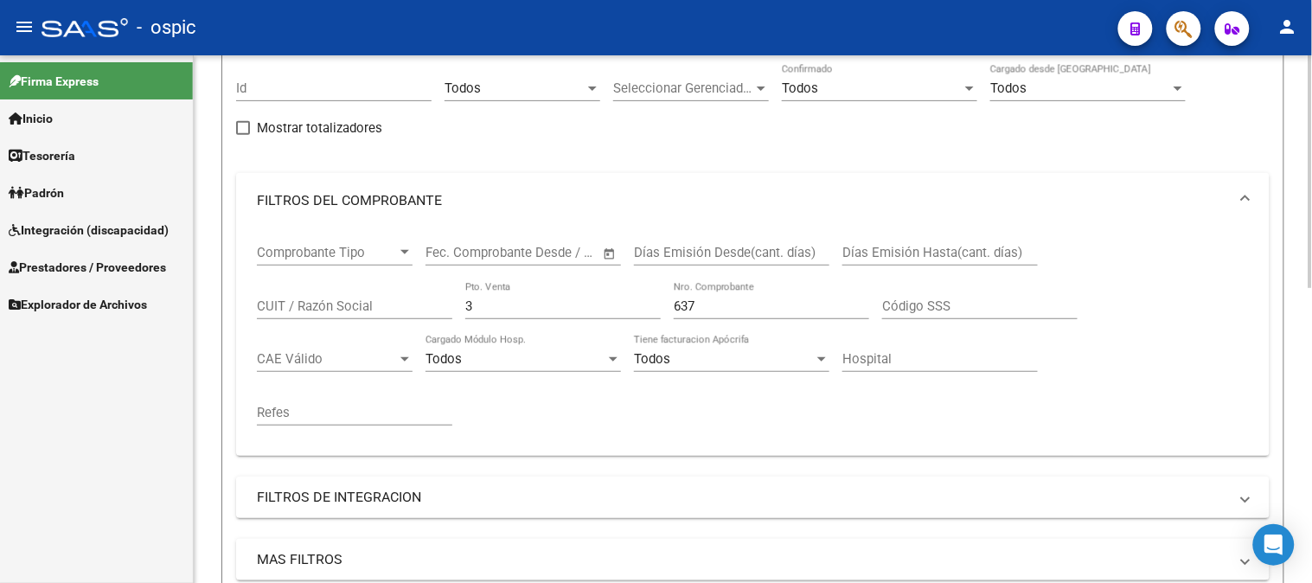
drag, startPoint x: 343, startPoint y: 289, endPoint x: 298, endPoint y: 286, distance: 45.0
click at [298, 285] on div "Comprobante Tipo Comprobante Tipo Fecha inicio – Fecha fin Fec. Comprobante Des…" at bounding box center [753, 335] width 992 height 214
type input "4"
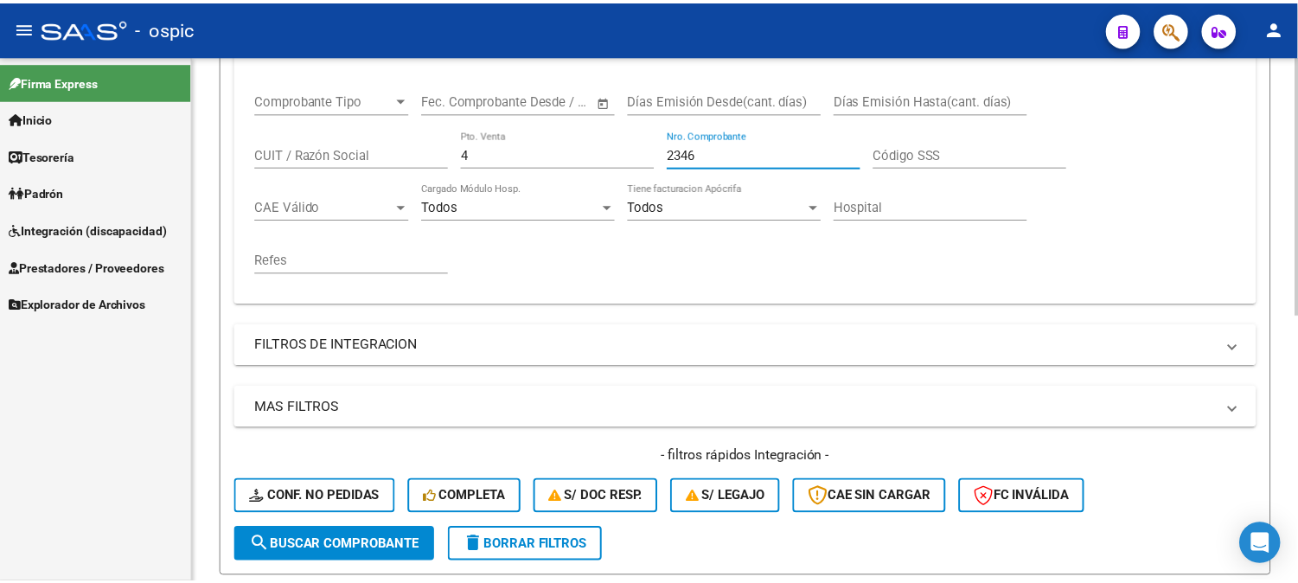
scroll to position [539, 0]
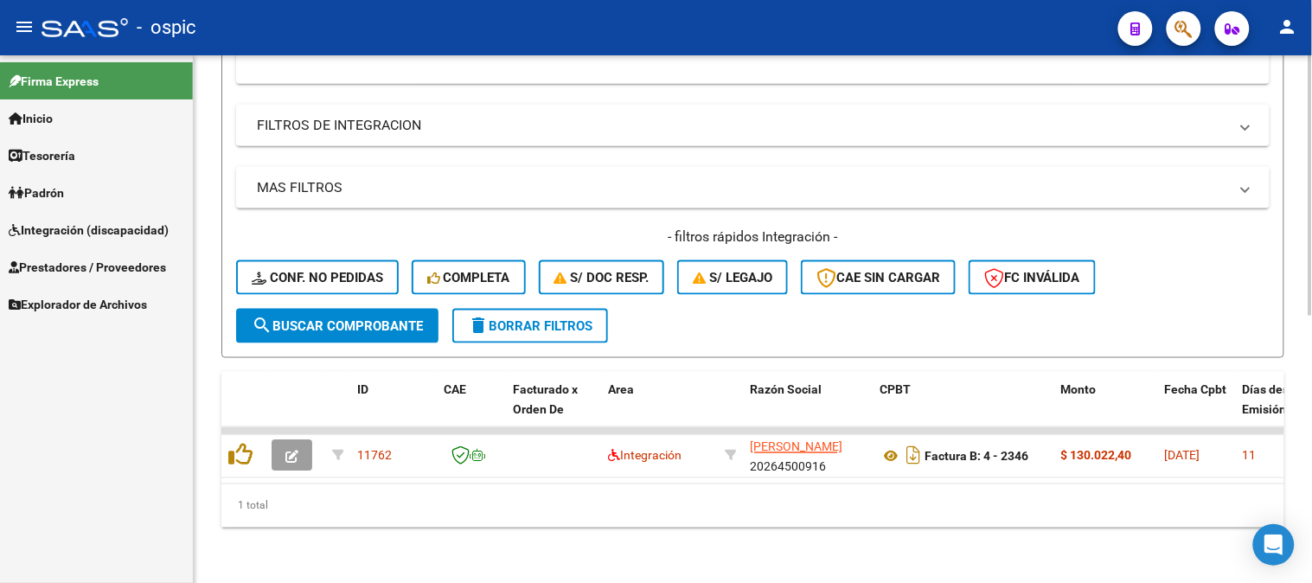
type input "2346"
drag, startPoint x: 350, startPoint y: 299, endPoint x: 330, endPoint y: 223, distance: 78.6
click at [348, 309] on button "search Buscar Comprobante" at bounding box center [337, 326] width 202 height 35
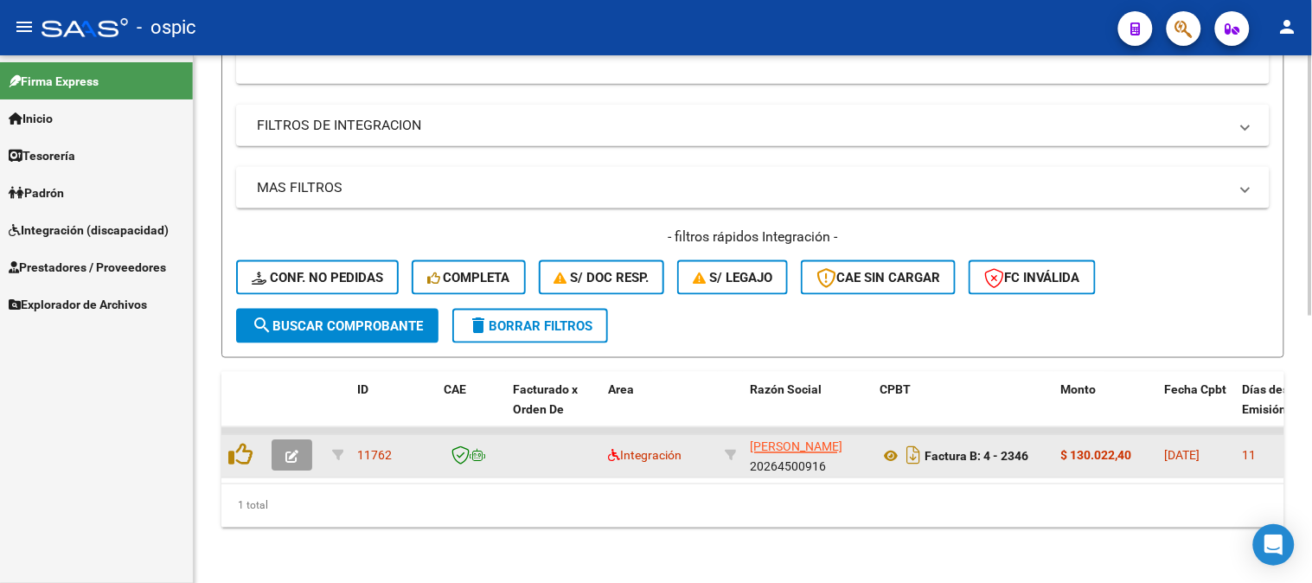
click at [299, 445] on button "button" at bounding box center [291, 455] width 41 height 31
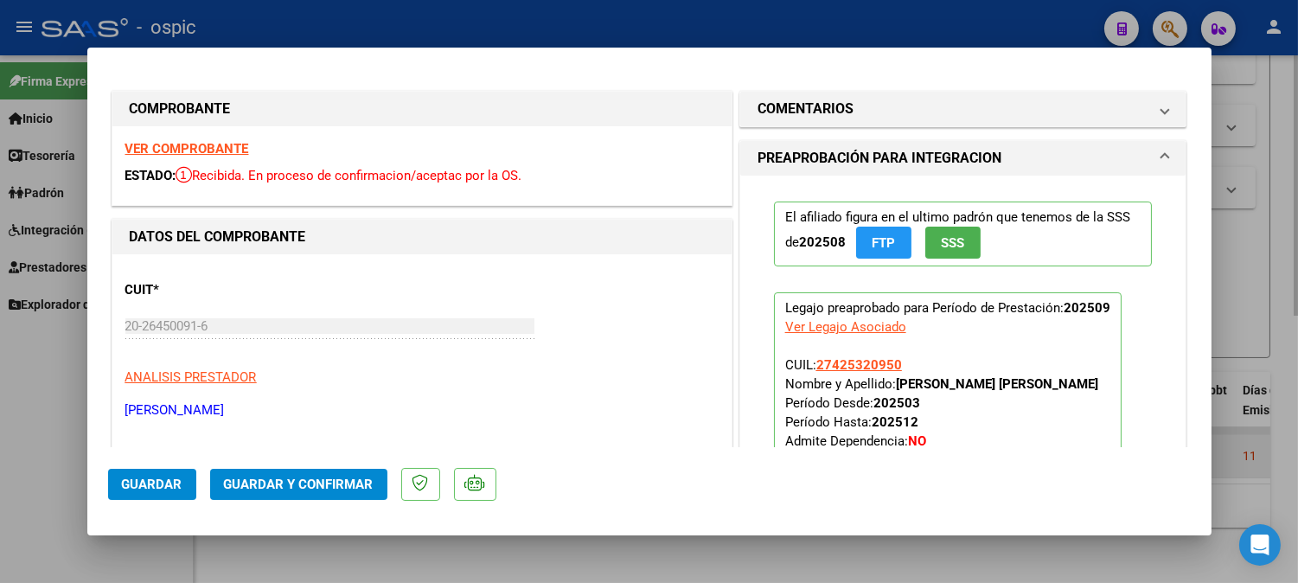
type input "$ 0,00"
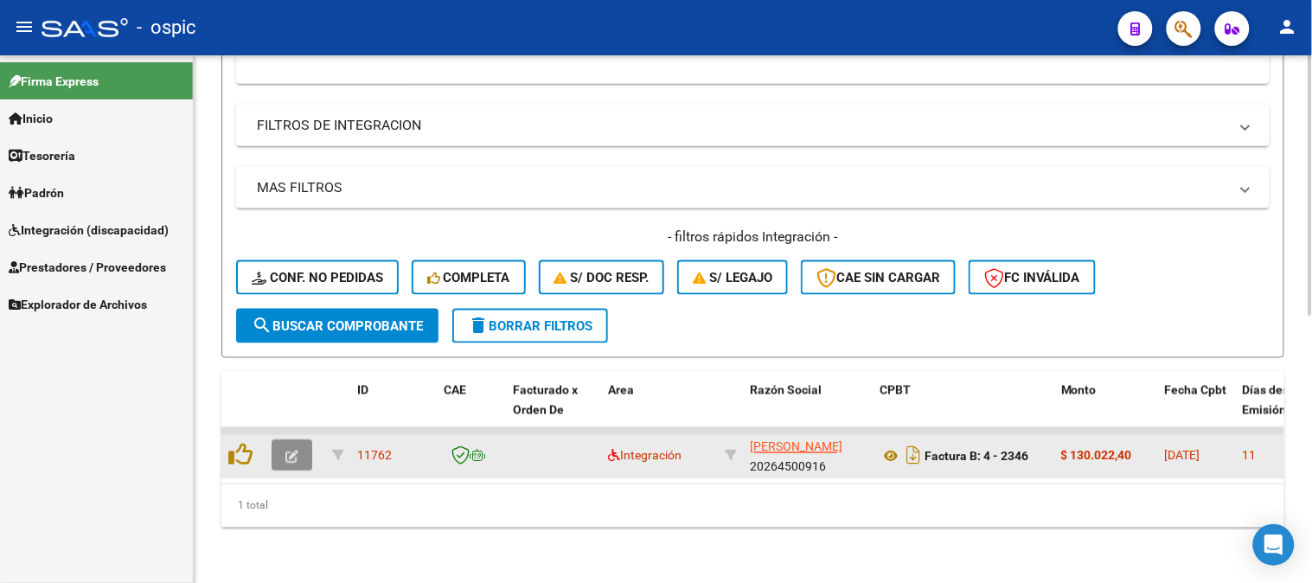
click at [283, 444] on button "button" at bounding box center [291, 455] width 41 height 31
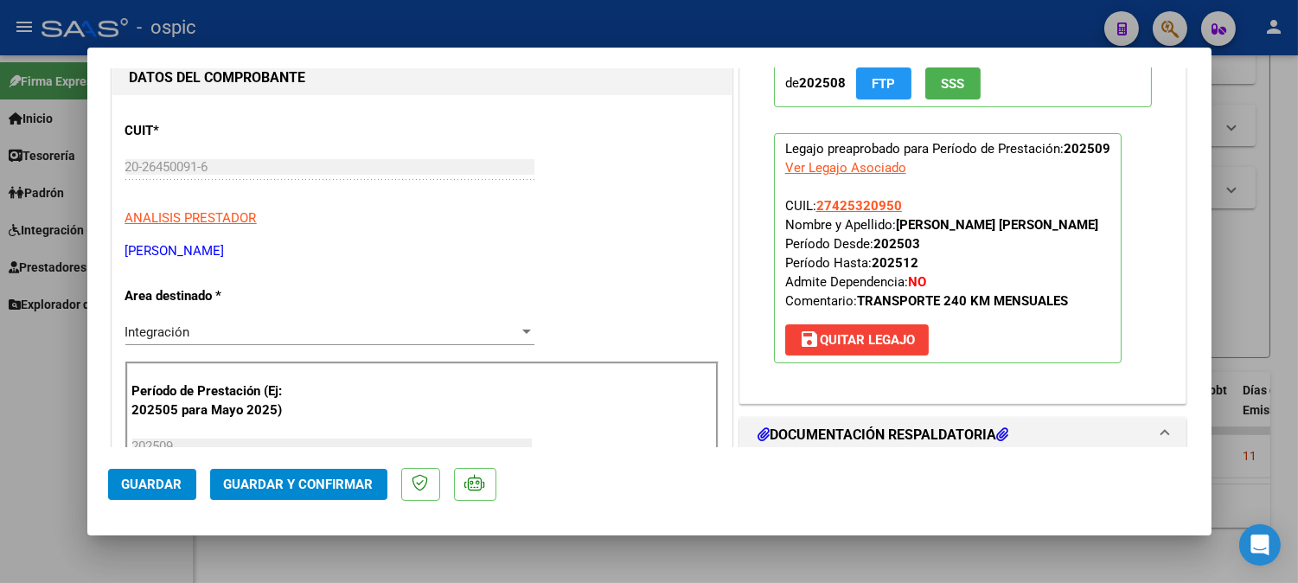
scroll to position [0, 0]
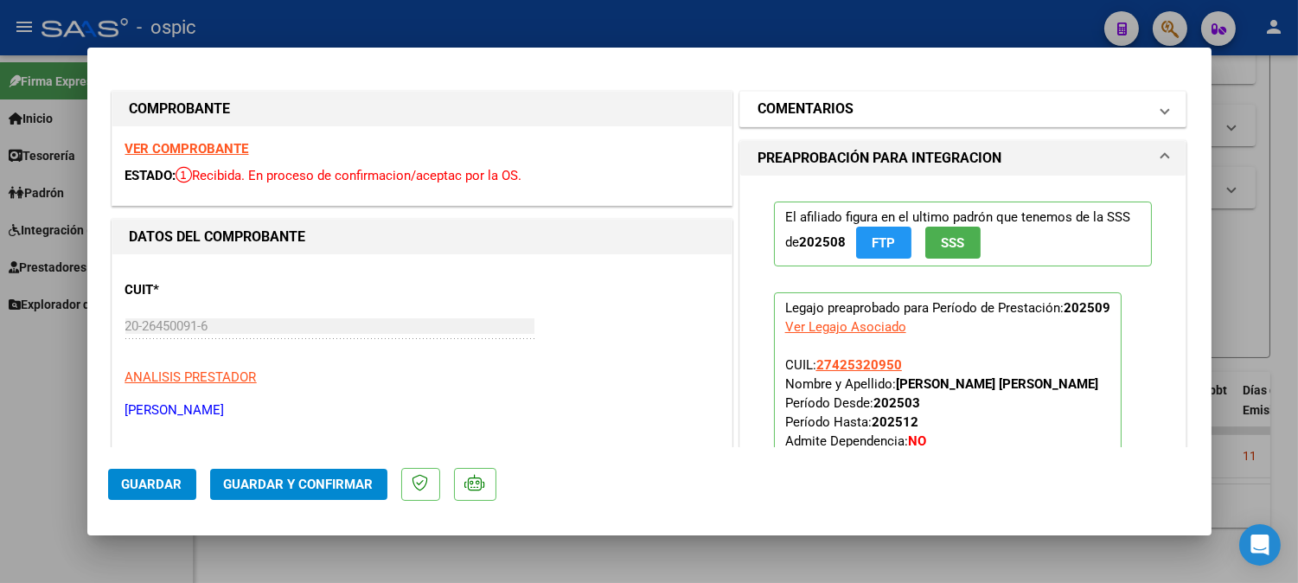
click at [912, 109] on mat-panel-title "COMENTARIOS" at bounding box center [952, 109] width 391 height 21
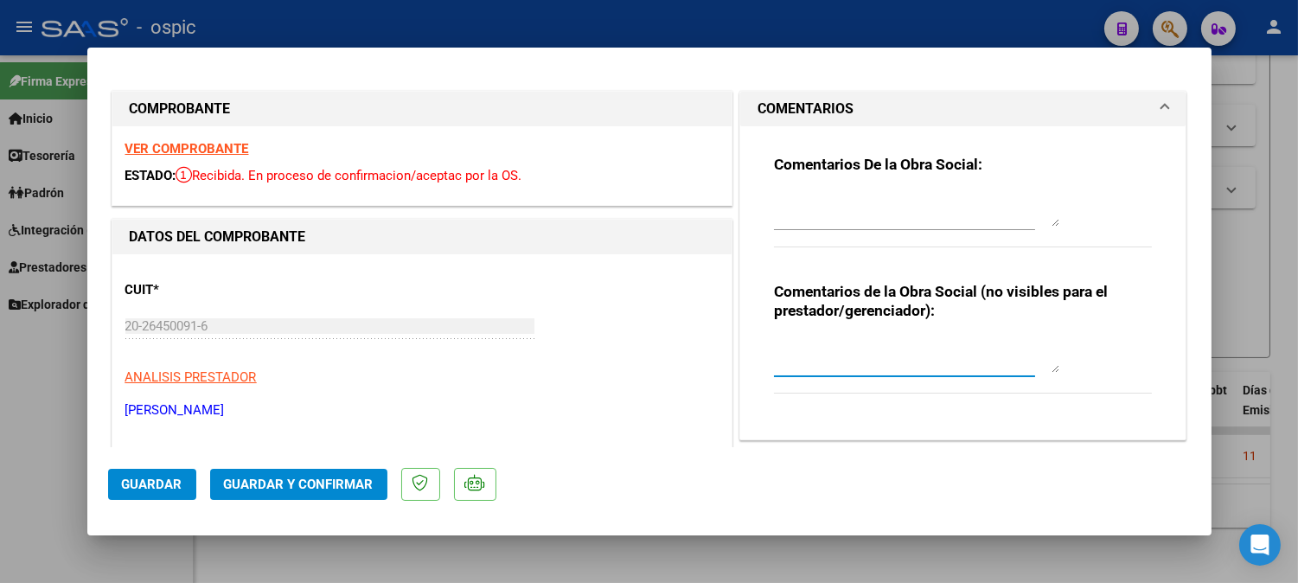
drag, startPoint x: 883, startPoint y: 348, endPoint x: 1258, endPoint y: 369, distance: 375.8
click at [884, 349] on textarea at bounding box center [916, 355] width 285 height 35
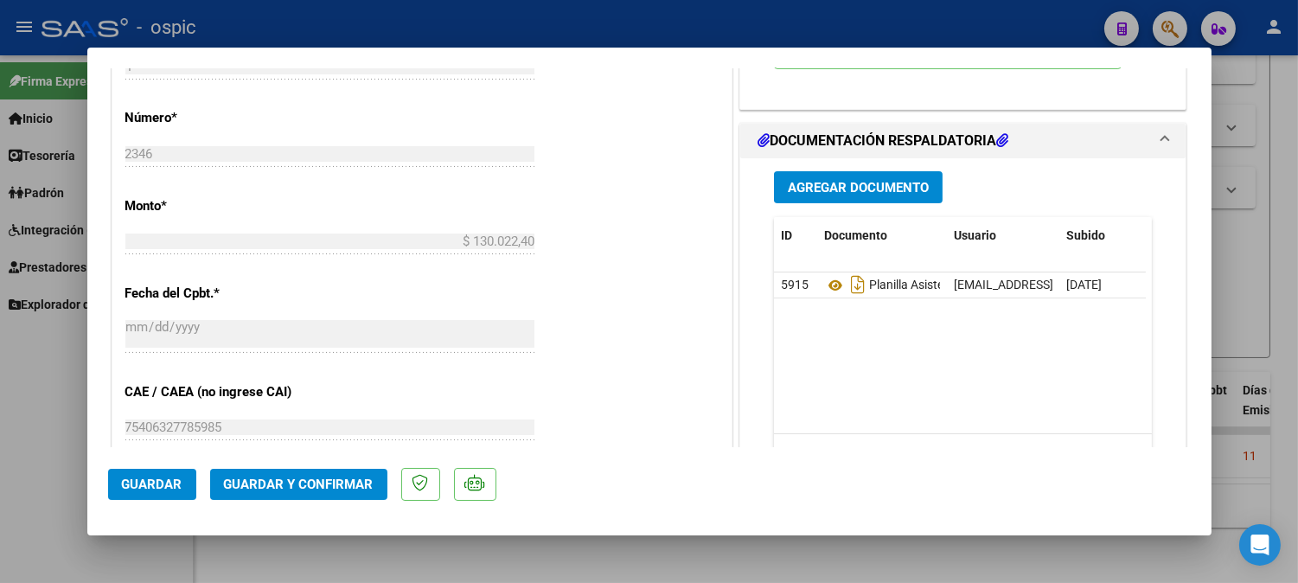
scroll to position [788, 0]
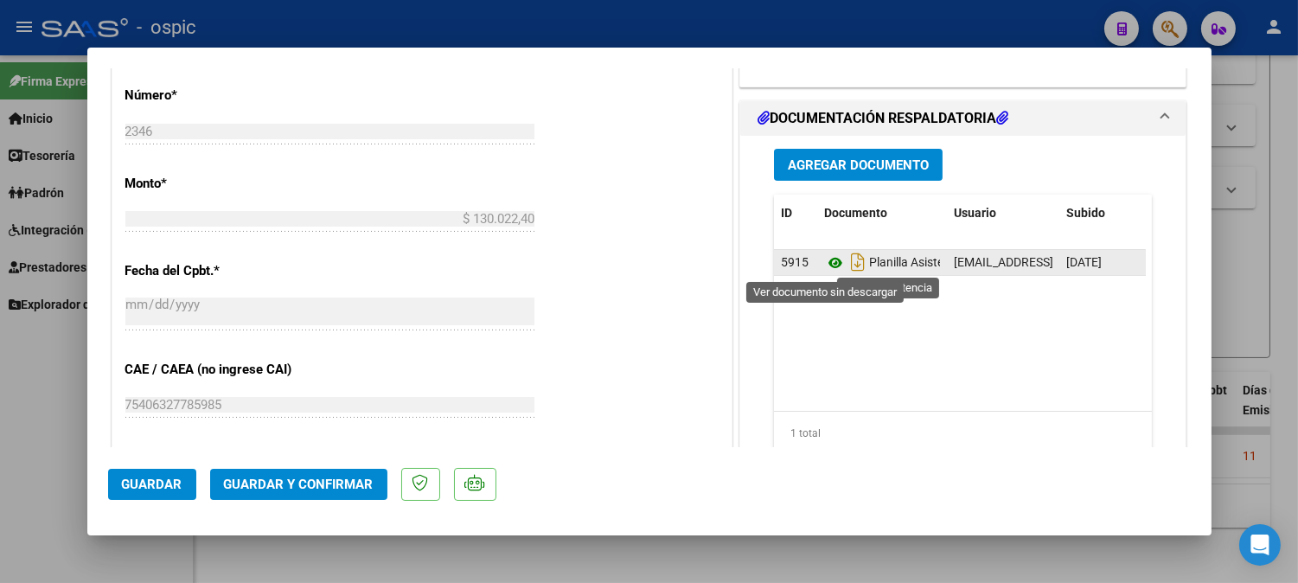
click at [827, 264] on icon at bounding box center [835, 262] width 22 height 21
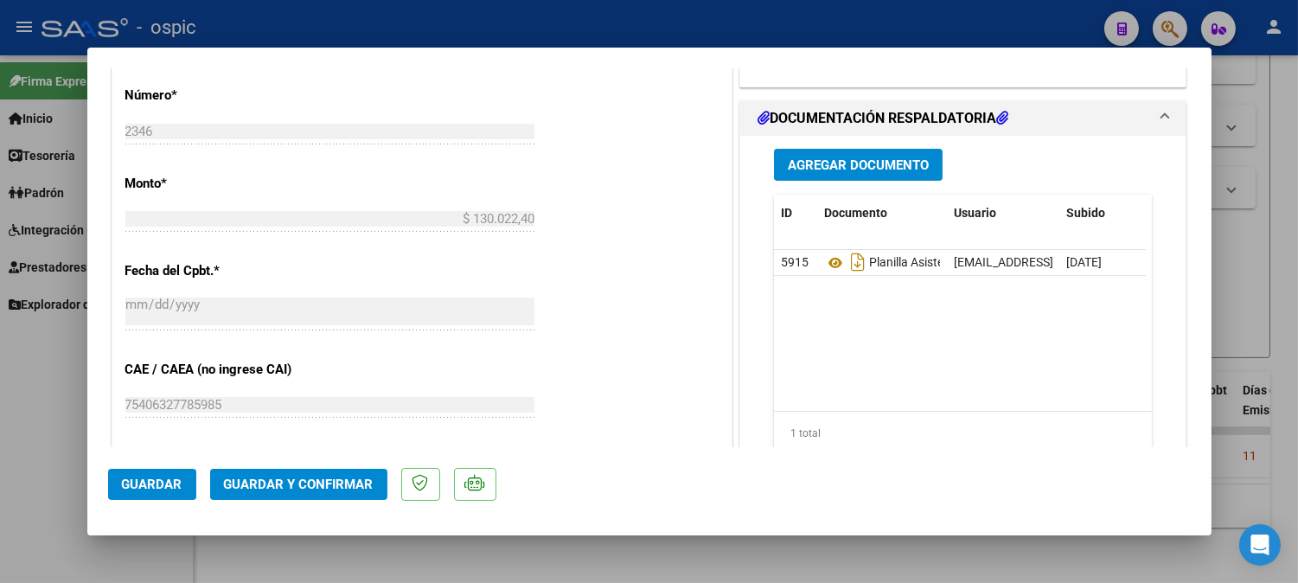
click at [308, 476] on button "Guardar y Confirmar" at bounding box center [298, 484] width 177 height 31
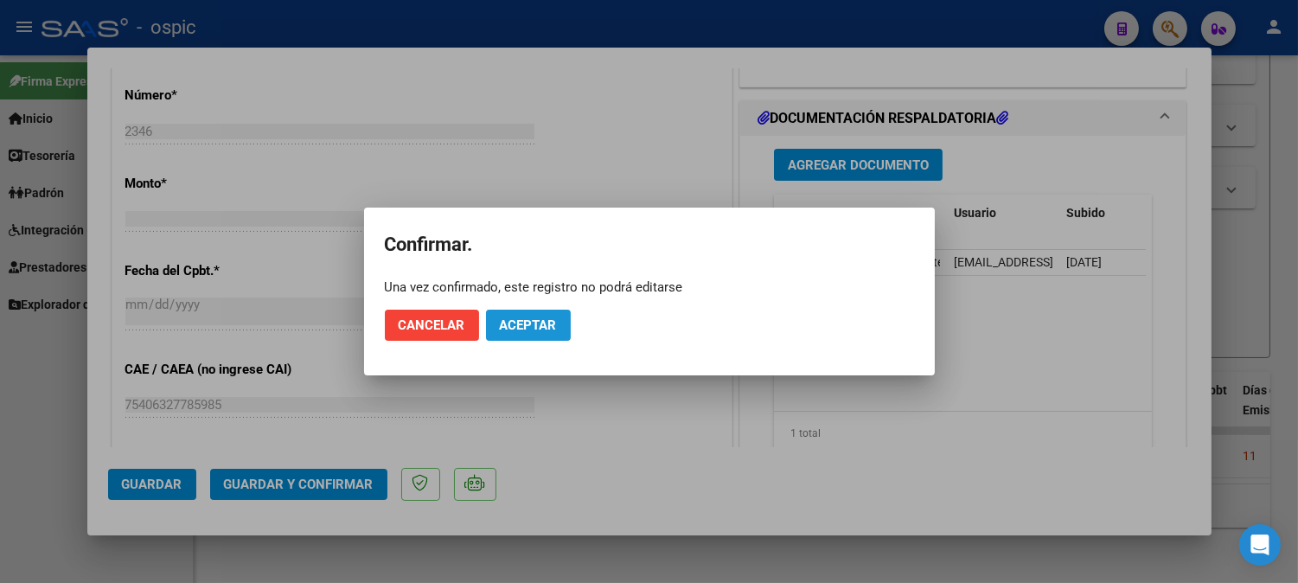
click at [507, 325] on span "Aceptar" at bounding box center [528, 325] width 57 height 16
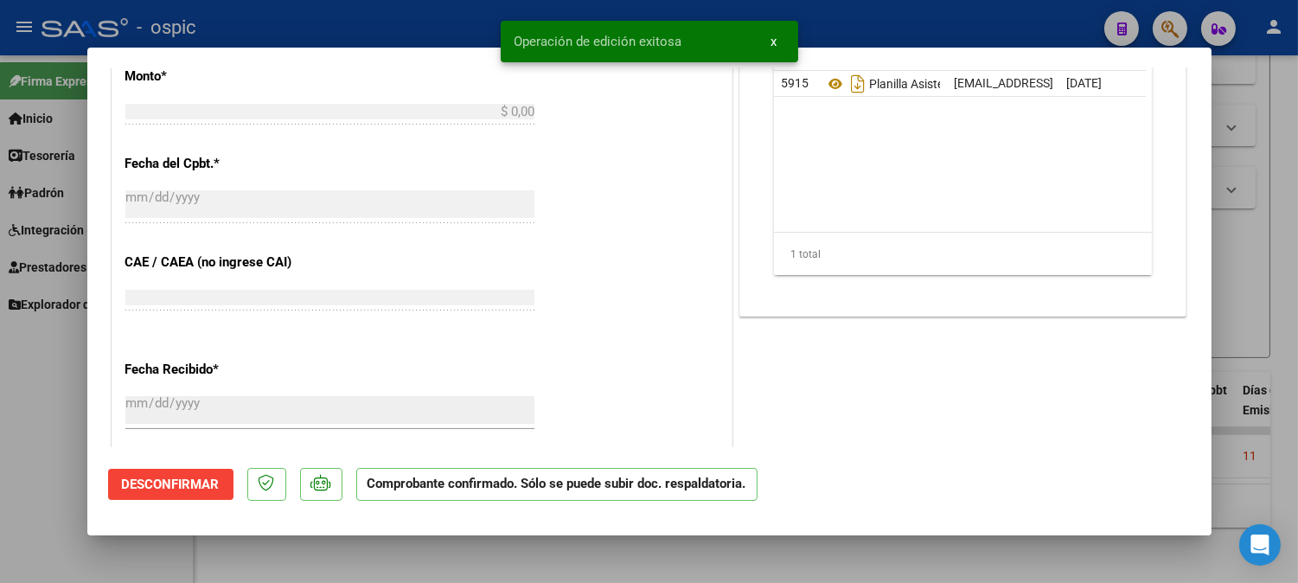
scroll to position [0, 0]
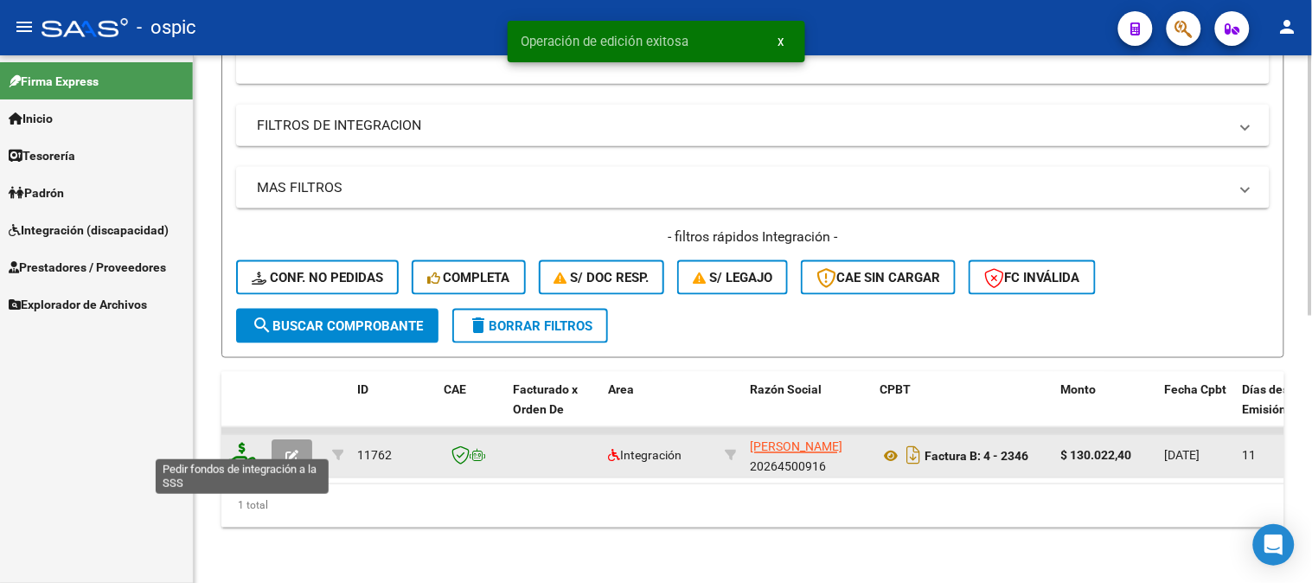
click at [239, 443] on icon at bounding box center [242, 455] width 28 height 24
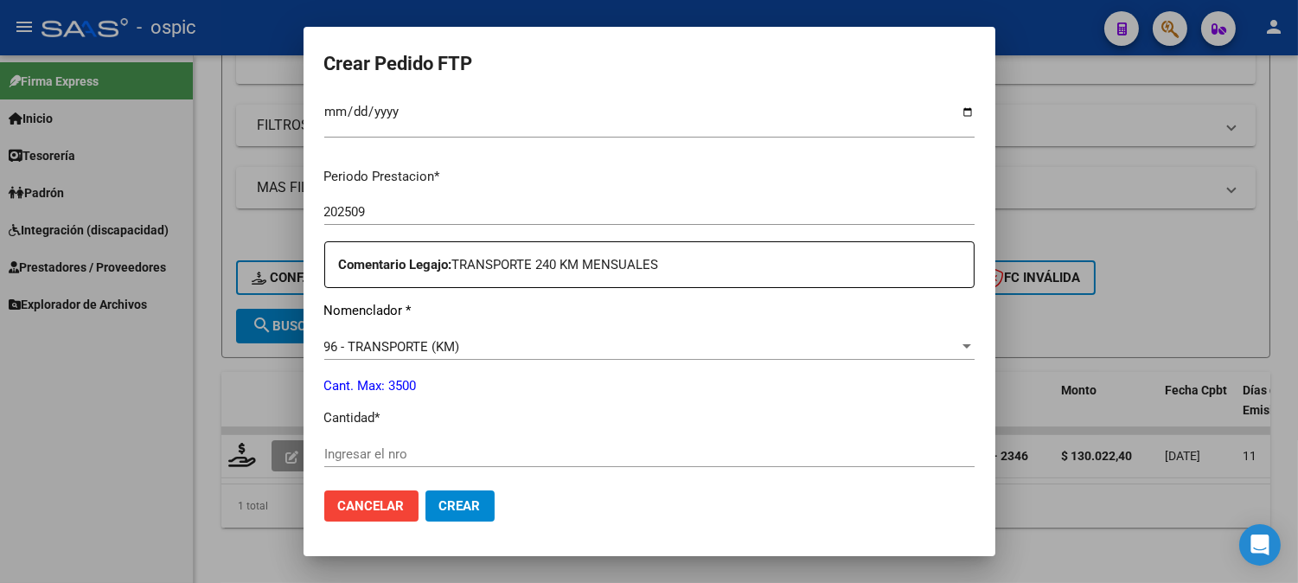
scroll to position [533, 0]
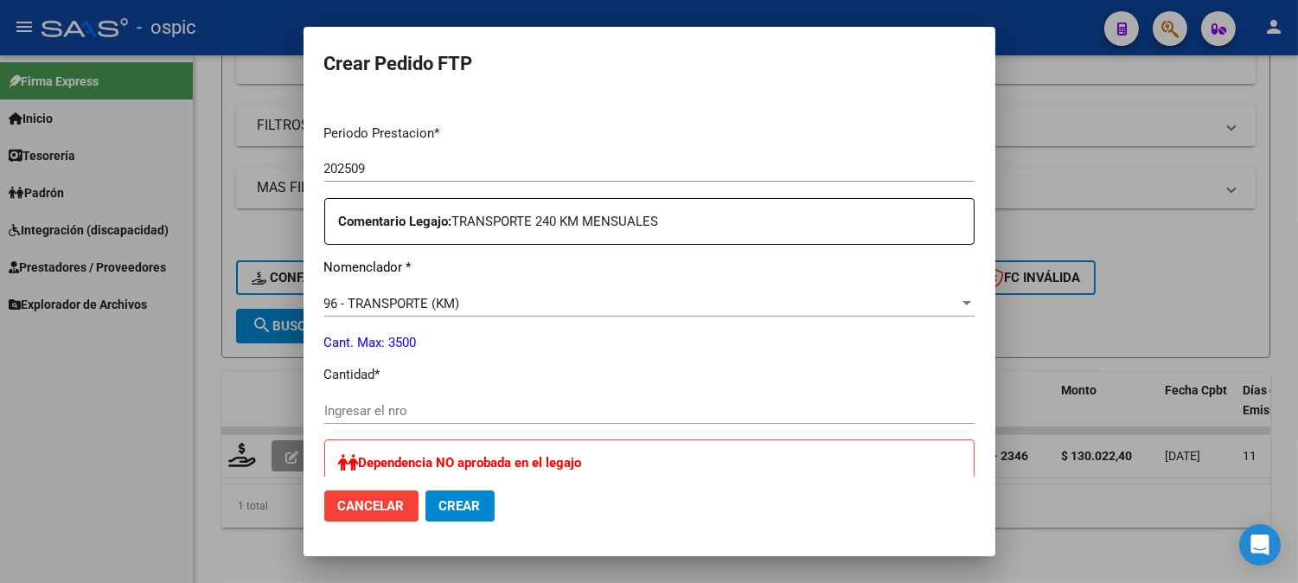
click at [456, 418] on div "Ingresar el nro" at bounding box center [649, 411] width 650 height 26
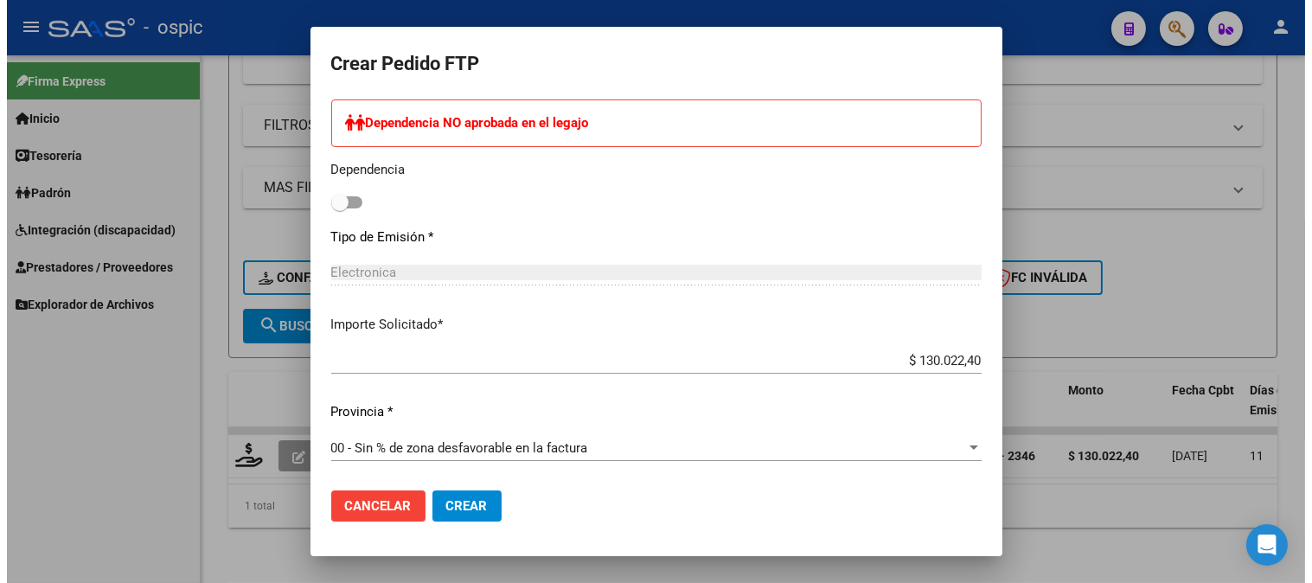
scroll to position [882, 0]
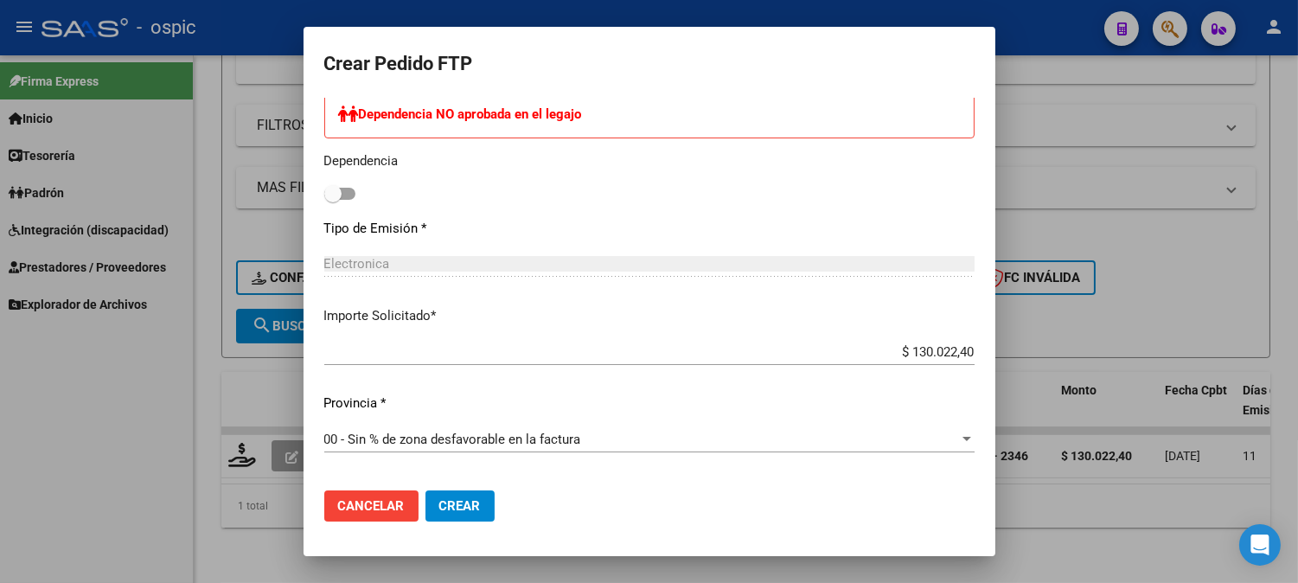
drag, startPoint x: 450, startPoint y: 506, endPoint x: 833, endPoint y: 391, distance: 399.1
click at [452, 505] on span "Crear" at bounding box center [459, 506] width 41 height 16
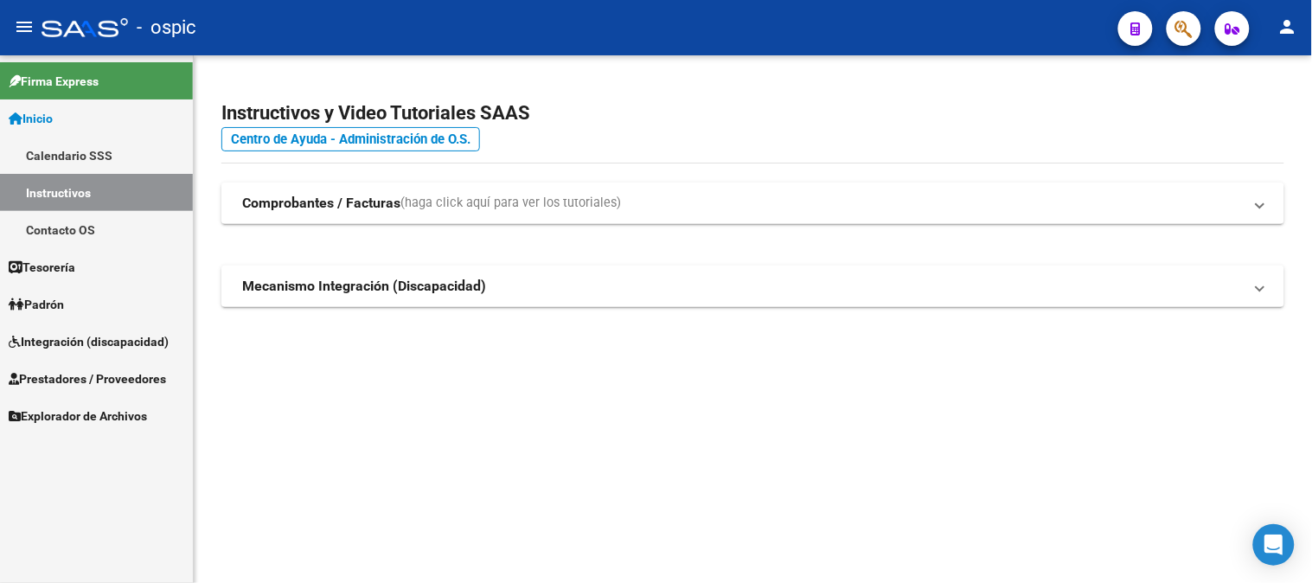
click at [88, 190] on link "Instructivos" at bounding box center [96, 192] width 193 height 37
click at [113, 112] on link "Inicio" at bounding box center [96, 117] width 193 height 37
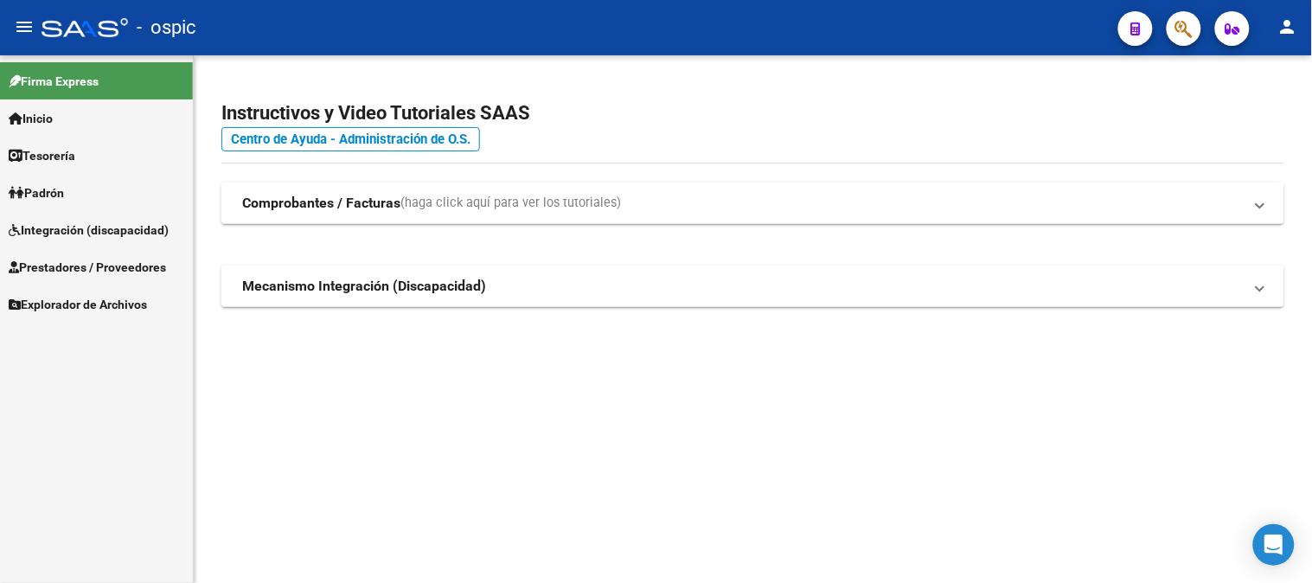
click at [117, 219] on link "Integración (discapacidad)" at bounding box center [96, 229] width 193 height 37
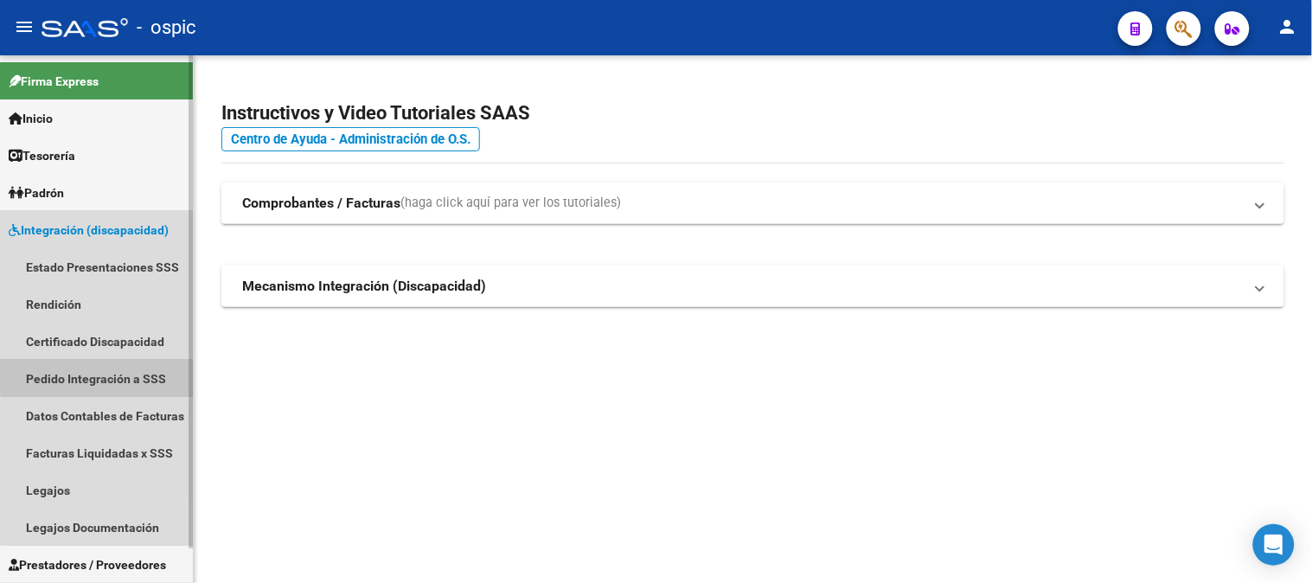
click at [101, 372] on link "Pedido Integración a SSS" at bounding box center [96, 378] width 193 height 37
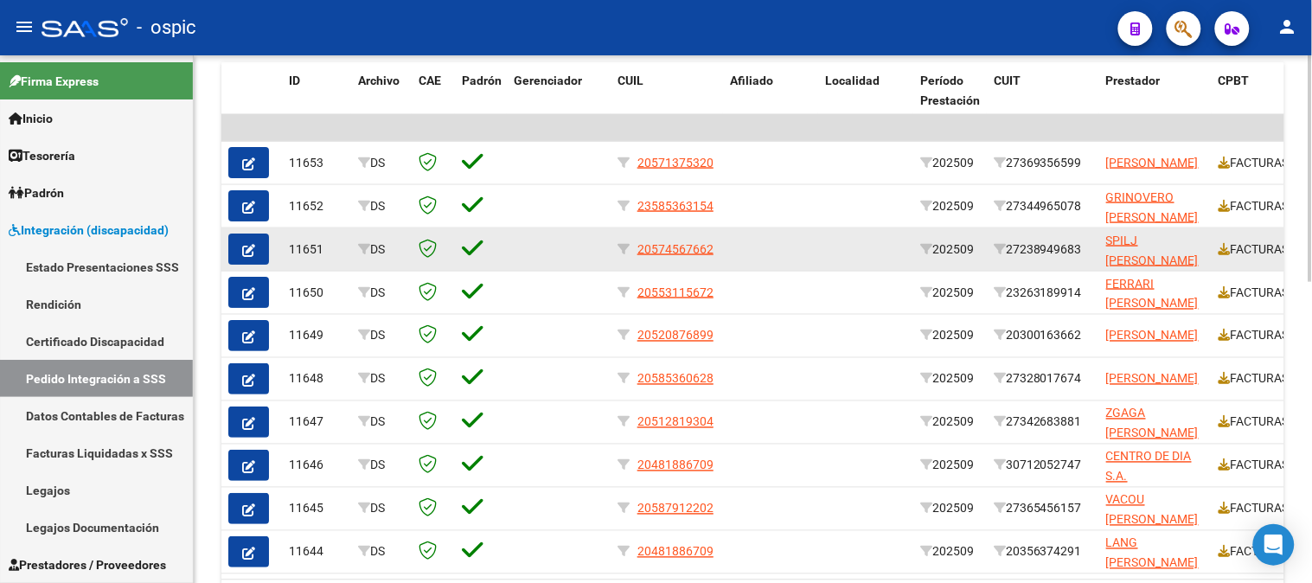
scroll to position [700, 0]
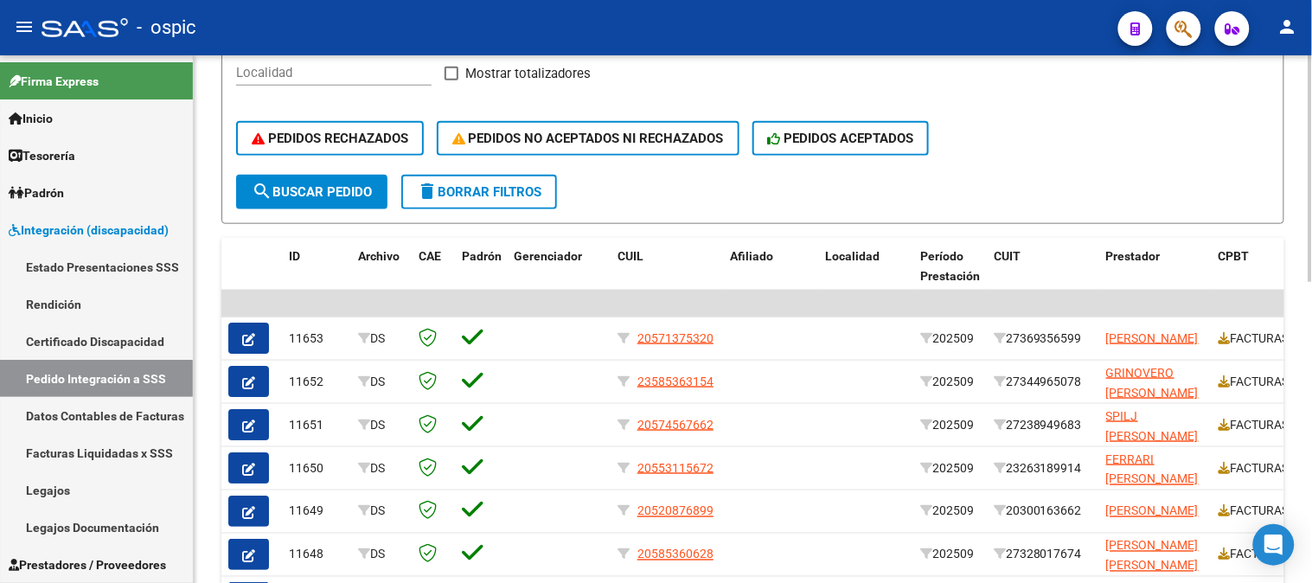
scroll to position [412, 0]
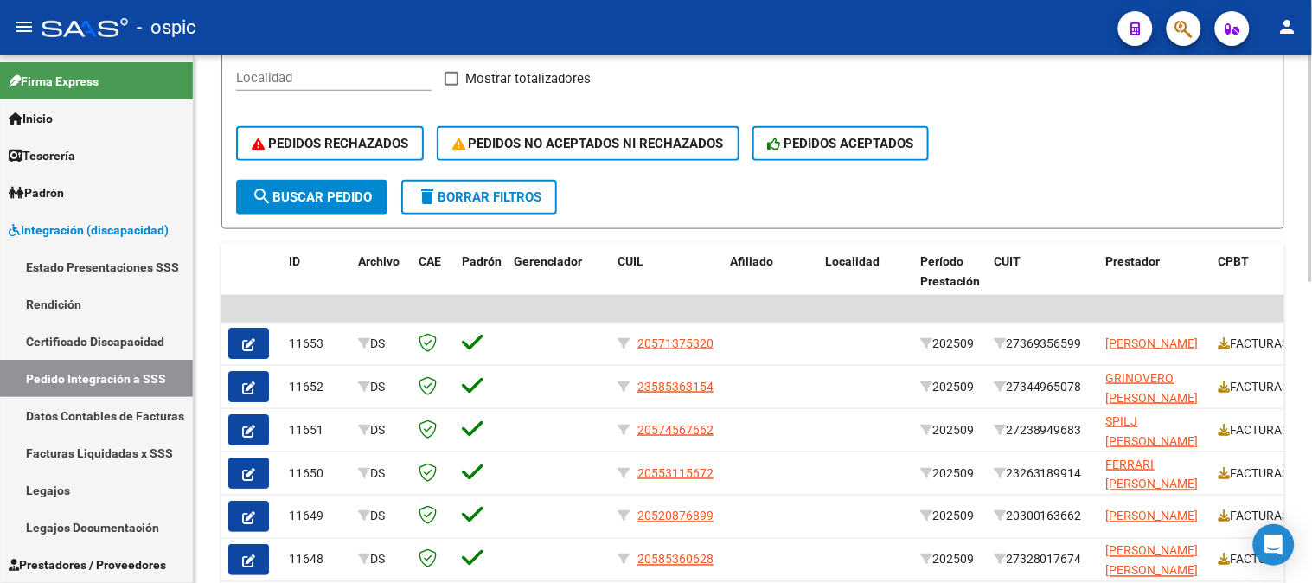
click at [474, 199] on span "delete Borrar Filtros" at bounding box center [479, 197] width 124 height 16
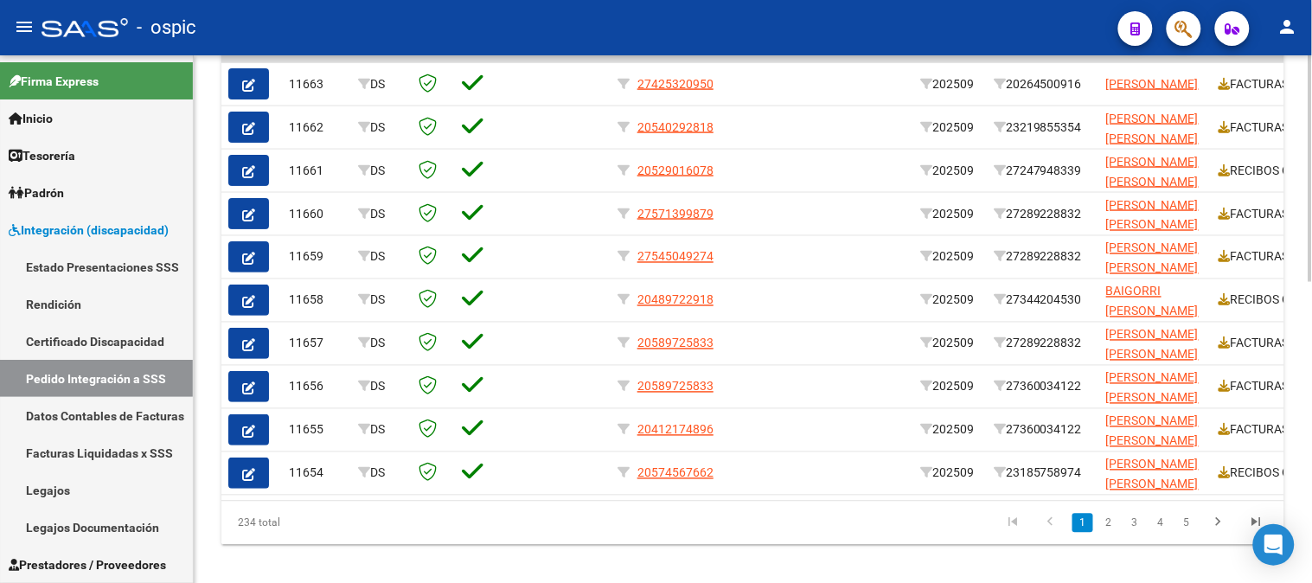
scroll to position [654, 0]
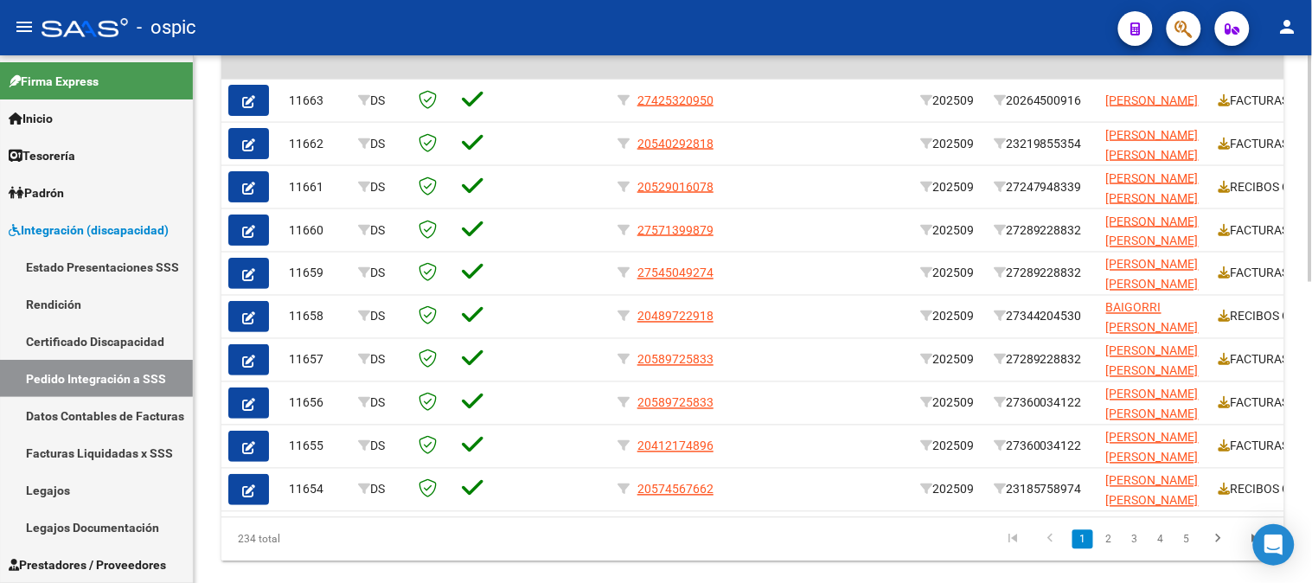
click at [1311, 373] on div at bounding box center [1310, 454] width 4 height 227
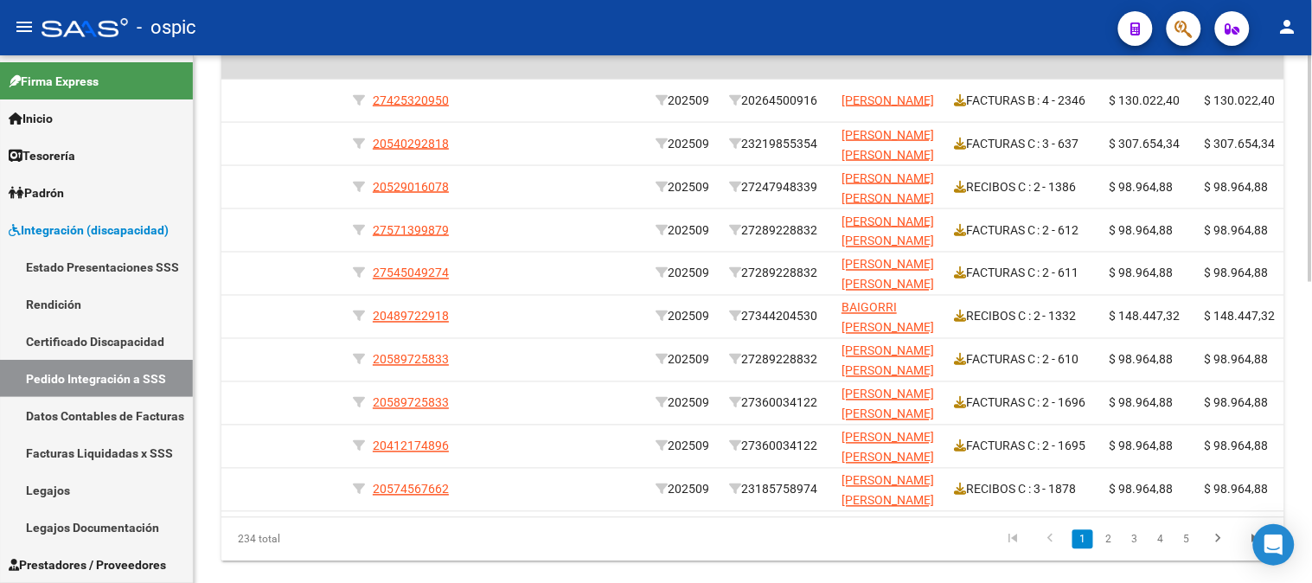
scroll to position [0, 270]
